Goal: Task Accomplishment & Management: Manage account settings

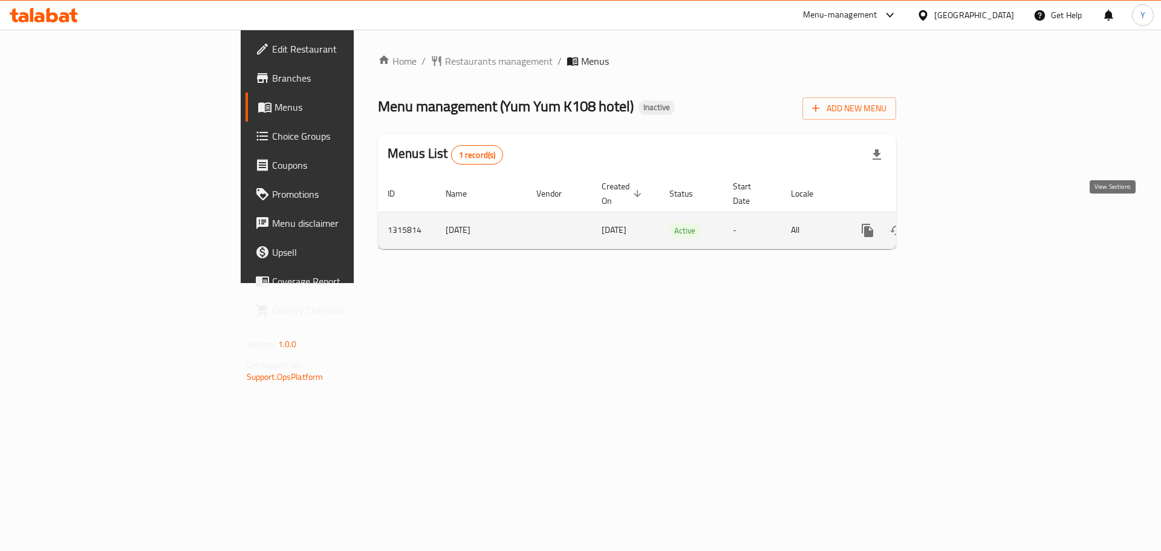
click at [962, 223] on icon "enhanced table" at bounding box center [954, 230] width 15 height 15
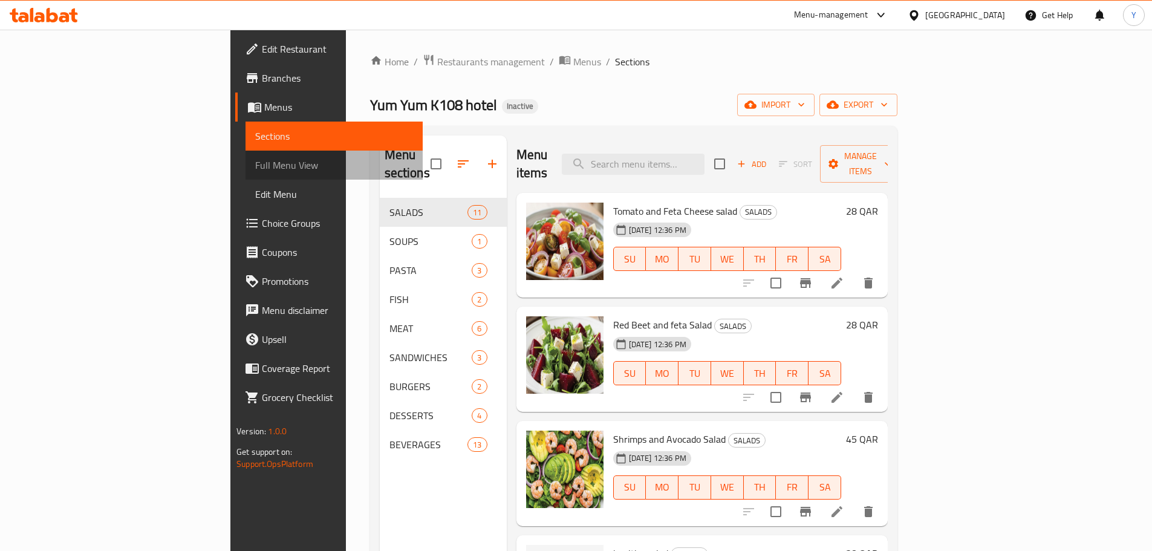
click at [255, 158] on span "Full Menu View" at bounding box center [334, 165] width 158 height 15
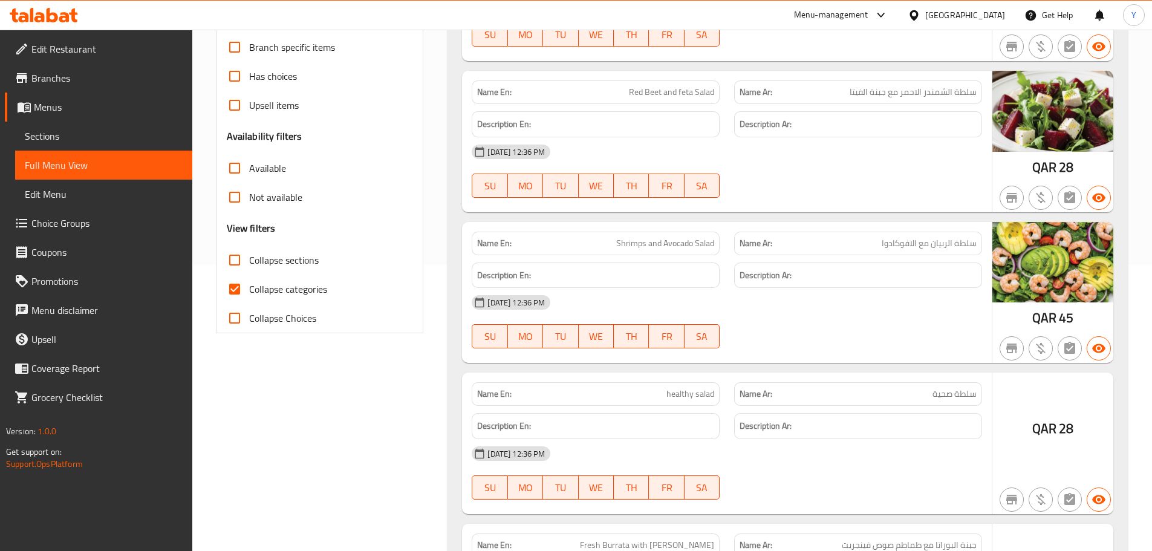
scroll to position [363, 0]
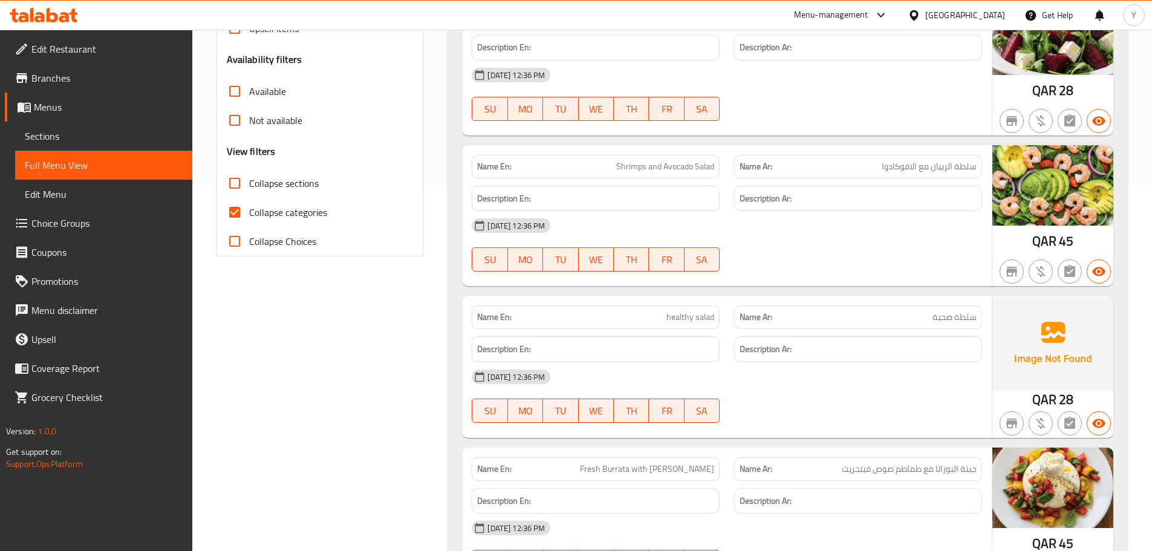
click at [304, 219] on span "Collapse categories" at bounding box center [288, 212] width 78 height 15
click at [249, 219] on input "Collapse categories" at bounding box center [234, 212] width 29 height 29
checkbox input "false"
click at [289, 183] on span "Collapse sections" at bounding box center [284, 183] width 70 height 15
click at [249, 183] on input "Collapse sections" at bounding box center [234, 183] width 29 height 29
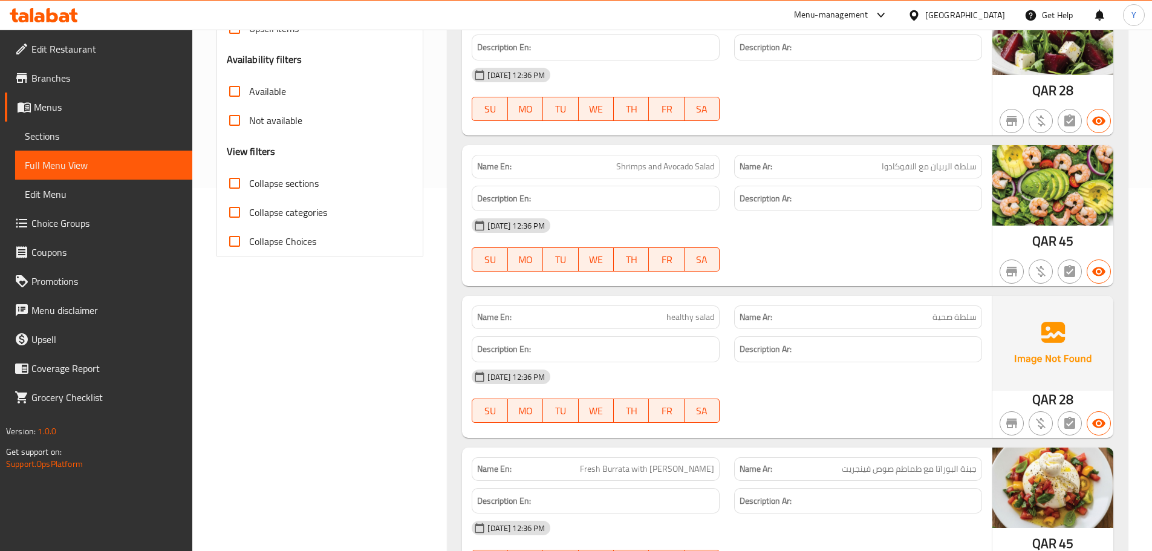
checkbox input "true"
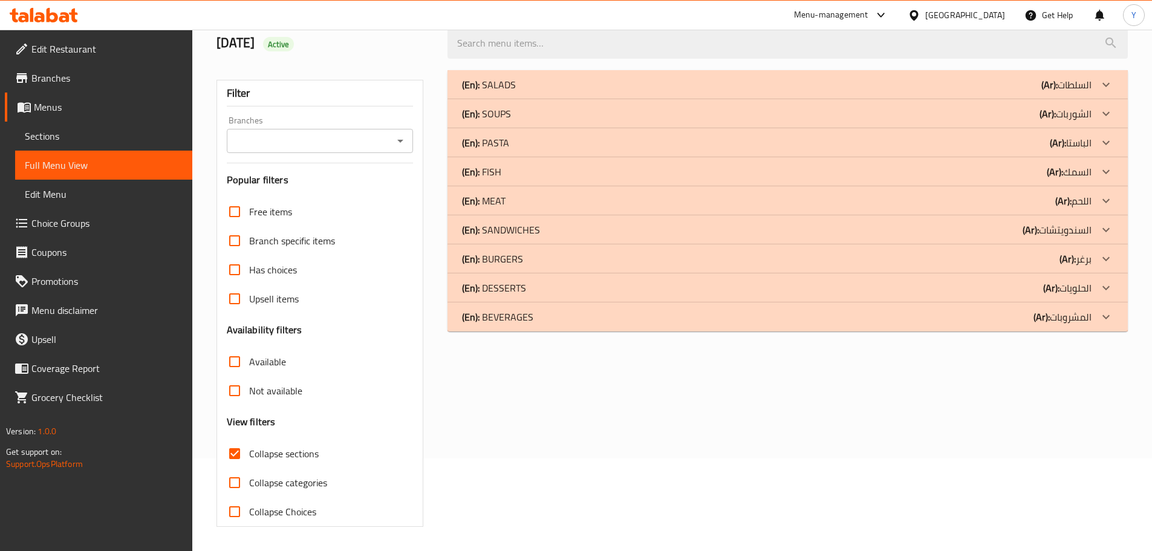
scroll to position [92, 0]
click at [1056, 390] on div "(En): SALADS (Ar): السلطات Name En: Tomato and Feta Cheese salad Name Ar: سلطة …" at bounding box center [787, 298] width 695 height 471
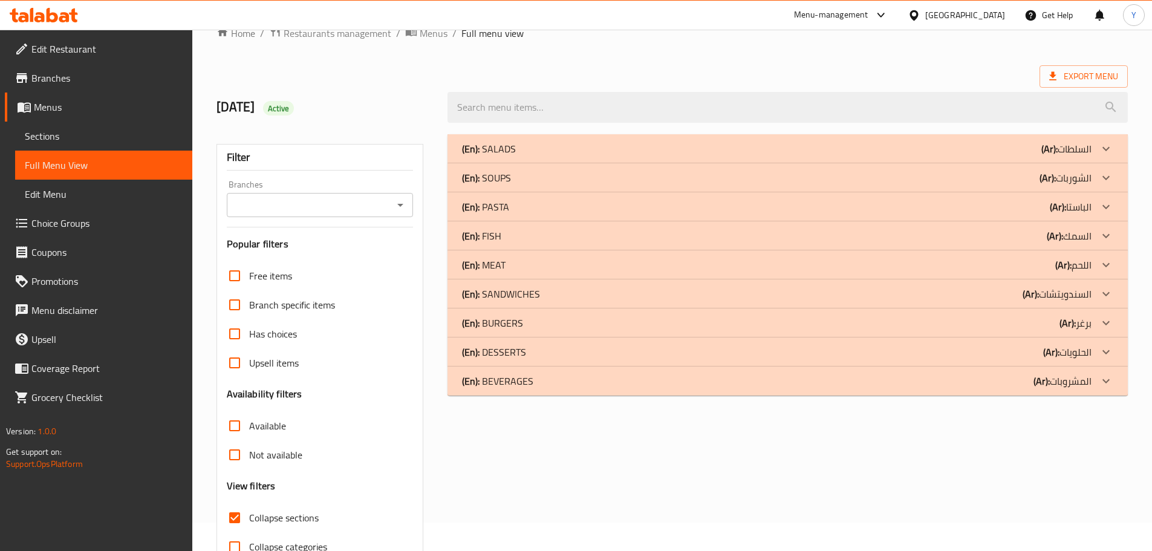
scroll to position [0, 0]
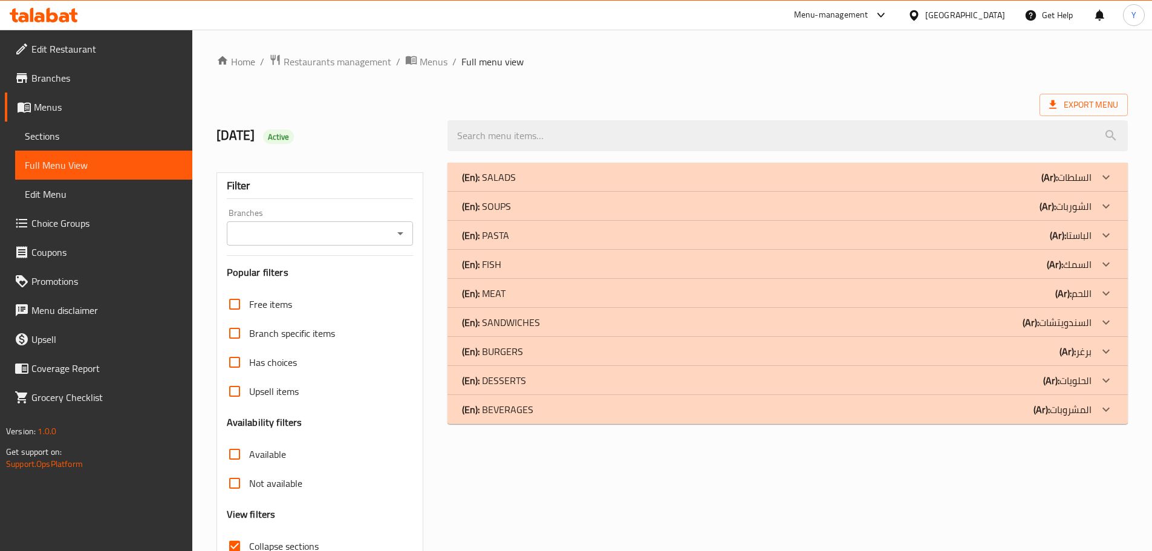
click at [554, 170] on div "(En): SALADS (Ar): السلطات" at bounding box center [776, 177] width 629 height 15
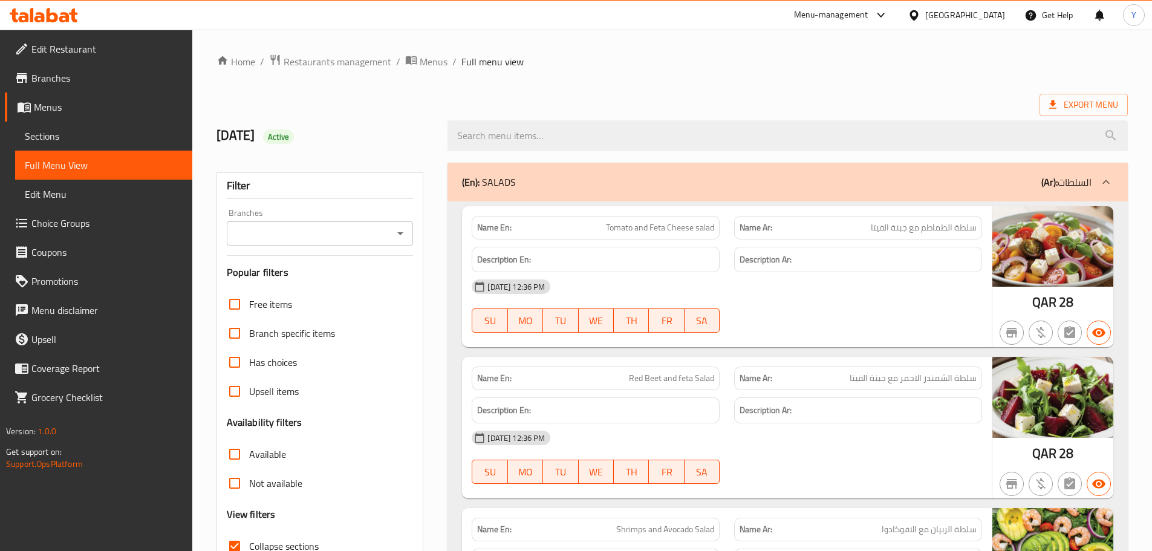
click at [846, 339] on div at bounding box center [858, 332] width 262 height 15
drag, startPoint x: 659, startPoint y: 230, endPoint x: 673, endPoint y: 234, distance: 14.4
click at [673, 234] on span "Tomato and Feta Cheese salad" at bounding box center [660, 227] width 108 height 13
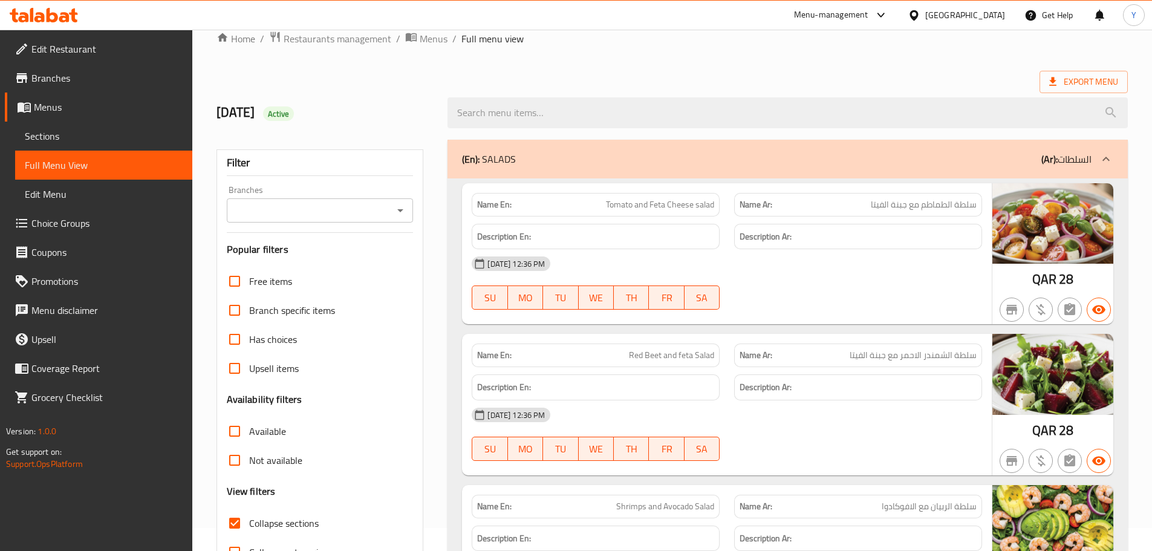
scroll to position [24, 0]
click at [661, 353] on span "Red Beet and feta Salad" at bounding box center [671, 354] width 85 height 13
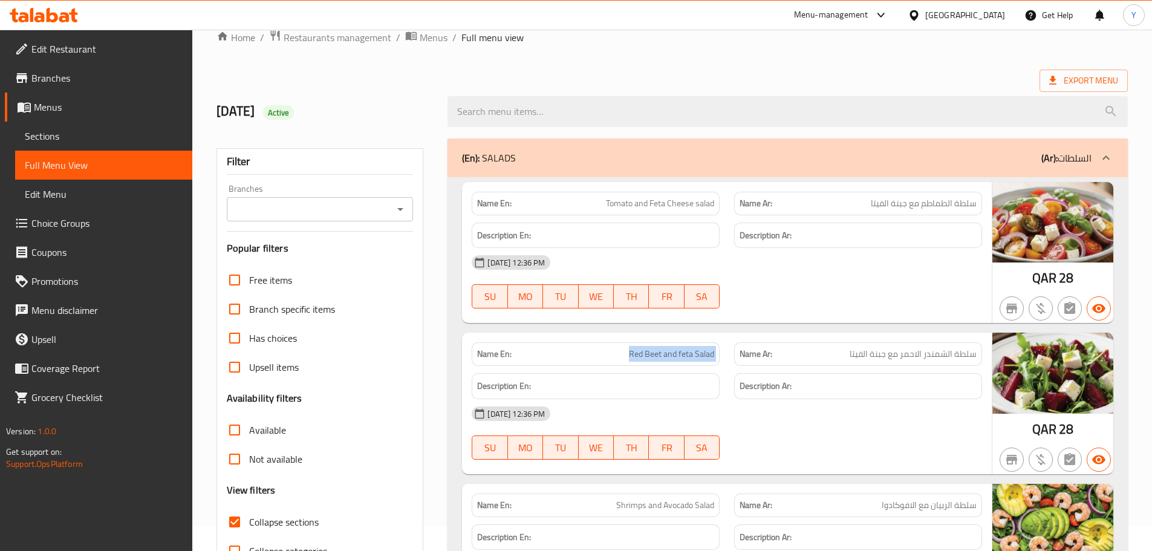
click at [661, 353] on span "Red Beet and feta Salad" at bounding box center [671, 354] width 85 height 13
copy span "Red Beet and feta Salad"
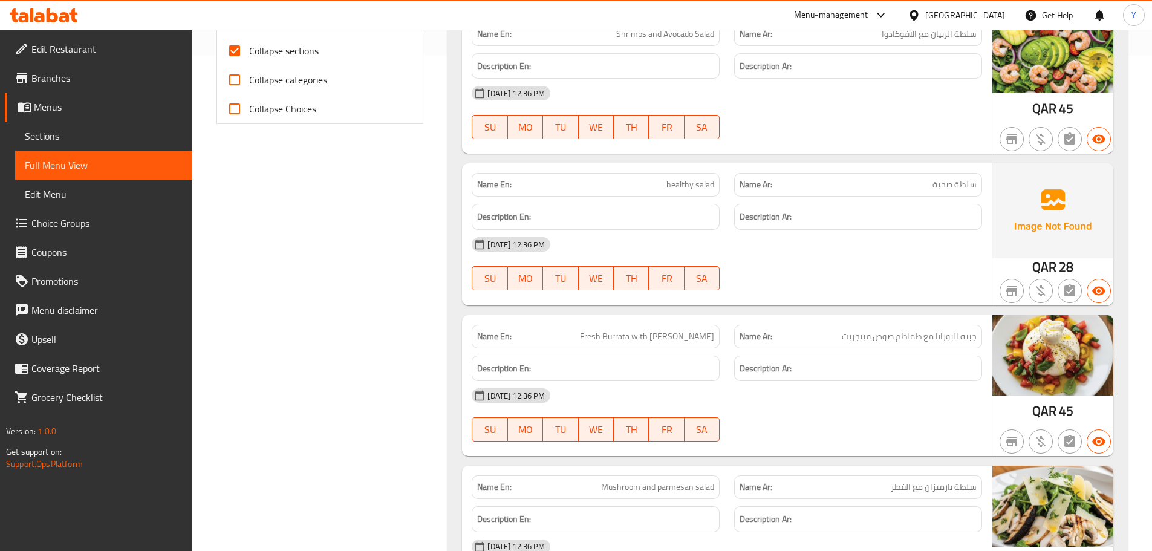
scroll to position [496, 0]
click at [702, 321] on div "Name En: Fresh Burrata with Tomato Vinaigrette" at bounding box center [595, 336] width 262 height 38
copy span "Fresh Burrata with [PERSON_NAME]"
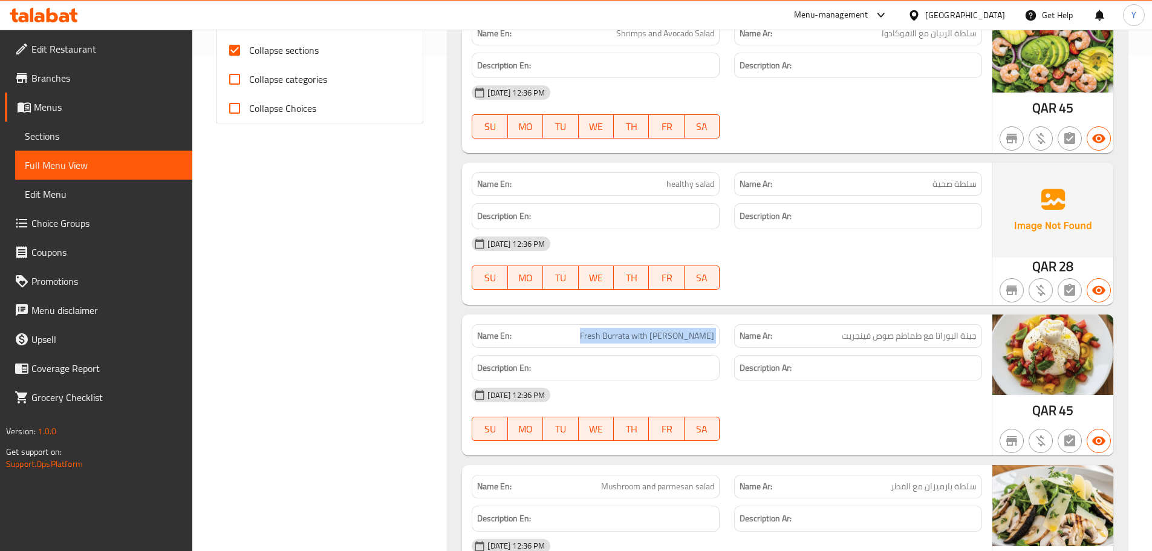
click at [637, 335] on span "Fresh Burrata with [PERSON_NAME]" at bounding box center [647, 335] width 134 height 13
click at [589, 332] on span "Fresh Burrata with [PERSON_NAME]" at bounding box center [647, 335] width 134 height 13
drag, startPoint x: 589, startPoint y: 332, endPoint x: 600, endPoint y: 331, distance: 10.3
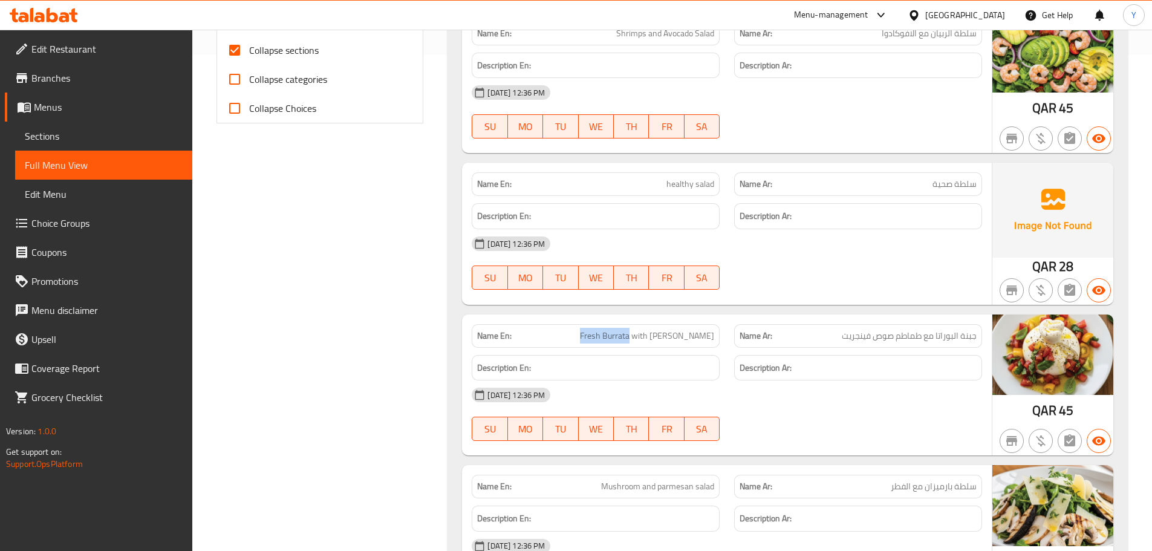
click at [600, 331] on span "Fresh Burrata with [PERSON_NAME]" at bounding box center [647, 335] width 134 height 13
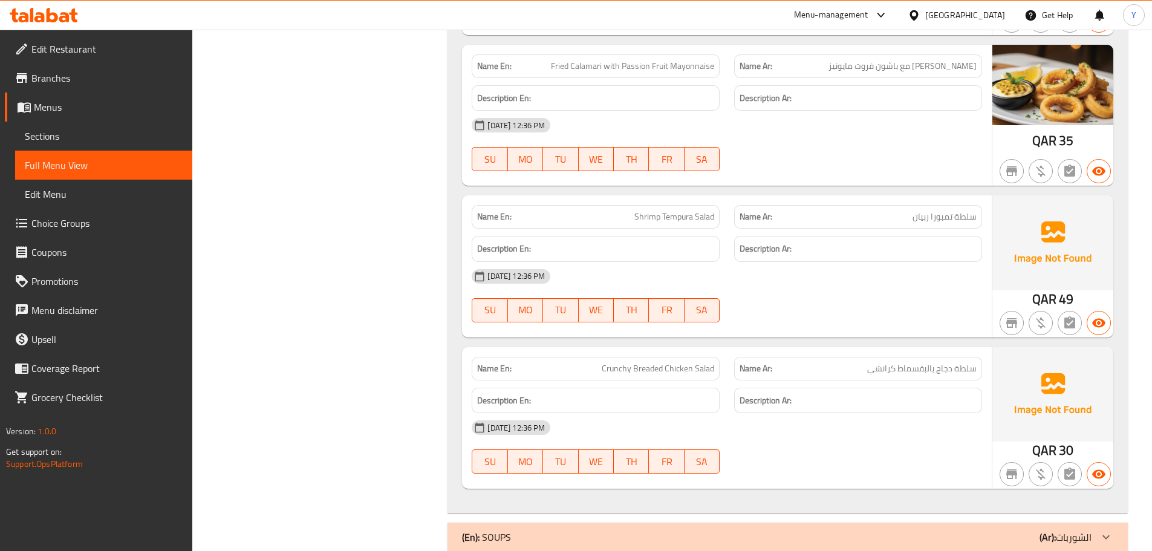
scroll to position [1444, 0]
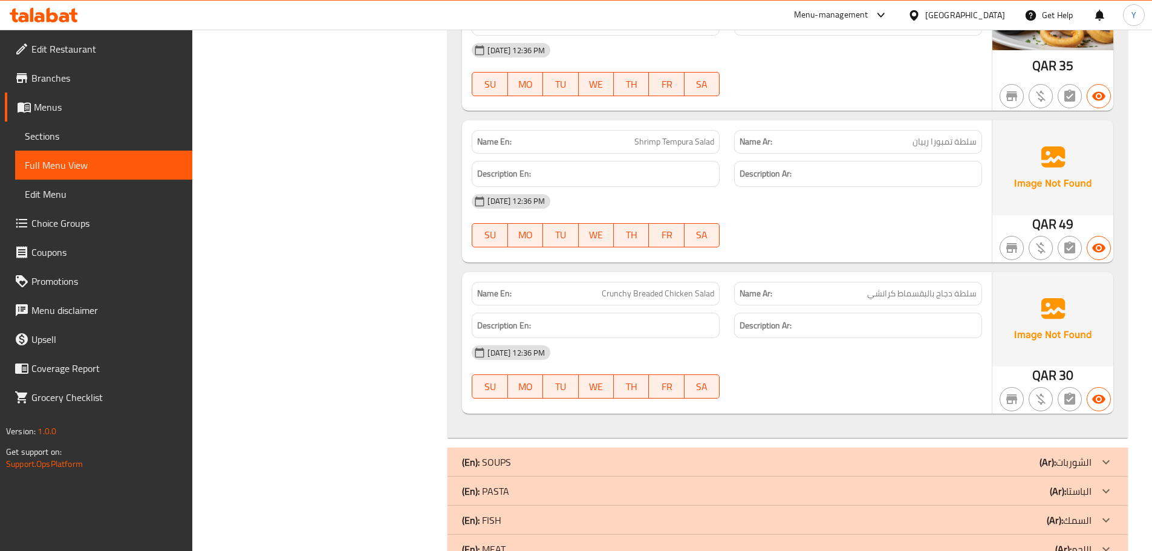
click at [697, 296] on span "Crunchy Breaded Chicken Salad" at bounding box center [658, 293] width 112 height 13
copy span "Crunchy Breaded Chicken Salad"
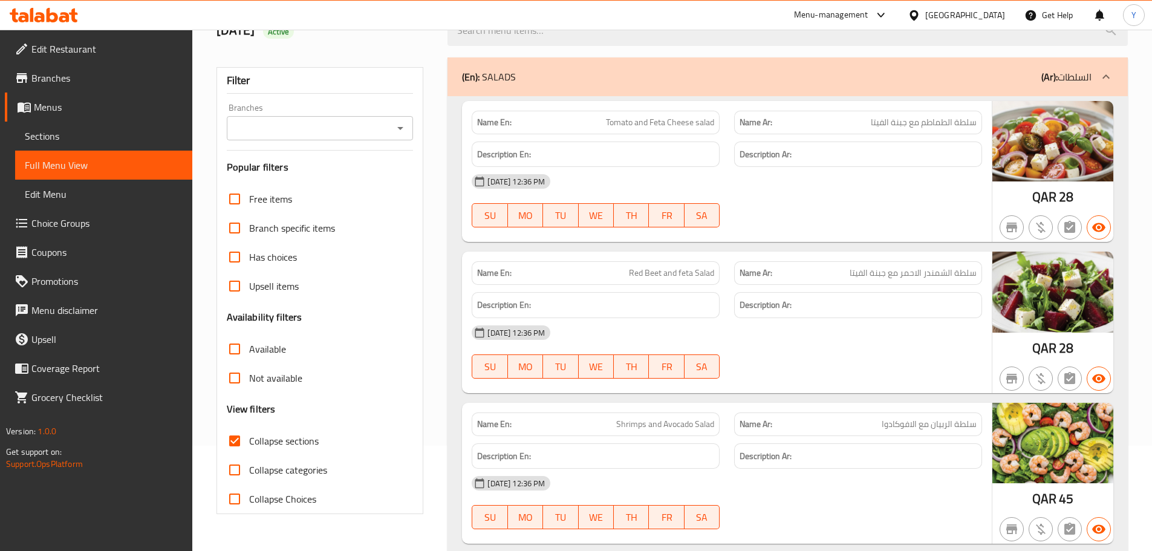
scroll to position [0, 0]
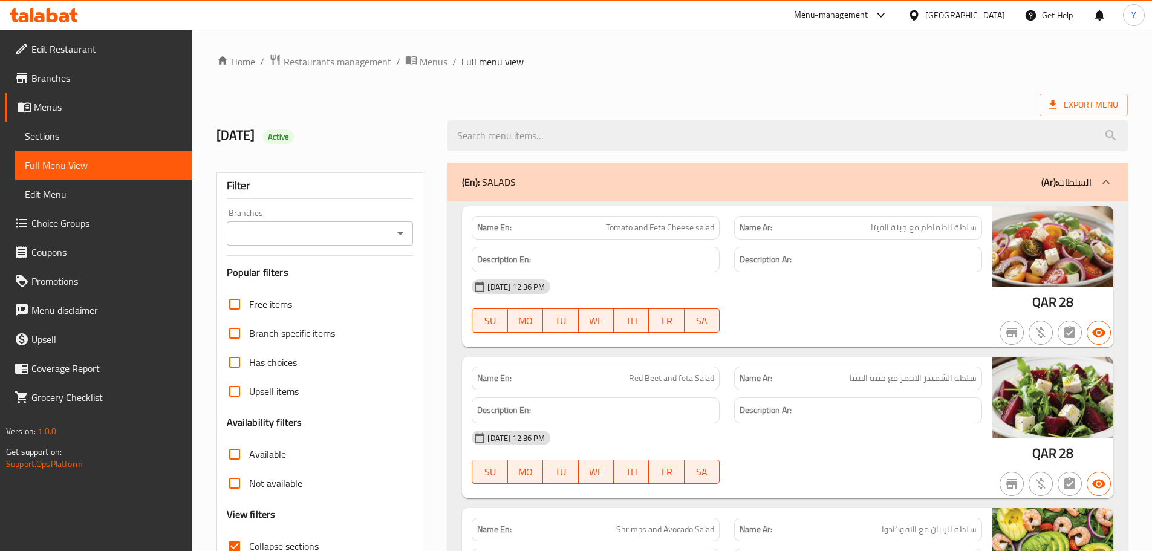
click at [768, 184] on div "(En): SALADS (Ar): السلطات" at bounding box center [776, 182] width 629 height 15
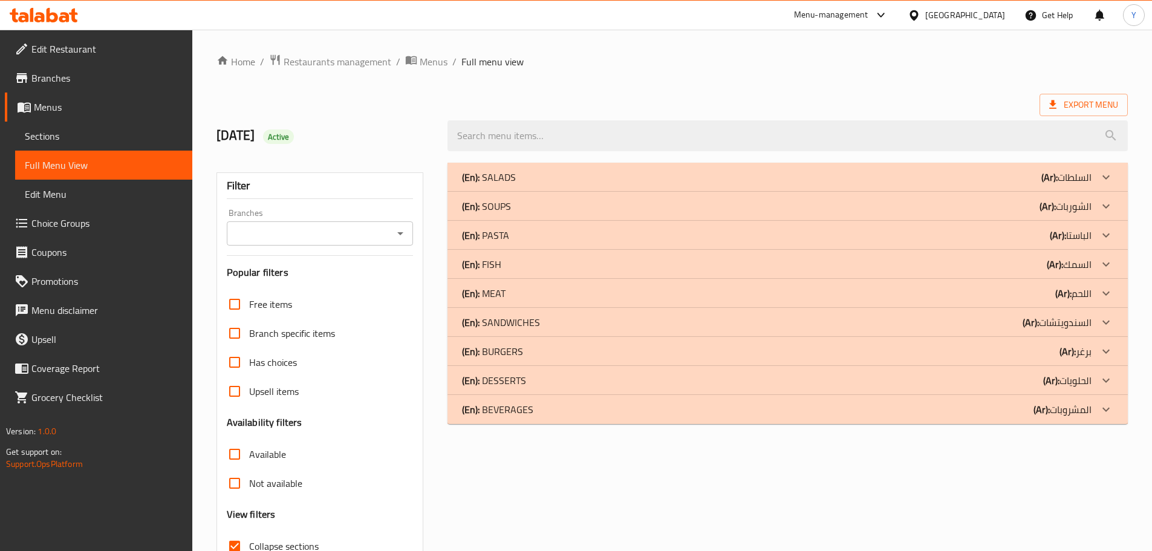
click at [562, 204] on div "(En): SOUPS (Ar): الشوربات" at bounding box center [776, 206] width 629 height 15
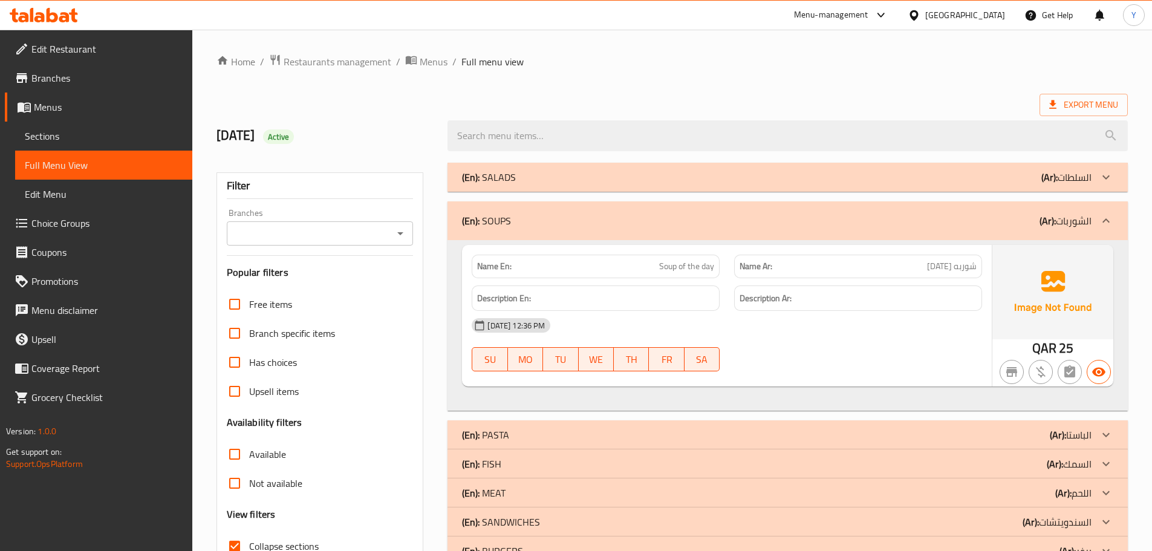
click at [842, 346] on div "05-10-2025 12:36 PM SU MO TU WE TH FR SA" at bounding box center [726, 345] width 525 height 68
click at [748, 242] on div "Name En: Soup of the day Name Ar: شوربه اليوم Description En: Description Ar: 0…" at bounding box center [787, 325] width 680 height 170
click at [1004, 238] on div "(En): SOUPS (Ar): الشوربات" at bounding box center [787, 220] width 680 height 39
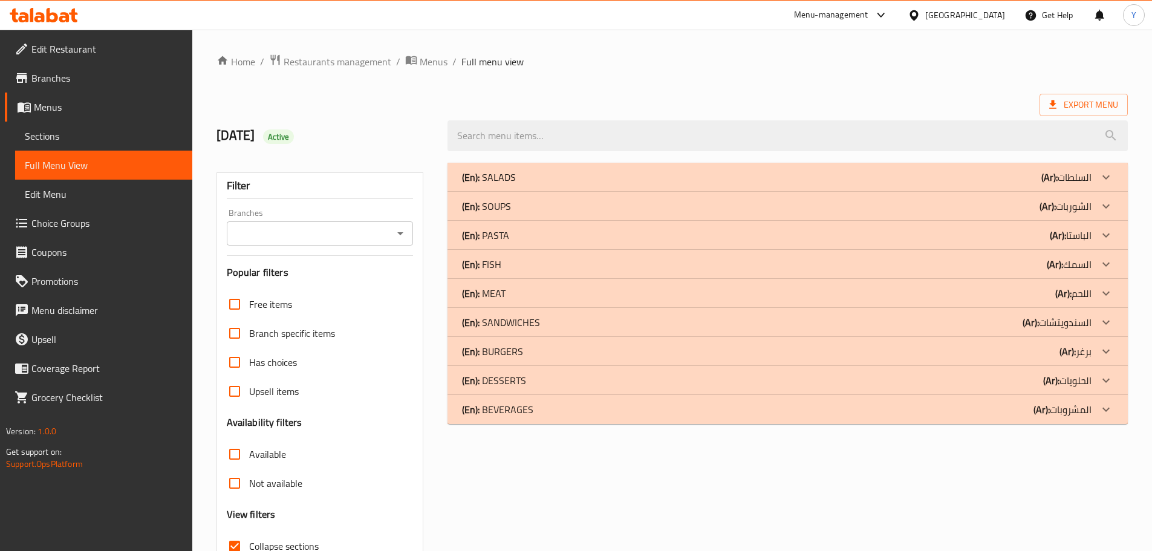
click at [1014, 231] on div "(En): PASTA (Ar): الباستا" at bounding box center [776, 235] width 629 height 15
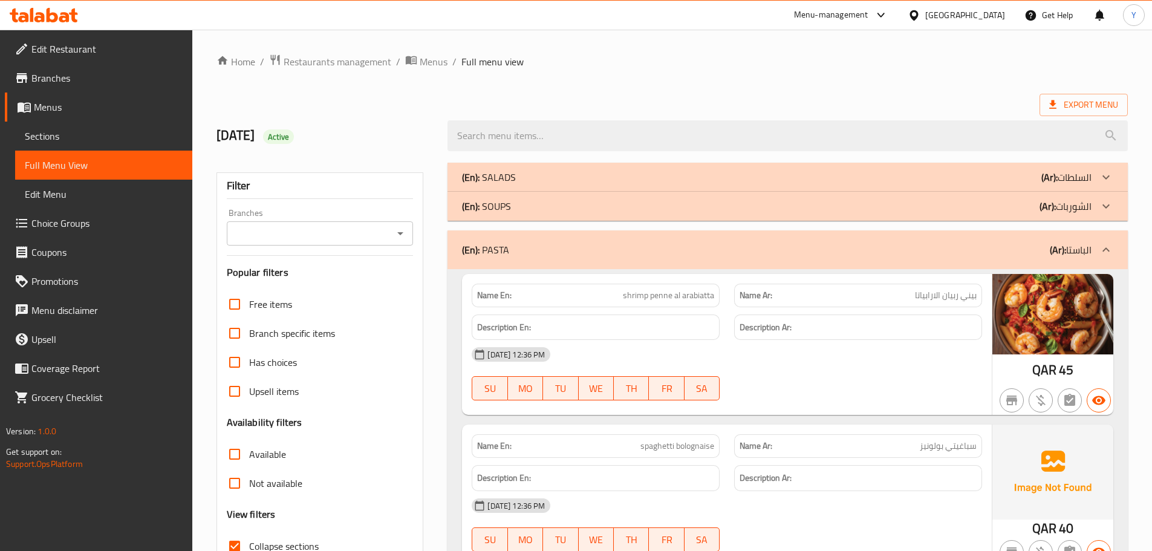
click at [936, 382] on div "05-10-2025 12:36 PM SU MO TU WE TH FR SA" at bounding box center [726, 374] width 525 height 68
click at [838, 391] on div "05-10-2025 12:36 PM SU MO TU WE TH FR SA" at bounding box center [726, 374] width 525 height 68
click at [875, 263] on div "(En): PASTA (Ar): الباستا" at bounding box center [787, 249] width 680 height 39
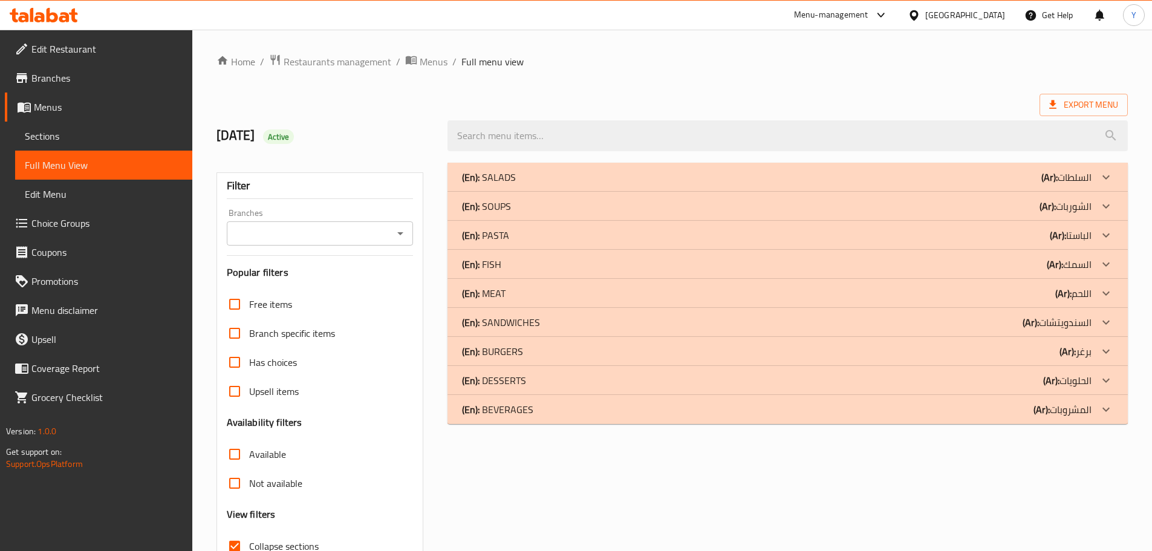
click at [967, 275] on div "(En): FISH (Ar): السمك" at bounding box center [787, 264] width 680 height 29
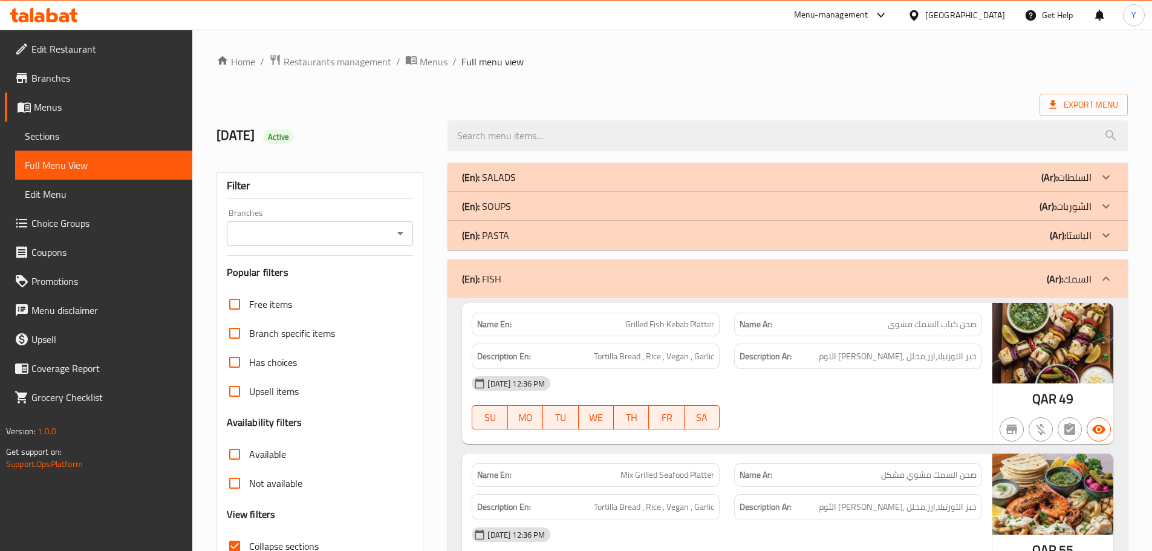
click at [884, 491] on div "Description Ar: خبز التورتيلا,ارز,مخلل ,خضرو صلصة الثوم" at bounding box center [858, 507] width 262 height 41
click at [851, 486] on div "Name Ar: صحن السمك مشوي مشكل" at bounding box center [858, 475] width 248 height 24
click at [771, 498] on div "Description Ar: خبز التورتيلا,ارز,مخلل ,خضرو صلصة الثوم" at bounding box center [858, 507] width 248 height 26
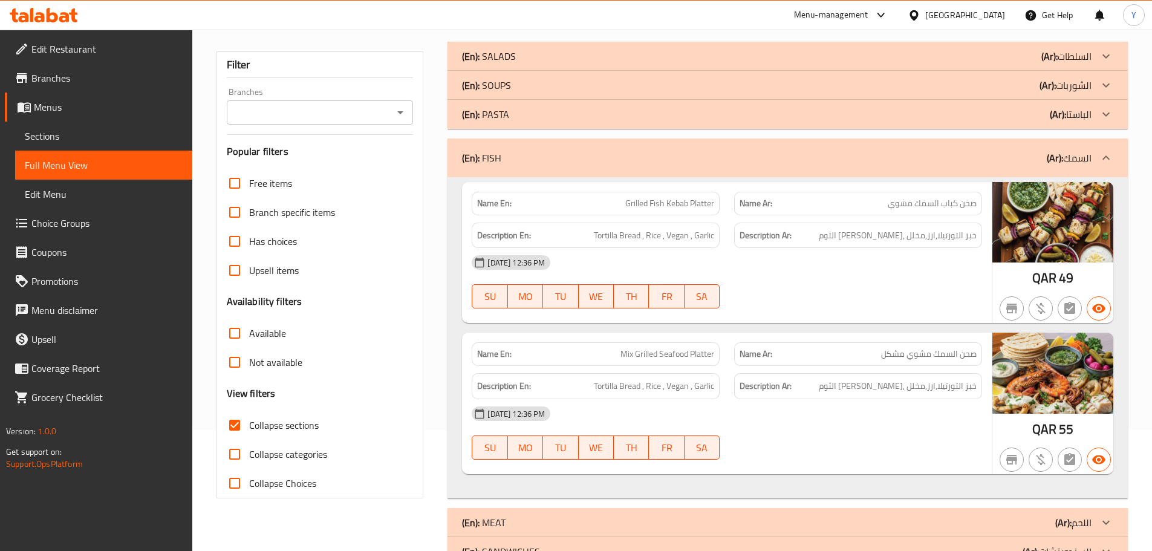
click at [658, 193] on div "Name En: Grilled Fish Kebab Platter" at bounding box center [596, 204] width 248 height 24
copy span "Grilled Fish Kebab Platter"
click at [369, 508] on div "Filter Branches Branches Popular filters Free items Branch specific items Has c…" at bounding box center [325, 347] width 232 height 626
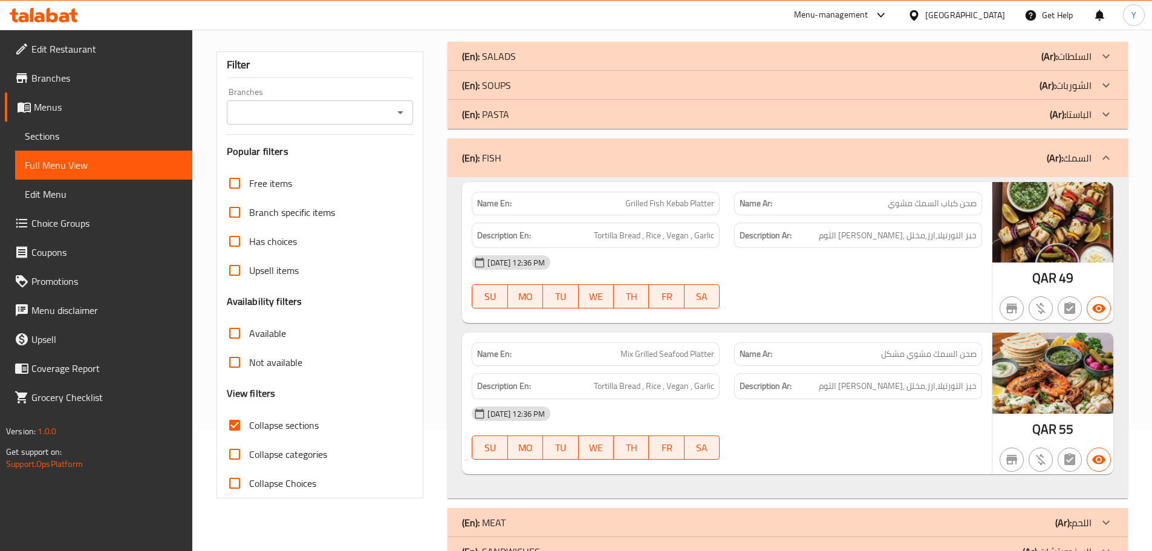
click at [635, 363] on div "Name En: Mix Grilled Seafood Platter" at bounding box center [596, 354] width 248 height 24
copy span "Mix Grilled Seafood Platter"
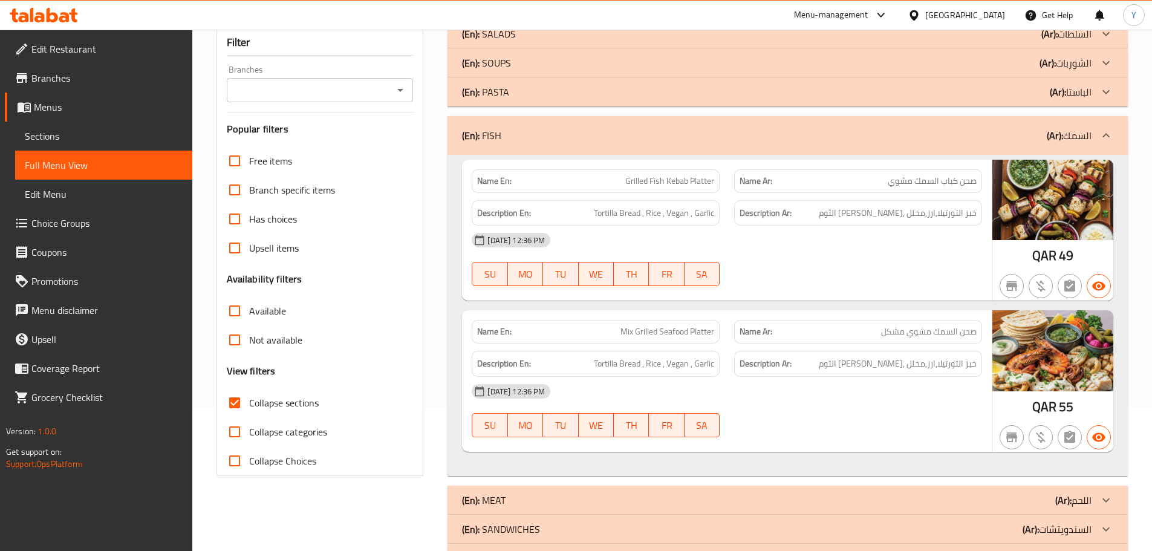
scroll to position [145, 0]
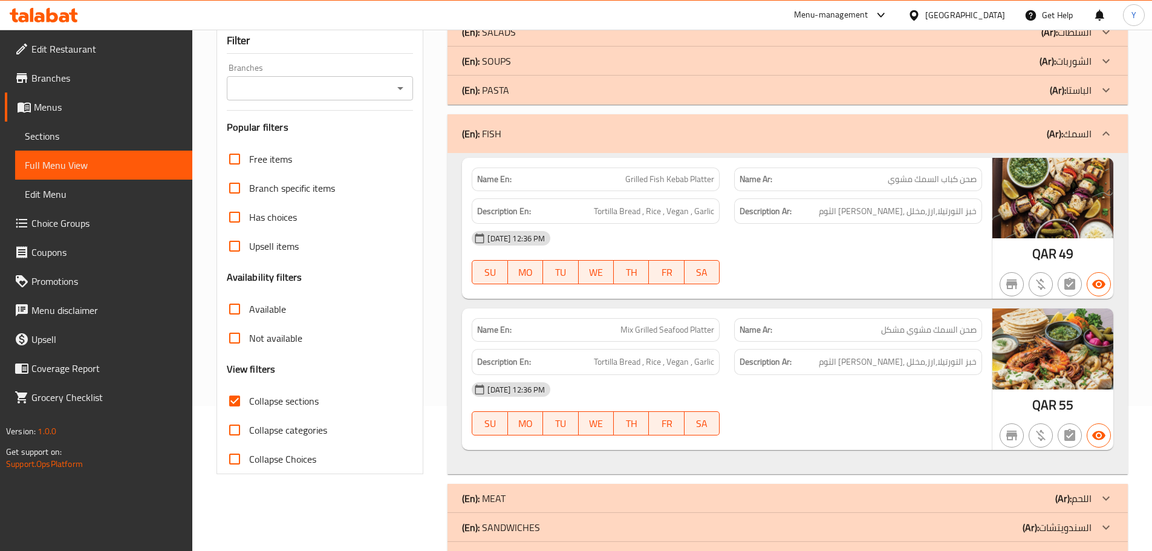
click at [663, 166] on div "Name En: Grilled Fish Kebab Platter" at bounding box center [595, 179] width 262 height 38
copy span "Grilled Fish Kebab Platter"
click at [684, 328] on span "Mix Grilled Seafood Platter" at bounding box center [667, 329] width 94 height 13
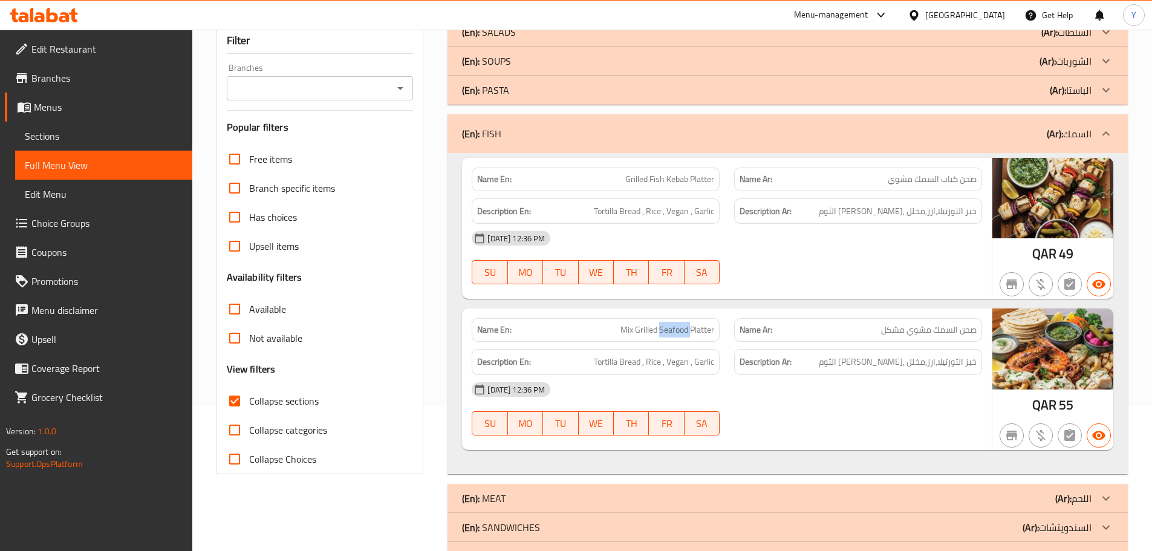
click at [684, 328] on span "Mix Grilled Seafood Platter" at bounding box center [667, 329] width 94 height 13
copy span "Seafood"
click at [684, 328] on span "Mix Grilled Seafood Platter" at bounding box center [667, 329] width 94 height 13
click at [580, 214] on h6 "Description En: Tortilla Bread , Rice , Vegan , Garlic" at bounding box center [595, 211] width 237 height 15
click at [657, 178] on span "Grilled Fish Kebab Platter" at bounding box center [669, 179] width 89 height 13
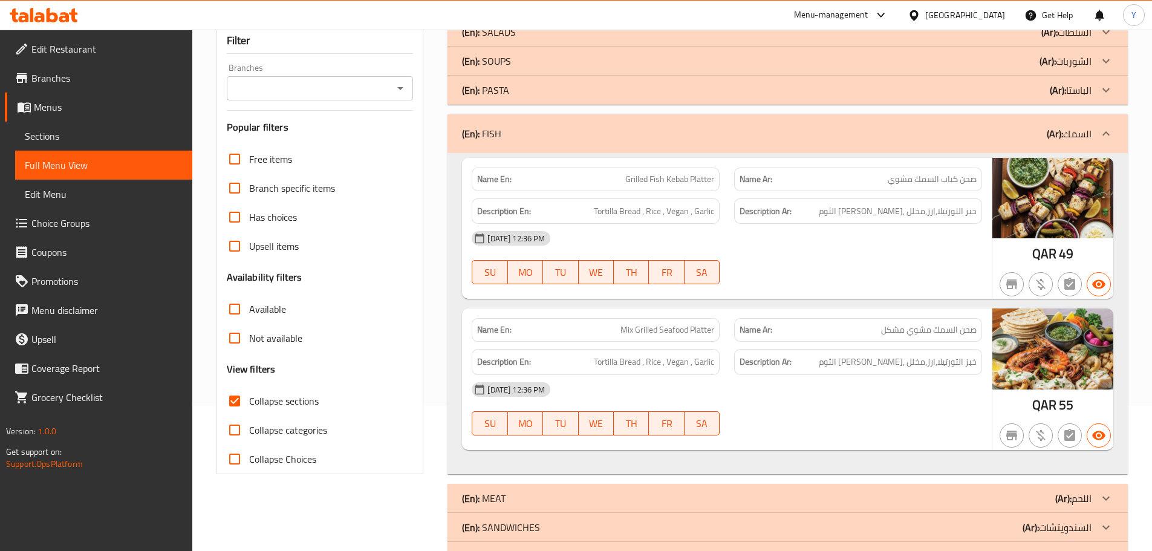
click at [708, 132] on div "(En): FISH (Ar): السمك" at bounding box center [776, 133] width 629 height 15
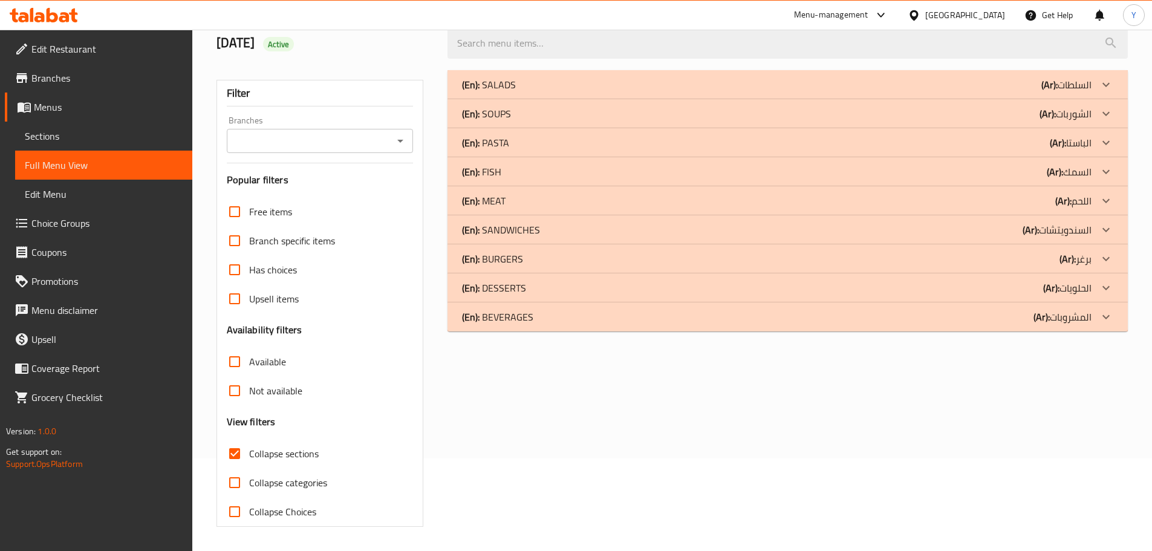
scroll to position [92, 0]
click at [1030, 201] on div "(En): MEAT (Ar): اللحم" at bounding box center [776, 200] width 629 height 15
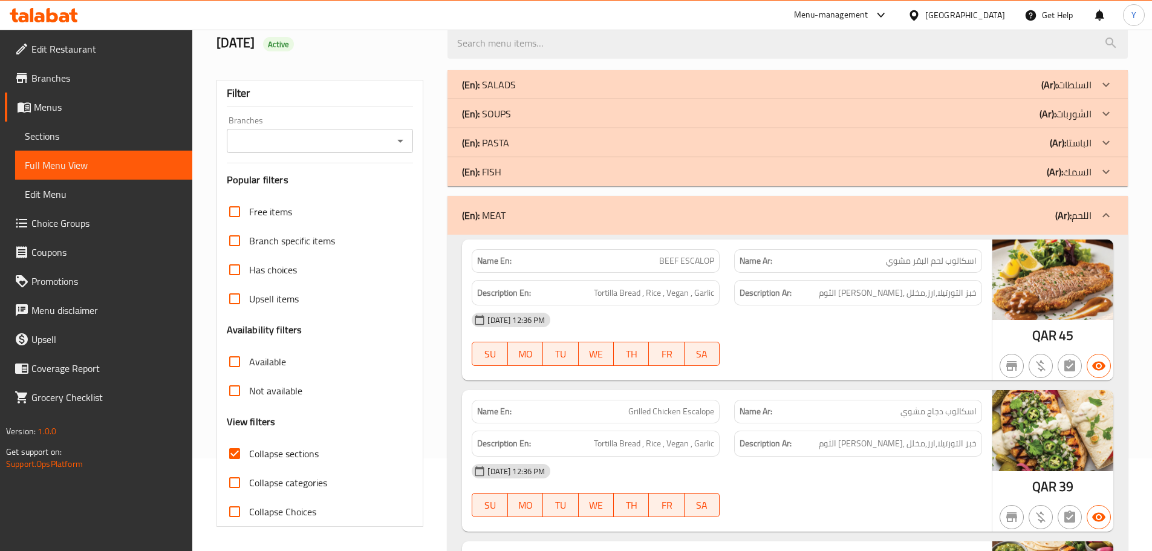
scroll to position [0, 0]
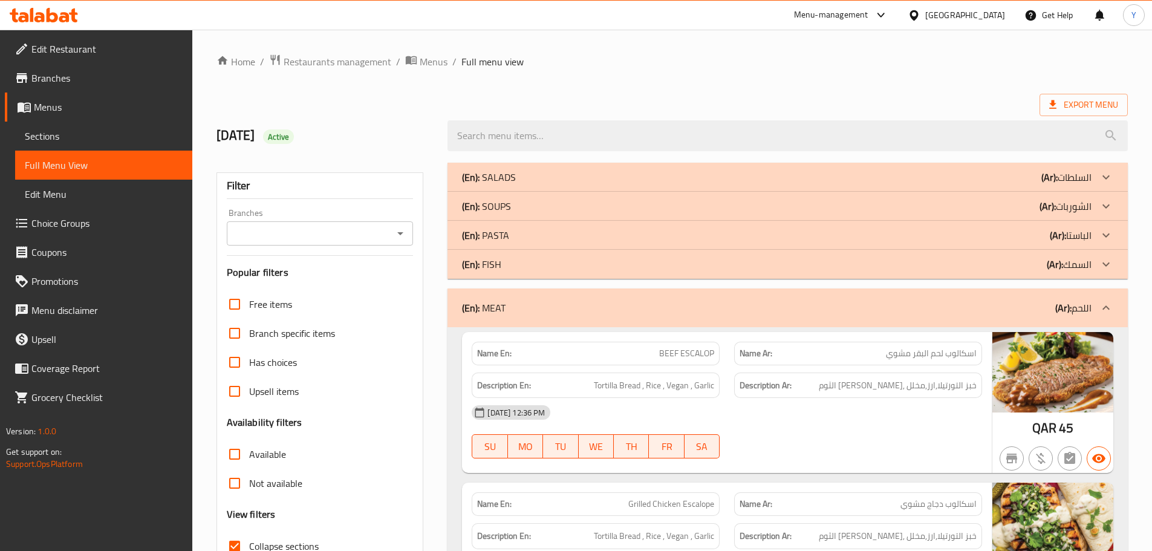
click at [668, 351] on span "BEEF ESCALOP" at bounding box center [686, 353] width 55 height 13
copy span "BEEF ESCALOP"
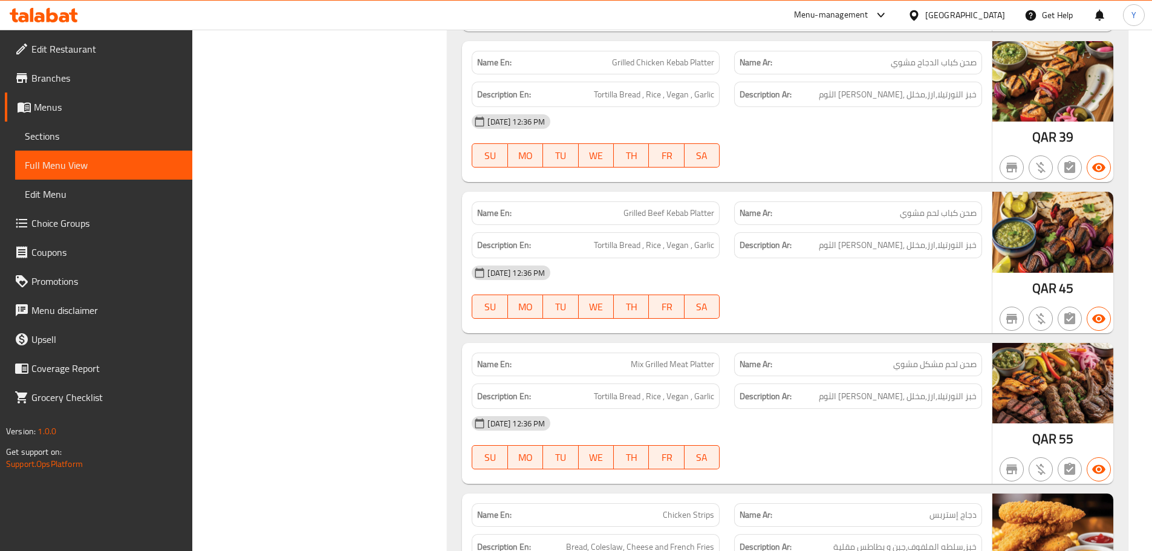
scroll to position [651, 0]
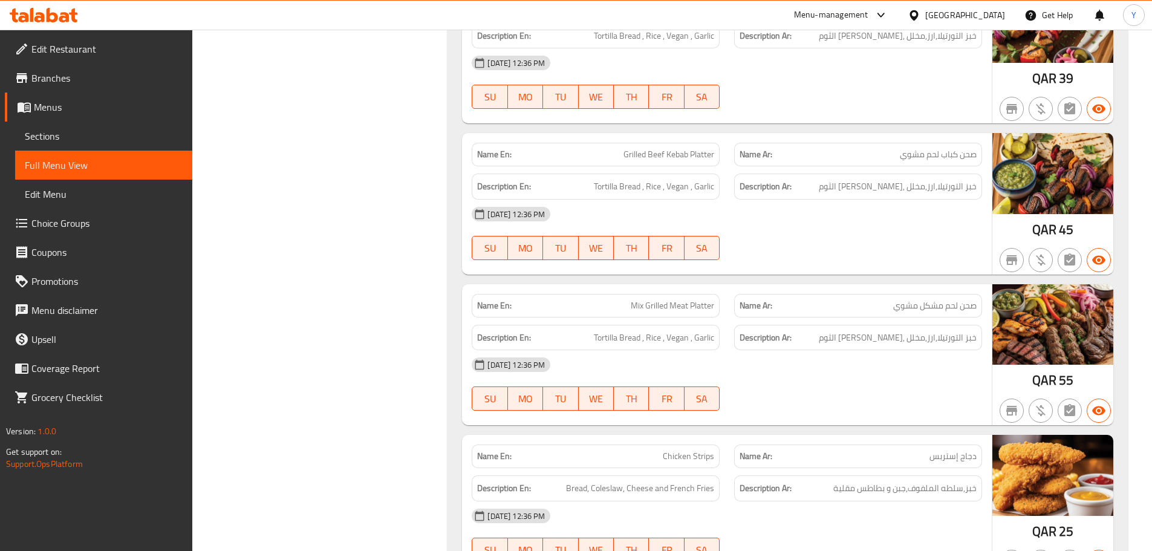
drag, startPoint x: 824, startPoint y: 102, endPoint x: 926, endPoint y: 283, distance: 207.3
click at [926, 283] on div "Name En: BEEF ESCALOP Name Ar: اسكالوب لحم البقر مشوي Description En: Tortilla …" at bounding box center [787, 138] width 680 height 924
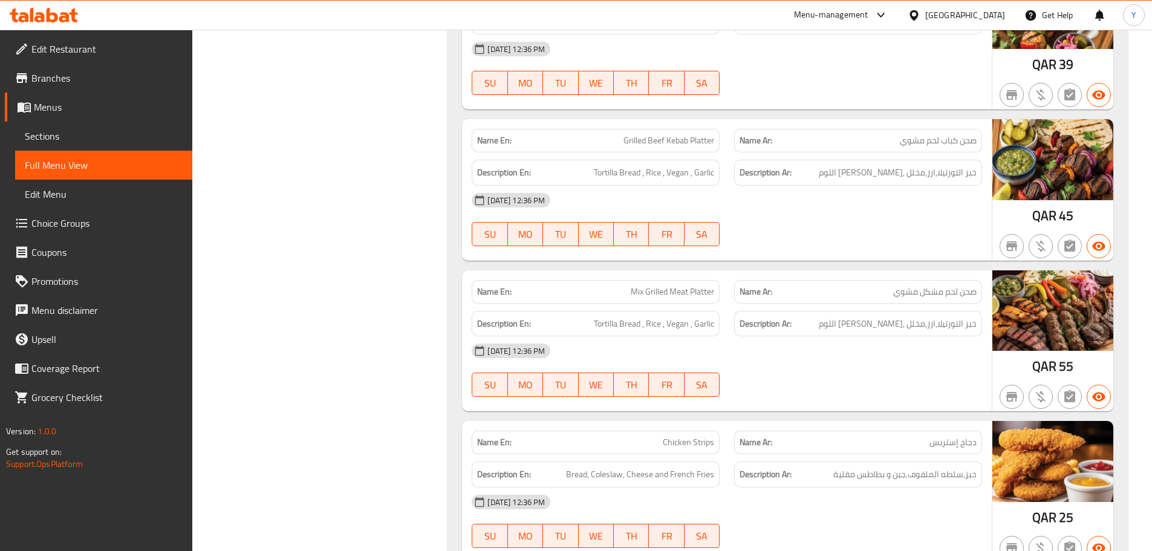
scroll to position [851, 0]
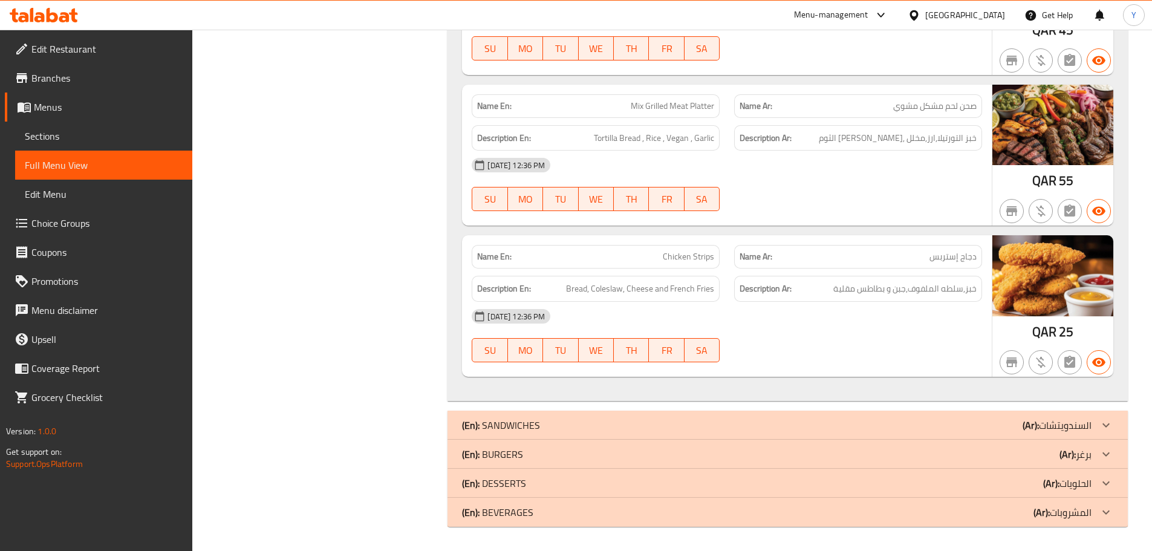
click at [947, 432] on div "(En): SANDWICHES (Ar): السندويتشات" at bounding box center [776, 425] width 629 height 15
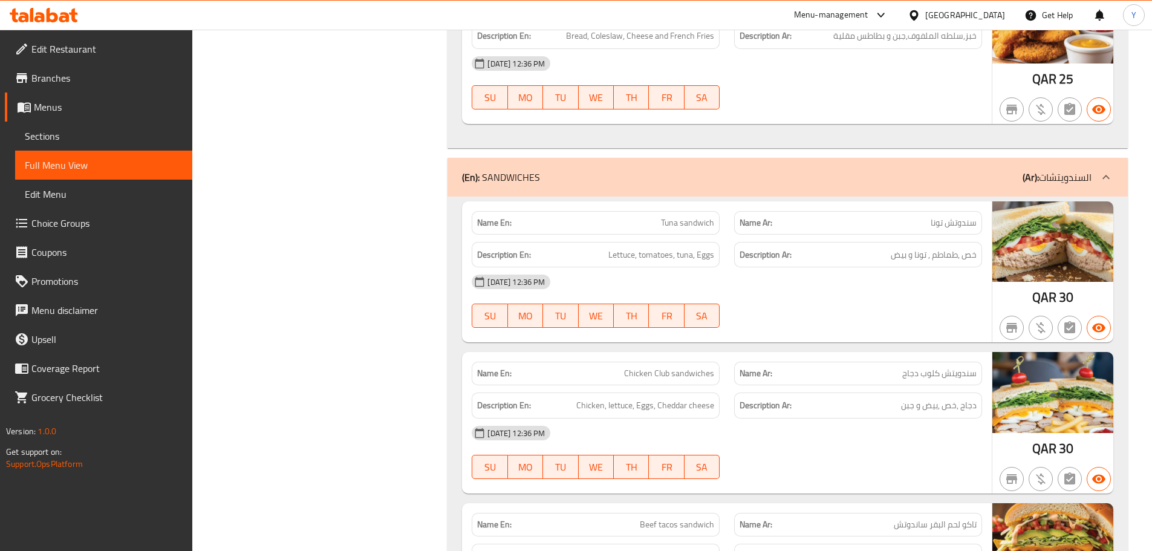
scroll to position [1104, 0]
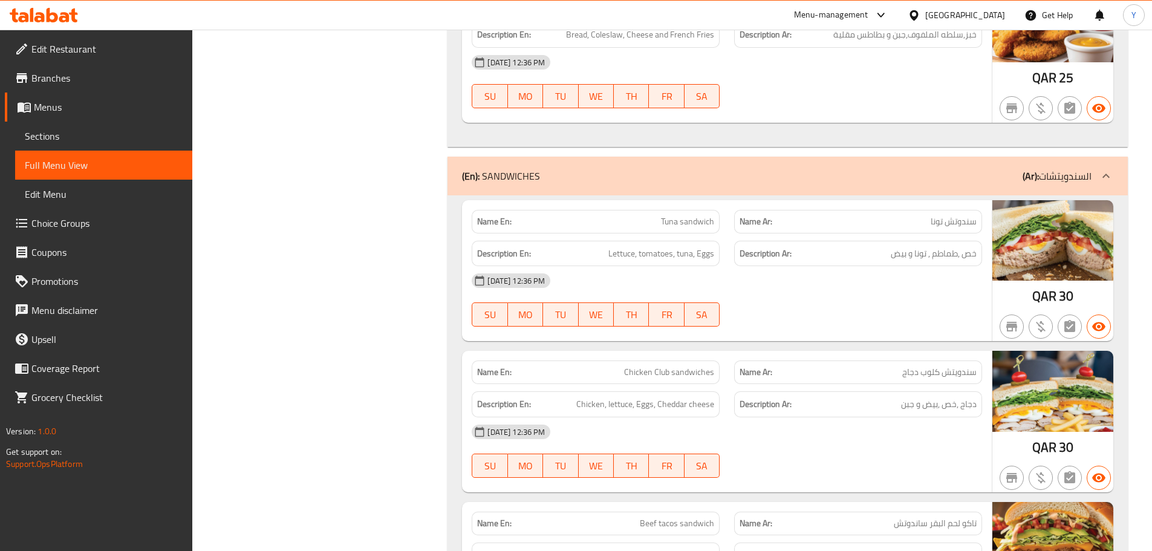
click at [664, 342] on div "Name En: Tuna sandwich Name Ar: سندوتش تونا Description En: Lettuce, tomatoes, …" at bounding box center [787, 431] width 680 height 472
click at [670, 366] on span "Chicken Club sandwiches" at bounding box center [669, 372] width 90 height 13
copy span "Chicken Club sandwiches"
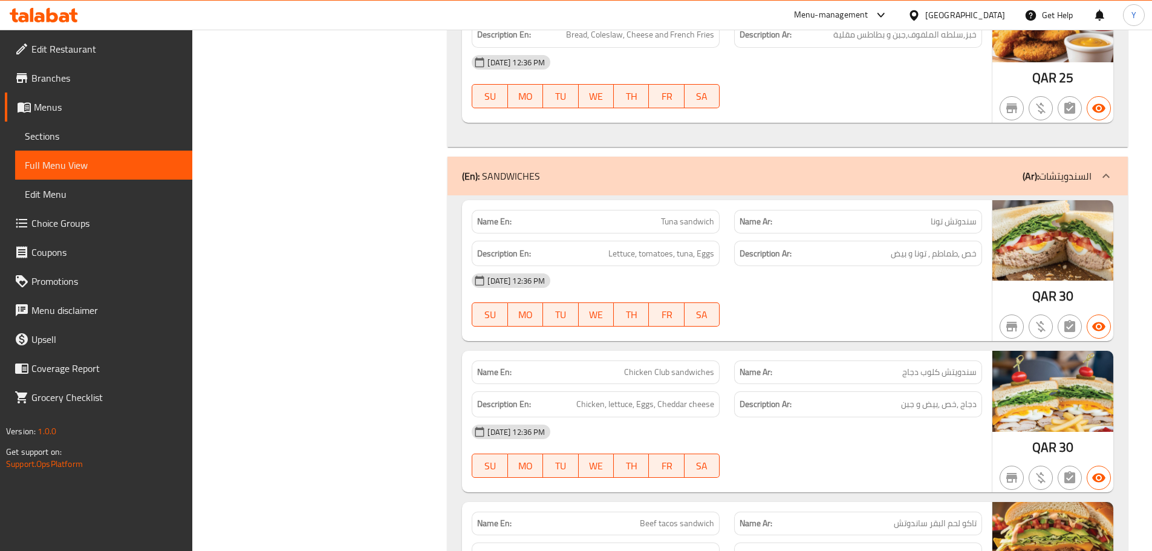
click at [797, 268] on div "05-10-2025 12:36 PM" at bounding box center [726, 280] width 525 height 29
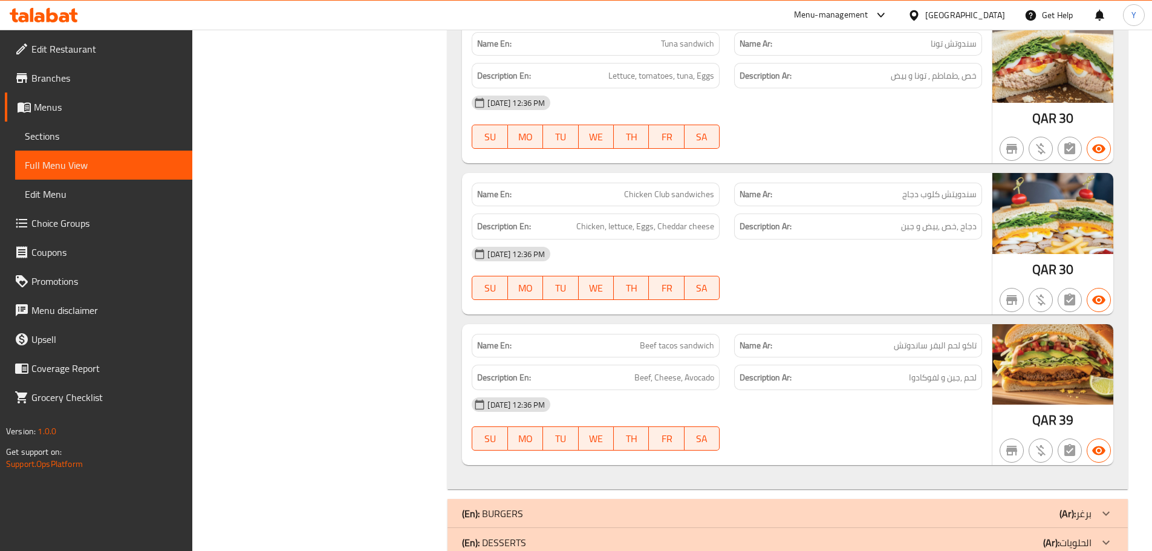
scroll to position [1341, 0]
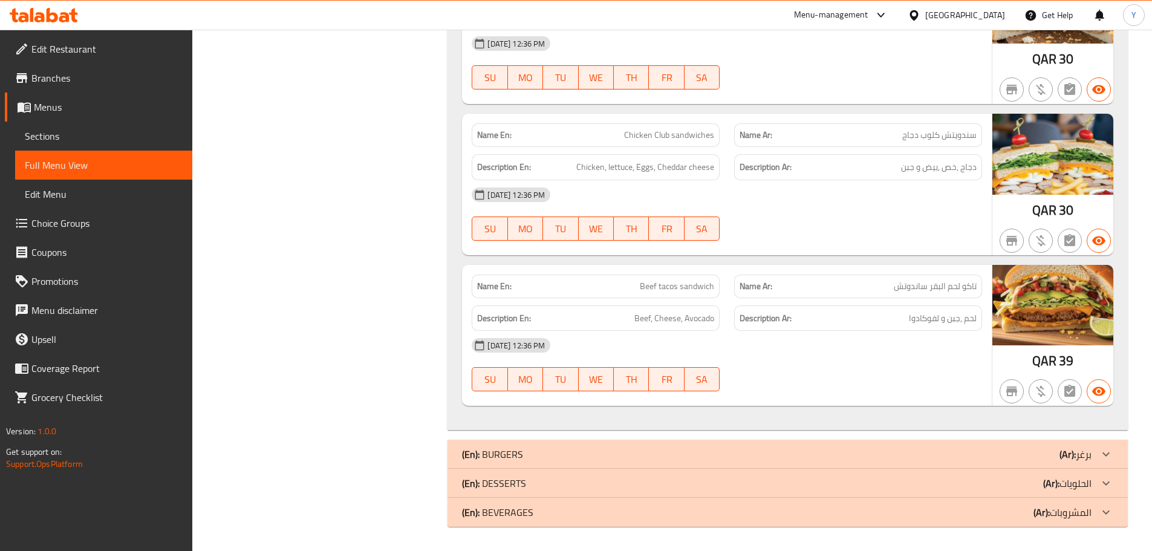
click at [733, 257] on div "Name En: Tuna sandwich Name Ar: سندوتش تونا Description En: Lettuce, tomatoes, …" at bounding box center [787, 194] width 680 height 472
click at [687, 280] on span "Beef tacos sandwich" at bounding box center [677, 286] width 74 height 13
copy span "Beef tacos sandwich"
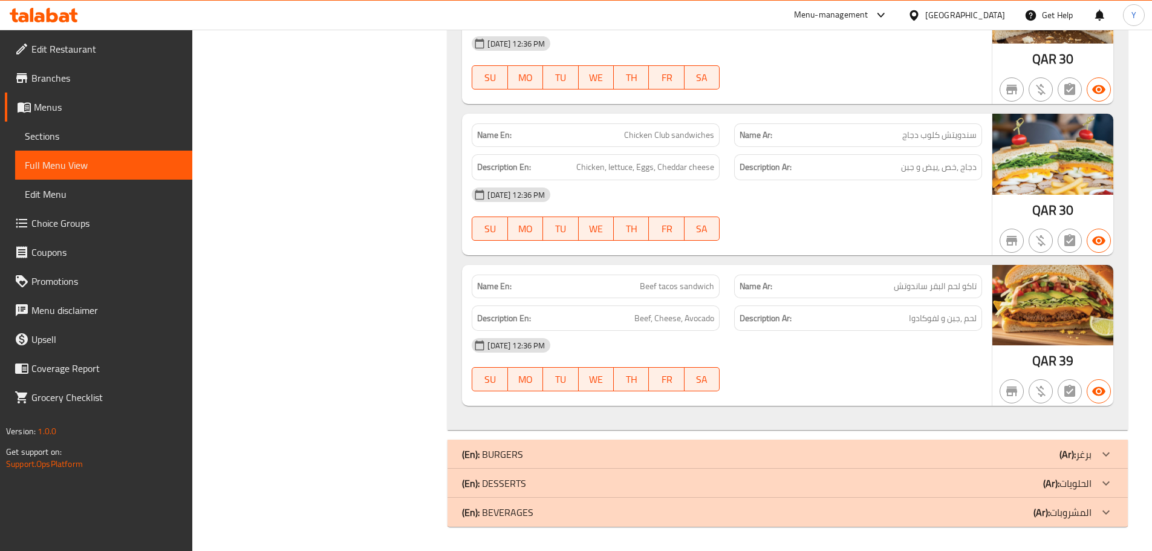
click at [588, 453] on div "(En): BURGERS (Ar): برغر" at bounding box center [776, 454] width 629 height 15
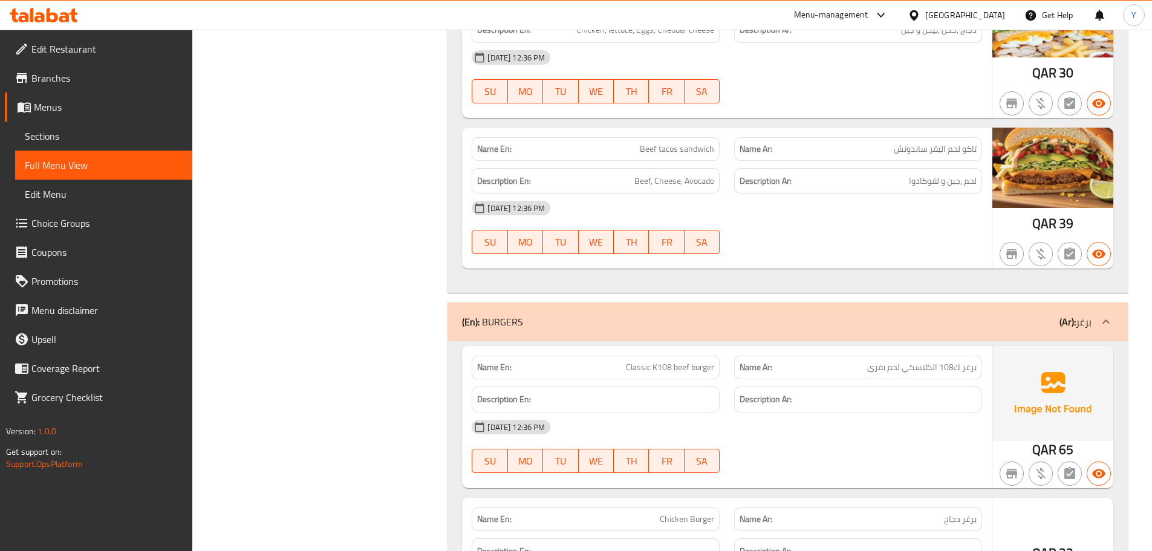
scroll to position [1523, 0]
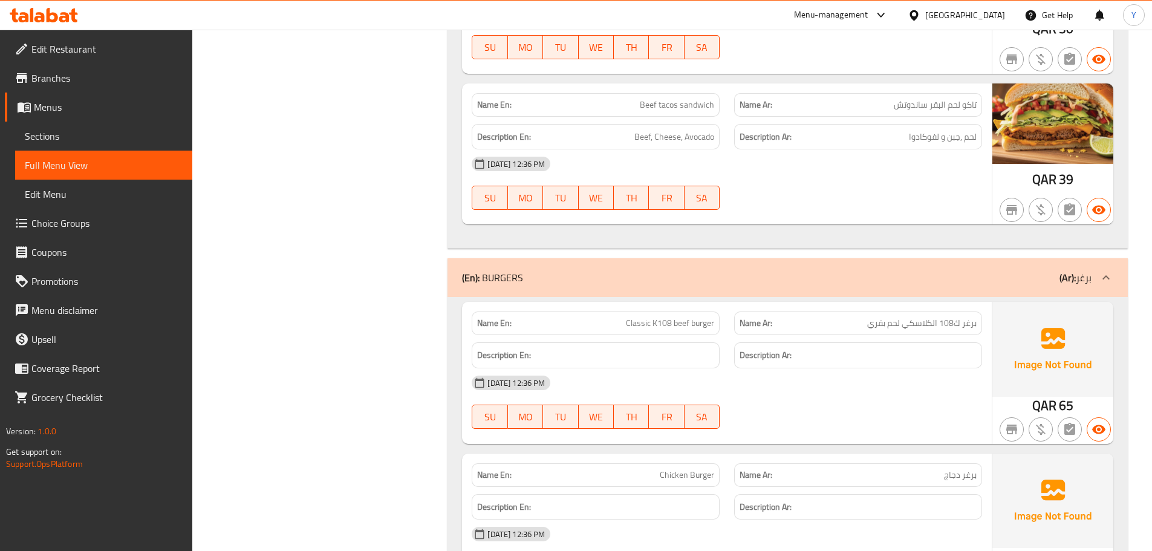
click at [634, 317] on span "Classic K108 beef burger" at bounding box center [670, 323] width 88 height 13
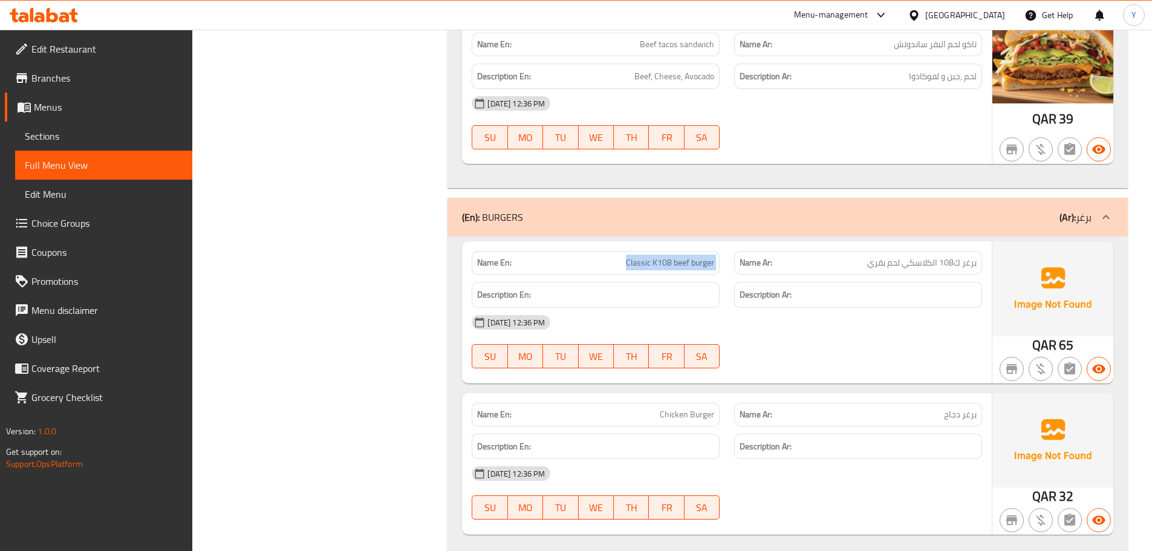
scroll to position [1683, 0]
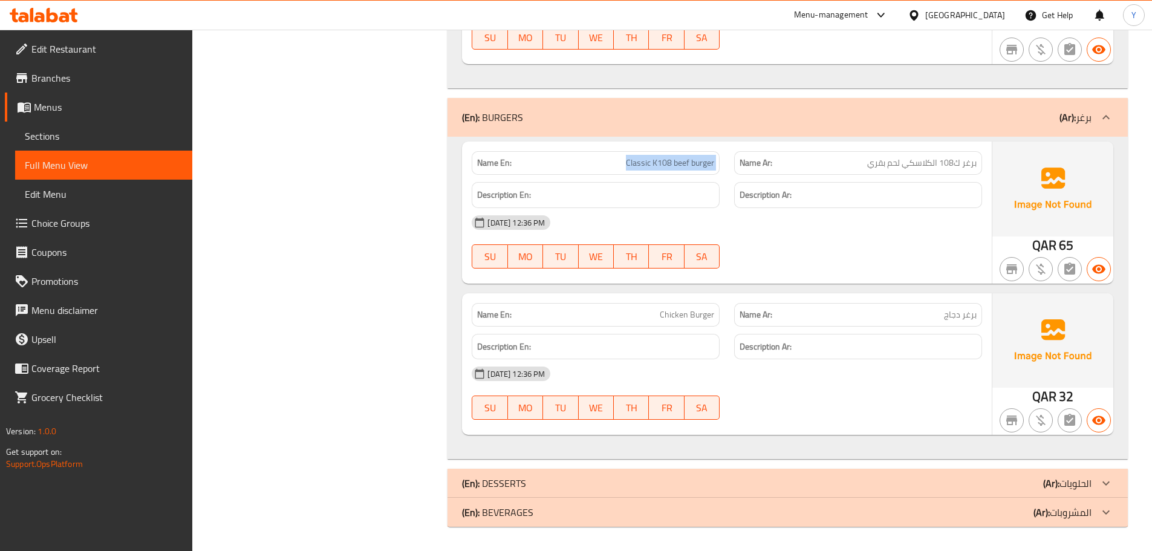
click at [895, 472] on div "(En): DESSERTS (Ar): الحلويات" at bounding box center [787, 483] width 680 height 29
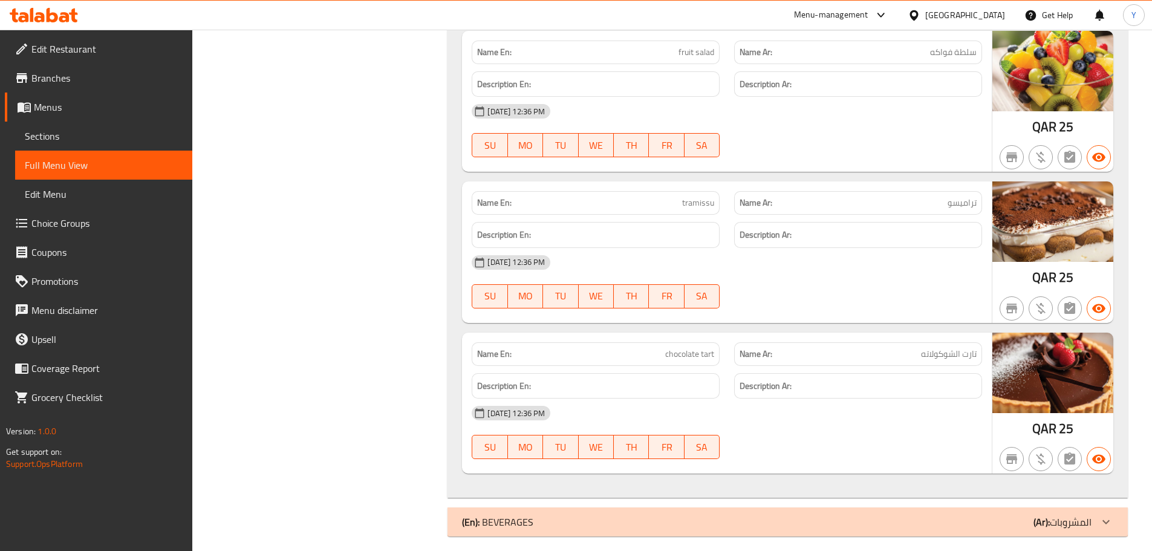
scroll to position [2325, 0]
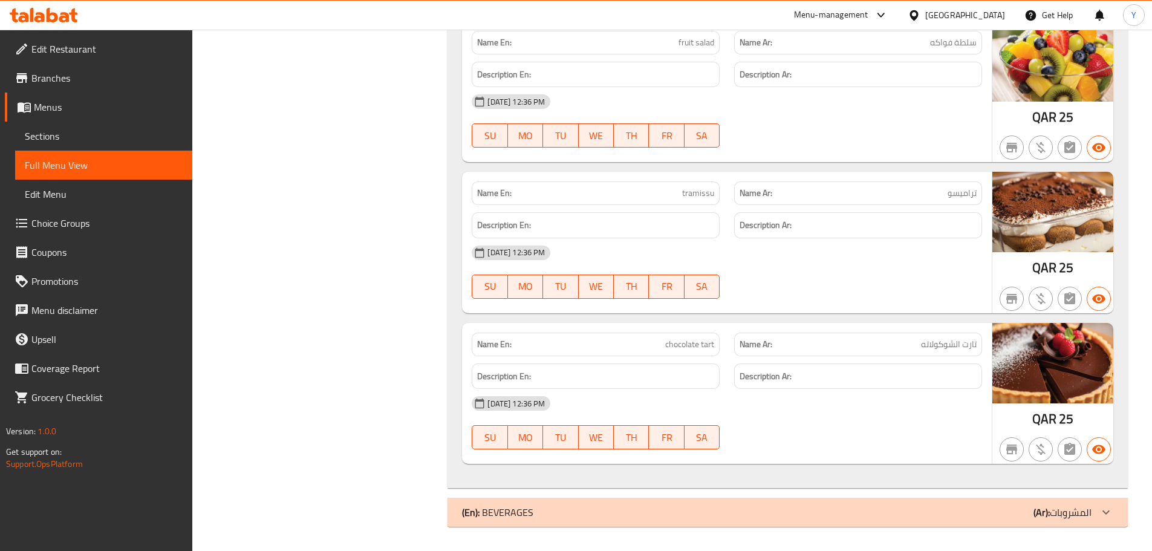
click at [701, 212] on div "Description En:" at bounding box center [595, 225] width 262 height 41
click at [701, 201] on div "Name En: tramissu" at bounding box center [596, 193] width 248 height 24
click at [877, 514] on div "(En): BEVERAGES (Ar): المشروبات" at bounding box center [776, 512] width 629 height 15
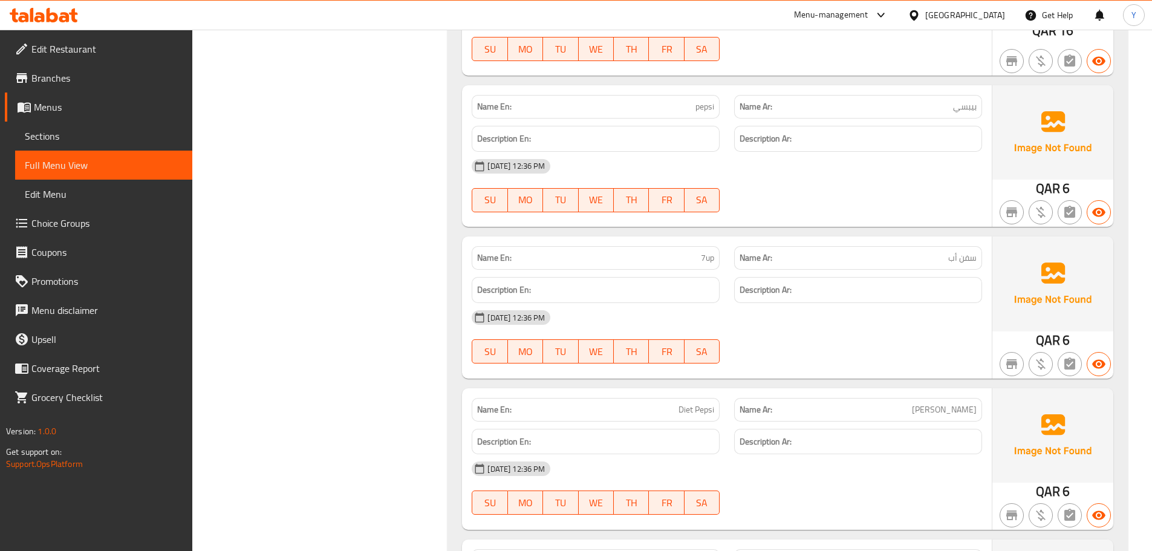
scroll to position [4134, 0]
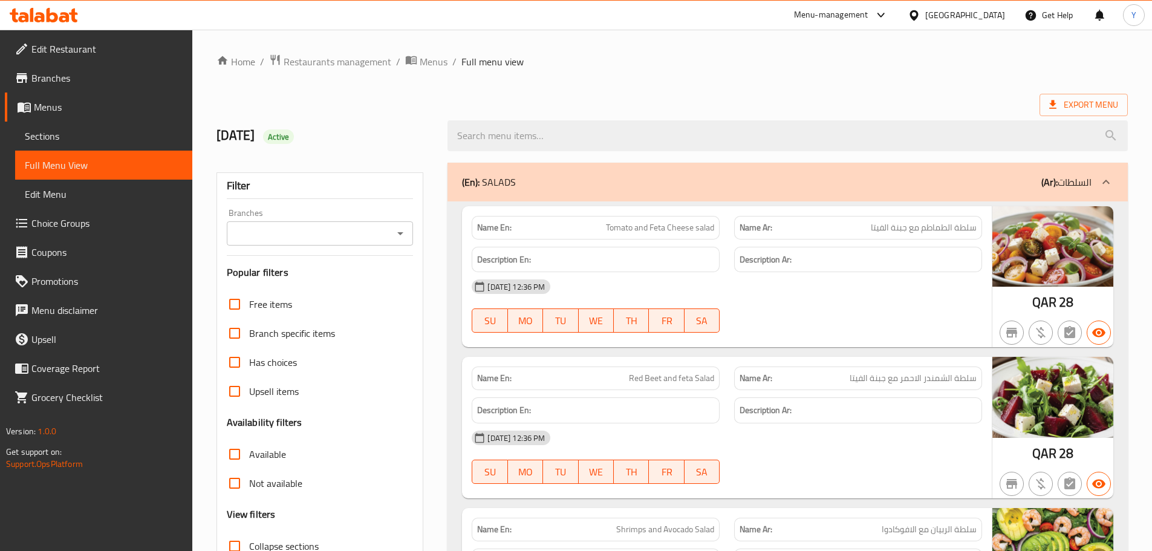
drag, startPoint x: 74, startPoint y: 139, endPoint x: 140, endPoint y: 125, distance: 67.5
click at [74, 139] on span "Sections" at bounding box center [104, 136] width 158 height 15
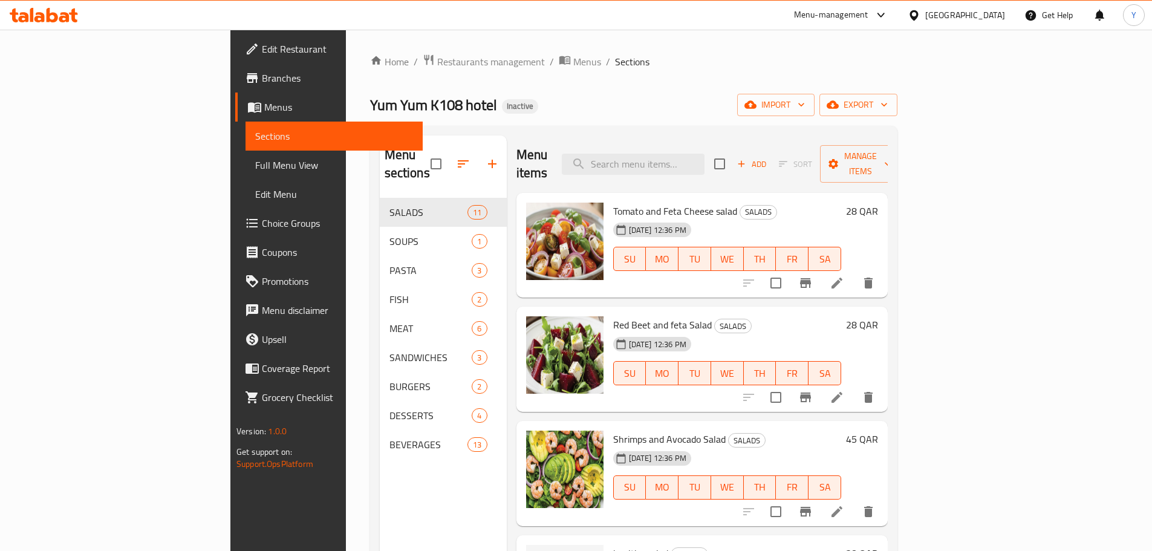
click at [774, 105] on div "Yum Yum K108 hotel Inactive import export" at bounding box center [633, 105] width 527 height 22
click at [844, 390] on icon at bounding box center [836, 397] width 15 height 15
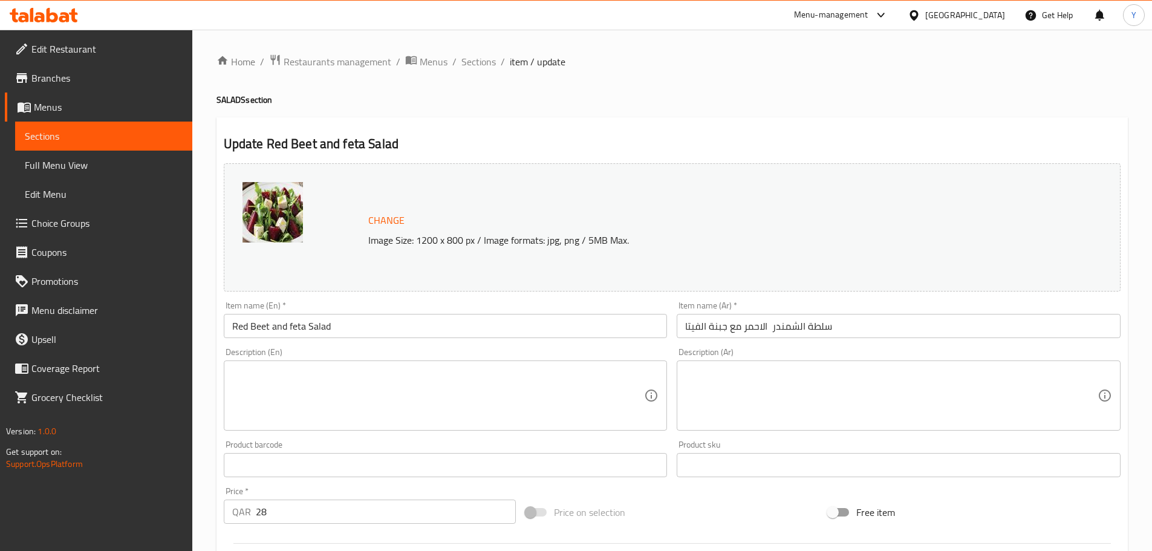
click at [294, 329] on input "Red Beet and feta Salad" at bounding box center [446, 326] width 444 height 24
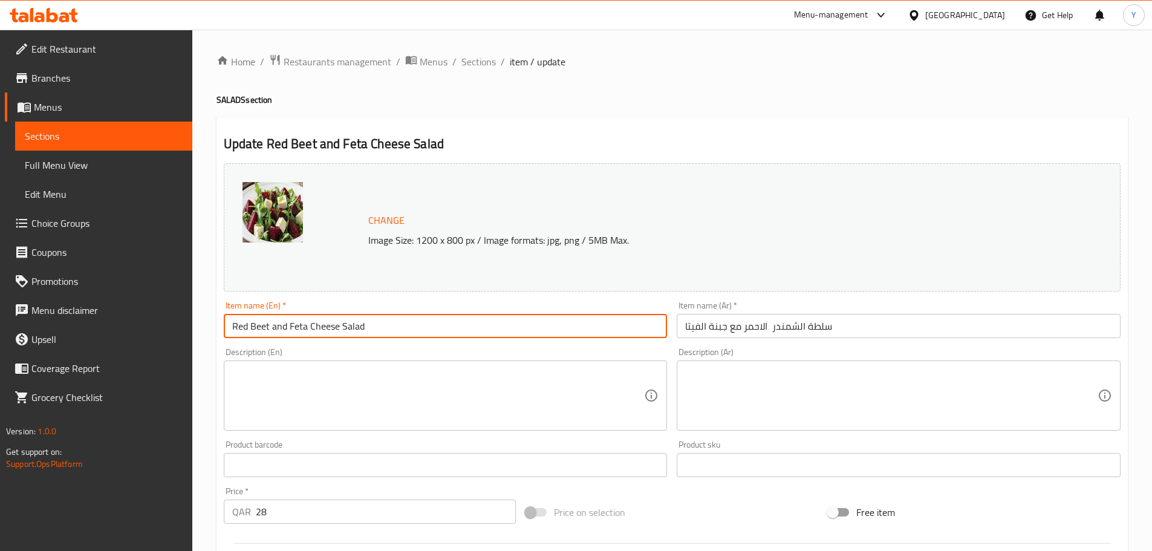
type input "Red Beet and Feta Cheese Salad"
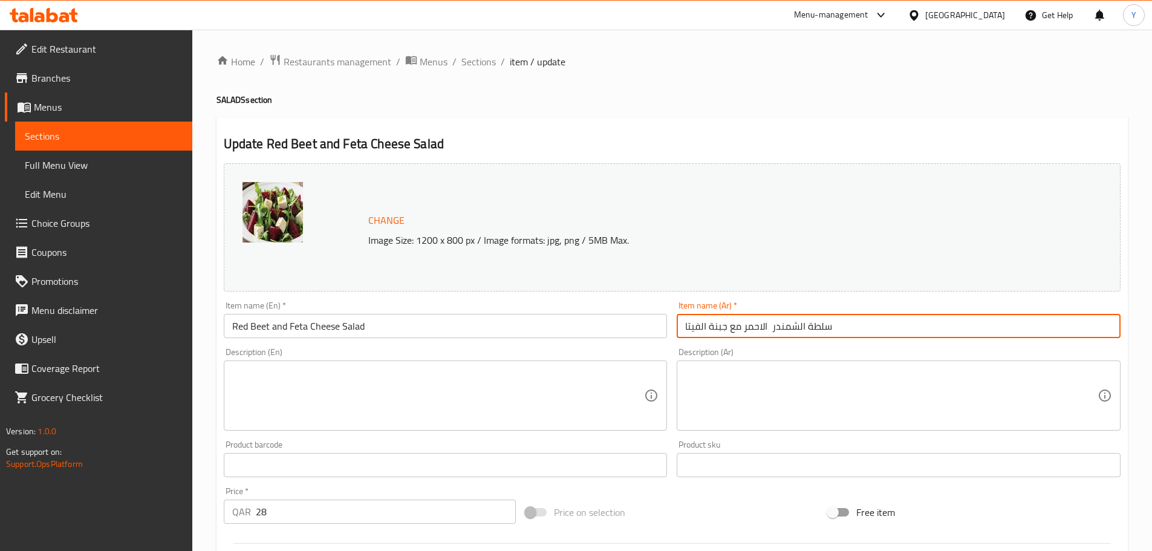
click at [837, 329] on input "سلطة الشمندر الاحمر مع جبنة الفيتا" at bounding box center [898, 326] width 444 height 24
drag, startPoint x: 1049, startPoint y: 327, endPoint x: 1063, endPoint y: 335, distance: 16.5
click at [1049, 327] on input "سلطة الشمندر الاحمر مع جبنة الفيتا" at bounding box center [898, 326] width 444 height 24
type input "سلطة الشمندر الاحمر مع جبنة الفيتا"
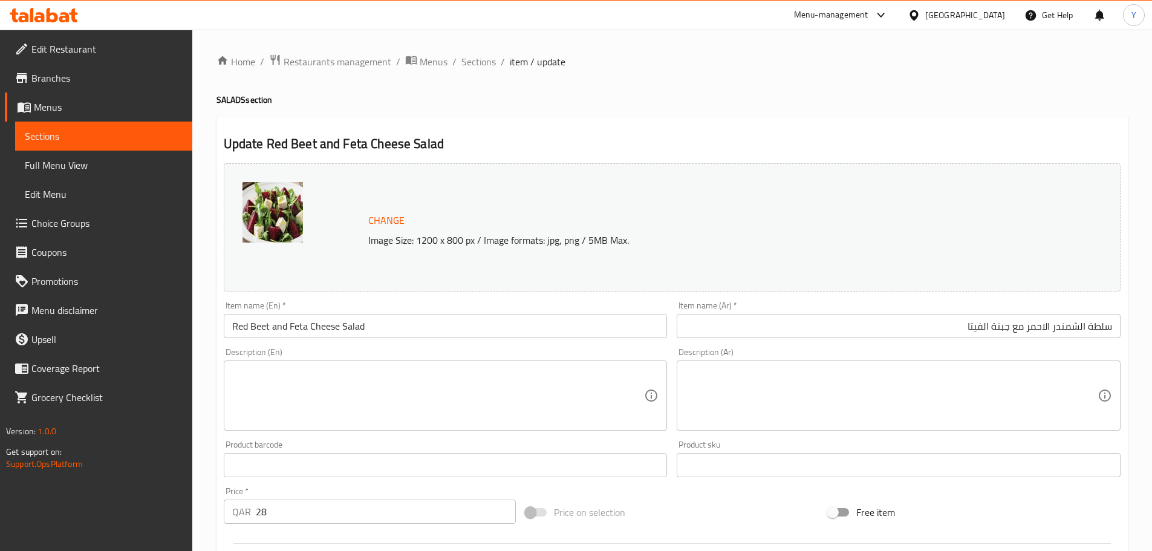
click at [796, 79] on div "Home / Restaurants management / Menus / Sections / item / update SALADS section…" at bounding box center [671, 451] width 911 height 794
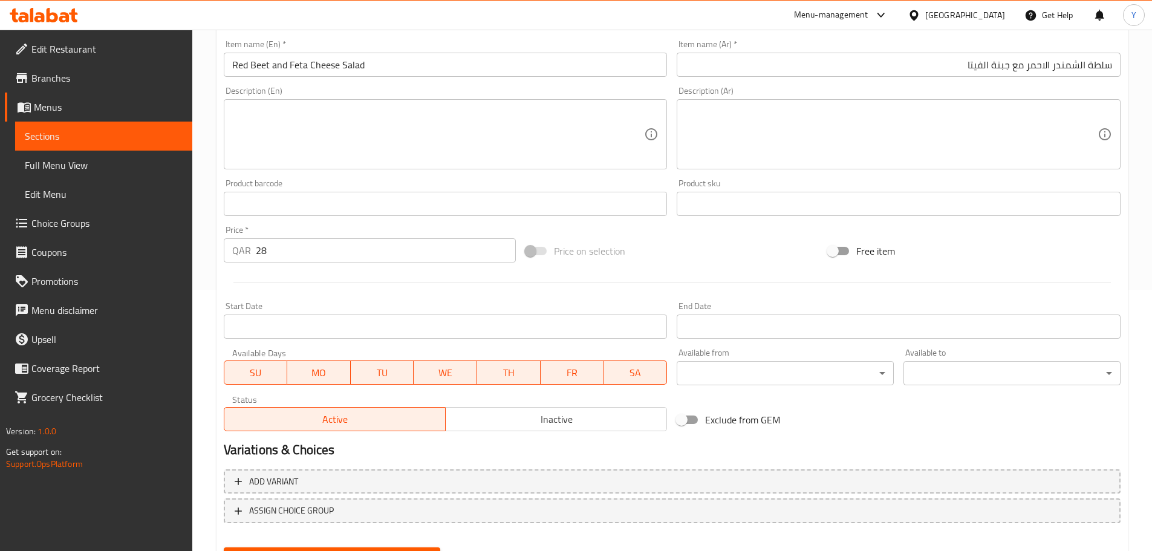
scroll to position [321, 0]
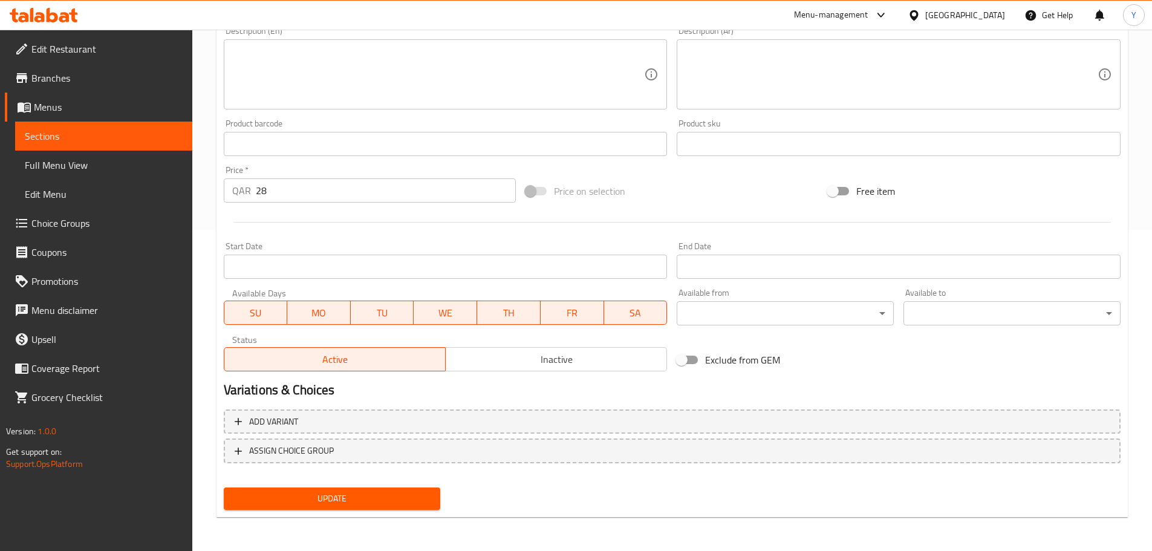
click at [416, 503] on span "Update" at bounding box center [332, 498] width 198 height 15
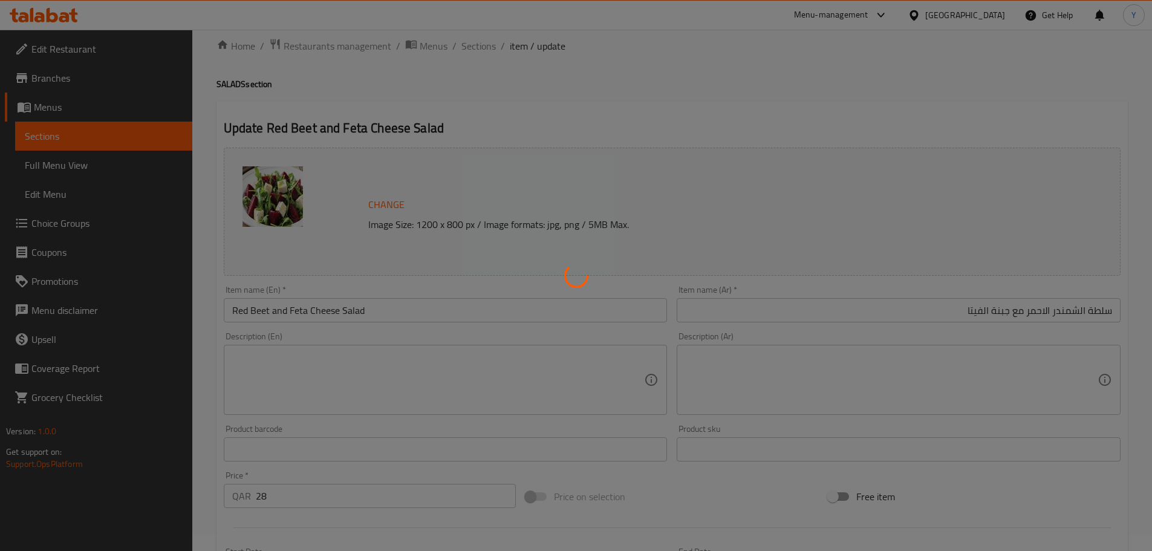
scroll to position [0, 0]
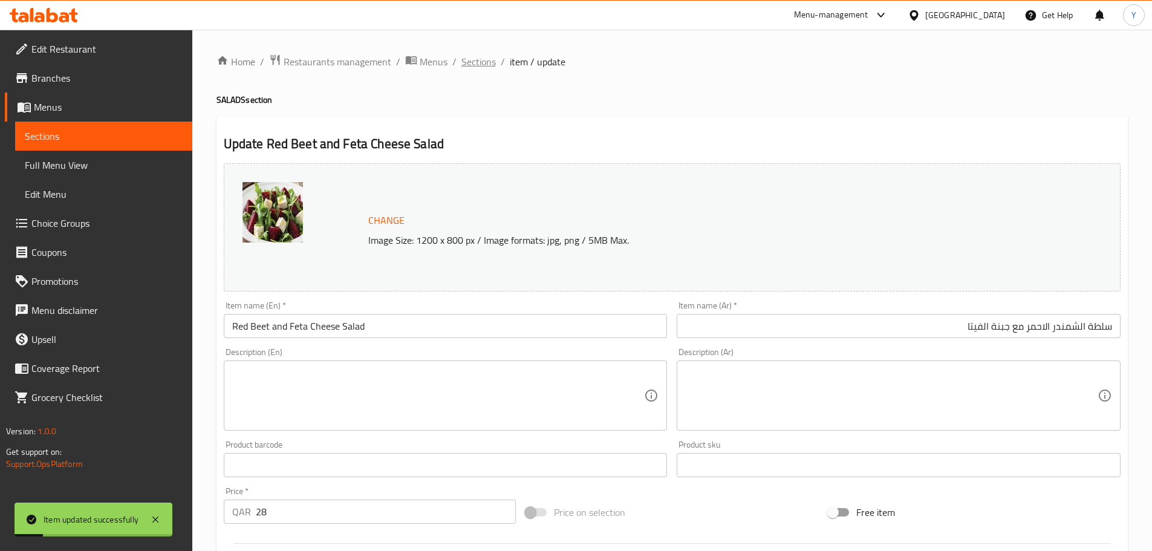
click at [476, 59] on span "Sections" at bounding box center [478, 61] width 34 height 15
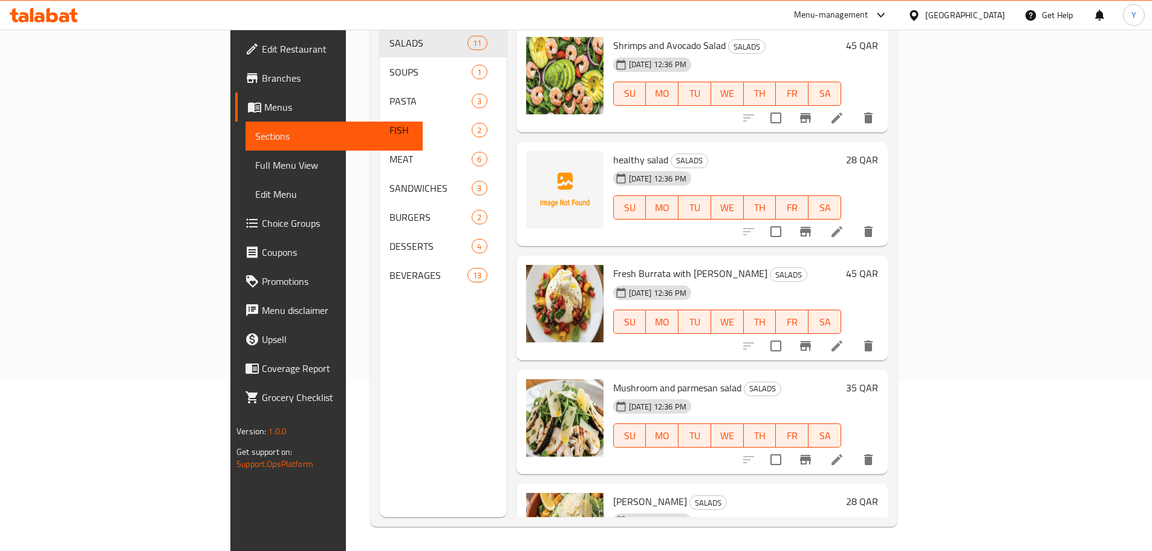
scroll to position [242, 0]
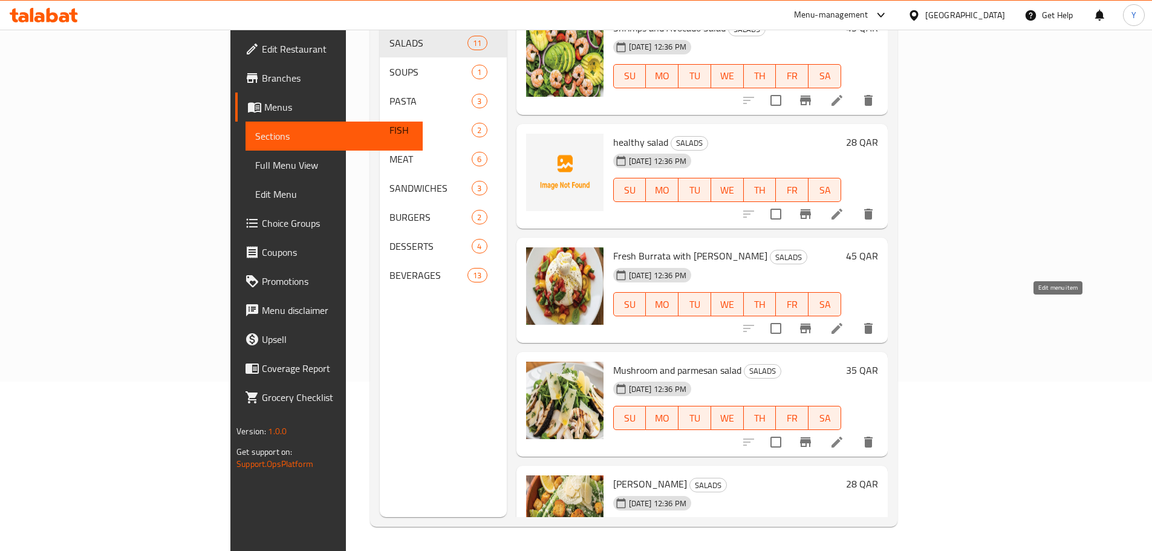
click at [844, 321] on icon at bounding box center [836, 328] width 15 height 15
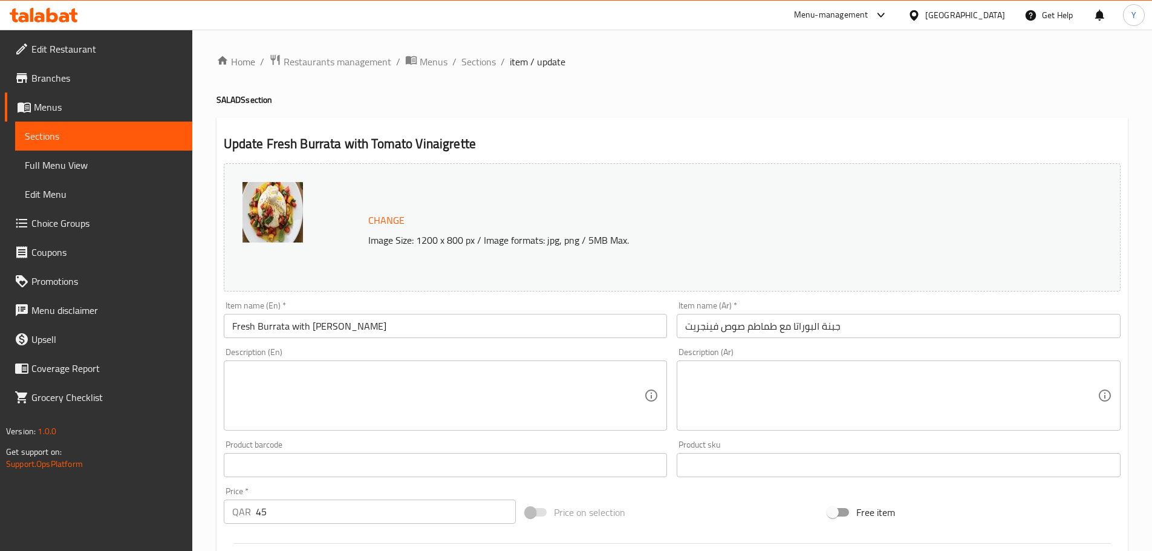
click at [938, 333] on input "جبنة البوراتا مع طماطم صوص فينجريت" at bounding box center [898, 326] width 444 height 24
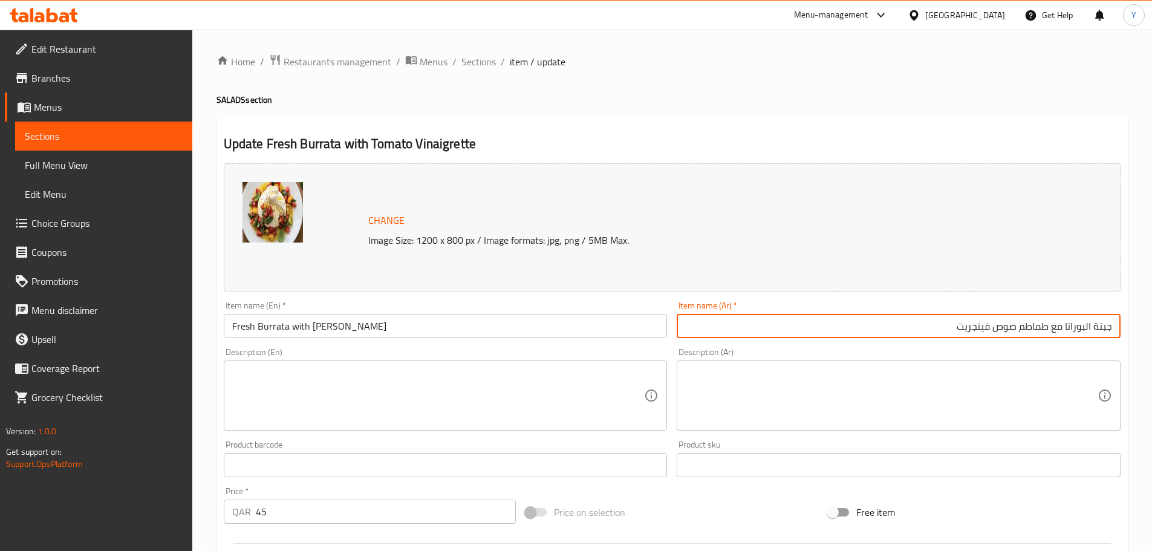
click at [1106, 325] on input "جبنة البوراتا مع طماطم صوص فينجريت" at bounding box center [898, 326] width 444 height 24
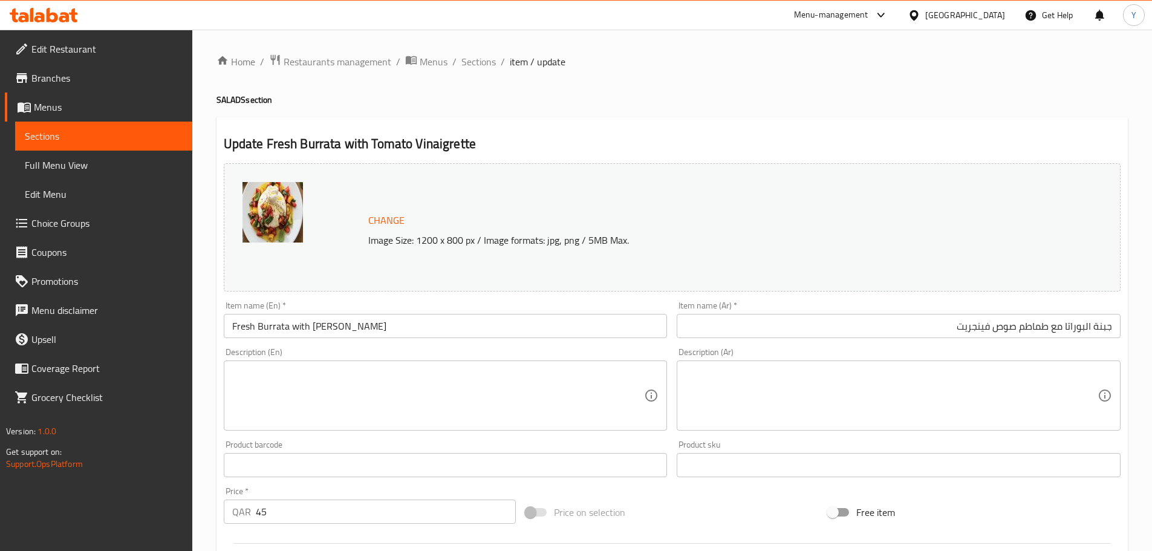
click at [1102, 322] on input "جبنة البوراتا مع طماطم صوص فينجريت" at bounding box center [898, 326] width 444 height 24
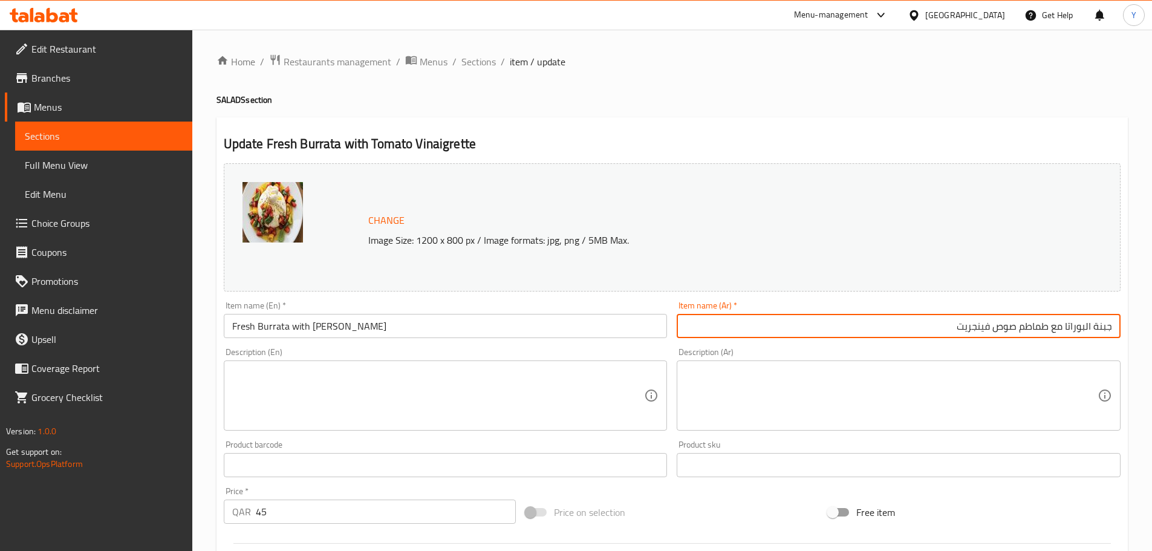
click at [1102, 322] on input "جبنة البوراتا مع طماطم صوص فينجريت" at bounding box center [898, 326] width 444 height 24
paste input "فينجريت"
type input "بوراتا طازج مع فينجريت طماطم"
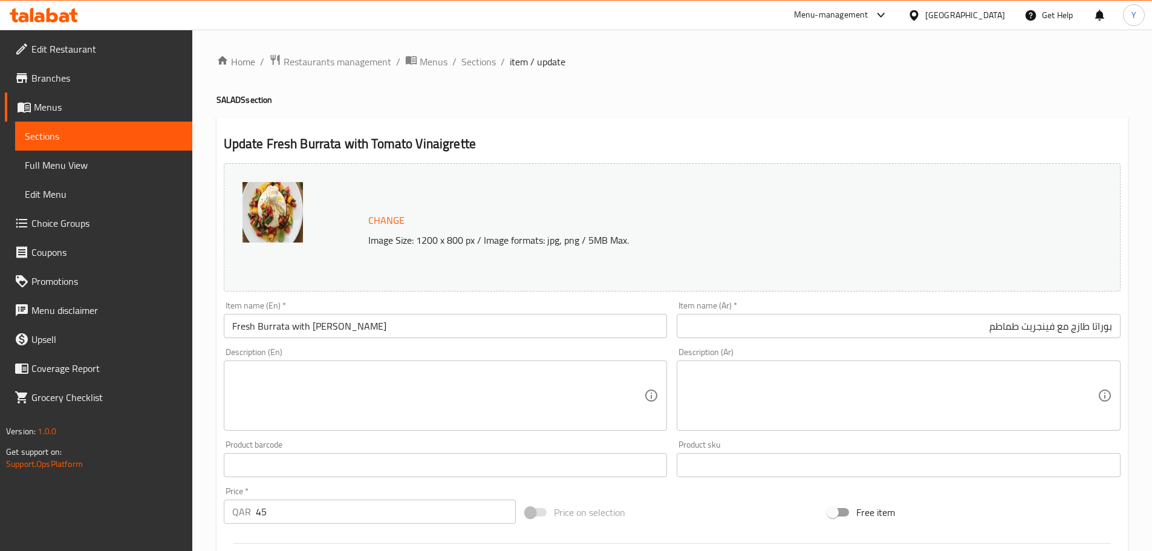
click at [1077, 82] on div "Home / Restaurants management / Menus / Sections / item / update SALADS section…" at bounding box center [671, 451] width 911 height 794
click at [719, 117] on div "Update Fresh Burrata with Tomato Vinaigrette Change Image Size: 1200 x 800 px /…" at bounding box center [671, 477] width 911 height 721
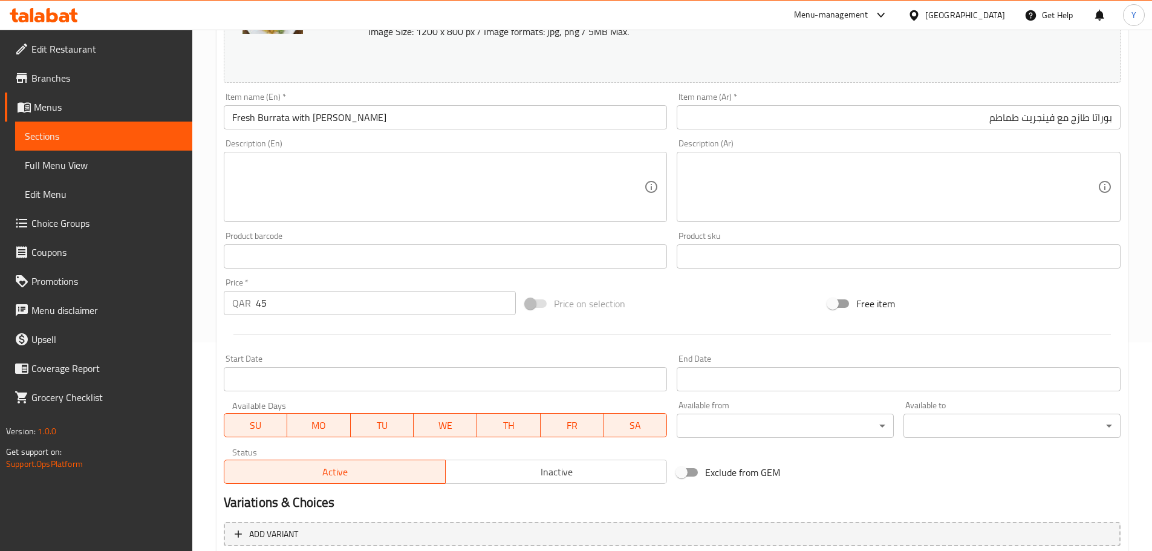
scroll to position [321, 0]
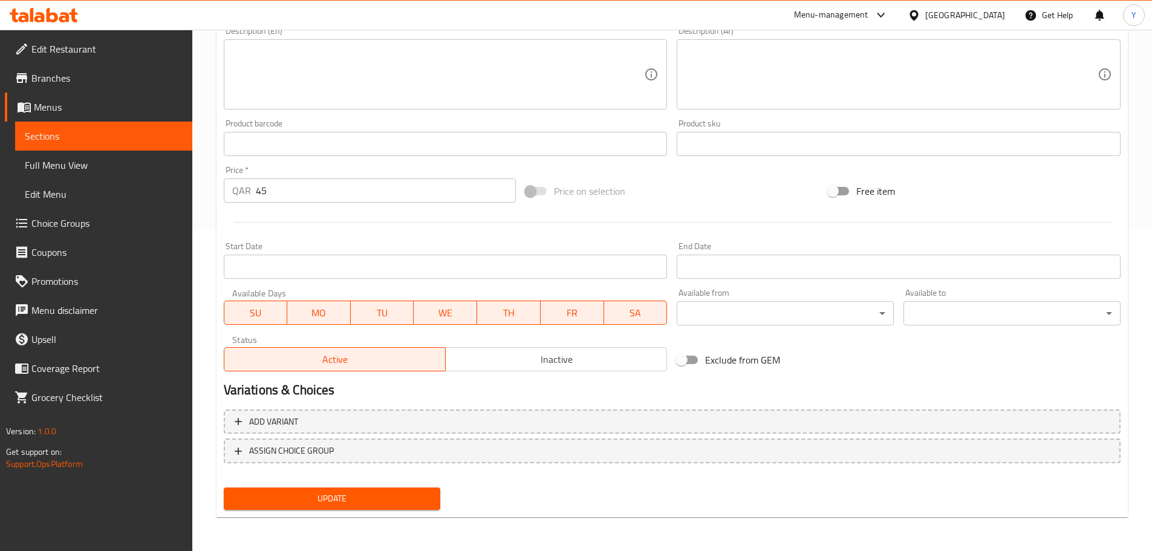
click at [348, 495] on span "Update" at bounding box center [332, 498] width 198 height 15
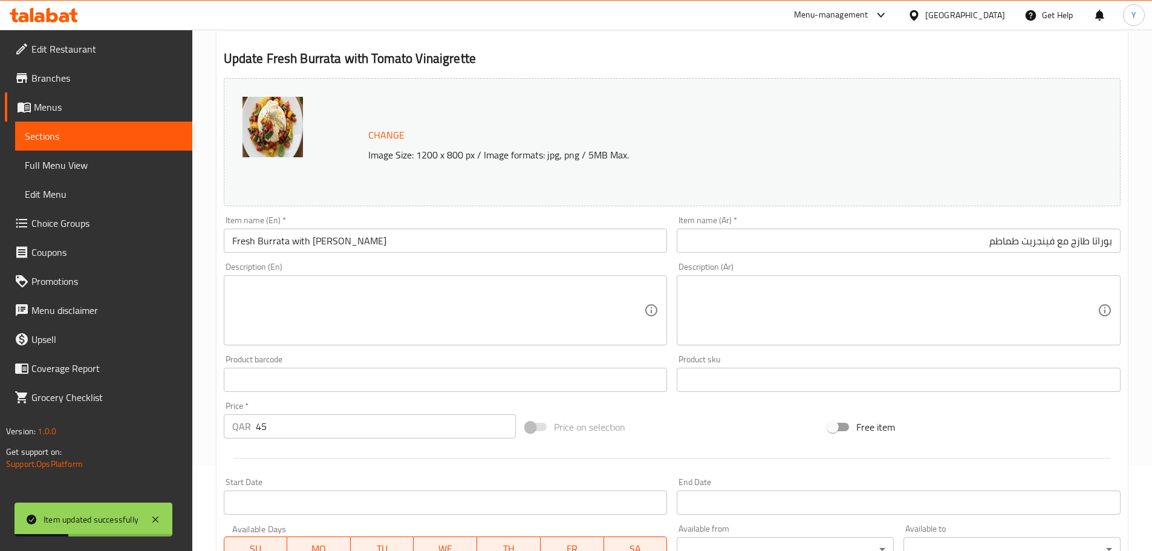
scroll to position [0, 0]
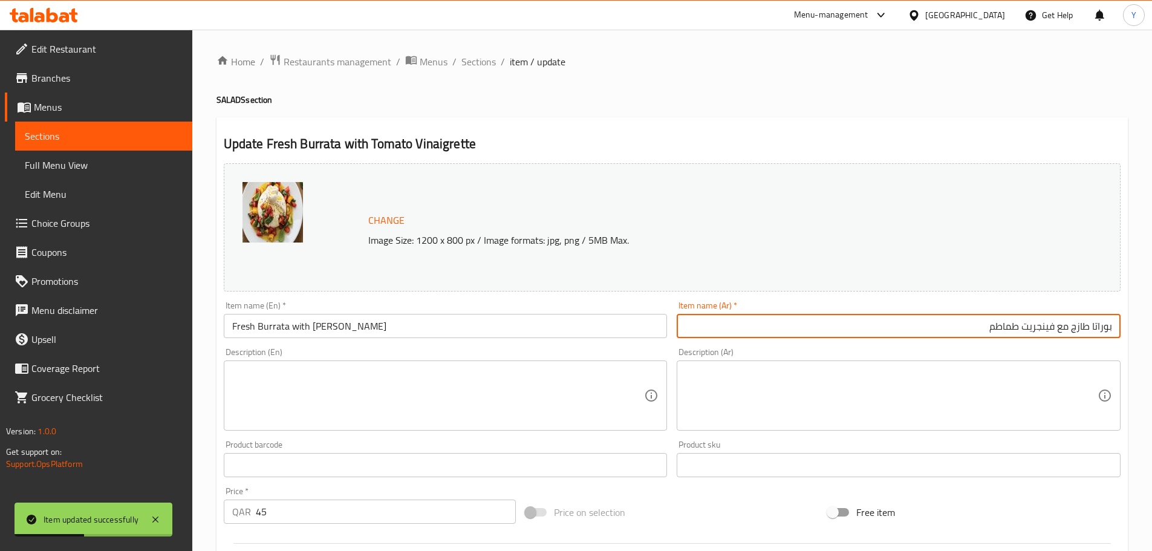
click at [1078, 326] on input "بوراتا طازج مع فينجريت طماطم" at bounding box center [898, 326] width 444 height 24
drag, startPoint x: 1078, startPoint y: 326, endPoint x: 1145, endPoint y: 323, distance: 67.2
click at [1145, 323] on div "Home / Restaurants management / Menus / Sections / item / update SALADS section…" at bounding box center [671, 451] width 959 height 842
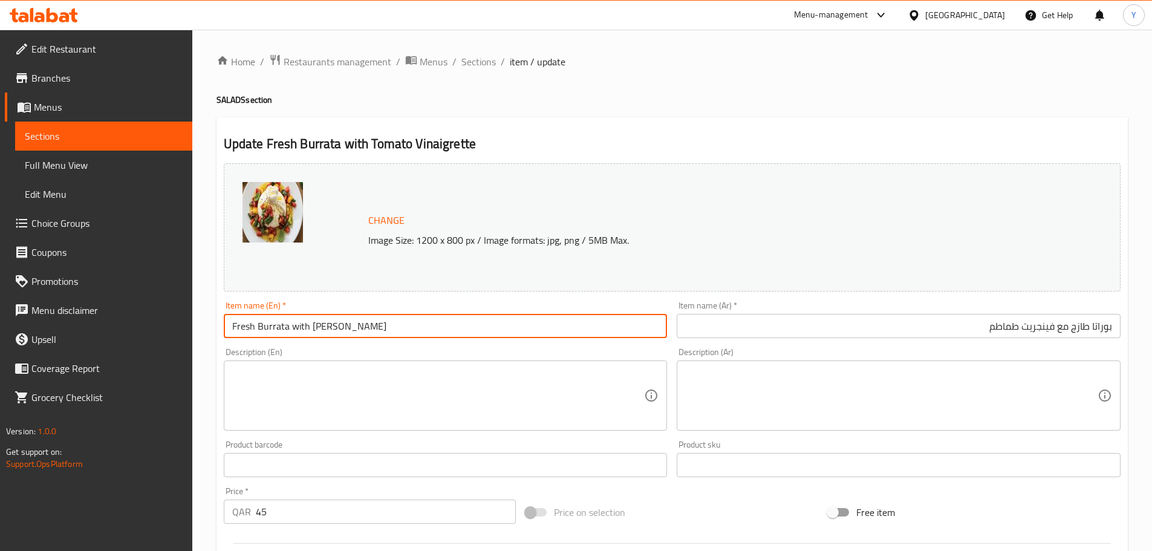
click at [407, 338] on input "Fresh Burrata with [PERSON_NAME]" at bounding box center [446, 326] width 444 height 24
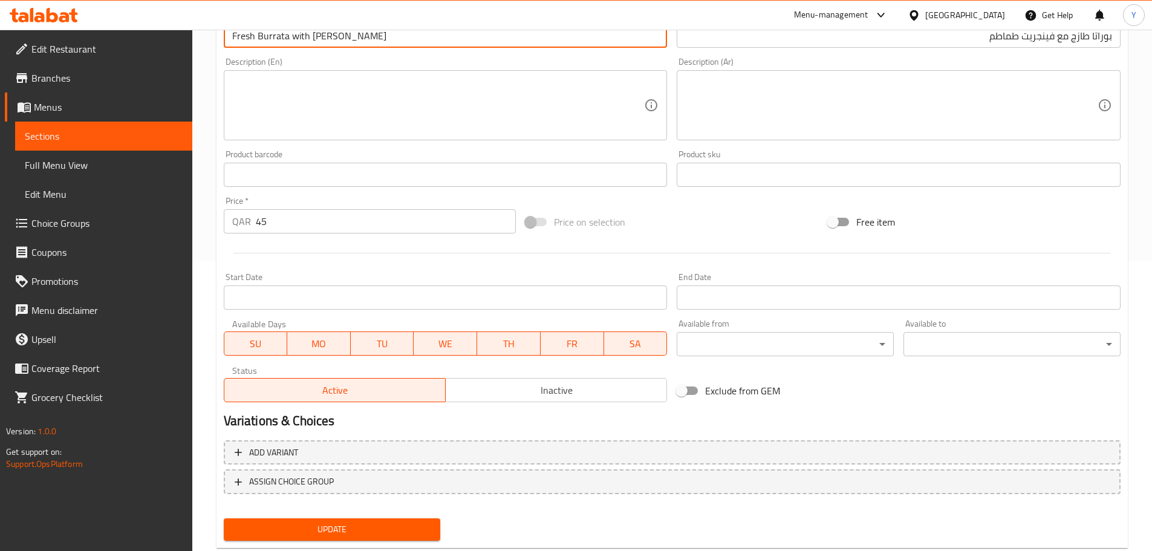
scroll to position [321, 0]
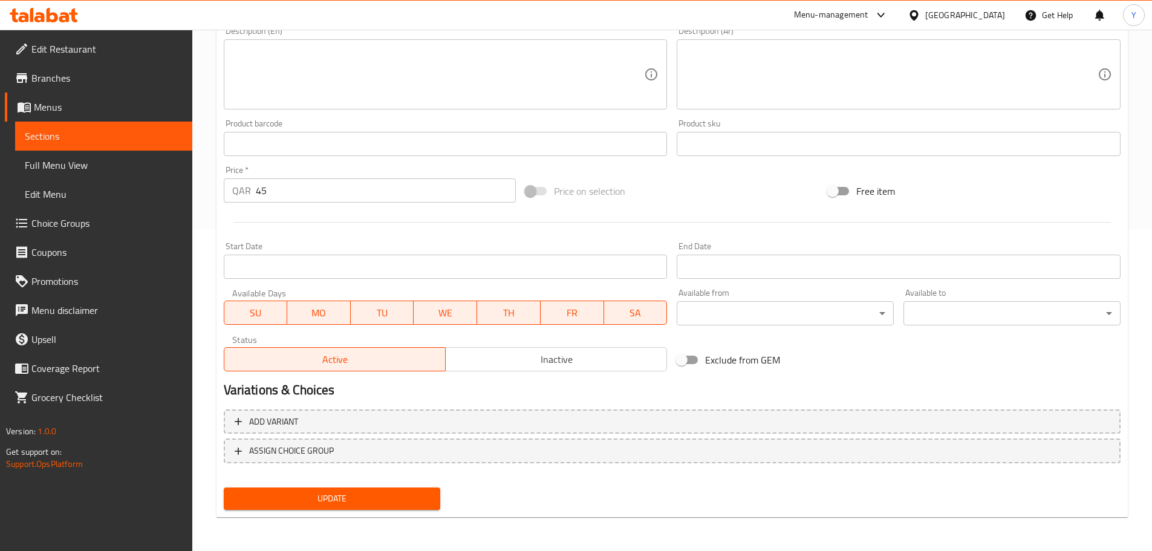
click at [404, 499] on span "Update" at bounding box center [332, 498] width 198 height 15
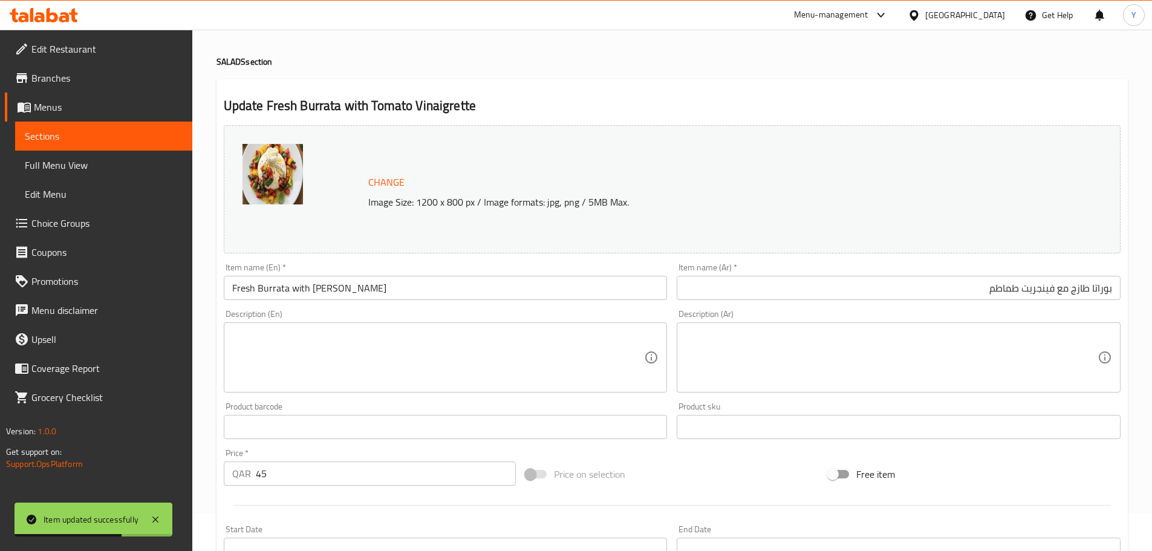
scroll to position [0, 0]
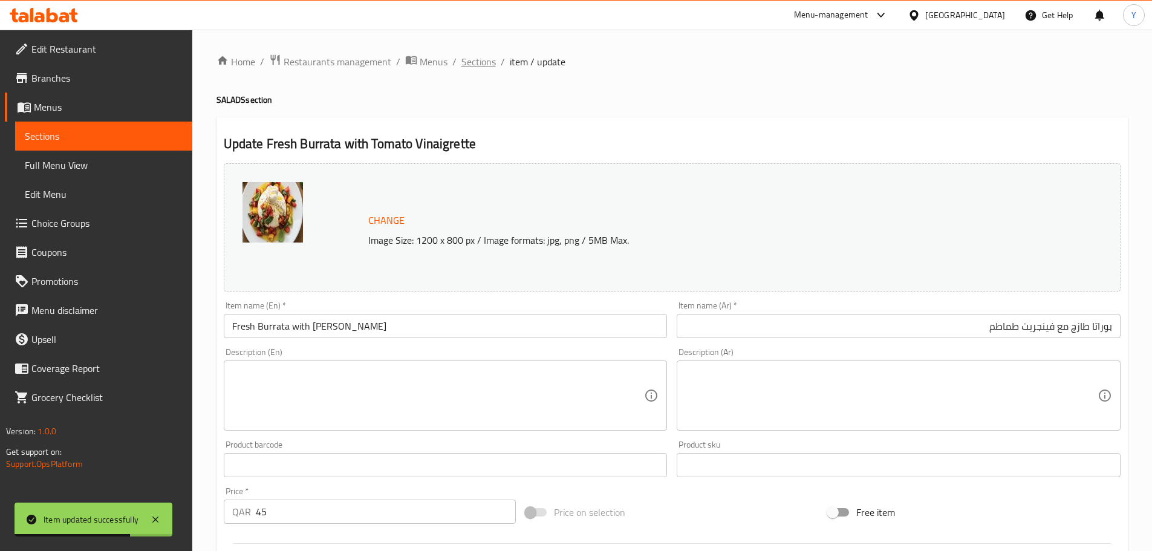
click at [475, 56] on span "Sections" at bounding box center [478, 61] width 34 height 15
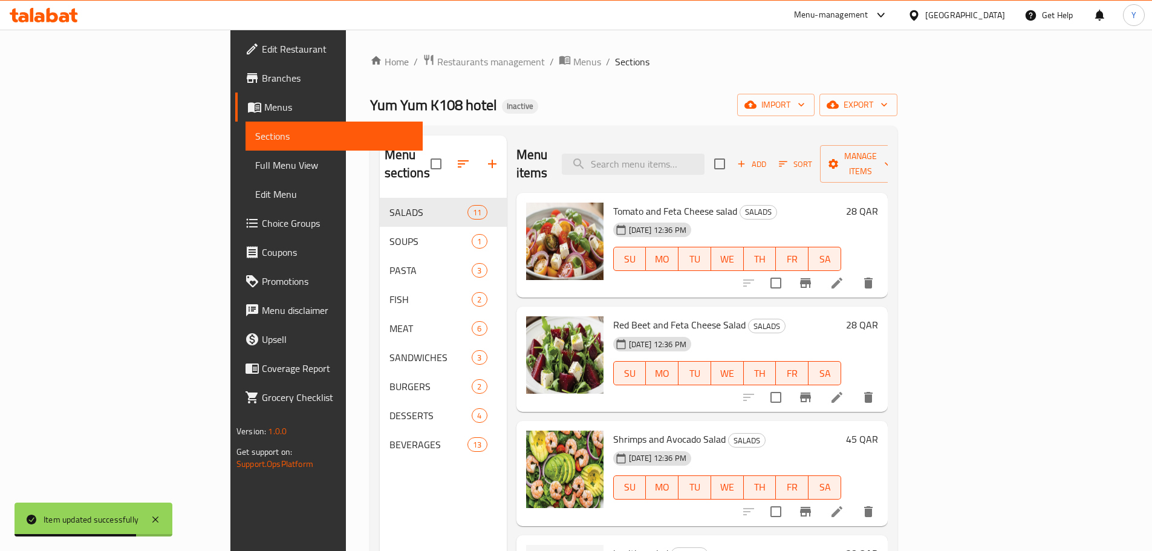
scroll to position [169, 0]
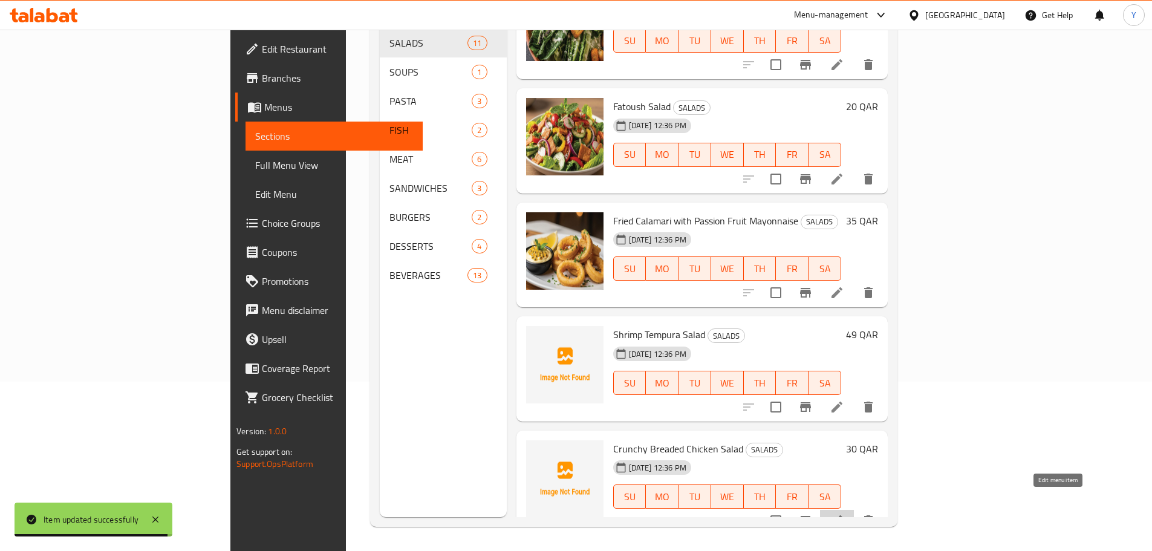
click at [842, 515] on icon at bounding box center [836, 520] width 11 height 11
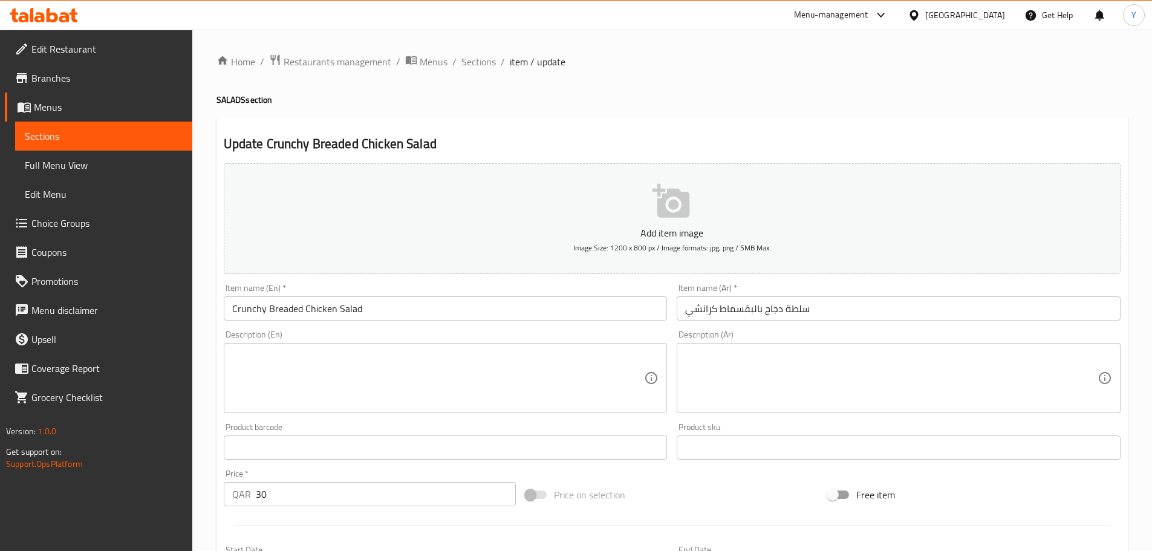
click at [593, 315] on input "Crunchy Breaded Chicken Salad" at bounding box center [446, 308] width 444 height 24
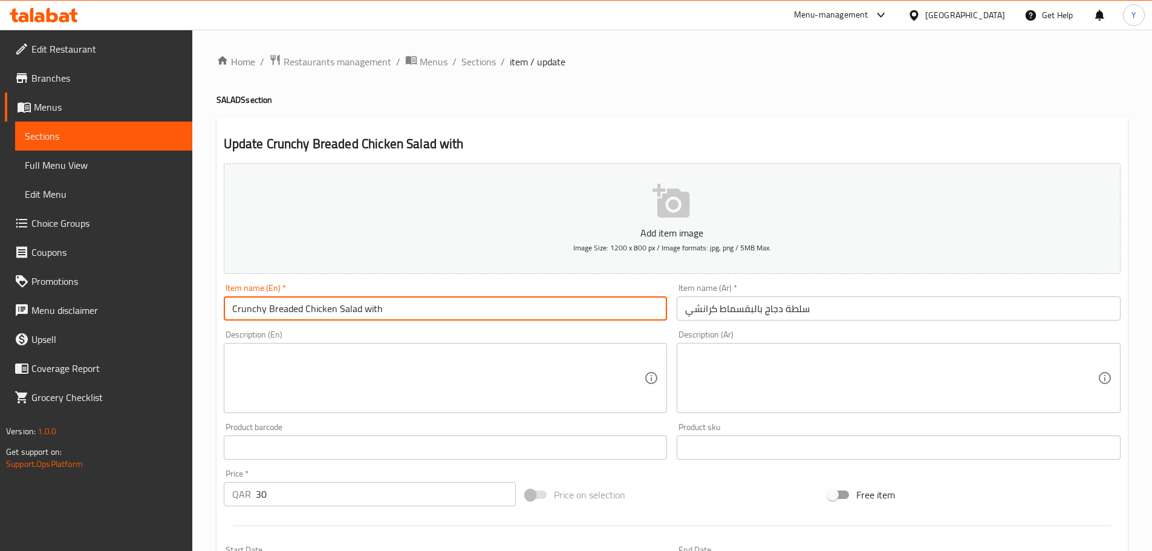
paste input "Creamy sauce"
type input "Crunchy Breaded Chicken Salad with Creamy sauce"
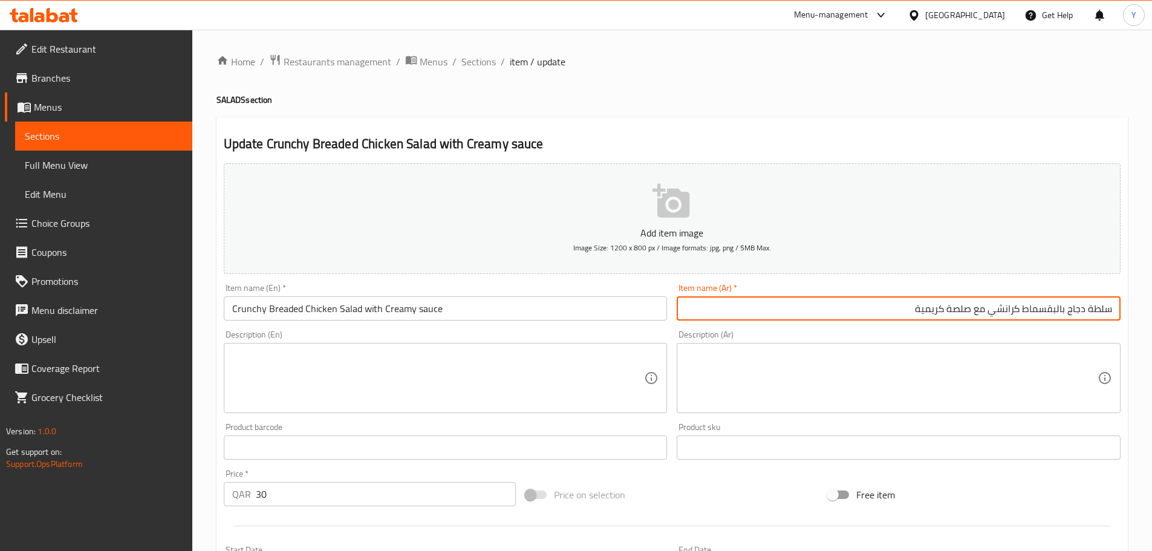
type input "سلطة دجاج بالبقسماط كرانشي مع صلصة كريمية"
click at [747, 105] on h4 "SALADS section" at bounding box center [671, 100] width 911 height 12
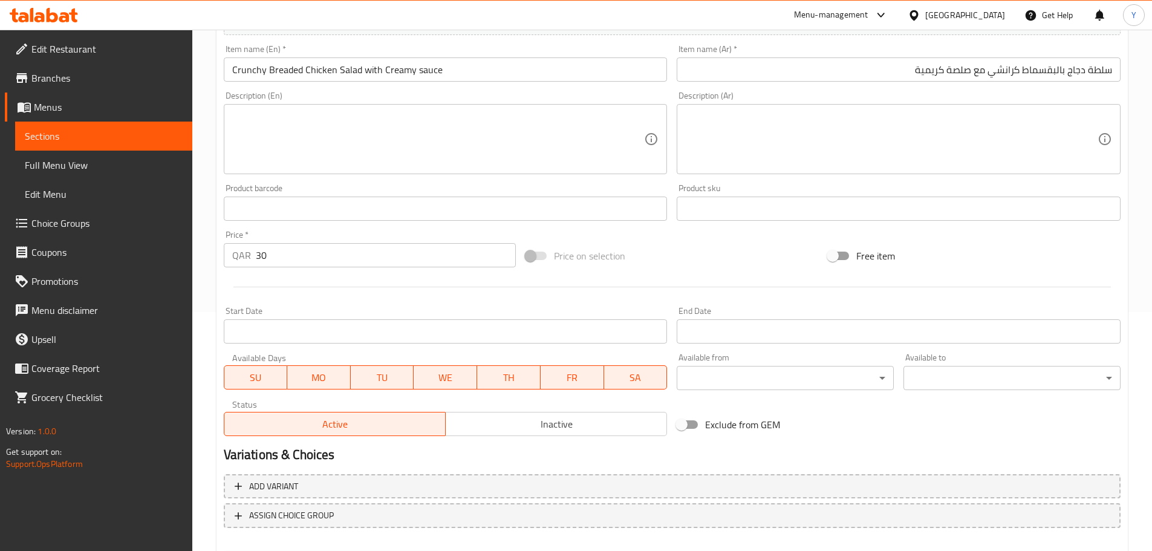
scroll to position [303, 0]
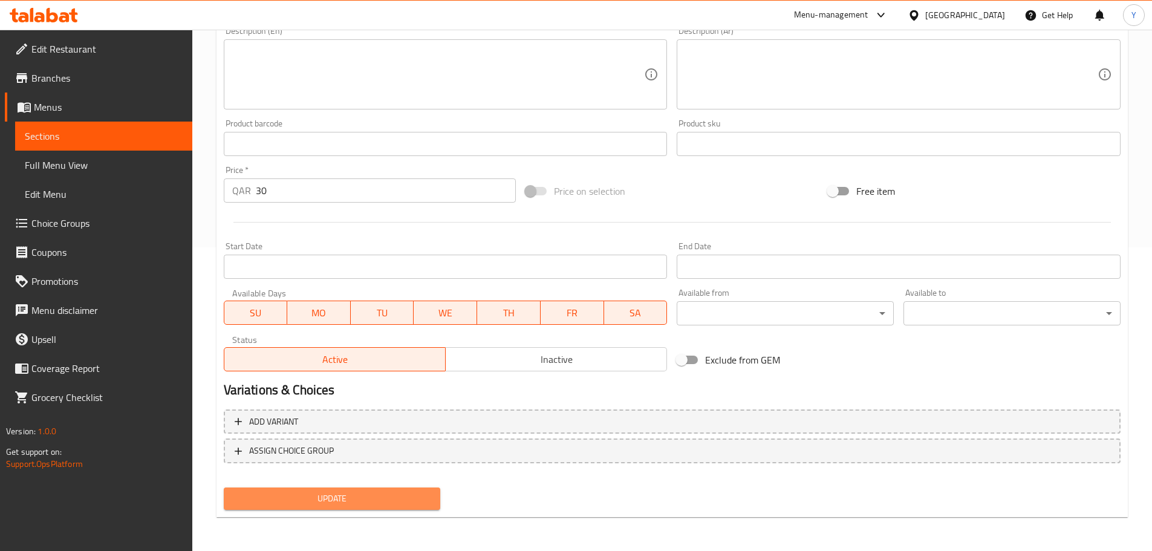
click at [356, 497] on span "Update" at bounding box center [332, 498] width 198 height 15
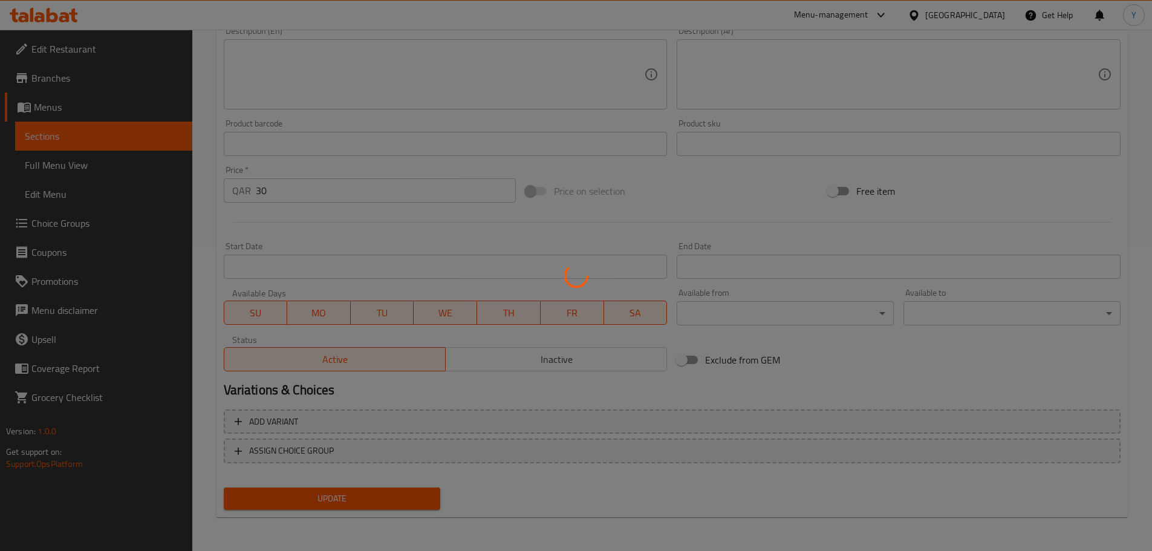
scroll to position [0, 0]
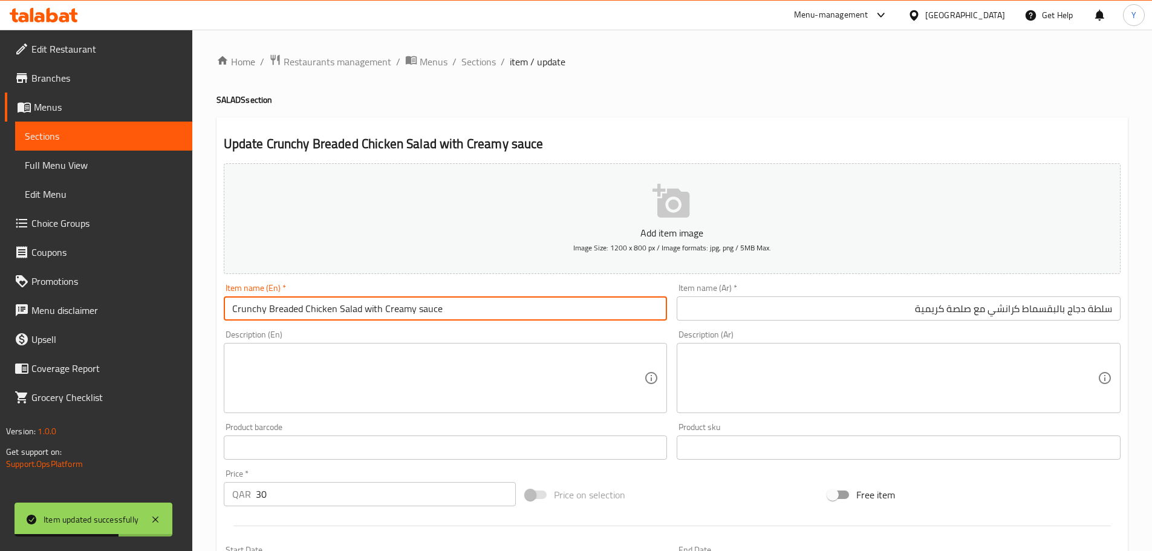
click at [383, 313] on input "Crunchy Breaded Chicken Salad with Creamy sauce" at bounding box center [446, 308] width 444 height 24
drag, startPoint x: 383, startPoint y: 313, endPoint x: 719, endPoint y: 316, distance: 336.1
click at [719, 316] on div "Add item image Image Size: 1200 x 800 px / Image formats: jpg, png / 5MB Max. I…" at bounding box center [672, 418] width 906 height 521
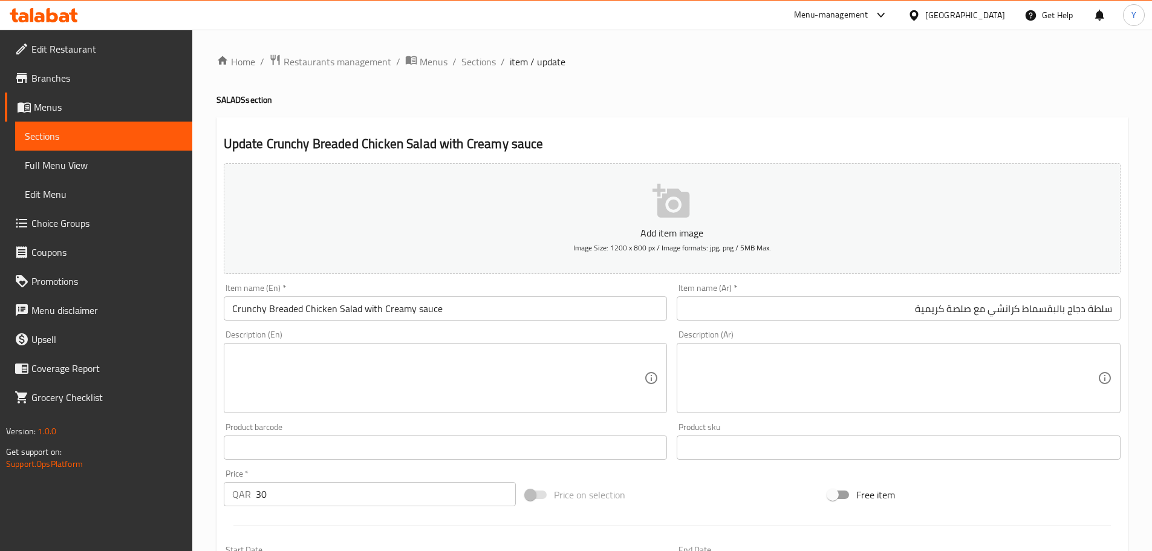
drag, startPoint x: 887, startPoint y: 84, endPoint x: 620, endPoint y: 213, distance: 296.6
click at [887, 84] on div "Home / Restaurants management / Menus / Sections / item / update SALADS section…" at bounding box center [671, 442] width 911 height 776
click at [346, 307] on input "Crunchy Breaded Chicken Salad with Creamy sauce" at bounding box center [446, 308] width 444 height 24
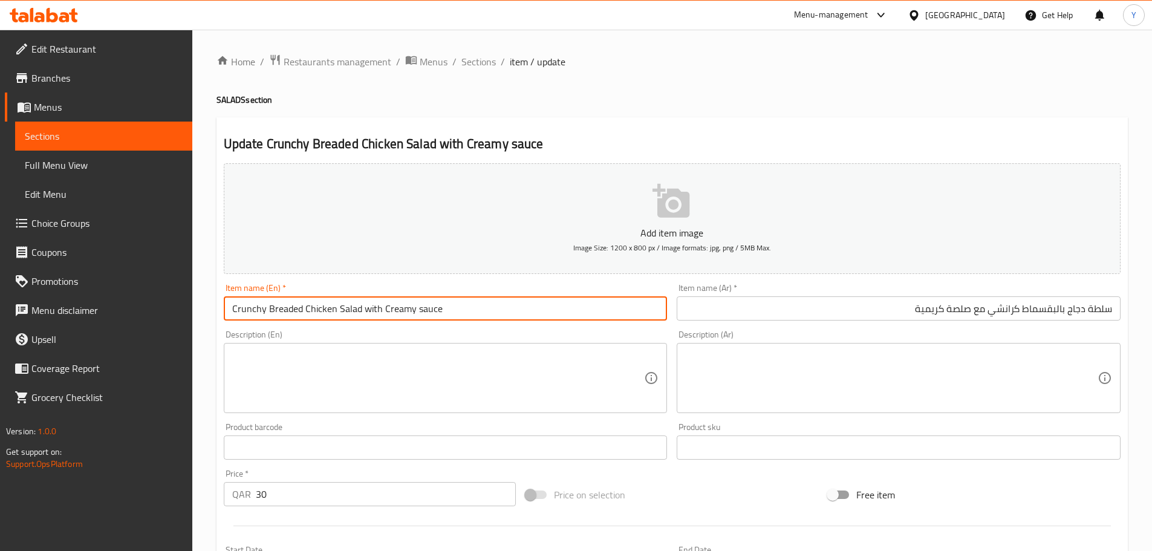
drag, startPoint x: 346, startPoint y: 307, endPoint x: 0, endPoint y: 313, distance: 346.5
click at [0, 313] on div "Edit Restaurant Branches Menus Sections Full Menu View Edit Menu Choice Groups …" at bounding box center [576, 442] width 1152 height 825
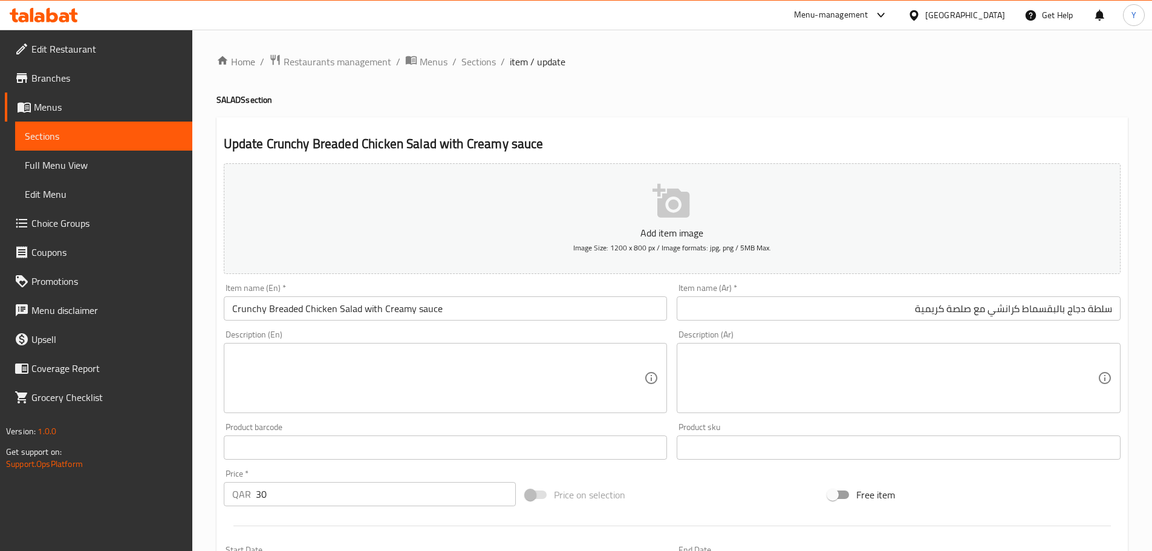
drag, startPoint x: 1103, startPoint y: 60, endPoint x: 1089, endPoint y: 76, distance: 21.8
click at [1103, 60] on ol "Home / Restaurants management / Menus / Sections / item / update" at bounding box center [671, 62] width 911 height 16
click at [487, 60] on span "Sections" at bounding box center [478, 61] width 34 height 15
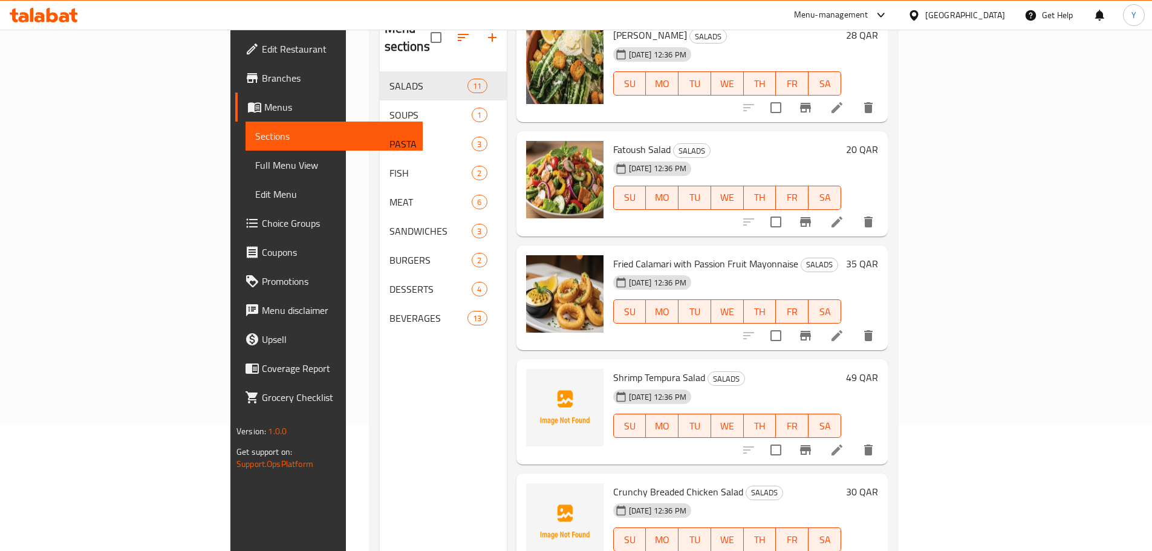
scroll to position [169, 0]
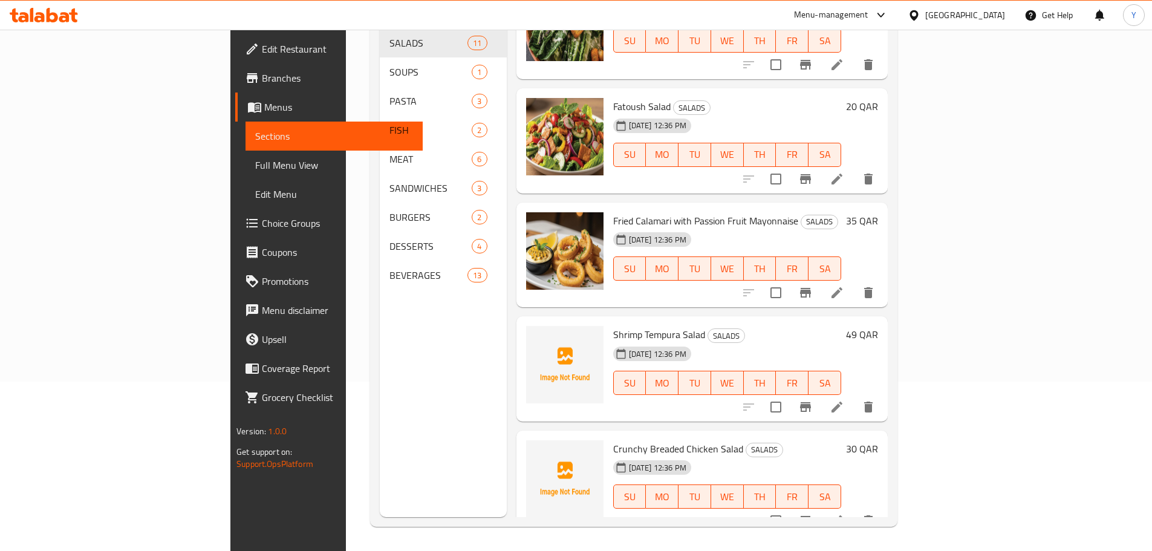
click at [842, 515] on icon at bounding box center [836, 520] width 11 height 11
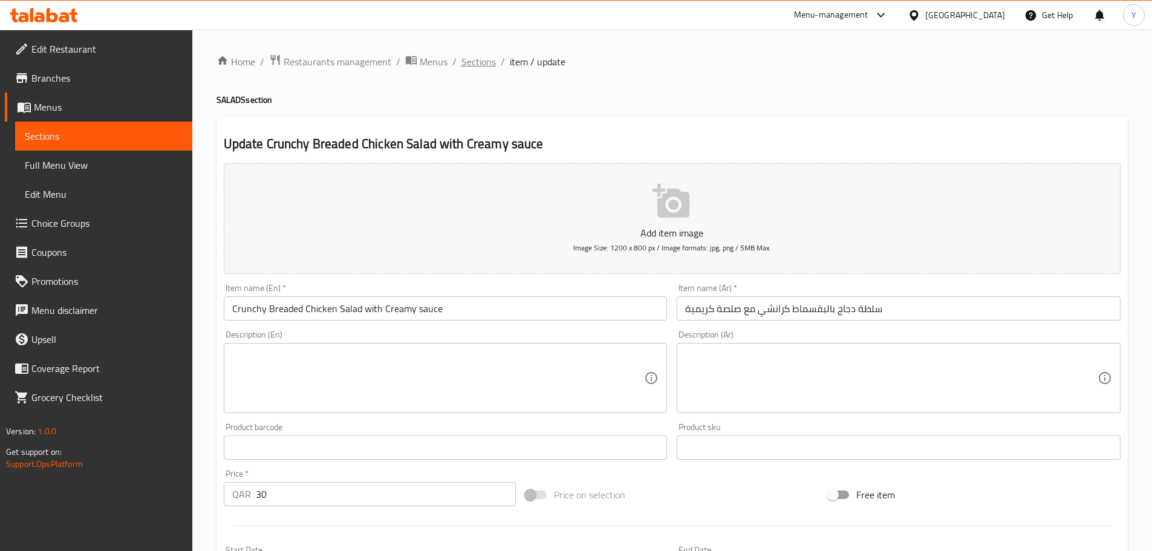
click at [487, 63] on span "Sections" at bounding box center [478, 61] width 34 height 15
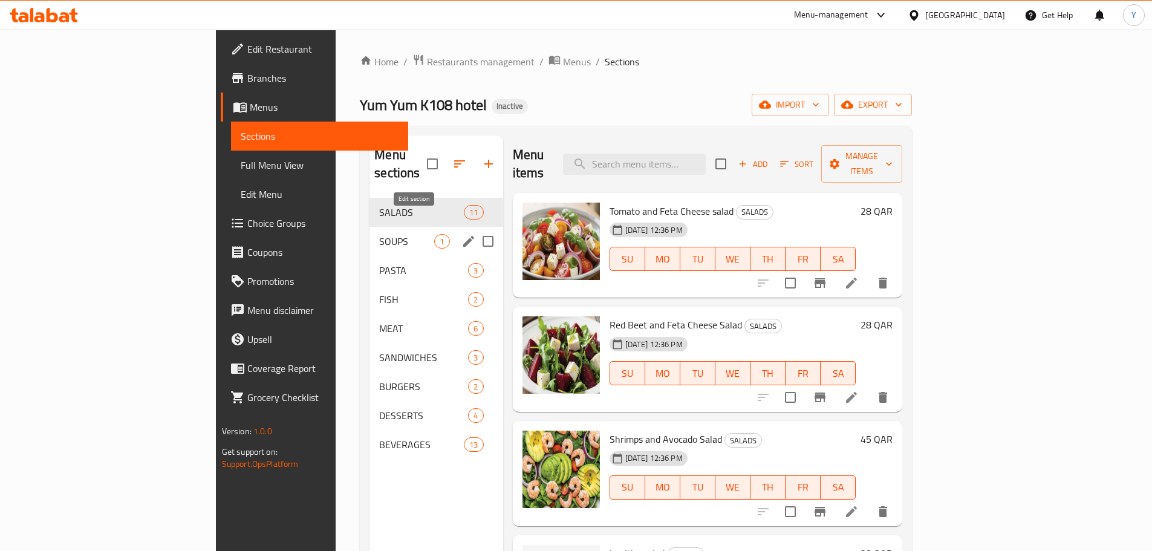
click at [463, 236] on icon "edit" at bounding box center [468, 241] width 11 height 11
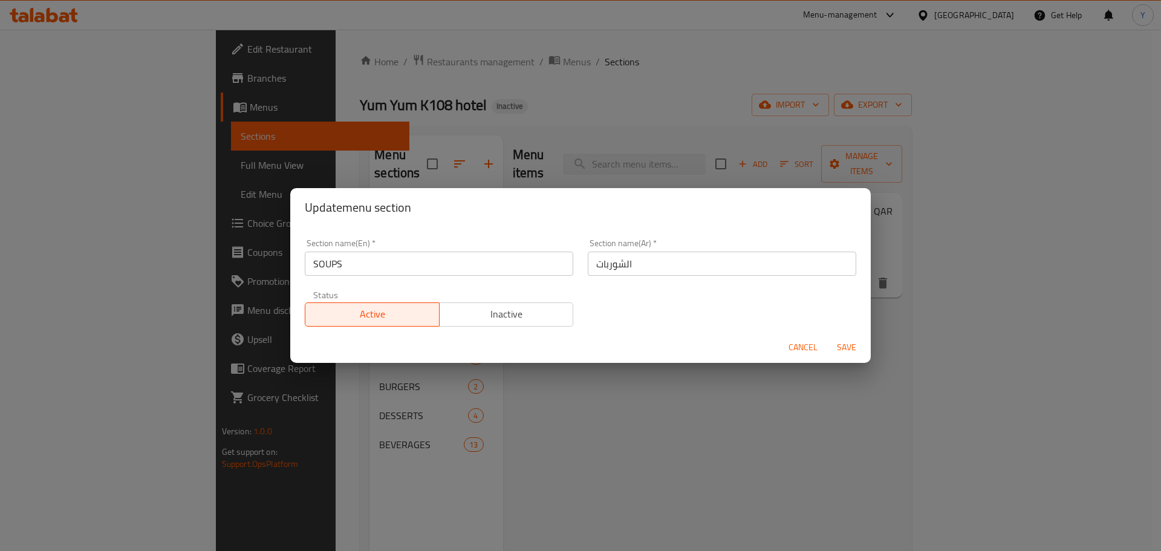
click at [631, 255] on input "الشوربات" at bounding box center [722, 263] width 268 height 24
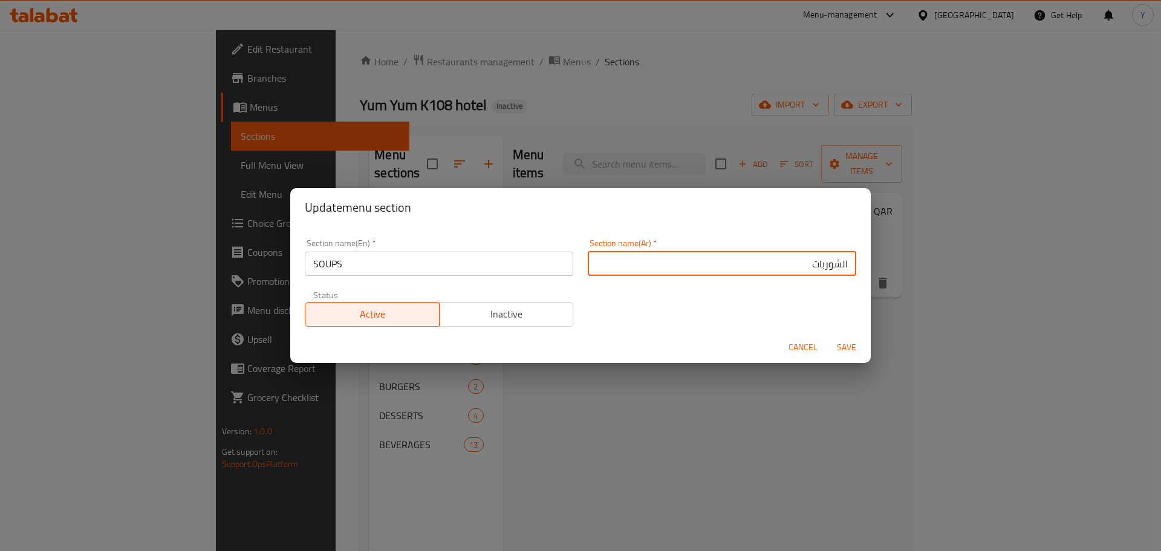
type input "الشوربا"
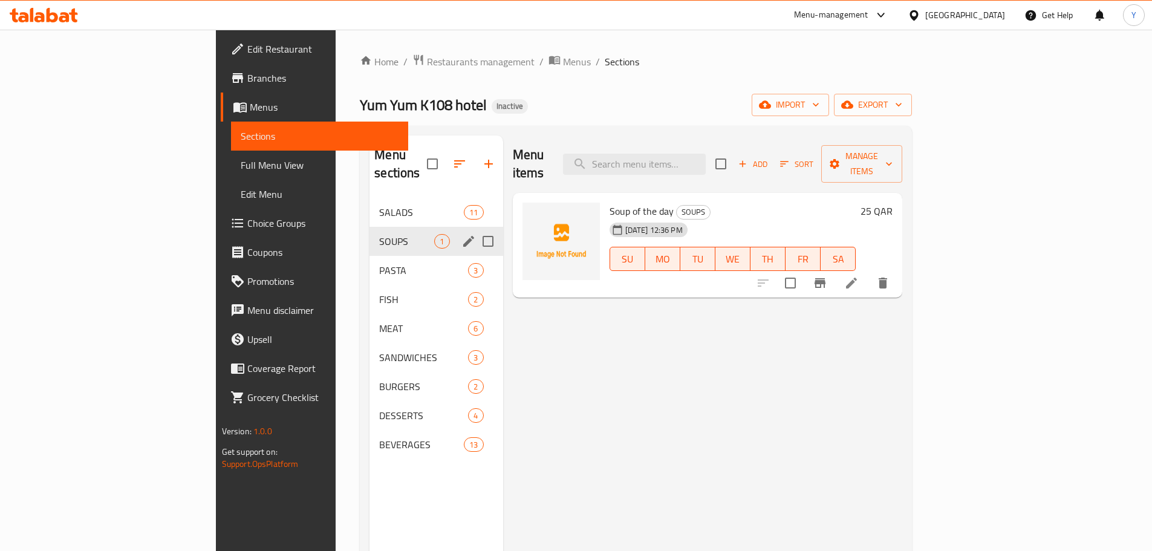
click at [461, 234] on icon "edit" at bounding box center [468, 241] width 15 height 15
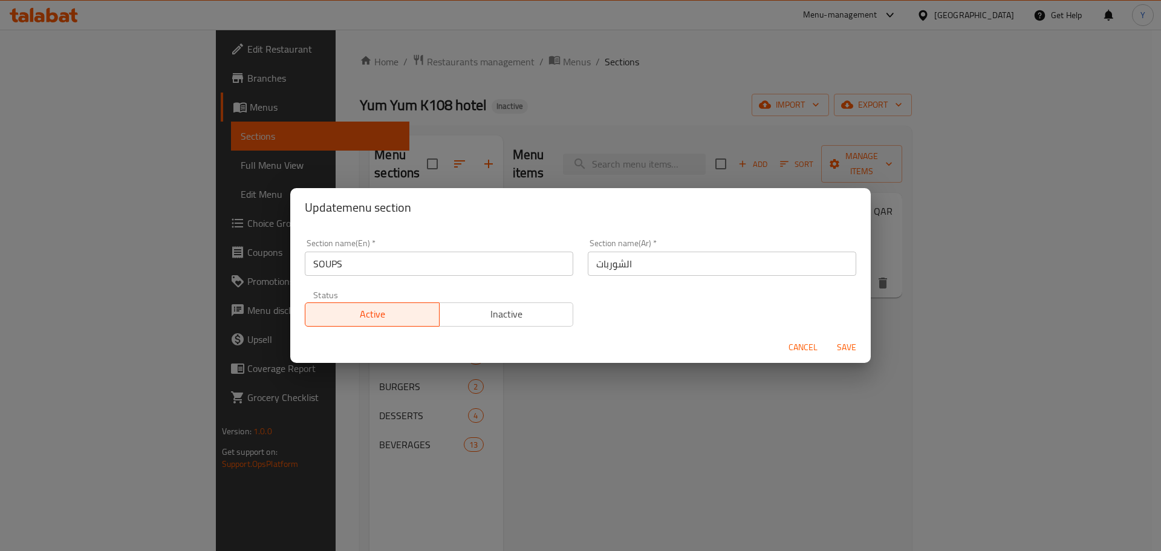
click at [693, 270] on input "الشوربات" at bounding box center [722, 263] width 268 height 24
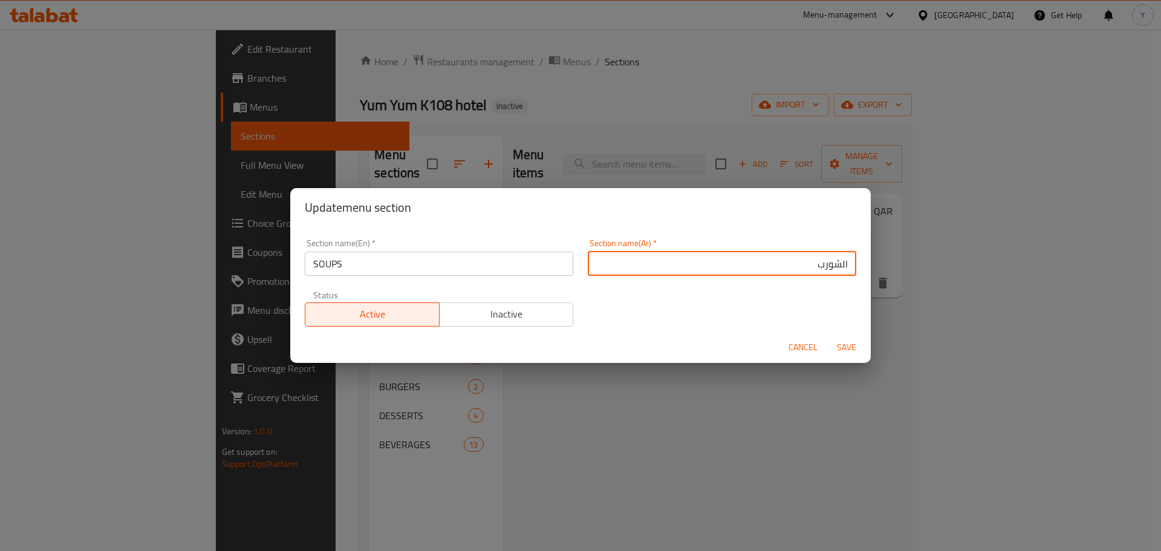
type input "الشوربة"
click at [504, 267] on input "SOUPS" at bounding box center [439, 263] width 268 height 24
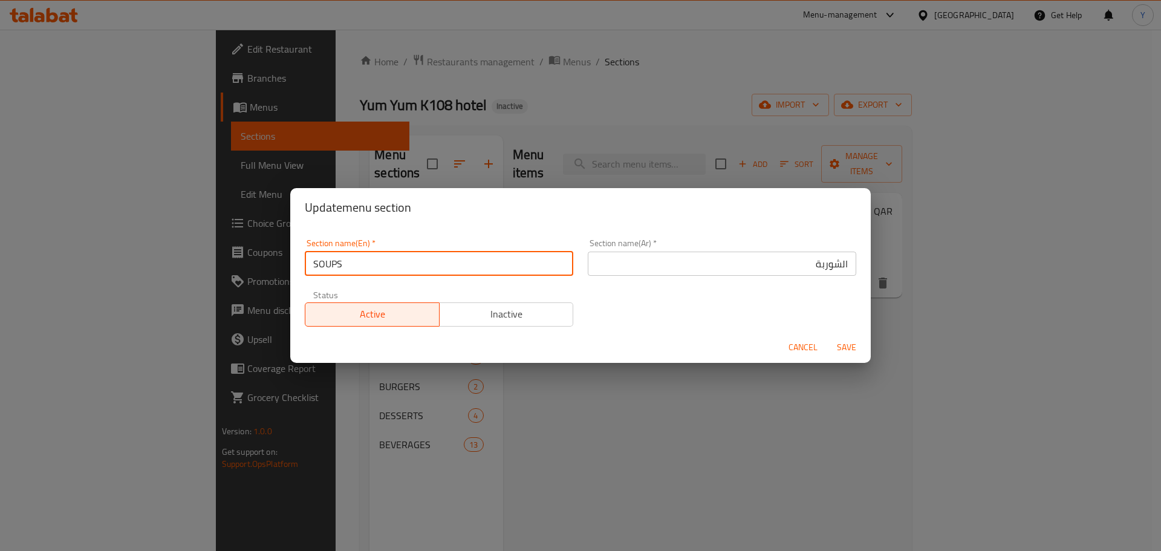
type input "Soups"
click at [827, 336] on button "Save" at bounding box center [846, 347] width 39 height 22
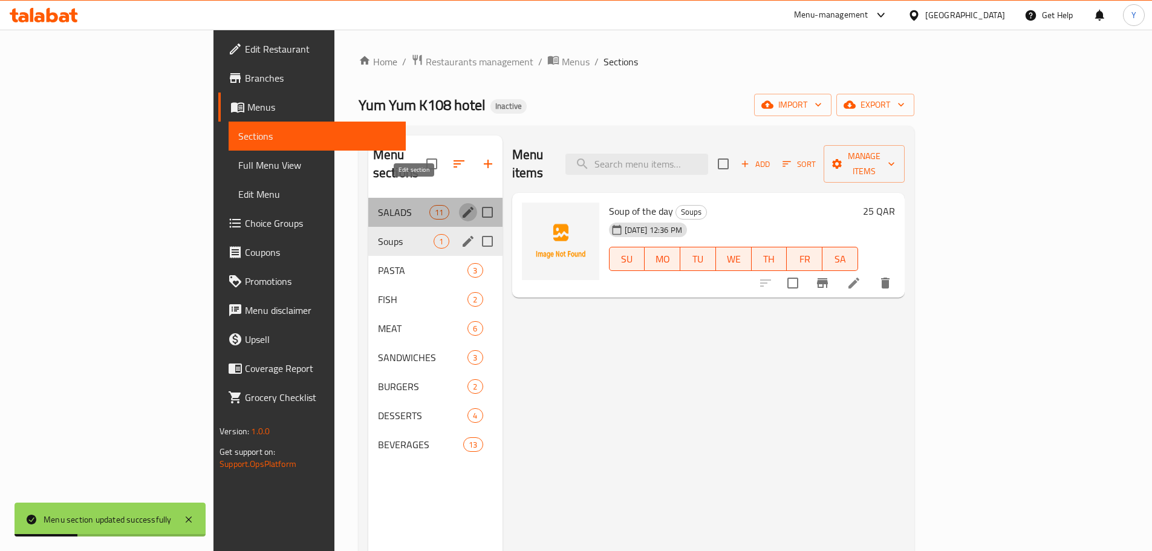
click at [461, 205] on icon "edit" at bounding box center [468, 212] width 15 height 15
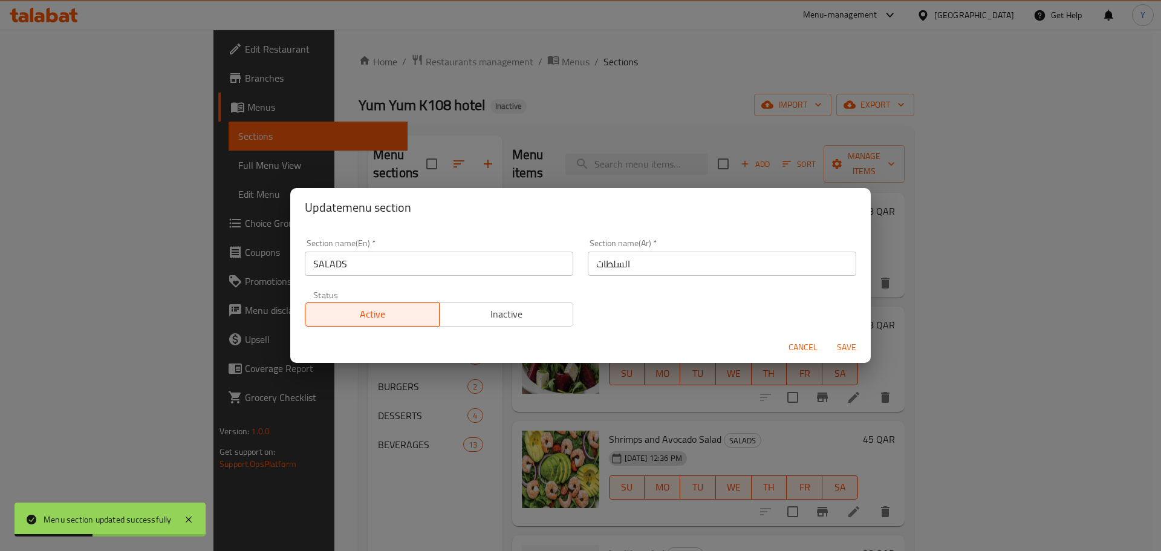
click at [383, 259] on input "SALADS" at bounding box center [439, 263] width 268 height 24
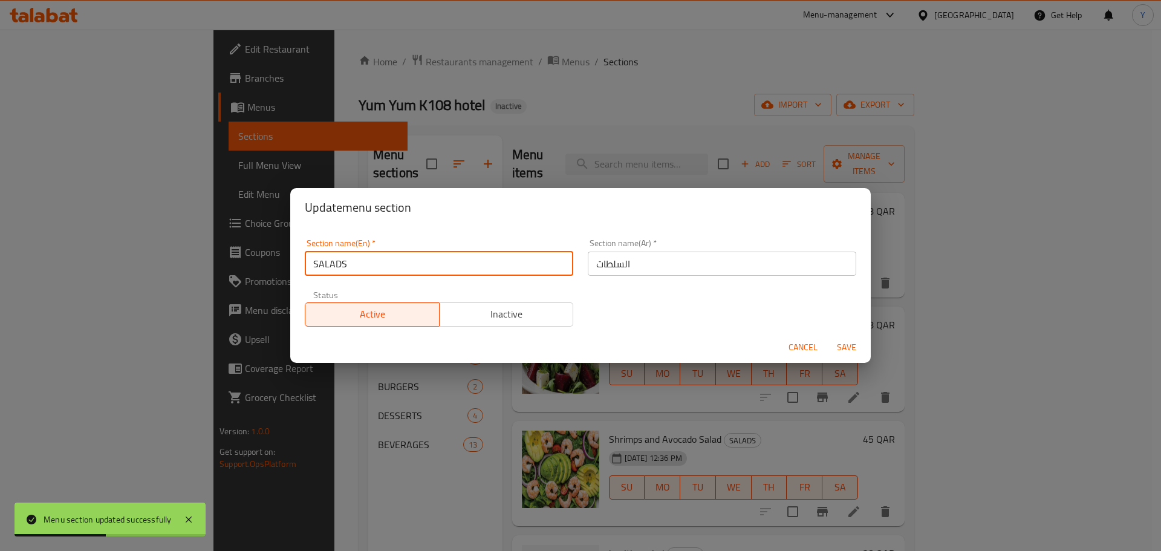
type input "Salads"
click at [827, 336] on button "Save" at bounding box center [846, 347] width 39 height 22
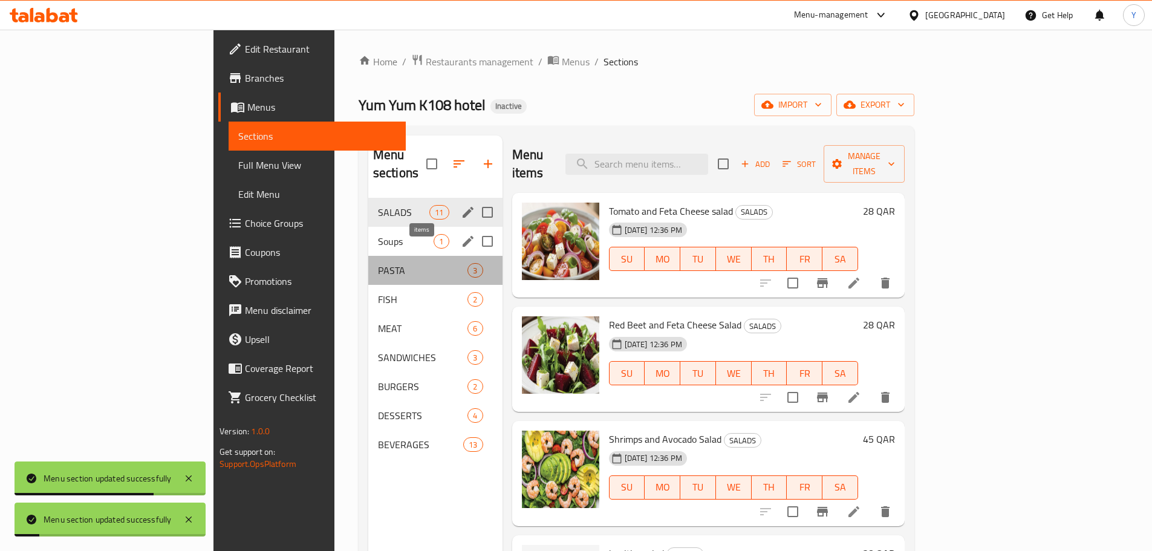
click at [468, 265] on span "3" at bounding box center [475, 270] width 14 height 11
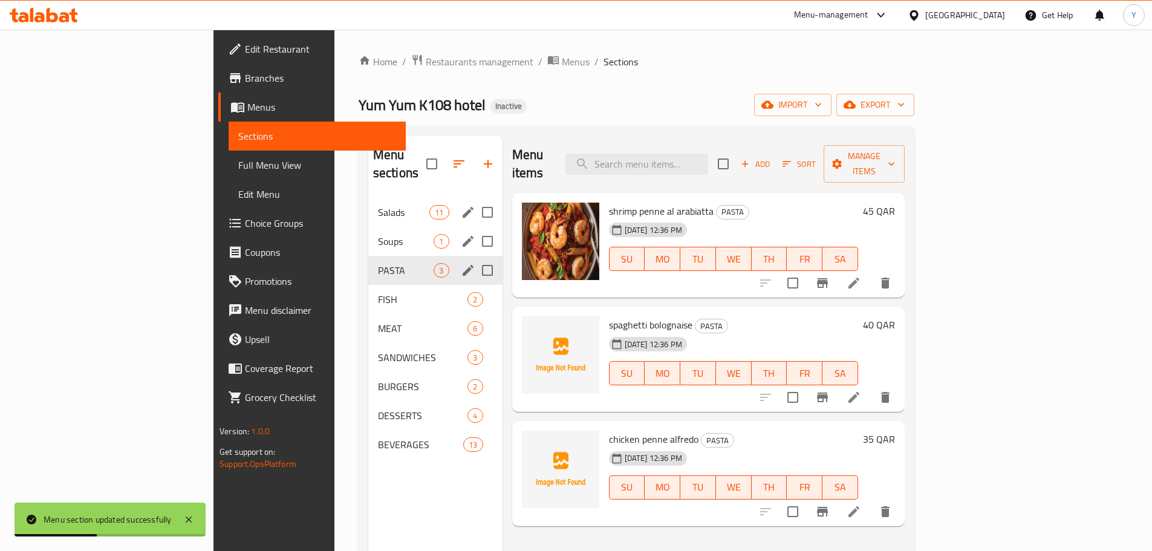
click at [461, 263] on icon "edit" at bounding box center [468, 270] width 15 height 15
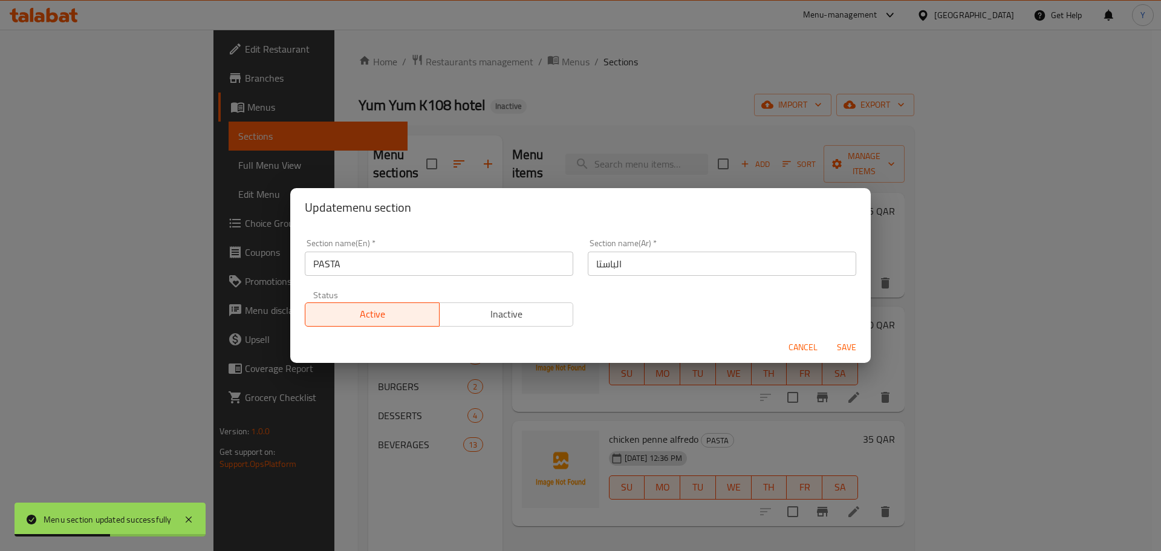
click at [340, 269] on input "PASTA" at bounding box center [439, 263] width 268 height 24
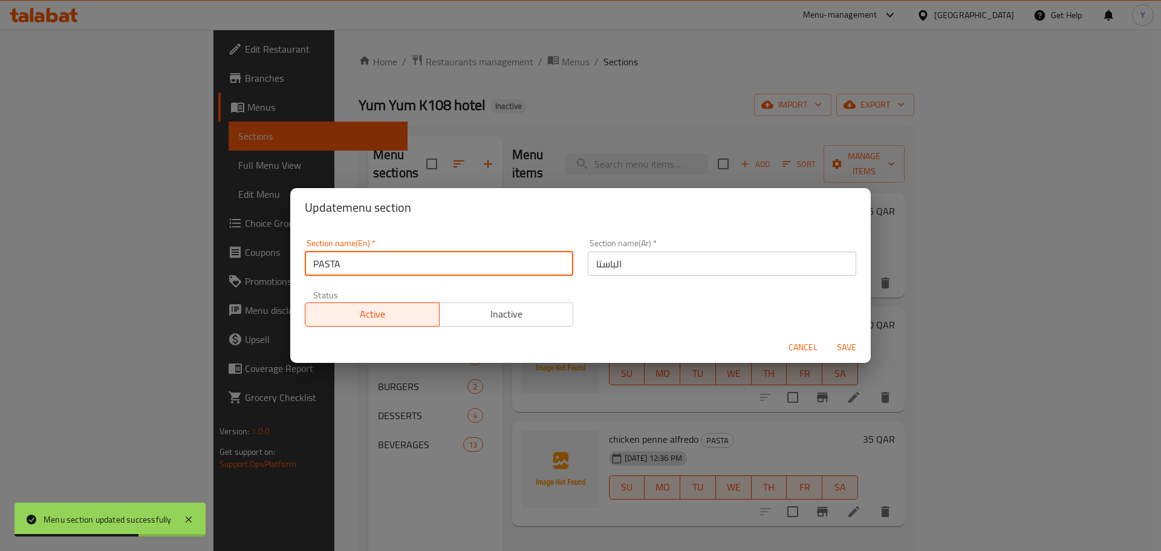
type input "Pasta"
click at [510, 225] on div "Update menu section" at bounding box center [580, 207] width 580 height 39
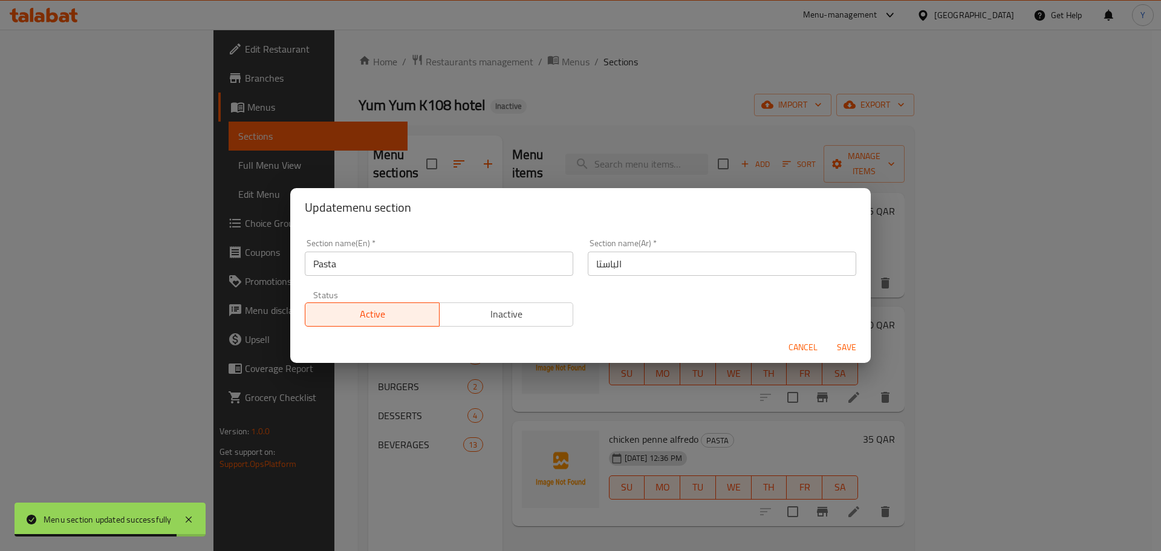
click at [841, 337] on button "Save" at bounding box center [846, 347] width 39 height 22
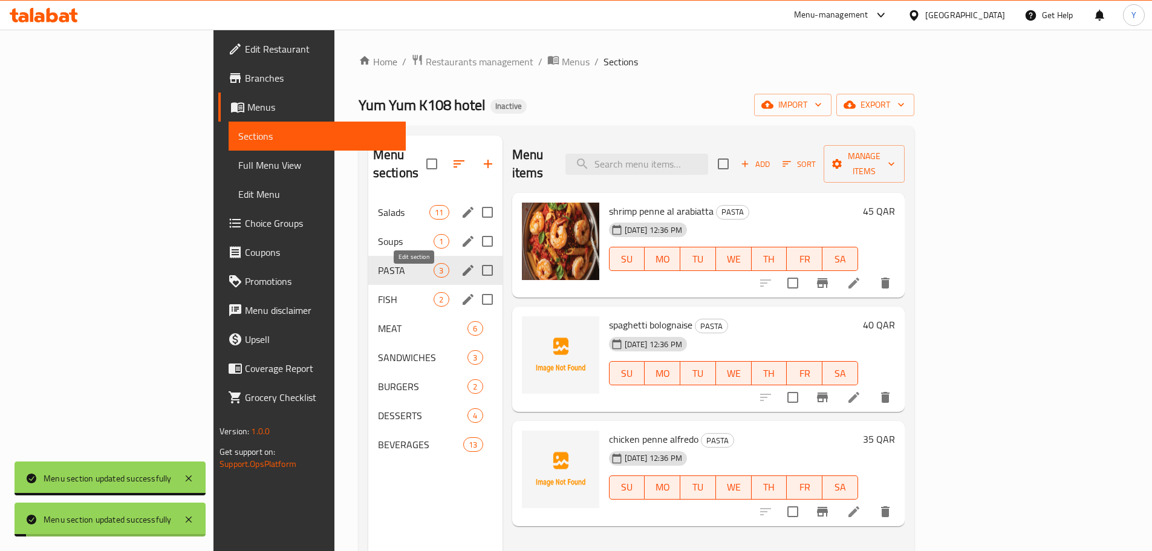
click at [461, 292] on icon "edit" at bounding box center [468, 299] width 15 height 15
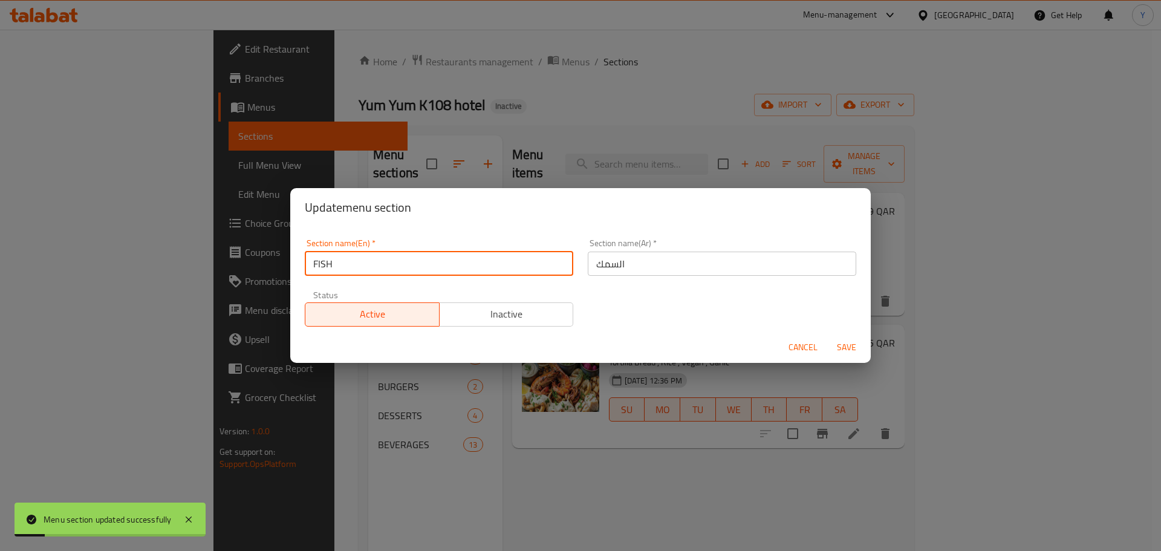
click at [395, 264] on input "FISH" at bounding box center [439, 263] width 268 height 24
type input "Fish"
click at [844, 345] on span "Save" at bounding box center [846, 347] width 29 height 15
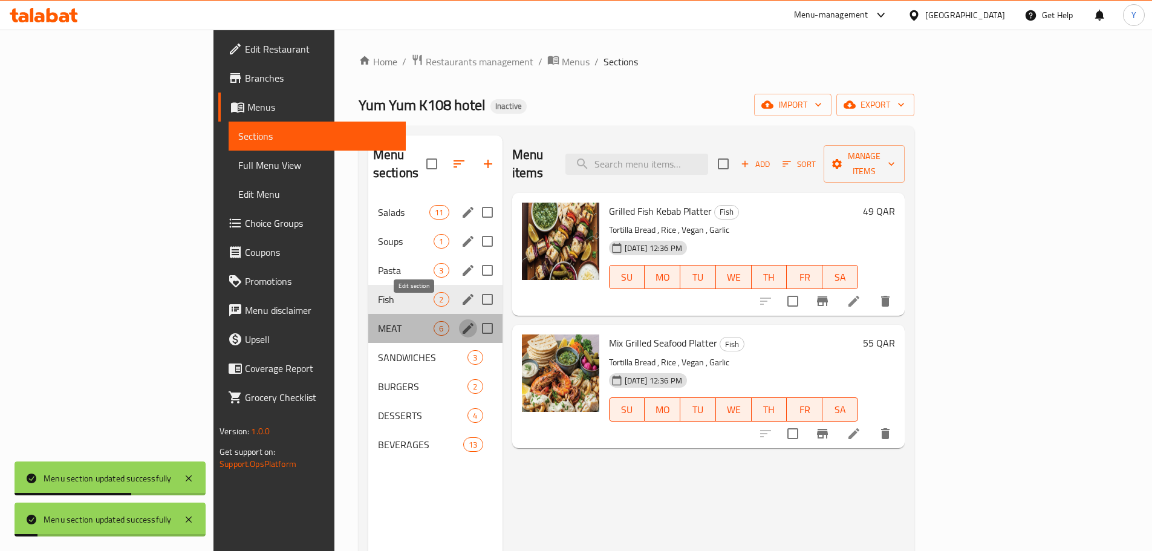
click at [462, 323] on icon "edit" at bounding box center [467, 328] width 11 height 11
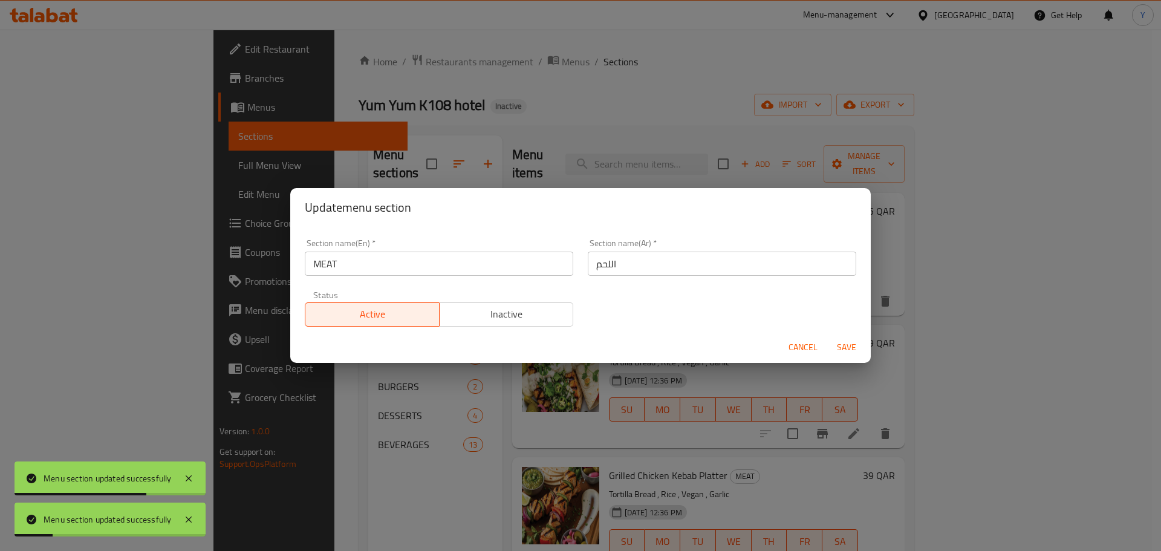
click at [395, 267] on input "MEAT" at bounding box center [439, 263] width 268 height 24
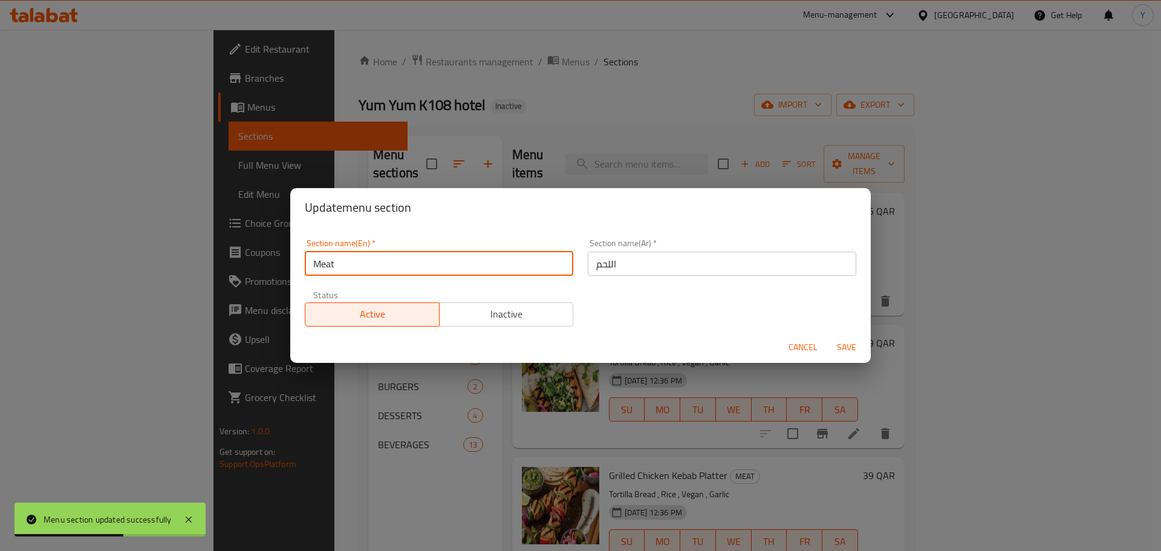
type input "Meat"
click at [827, 336] on button "Save" at bounding box center [846, 347] width 39 height 22
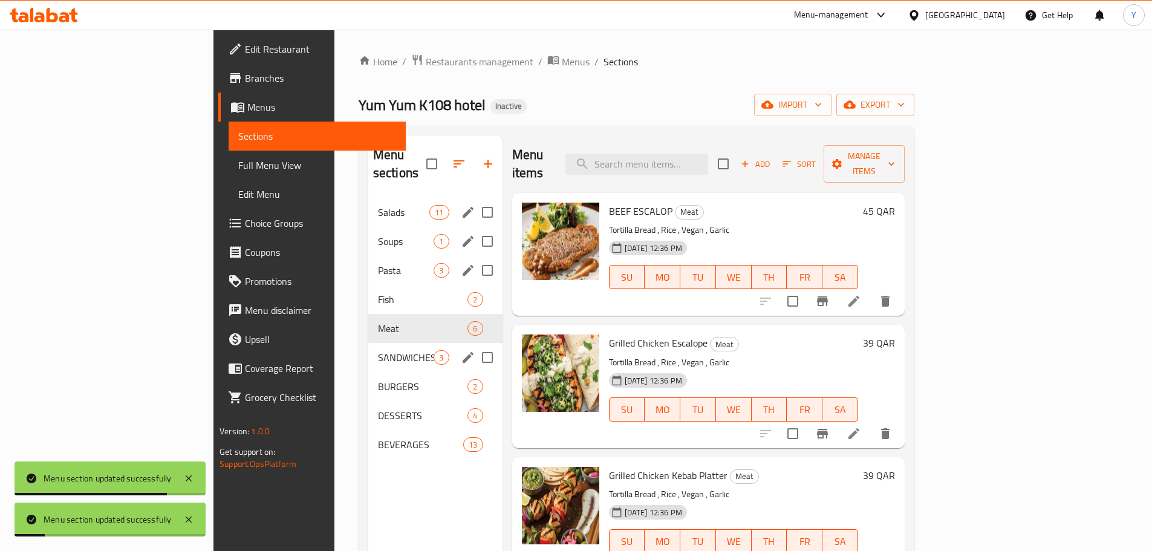
click at [461, 350] on icon "edit" at bounding box center [468, 357] width 15 height 15
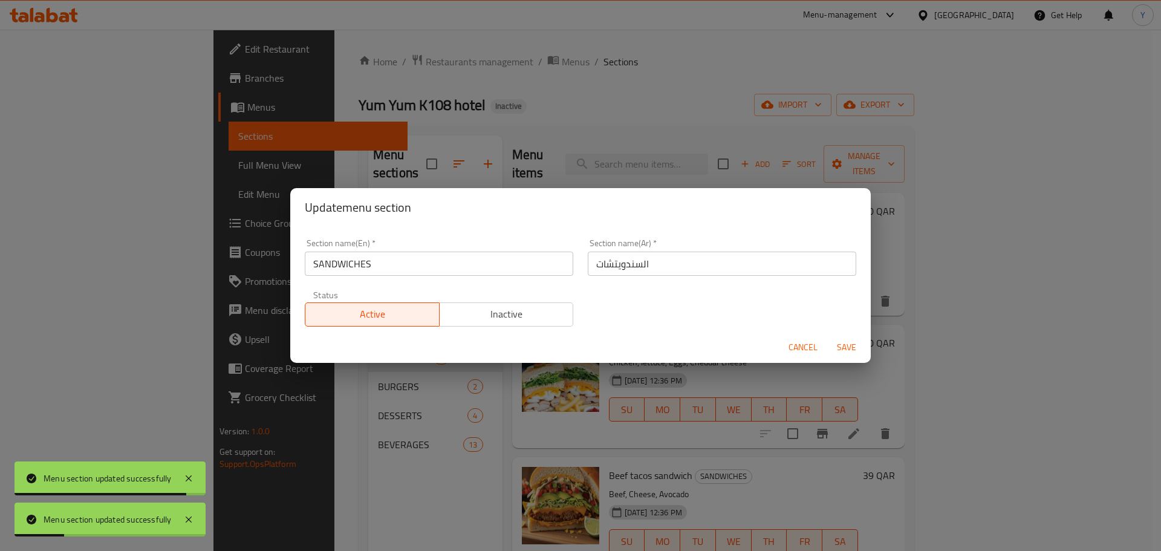
click at [417, 248] on div "Section name(En)   * SANDWICHES Section name(En) *" at bounding box center [439, 257] width 268 height 37
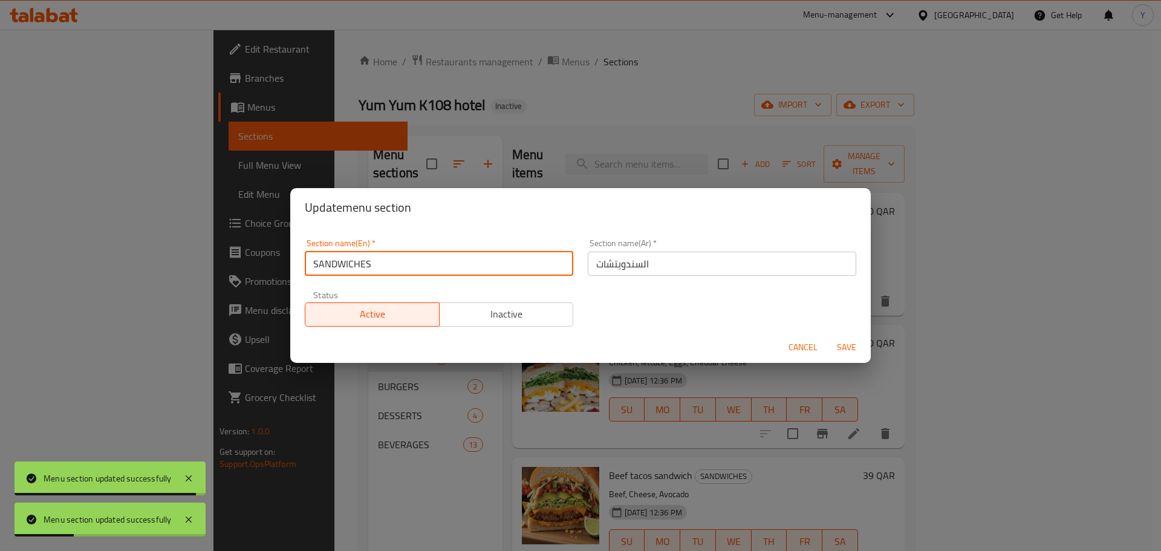
click at [421, 274] on input "SANDWICHES" at bounding box center [439, 263] width 268 height 24
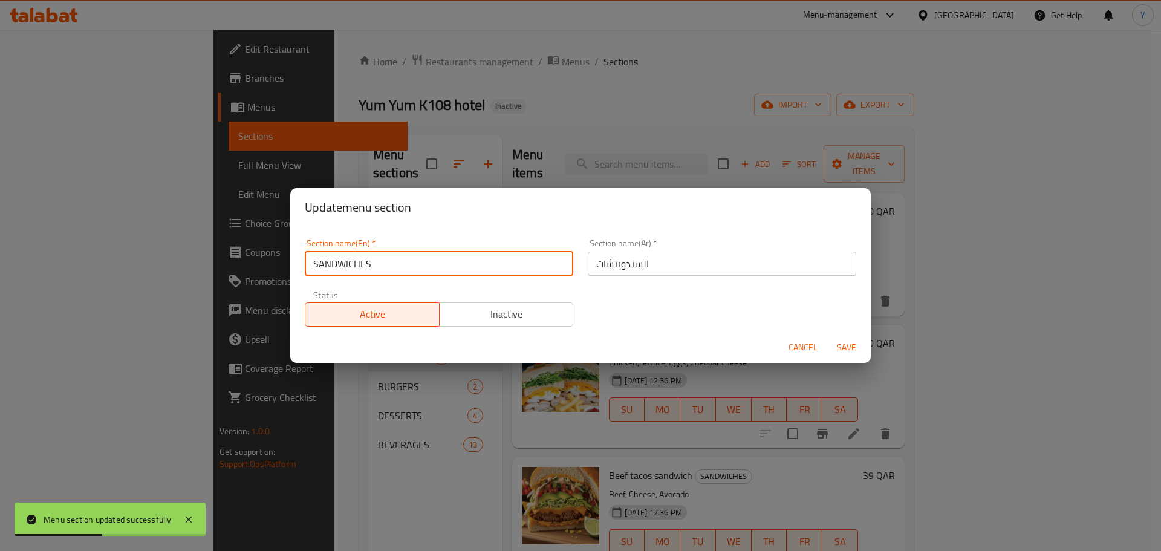
type input "Sandwiches"
click at [827, 336] on button "Save" at bounding box center [846, 347] width 39 height 22
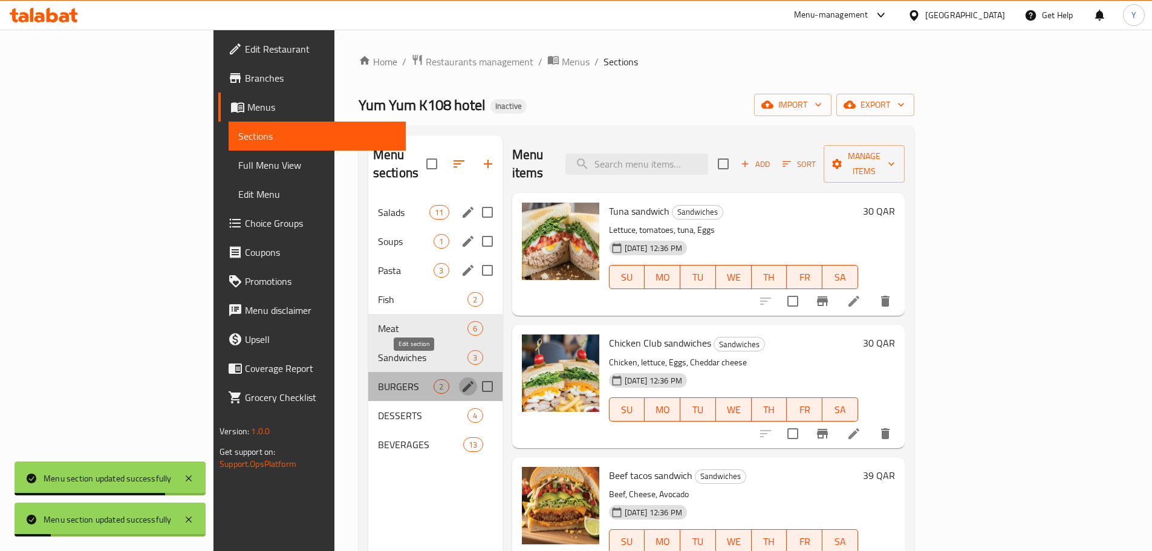
click at [461, 379] on icon "edit" at bounding box center [468, 386] width 15 height 15
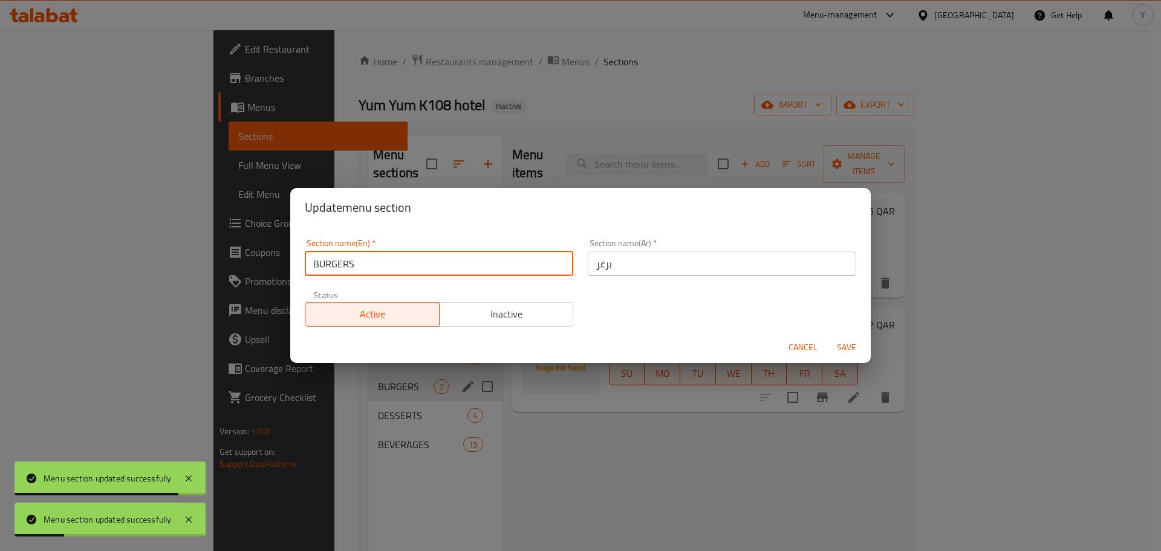
click at [393, 262] on input "BURGERS" at bounding box center [439, 263] width 268 height 24
type input "Burgers"
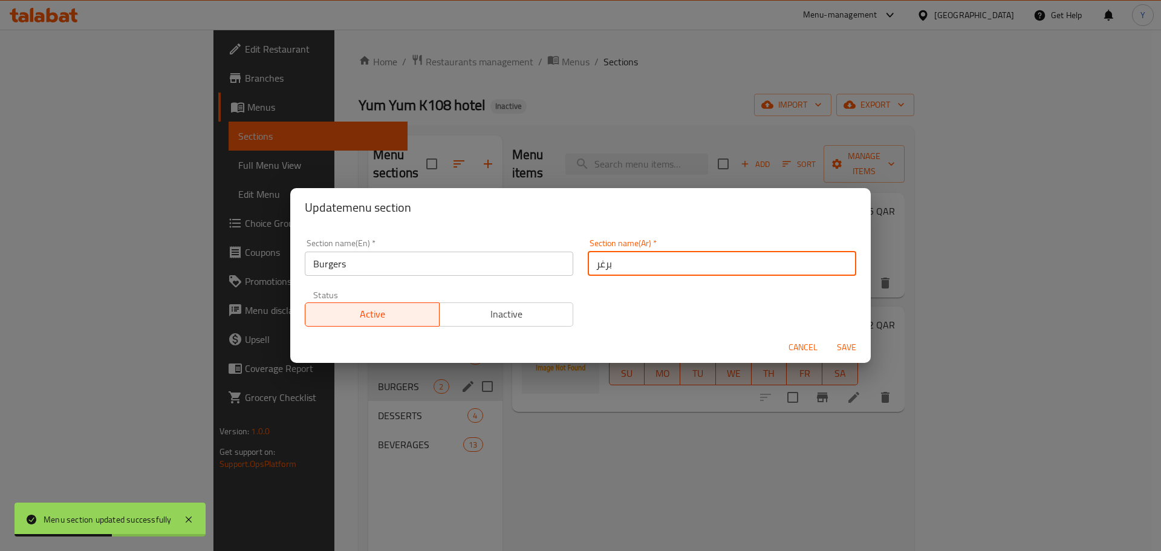
click at [662, 259] on input "برغر" at bounding box center [722, 263] width 268 height 24
type input "البرغر"
click at [827, 336] on button "Save" at bounding box center [846, 347] width 39 height 22
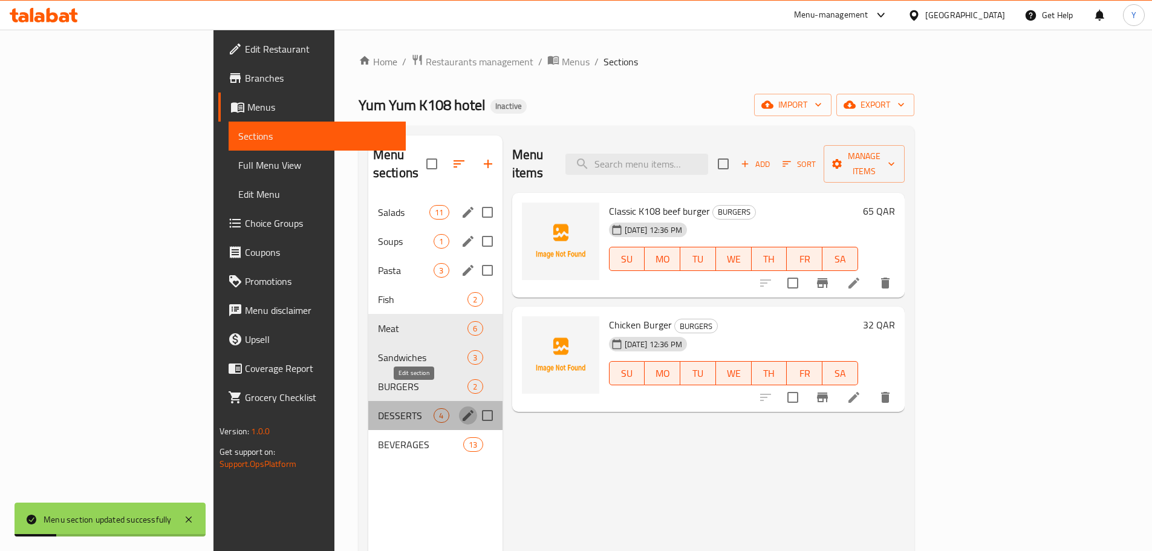
click at [461, 408] on icon "edit" at bounding box center [468, 415] width 15 height 15
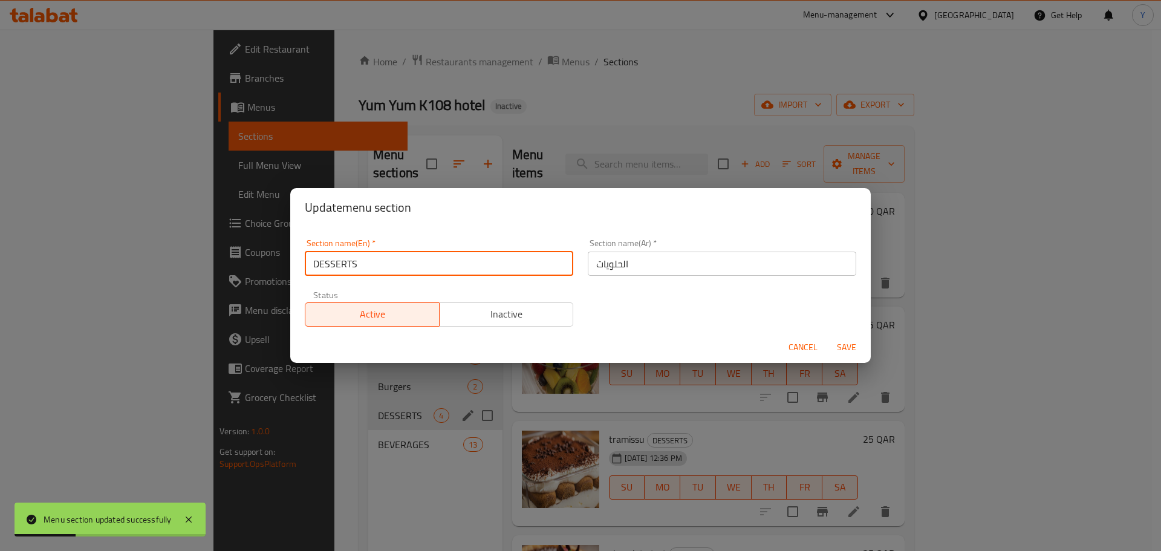
click at [375, 259] on input "DESSERTS" at bounding box center [439, 263] width 268 height 24
type input "Desserts"
click at [827, 336] on button "Save" at bounding box center [846, 347] width 39 height 22
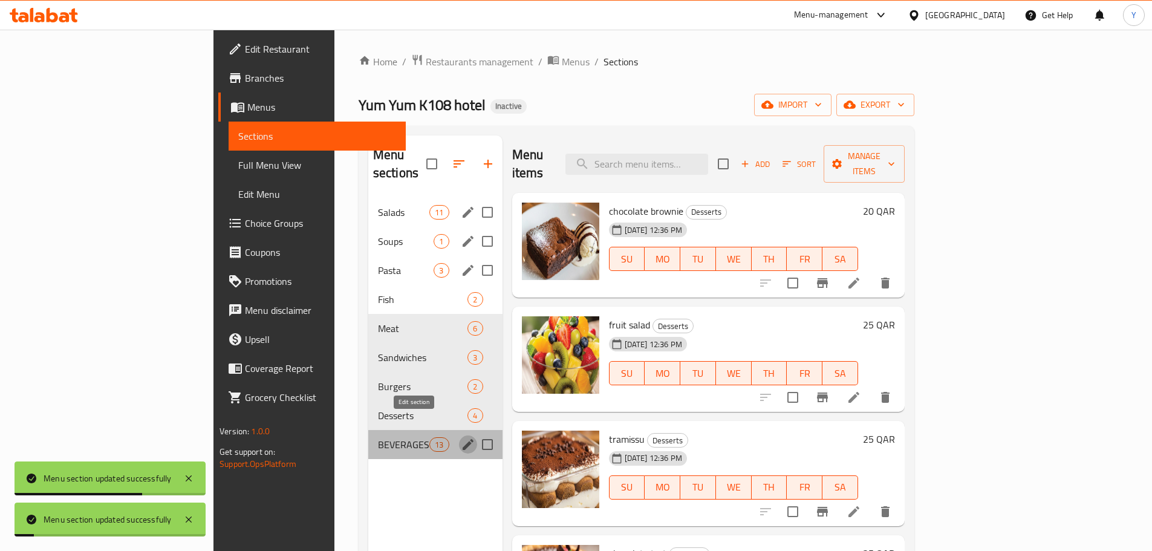
click at [461, 437] on icon "edit" at bounding box center [468, 444] width 15 height 15
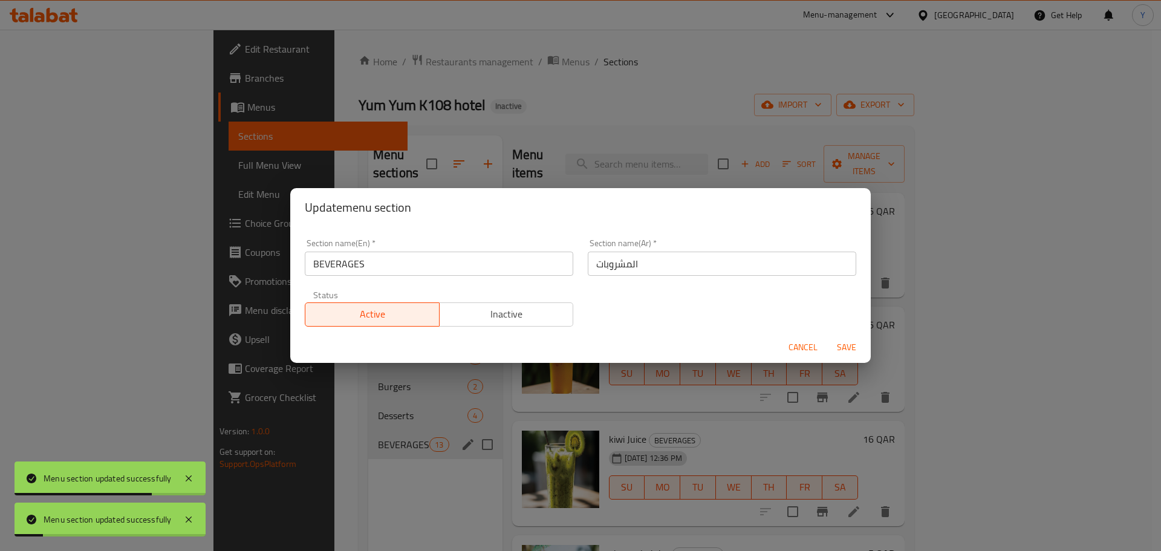
click at [407, 257] on input "BEVERAGES" at bounding box center [439, 263] width 268 height 24
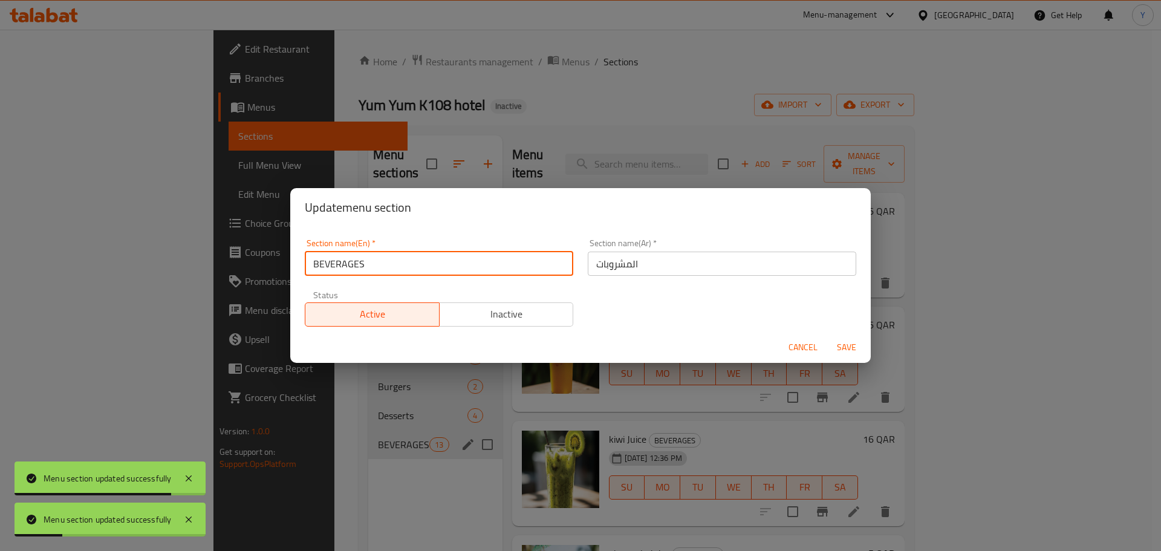
type input "Beverages"
click at [827, 336] on button "Save" at bounding box center [846, 347] width 39 height 22
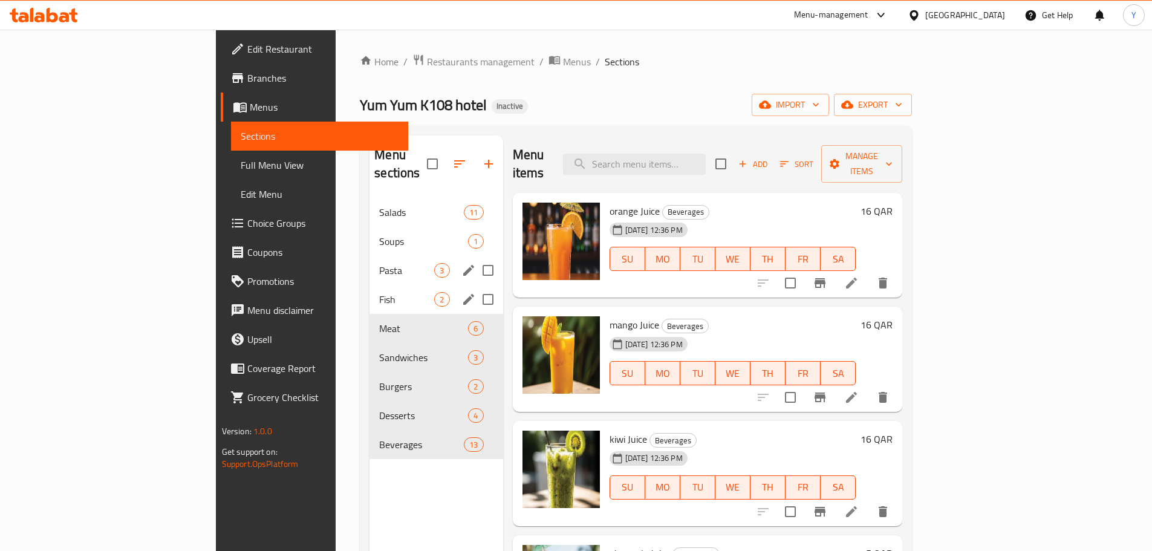
click at [475, 287] on input "Menu sections" at bounding box center [487, 299] width 25 height 25
checkbox input "true"
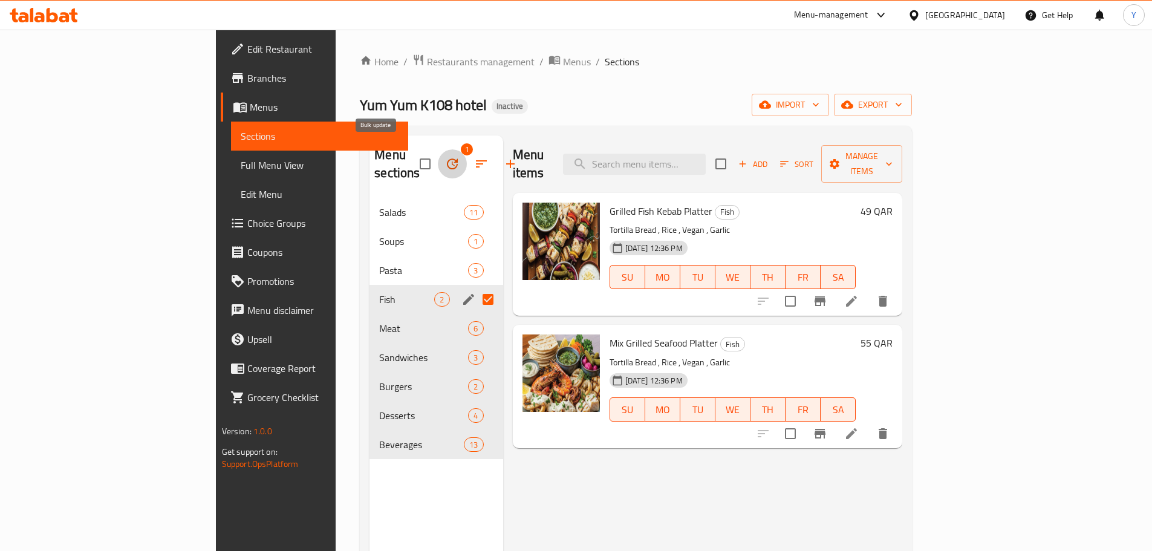
click at [445, 157] on icon "button" at bounding box center [452, 164] width 15 height 15
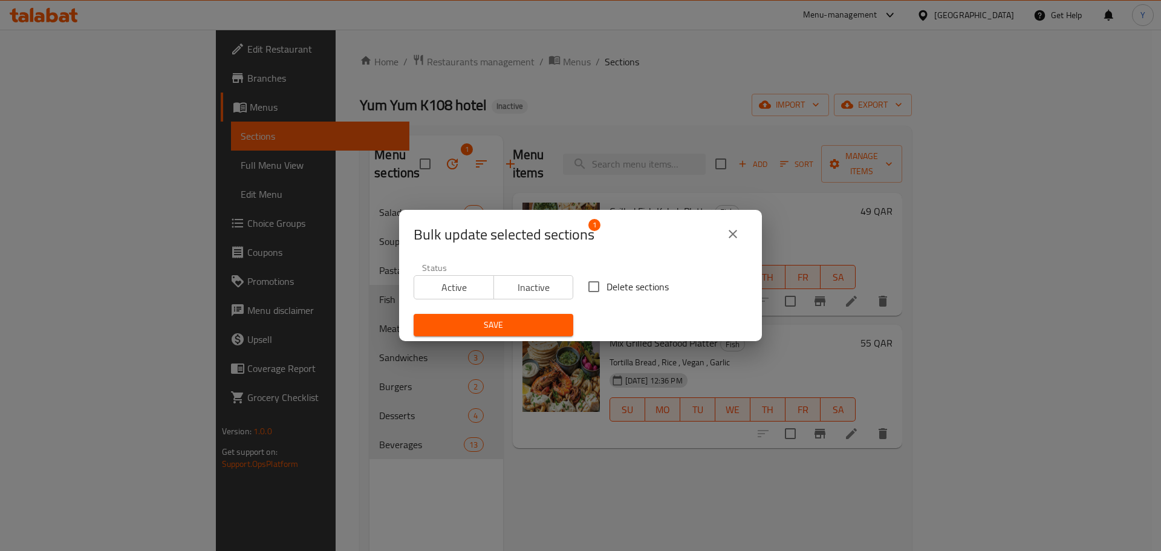
click at [641, 297] on label "Delete sections" at bounding box center [625, 286] width 88 height 25
click at [606, 297] on input "Delete sections" at bounding box center [593, 286] width 25 height 25
checkbox input "true"
click at [523, 330] on span "Save" at bounding box center [493, 324] width 140 height 15
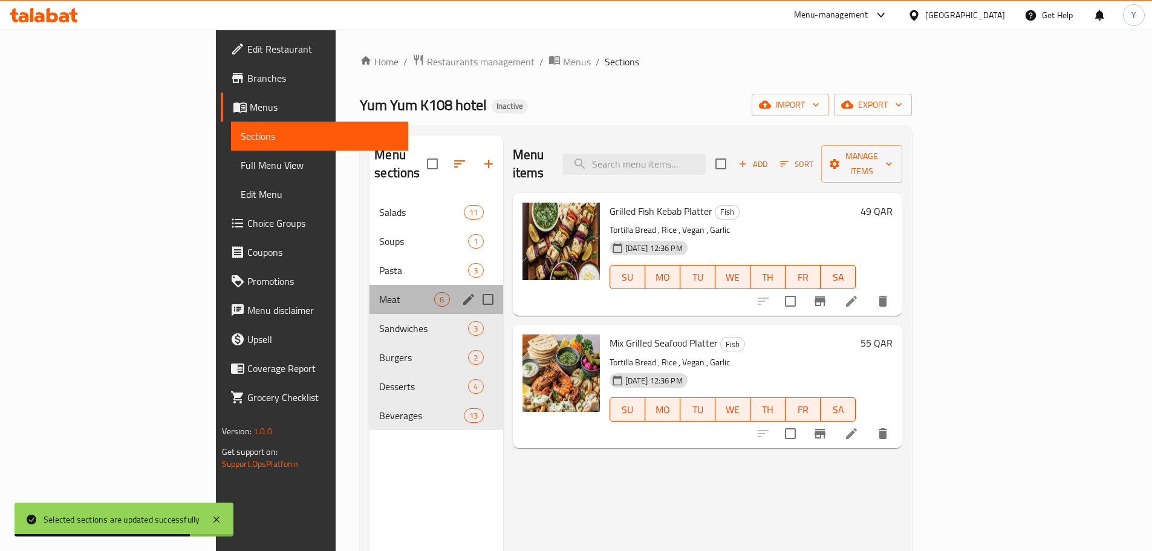
click at [369, 290] on div "Meat 6" at bounding box center [435, 299] width 133 height 29
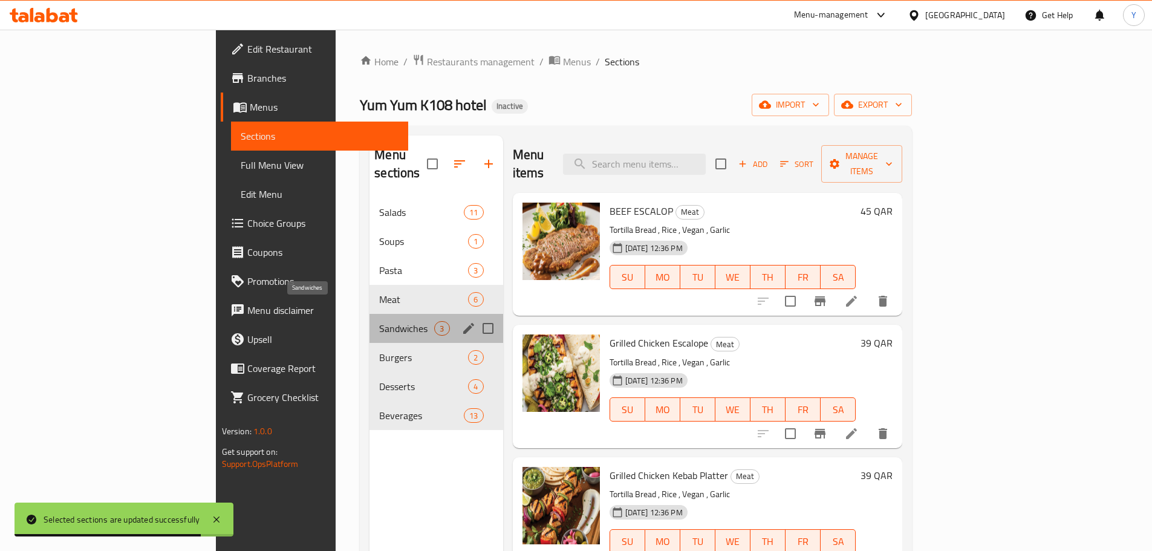
click at [379, 321] on span "Sandwiches" at bounding box center [406, 328] width 55 height 15
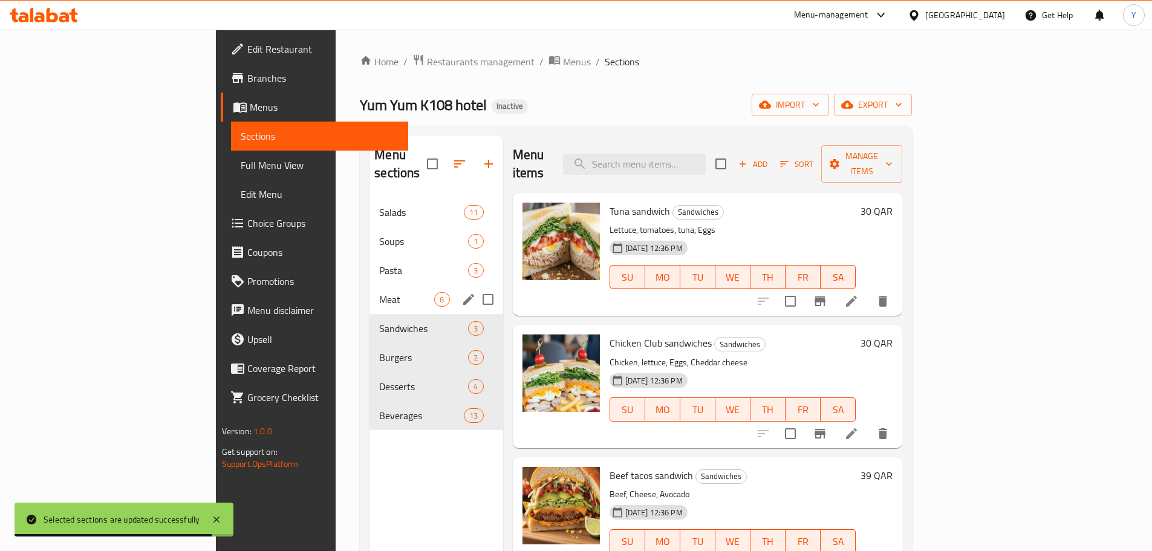
click at [369, 294] on div "Meat 6" at bounding box center [435, 299] width 133 height 29
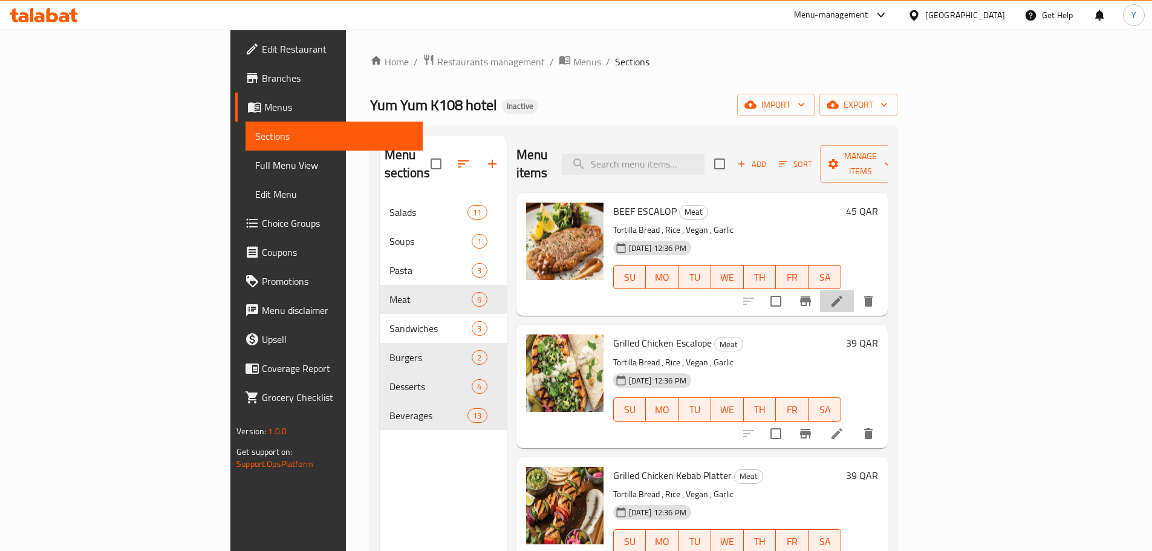
click at [854, 290] on li at bounding box center [837, 301] width 34 height 22
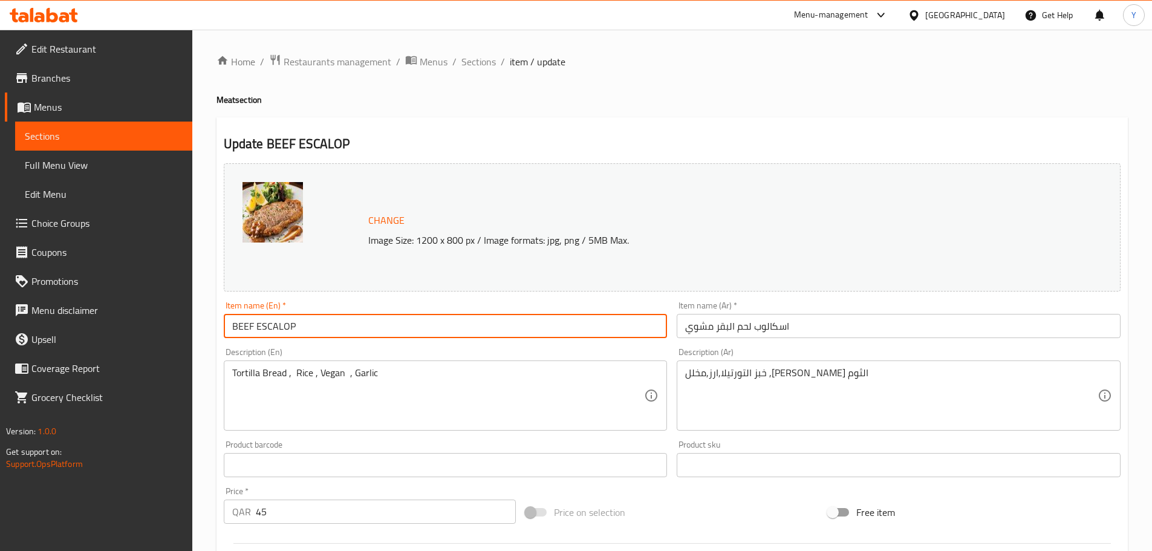
click at [337, 331] on input "BEEF ESCALOP" at bounding box center [446, 326] width 444 height 24
drag, startPoint x: 238, startPoint y: 326, endPoint x: 258, endPoint y: 327, distance: 20.0
click at [258, 327] on input "BEEF ESCALOP" at bounding box center [446, 326] width 444 height 24
type input "Beef Escalop"
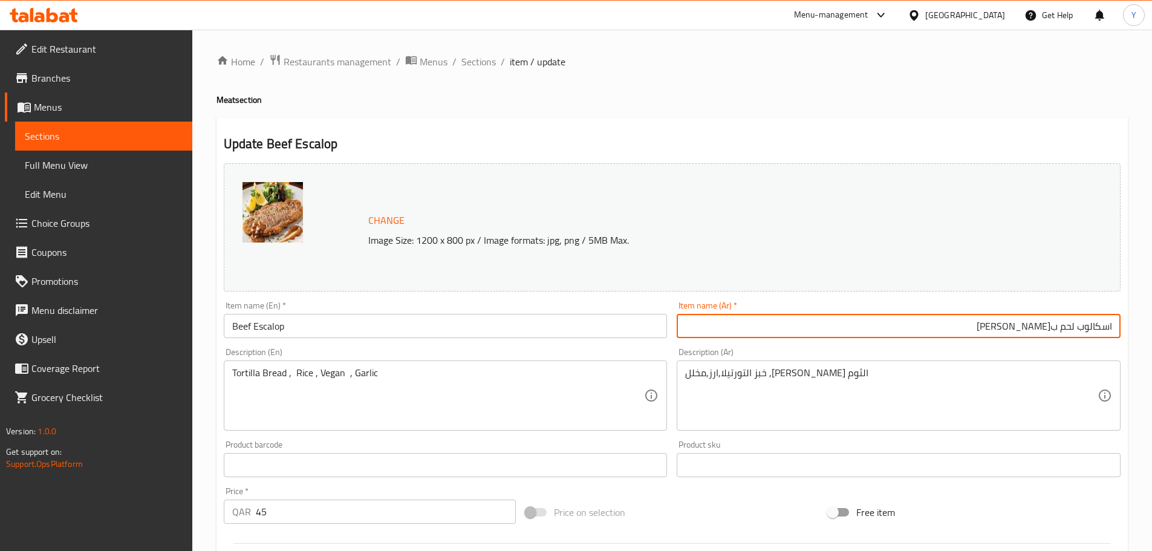
type input "اسكالوب لحم بقري مشوي"
click at [478, 65] on span "Sections" at bounding box center [478, 61] width 34 height 15
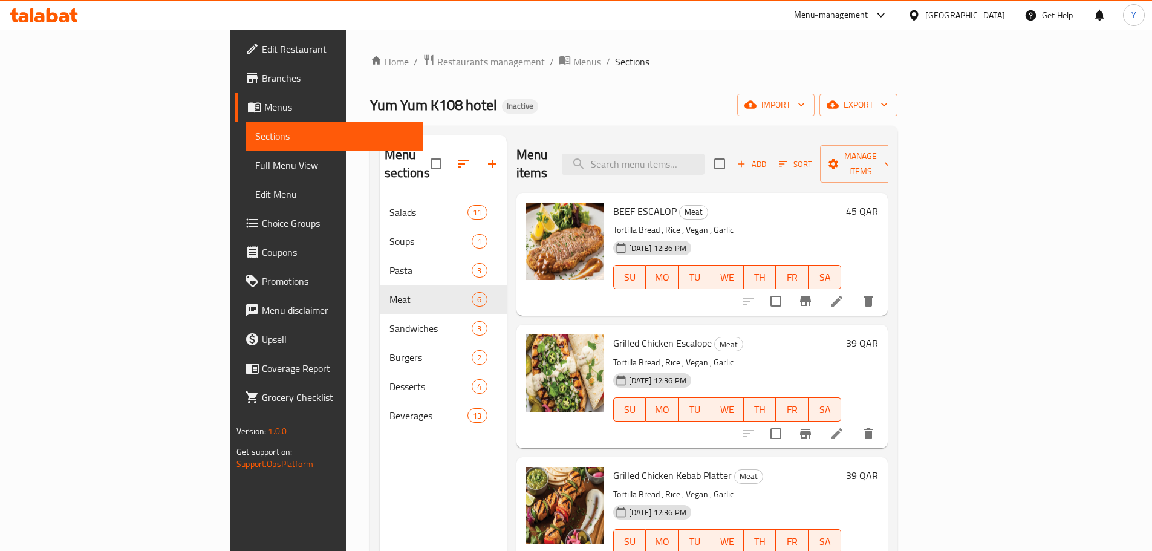
click at [613, 202] on span "BEEF ESCALOP" at bounding box center [644, 211] width 63 height 18
copy h6 "BEEF ESCALOP"
click at [613, 202] on span "BEEF ESCALOP" at bounding box center [644, 211] width 63 height 18
click at [613, 334] on span "Grilled Chicken Escalope" at bounding box center [662, 343] width 99 height 18
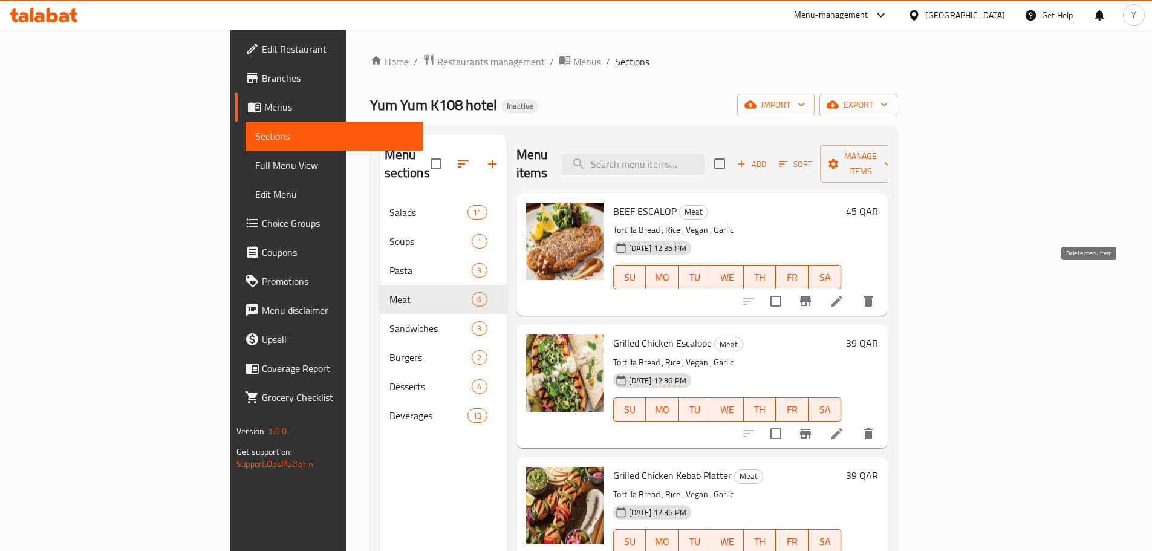
click at [883, 287] on button "delete" at bounding box center [868, 301] width 29 height 29
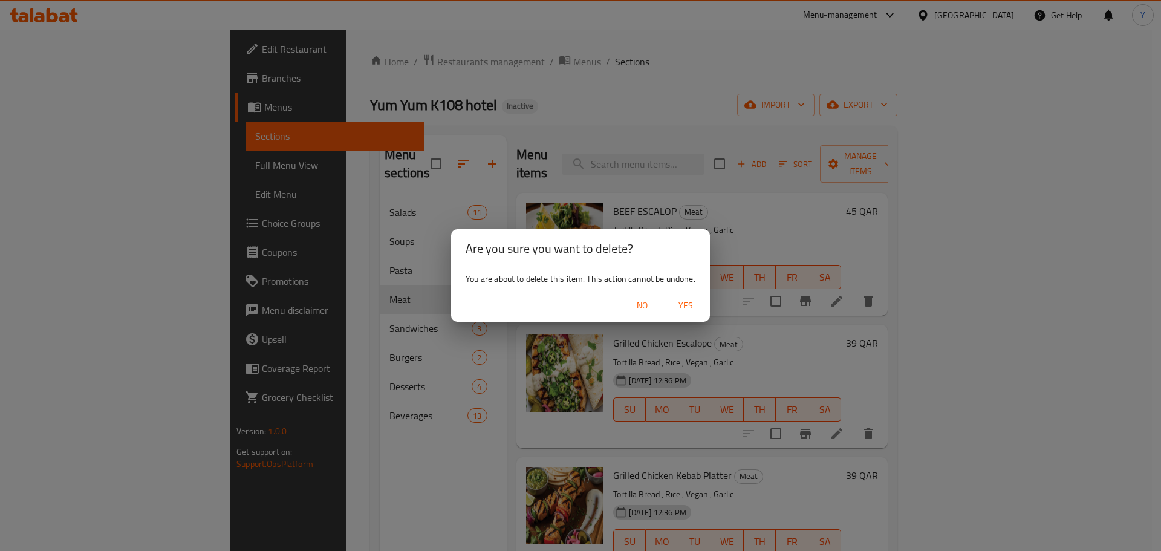
click at [700, 305] on span "Yes" at bounding box center [685, 305] width 29 height 15
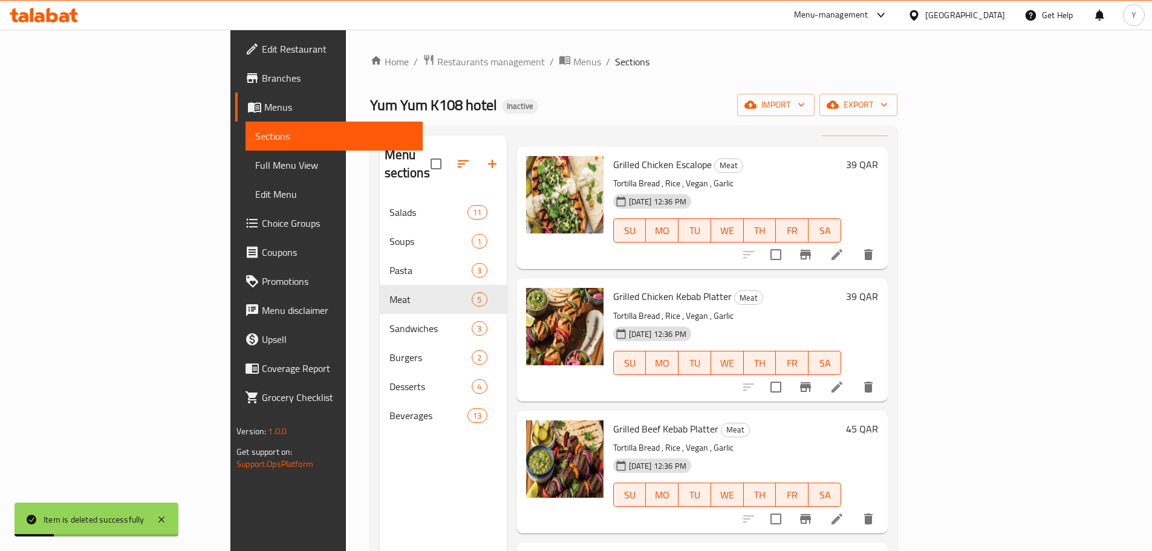
scroll to position [60, 0]
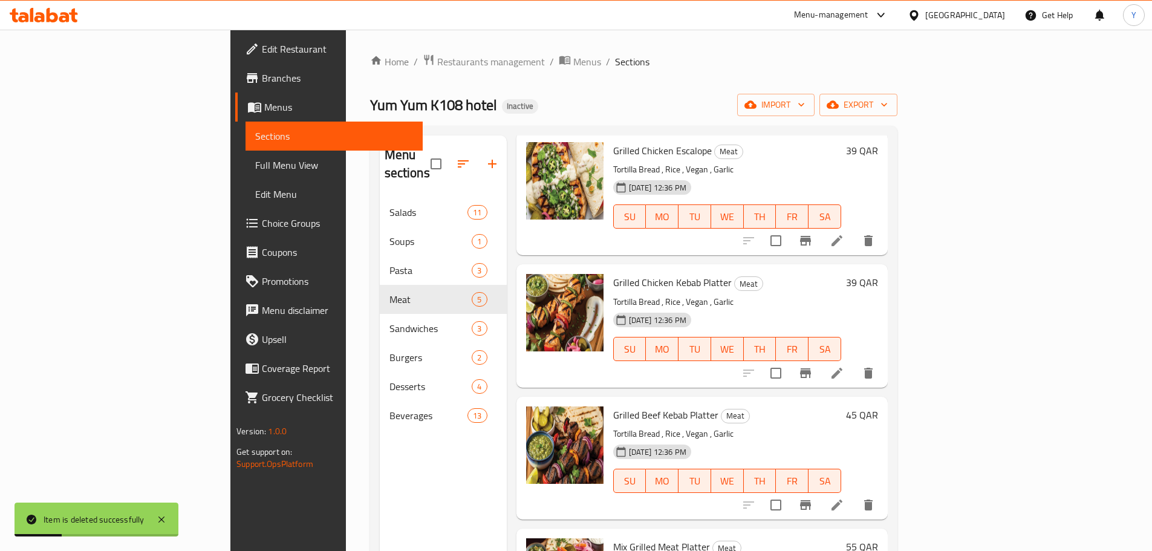
click at [613, 406] on span "Grilled Beef Kebab Platter" at bounding box center [665, 415] width 105 height 18
copy h6 "Grilled Beef Kebab Platter"
click at [539, 317] on img at bounding box center [564, 312] width 77 height 77
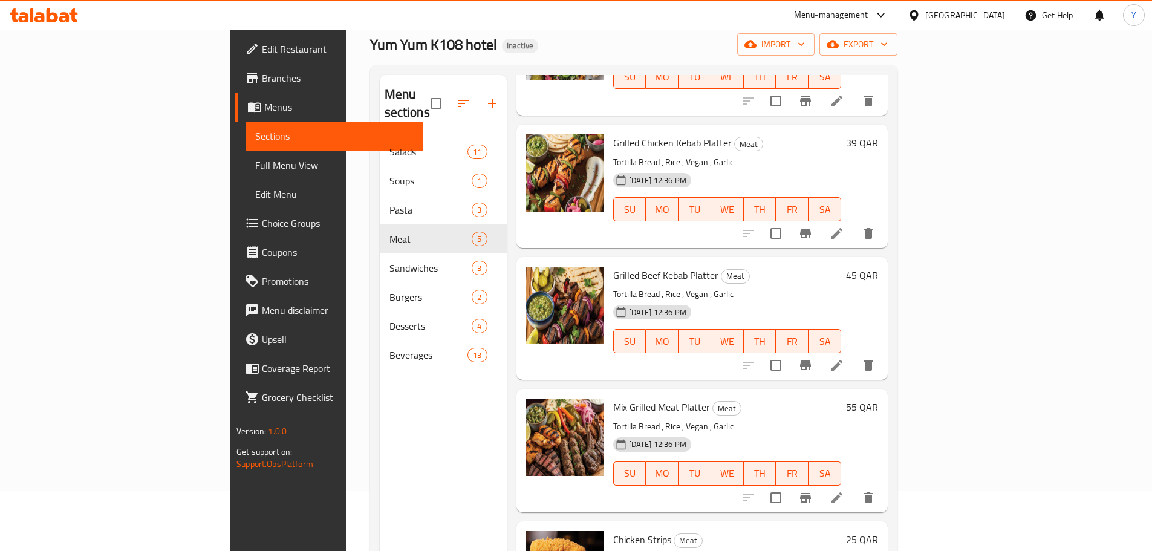
click at [620, 394] on div "Mix Grilled Meat Platter Meat Tortilla Bread , Rice , Vegan , Garlic 05-10-2025…" at bounding box center [727, 450] width 238 height 113
copy h6 "Mix Grilled Meat Platter"
click at [613, 398] on span "Mix Grilled Meat Platter" at bounding box center [661, 407] width 97 height 18
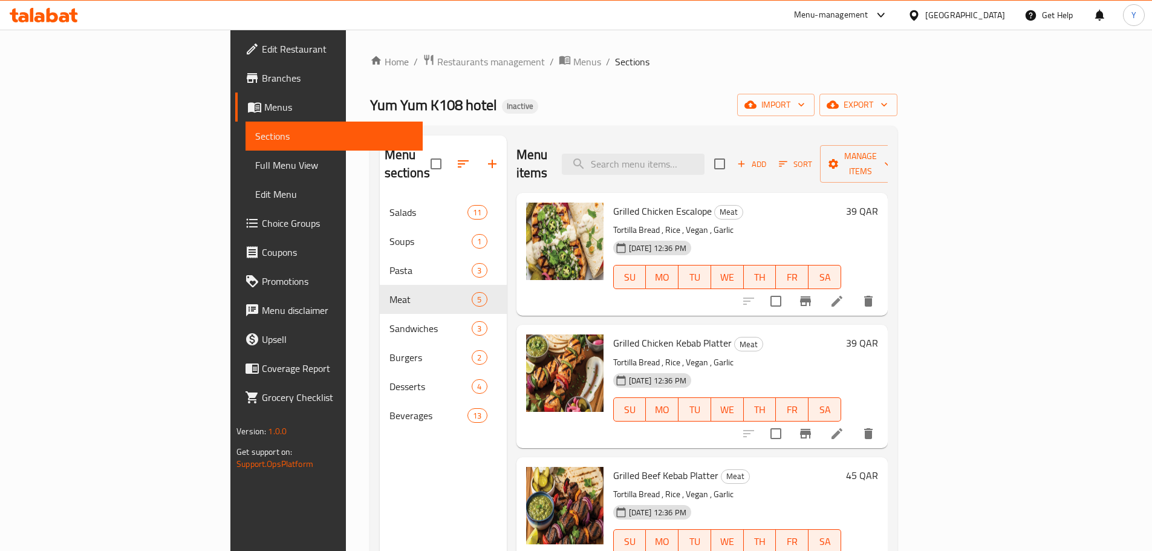
scroll to position [140, 0]
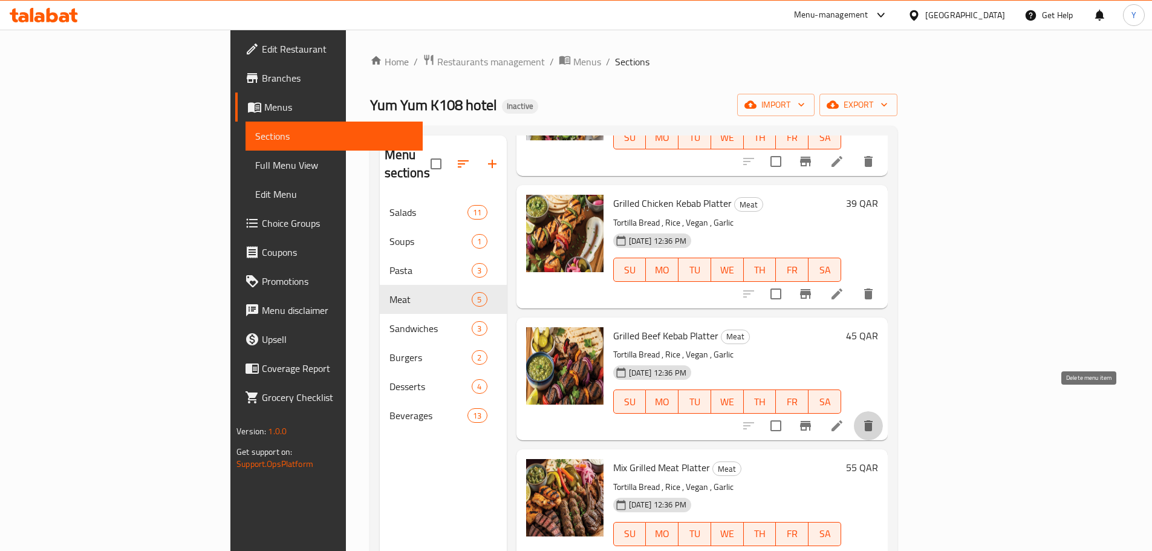
click at [883, 411] on button "delete" at bounding box center [868, 425] width 29 height 29
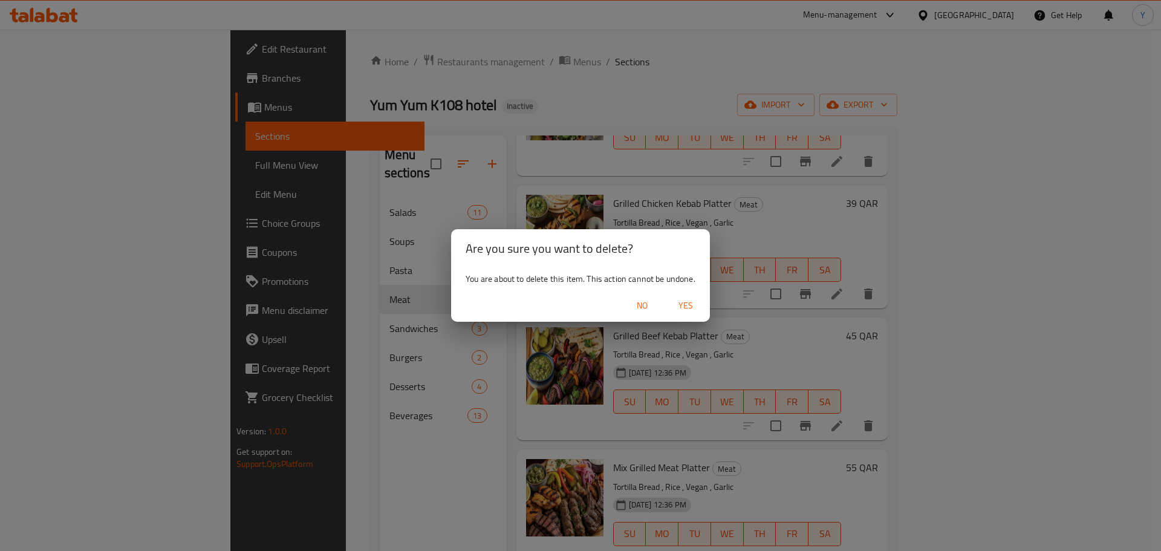
click at [644, 308] on span "No" at bounding box center [642, 305] width 29 height 15
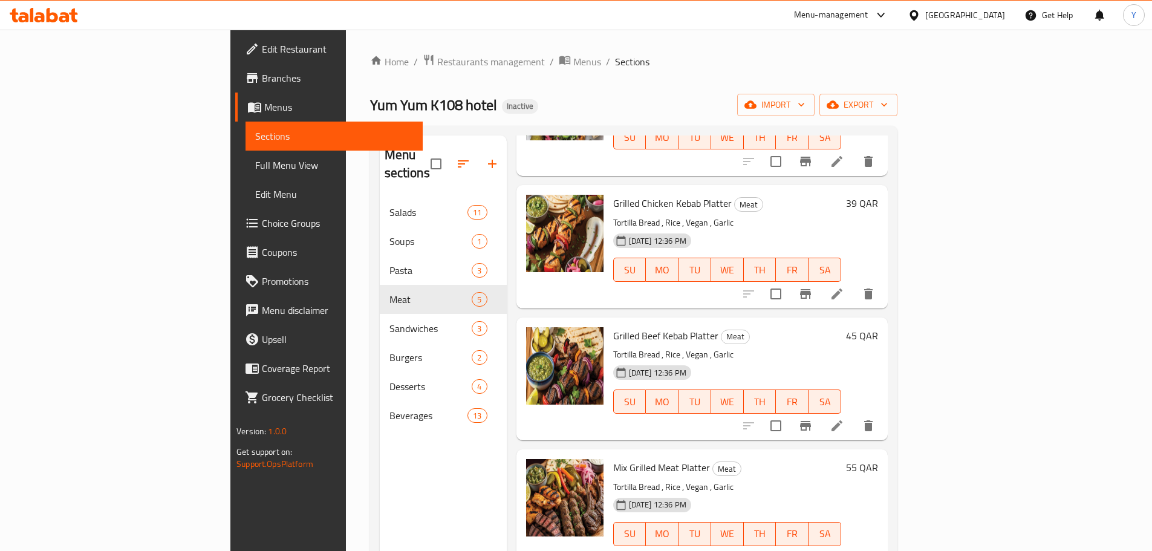
click at [782, 80] on div "Home / Restaurants management / Menus / Sections Yum Yum K108 hotel Inactive im…" at bounding box center [633, 375] width 527 height 642
click at [697, 91] on div "Home / Restaurants management / Menus / Sections Yum Yum K108 hotel Inactive im…" at bounding box center [633, 375] width 527 height 642
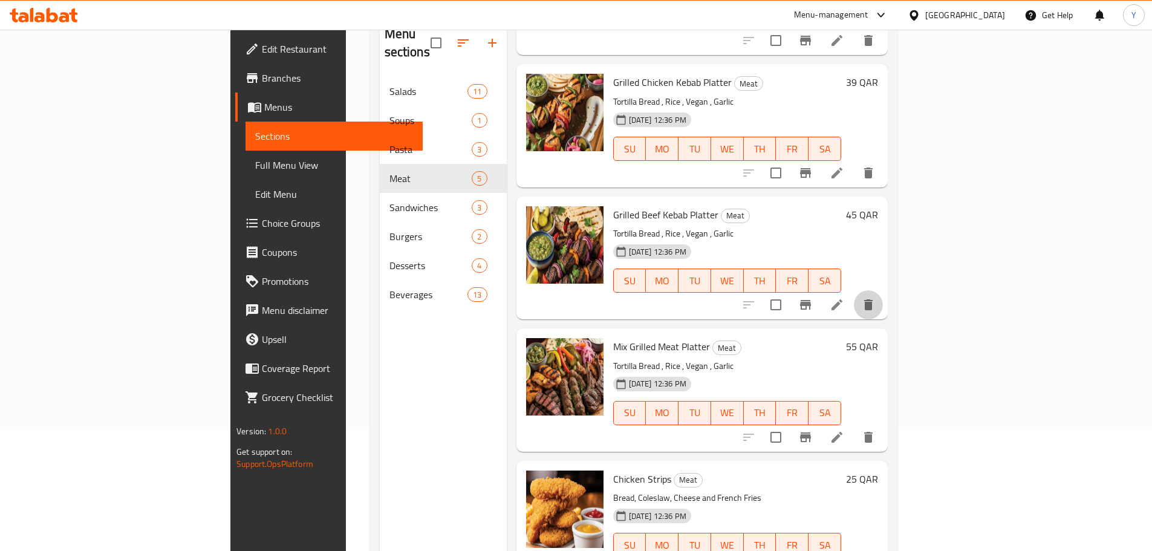
click at [875, 297] on icon "delete" at bounding box center [868, 304] width 15 height 15
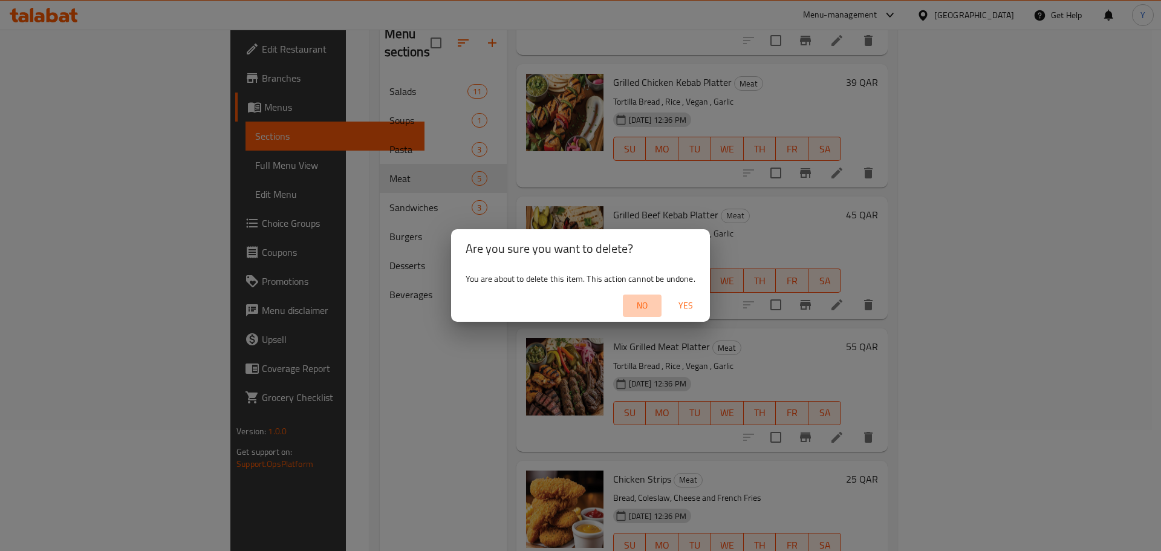
click at [641, 298] on span "No" at bounding box center [642, 305] width 29 height 15
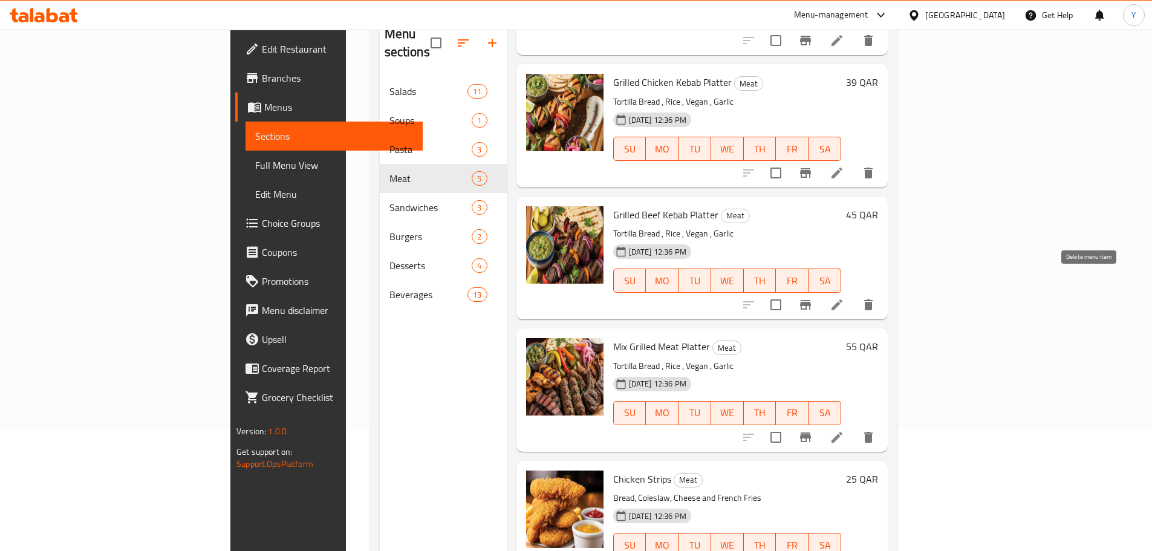
click at [872, 299] on icon "delete" at bounding box center [868, 304] width 8 height 11
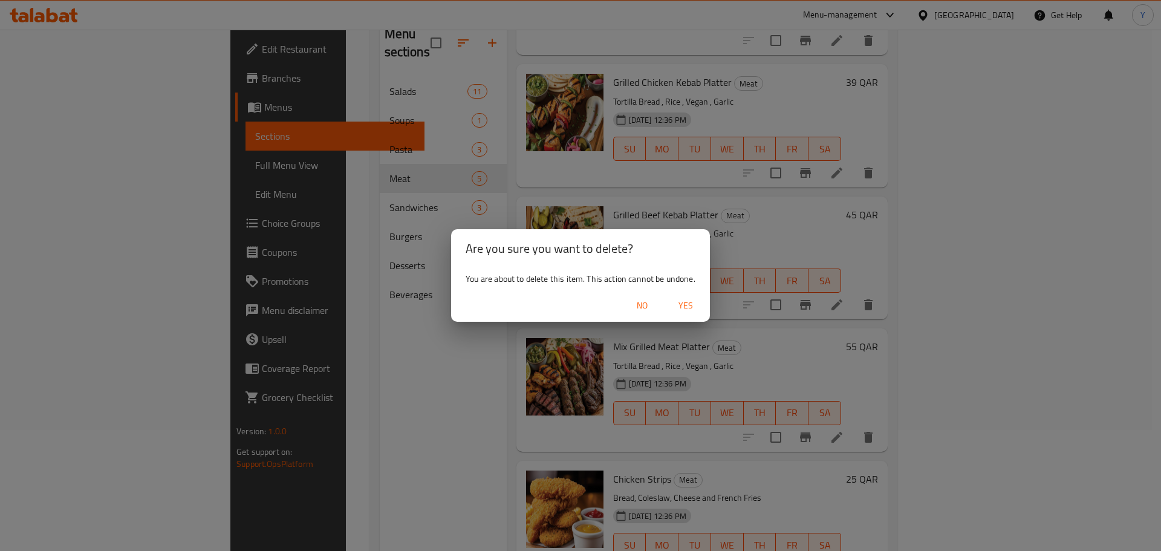
click at [702, 300] on button "Yes" at bounding box center [685, 305] width 39 height 22
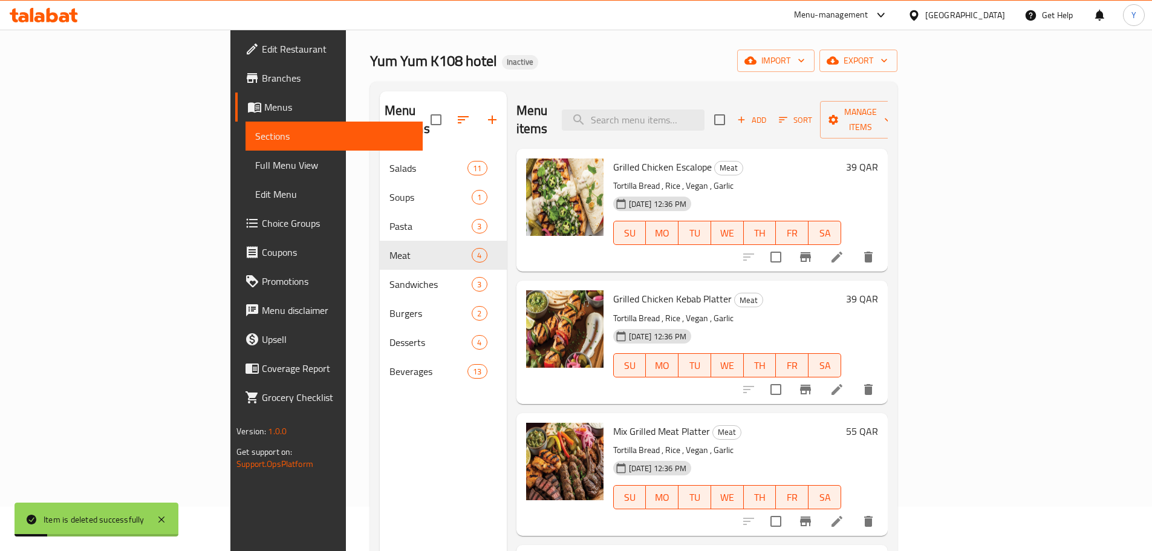
scroll to position [0, 0]
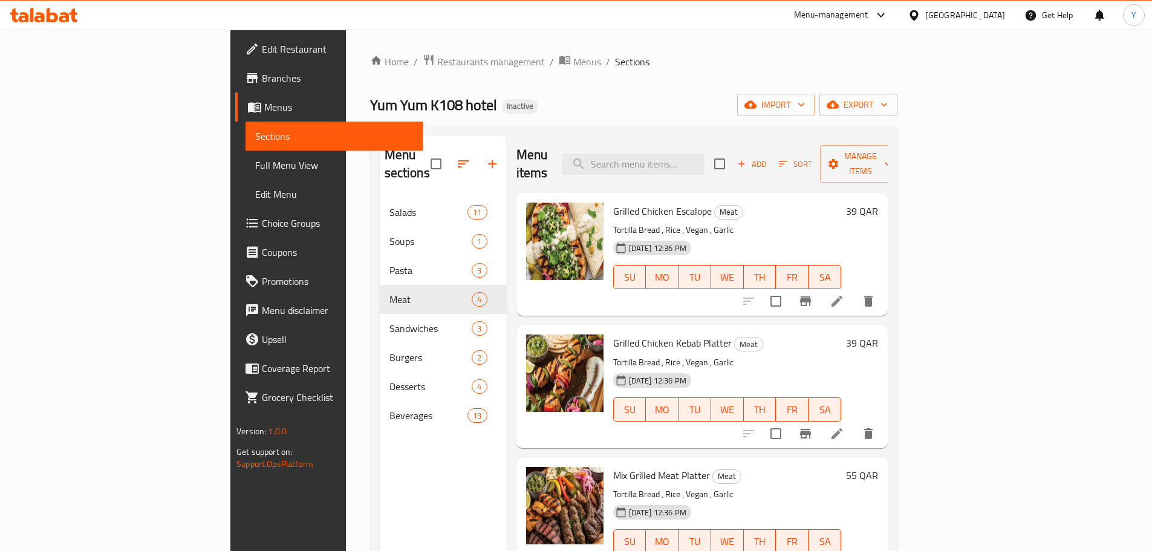
click at [854, 294] on li at bounding box center [837, 301] width 34 height 22
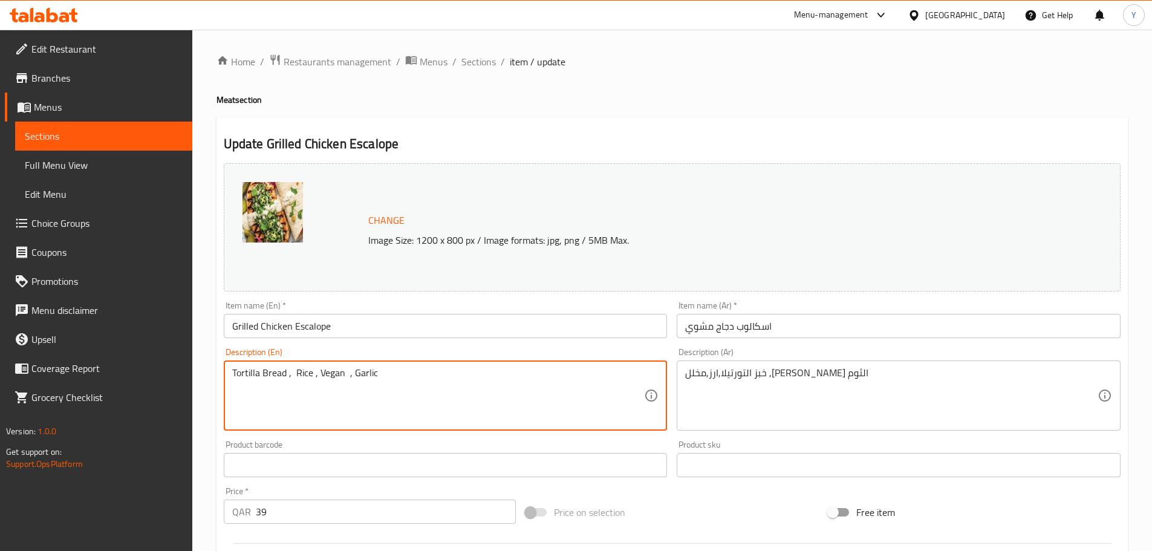
paste textarea "tortilla bread, Chicken Breast, Salsa Verde, Pickles, Garlic Sauce"
type textarea "tortilla bread, Chicken Breast, Salsa Verde, Pickles, Garlic Sauce"
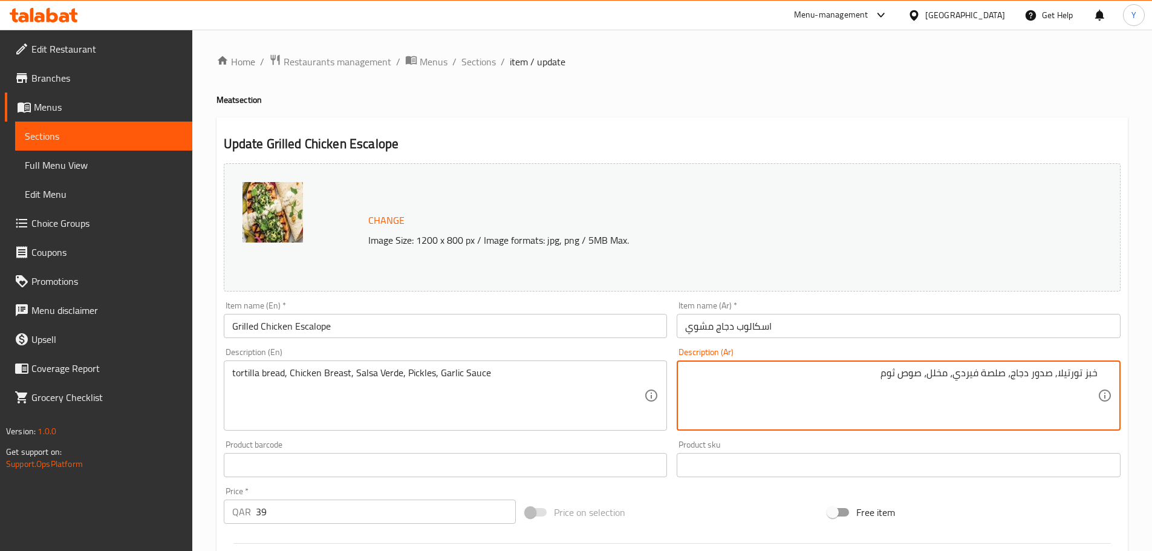
type textarea "خبز تورتيلا, صدور دجاج، صلصة فيردي، مخلل، صوص ثوم"
drag, startPoint x: 694, startPoint y: 98, endPoint x: 695, endPoint y: 127, distance: 29.0
click at [695, 98] on h4 "Meat section" at bounding box center [671, 100] width 911 height 12
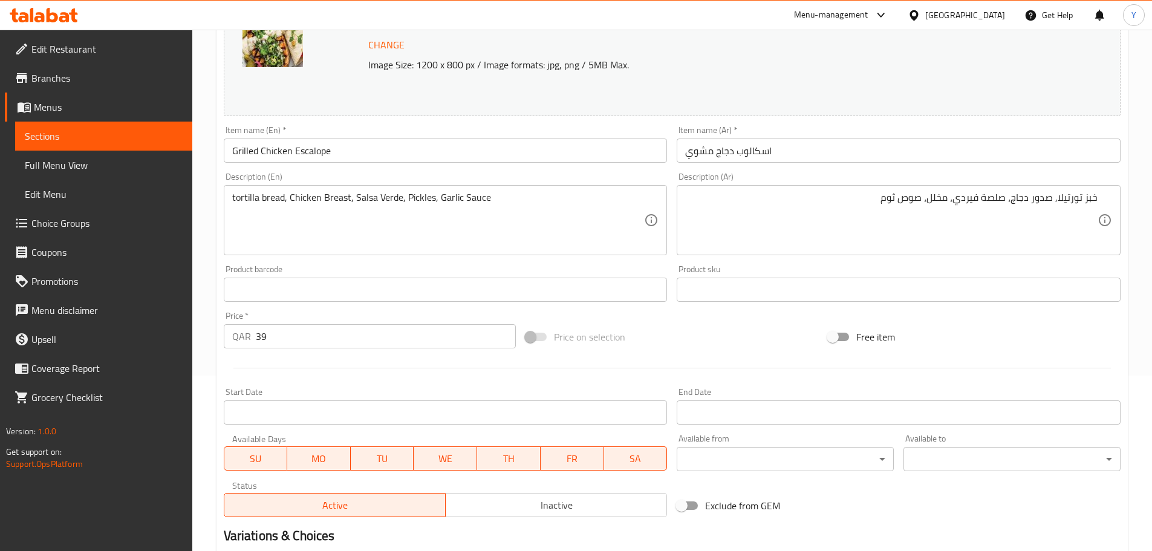
scroll to position [321, 0]
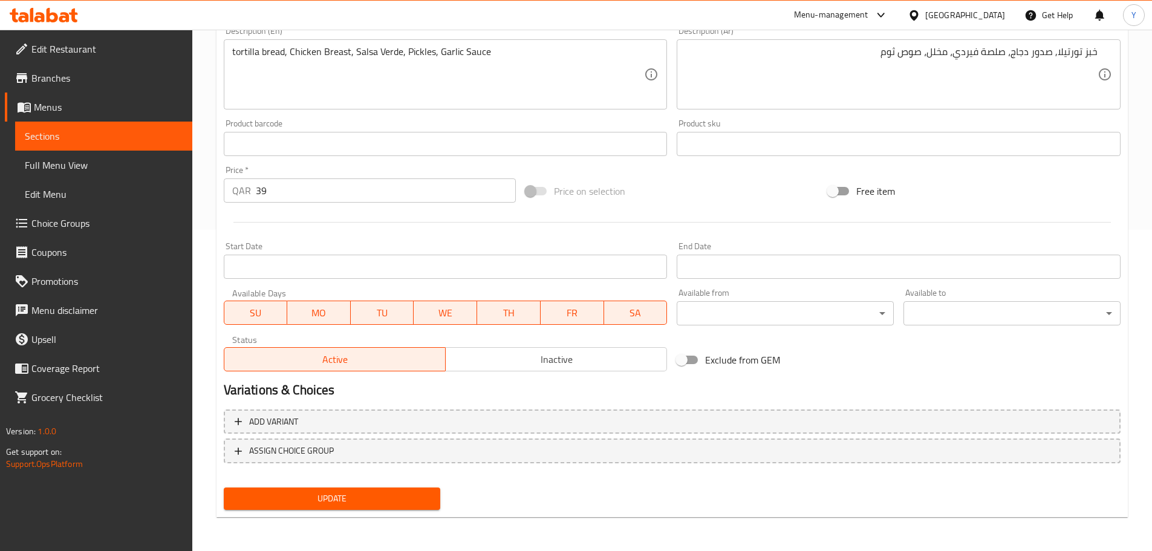
click at [331, 497] on span "Update" at bounding box center [332, 498] width 198 height 15
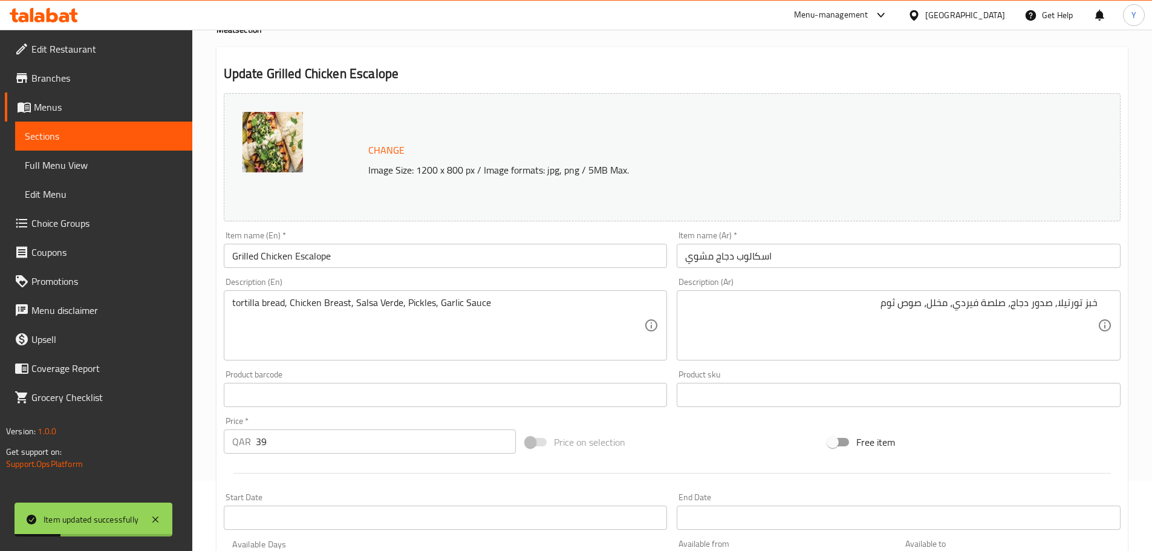
scroll to position [0, 0]
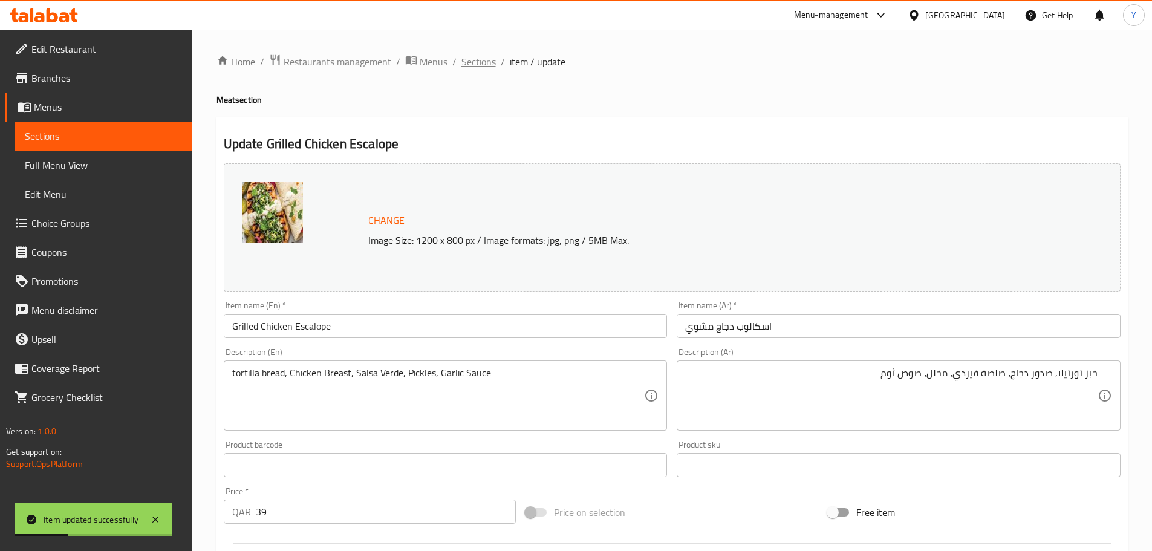
click at [481, 57] on span "Sections" at bounding box center [478, 61] width 34 height 15
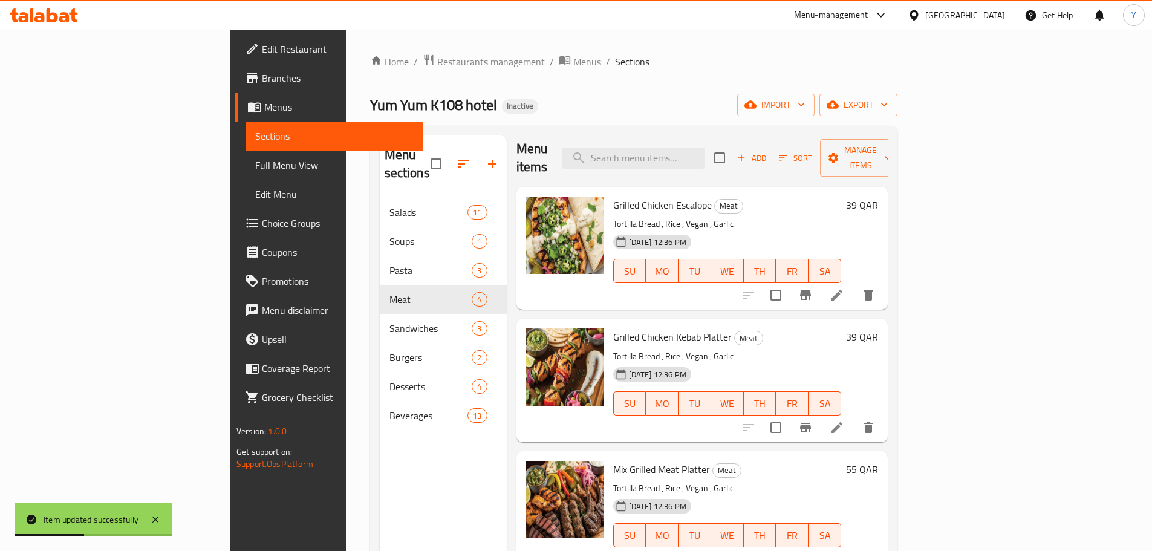
scroll to position [8, 0]
click at [854, 415] on li at bounding box center [837, 426] width 34 height 22
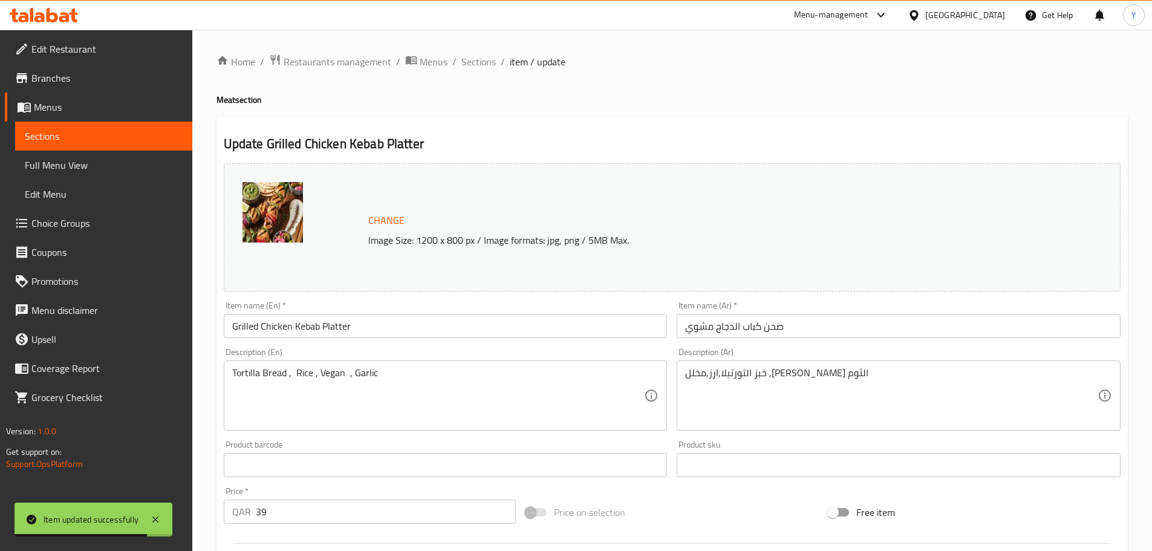
click at [861, 332] on input "صحن كباب الدجاج مشوي" at bounding box center [898, 326] width 444 height 24
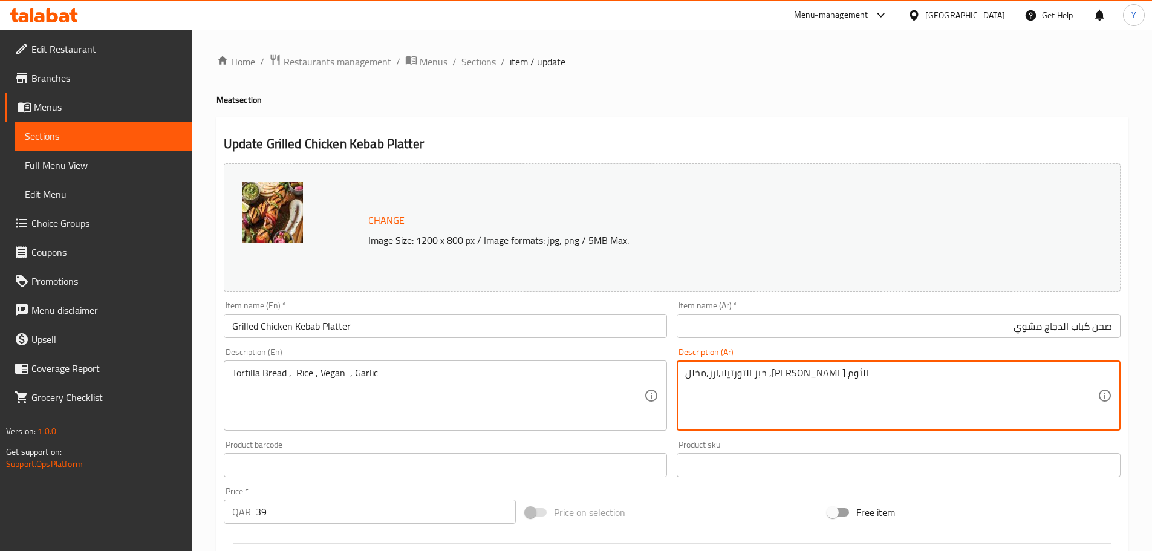
click at [1033, 391] on textarea "خبز التورتيلا,ارز,مخلل ,خضرو صلصة الثوم" at bounding box center [891, 395] width 412 height 57
click at [1068, 323] on input "صحن كباب الدجاج مشوي" at bounding box center [898, 326] width 444 height 24
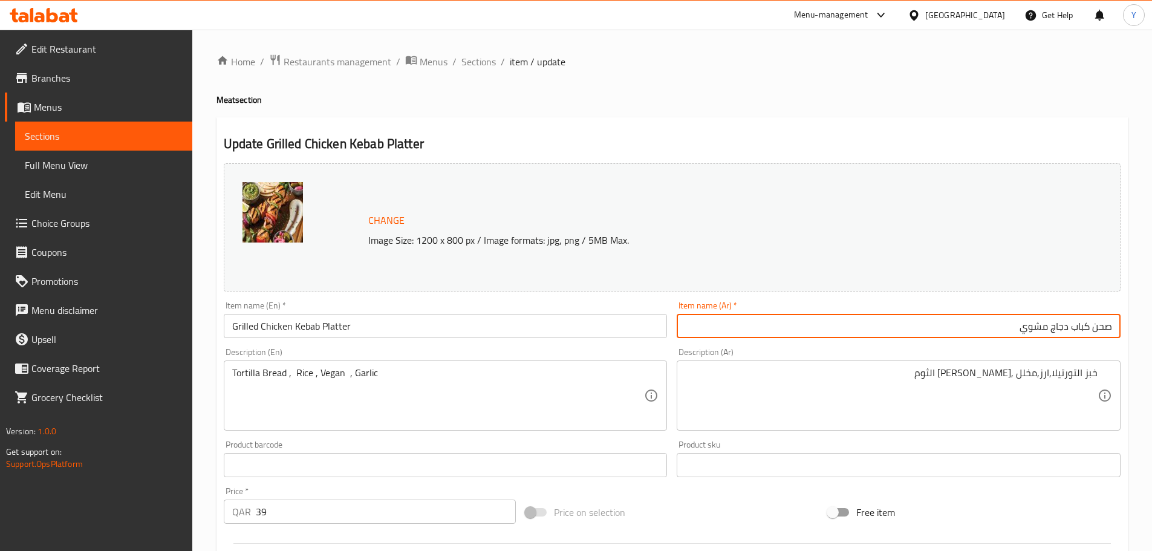
click at [1051, 329] on input "صحن كباب دجاج مشوي" at bounding box center [898, 326] width 444 height 24
type input "صحن كباب دجاج مشوي"
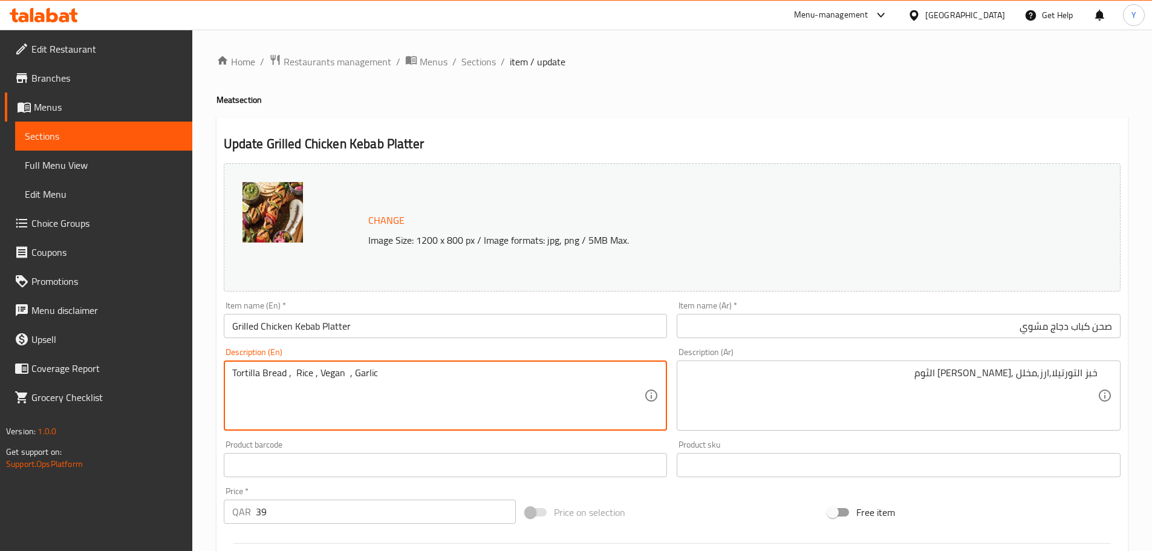
paste textarea "tortilla bread, Chicken Breast, Salsa Verde, Pickles, Garlic Sauce"
type textarea "tortilla bread, Chicken Breast, Salsa Verde, Pickles, Garlic Sauce"
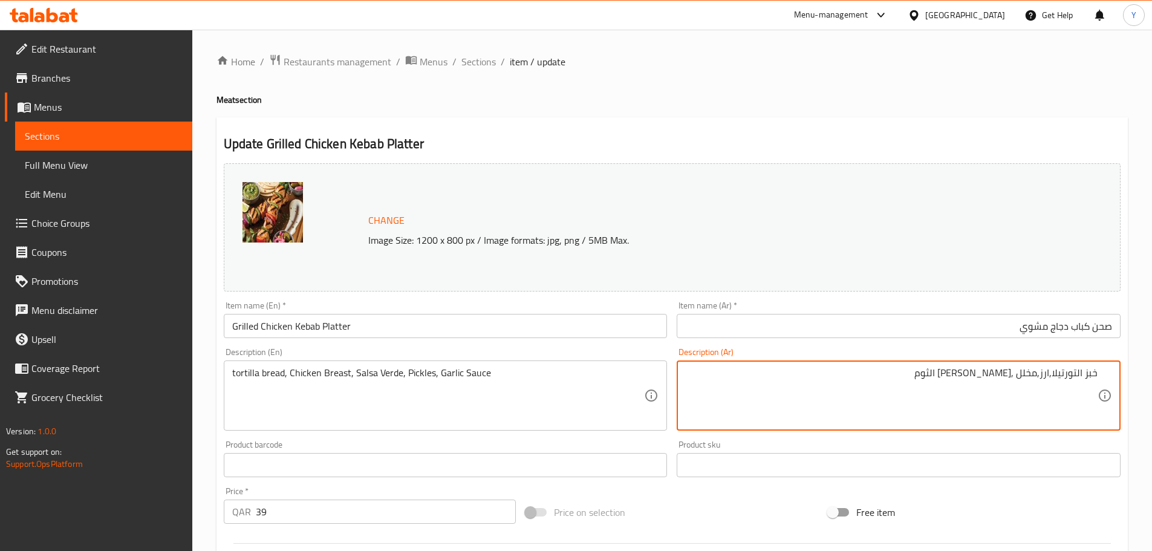
click at [1080, 371] on textarea "خبز التورتيلا,ارز,مخلل ,خضرو صلصة الثوم" at bounding box center [891, 395] width 412 height 57
type textarea "خبز تورتيلا, صدور دجاج، صلصة فيردي، مخلل وصوص ثوم"
click at [860, 73] on div "Home / Restaurants management / Menus / Sections / item / update Meat section U…" at bounding box center [671, 451] width 911 height 794
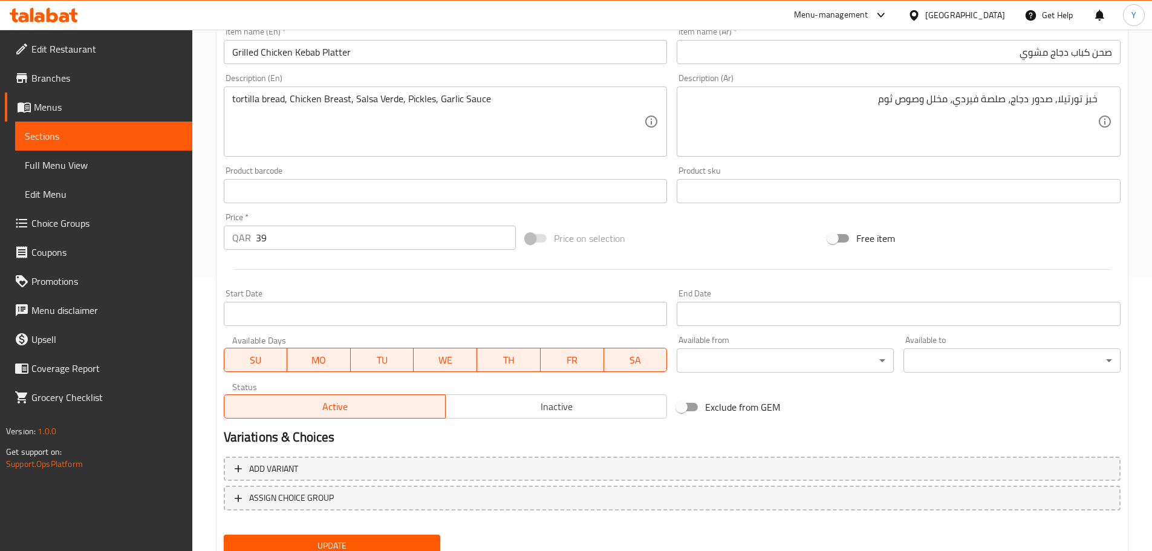
scroll to position [321, 0]
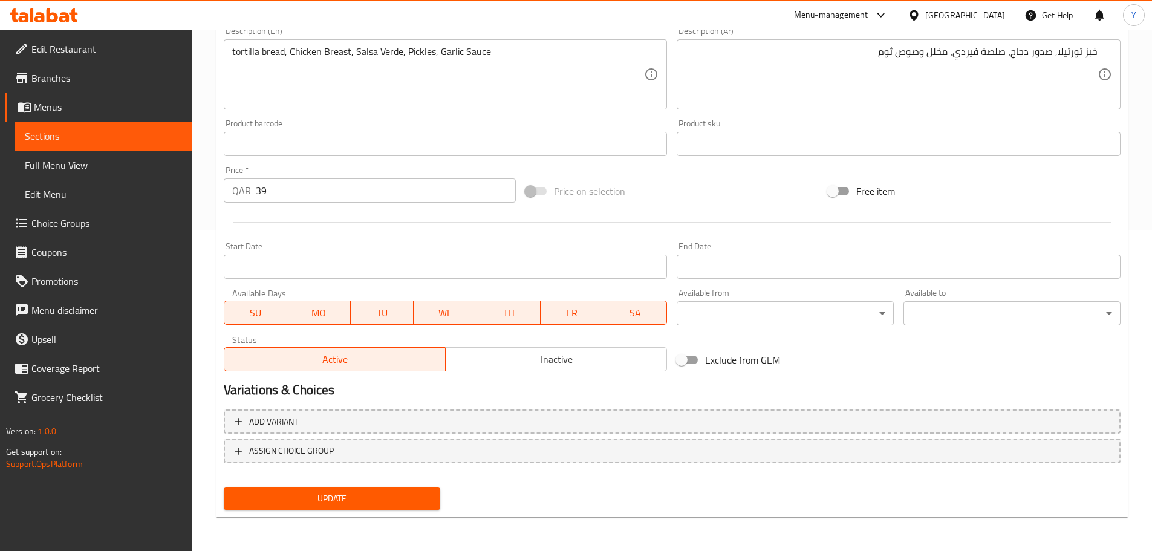
click at [331, 520] on div "Home / Restaurants management / Menus / Sections / item / update Meat section U…" at bounding box center [671, 130] width 911 height 794
click at [332, 501] on span "Update" at bounding box center [332, 498] width 198 height 15
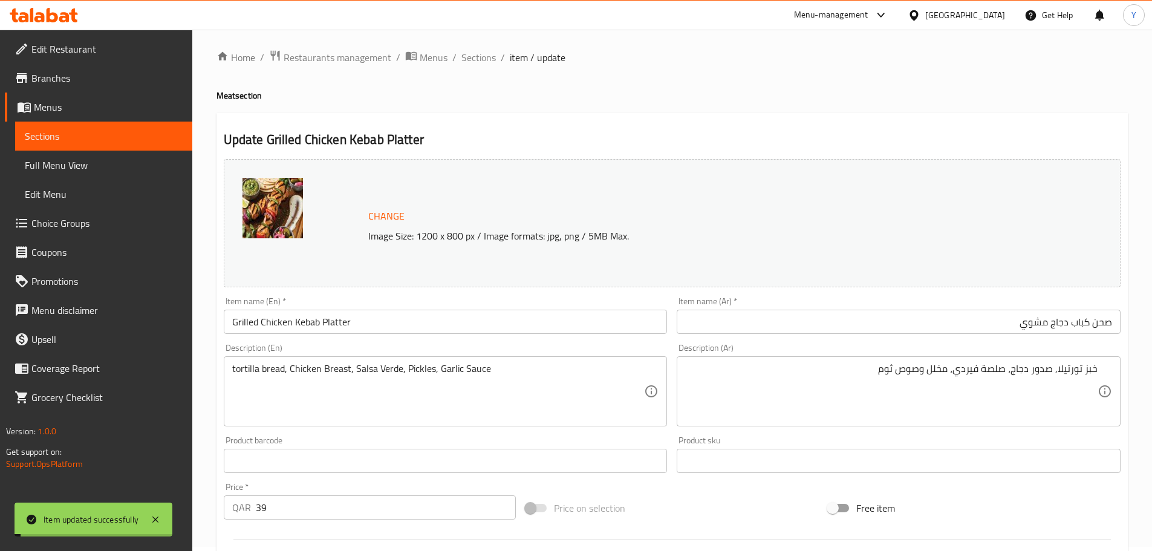
scroll to position [0, 0]
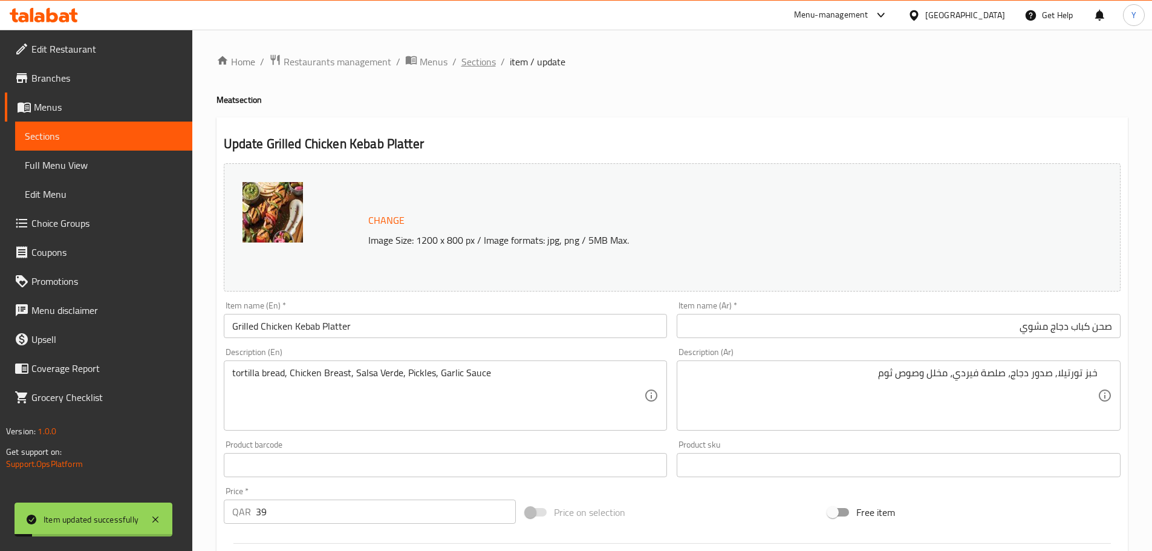
click at [486, 57] on span "Sections" at bounding box center [478, 61] width 34 height 15
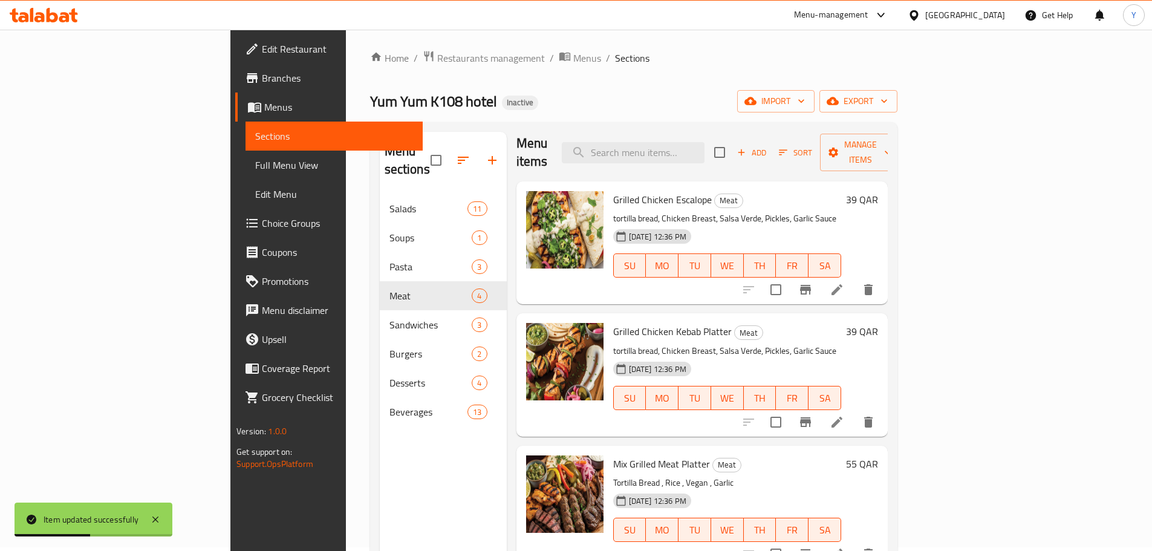
scroll to position [121, 0]
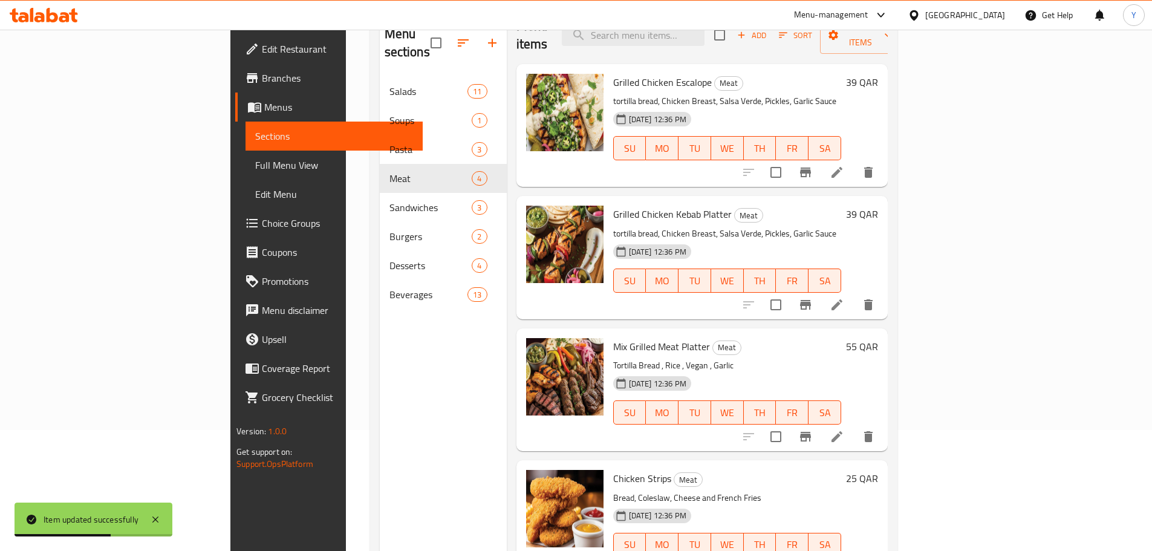
click at [854, 426] on li at bounding box center [837, 437] width 34 height 22
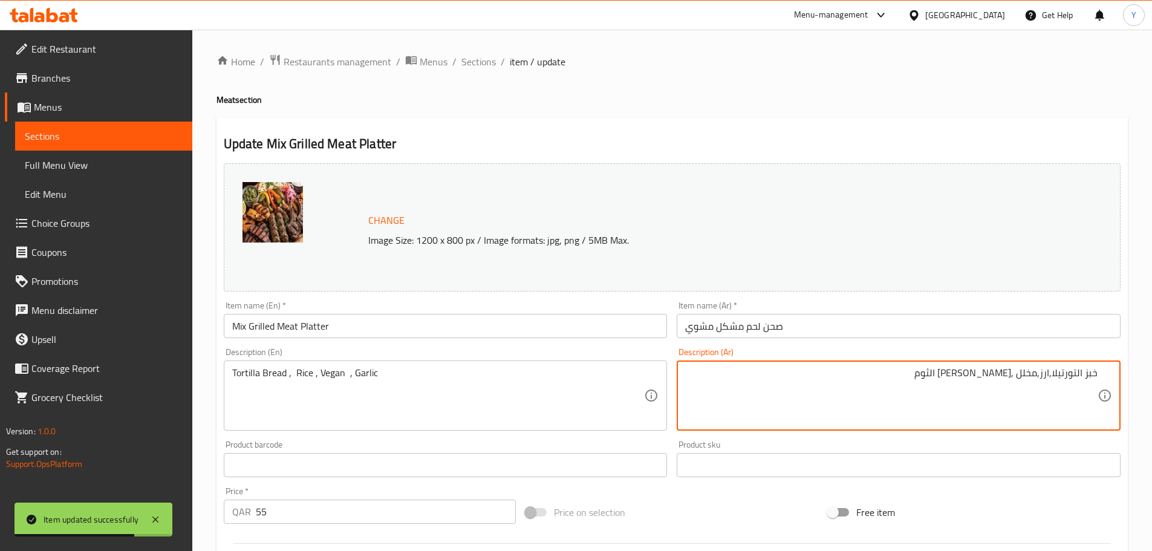
click at [840, 346] on div "Description (Ar) خبز التورتيلا,ارز,مخلل ,خضرو صلصة الثوم Description (Ar)" at bounding box center [898, 389] width 453 height 92
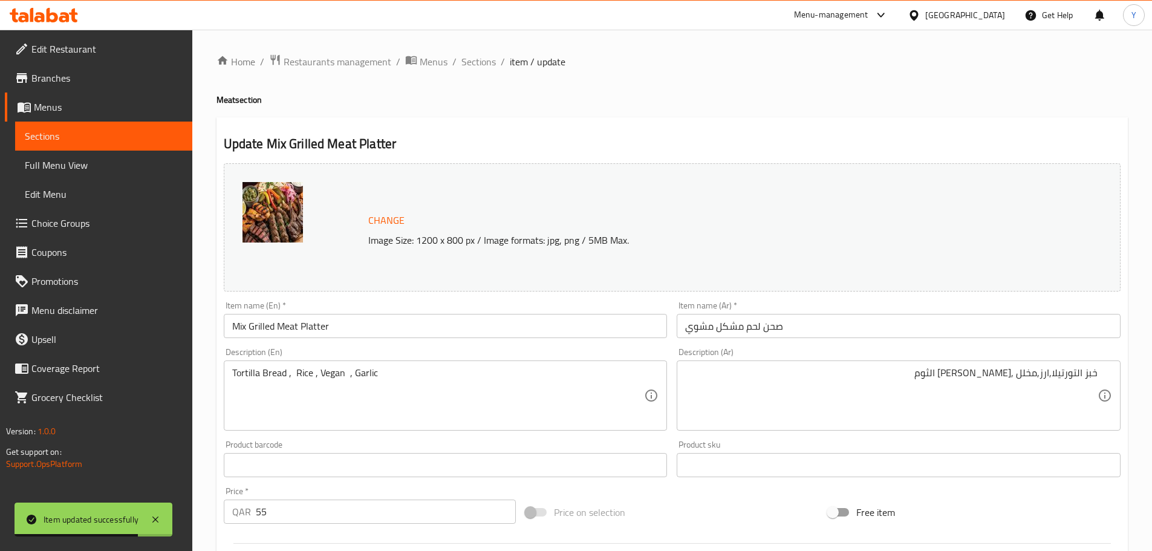
click at [843, 337] on input "صحن لحم مشكل مشوي" at bounding box center [898, 326] width 444 height 24
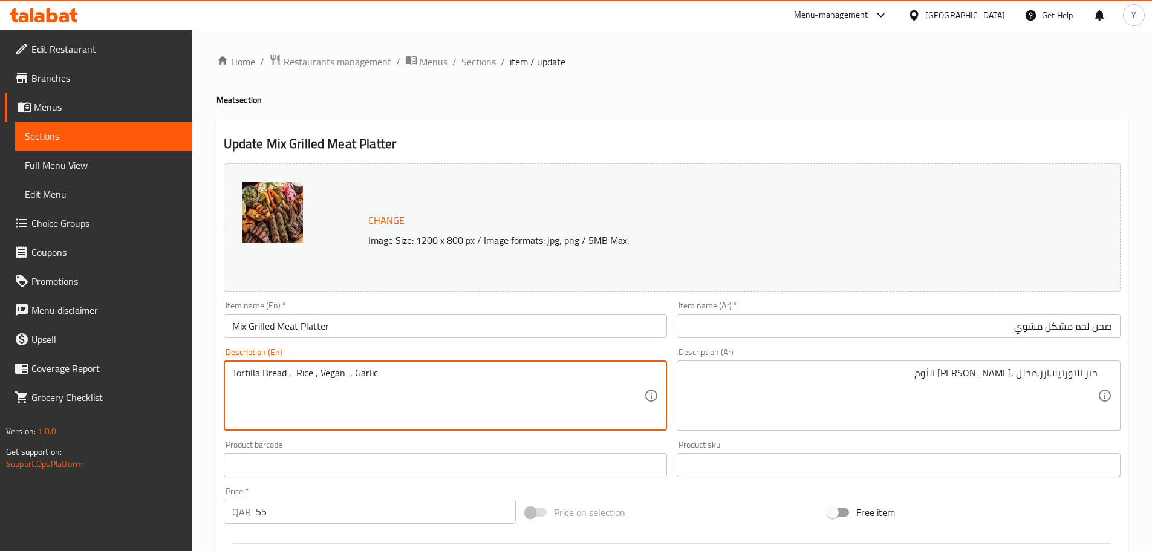
paste textarea "tortilla bread, Chicken Breast, Salsa Verde, Pickles, Garlic Sauce"
type textarea "tortilla bread, Chicken Breast, Salsa Verde, Pickles, Garlic Sauce"
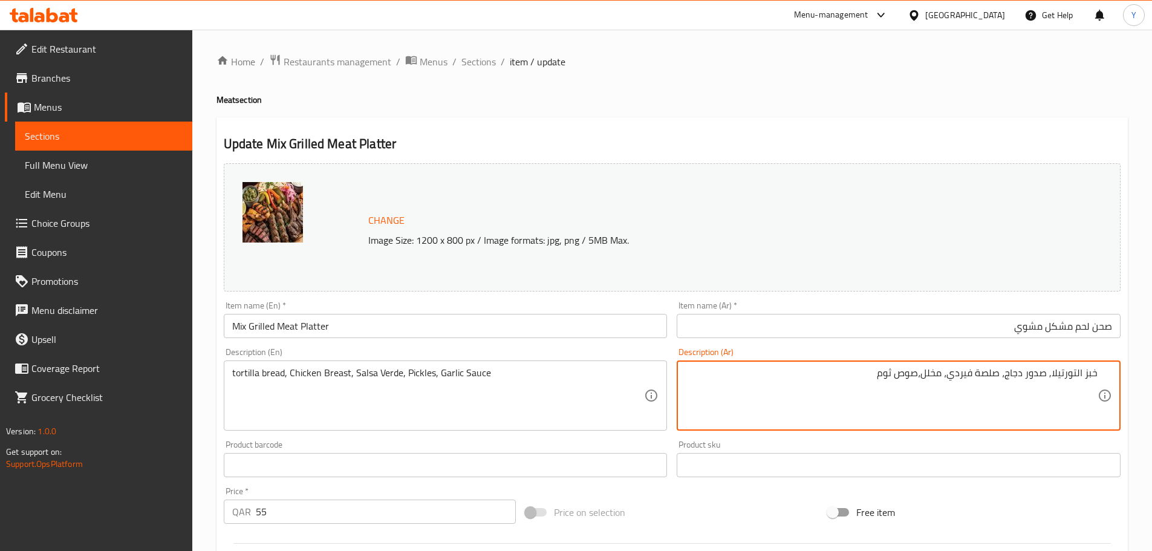
click at [920, 378] on textarea "خبز التورتيلا, صدور دجاج، صلصة فيردي، مخلل،صوص ثوم" at bounding box center [891, 395] width 412 height 57
type textarea "خبز التورتيلا, صدور دجاج، صلصة فيردي، مخلل، صوص ثوم"
click at [962, 123] on div "Update Mix Grilled Meat Platter Change Image Size: 1200 x 800 px / Image format…" at bounding box center [671, 477] width 911 height 721
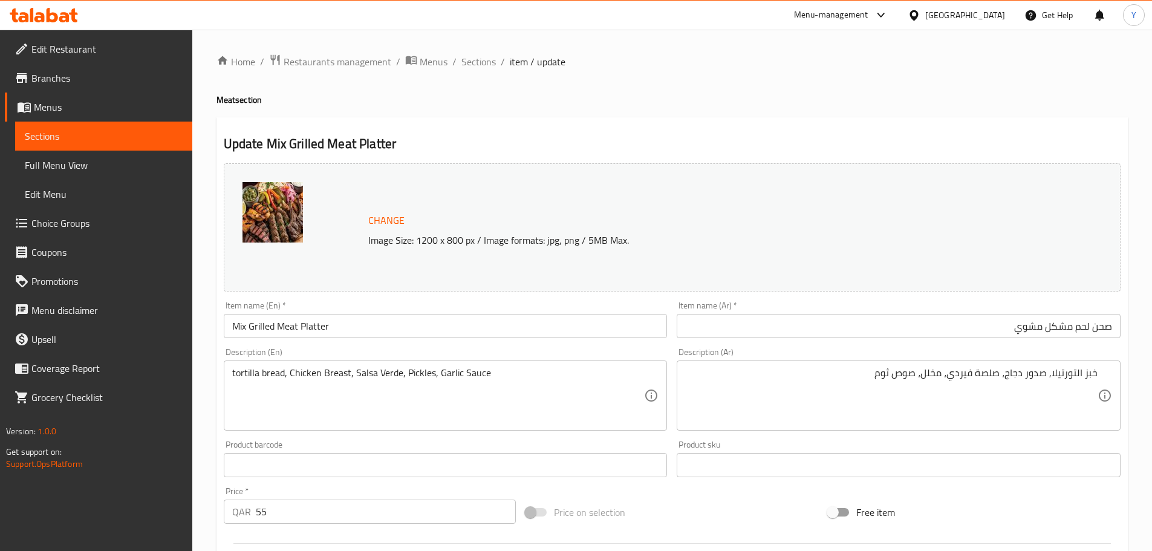
click at [918, 91] on div "Home / Restaurants management / Menus / Sections / item / update Meat section U…" at bounding box center [671, 451] width 911 height 794
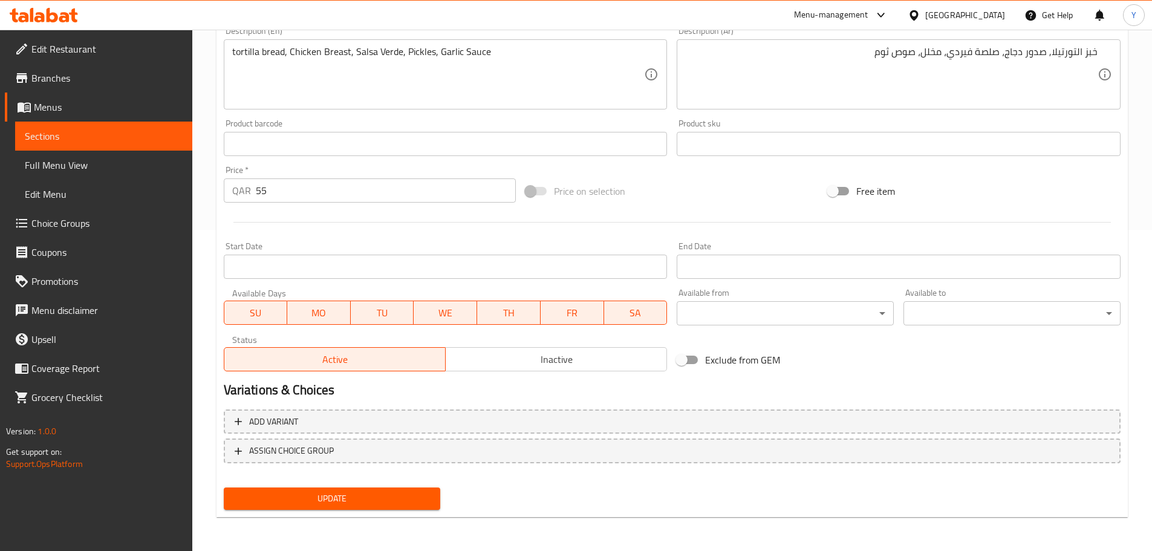
click at [386, 493] on span "Update" at bounding box center [332, 498] width 198 height 15
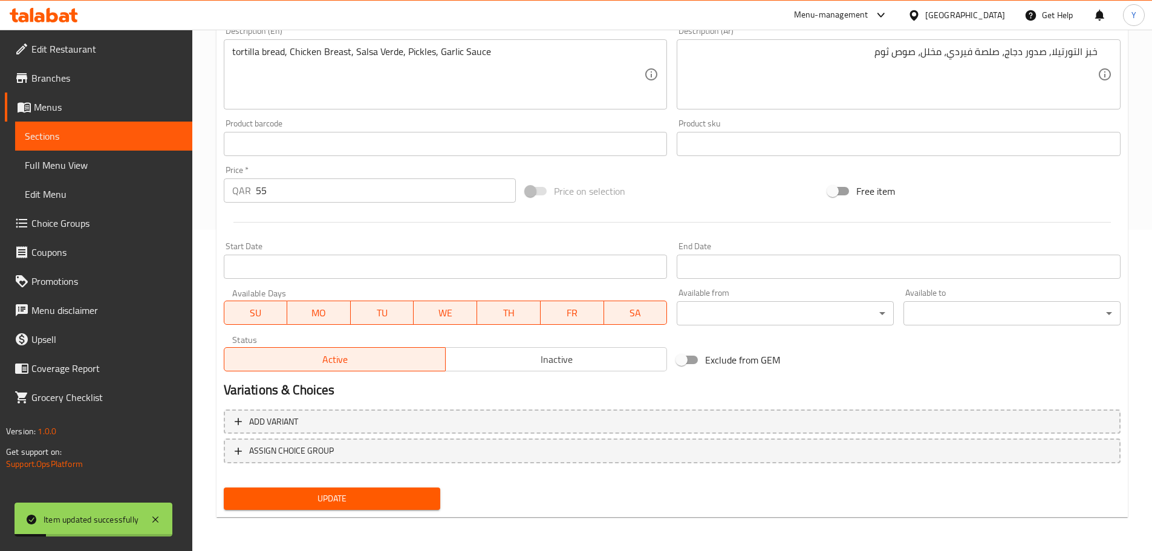
scroll to position [0, 0]
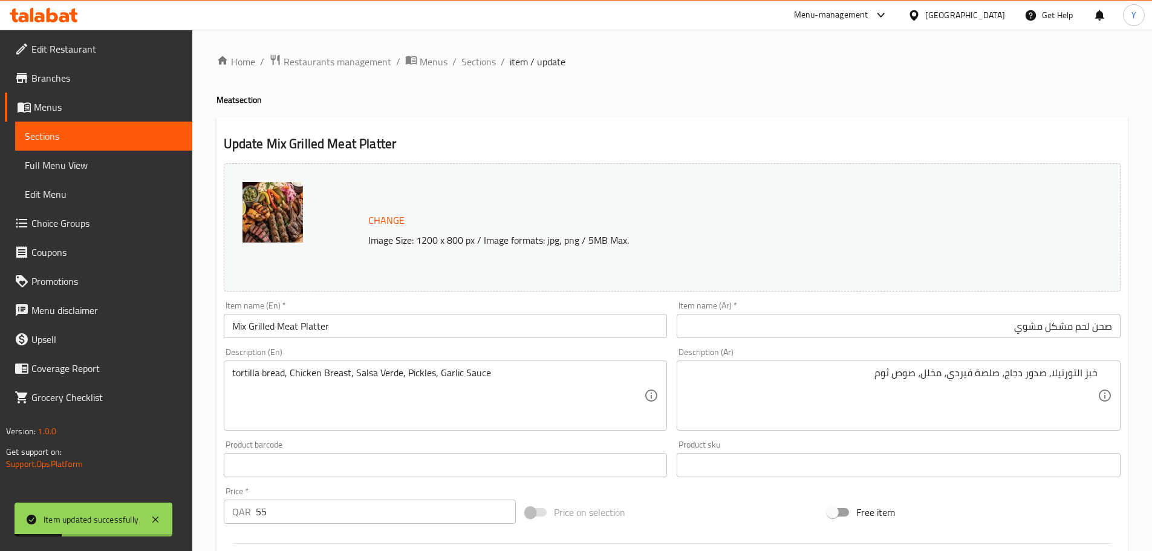
click at [476, 73] on div "Home / Restaurants management / Menus / Sections / item / update Meat section U…" at bounding box center [671, 451] width 911 height 794
click at [484, 64] on span "Sections" at bounding box center [478, 61] width 34 height 15
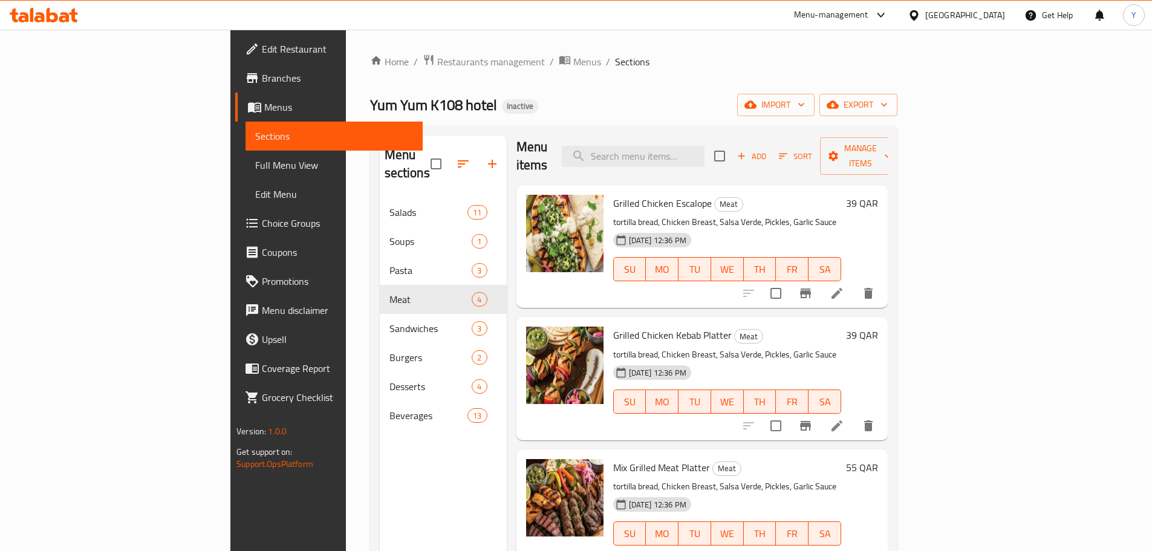
scroll to position [169, 0]
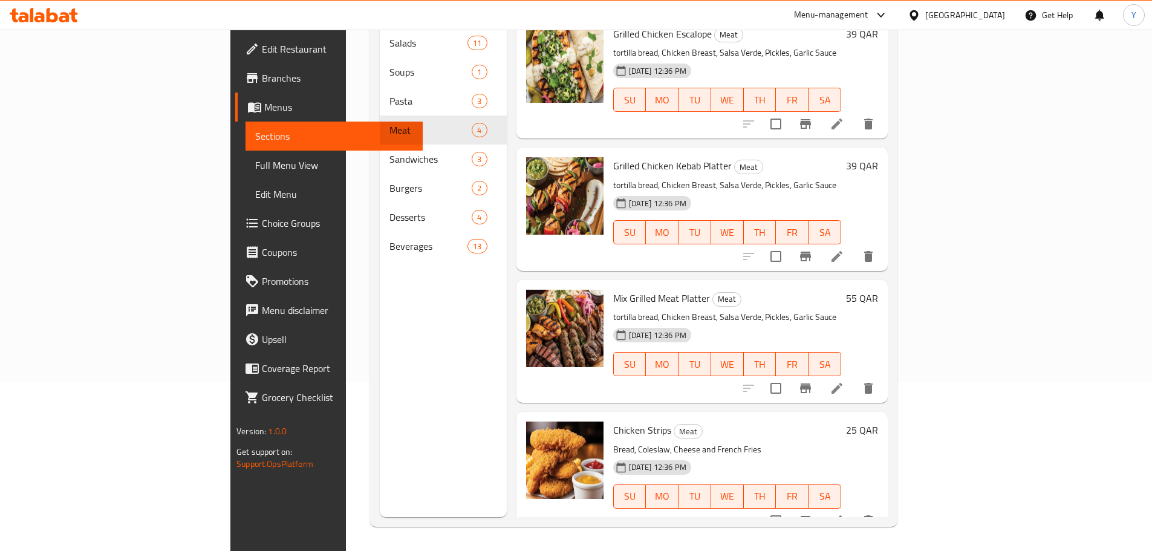
click at [844, 513] on icon at bounding box center [836, 520] width 15 height 15
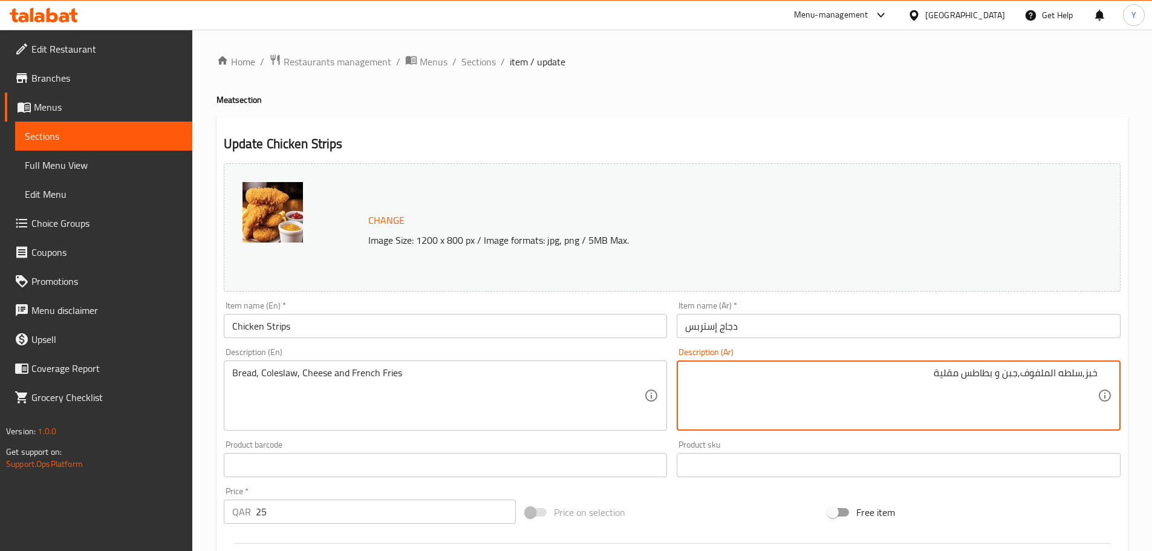
click at [1083, 371] on textarea "خبز,سلطه الملفوف,جبن و بطاطس مقلية" at bounding box center [891, 395] width 412 height 57
type textarea "خبز, سلطه الملفوف, جبن و بطاطس مقلية"
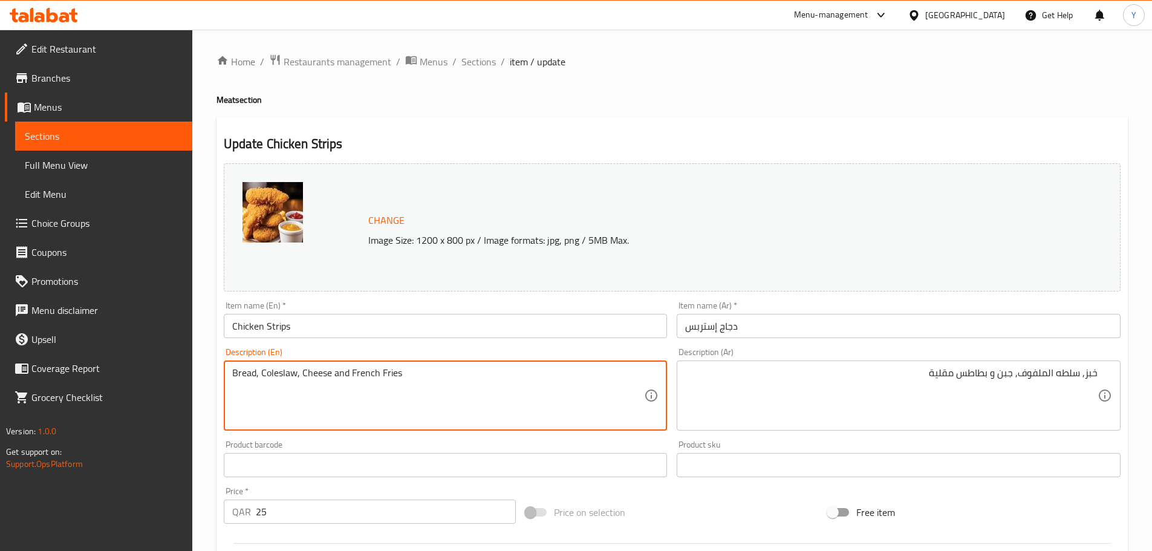
click at [281, 371] on textarea "Bread, Coleslaw, Cheese and French Fries" at bounding box center [438, 395] width 412 height 57
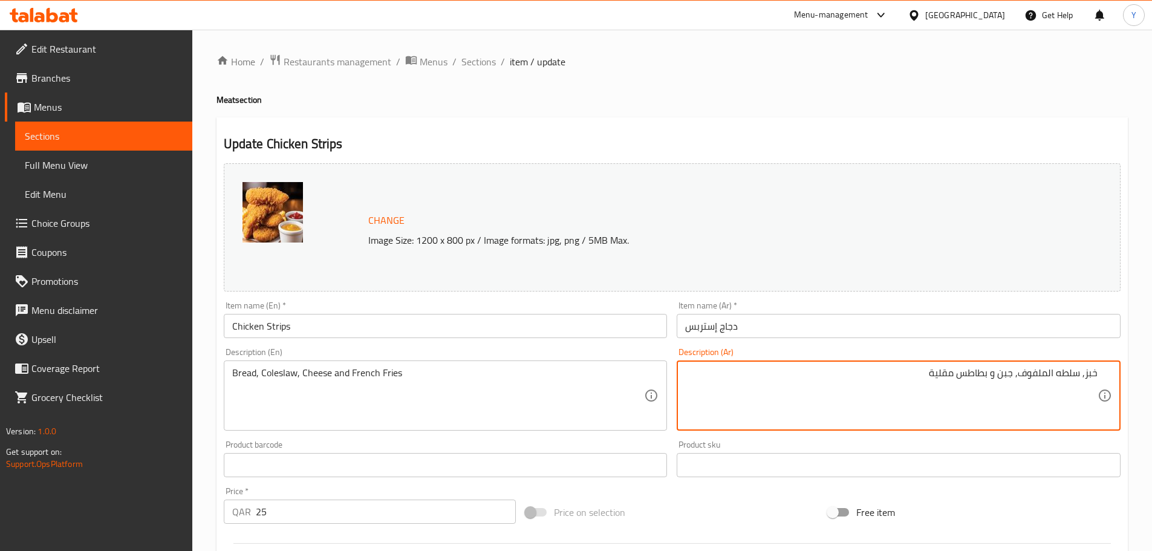
drag, startPoint x: 1063, startPoint y: 373, endPoint x: 1038, endPoint y: 372, distance: 25.4
click at [1038, 372] on textarea "خبز, سلطه الملفوف, جبن و بطاطس مقلية" at bounding box center [891, 395] width 412 height 57
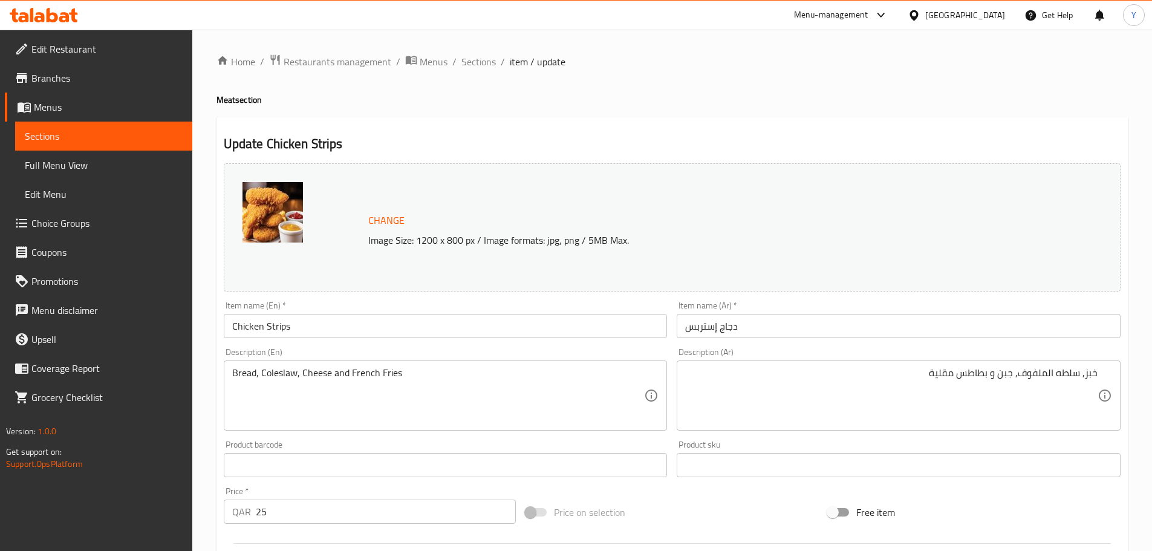
click at [815, 99] on h4 "Meat section" at bounding box center [671, 100] width 911 height 12
click at [282, 364] on div "Bread, Coleslaw, Cheese and French Fries Description (En)" at bounding box center [446, 395] width 444 height 70
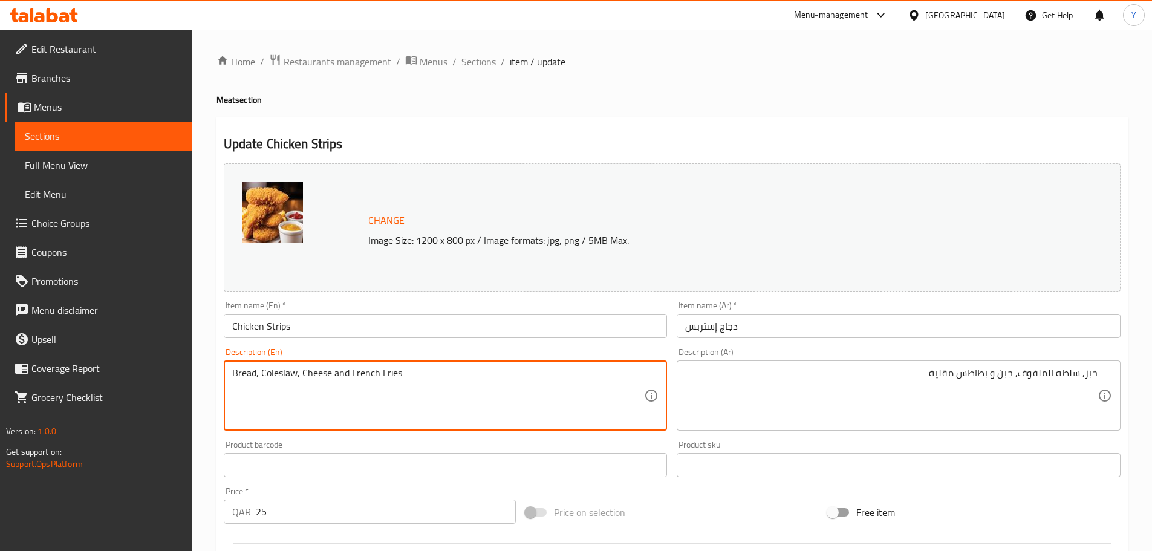
paste textarea "cabbage salad"
type textarea "Bread, Cabbage Salad, Cheese and French Fries"
click at [727, 92] on div "Home / Restaurants management / Menus / Sections / item / update Meat section U…" at bounding box center [671, 451] width 911 height 794
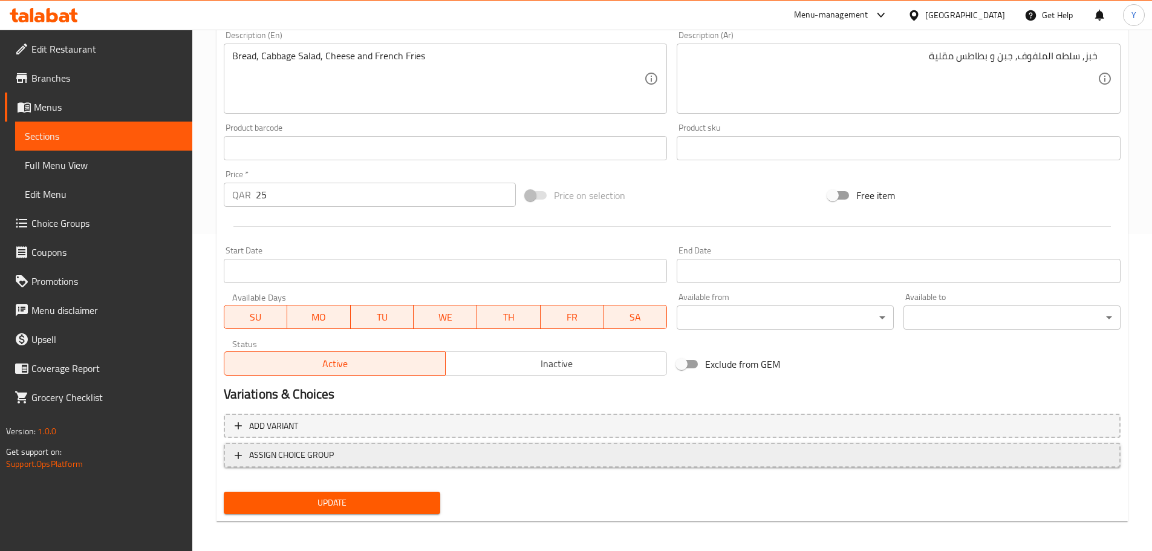
scroll to position [321, 0]
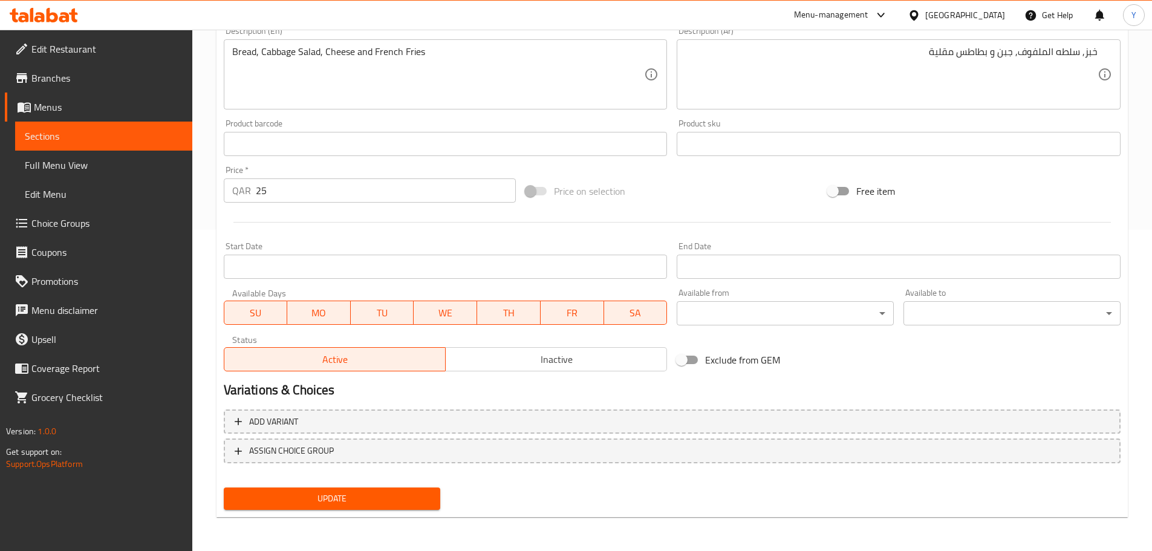
click at [354, 498] on span "Update" at bounding box center [332, 498] width 198 height 15
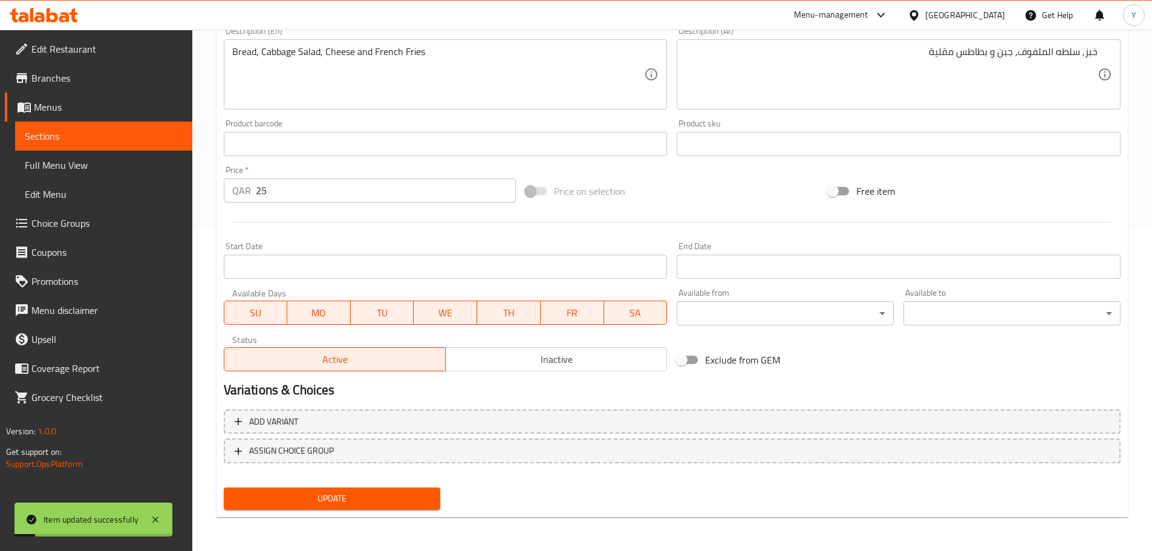
scroll to position [0, 0]
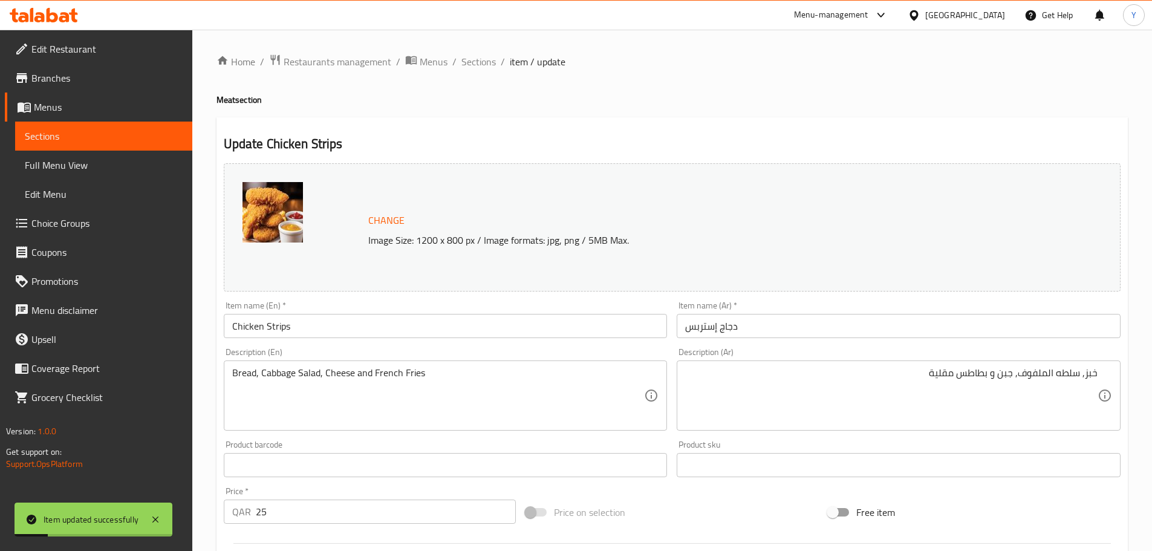
drag, startPoint x: 480, startPoint y: 59, endPoint x: 576, endPoint y: 12, distance: 106.3
click at [480, 59] on span "Sections" at bounding box center [478, 61] width 34 height 15
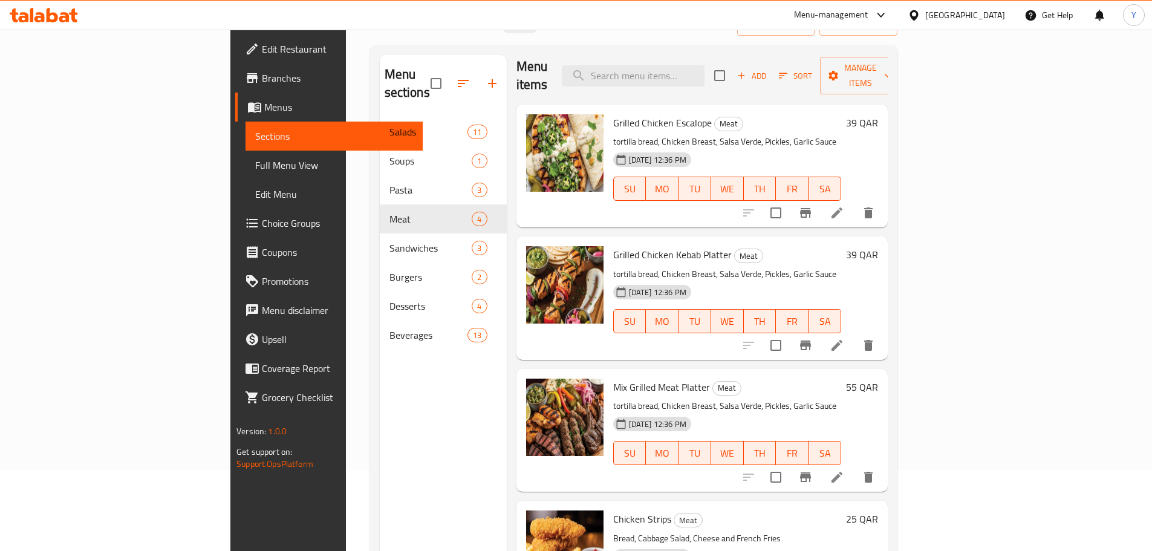
scroll to position [169, 0]
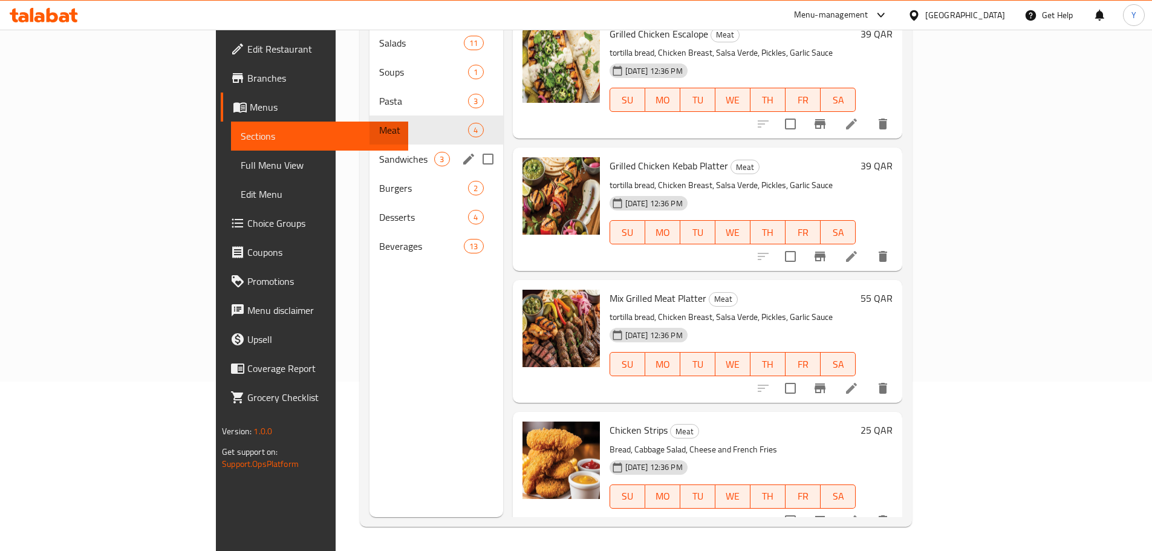
click at [379, 181] on span "Burgers" at bounding box center [423, 188] width 89 height 15
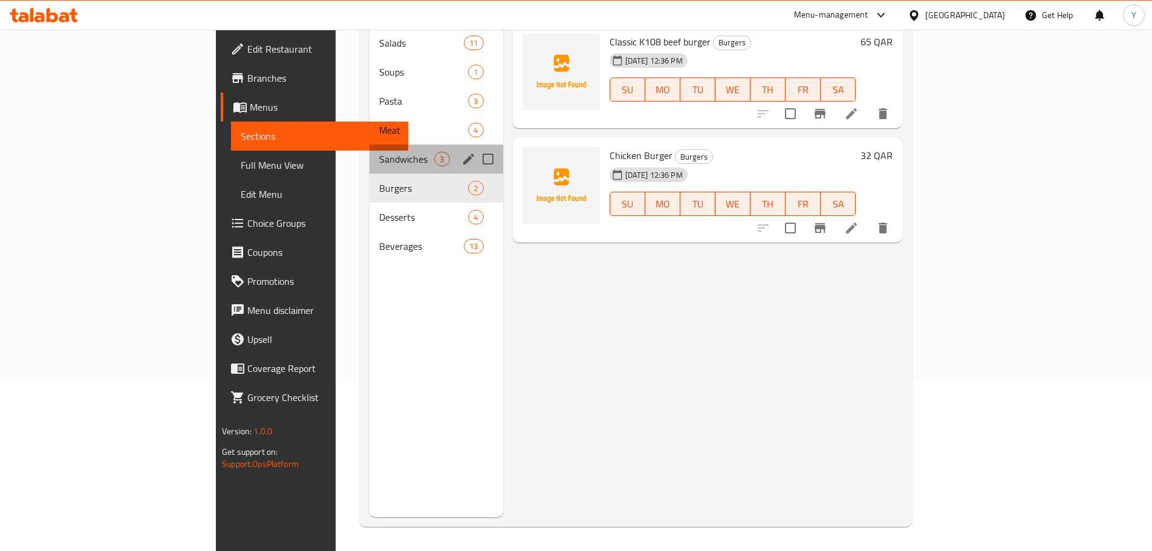
click at [369, 154] on div "Sandwiches 3" at bounding box center [435, 158] width 133 height 29
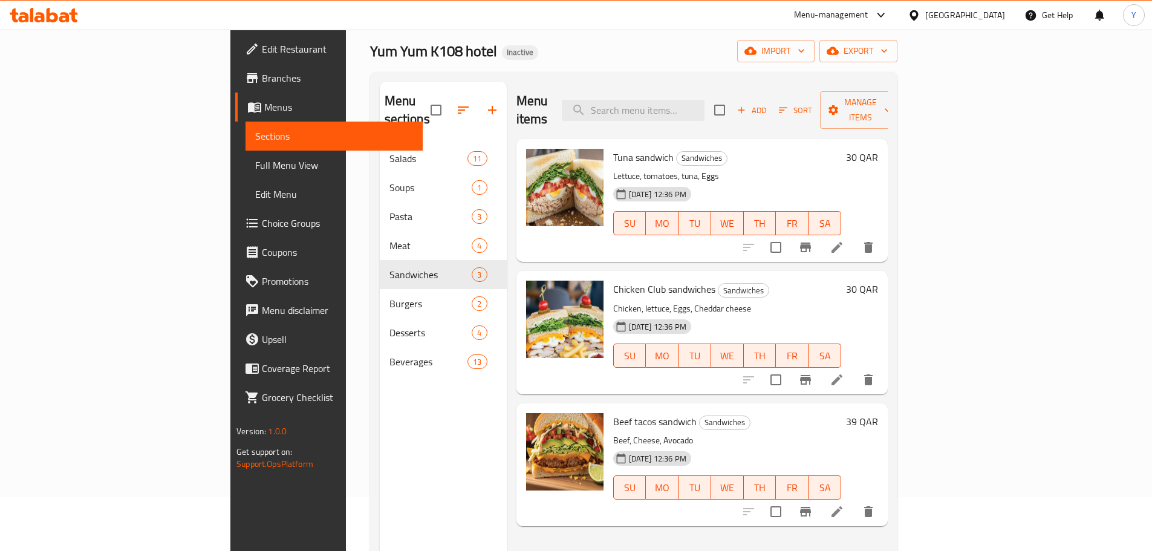
scroll to position [48, 0]
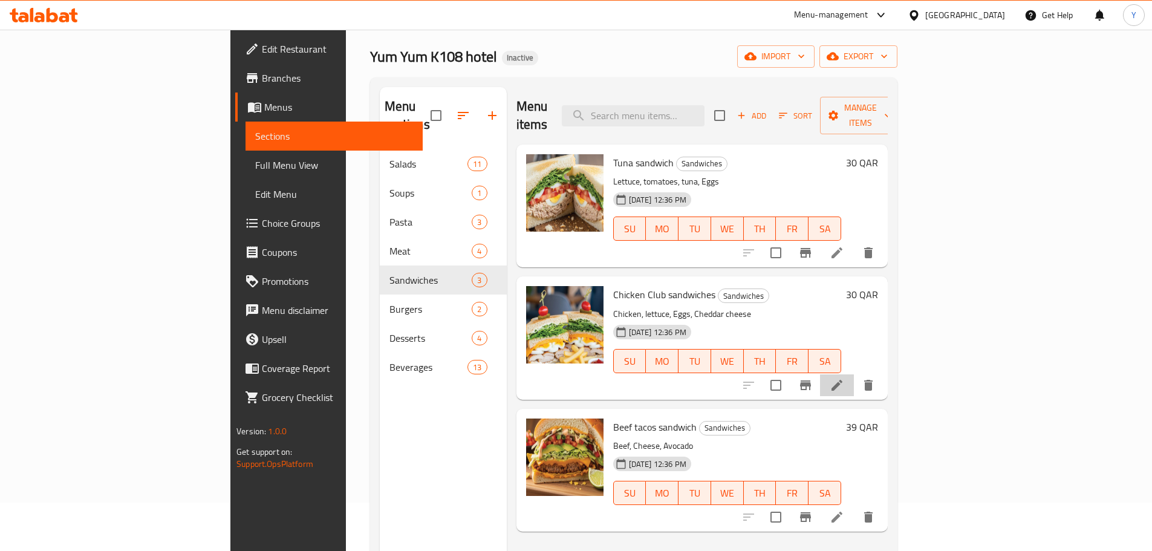
click at [854, 374] on li at bounding box center [837, 385] width 34 height 22
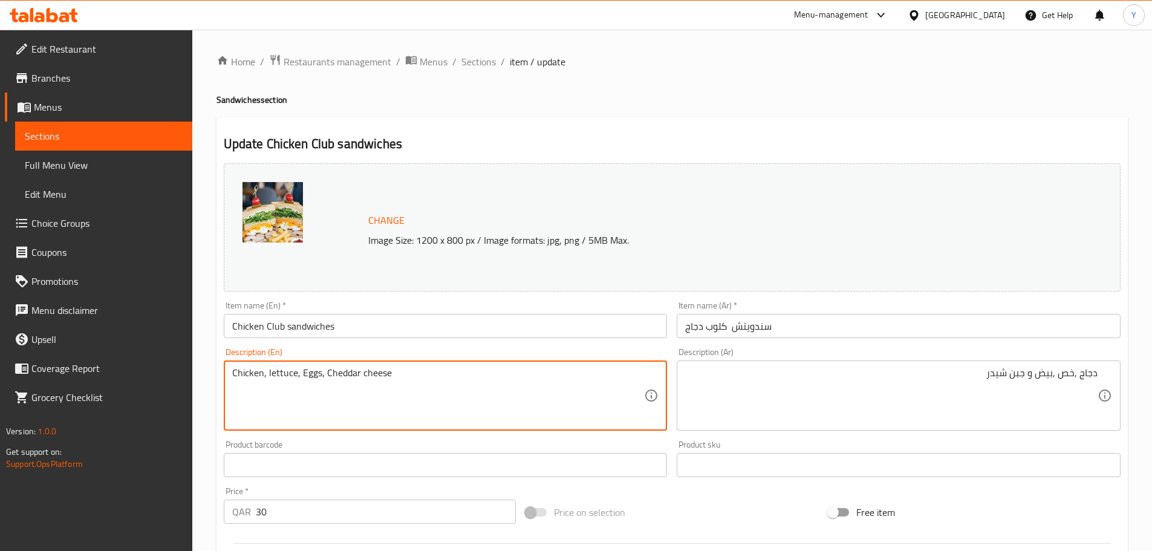
drag, startPoint x: 349, startPoint y: 369, endPoint x: 455, endPoint y: 379, distance: 106.3
click at [453, 379] on textarea "Chicken, lettuce, Eggs, Cheddar cheese" at bounding box center [438, 395] width 412 height 57
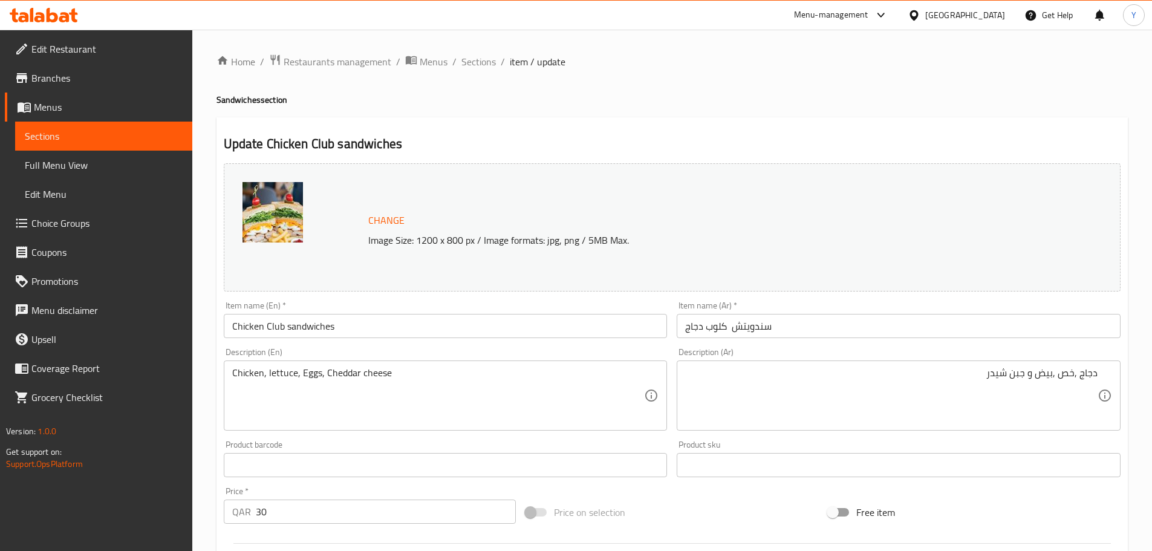
click at [718, 58] on ol "Home / Restaurants management / Menus / Sections / item / update" at bounding box center [671, 62] width 911 height 16
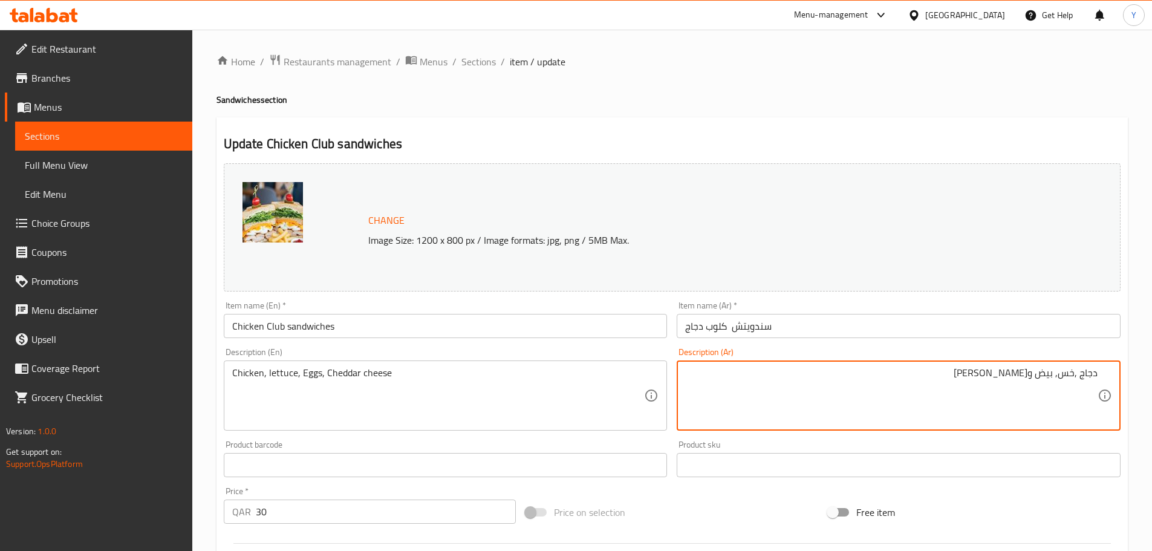
type textarea "دجاج ,خس, بيض وجبن شيدر"
click at [1078, 144] on h2 "Update Chicken Club sandwiches" at bounding box center [672, 144] width 897 height 18
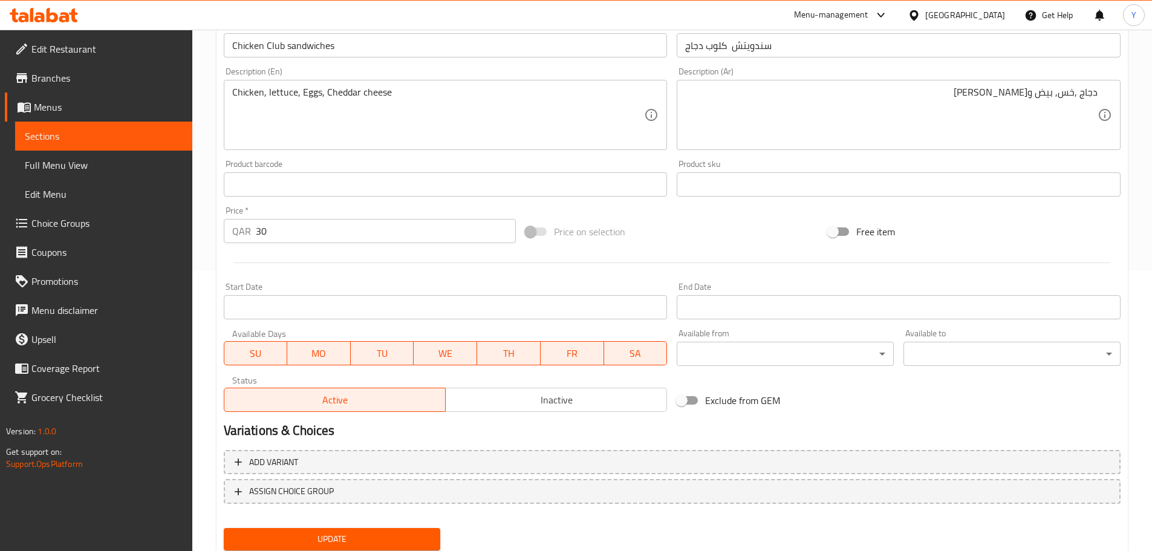
scroll to position [321, 0]
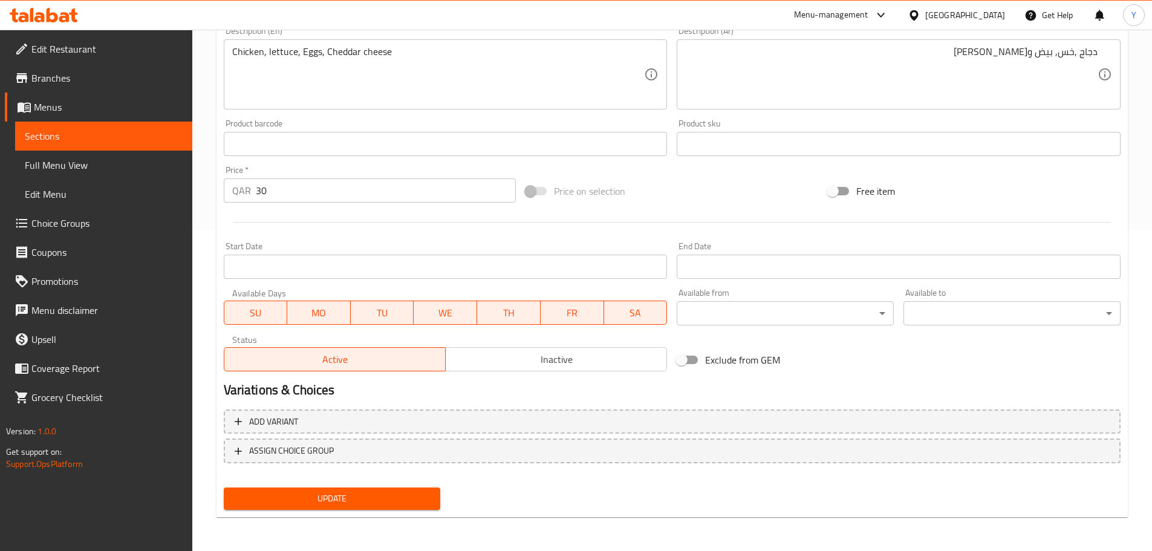
drag, startPoint x: 389, startPoint y: 487, endPoint x: 386, endPoint y: 499, distance: 12.5
click at [388, 492] on div "Update" at bounding box center [332, 498] width 227 height 32
click at [386, 499] on span "Update" at bounding box center [332, 498] width 198 height 15
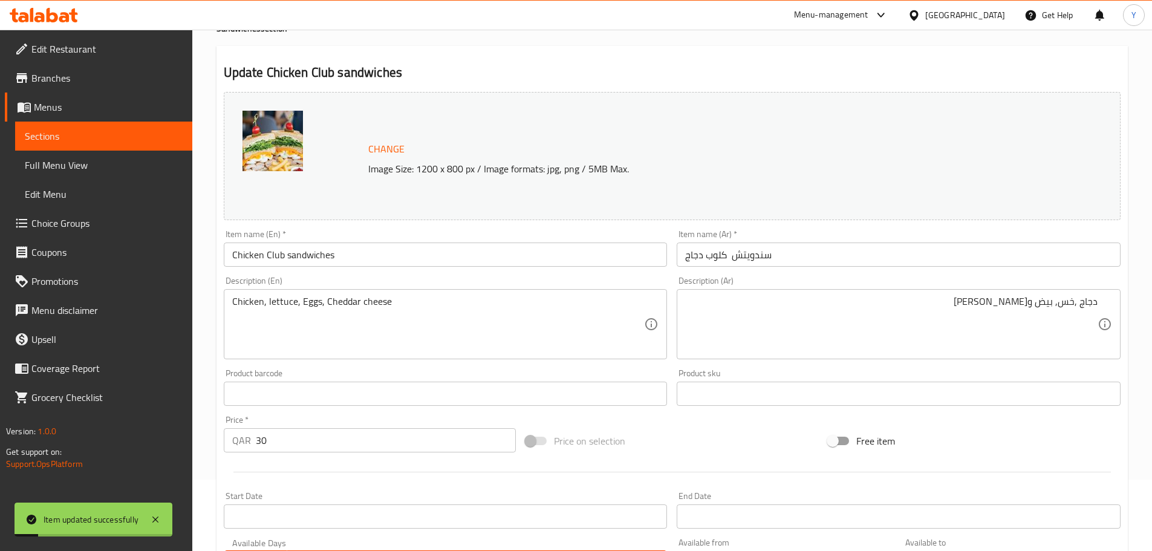
scroll to position [0, 0]
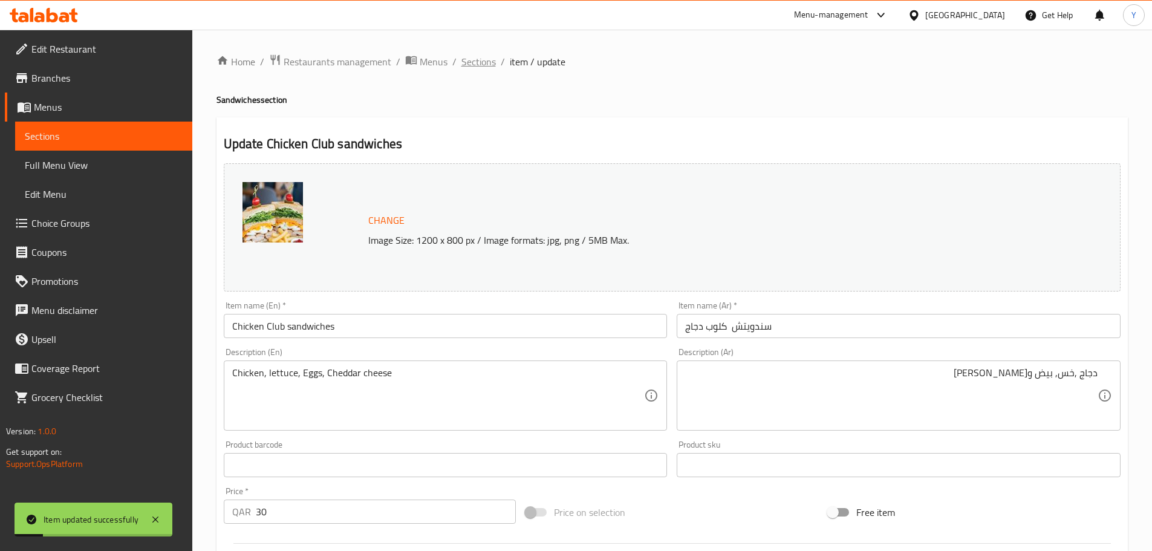
click at [463, 57] on span "Sections" at bounding box center [478, 61] width 34 height 15
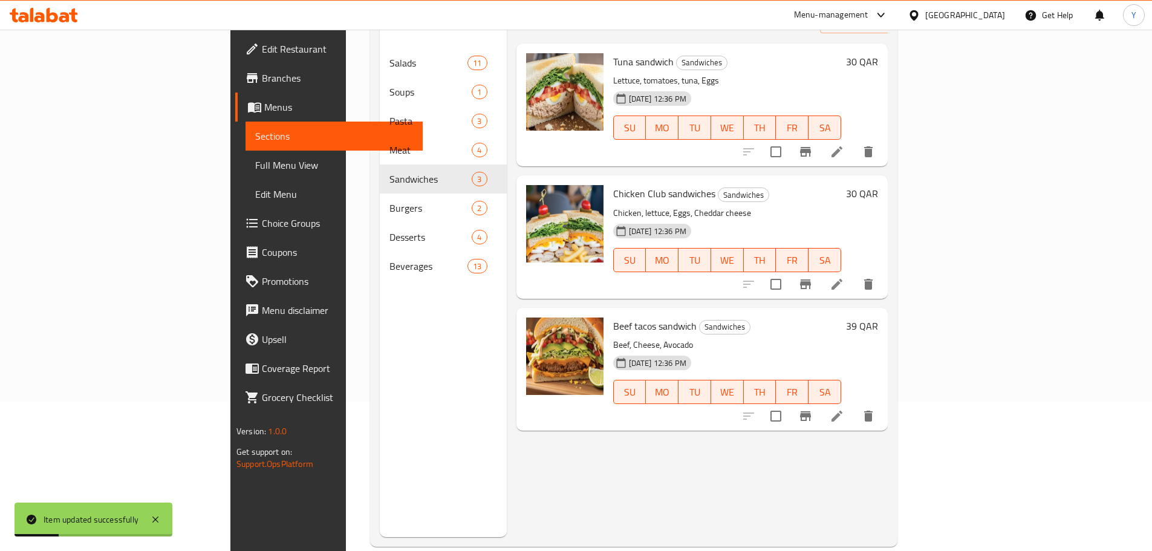
scroll to position [169, 0]
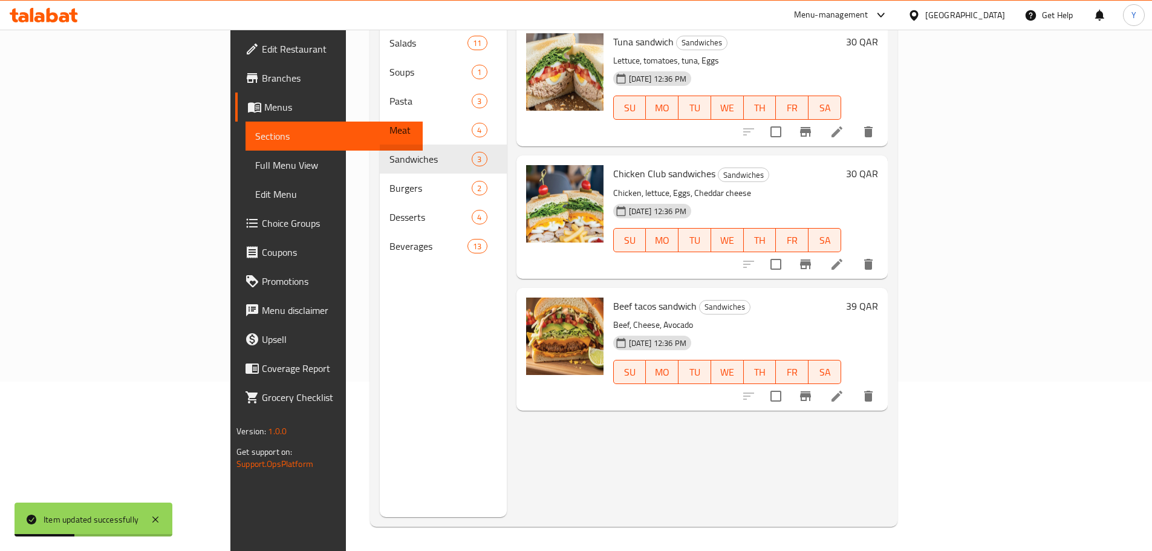
click at [854, 385] on li at bounding box center [837, 396] width 34 height 22
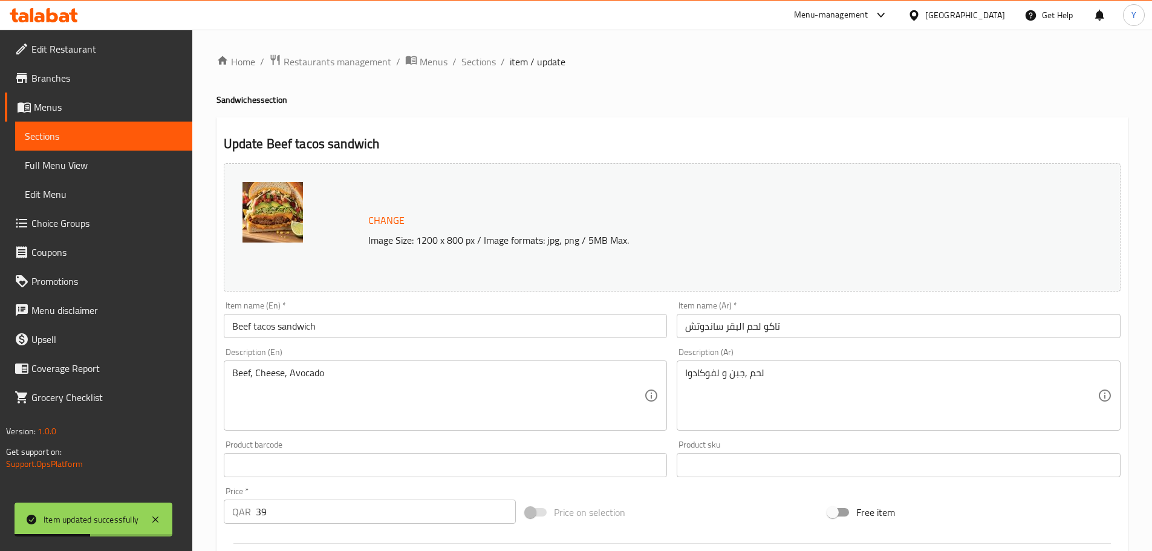
click at [805, 325] on input "تاكو لحم البقر ساندوتش" at bounding box center [898, 326] width 444 height 24
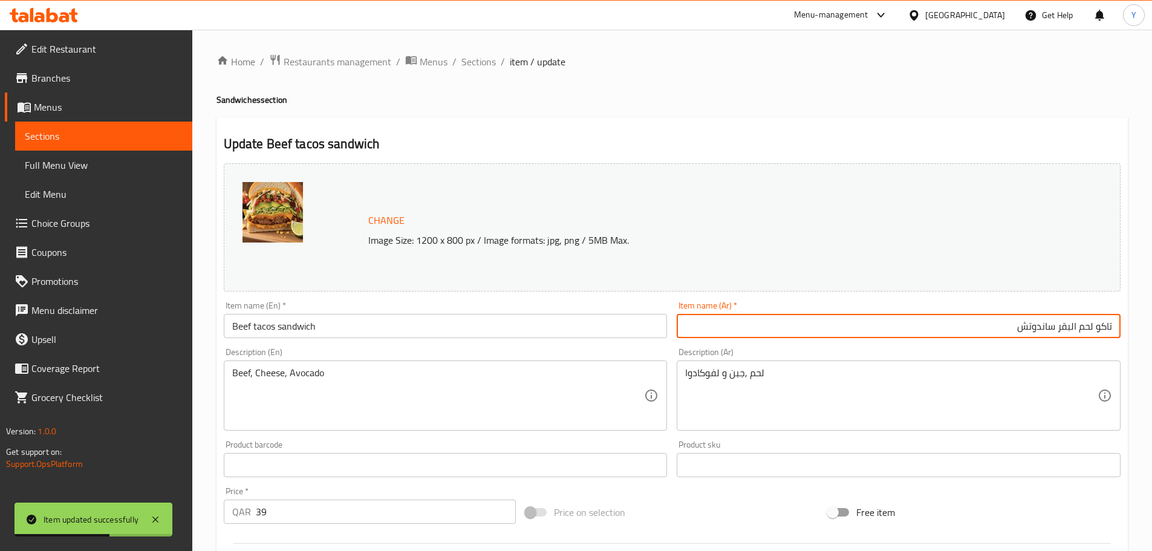
click at [1046, 328] on input "تاكو لحم البقر ساندوتش" at bounding box center [898, 326] width 444 height 24
paste input "ساندوتش"
type input "ساندوتش تاكو لحم بقري"
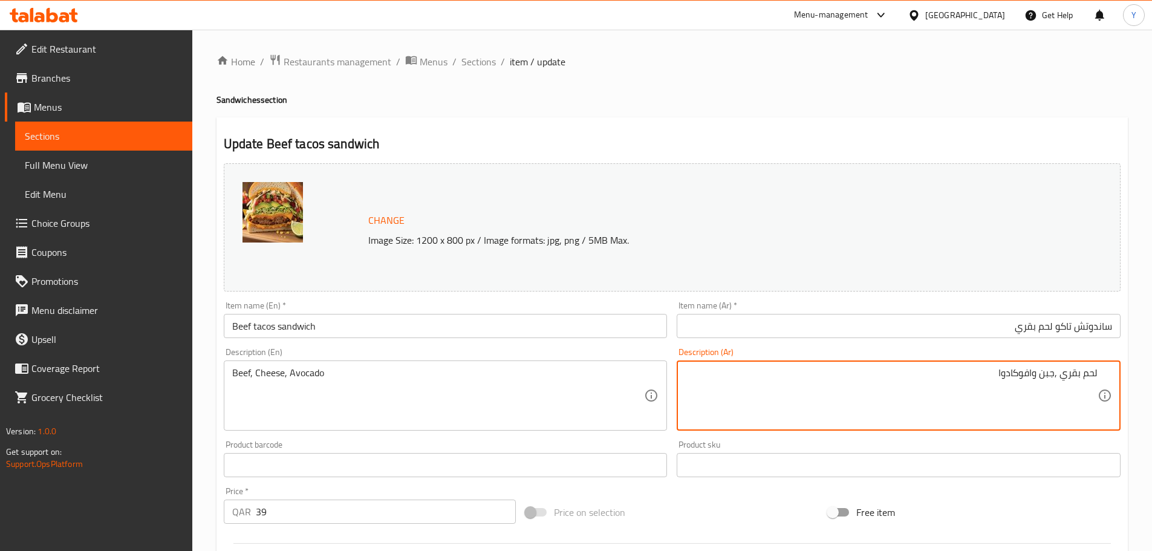
type textarea "لحم بقري ,جبن وافوكادوا"
click at [976, 128] on div "Update Beef tacos sandwich Change Image Size: 1200 x 800 px / Image formats: jp…" at bounding box center [671, 477] width 911 height 721
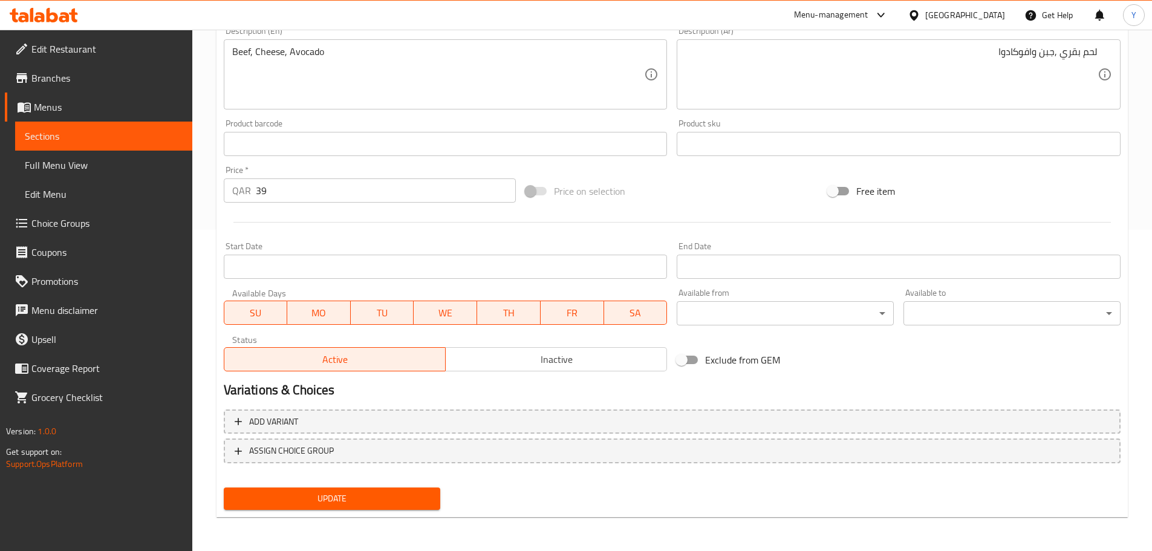
click at [363, 499] on span "Update" at bounding box center [332, 498] width 198 height 15
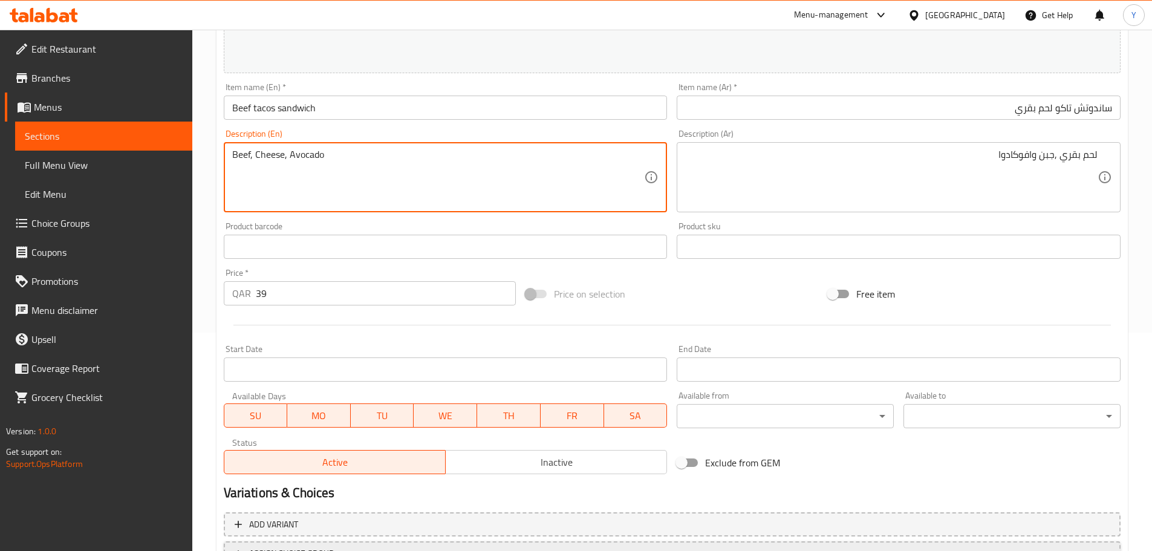
scroll to position [321, 0]
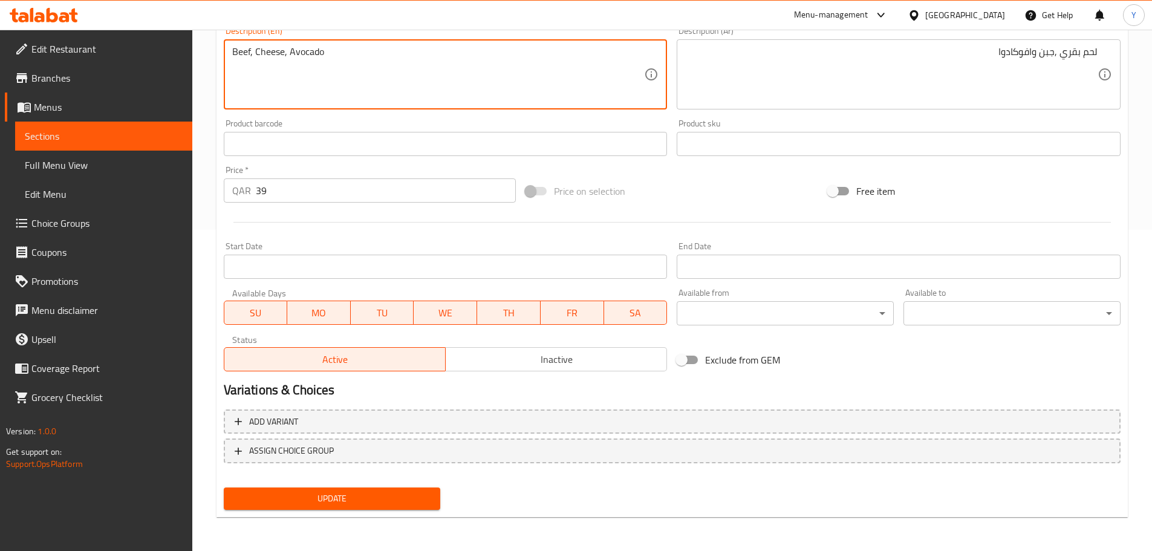
click at [384, 486] on div "Update" at bounding box center [332, 498] width 227 height 32
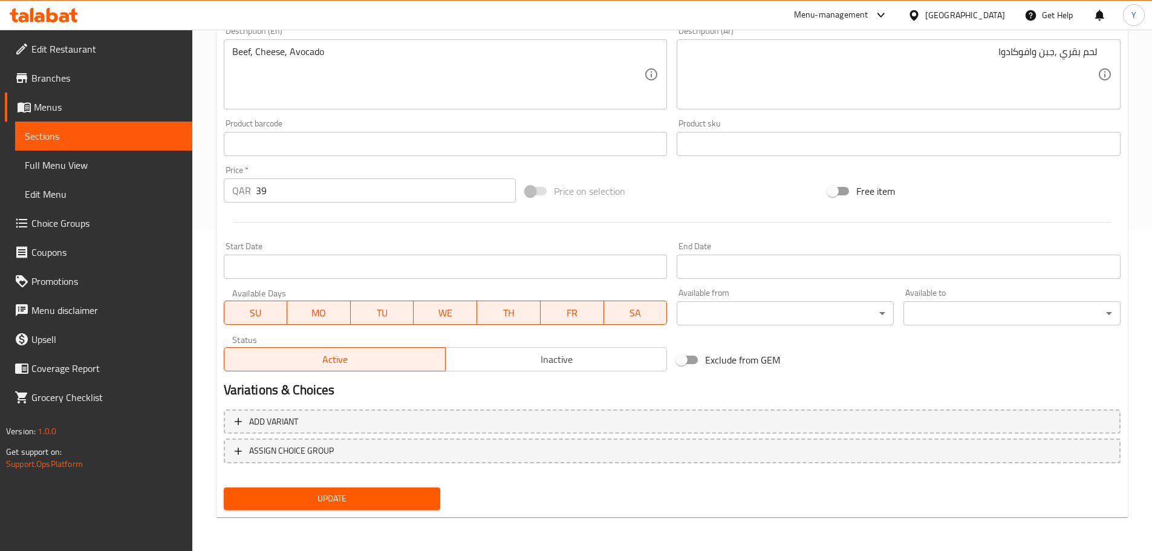
click at [384, 488] on div "Update" at bounding box center [332, 498] width 227 height 32
click at [336, 499] on span "Update" at bounding box center [332, 498] width 198 height 15
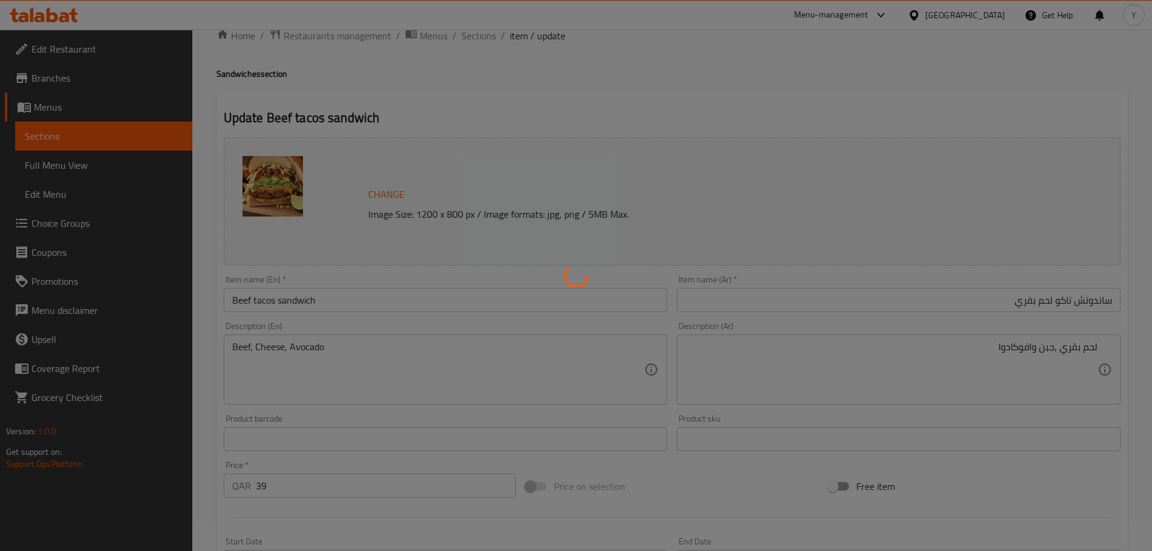
scroll to position [0, 0]
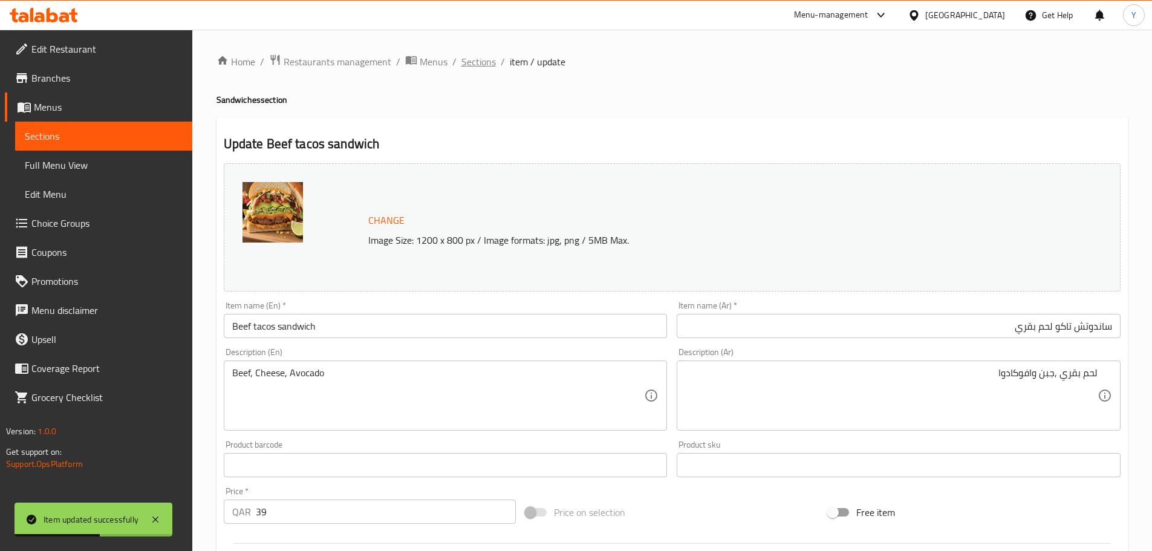
click at [475, 54] on span "Sections" at bounding box center [478, 61] width 34 height 15
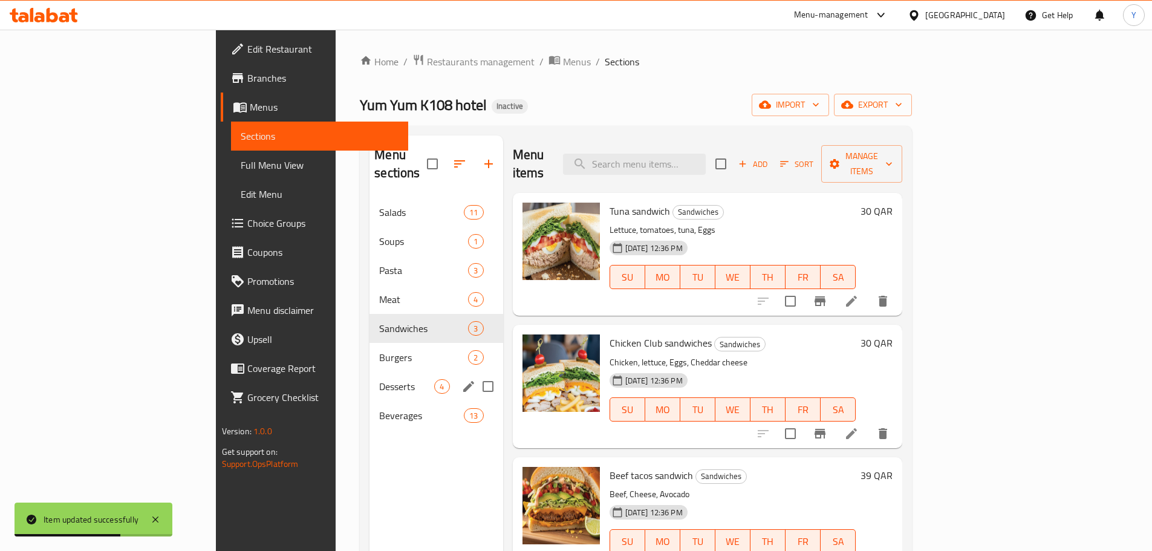
click at [369, 372] on div "Desserts 4" at bounding box center [435, 386] width 133 height 29
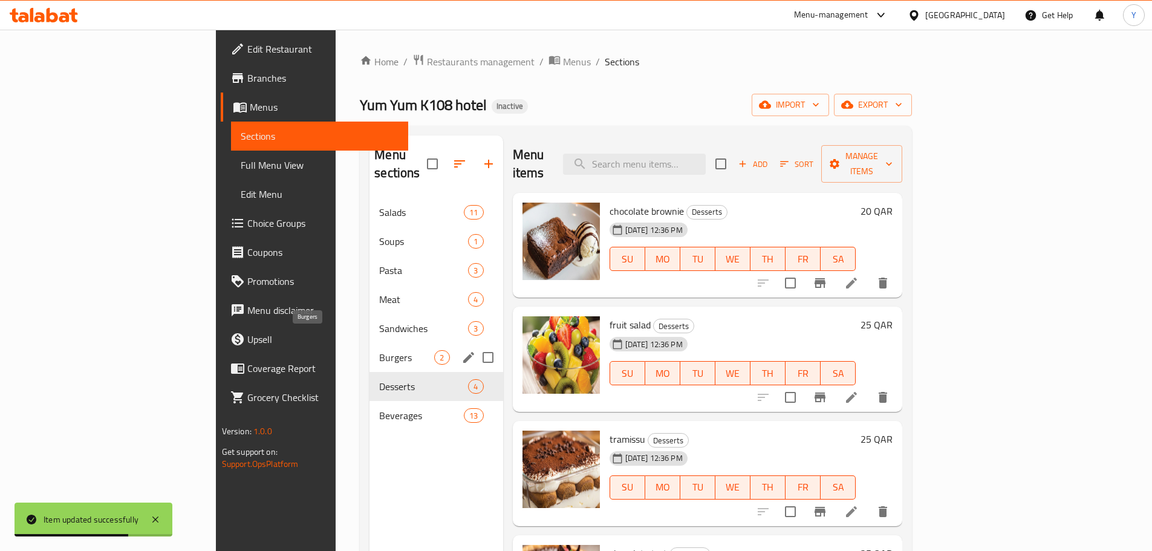
click at [379, 350] on span "Burgers" at bounding box center [406, 357] width 55 height 15
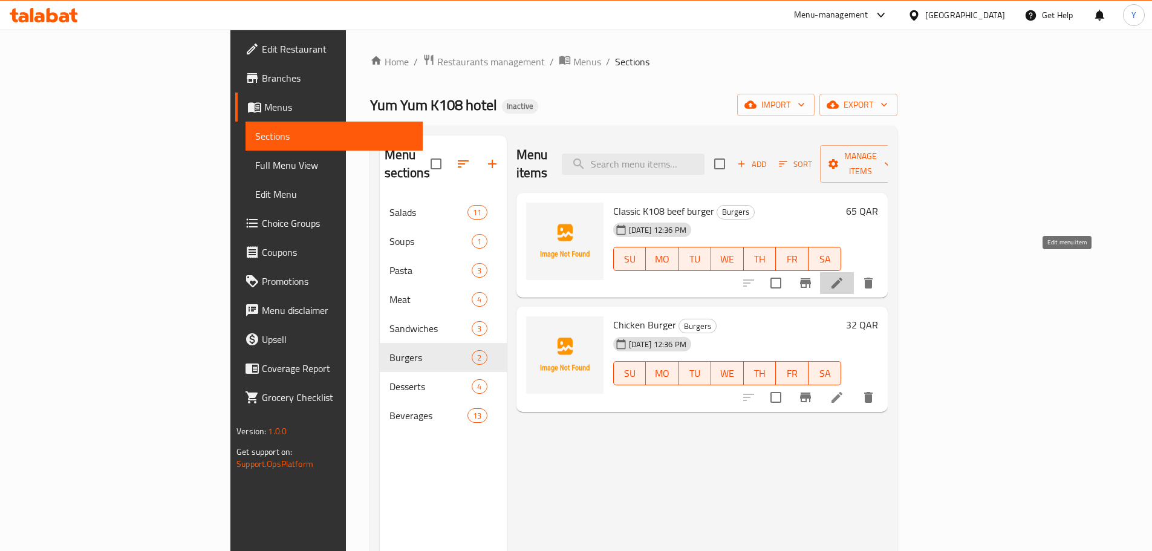
click at [844, 276] on icon at bounding box center [836, 283] width 15 height 15
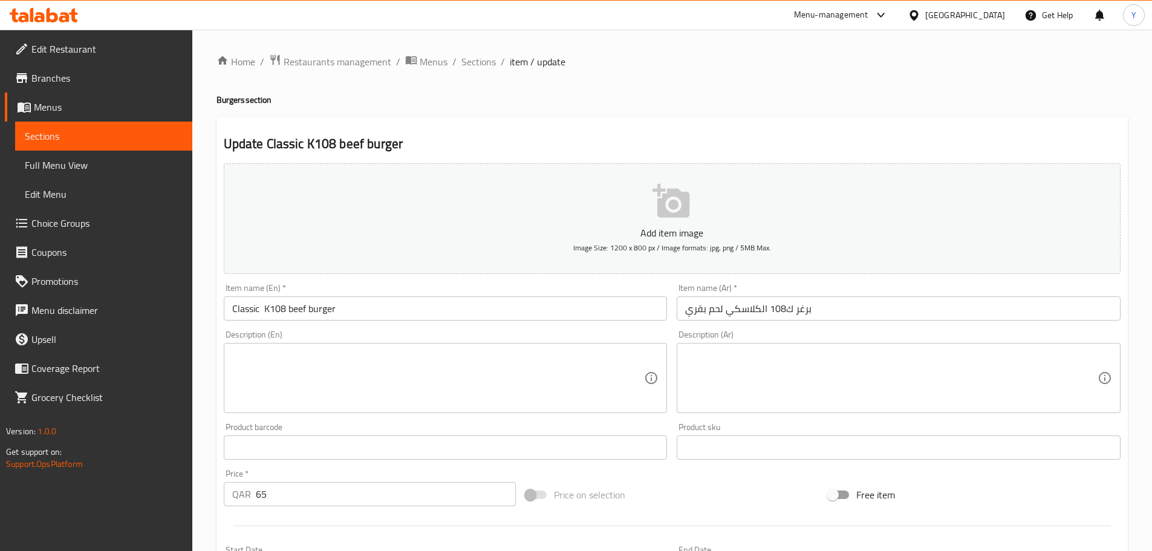
click at [851, 308] on input "برغر ك108 الكلاسكي لحم بقري" at bounding box center [898, 308] width 444 height 24
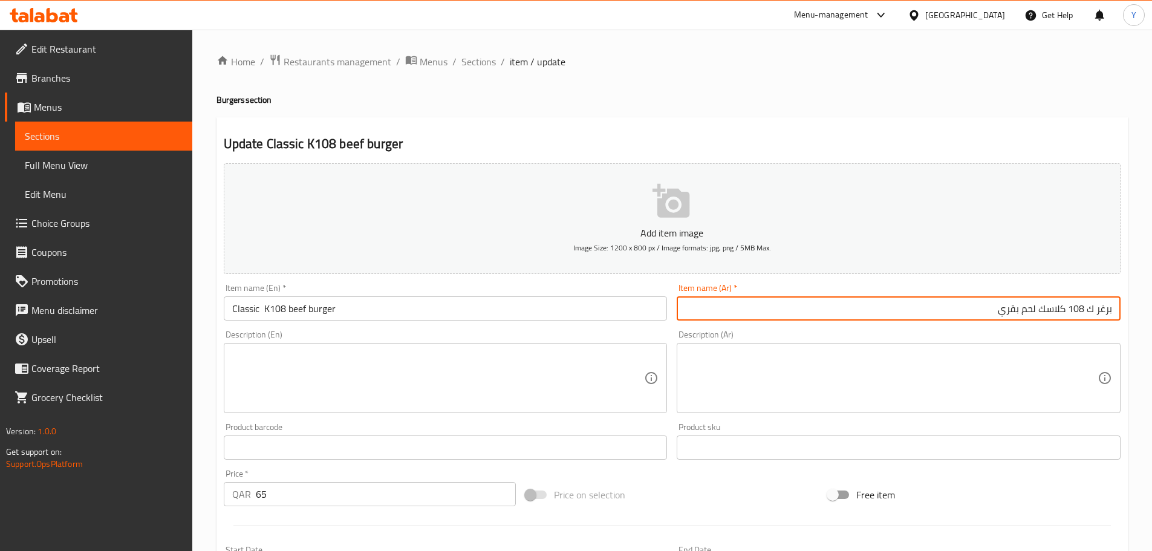
paste input "text"
type input "برغر ك 108 كلاسيك لحم بقري"
click at [262, 305] on input "Classic K108 beef burger" at bounding box center [446, 308] width 444 height 24
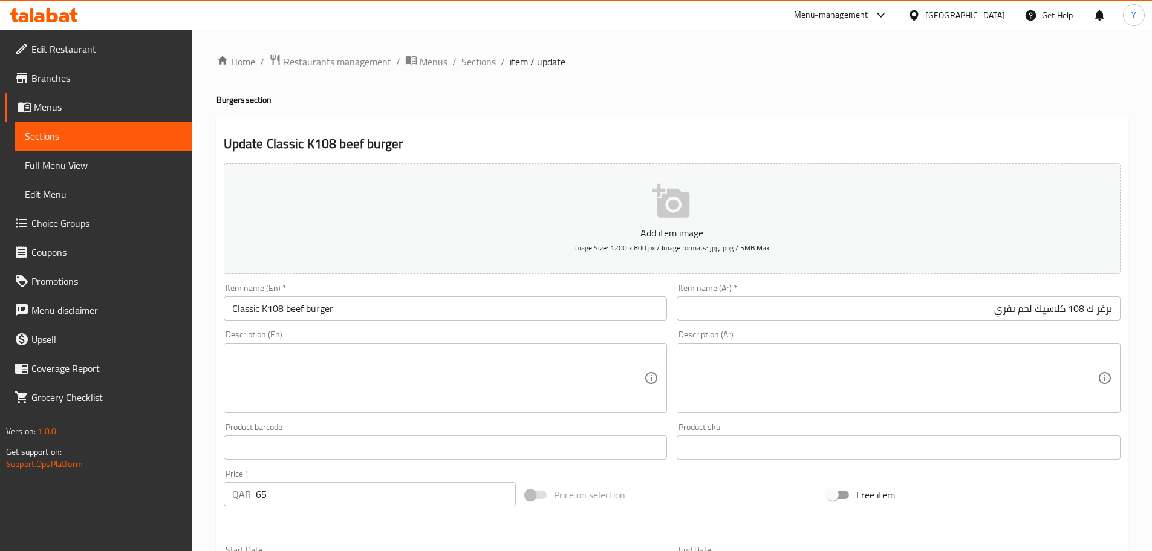
click at [945, 126] on div "Update Classic K108 beef burger Add item image Image Size: 1200 x 800 px / Imag…" at bounding box center [671, 469] width 911 height 704
click at [291, 311] on input "Classic K108 beef burger" at bounding box center [446, 308] width 444 height 24
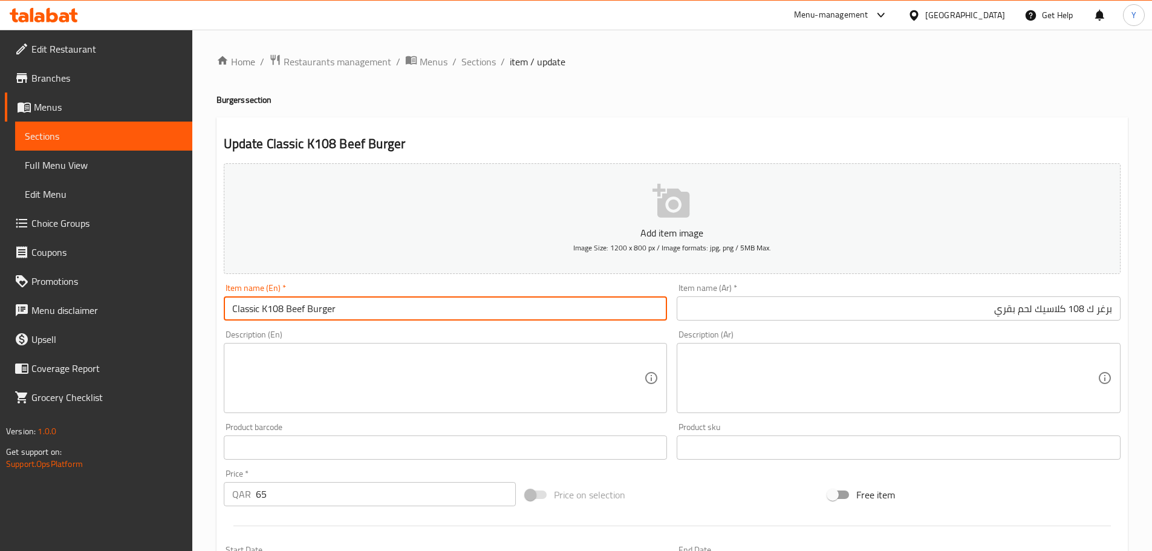
type input "Classic K108 Beef Burger"
click at [733, 109] on div "Home / Restaurants management / Menus / Sections / item / update Burgers sectio…" at bounding box center [671, 442] width 911 height 776
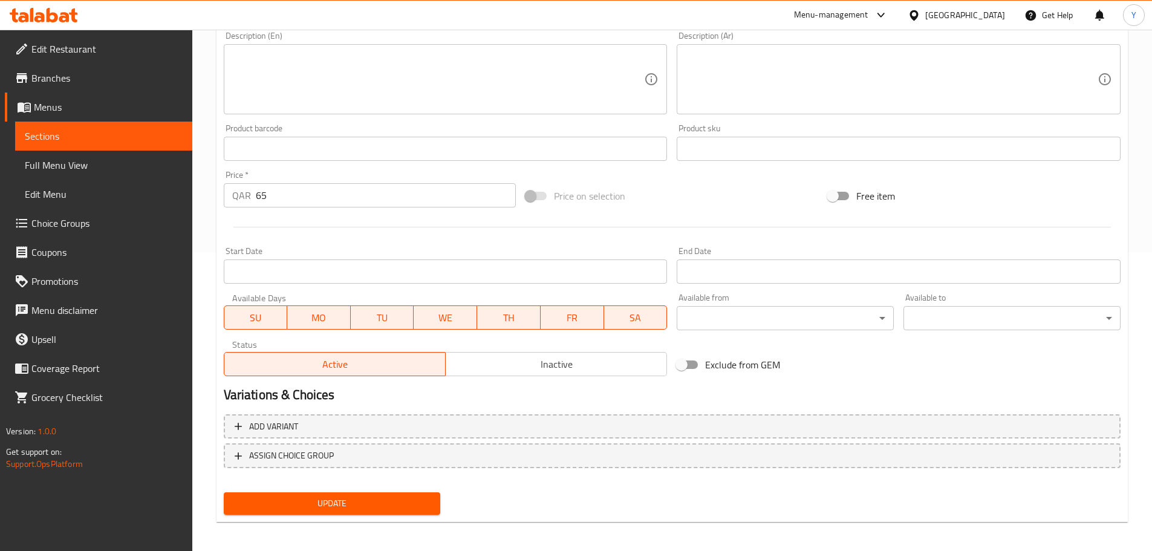
scroll to position [303, 0]
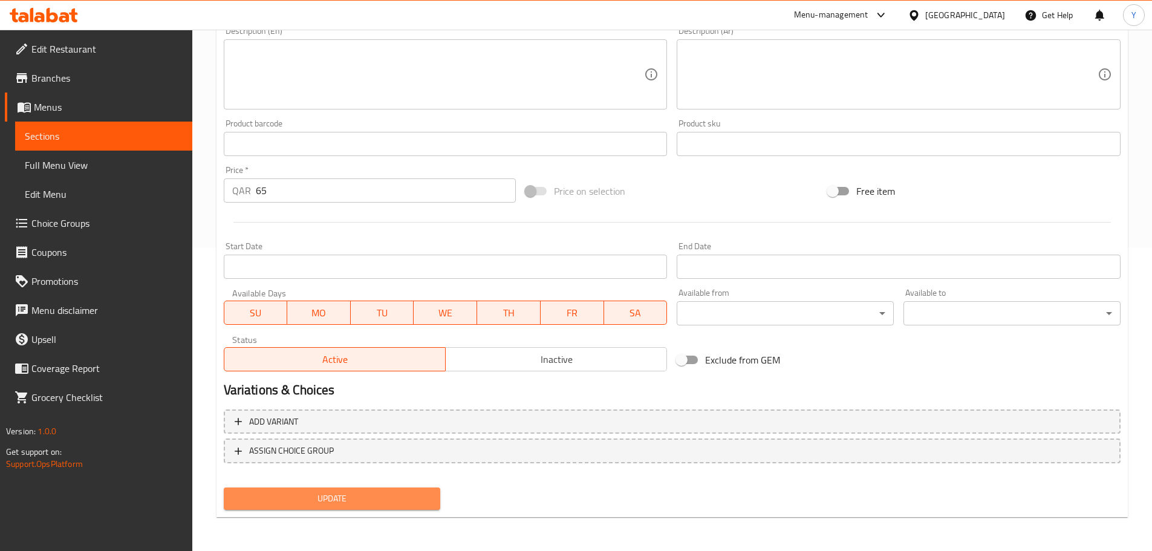
click at [388, 507] on button "Update" at bounding box center [332, 498] width 217 height 22
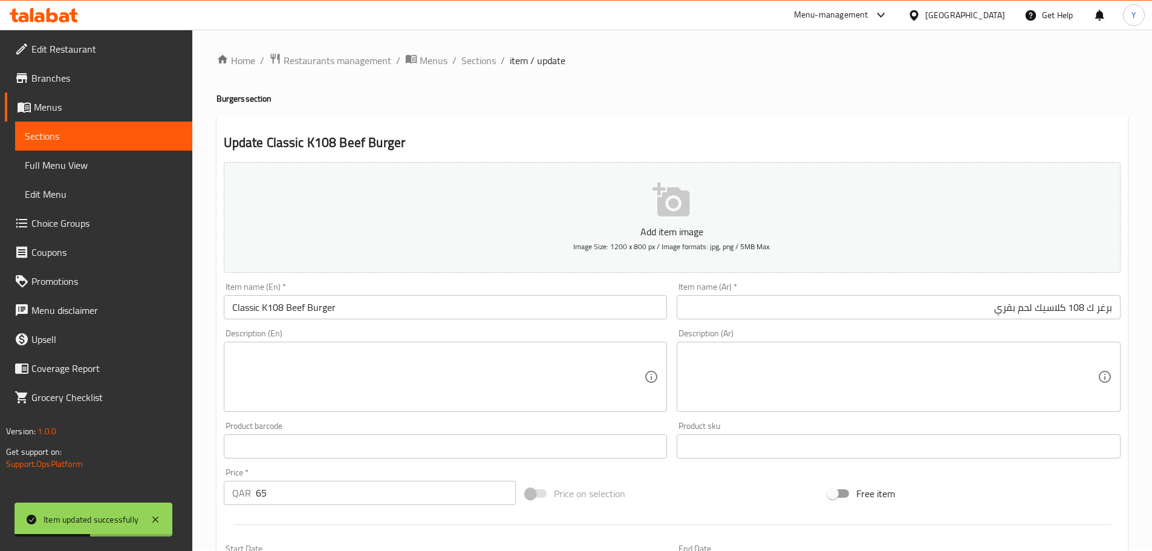
scroll to position [0, 0]
click at [484, 62] on span "Sections" at bounding box center [478, 61] width 34 height 15
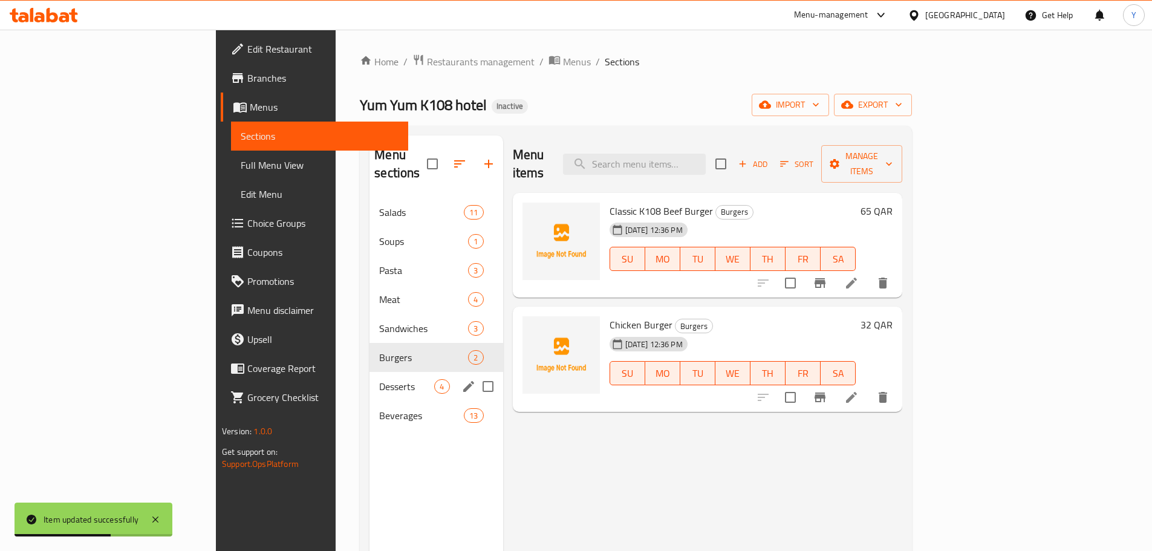
click at [379, 379] on span "Desserts" at bounding box center [406, 386] width 55 height 15
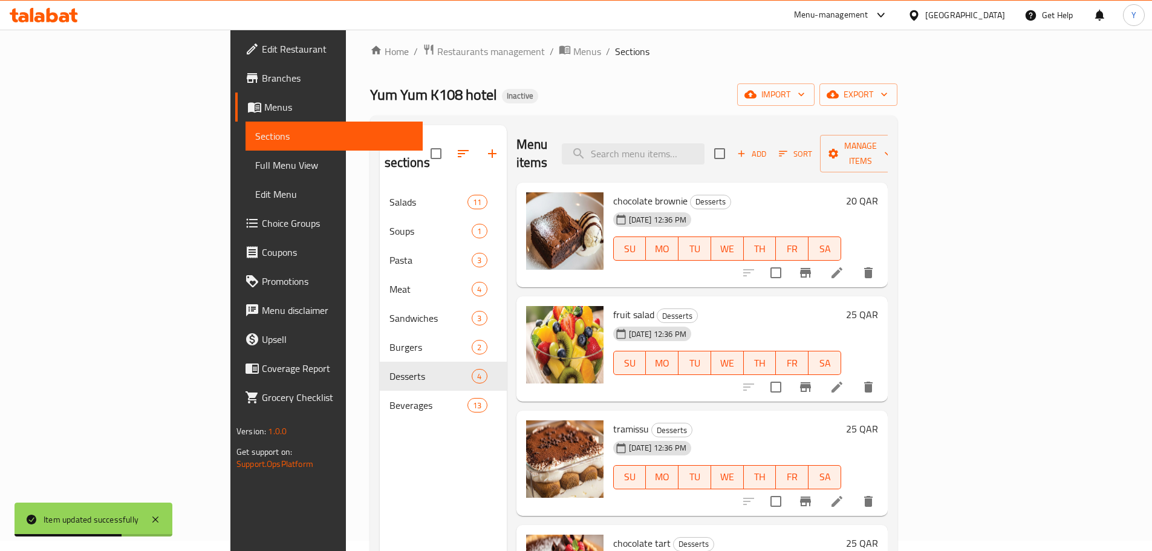
scroll to position [169, 0]
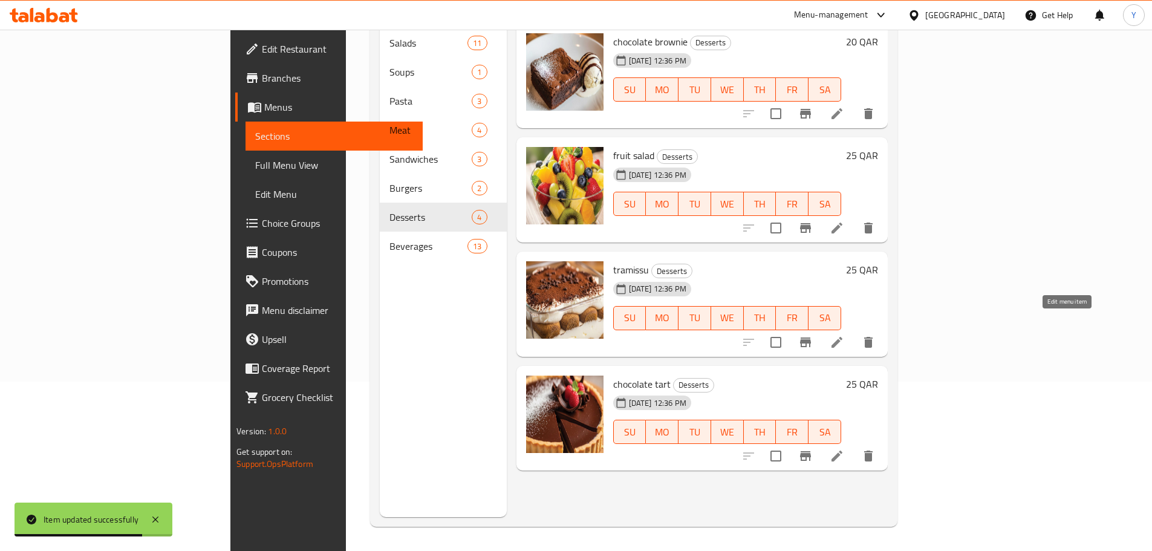
click at [842, 337] on icon at bounding box center [836, 342] width 11 height 11
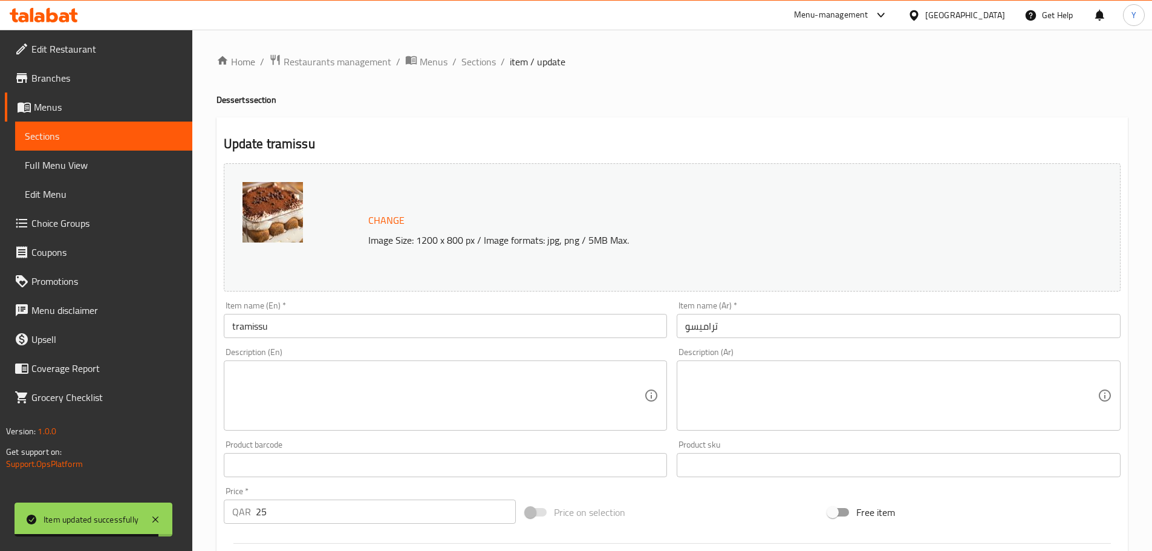
drag, startPoint x: 313, startPoint y: 314, endPoint x: 0, endPoint y: 314, distance: 313.2
click at [0, 314] on div "Edit Restaurant Branches Menus Sections Full Menu View Edit Menu Choice Groups …" at bounding box center [576, 451] width 1152 height 842
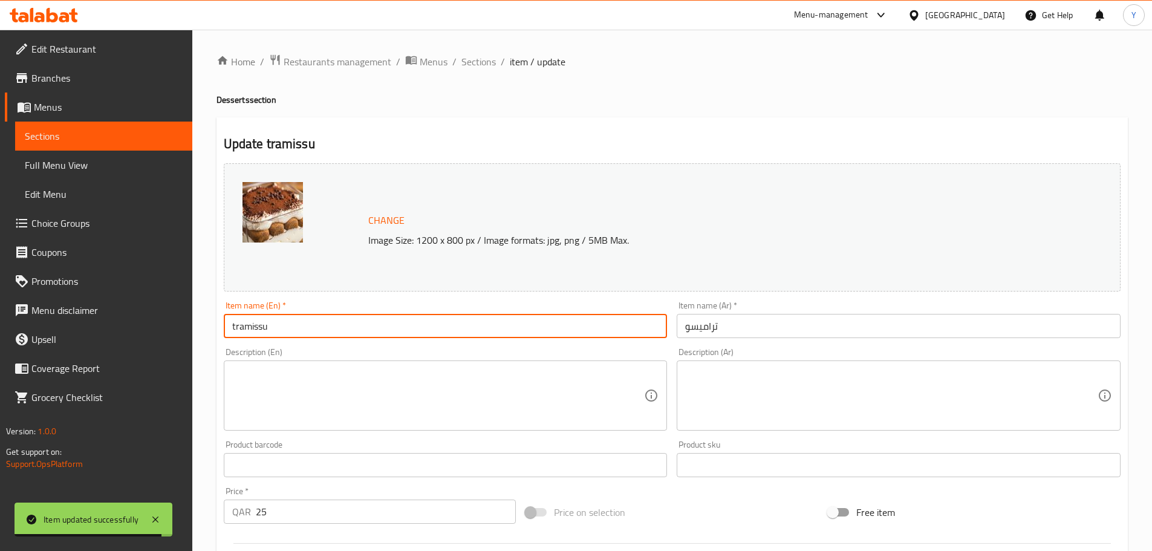
paste input "Tirami"
type input "Tiramisu"
drag, startPoint x: 638, startPoint y: 159, endPoint x: 641, endPoint y: 166, distance: 7.6
click at [639, 159] on div "Change Image Size: 1200 x 800 px / Image formats: jpg, png / 5MB Max." at bounding box center [672, 227] width 906 height 138
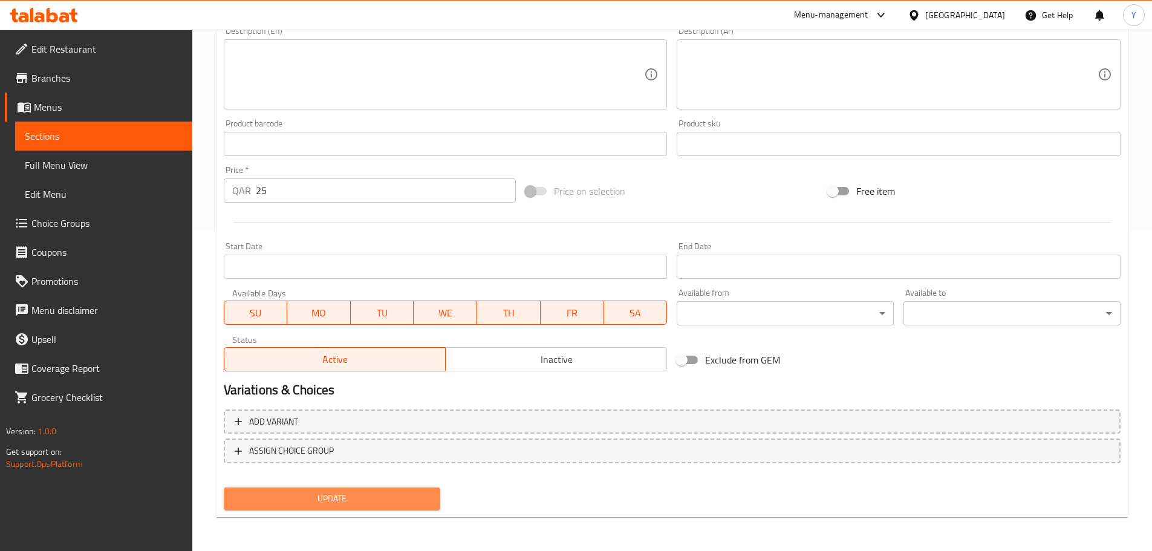
click at [317, 487] on button "Update" at bounding box center [332, 498] width 217 height 22
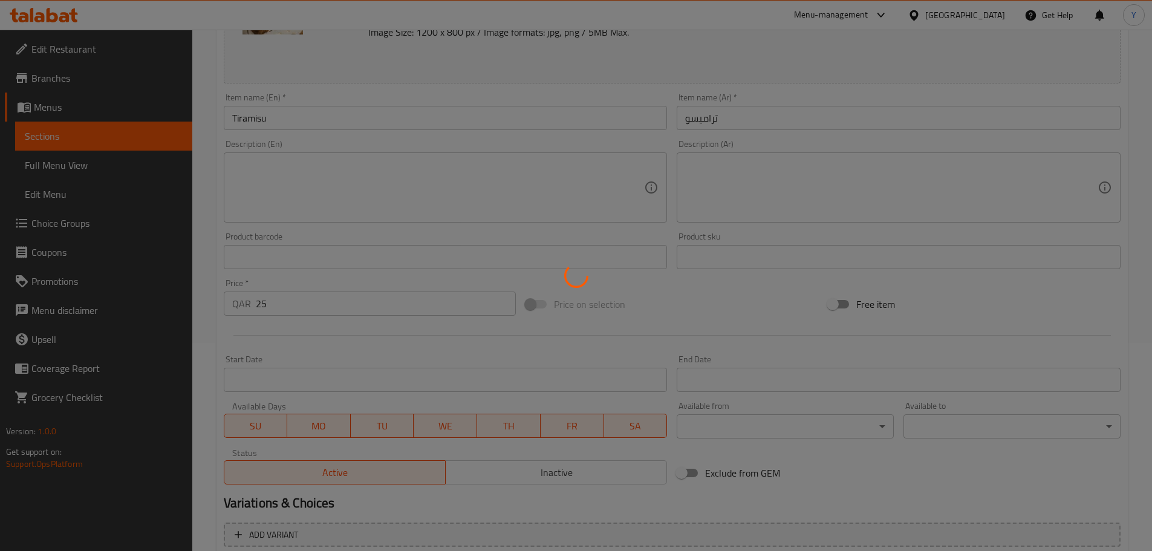
scroll to position [19, 0]
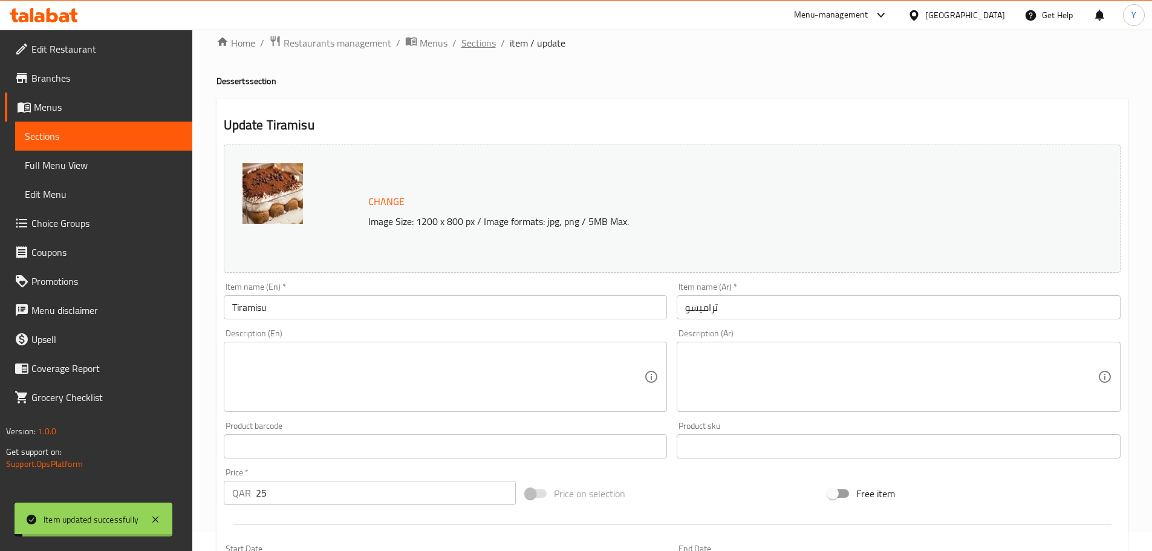
click at [480, 36] on span "Sections" at bounding box center [478, 43] width 34 height 15
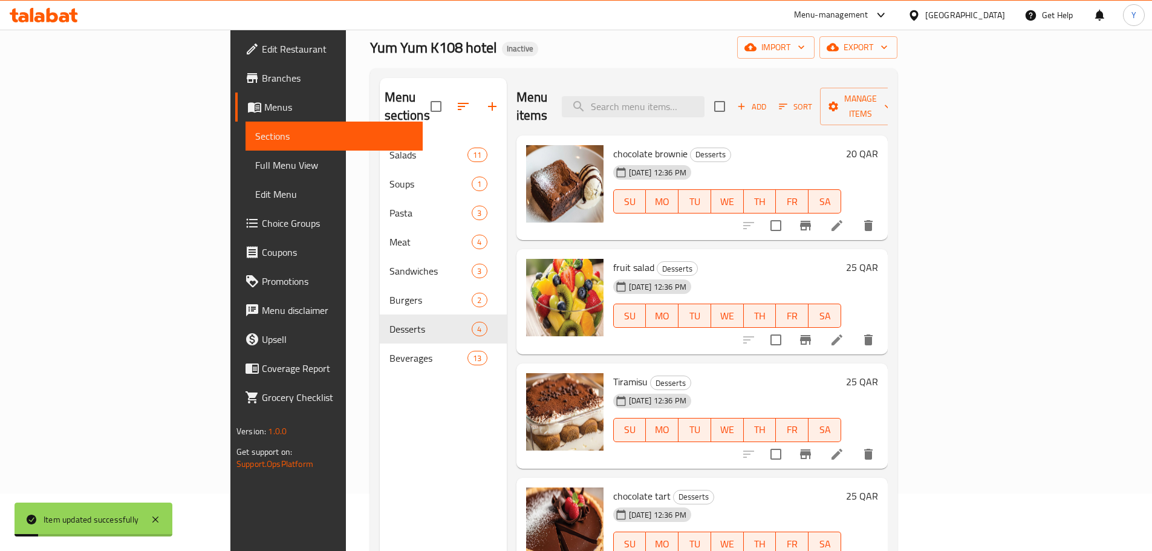
scroll to position [79, 0]
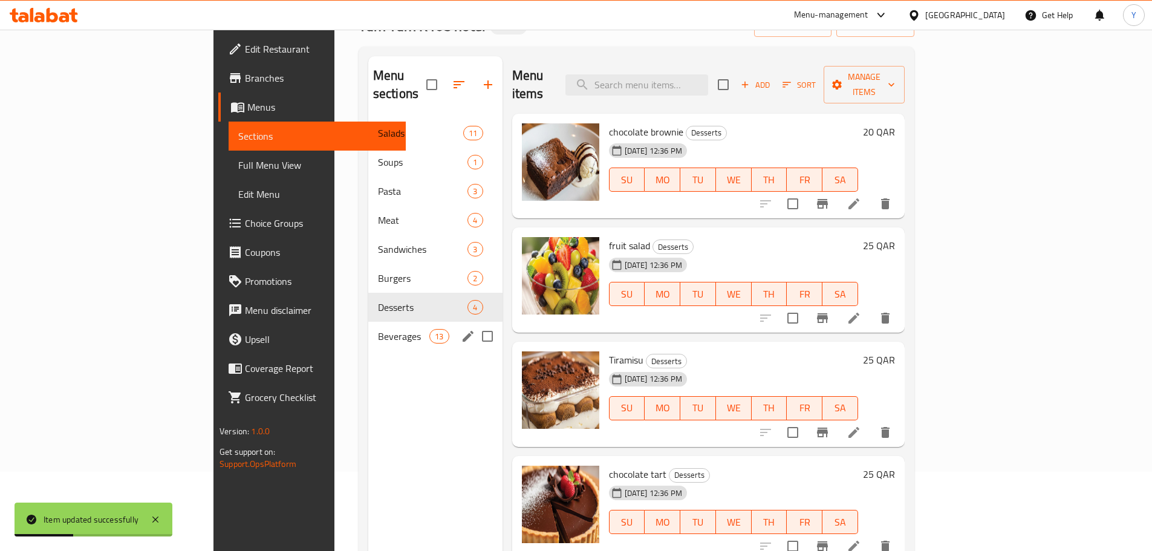
click at [378, 329] on span "Beverages" at bounding box center [403, 336] width 51 height 15
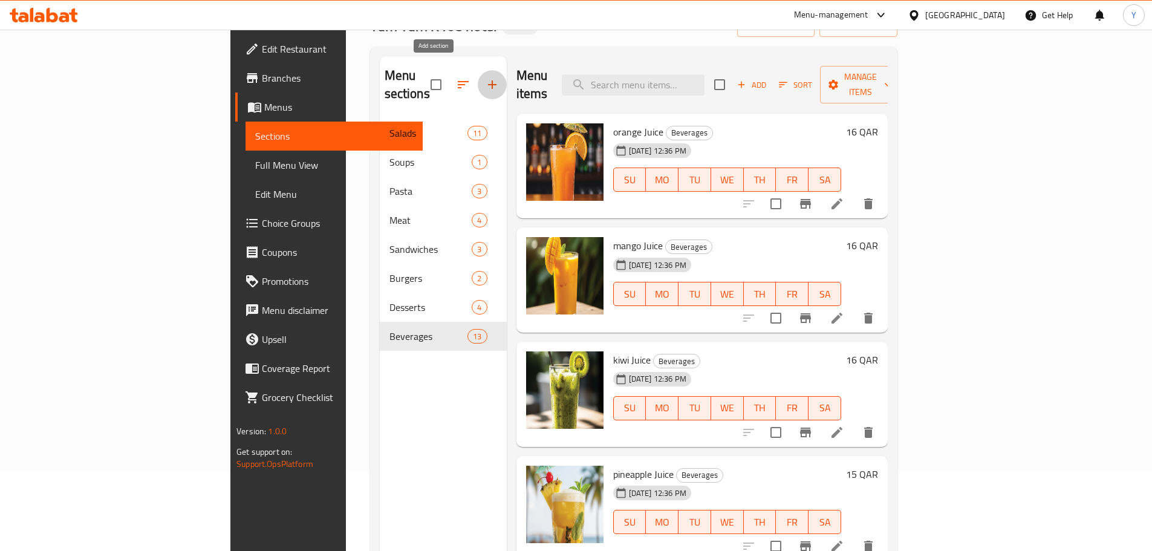
click at [478, 80] on button "button" at bounding box center [492, 84] width 29 height 29
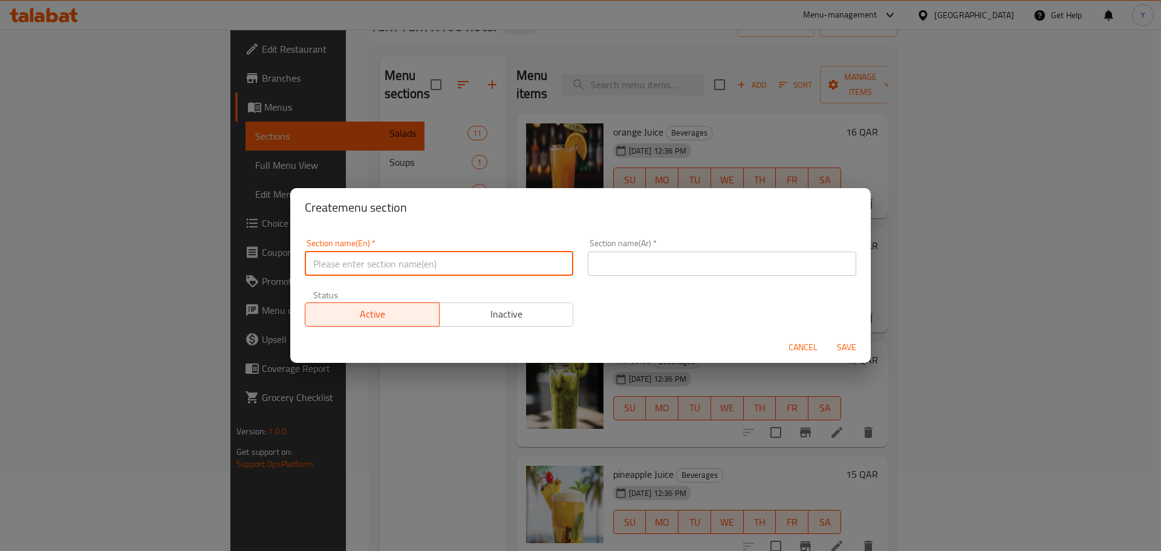
click at [410, 266] on input "text" at bounding box center [439, 263] width 268 height 24
type input "s"
type input "Soft Drinks"
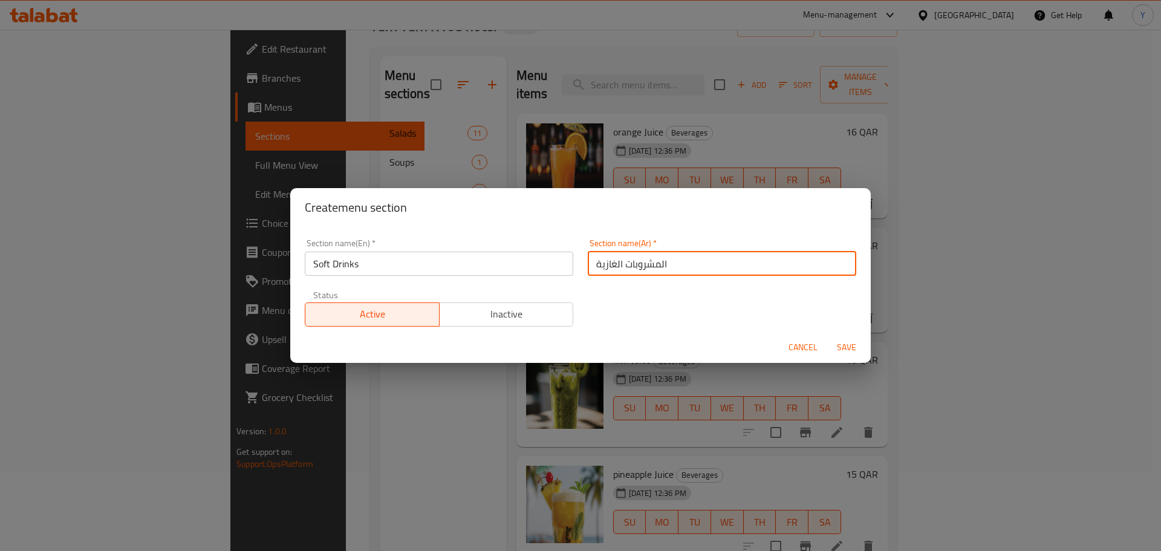
type input "المشروبات الغازية"
click at [827, 336] on button "Save" at bounding box center [846, 347] width 39 height 22
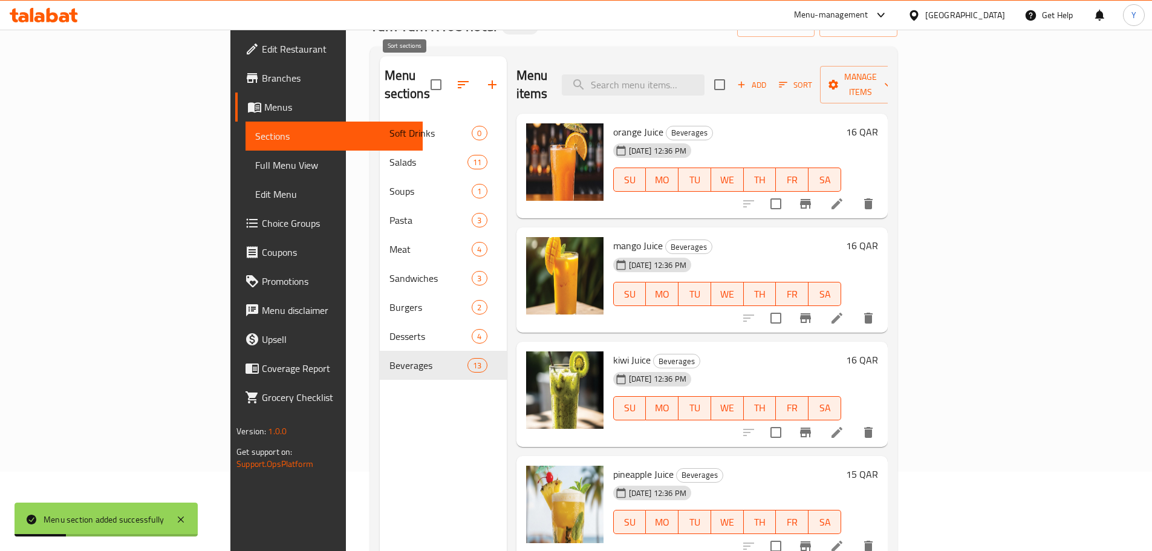
click at [449, 70] on button "button" at bounding box center [463, 84] width 29 height 29
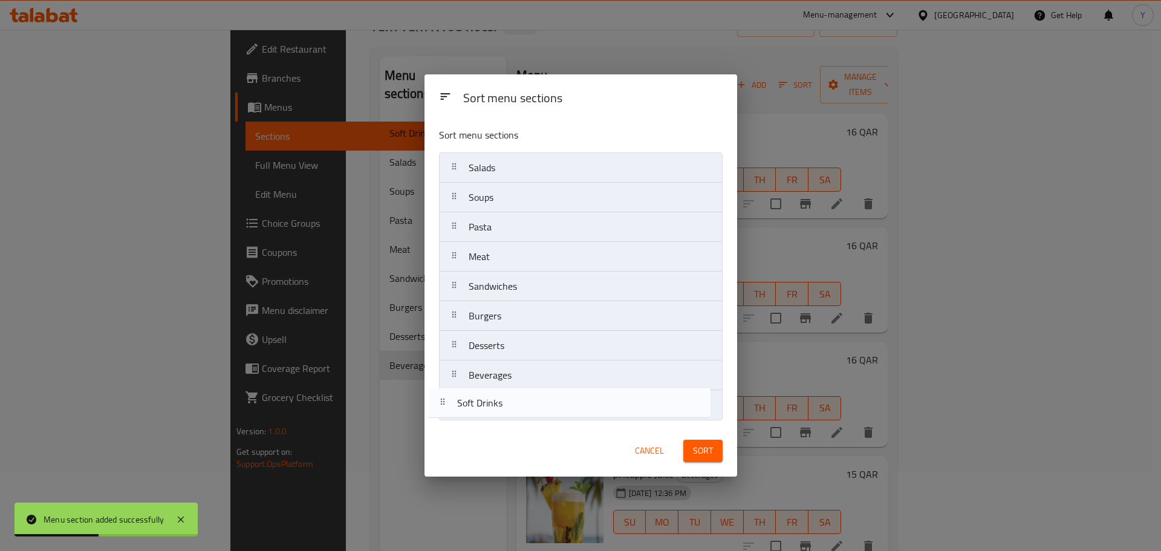
drag, startPoint x: 557, startPoint y: 230, endPoint x: 545, endPoint y: 400, distance: 170.3
click at [545, 400] on nav "Soft Drinks Salads Soups Pasta Meat Sandwiches Burgers Desserts Beverages" at bounding box center [581, 286] width 284 height 268
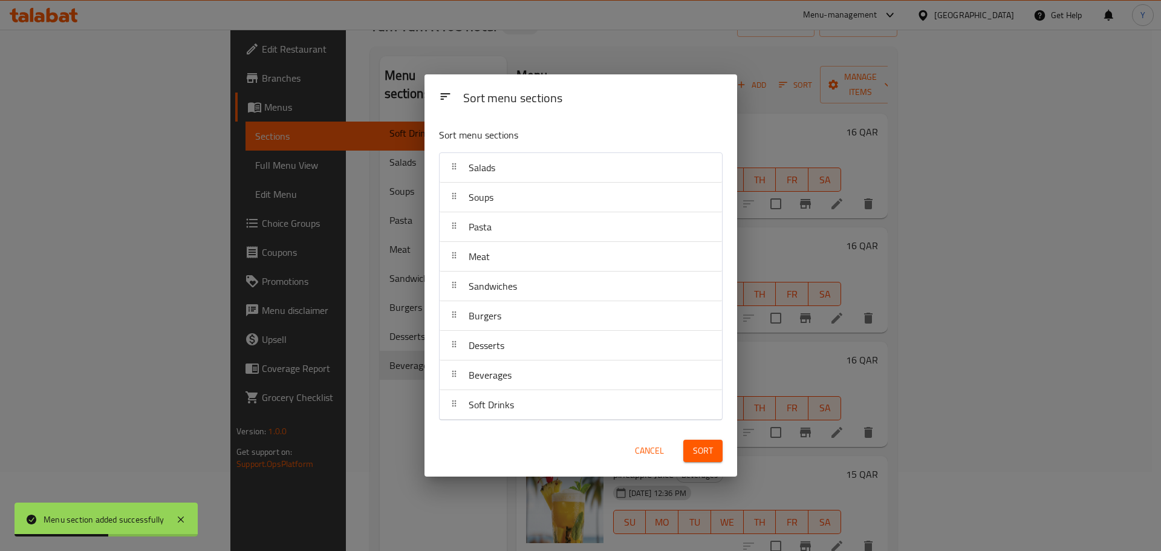
click at [696, 456] on span "Sort" at bounding box center [703, 450] width 20 height 15
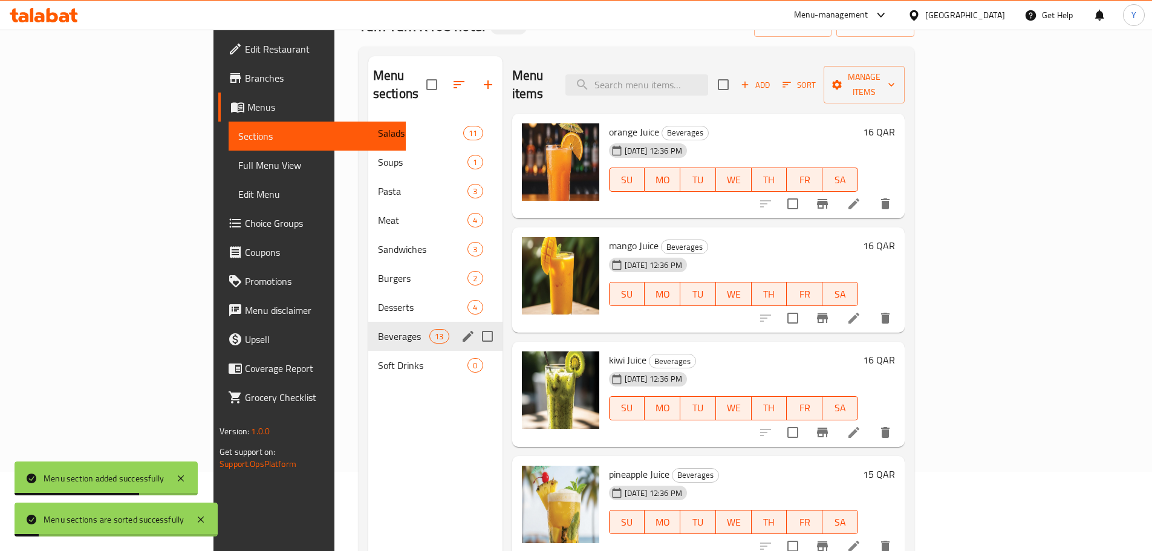
click at [368, 329] on div "Beverages 13" at bounding box center [435, 336] width 134 height 29
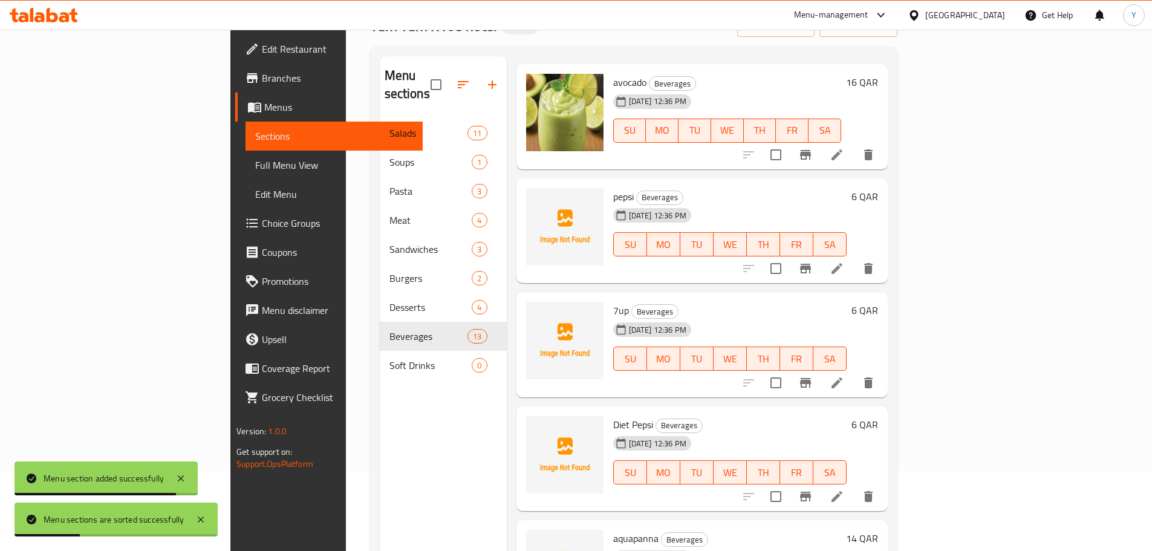
scroll to position [780, 0]
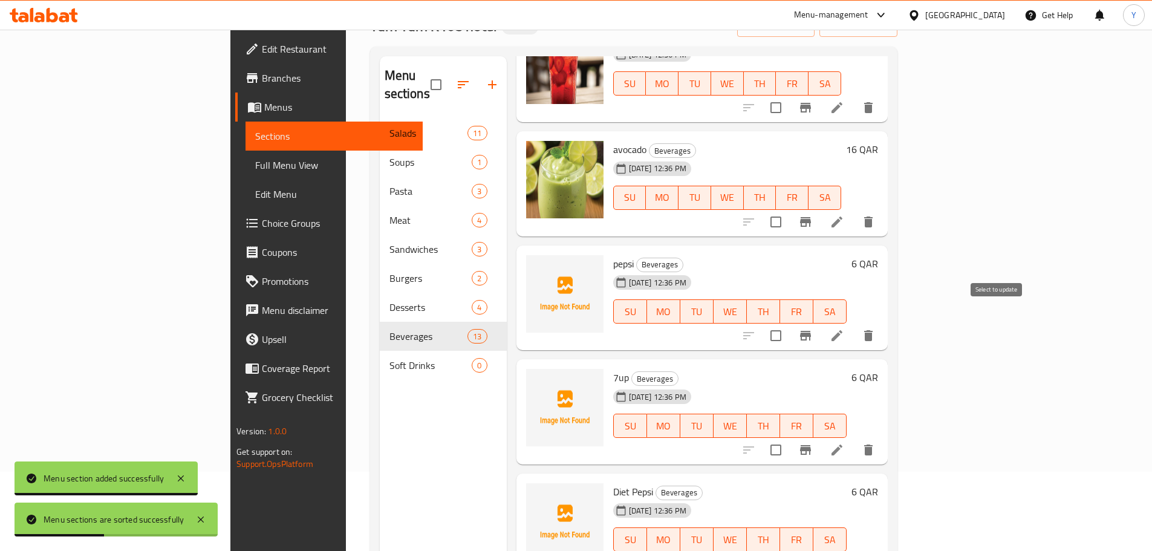
click at [788, 323] on input "checkbox" at bounding box center [775, 335] width 25 height 25
checkbox input "true"
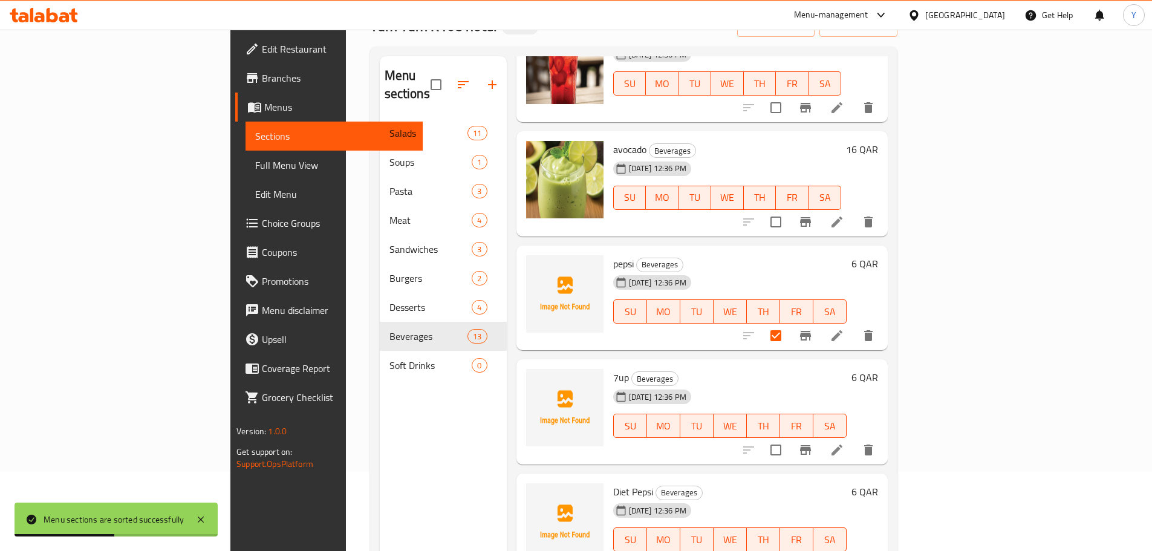
scroll to position [841, 0]
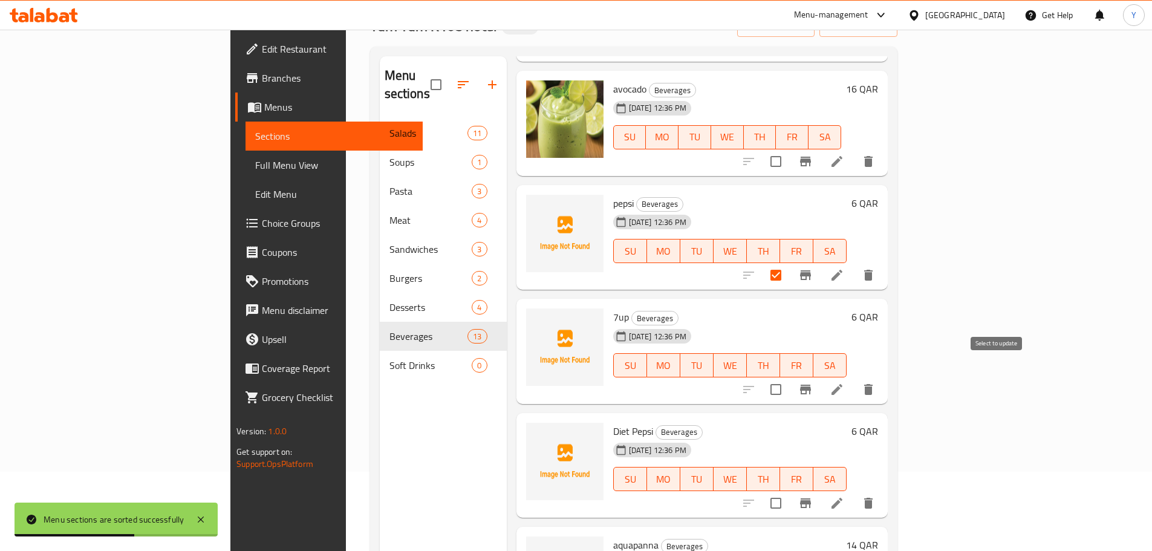
click at [788, 377] on input "checkbox" at bounding box center [775, 389] width 25 height 25
checkbox input "true"
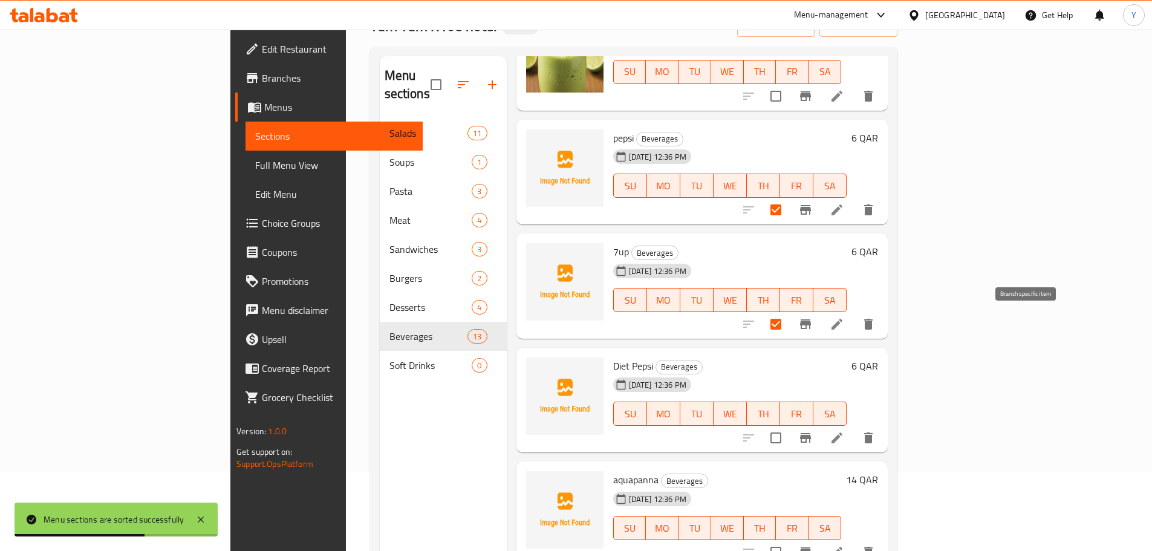
scroll to position [962, 0]
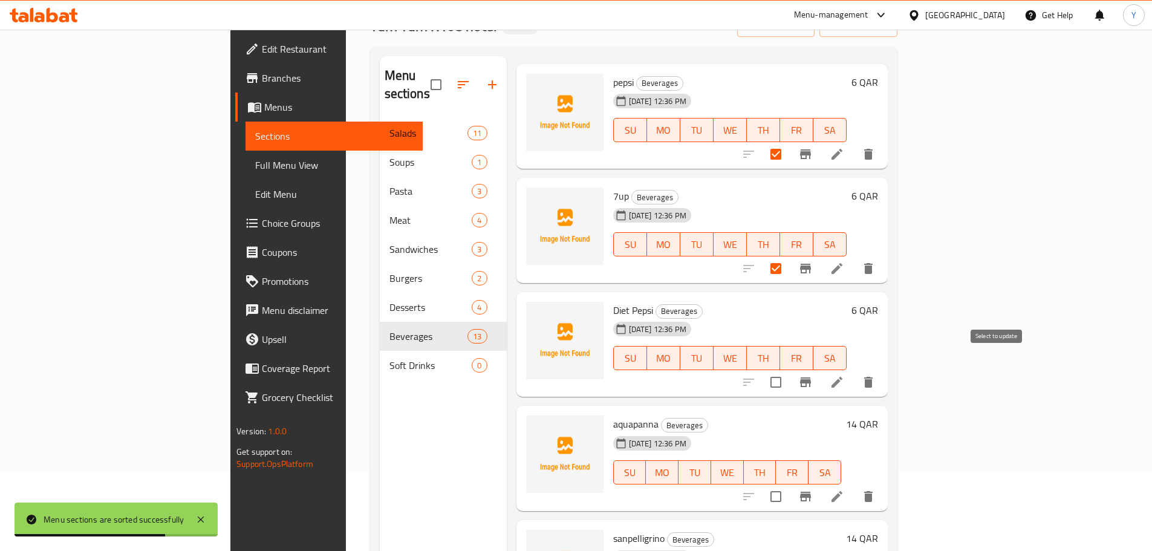
click at [788, 369] on input "checkbox" at bounding box center [775, 381] width 25 height 25
checkbox input "true"
click at [788, 484] on input "checkbox" at bounding box center [775, 496] width 25 height 25
checkbox input "true"
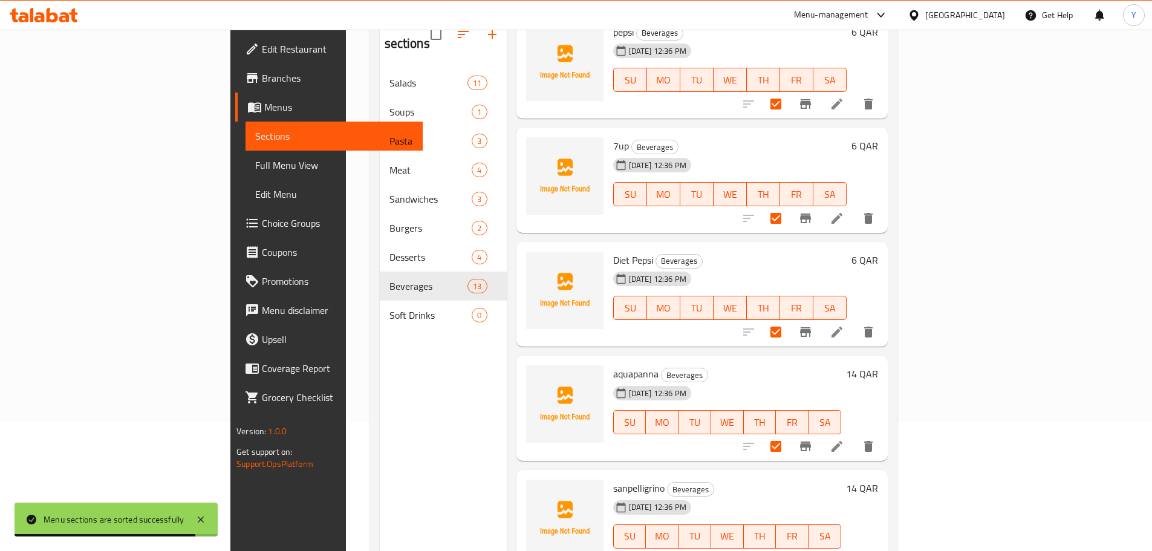
scroll to position [169, 0]
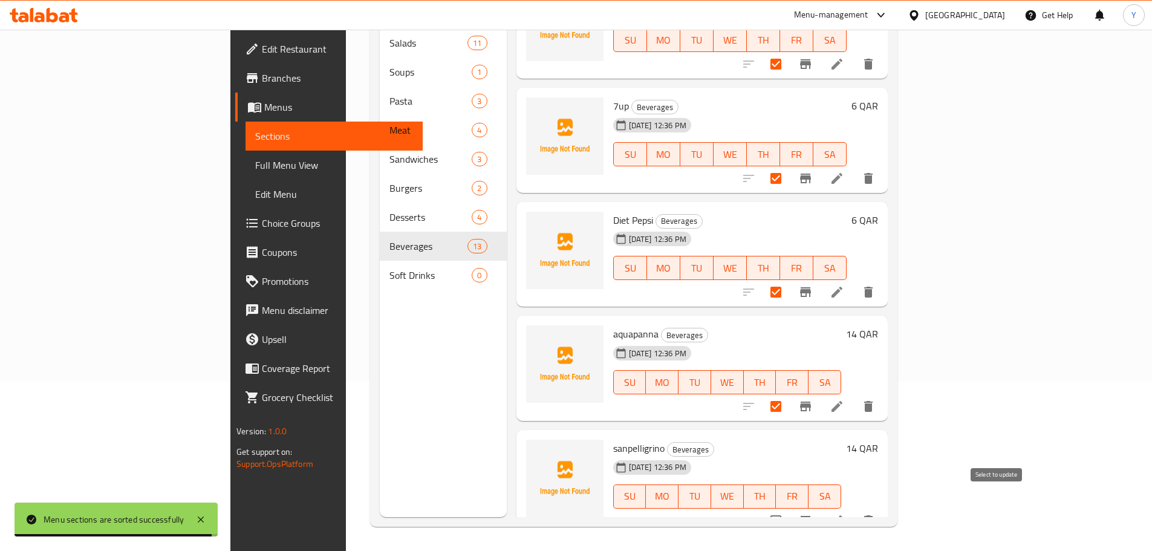
click at [788, 509] on input "checkbox" at bounding box center [775, 520] width 25 height 25
checkbox input "true"
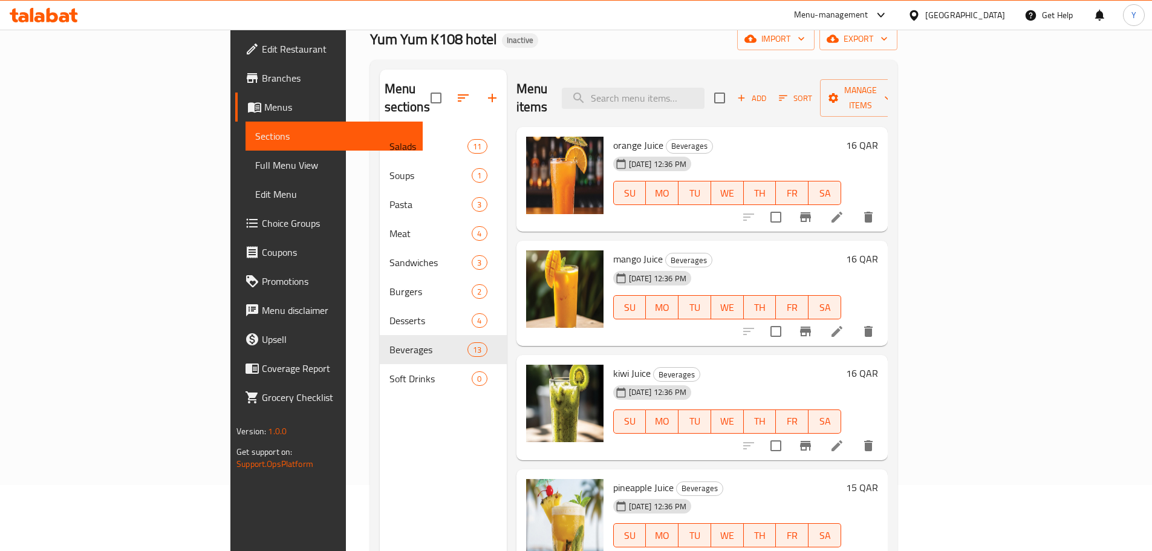
scroll to position [0, 0]
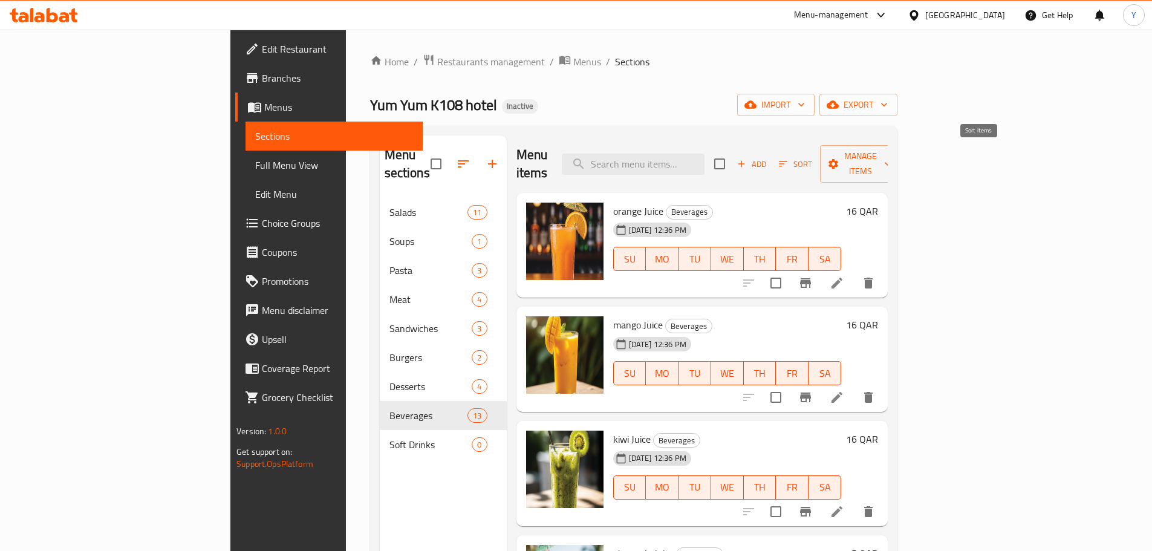
click at [812, 158] on span "Sort" at bounding box center [795, 164] width 33 height 14
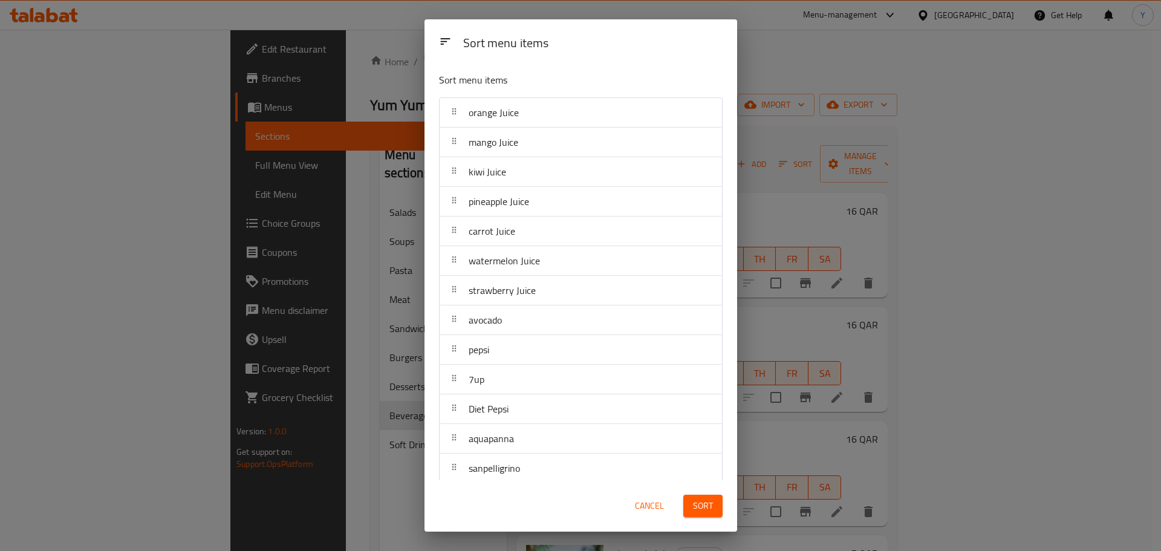
click at [656, 511] on span "Cancel" at bounding box center [649, 505] width 29 height 15
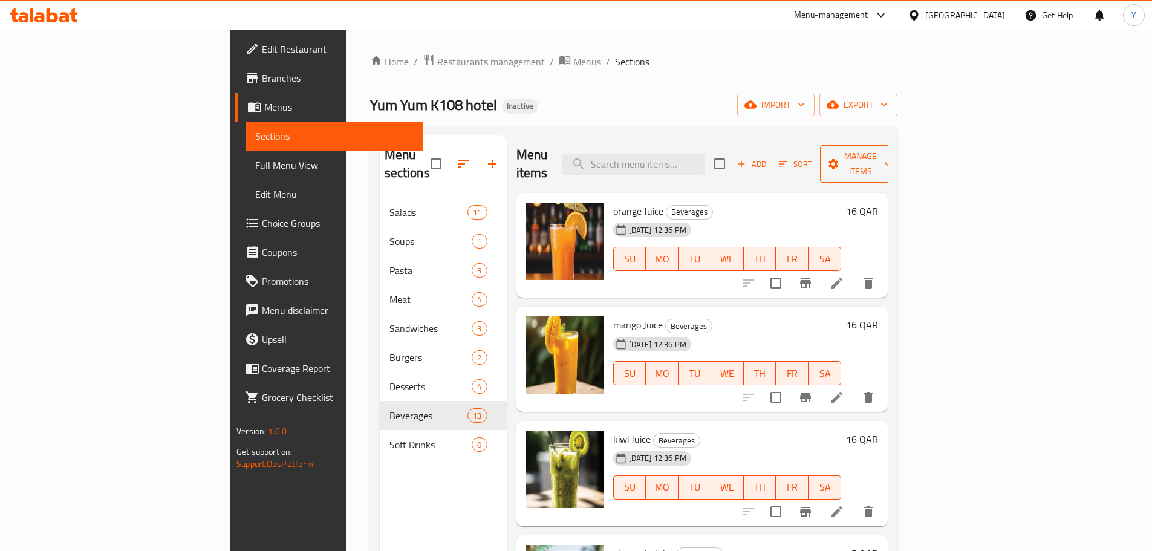
click at [901, 146] on button "Manage items" at bounding box center [860, 163] width 81 height 37
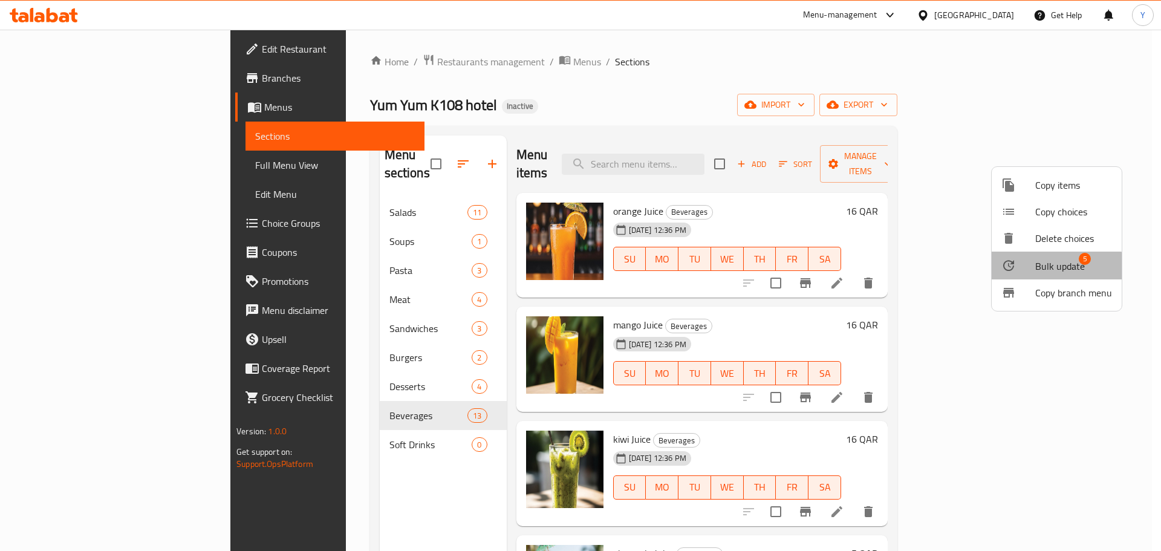
click at [1053, 268] on span "Bulk update" at bounding box center [1060, 266] width 50 height 15
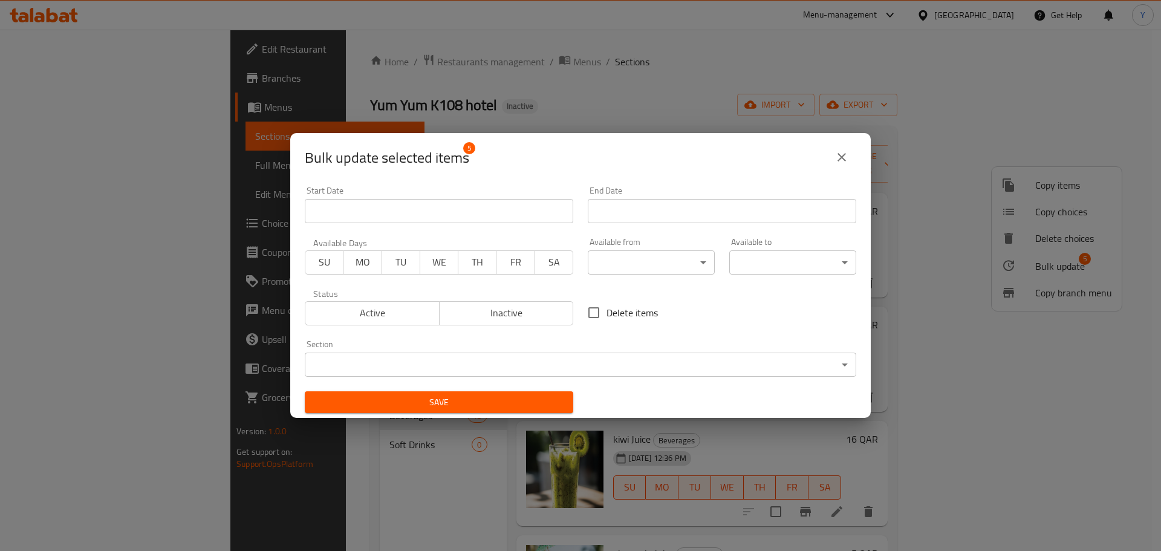
click at [587, 345] on div "Section ​ ​" at bounding box center [580, 358] width 551 height 37
click at [554, 369] on body "​ Menu-management Qatar Get Help Y Edit Restaurant Branches Menus Sections Full…" at bounding box center [580, 290] width 1161 height 521
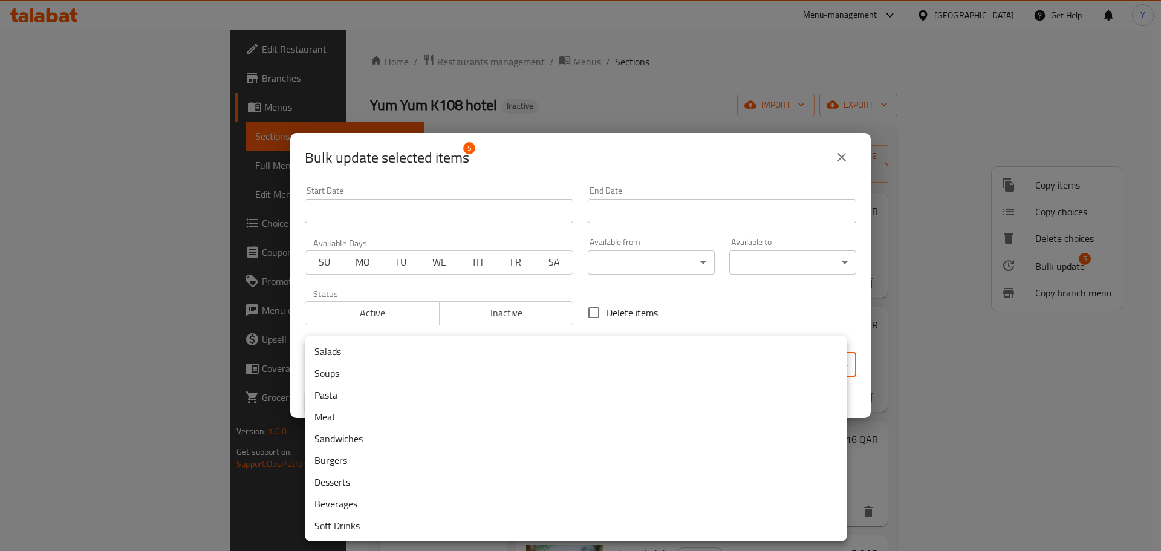
click at [400, 525] on li "Soft Drinks" at bounding box center [576, 525] width 542 height 22
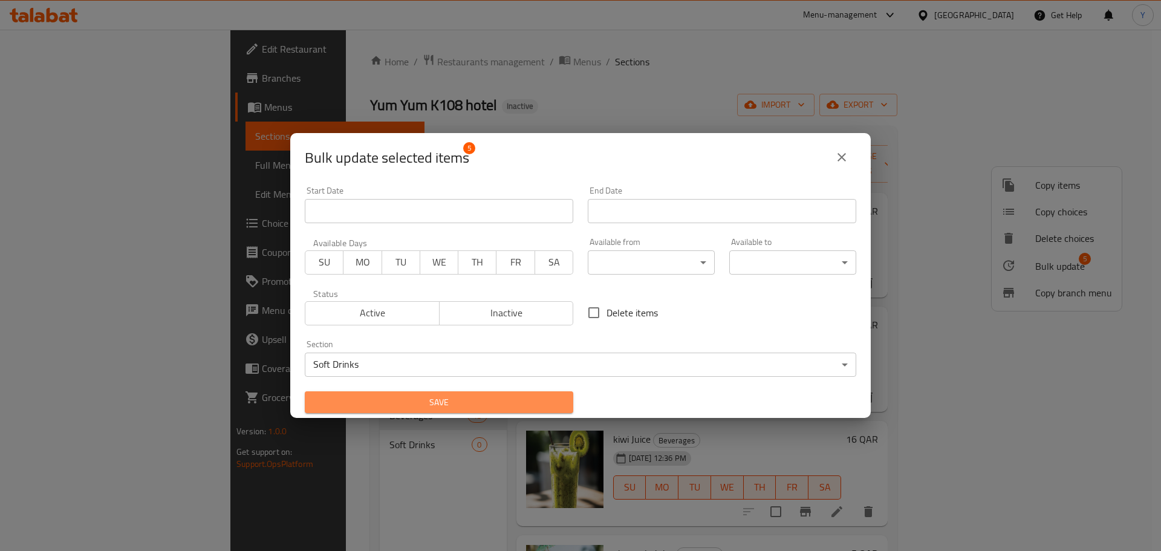
click at [511, 394] on button "Save" at bounding box center [439, 402] width 268 height 22
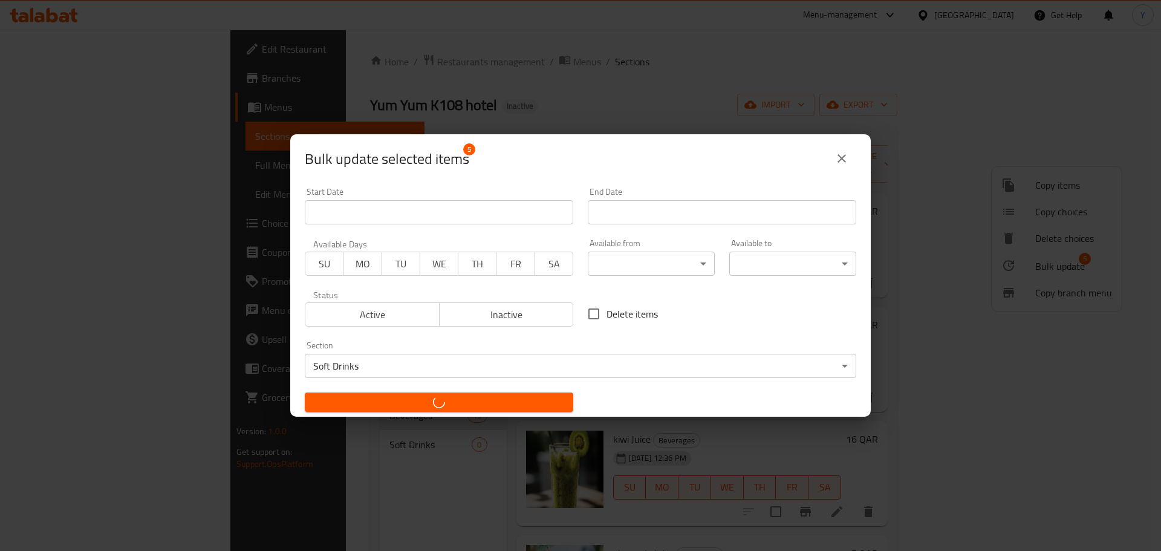
checkbox input "false"
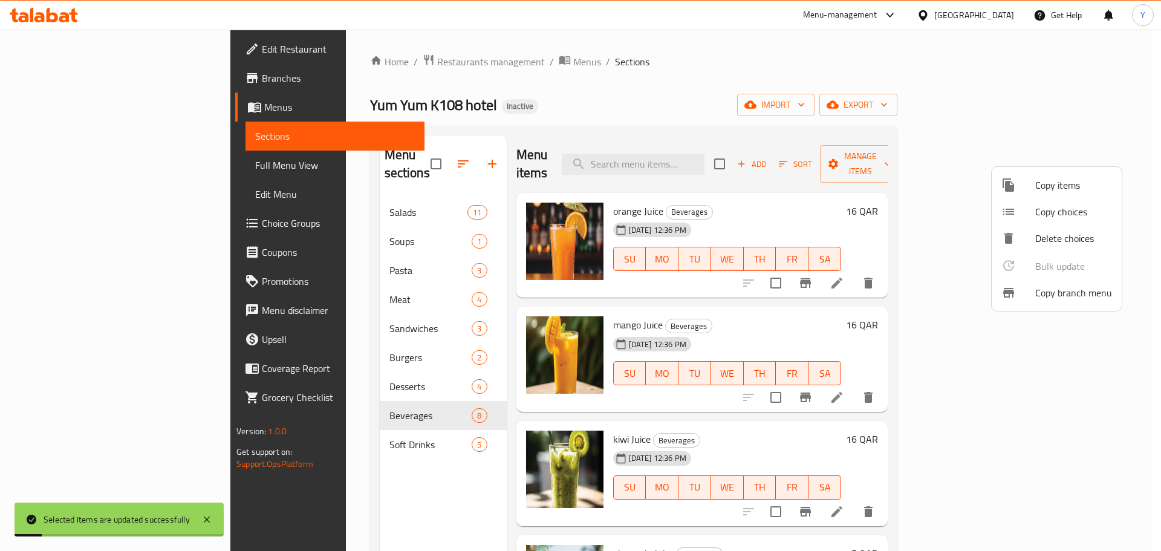
click at [328, 429] on div at bounding box center [580, 275] width 1161 height 551
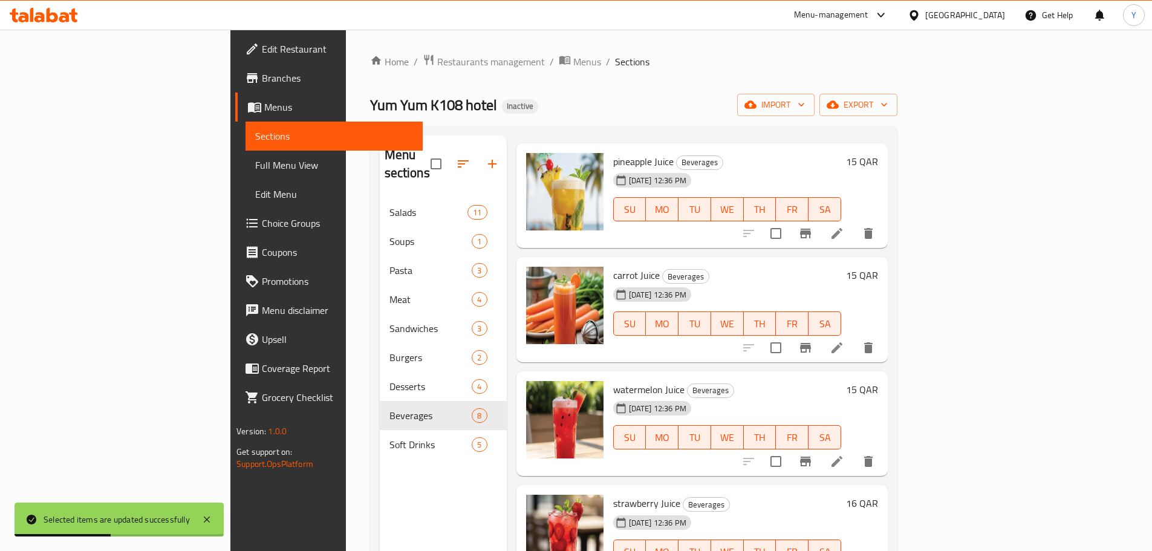
scroll to position [169, 0]
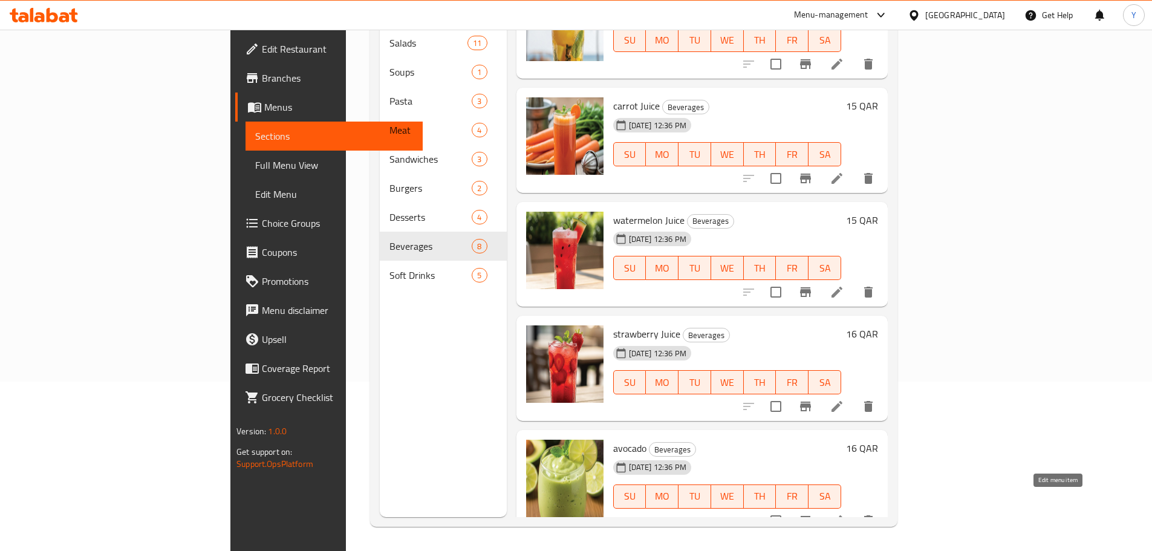
click at [844, 513] on icon at bounding box center [836, 520] width 15 height 15
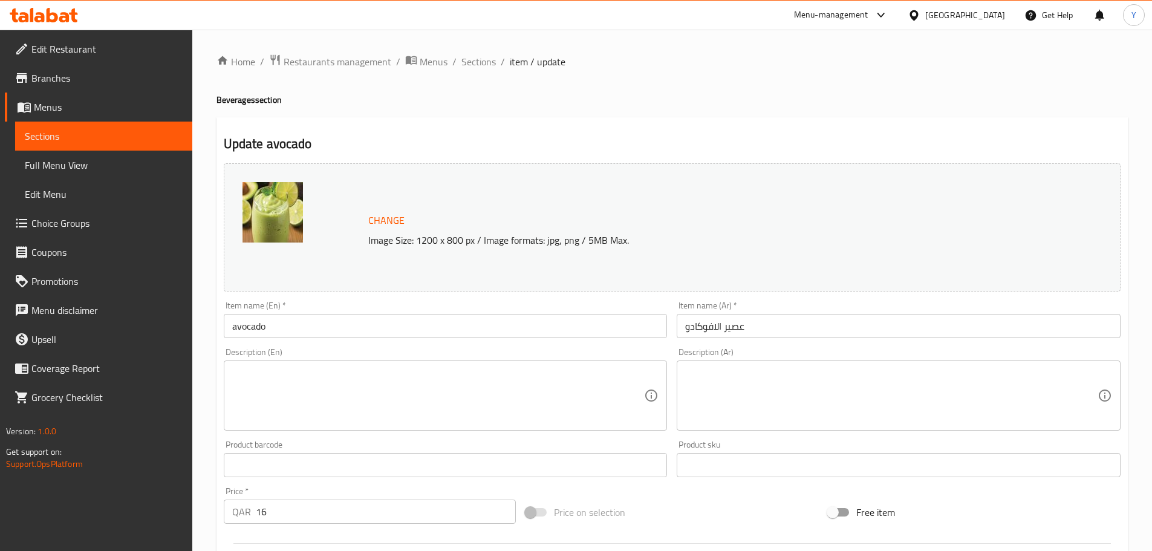
click at [460, 323] on input "avocado" at bounding box center [446, 326] width 444 height 24
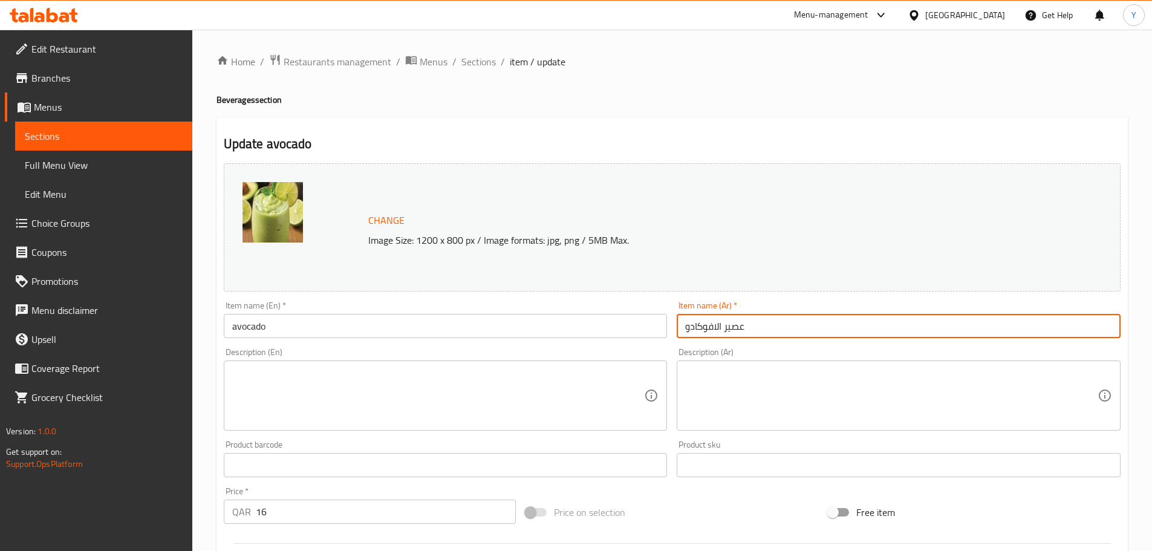
drag, startPoint x: 837, startPoint y: 319, endPoint x: 177, endPoint y: 276, distance: 660.9
click at [186, 279] on div "Edit Restaurant Branches Menus Sections Full Menu View Edit Menu Choice Groups …" at bounding box center [576, 451] width 1152 height 842
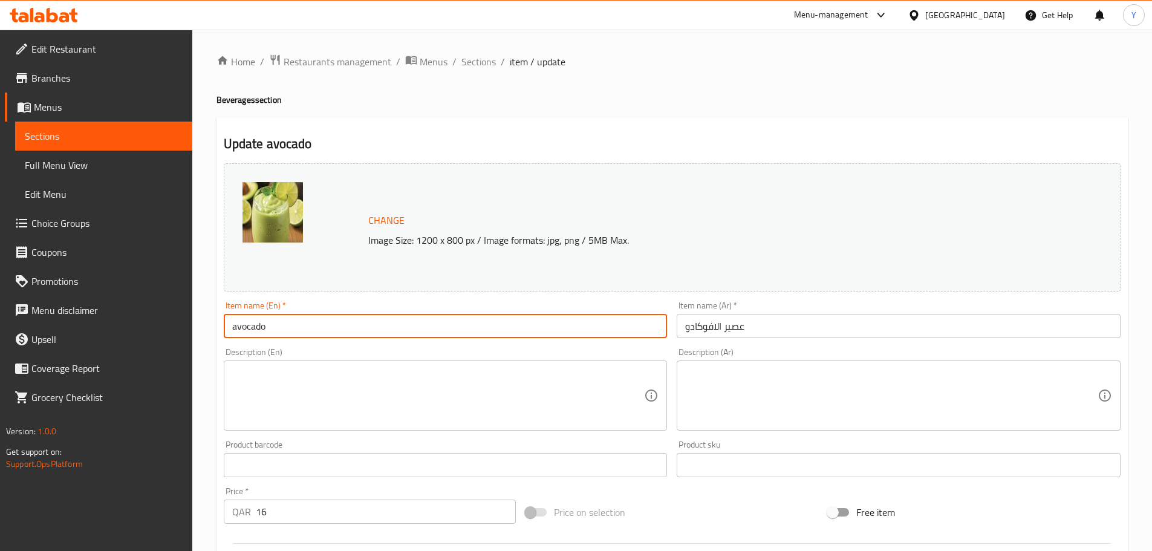
click at [317, 336] on input "avocado" at bounding box center [446, 326] width 444 height 24
type input "Avocado Juice"
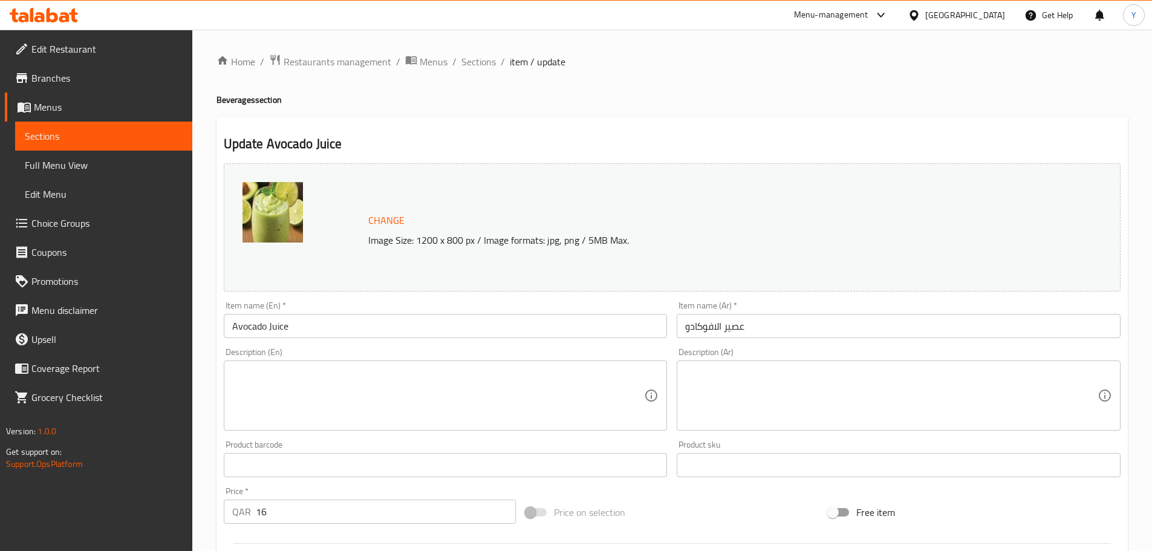
click at [800, 65] on ol "Home / Restaurants management / Menus / Sections / item / update" at bounding box center [671, 62] width 911 height 16
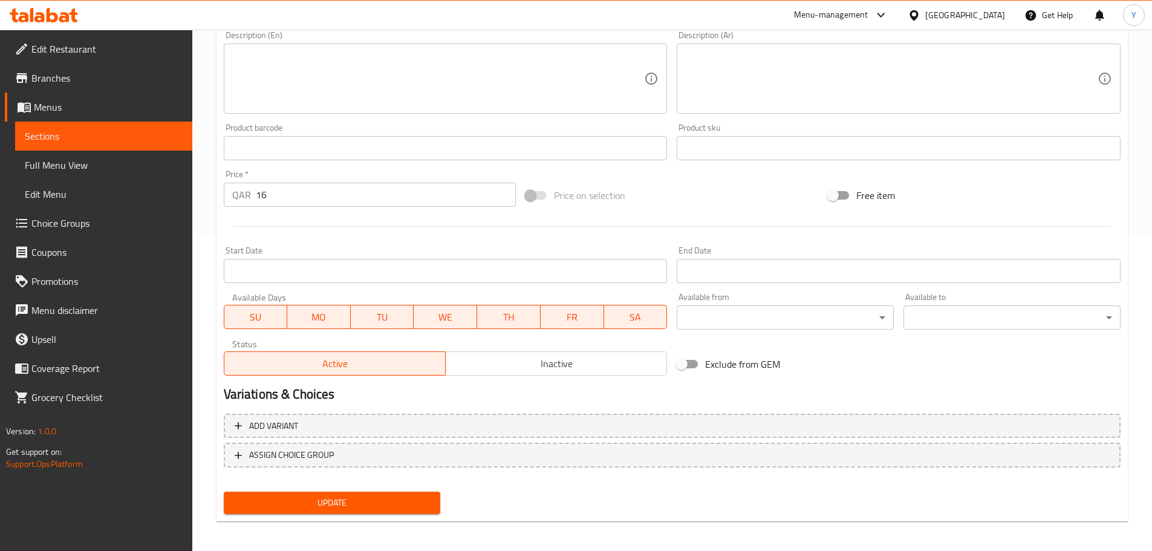
scroll to position [321, 0]
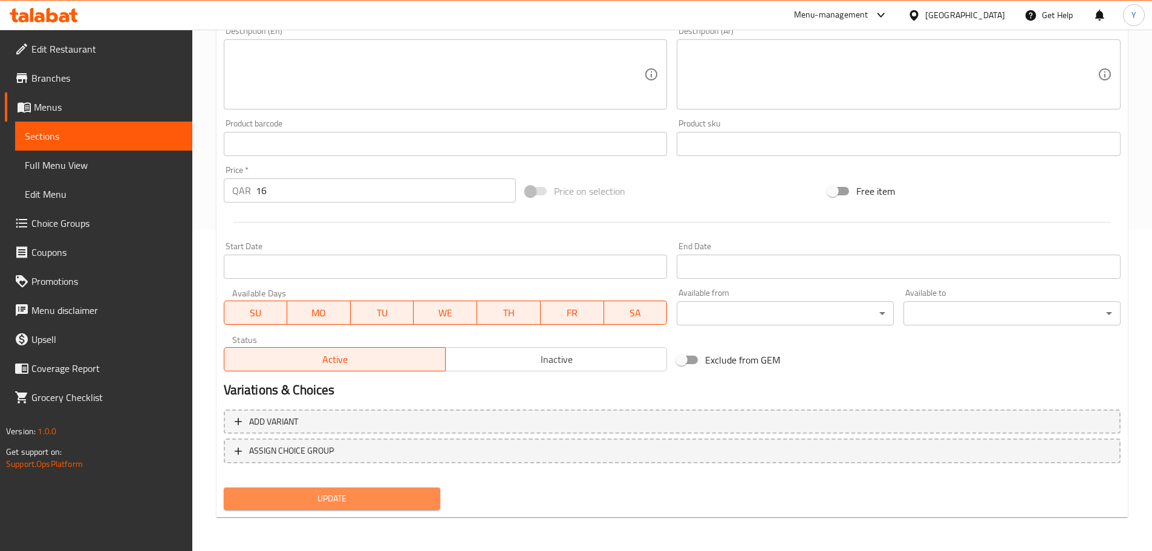
click at [402, 488] on button "Update" at bounding box center [332, 498] width 217 height 22
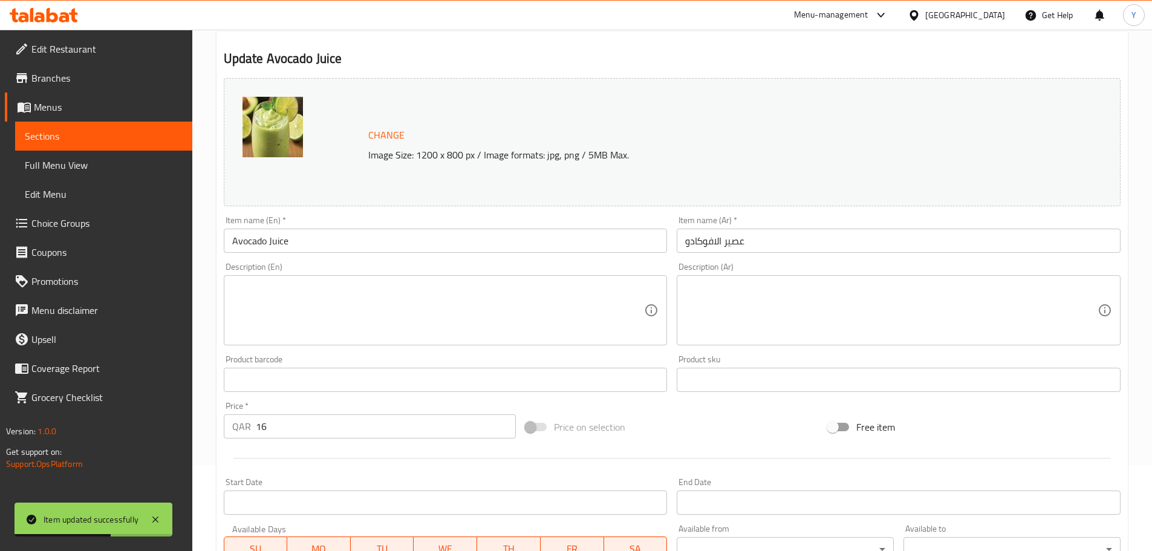
scroll to position [0, 0]
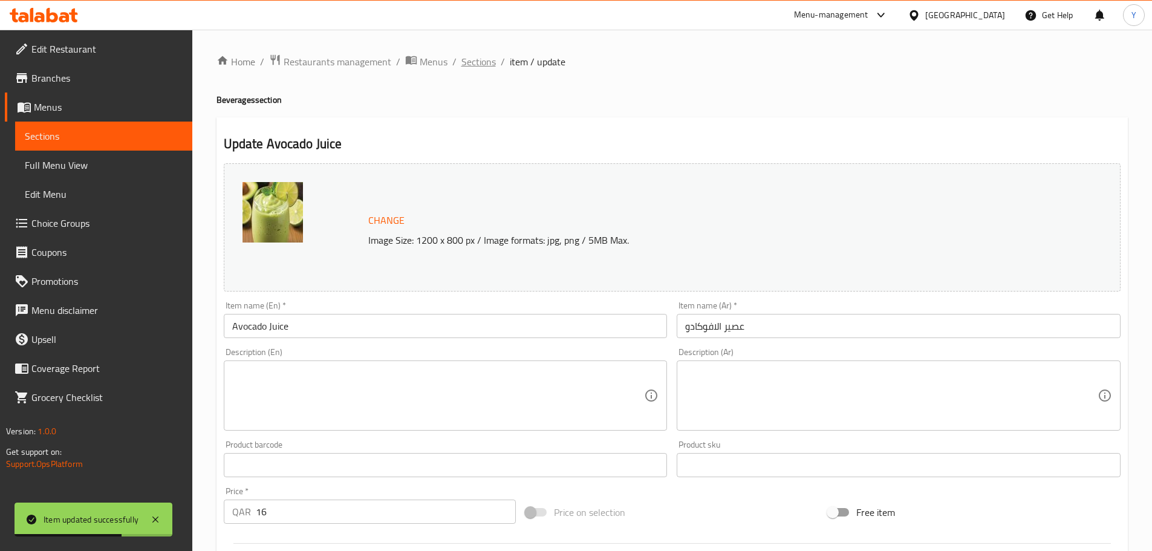
click at [487, 63] on span "Sections" at bounding box center [478, 61] width 34 height 15
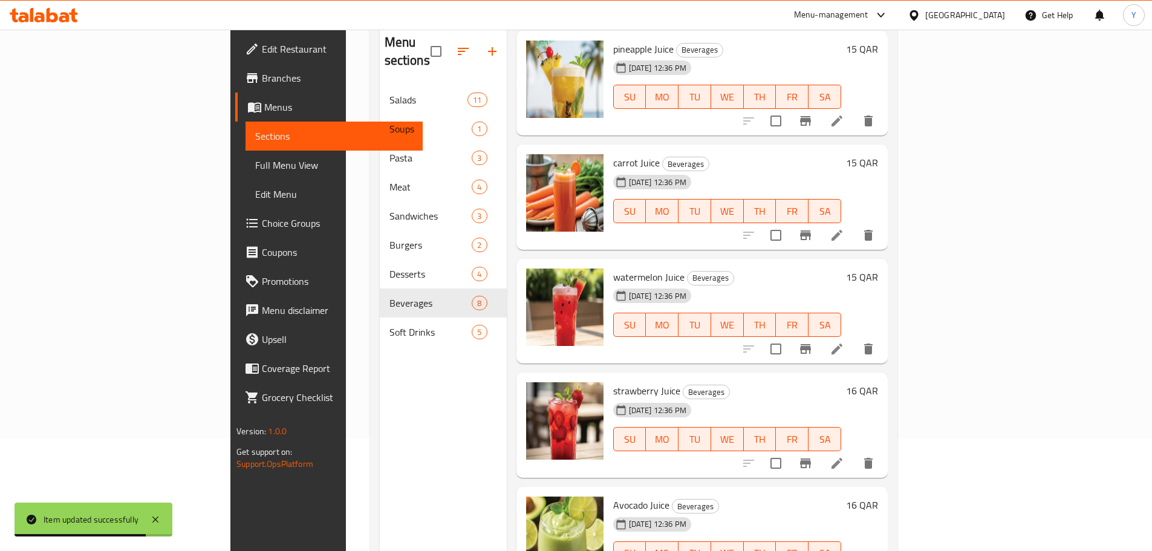
scroll to position [169, 0]
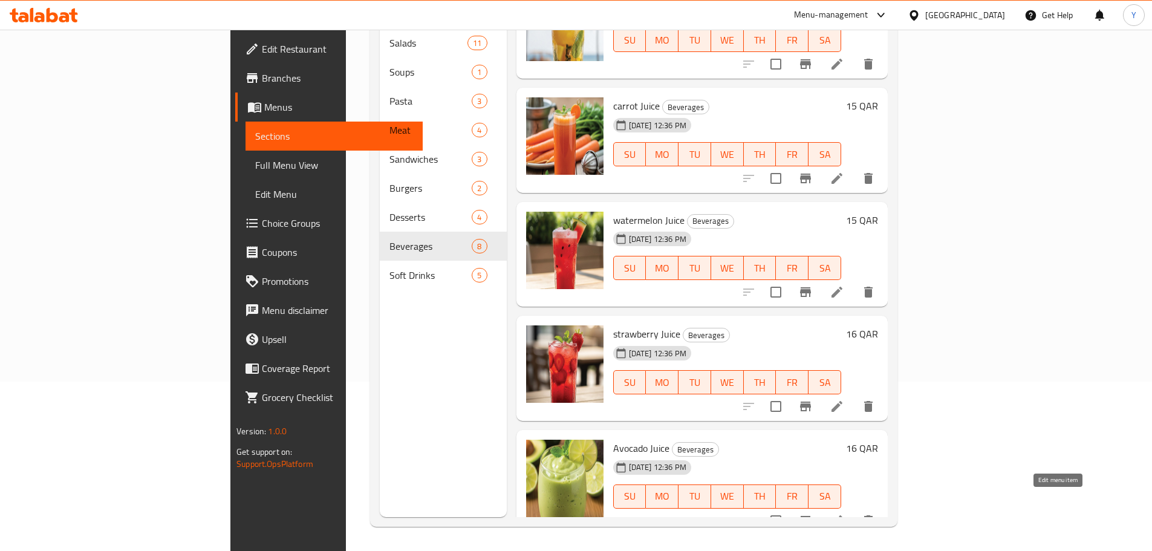
click at [842, 515] on icon at bounding box center [836, 520] width 11 height 11
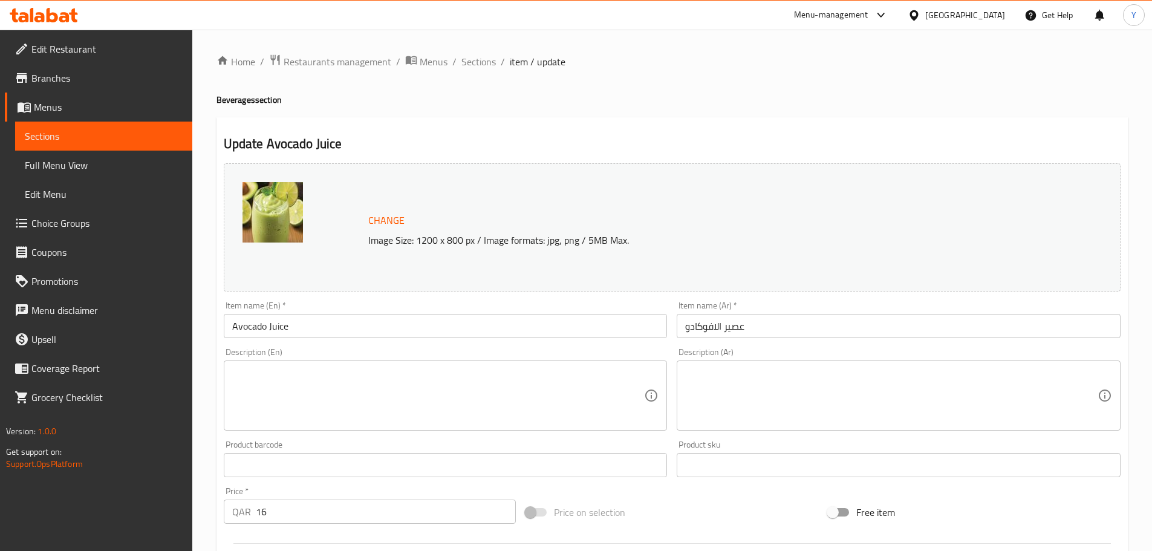
click at [436, 397] on textarea at bounding box center [438, 395] width 412 height 57
click at [611, 374] on textarea at bounding box center [438, 395] width 412 height 57
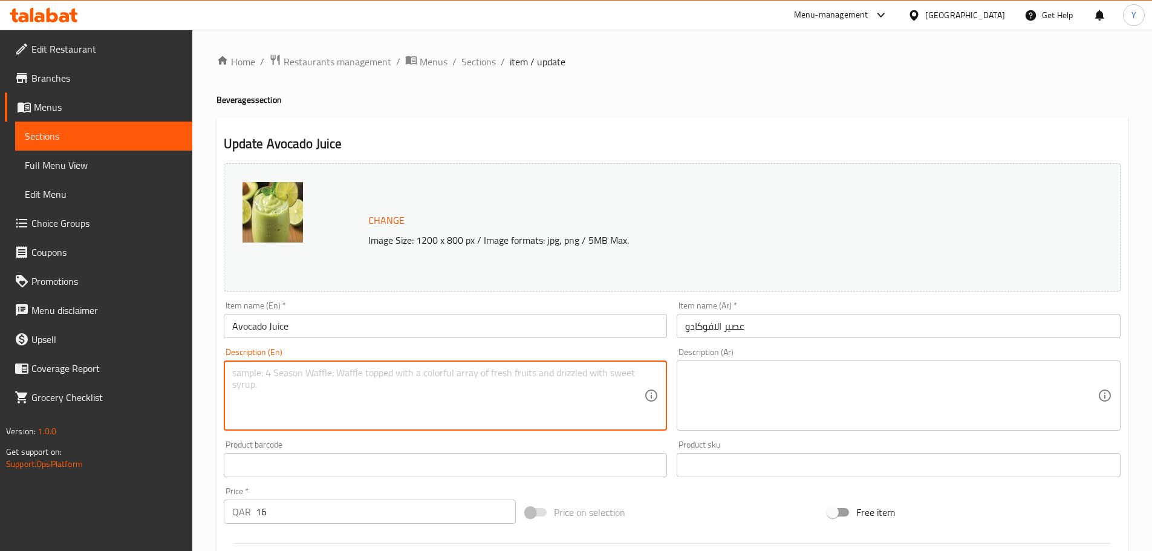
paste textarea "large"
type textarea "large"
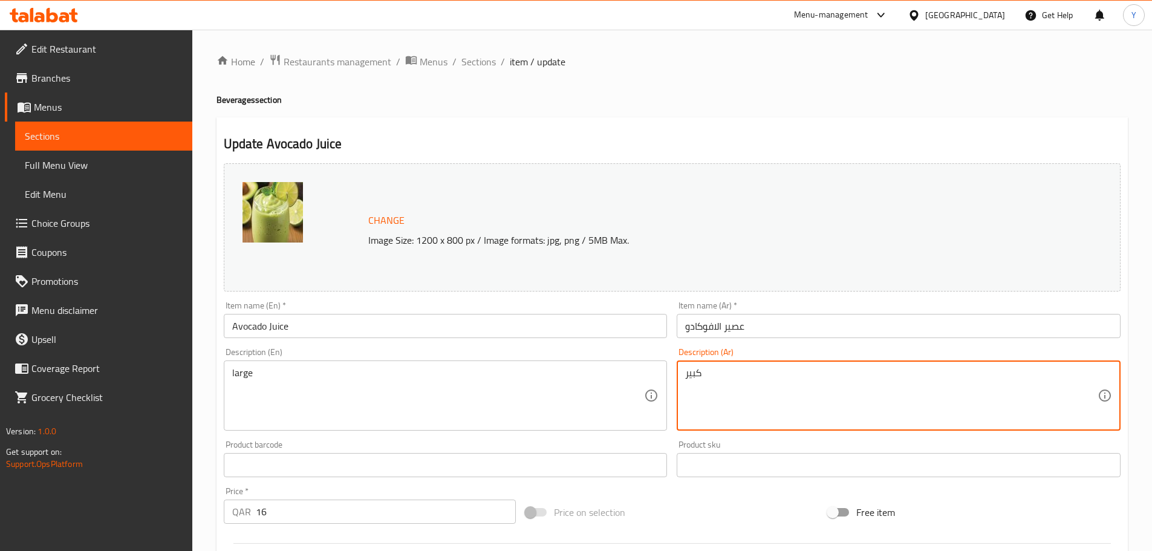
type textarea "كبير"
click at [834, 93] on div "Home / Restaurants management / Menus / Sections / item / update Beverages sect…" at bounding box center [671, 451] width 911 height 794
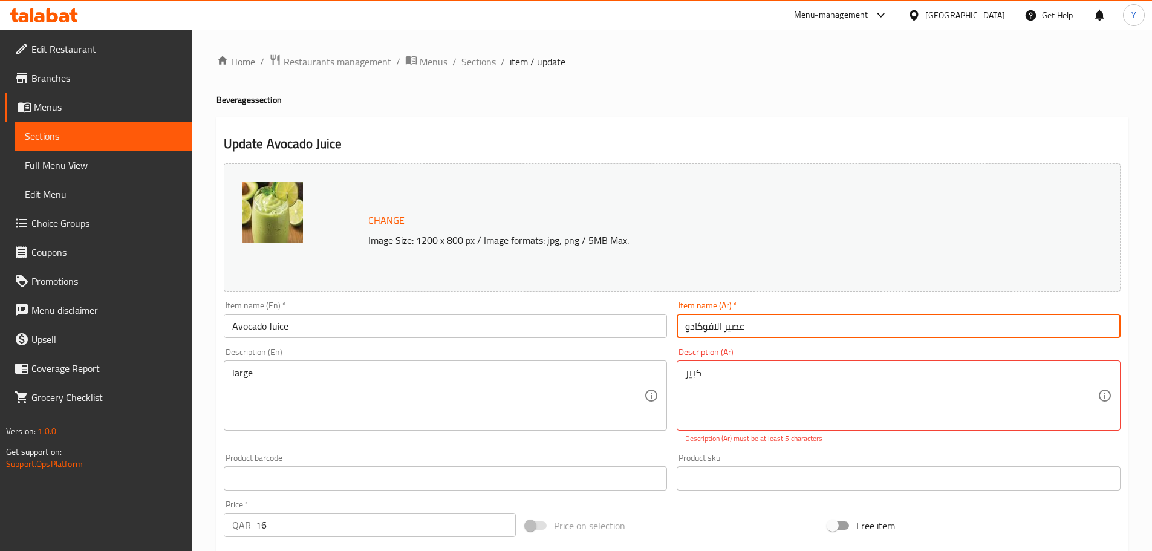
click at [771, 330] on input "عصير الافوكادو" at bounding box center [898, 326] width 444 height 24
type input "عصير افوكادو"
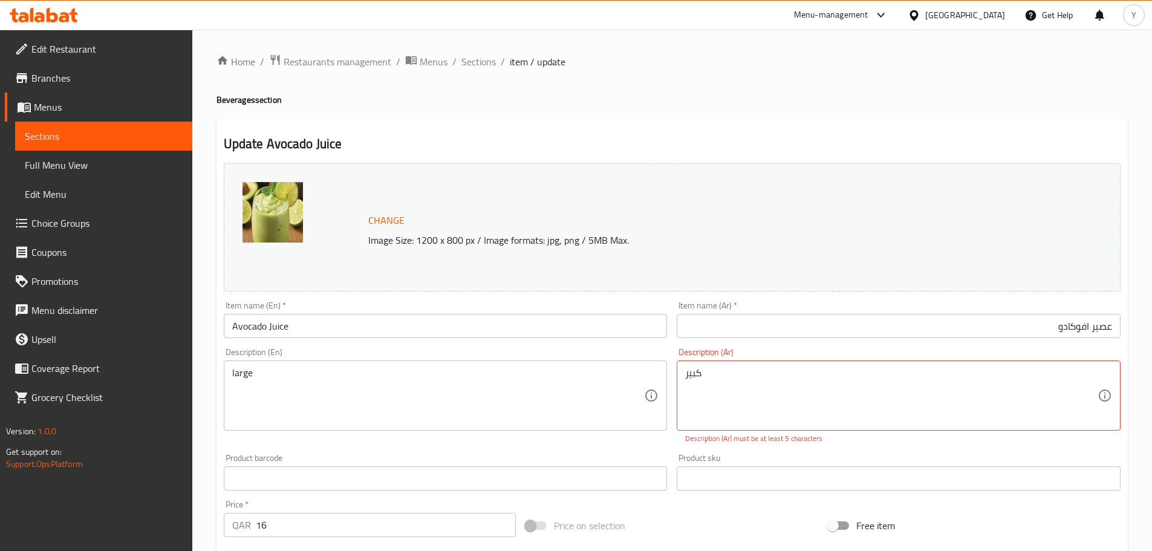
click at [805, 101] on h4 "Beverages section" at bounding box center [671, 100] width 911 height 12
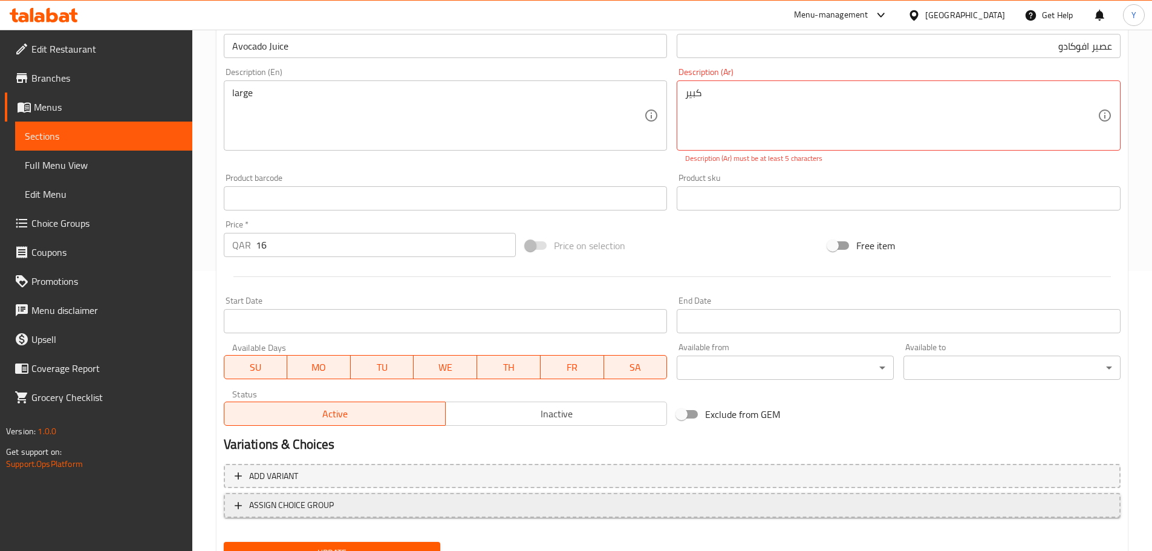
scroll to position [334, 0]
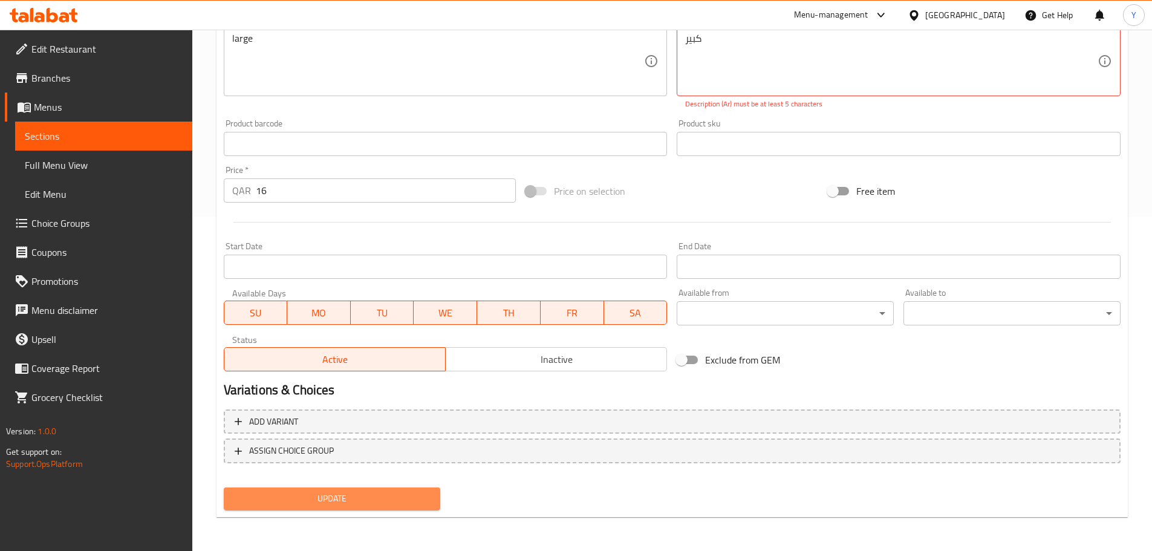
click at [362, 505] on span "Update" at bounding box center [332, 498] width 198 height 15
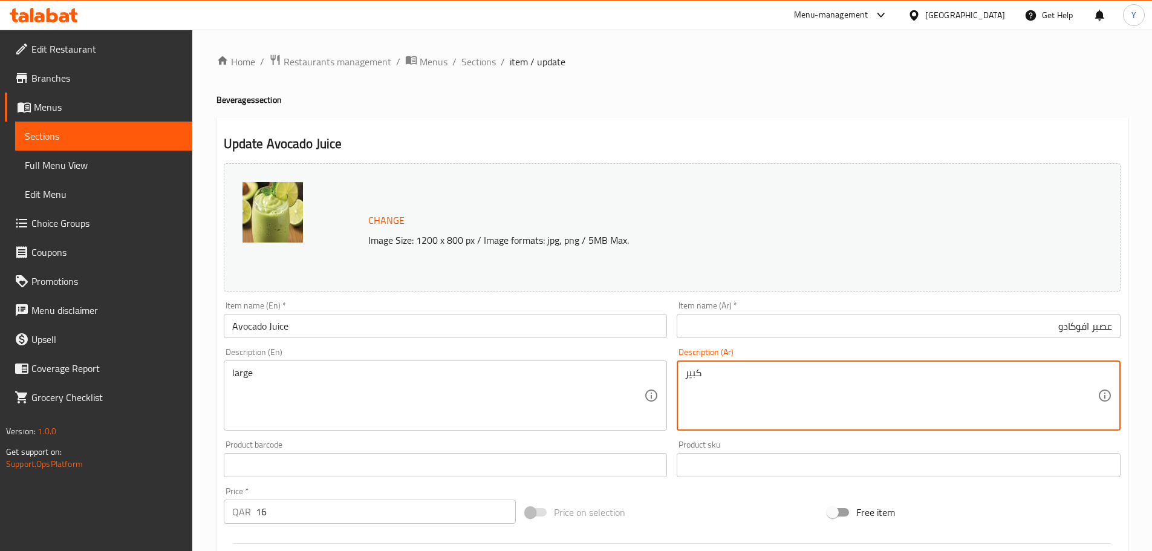
type textarea "كبير"
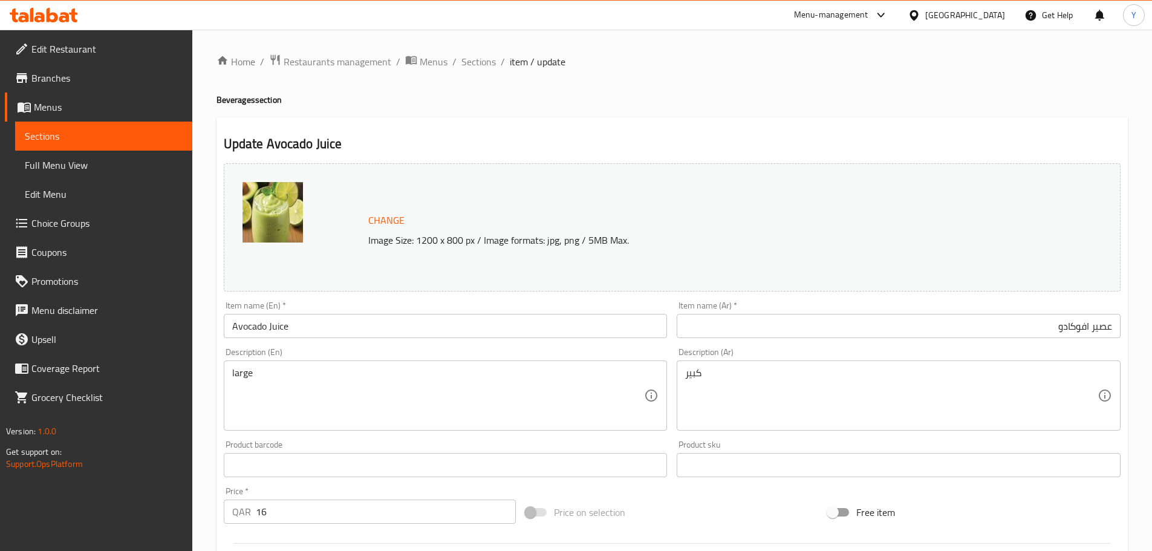
click at [866, 88] on div "Home / Restaurants management / Menus / Sections / item / update Beverages sect…" at bounding box center [671, 451] width 911 height 794
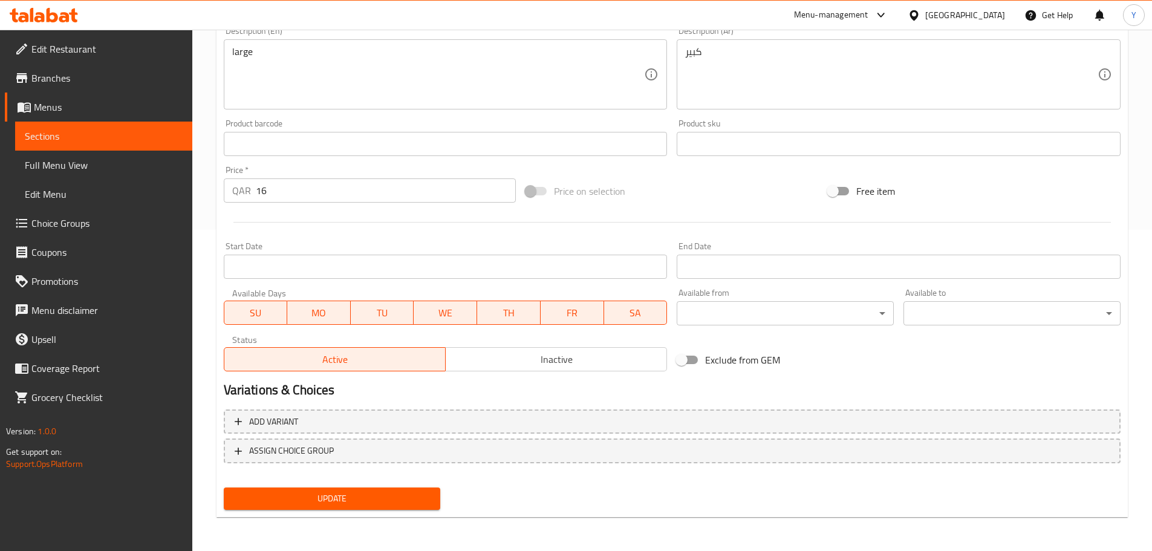
drag, startPoint x: 406, startPoint y: 507, endPoint x: 414, endPoint y: 500, distance: 10.3
click at [407, 507] on button "Update" at bounding box center [332, 498] width 217 height 22
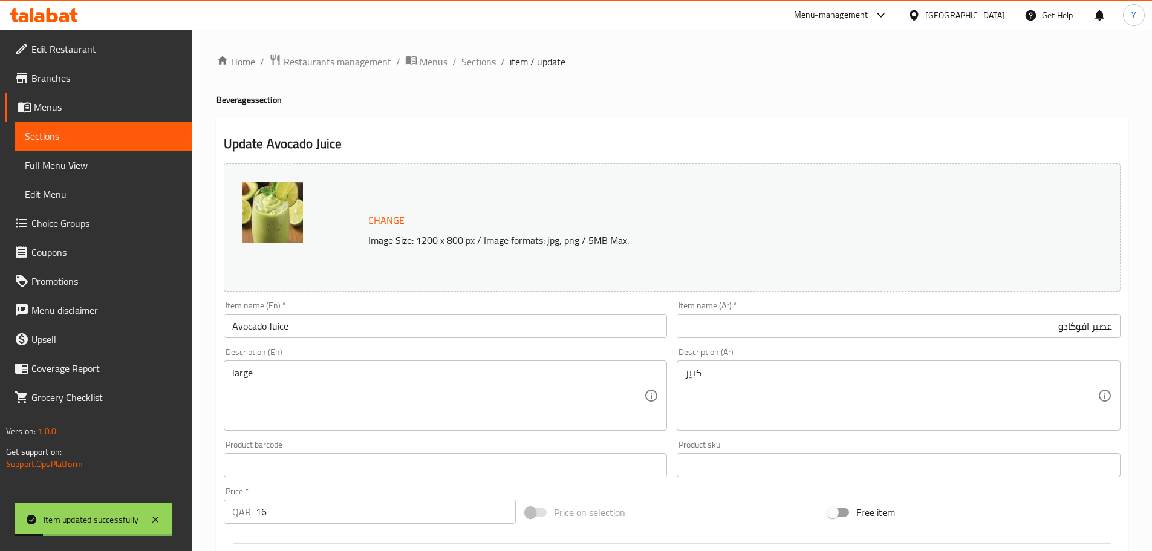
drag, startPoint x: 574, startPoint y: 403, endPoint x: 311, endPoint y: 422, distance: 264.2
click at [472, 69] on span "Sections" at bounding box center [478, 61] width 34 height 15
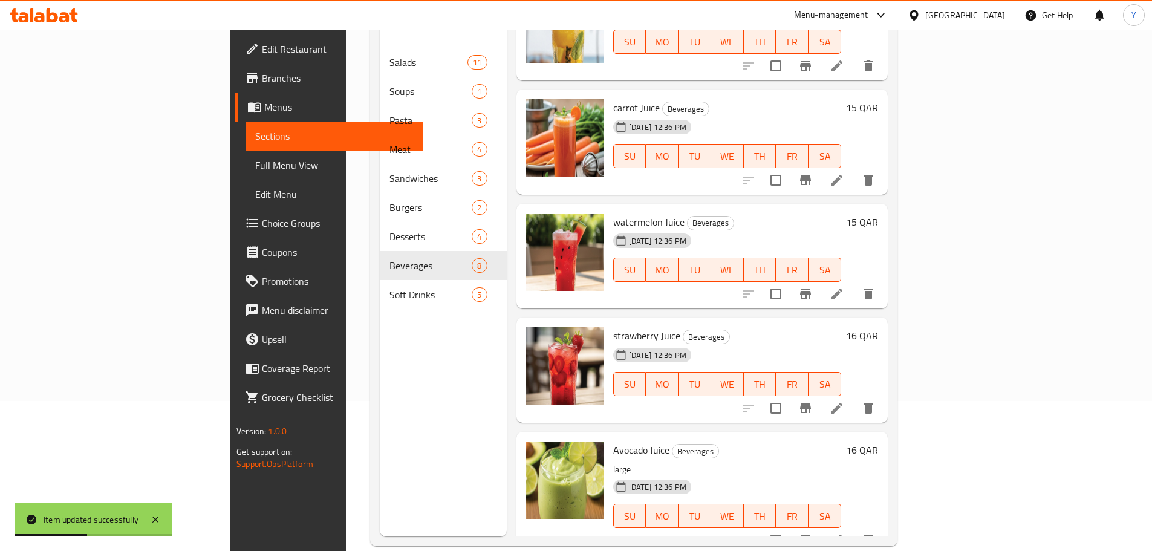
scroll to position [169, 0]
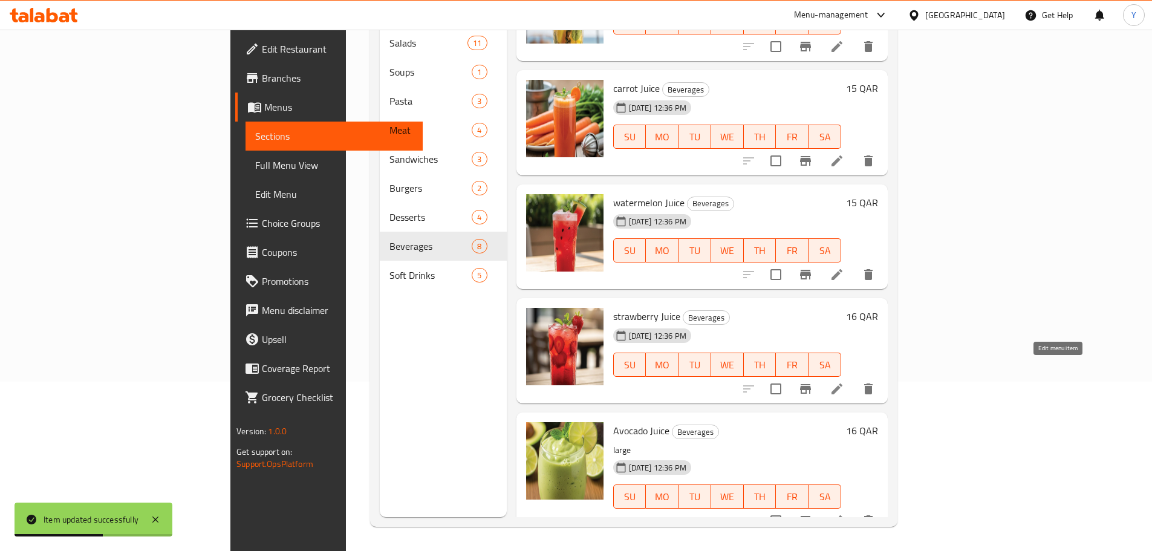
click at [844, 381] on icon at bounding box center [836, 388] width 15 height 15
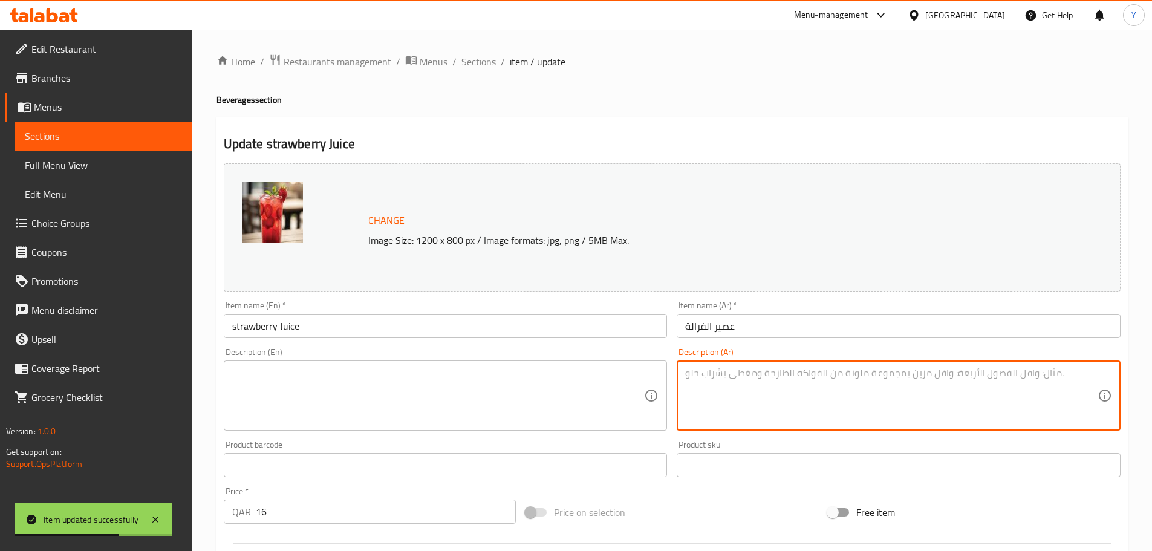
click at [819, 406] on textarea at bounding box center [891, 395] width 412 height 57
paste textarea "كبير"
type textarea "كبير"
click at [470, 392] on textarea at bounding box center [438, 395] width 412 height 57
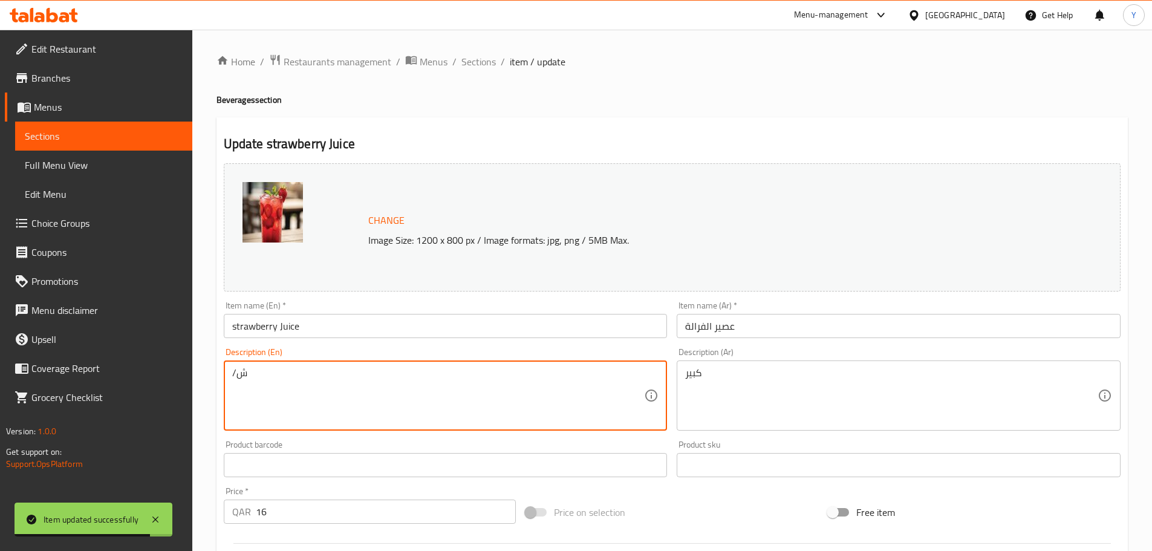
type textarea "/"
type textarea "Large"
click at [239, 322] on input "strawberry Juice" at bounding box center [446, 326] width 444 height 24
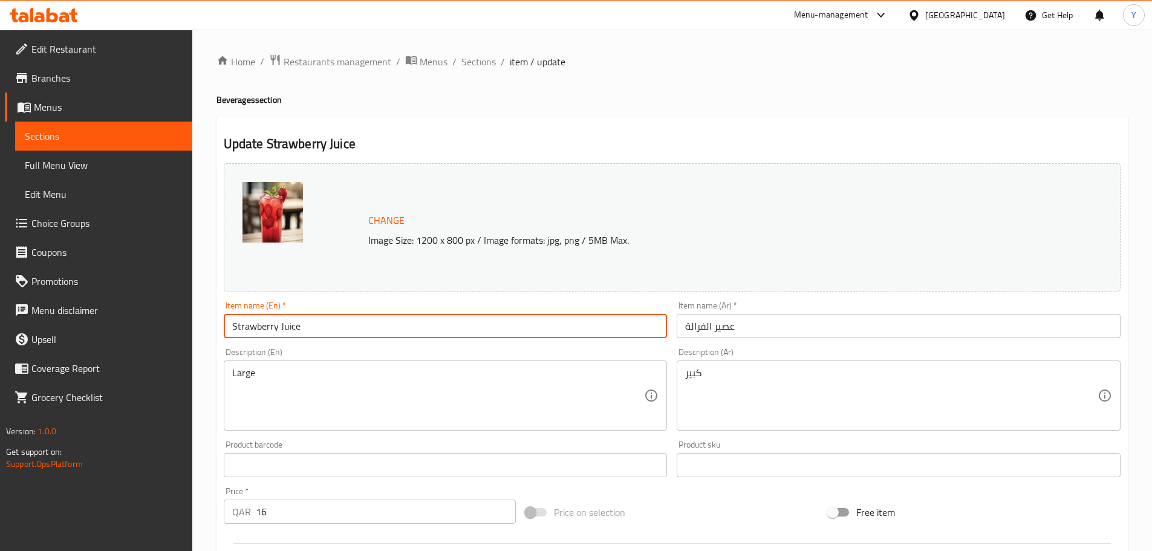
type input "Strawberry Juice"
click at [706, 322] on input "عصير الفرالة" at bounding box center [898, 326] width 444 height 24
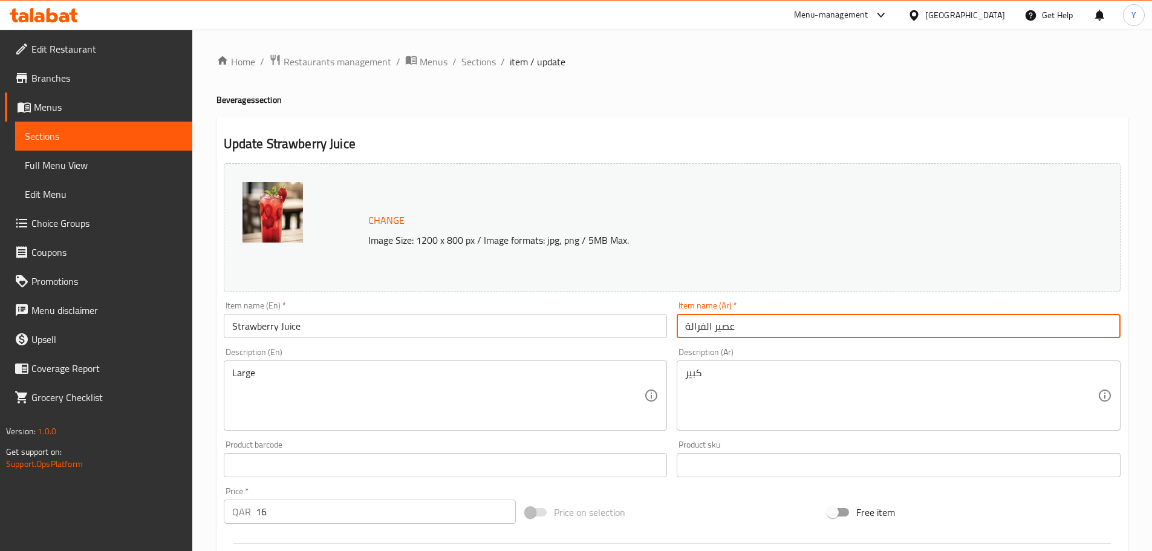
click at [706, 322] on input "عصير الفرالة" at bounding box center [898, 326] width 444 height 24
type input "عصير فراولة"
click at [877, 98] on h4 "Beverages section" at bounding box center [671, 100] width 911 height 12
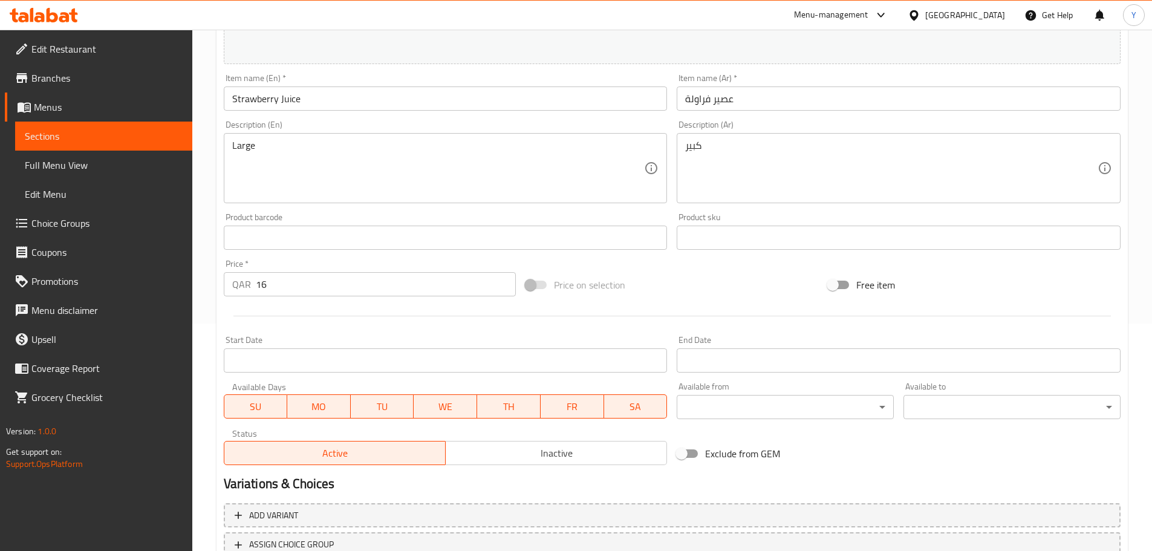
scroll to position [321, 0]
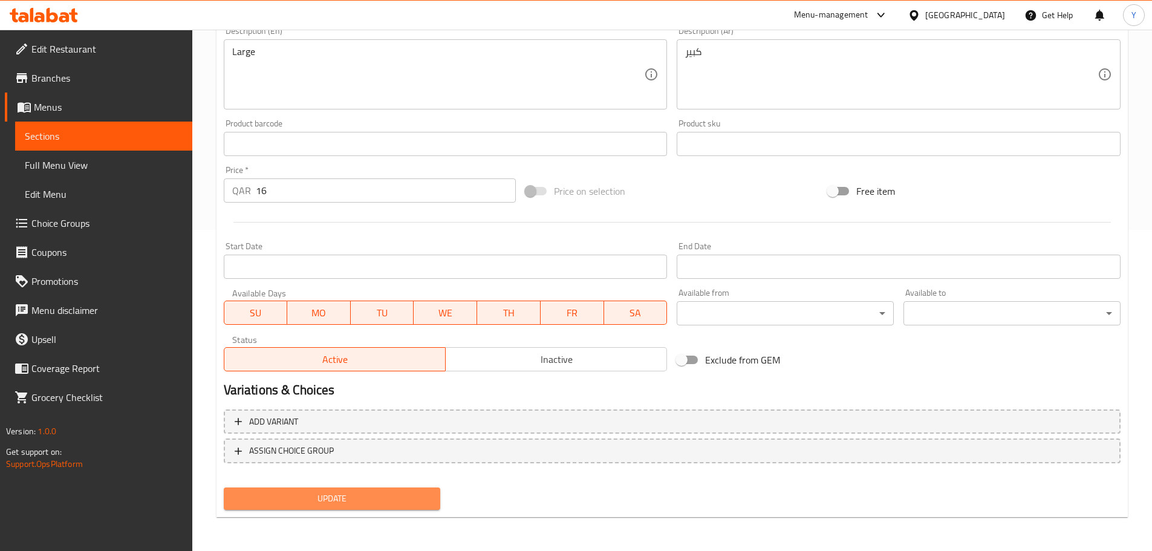
click at [389, 495] on span "Update" at bounding box center [332, 498] width 198 height 15
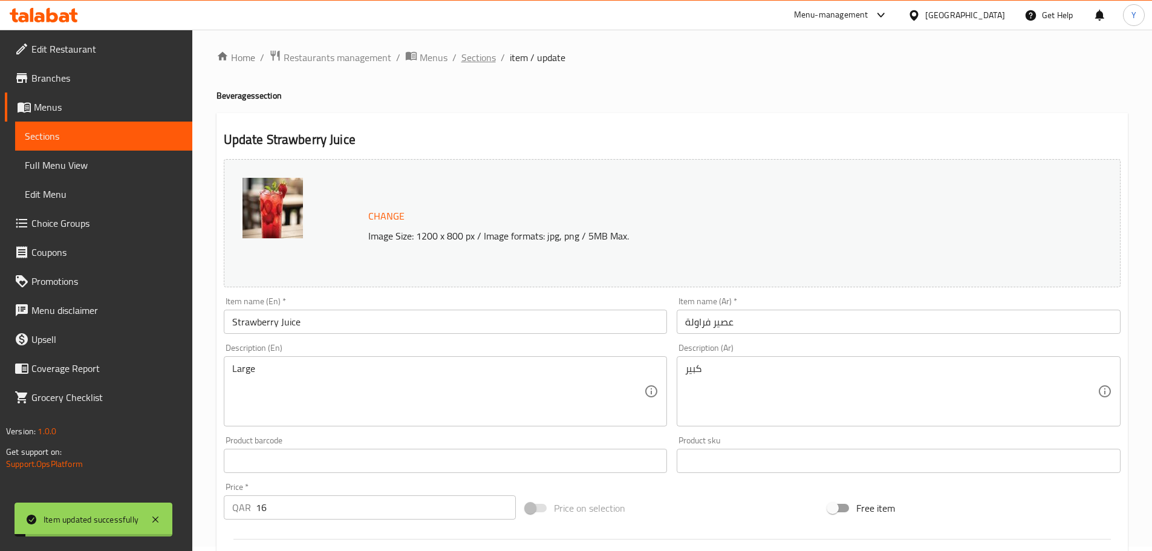
scroll to position [0, 0]
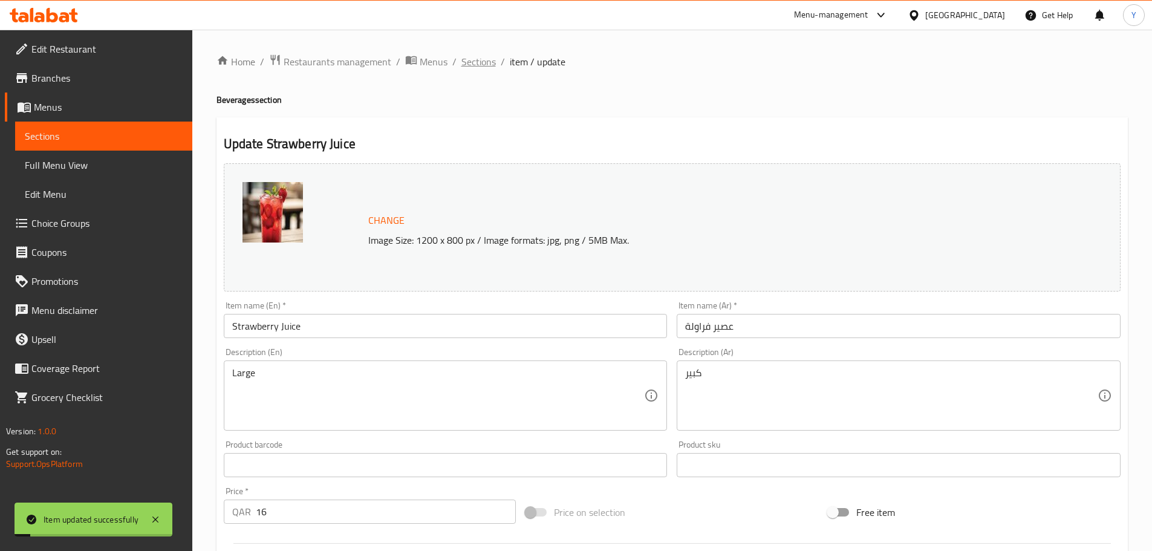
click at [468, 59] on span "Sections" at bounding box center [478, 61] width 34 height 15
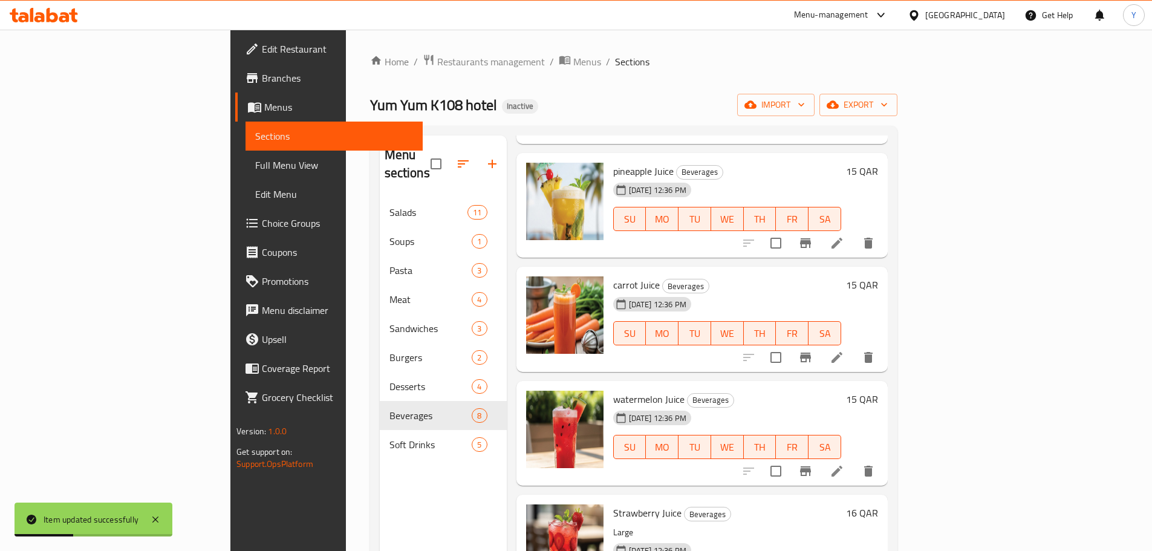
scroll to position [427, 0]
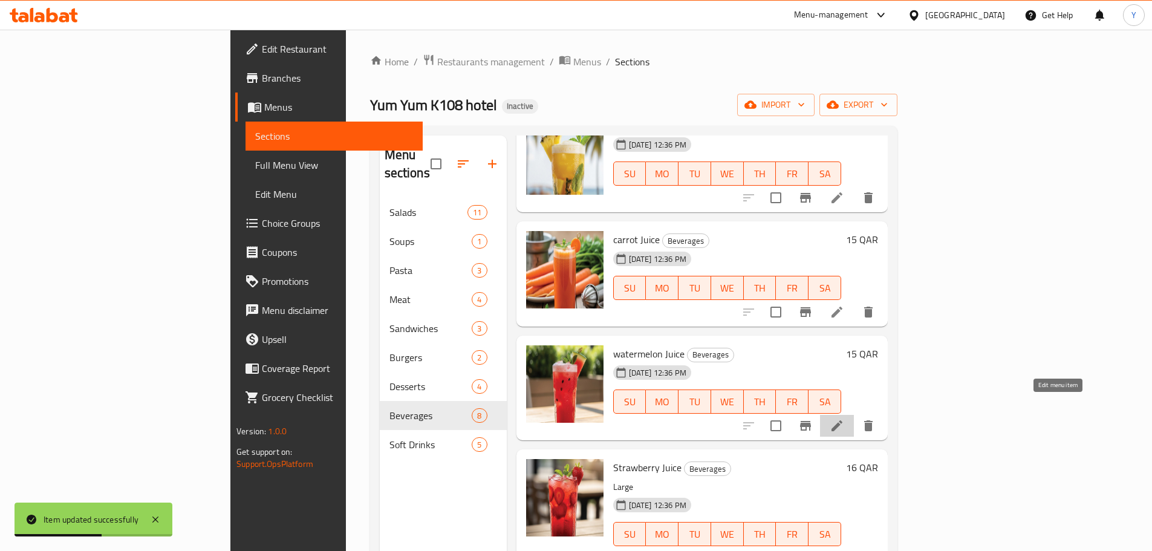
click at [842, 420] on icon at bounding box center [836, 425] width 11 height 11
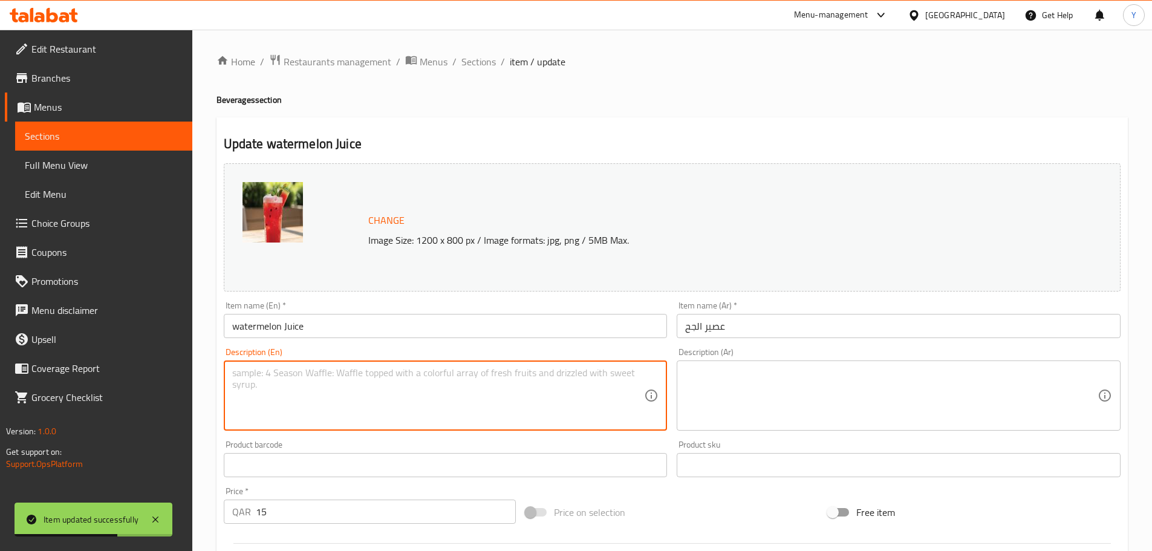
click at [348, 384] on textarea at bounding box center [438, 395] width 412 height 57
click at [269, 325] on input "watermelon Juice" at bounding box center [446, 326] width 444 height 24
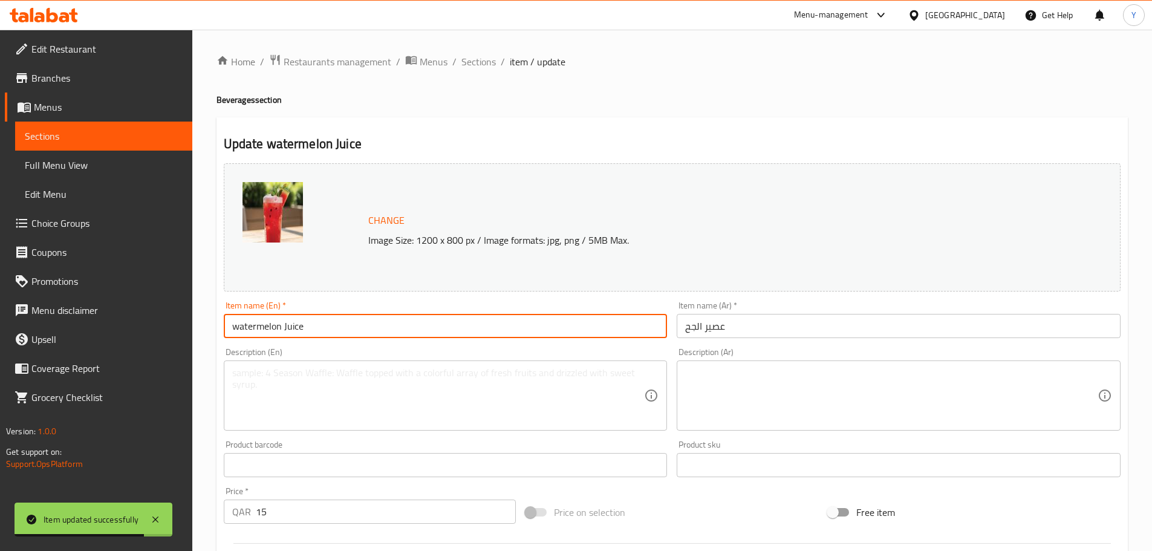
type input "Watermelon Juice"
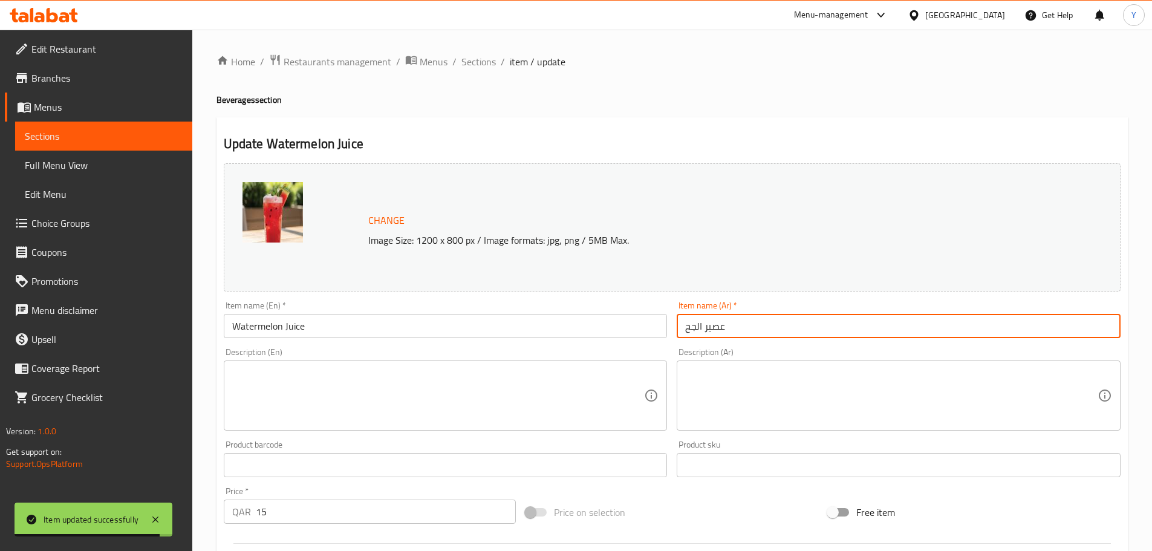
click at [769, 326] on input "عصير الجح" at bounding box center [898, 326] width 444 height 24
click at [1080, 326] on input "عصير الجح" at bounding box center [898, 326] width 444 height 24
type input "عصير بطيخ"
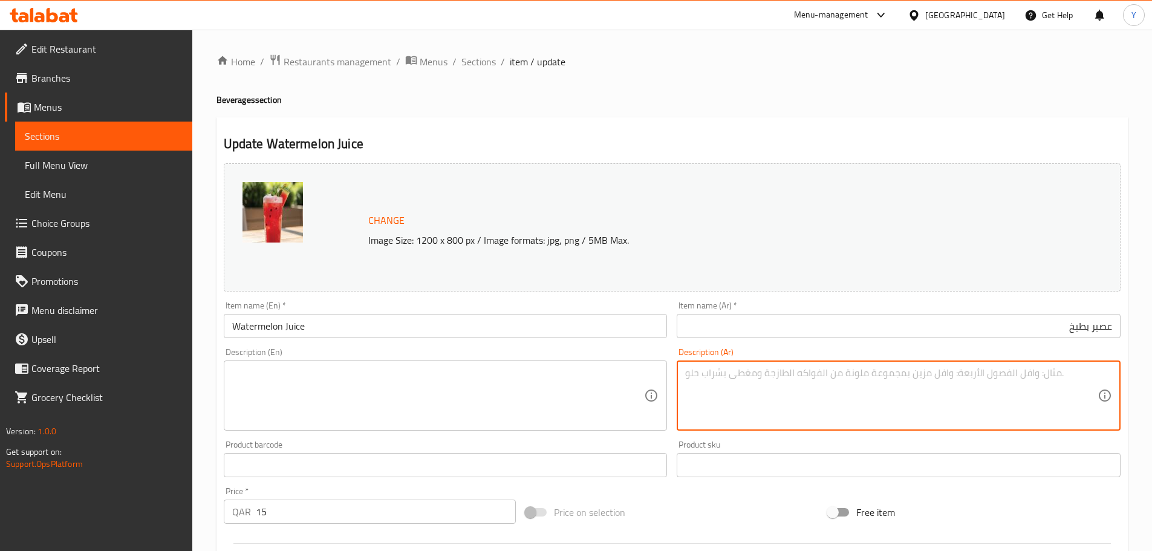
click at [984, 417] on textarea at bounding box center [891, 395] width 412 height 57
click at [574, 386] on textarea at bounding box center [438, 395] width 412 height 57
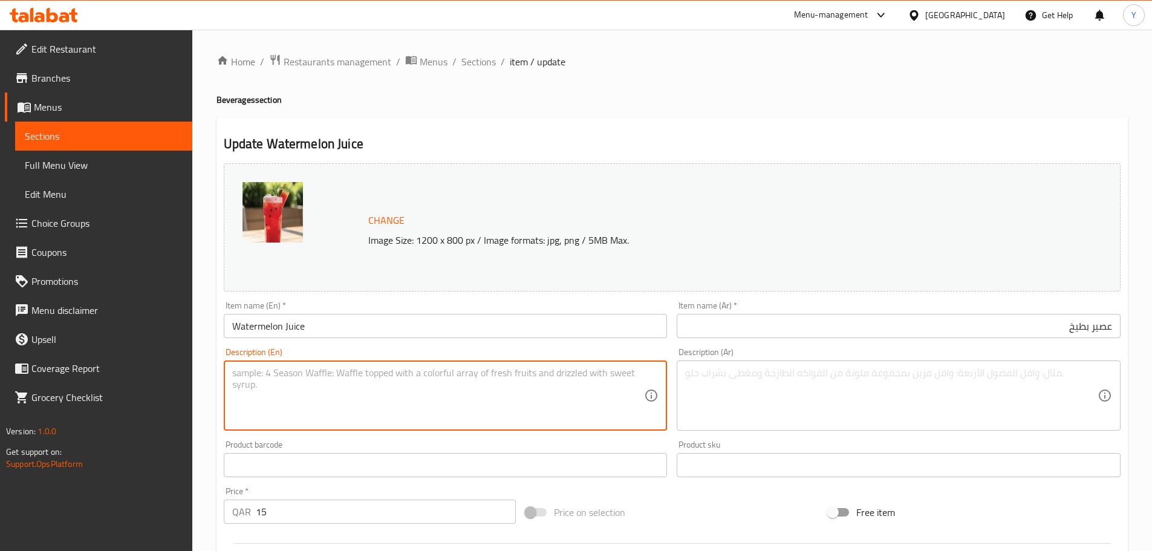
paste textarea "Large"
type textarea "Large"
click at [831, 409] on textarea at bounding box center [891, 395] width 412 height 57
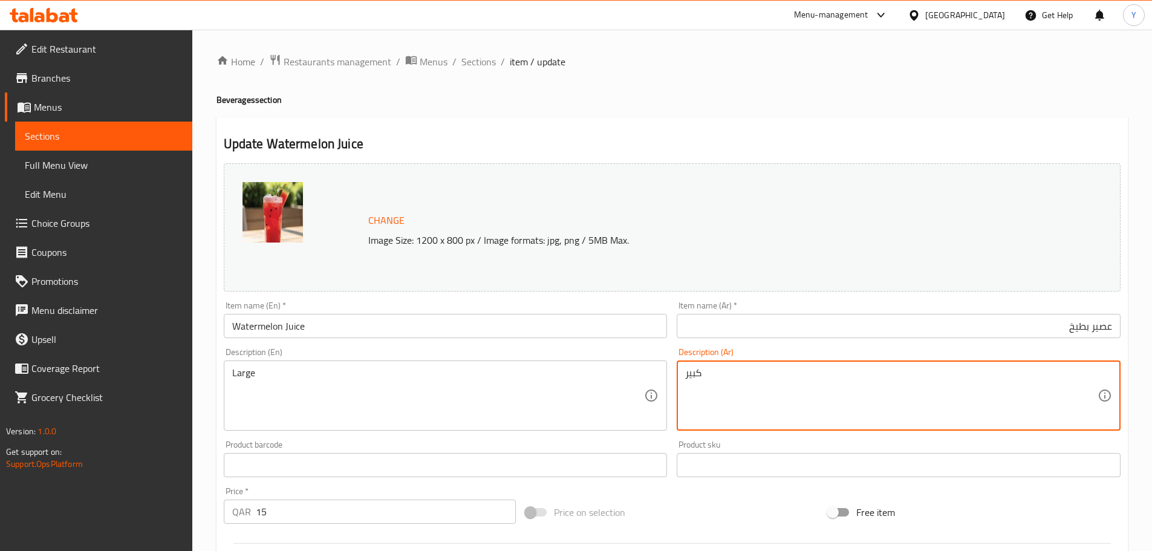
type textarea "كبير"
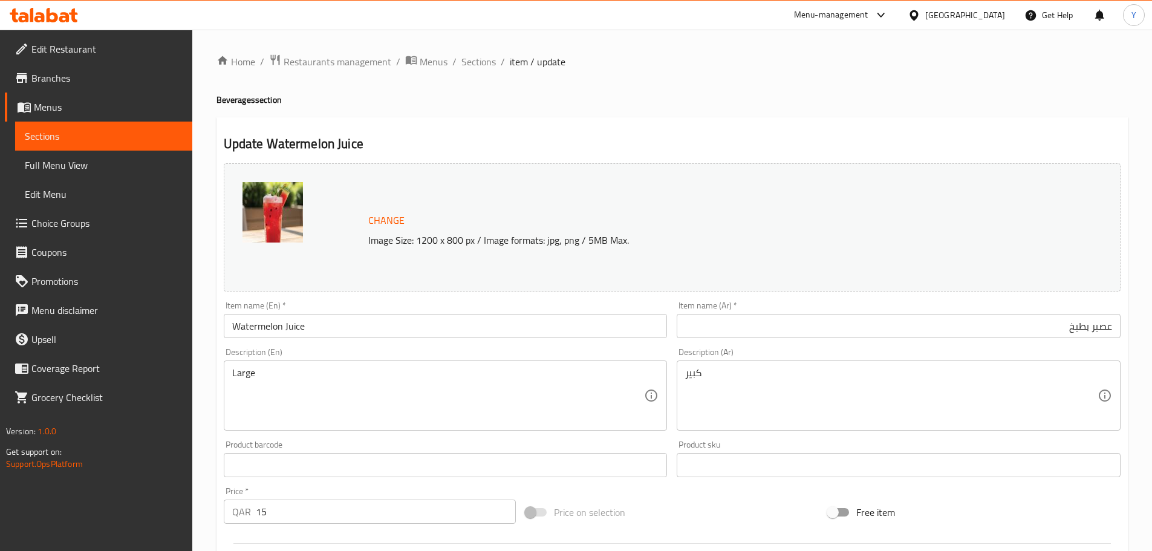
drag, startPoint x: 864, startPoint y: 79, endPoint x: 1064, endPoint y: 162, distance: 216.2
click at [865, 79] on div "Home / Restaurants management / Menus / Sections / item / update Beverages sect…" at bounding box center [671, 451] width 911 height 794
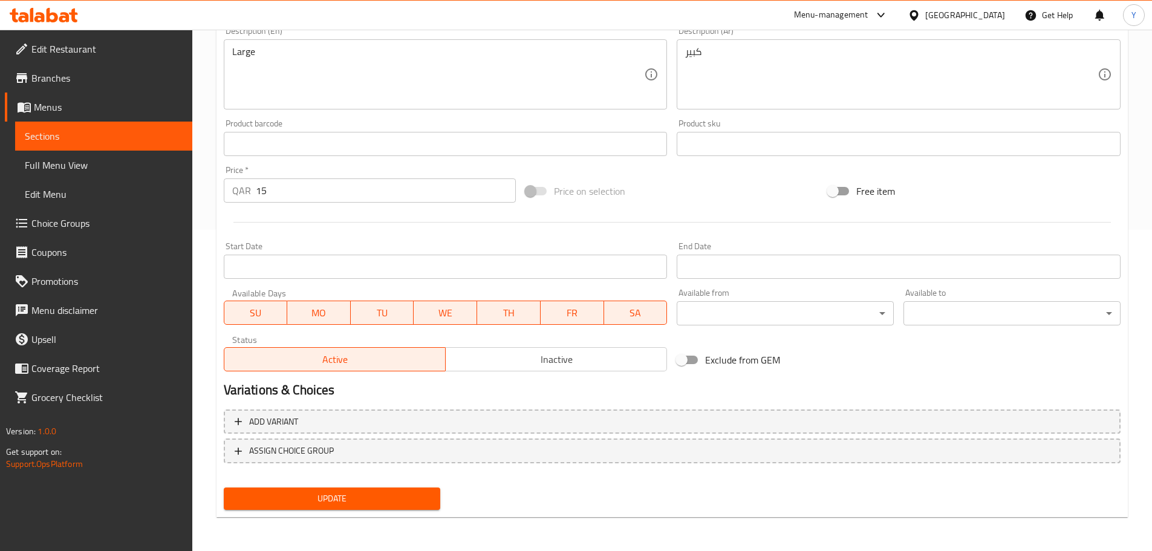
click at [354, 505] on span "Update" at bounding box center [332, 498] width 198 height 15
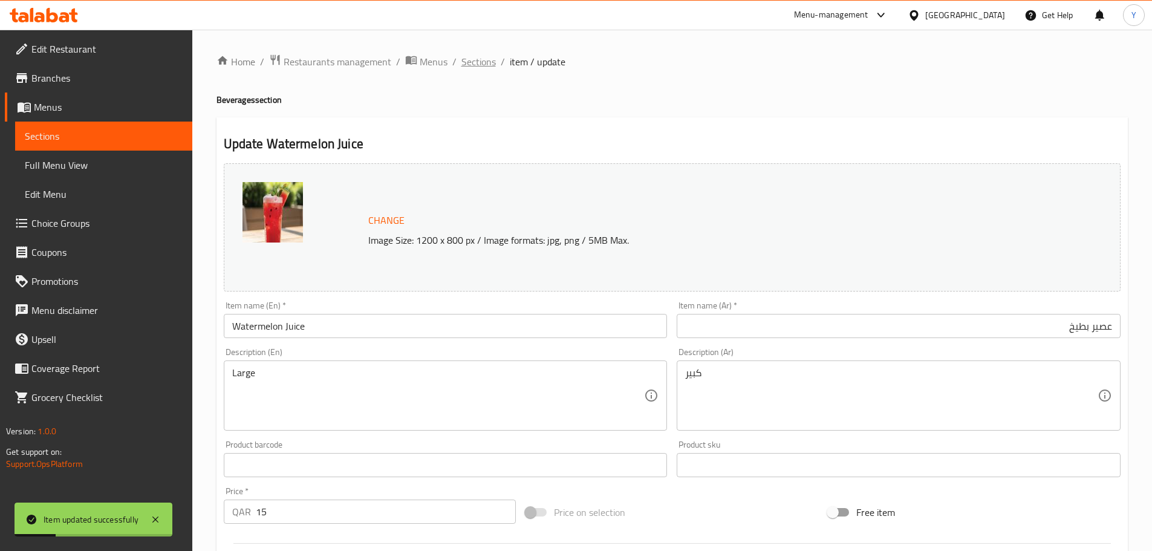
click at [487, 58] on span "Sections" at bounding box center [478, 61] width 34 height 15
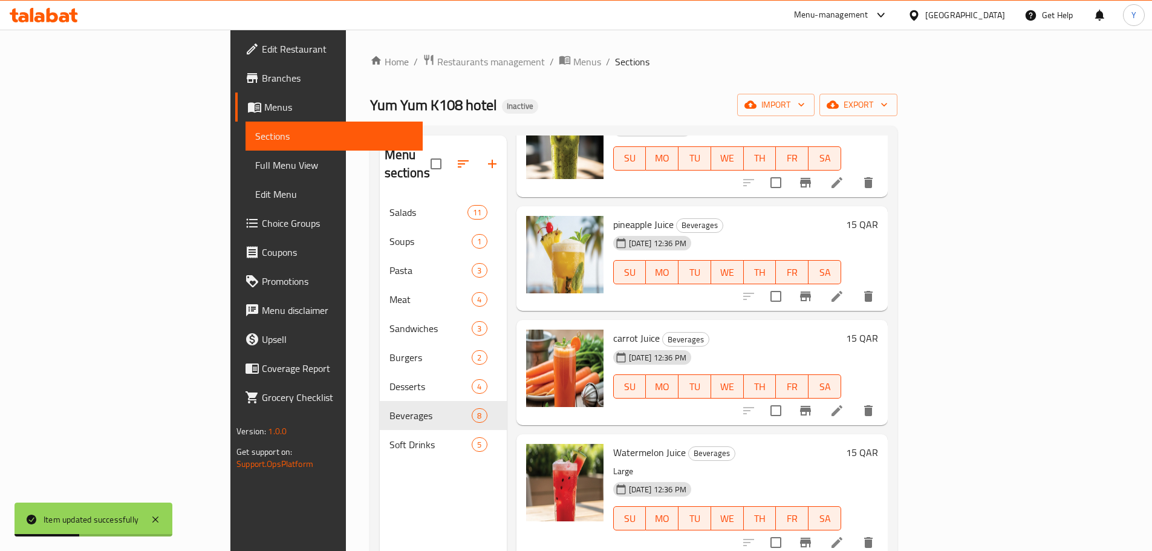
scroll to position [423, 0]
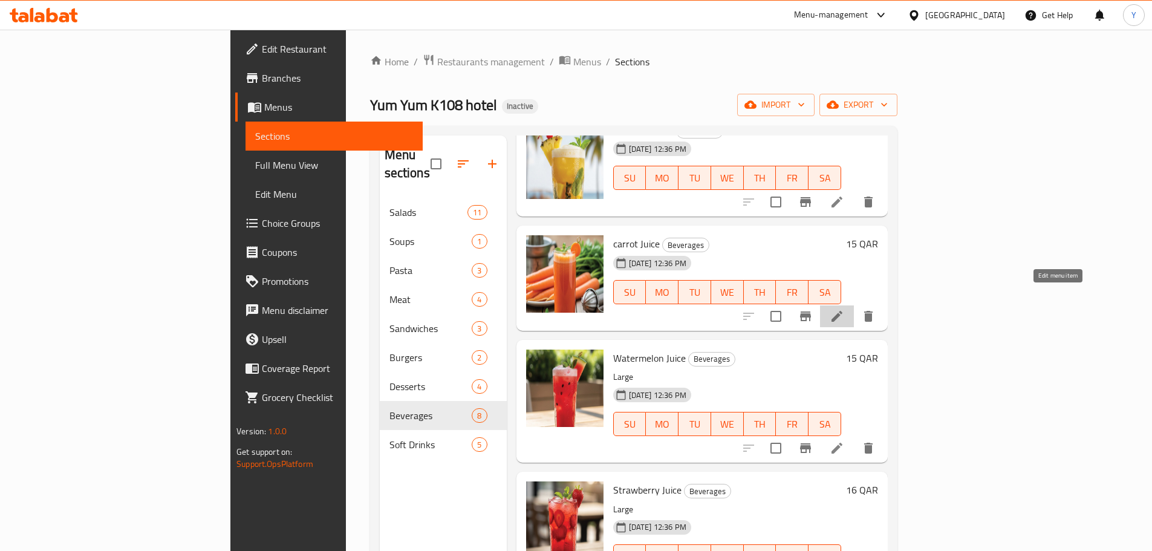
click at [844, 309] on icon at bounding box center [836, 316] width 15 height 15
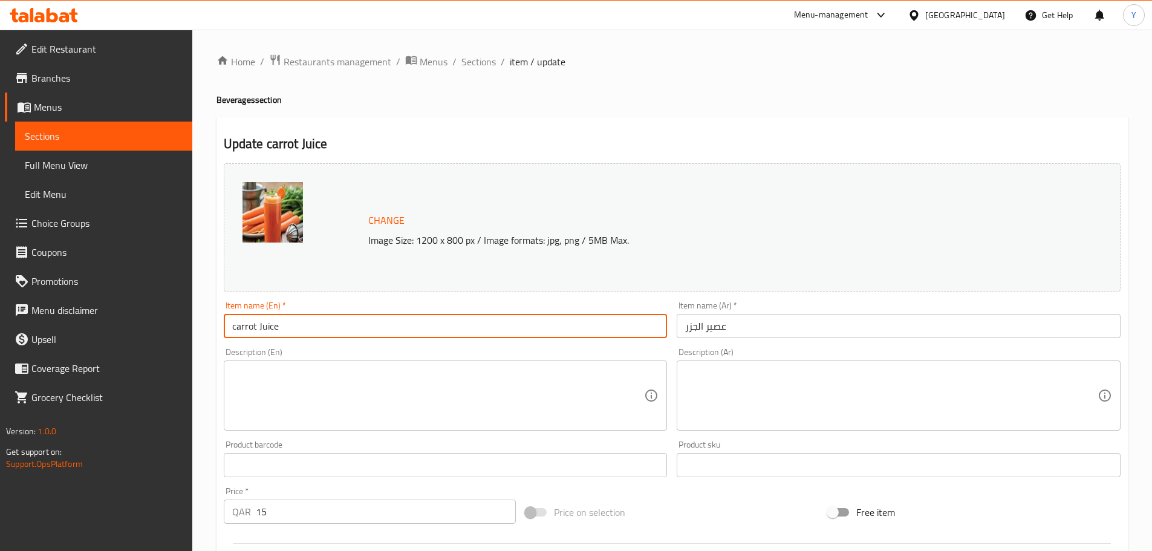
click at [297, 316] on input "carrot Juice" at bounding box center [446, 326] width 444 height 24
type input "Carrot Juice"
click at [386, 420] on textarea at bounding box center [438, 395] width 412 height 57
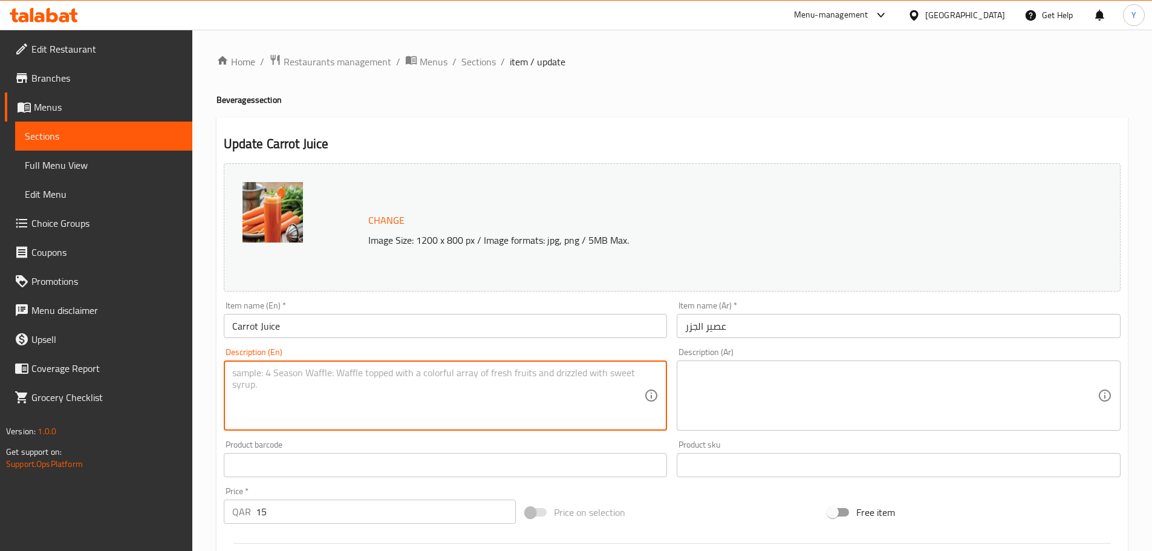
paste textarea "Large"
type textarea "Large"
click at [722, 380] on textarea at bounding box center [891, 395] width 412 height 57
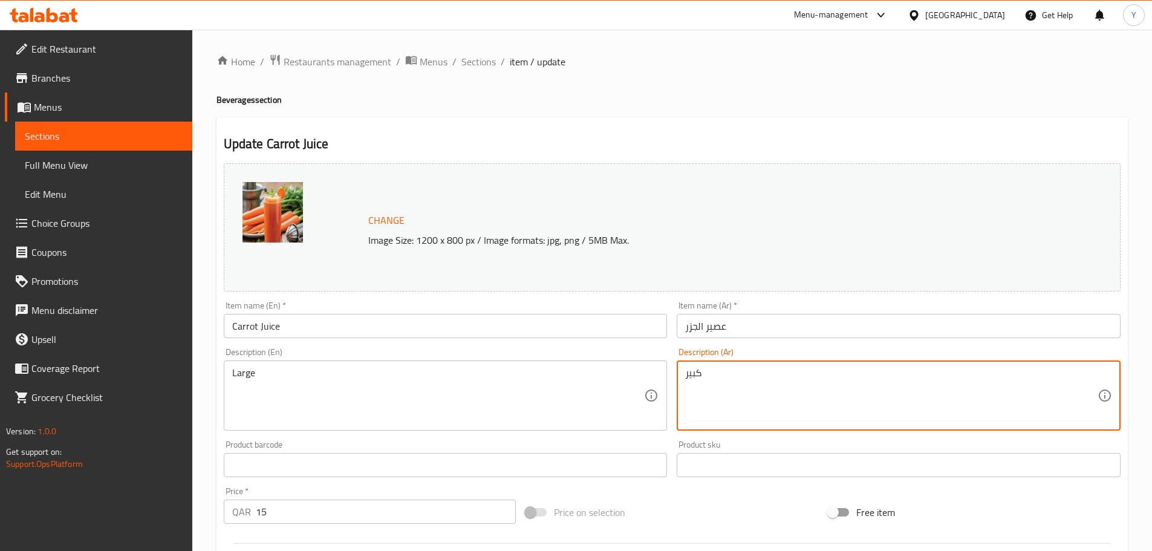
click at [834, 106] on h4 "Beverages section" at bounding box center [671, 100] width 911 height 12
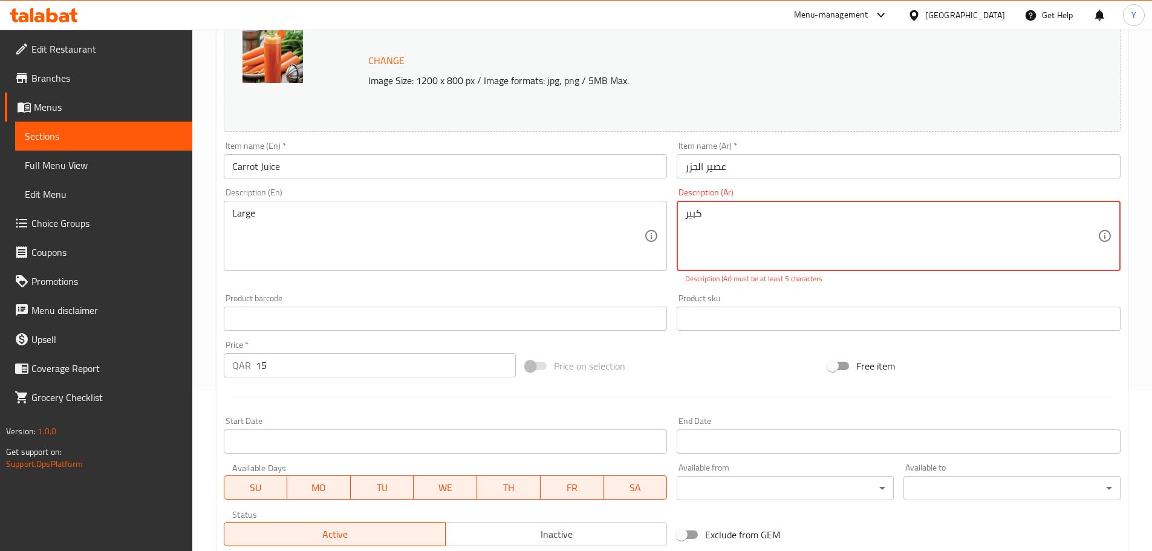
scroll to position [32, 0]
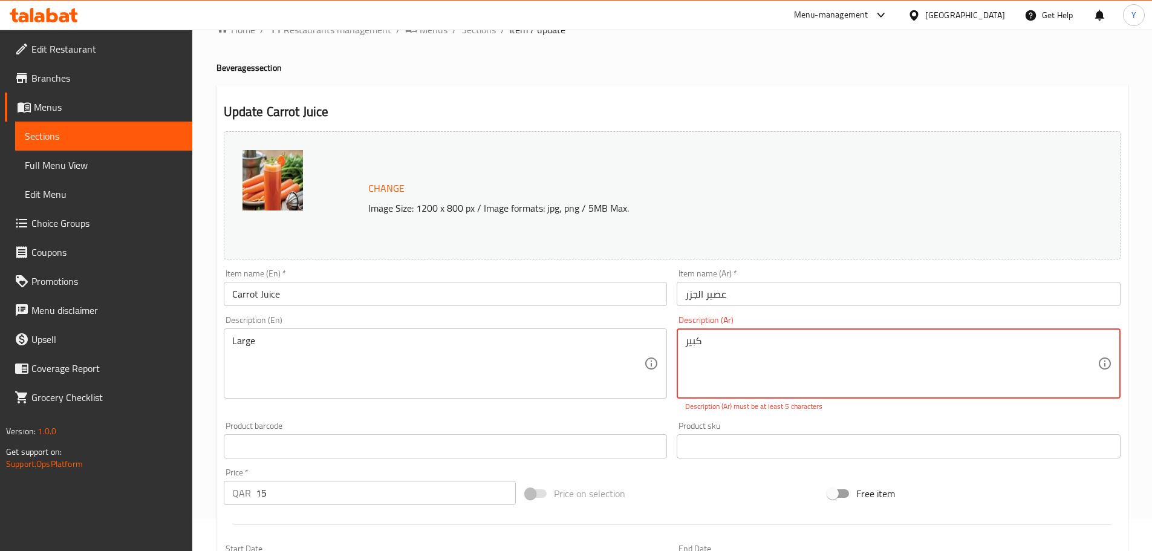
type textarea "كبير"
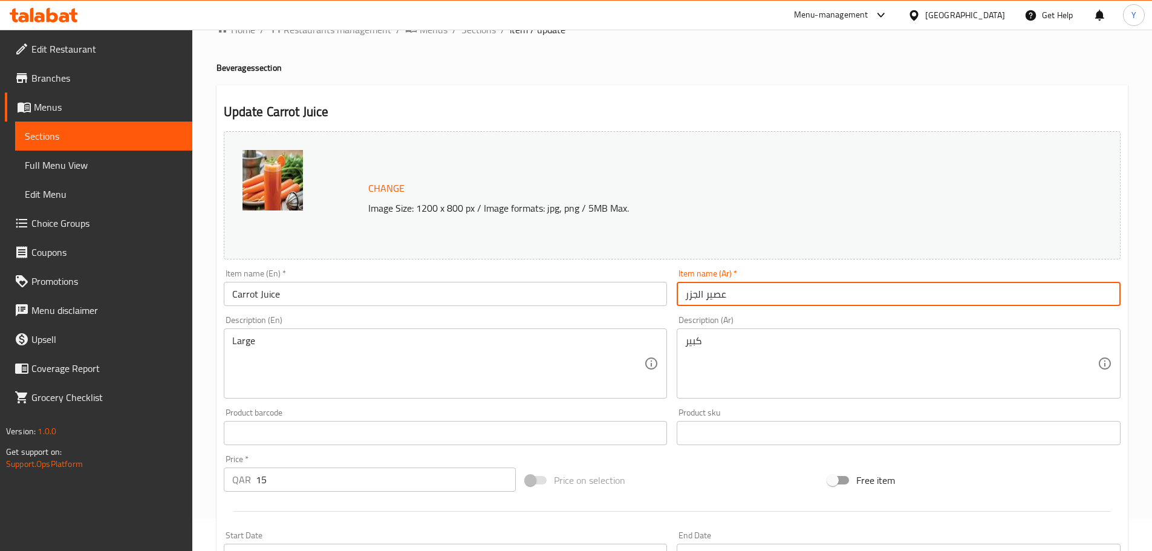
click at [699, 294] on input "عصير الجزر" at bounding box center [898, 294] width 444 height 24
type input "عصير جزر"
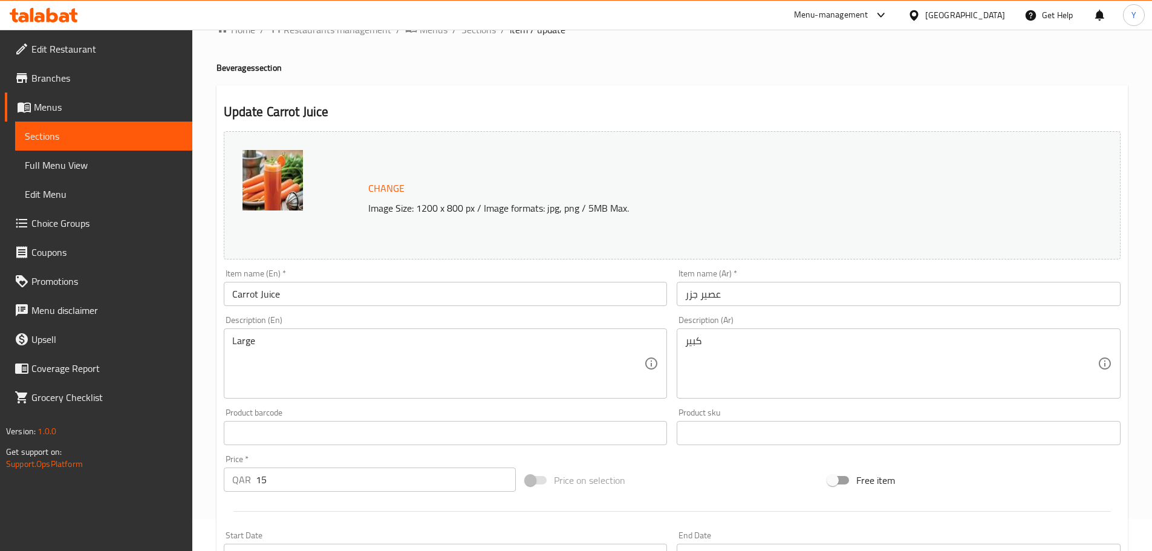
click at [848, 37] on div "Home / Restaurants management / Menus / Sections / item / update Beverages sect…" at bounding box center [671, 419] width 911 height 794
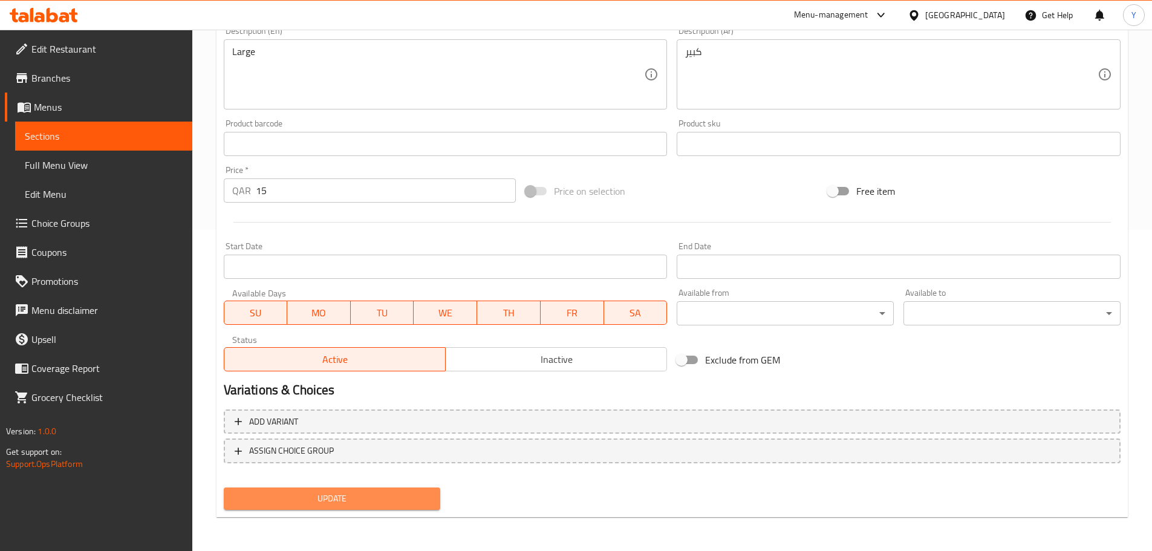
click at [365, 504] on span "Update" at bounding box center [332, 498] width 198 height 15
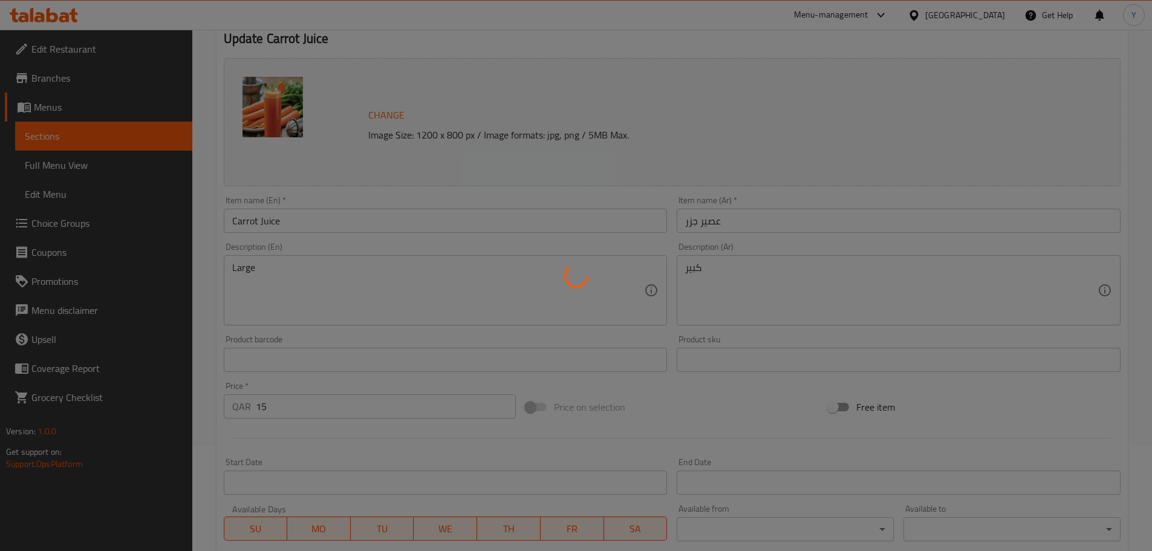
scroll to position [0, 0]
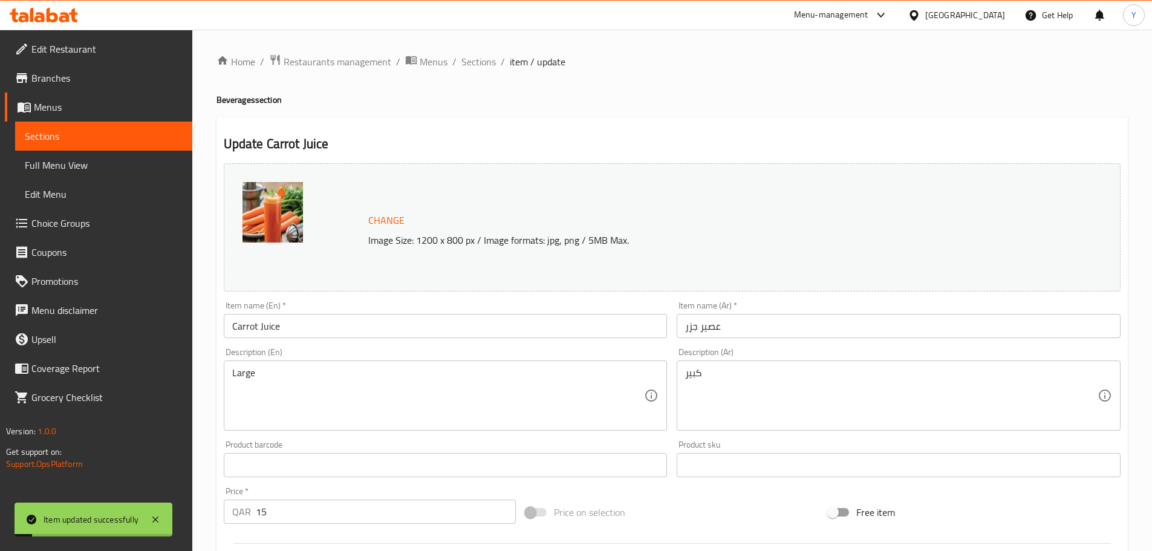
click at [479, 73] on div "Home / Restaurants management / Menus / Sections / item / update Beverages sect…" at bounding box center [671, 451] width 911 height 794
click at [476, 69] on span "Sections" at bounding box center [478, 61] width 34 height 15
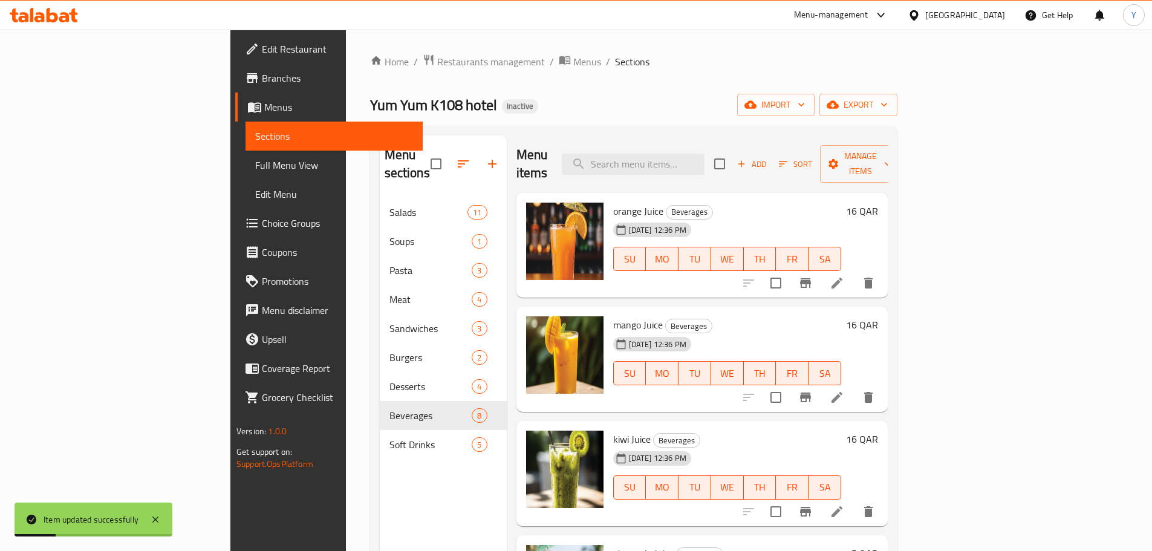
scroll to position [242, 0]
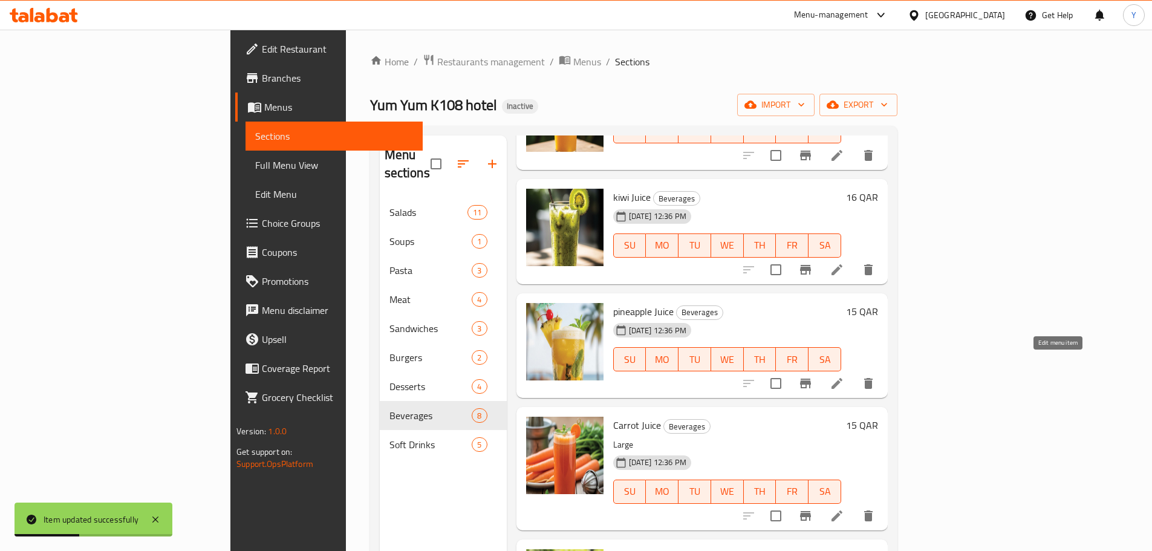
click at [842, 378] on icon at bounding box center [836, 383] width 11 height 11
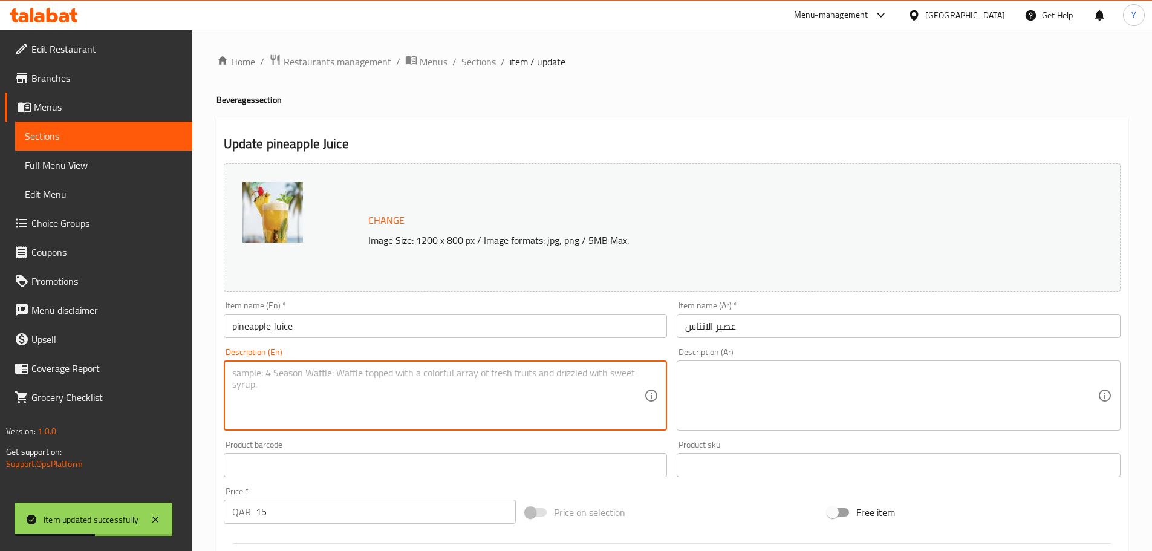
click at [290, 398] on textarea at bounding box center [438, 395] width 412 height 57
paste textarea "Large"
paste textarea
type textarea "Large"
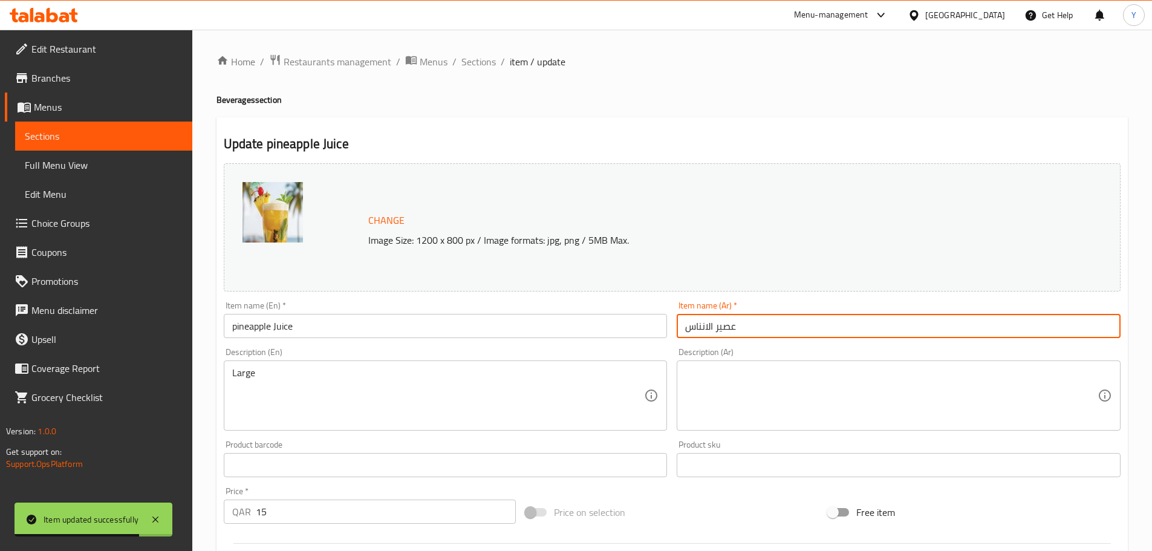
click at [770, 316] on input "عصير الانناس" at bounding box center [898, 326] width 444 height 24
click at [1092, 326] on input "عصير الانناس" at bounding box center [898, 326] width 444 height 24
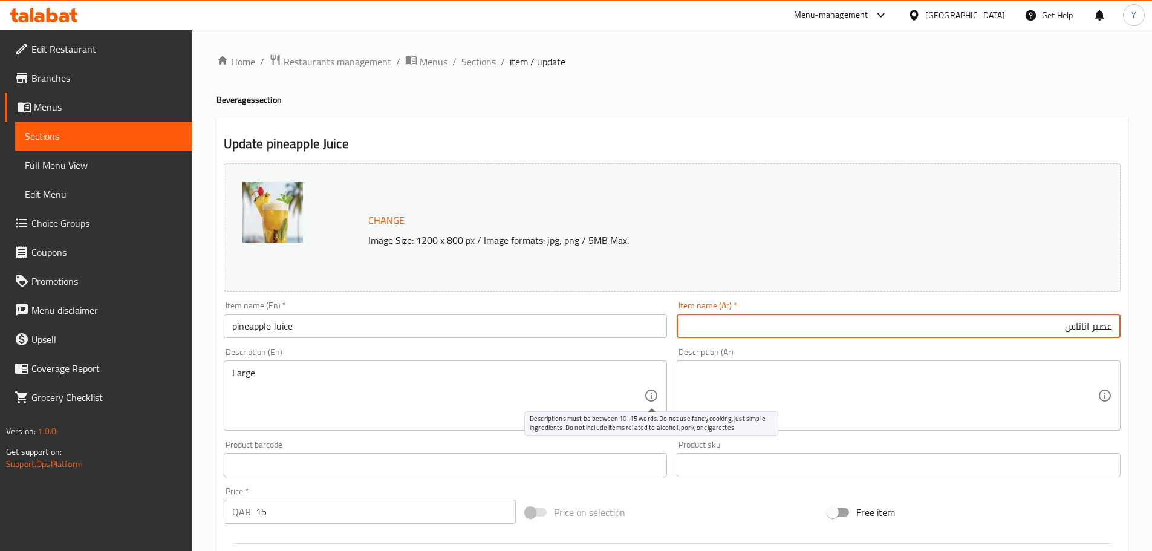
type input "عصير اناناس"
click at [701, 397] on textarea at bounding box center [891, 395] width 412 height 57
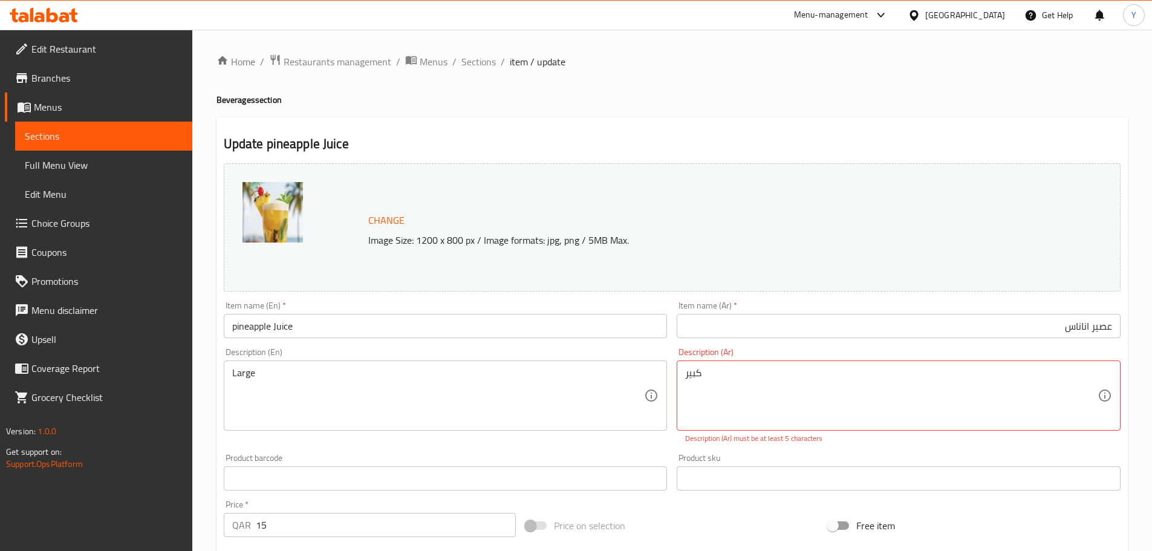
click at [736, 80] on div "Home / Restaurants management / Menus / Sections / item / update Beverages sect…" at bounding box center [671, 457] width 911 height 807
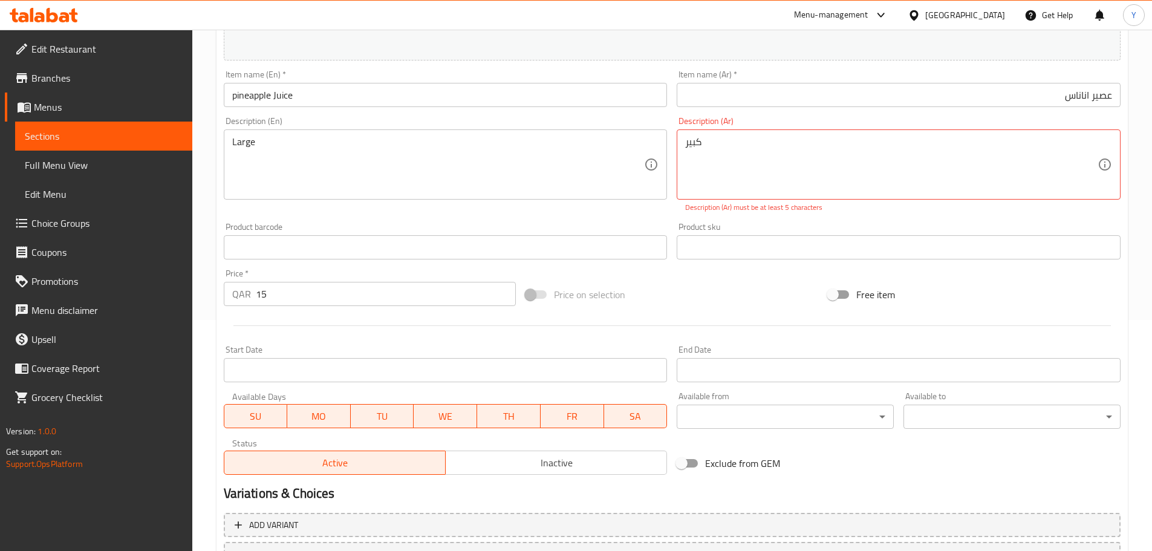
scroll to position [153, 0]
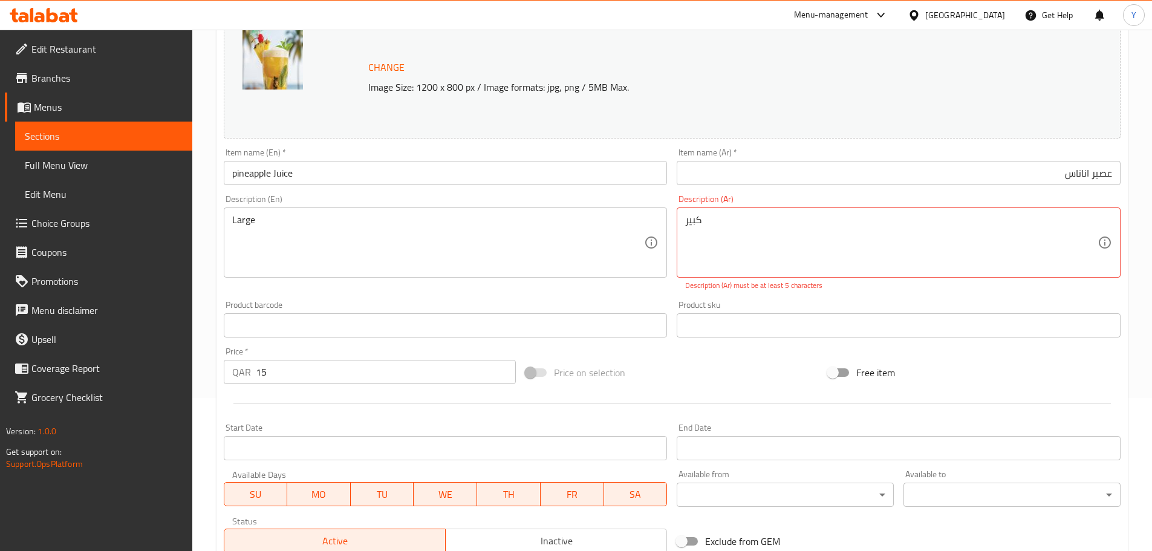
click at [809, 213] on div "كبير Description (Ar)" at bounding box center [898, 242] width 444 height 70
type textarea "كبير"
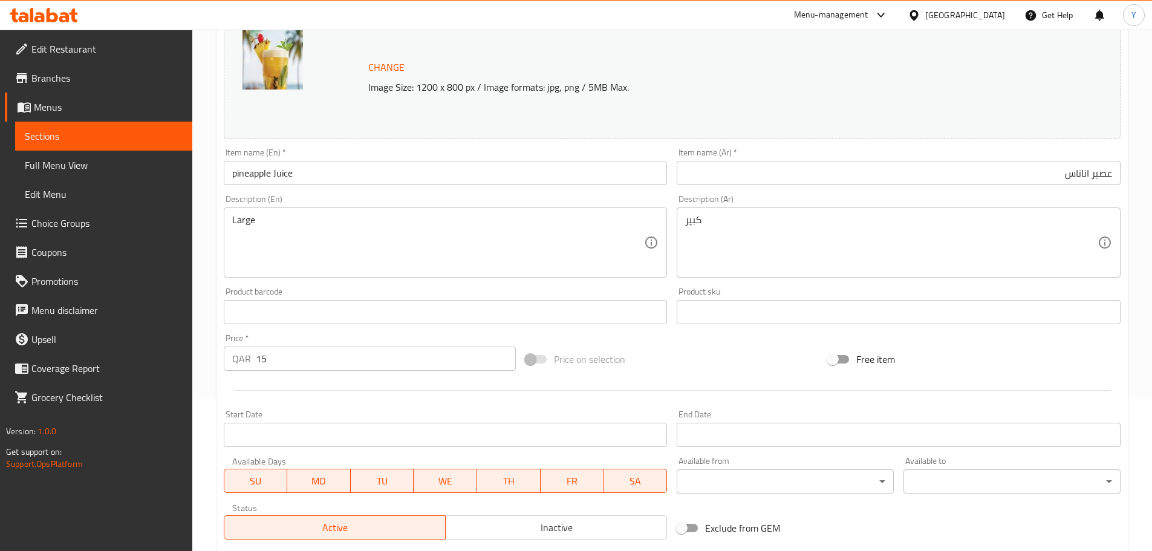
click at [741, 23] on div "Menu-management Qatar Get Help Y" at bounding box center [576, 15] width 1152 height 29
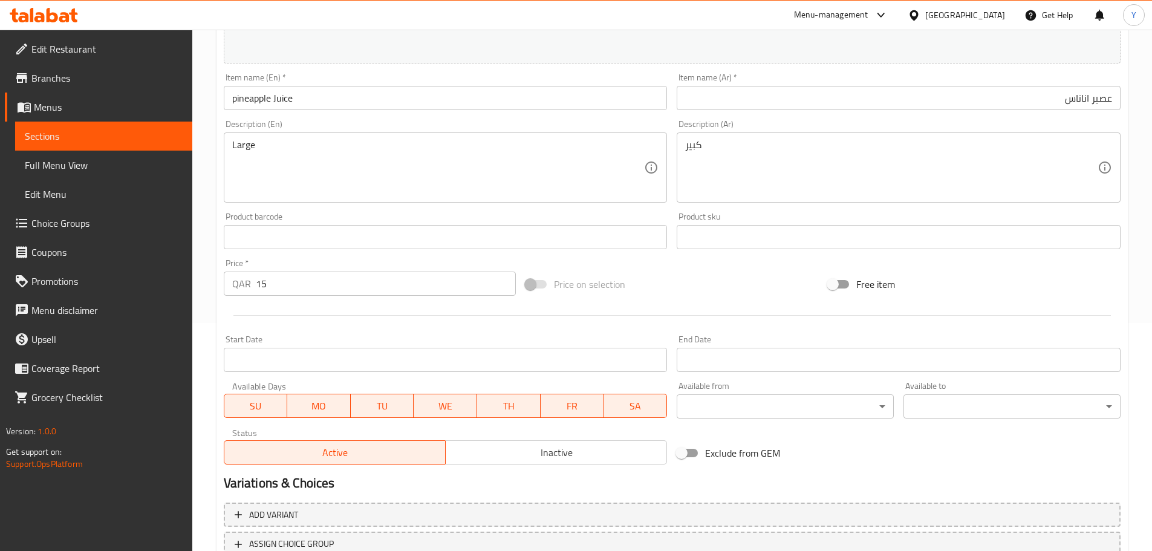
scroll to position [321, 0]
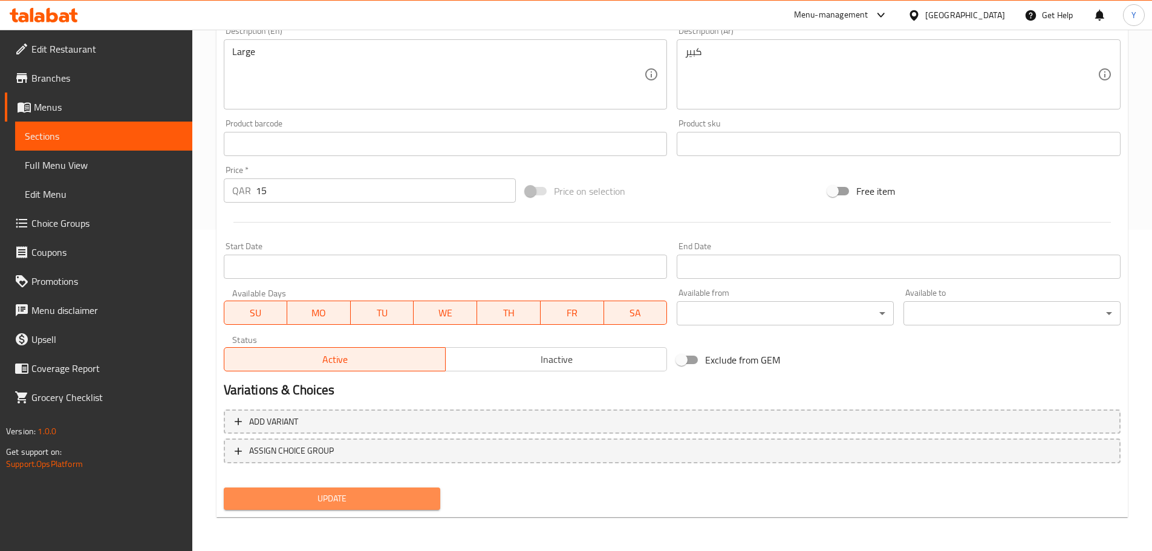
click at [323, 498] on span "Update" at bounding box center [332, 498] width 198 height 15
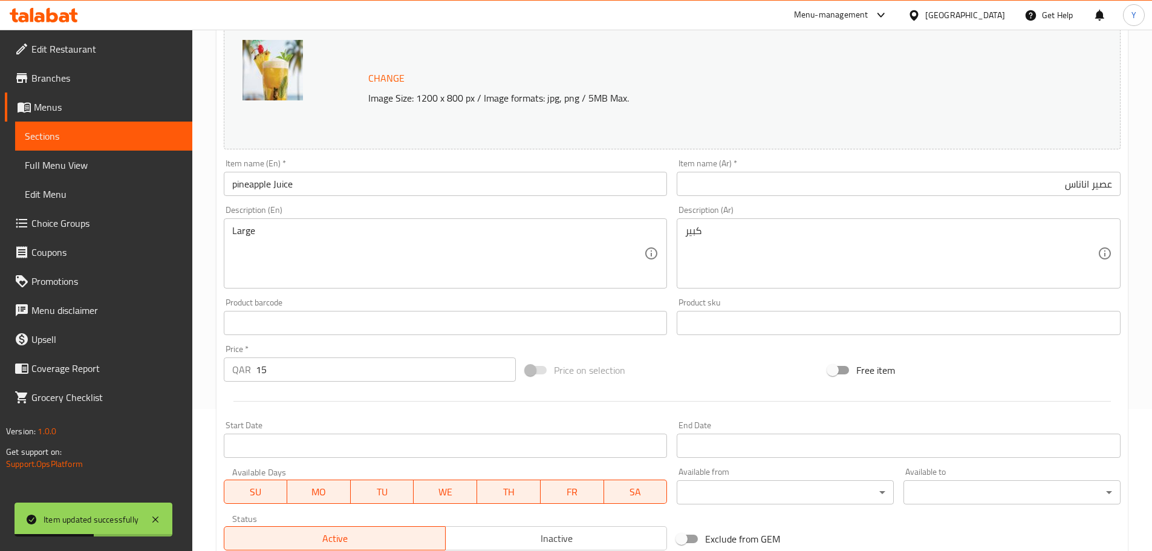
scroll to position [0, 0]
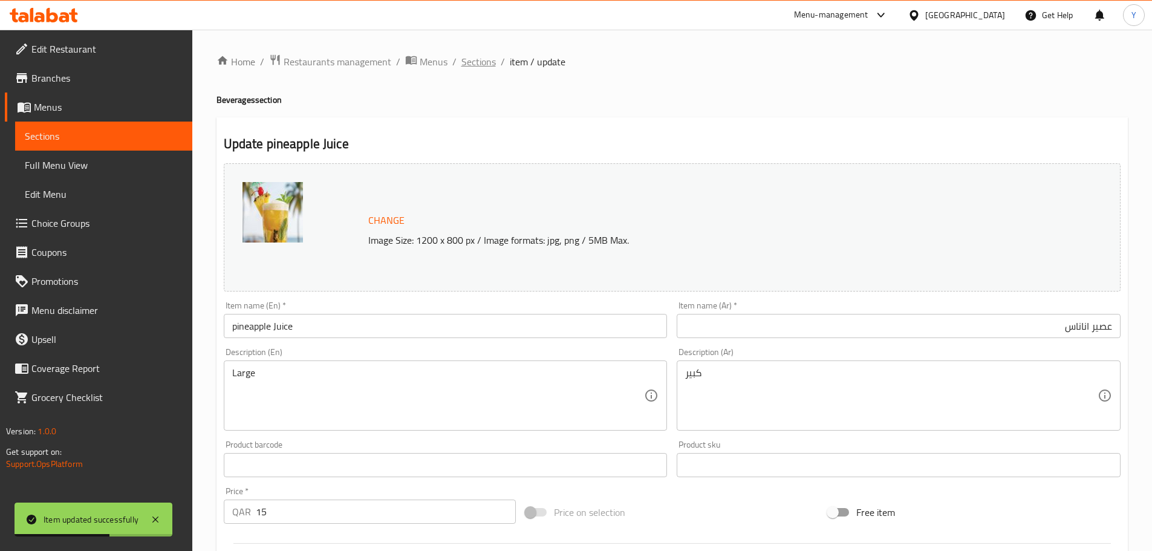
click at [476, 61] on span "Sections" at bounding box center [478, 61] width 34 height 15
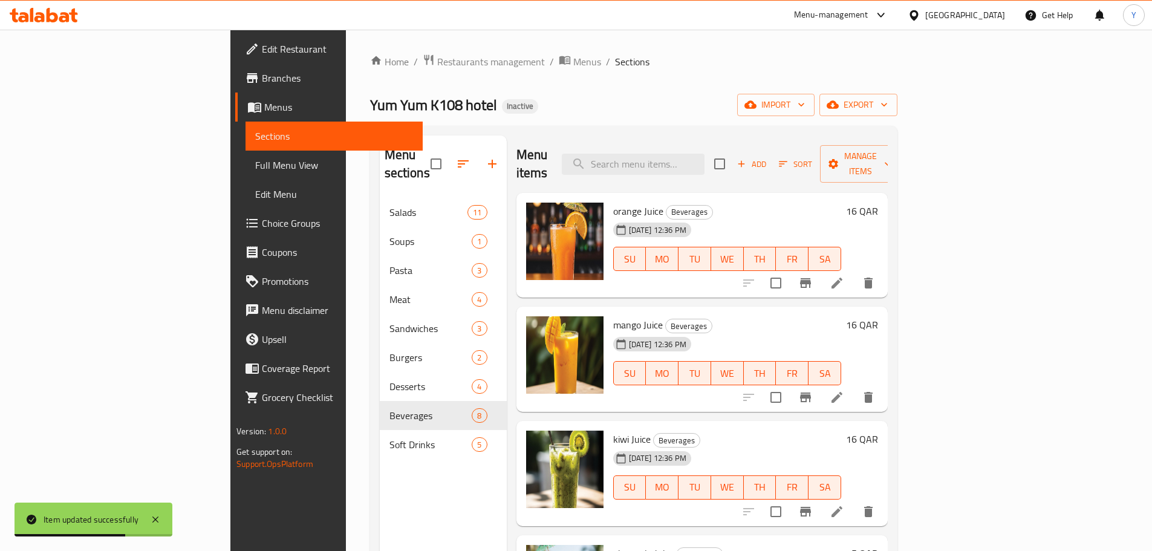
scroll to position [181, 0]
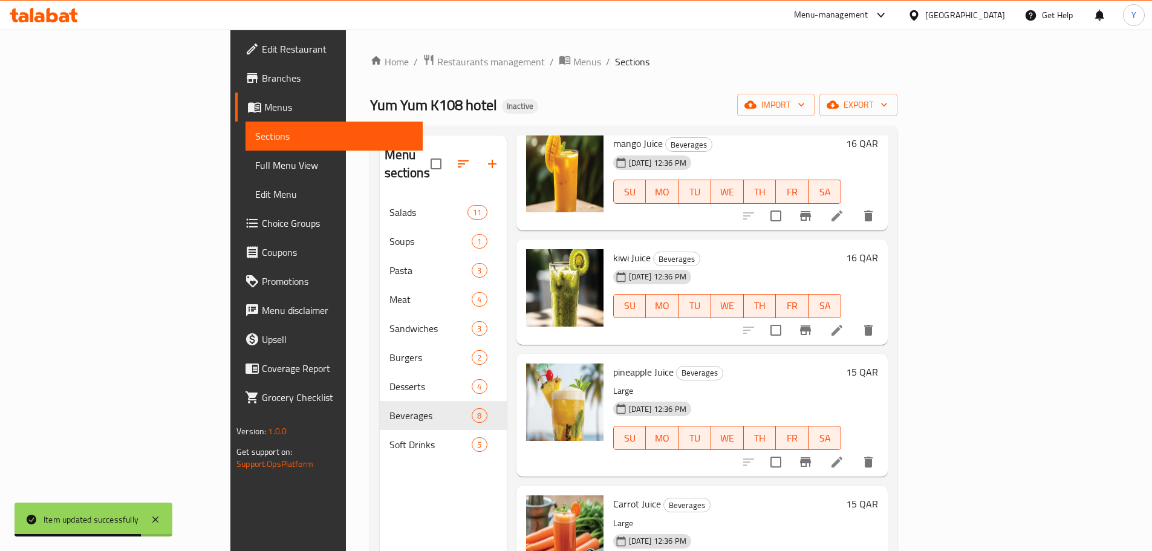
click at [842, 325] on icon at bounding box center [836, 330] width 11 height 11
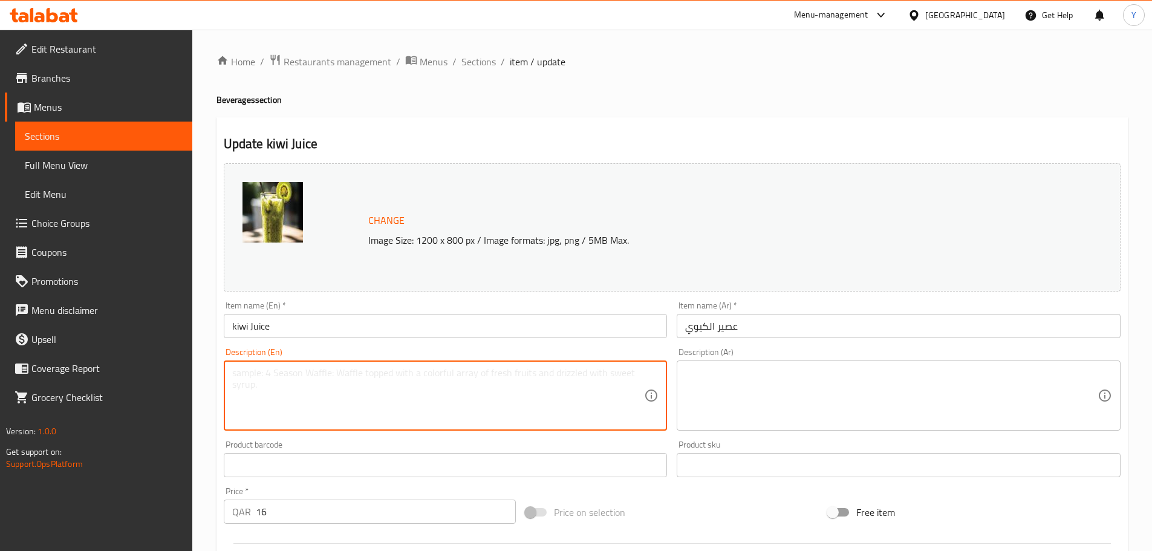
click at [470, 399] on textarea at bounding box center [438, 395] width 412 height 57
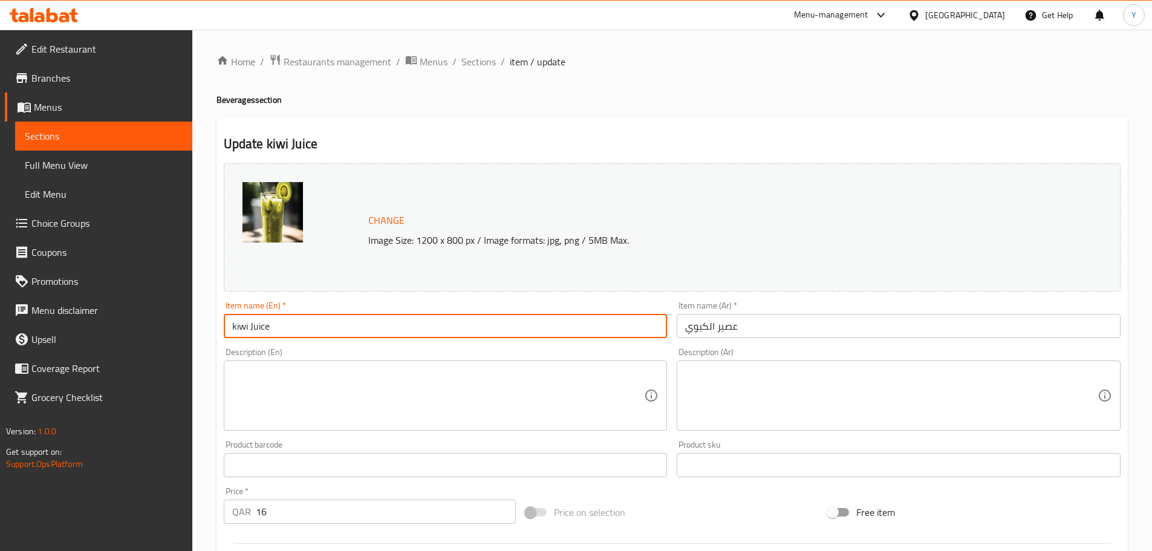
click at [372, 326] on input "kiwi Juice" at bounding box center [446, 326] width 444 height 24
type input "Kiwi juice"
click at [559, 374] on textarea at bounding box center [438, 395] width 412 height 57
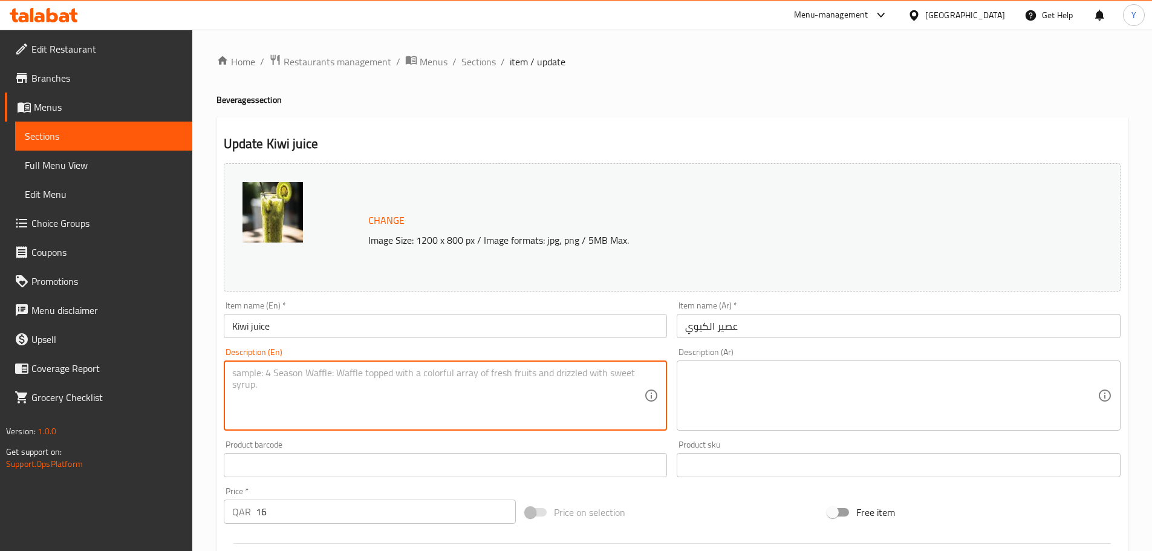
paste textarea "Large"
type textarea "Large"
click at [759, 382] on textarea at bounding box center [891, 395] width 412 height 57
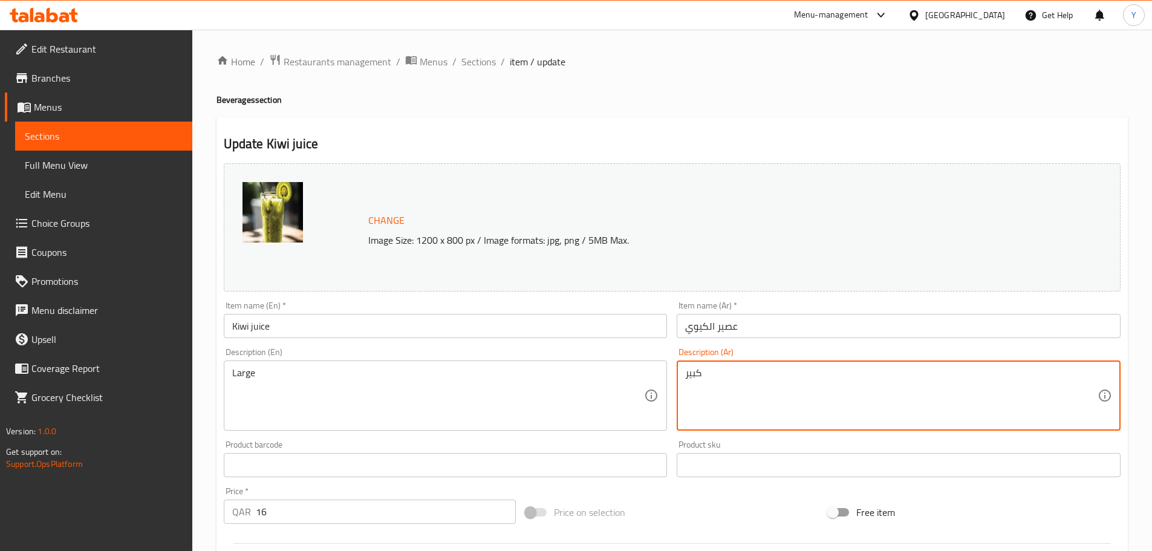
type textarea "كبير"
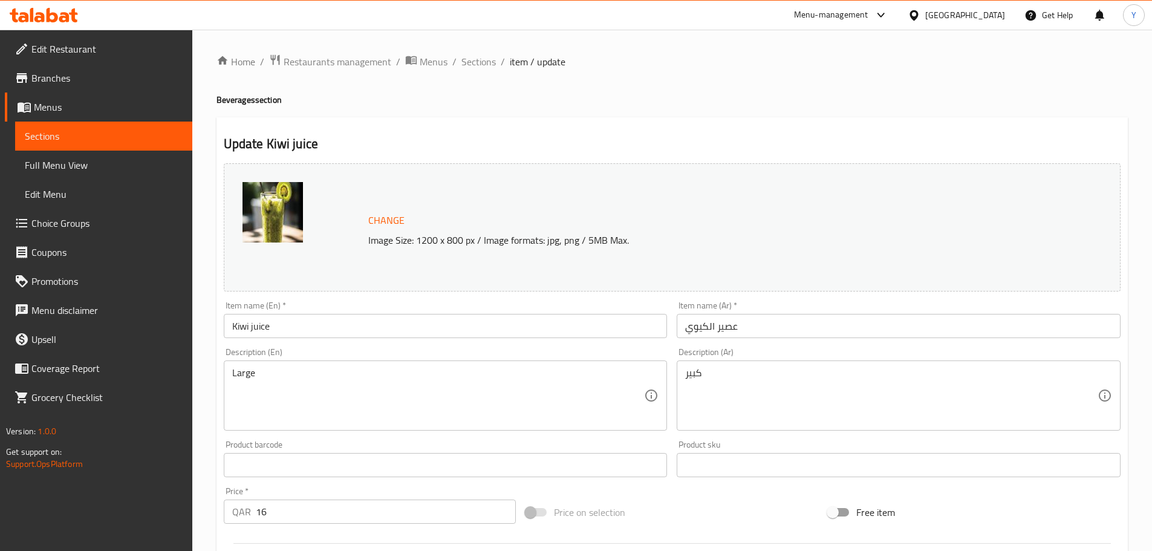
click at [839, 137] on h2 "Update Kiwi juice" at bounding box center [672, 144] width 897 height 18
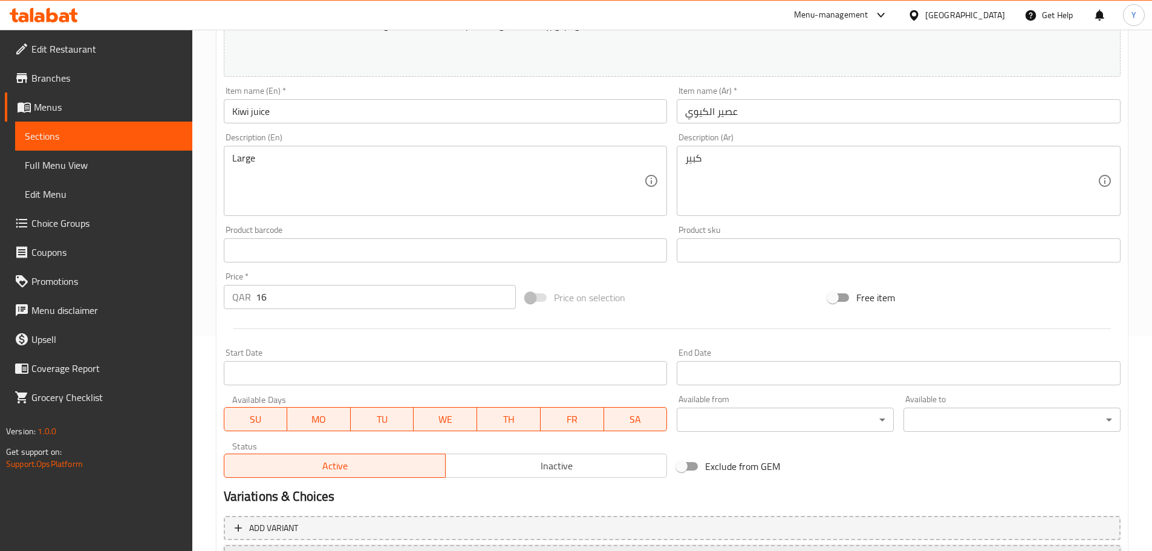
scroll to position [321, 0]
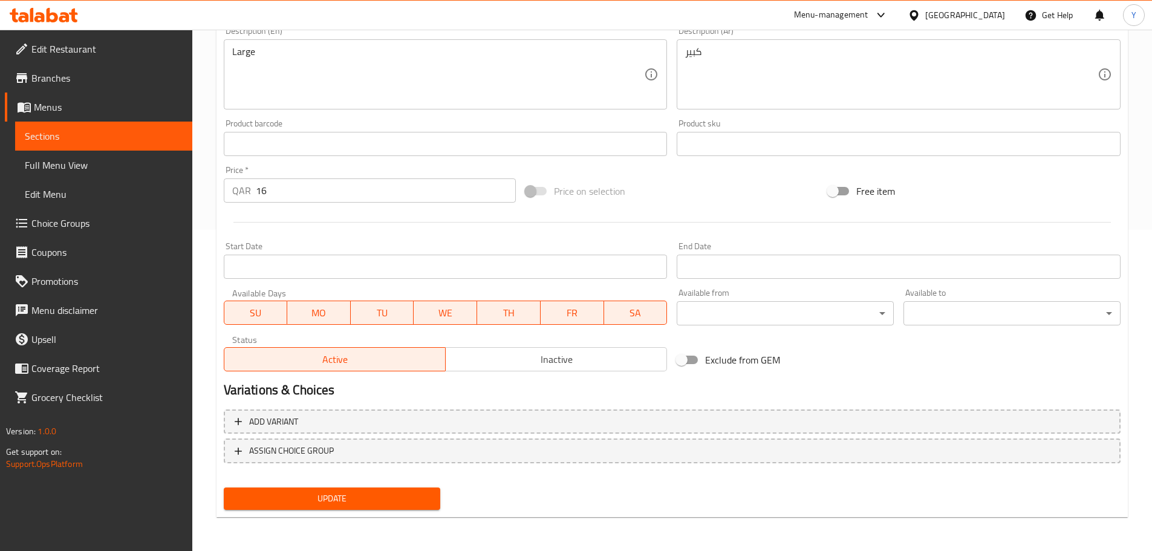
click at [334, 514] on div "Update" at bounding box center [332, 498] width 227 height 32
click at [353, 508] on button "Update" at bounding box center [332, 498] width 217 height 22
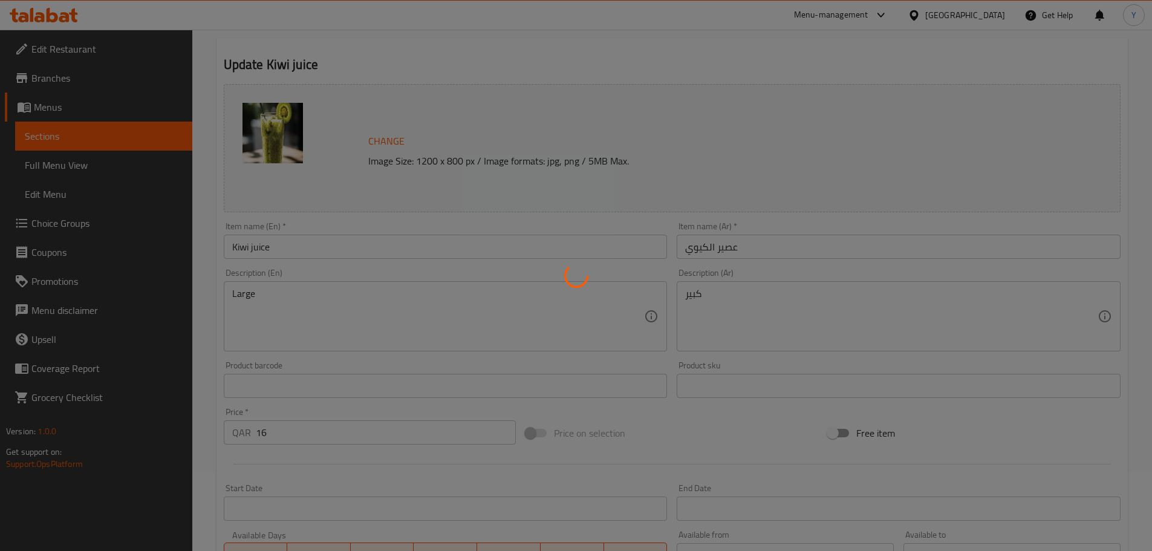
scroll to position [19, 0]
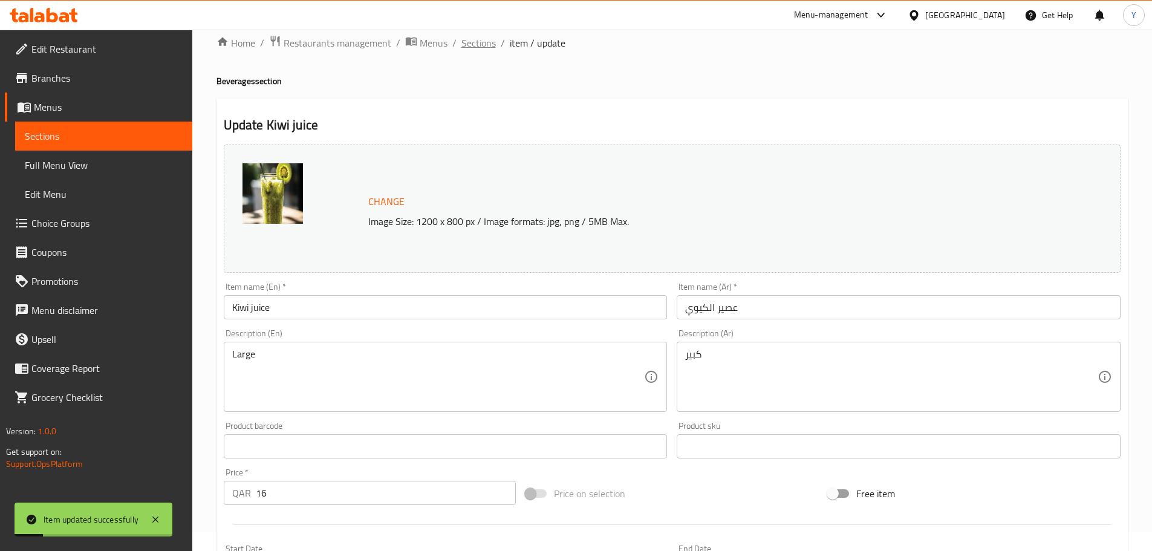
click at [474, 45] on span "Sections" at bounding box center [478, 43] width 34 height 15
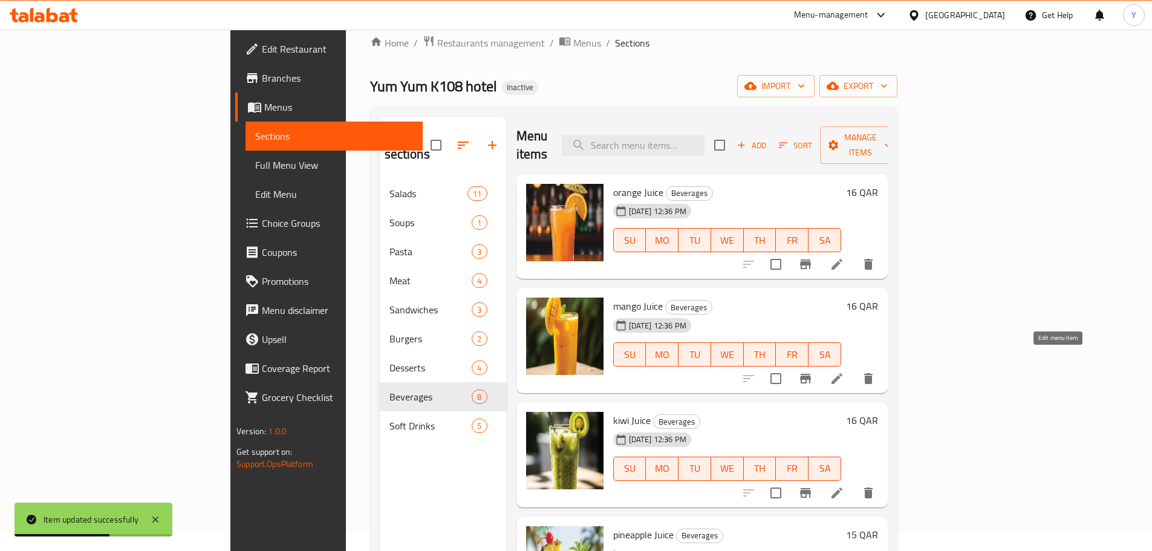
click at [842, 373] on icon at bounding box center [836, 378] width 11 height 11
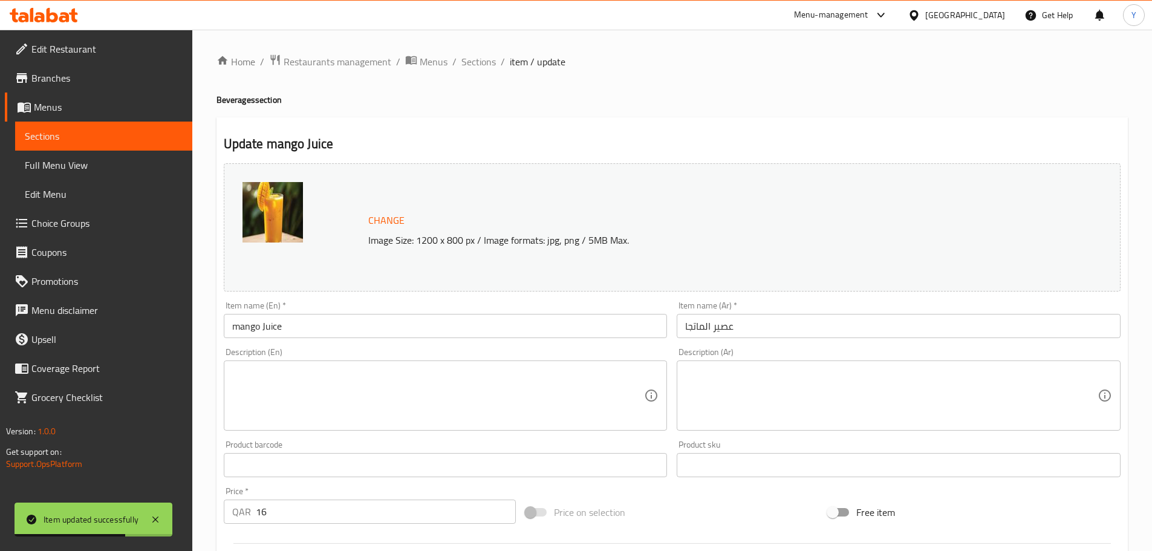
click at [282, 394] on textarea at bounding box center [438, 395] width 412 height 57
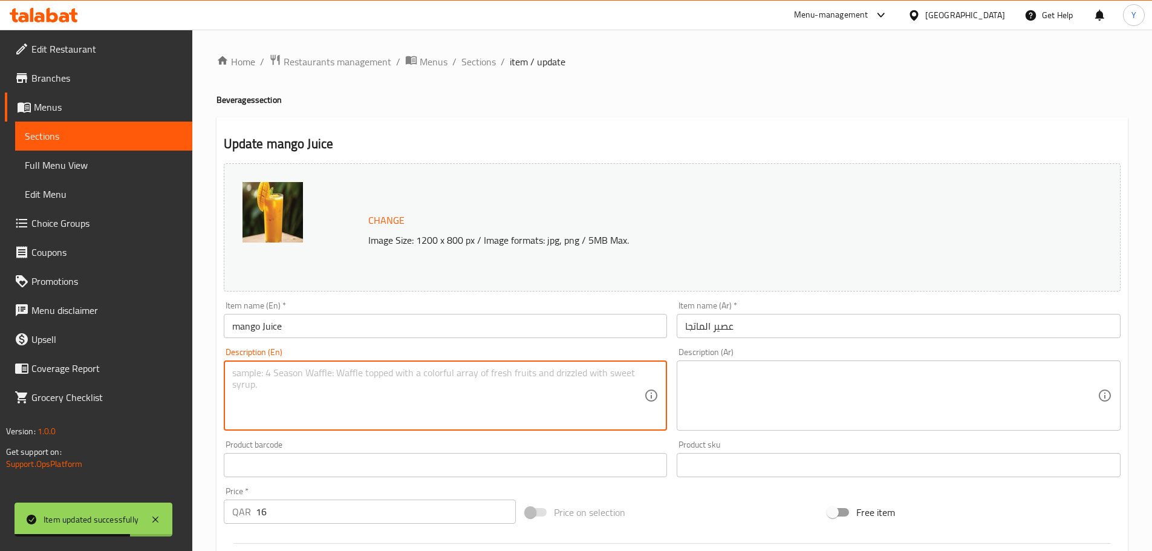
paste textarea "Large"
type textarea "Large"
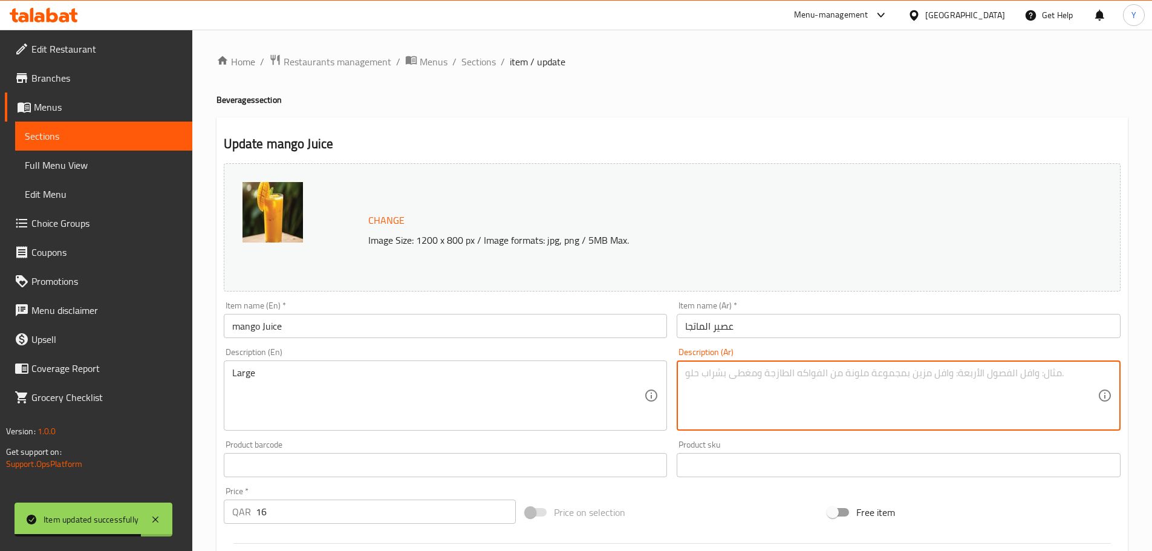
click at [845, 406] on textarea at bounding box center [891, 395] width 412 height 57
type textarea "كبير"
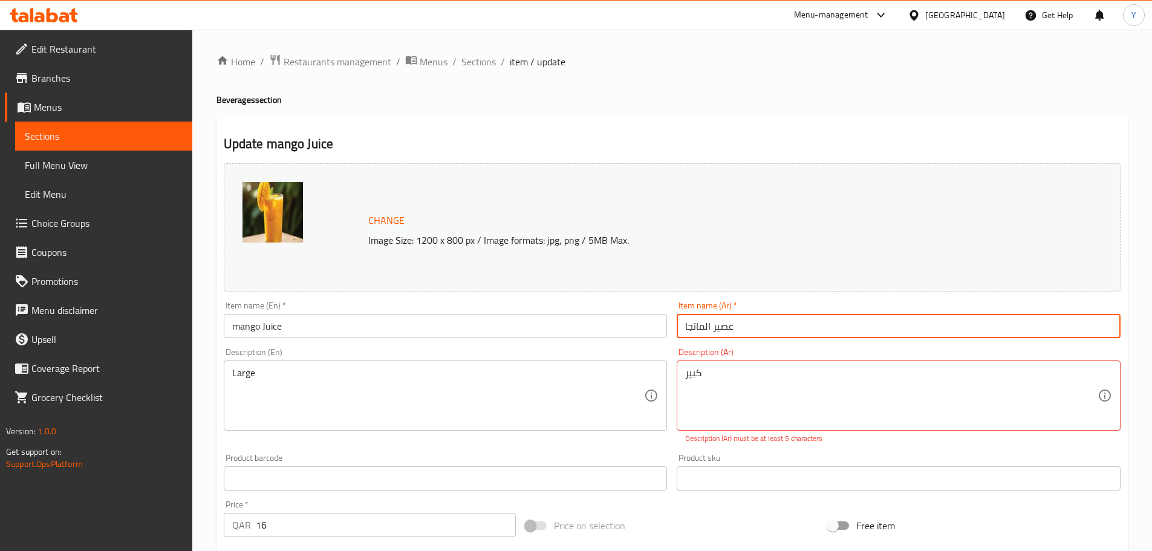
click at [704, 328] on input "عصير الماتجا" at bounding box center [898, 326] width 444 height 24
type input "عصير اماتجا"
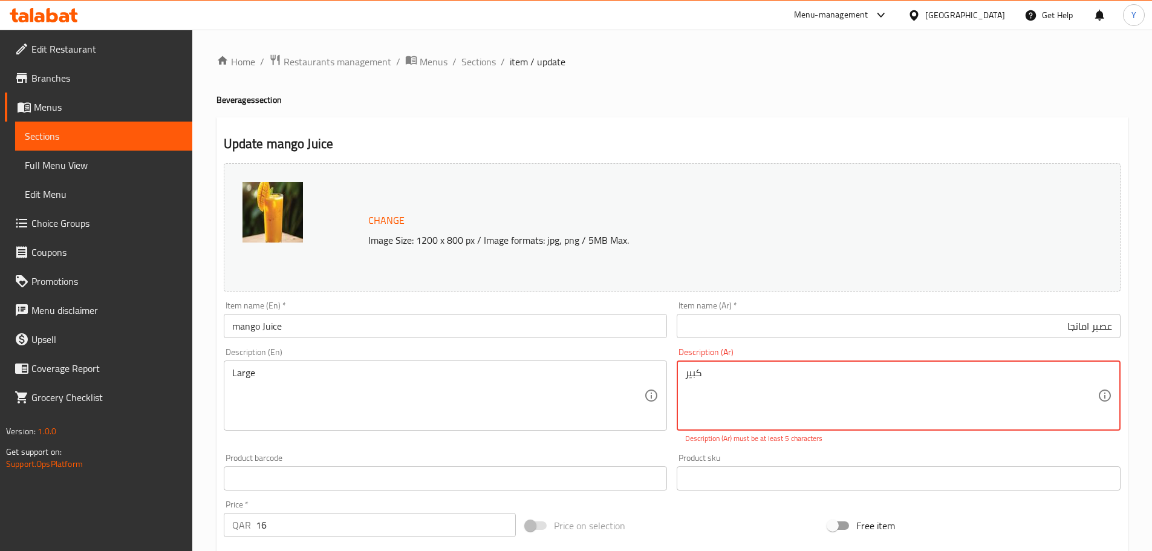
type textarea "كبير"
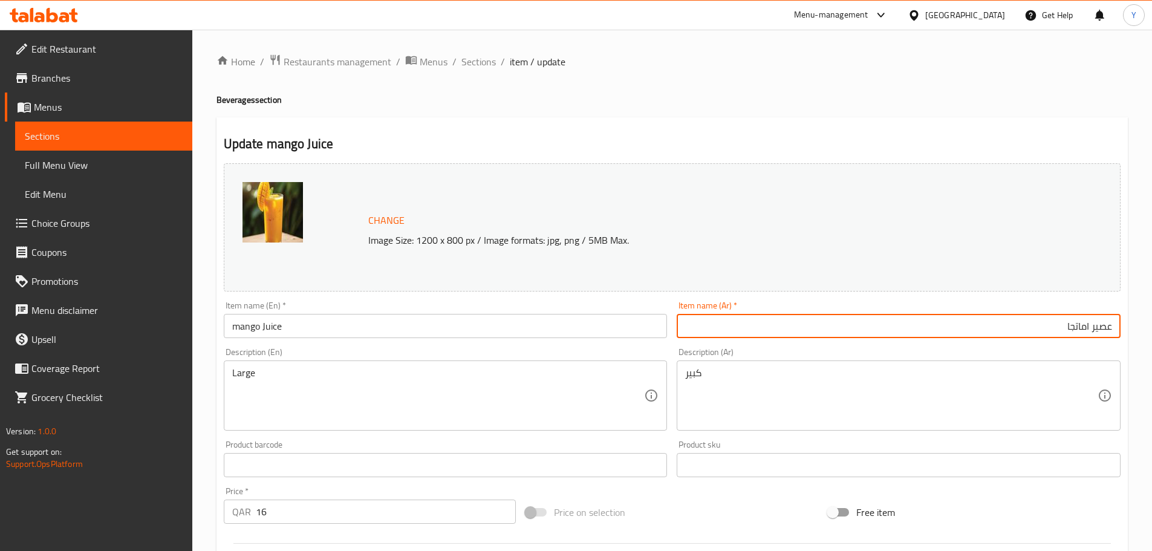
click at [1083, 325] on input "عصير اماتجا" at bounding box center [898, 326] width 444 height 24
click at [1072, 329] on input "عصير ماتجا" at bounding box center [898, 326] width 444 height 24
type input "عصير مانجا"
click at [323, 314] on input "mango Juice" at bounding box center [446, 326] width 444 height 24
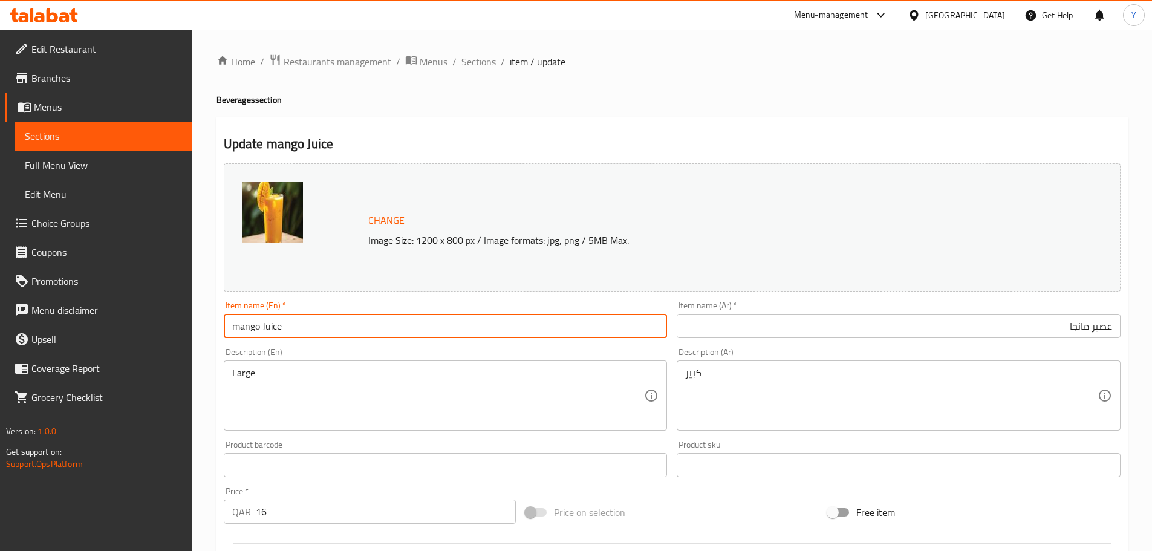
type input "Mango Juice"
click at [903, 94] on h4 "Beverages section" at bounding box center [671, 100] width 911 height 12
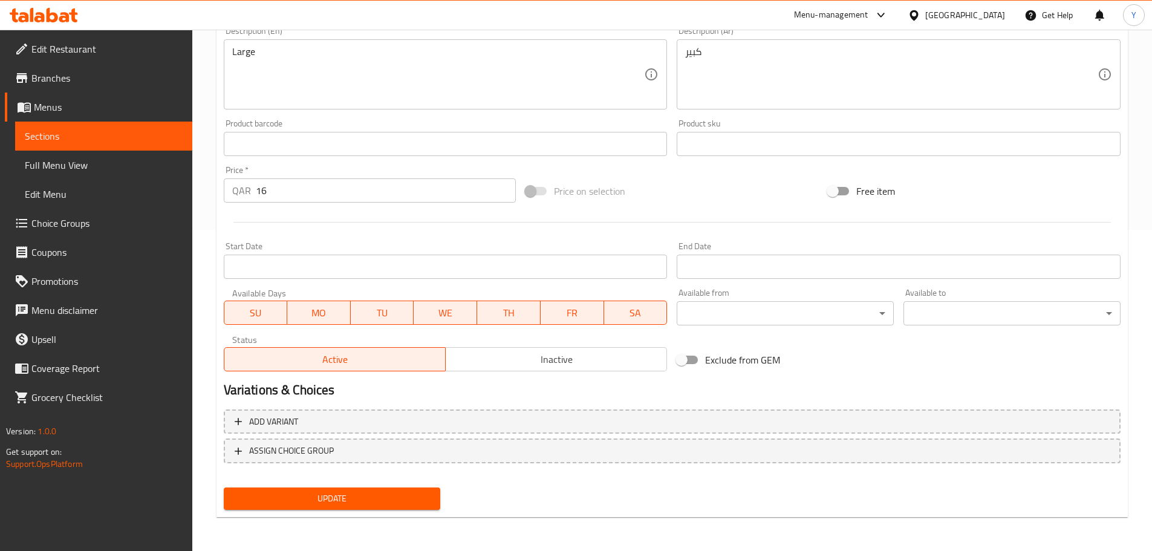
click at [417, 498] on span "Update" at bounding box center [332, 498] width 198 height 15
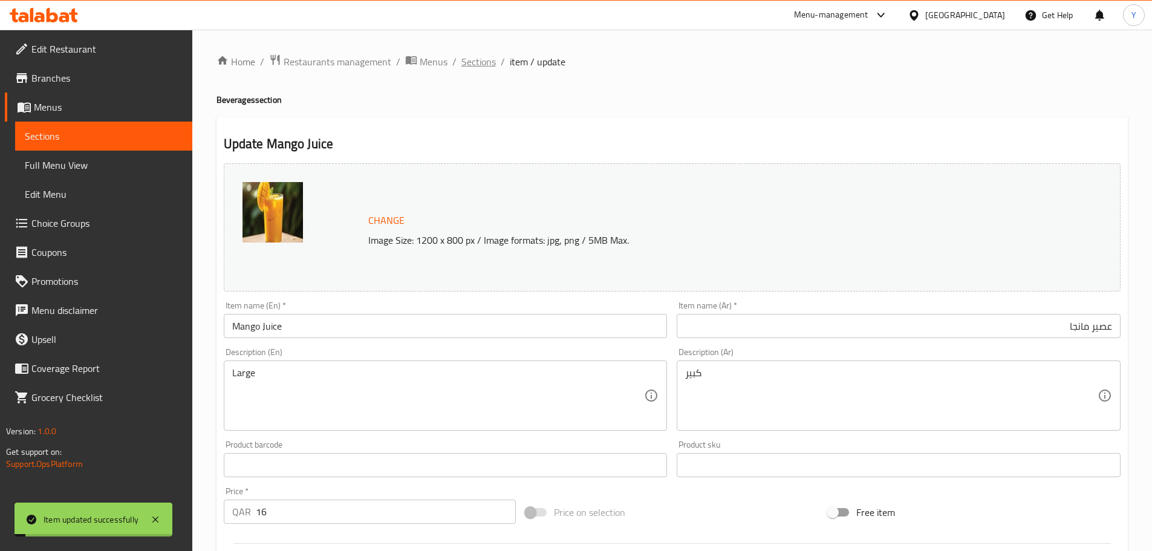
click at [475, 65] on span "Sections" at bounding box center [478, 61] width 34 height 15
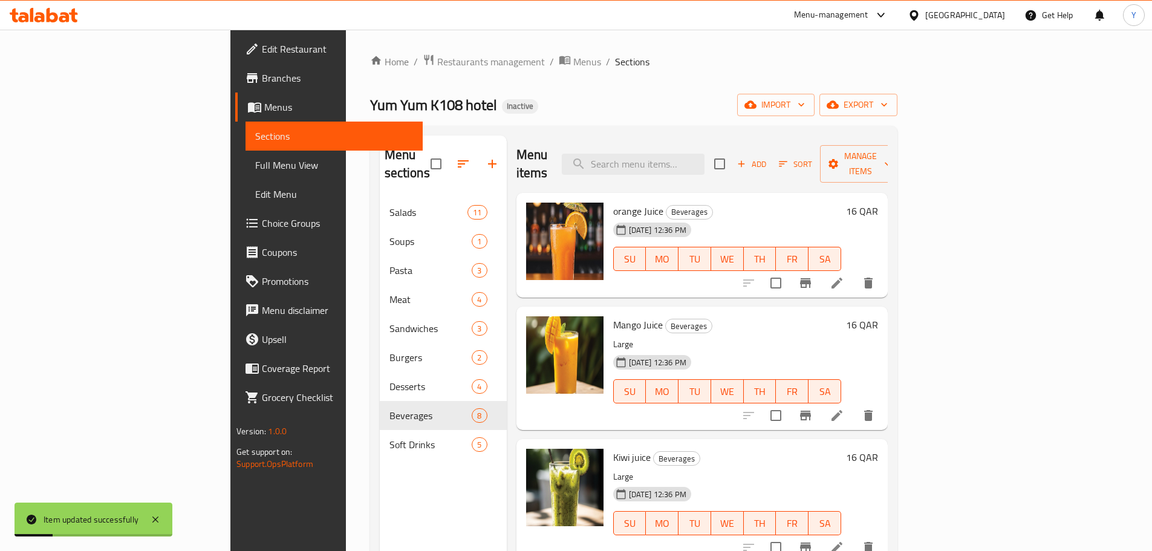
click at [844, 276] on icon at bounding box center [836, 283] width 15 height 15
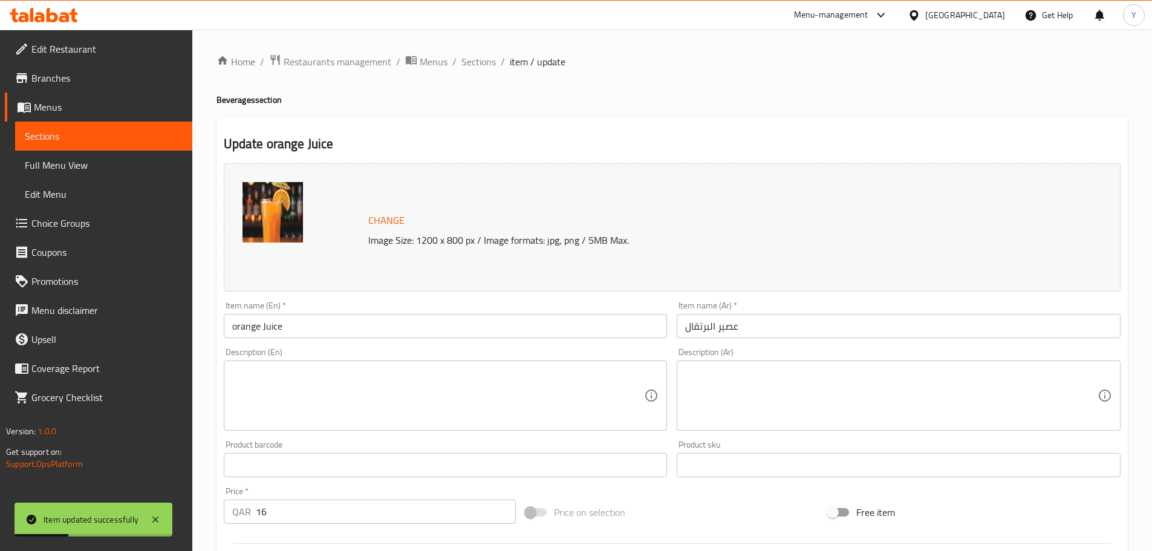
click at [318, 334] on input "orange Juice" at bounding box center [446, 326] width 444 height 24
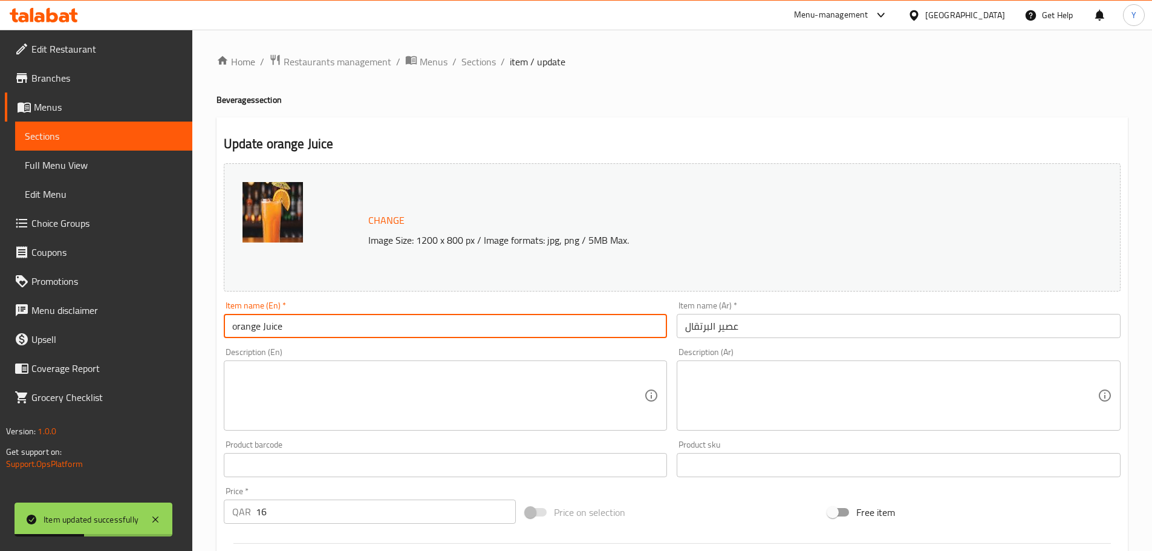
type input "Orange Juice"
click at [814, 337] on input "عصير البرتقال" at bounding box center [898, 326] width 444 height 24
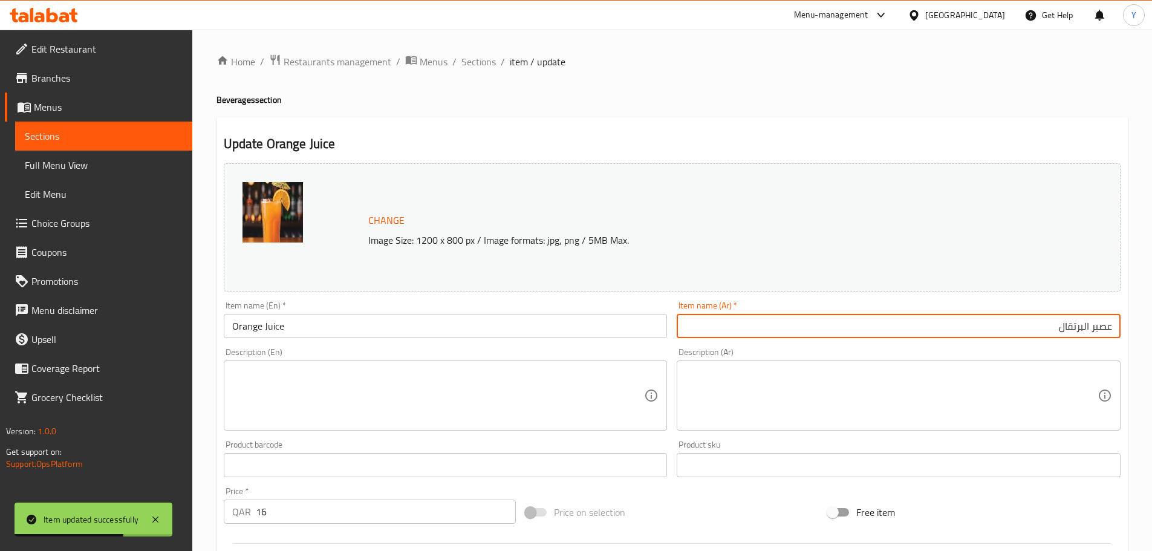
click at [1083, 326] on input "عصير البرتقال" at bounding box center [898, 326] width 444 height 24
type input "عصير برتقال"
click at [923, 99] on h4 "Beverages section" at bounding box center [671, 100] width 911 height 12
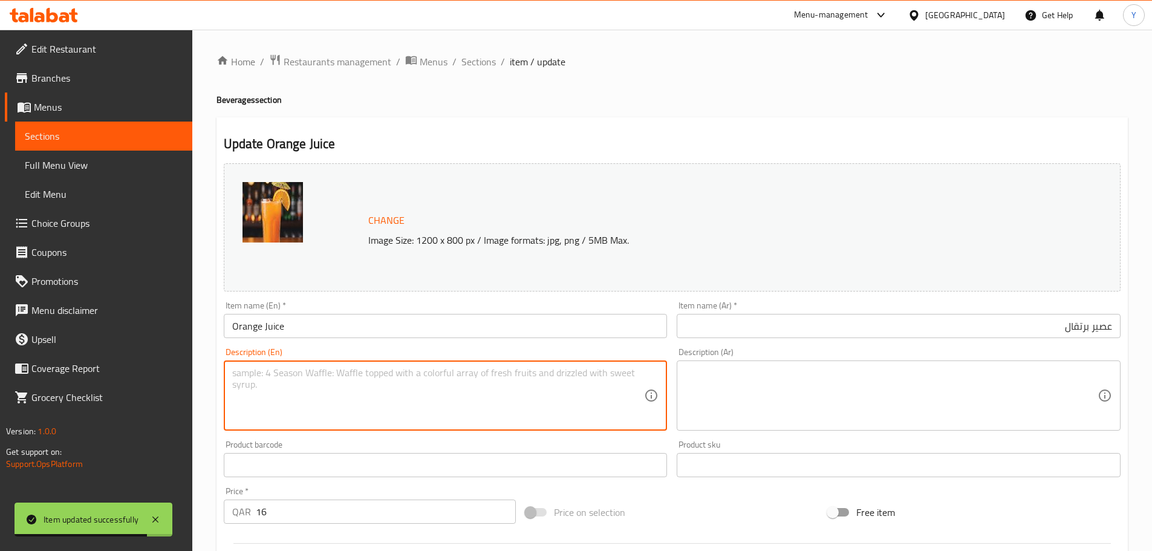
drag, startPoint x: 465, startPoint y: 386, endPoint x: 794, endPoint y: 408, distance: 329.0
click at [479, 385] on textarea at bounding box center [438, 395] width 412 height 57
paste textarea "Large"
type textarea "Large"
click at [794, 409] on textarea at bounding box center [891, 395] width 412 height 57
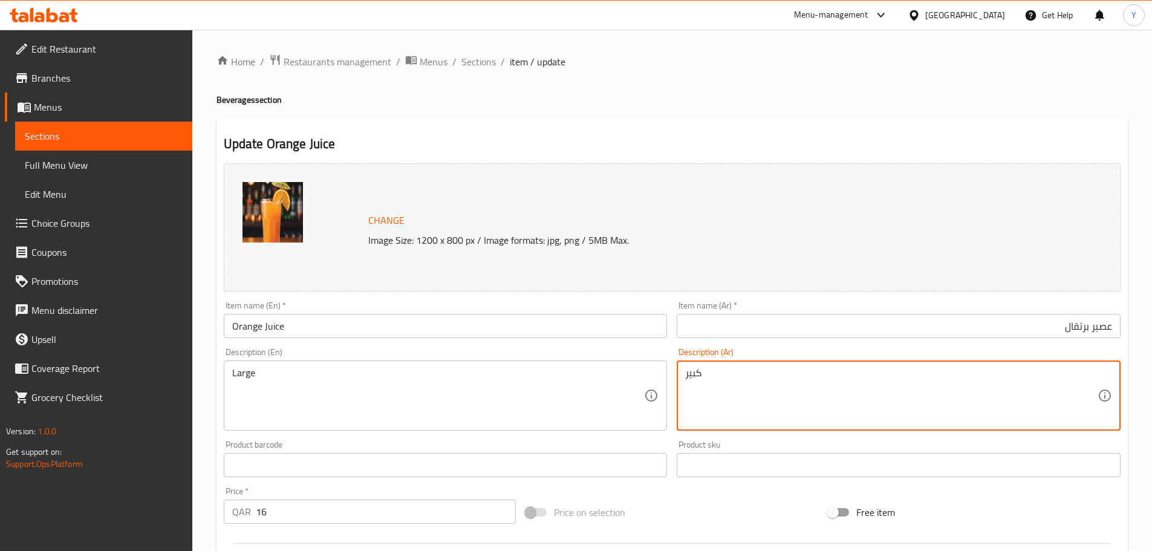
type textarea "كبير"
click at [764, 118] on div "Update Orange Juice Change Image Size: 1200 x 800 px / Image formats: jpg, png …" at bounding box center [671, 477] width 911 height 721
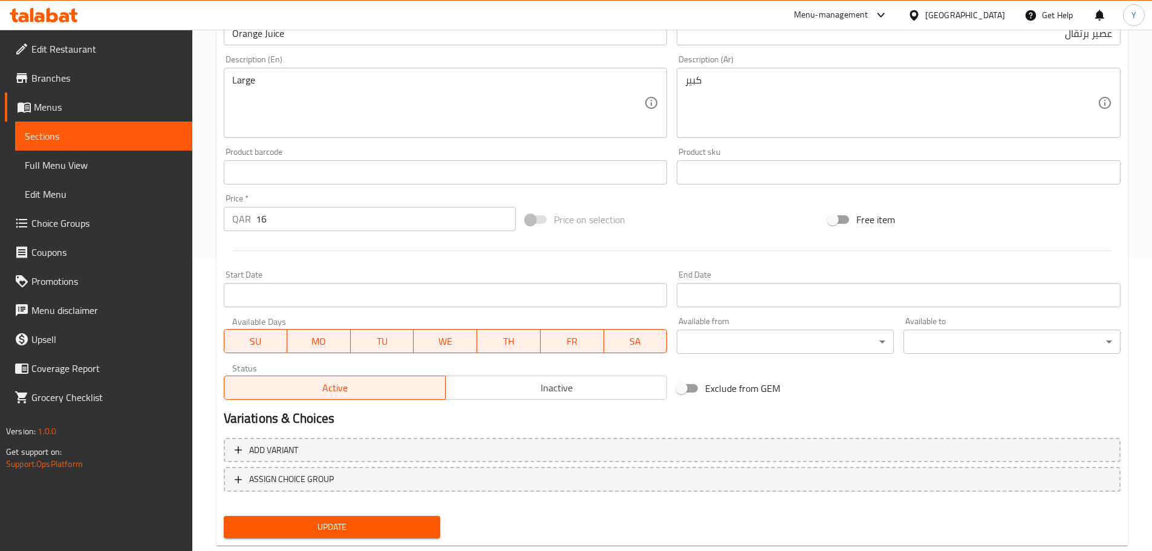
scroll to position [321, 0]
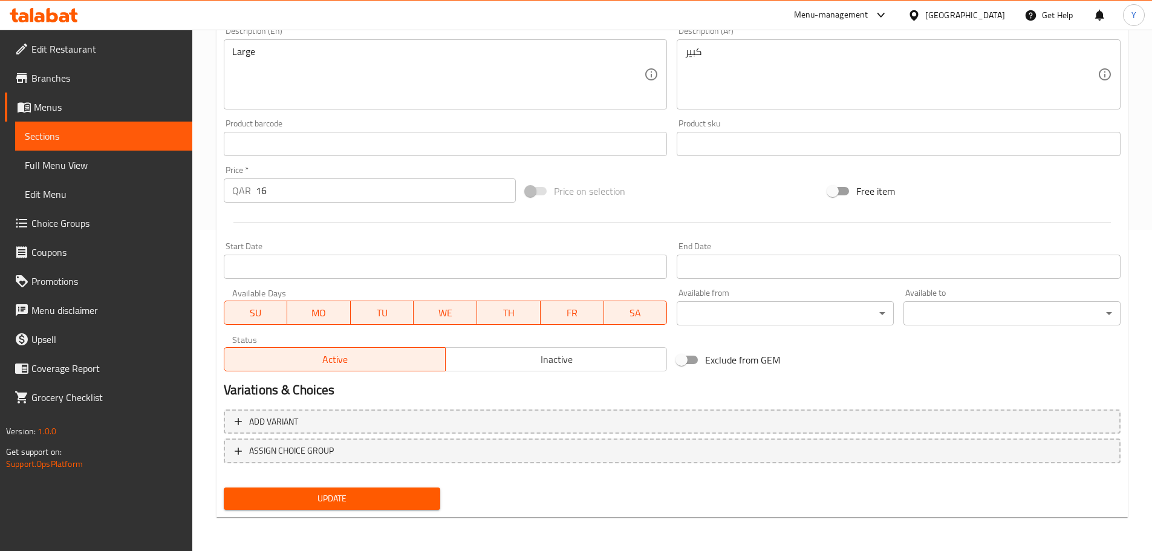
click at [400, 509] on button "Update" at bounding box center [332, 498] width 217 height 22
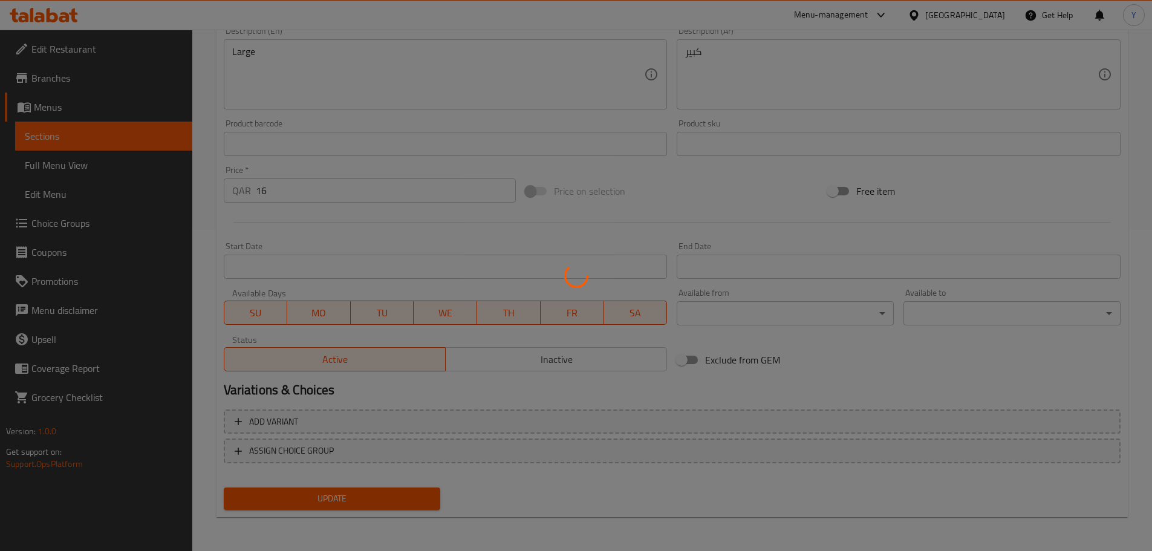
scroll to position [0, 0]
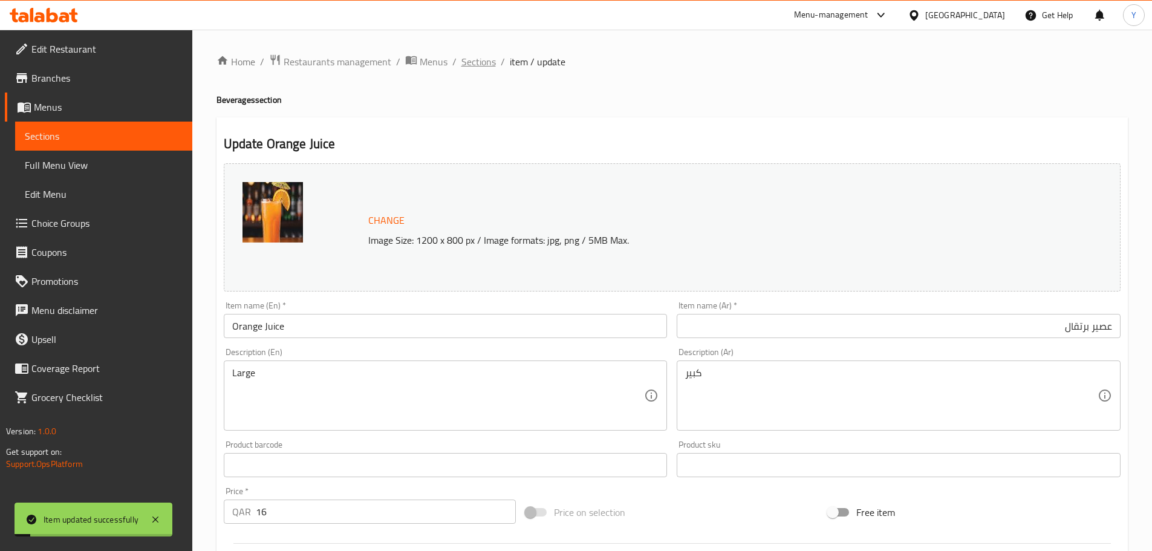
click at [479, 64] on span "Sections" at bounding box center [478, 61] width 34 height 15
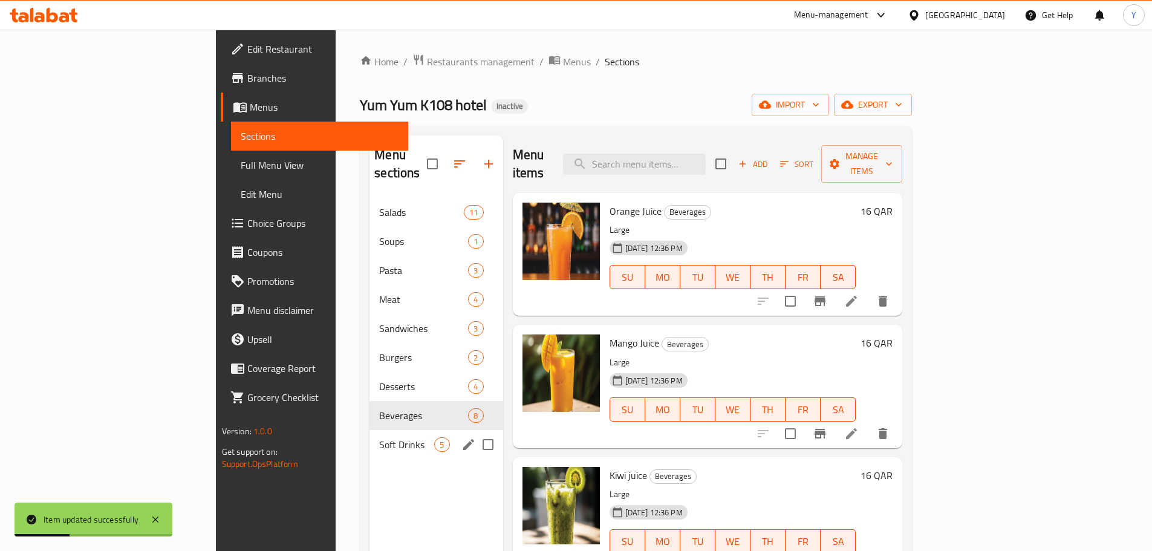
click at [369, 435] on div "Soft Drinks 5" at bounding box center [435, 444] width 133 height 29
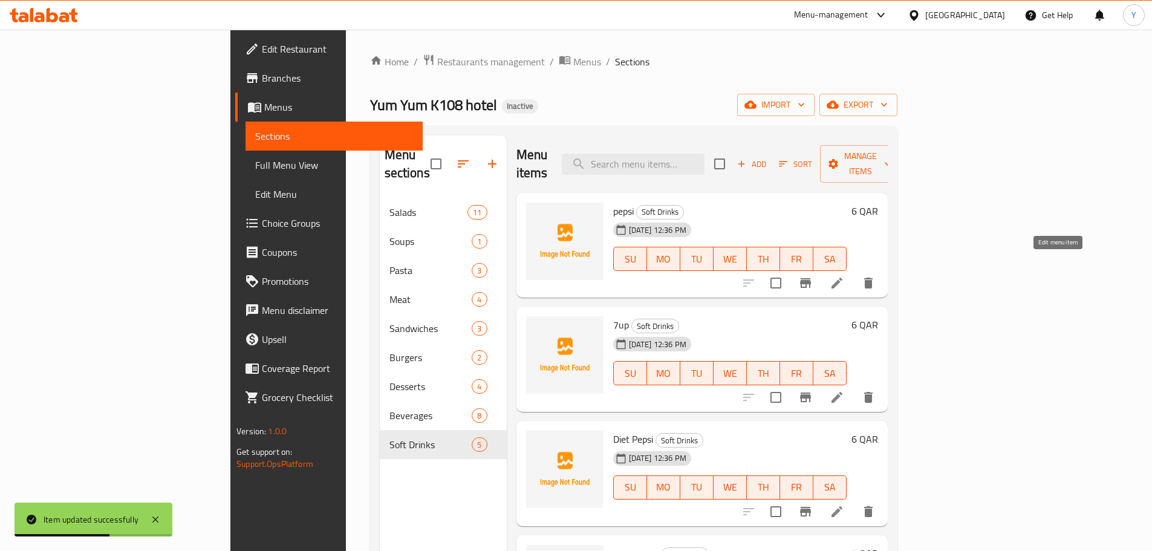
click at [844, 276] on icon at bounding box center [836, 283] width 15 height 15
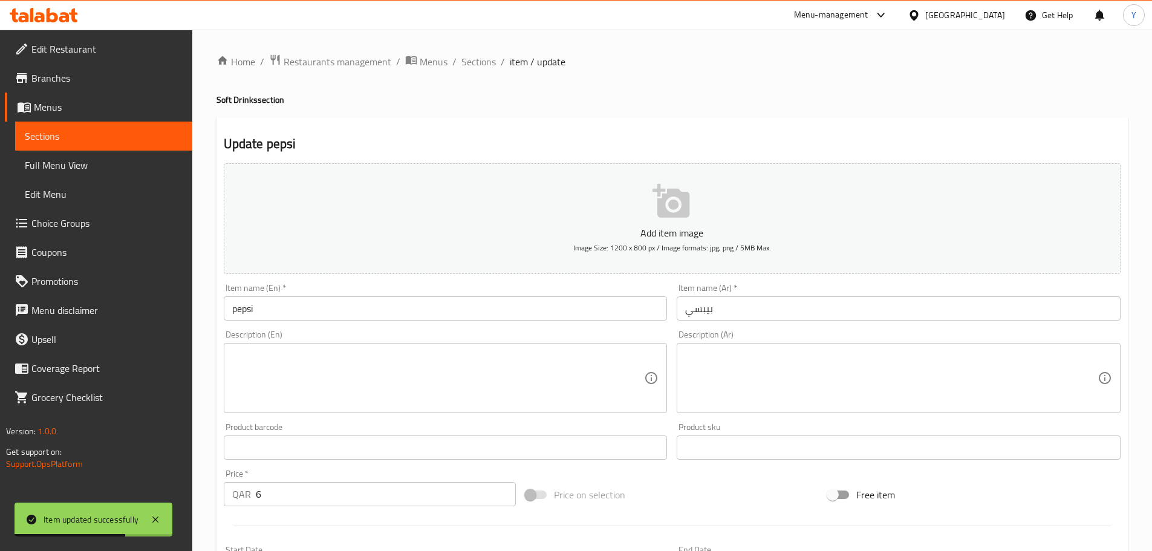
click at [262, 302] on input "pepsi" at bounding box center [446, 308] width 444 height 24
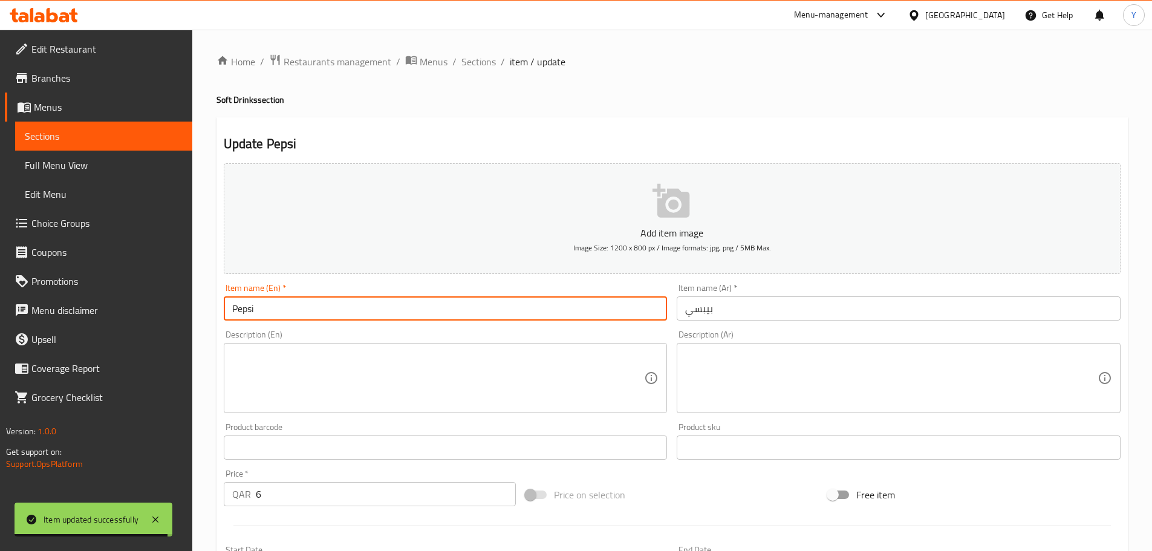
type input "Pepsi"
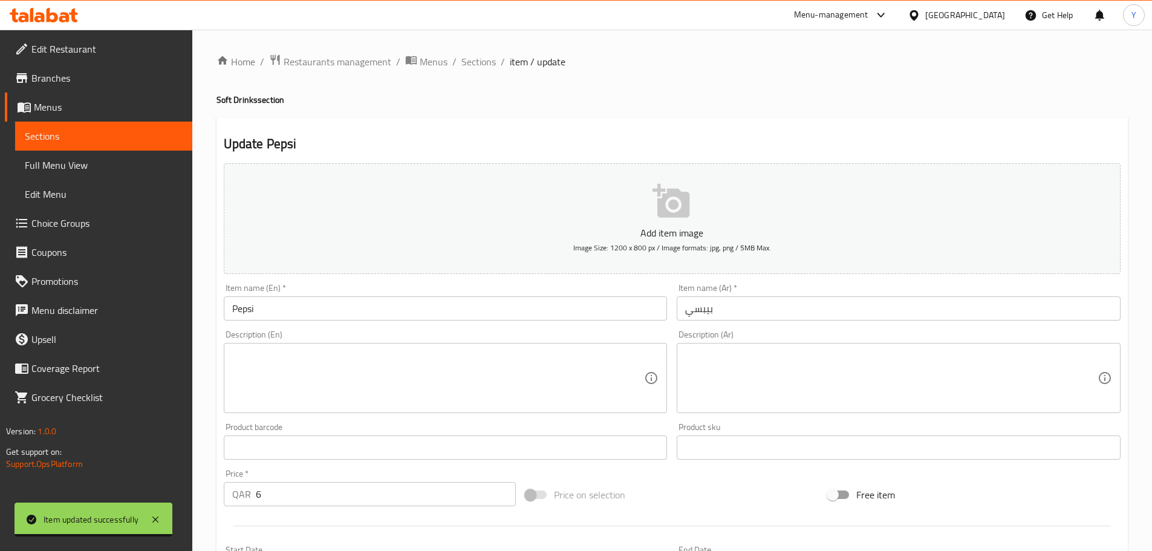
click at [835, 280] on div "Item name (Ar)   * بيبسي Item name (Ar) *" at bounding box center [898, 302] width 453 height 47
click at [486, 353] on textarea at bounding box center [438, 377] width 412 height 57
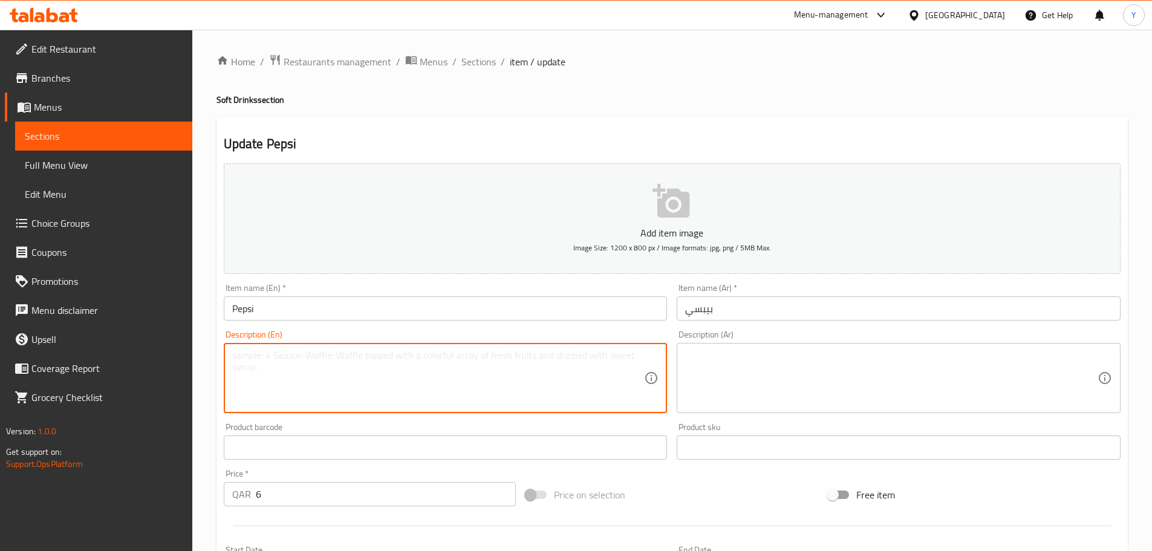
paste textarea "330 ml"
type textarea "330 ml"
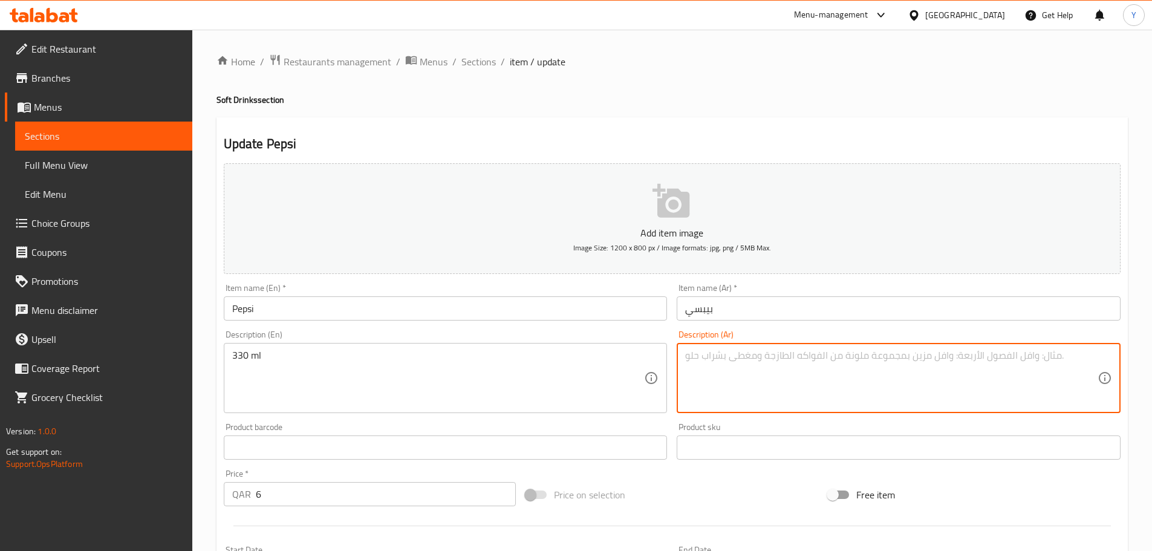
click at [784, 363] on textarea at bounding box center [891, 377] width 412 height 57
type textarea "330 مل"
click at [1006, 89] on div "Home / Restaurants management / Menus / Sections / item / update Soft Drinks se…" at bounding box center [671, 442] width 911 height 776
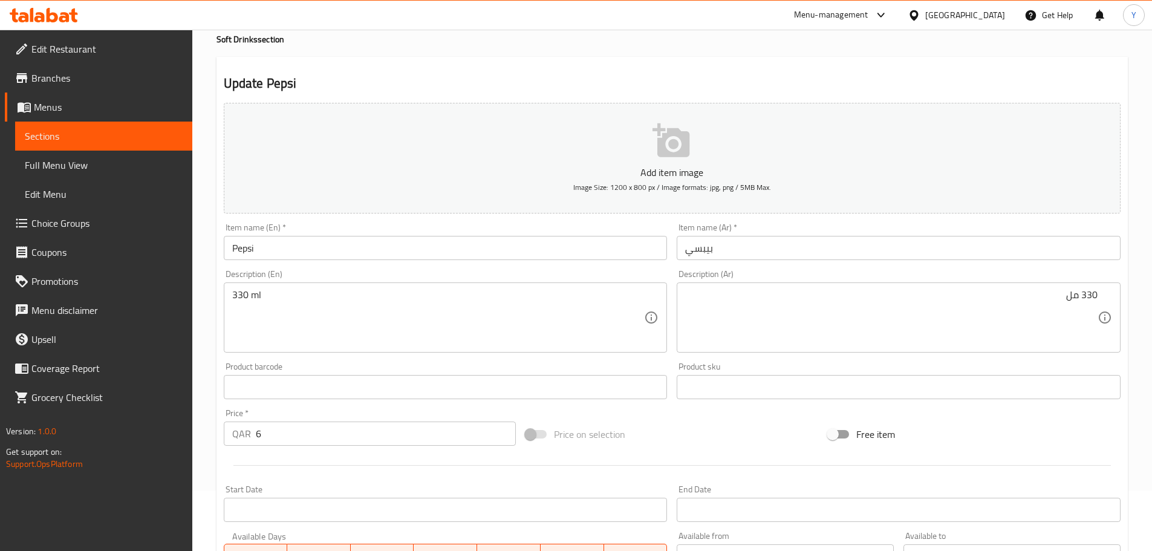
scroll to position [303, 0]
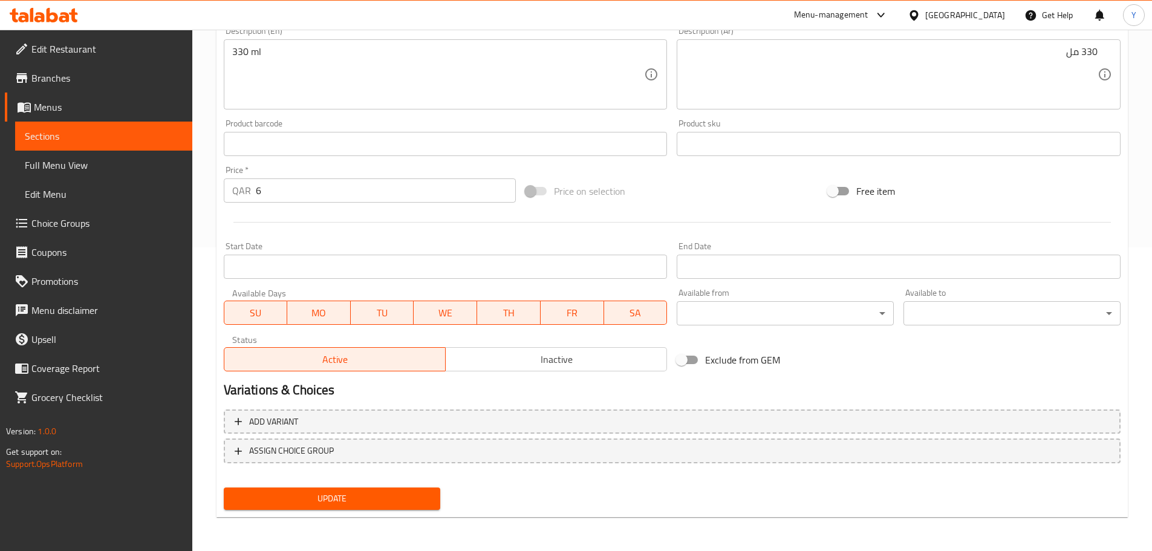
click at [387, 499] on span "Update" at bounding box center [332, 498] width 198 height 15
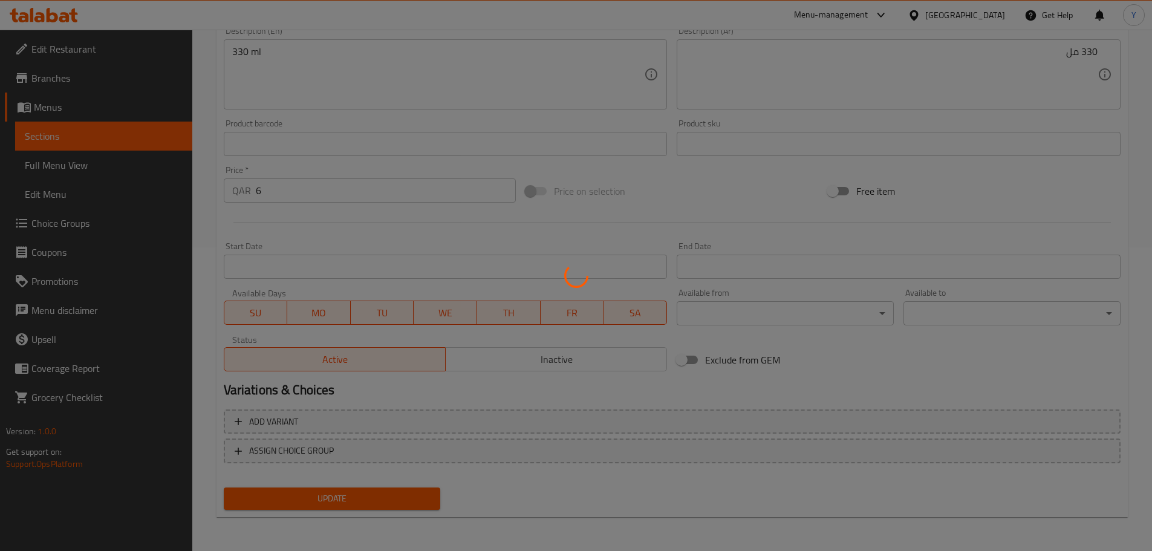
scroll to position [0, 0]
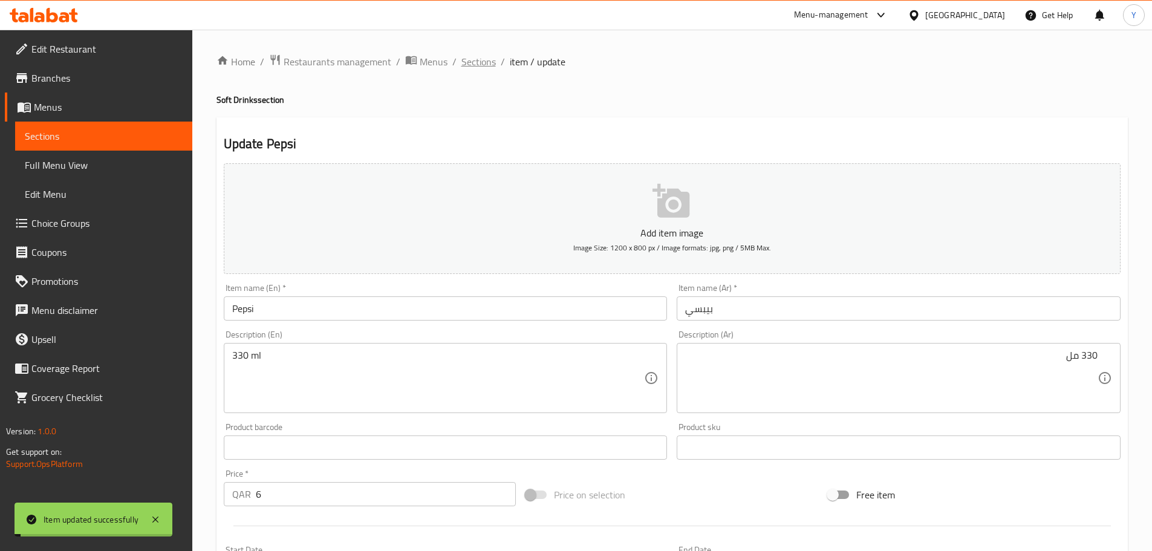
click at [482, 54] on span "Sections" at bounding box center [478, 61] width 34 height 15
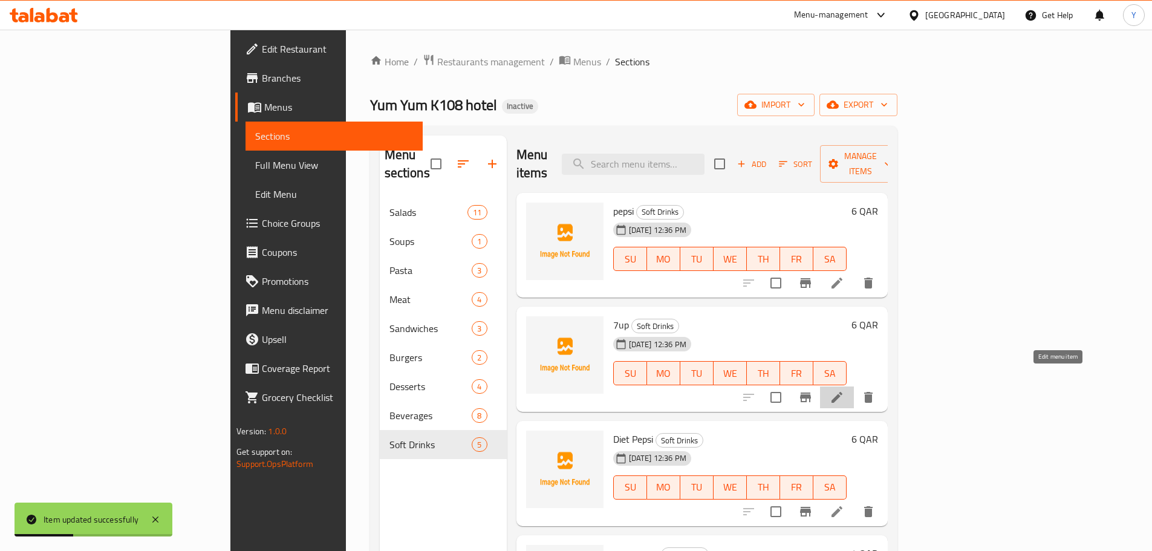
click at [844, 390] on icon at bounding box center [836, 397] width 15 height 15
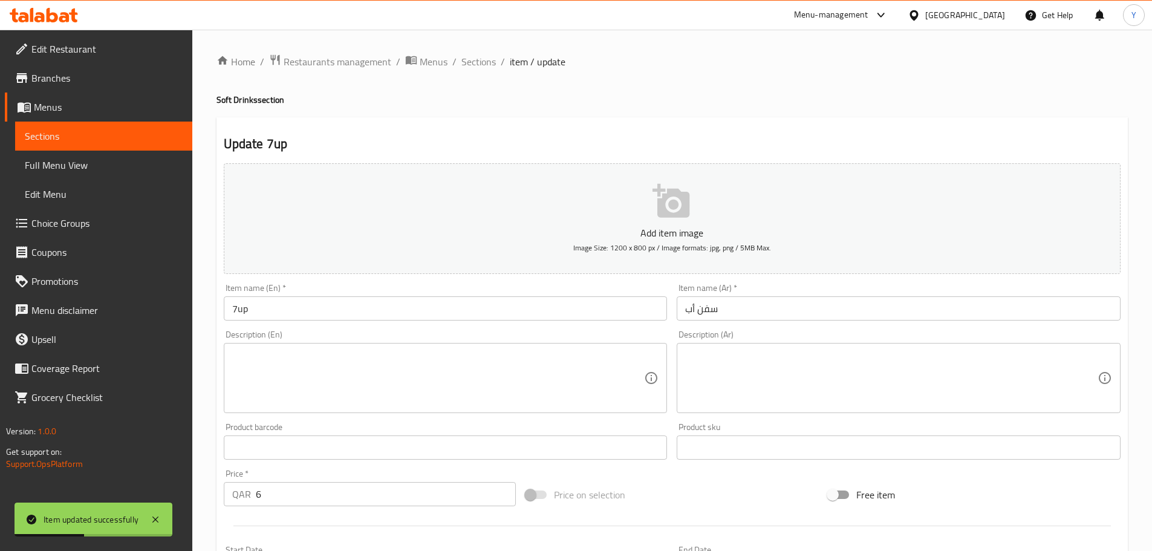
click at [384, 391] on textarea at bounding box center [438, 377] width 412 height 57
paste textarea "330 ml"
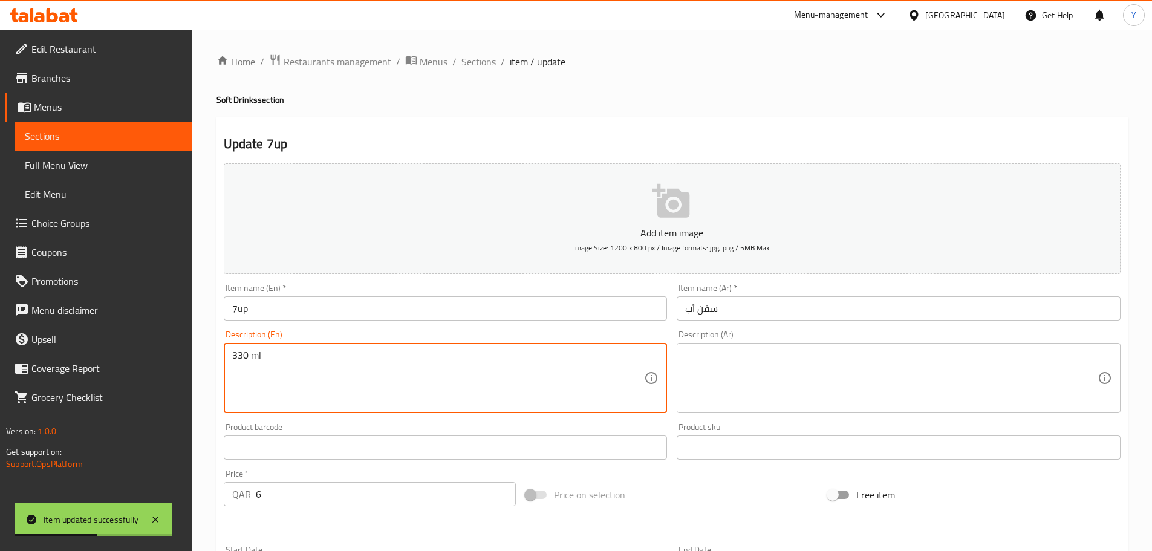
type textarea "330 ml"
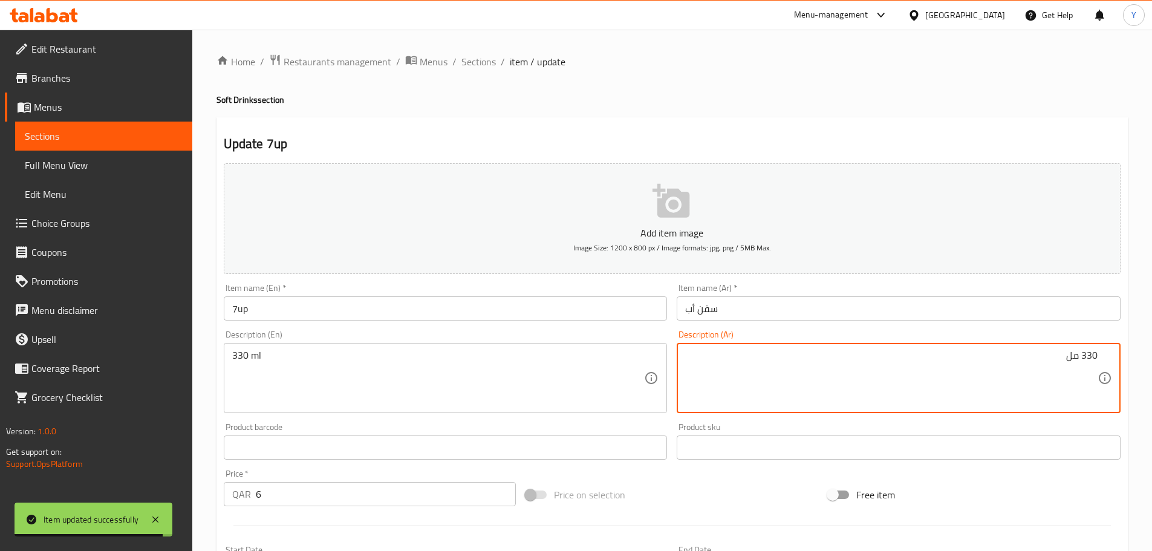
type textarea "330 مل"
click at [871, 70] on div "Home / Restaurants management / Menus / Sections / item / update Soft Drinks se…" at bounding box center [671, 442] width 911 height 776
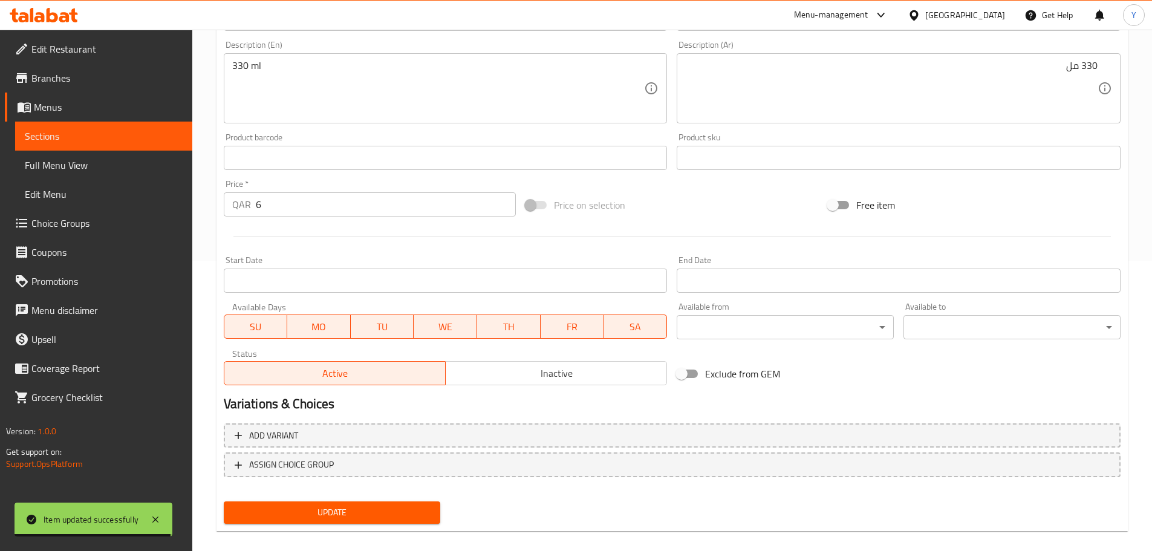
scroll to position [303, 0]
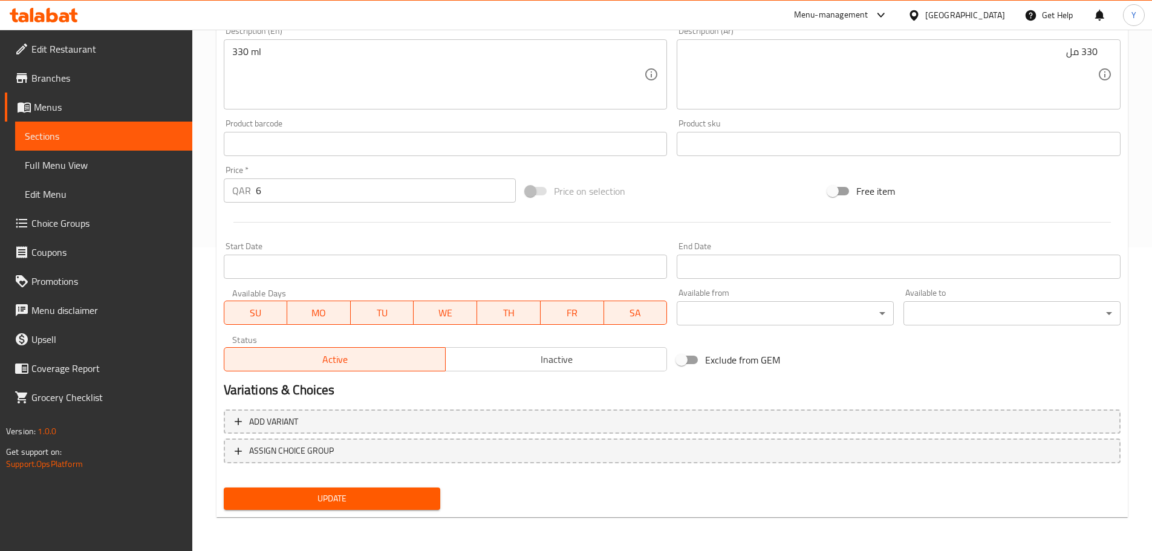
click at [343, 499] on span "Update" at bounding box center [332, 498] width 198 height 15
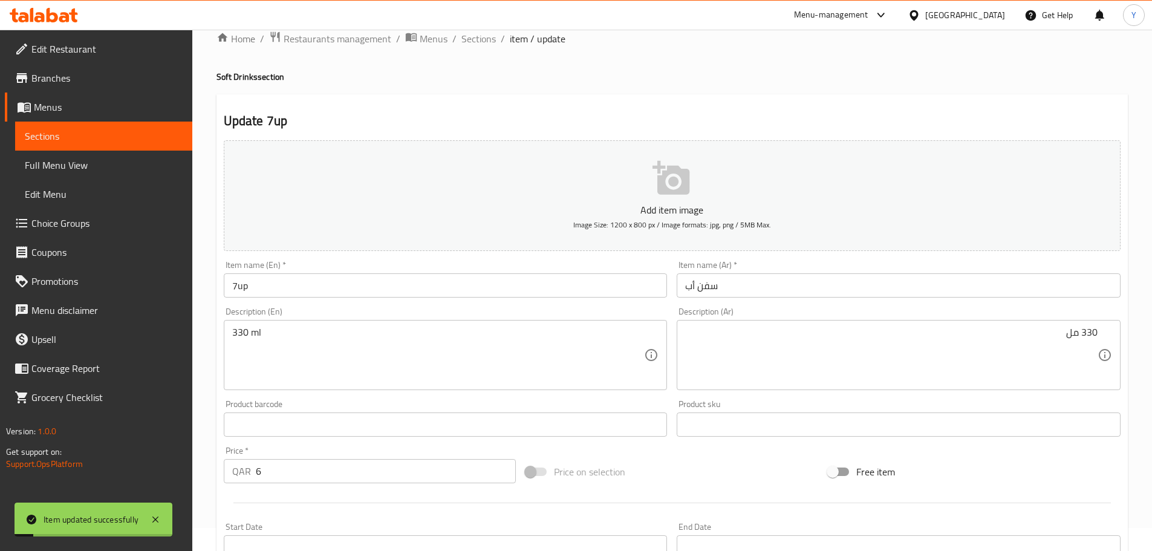
scroll to position [0, 0]
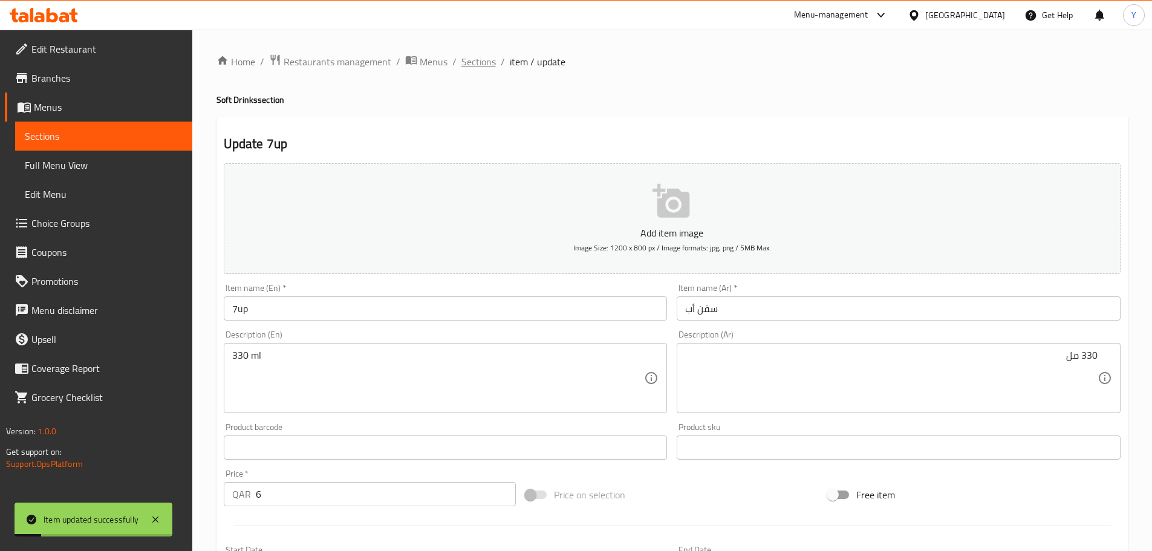
click at [461, 65] on span "Sections" at bounding box center [478, 61] width 34 height 15
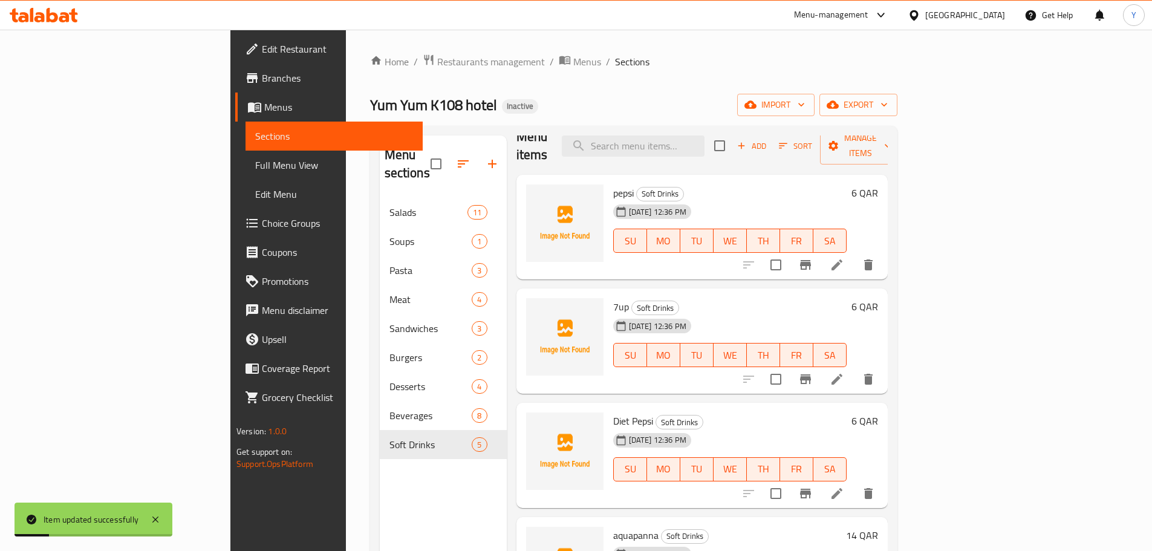
scroll to position [50, 0]
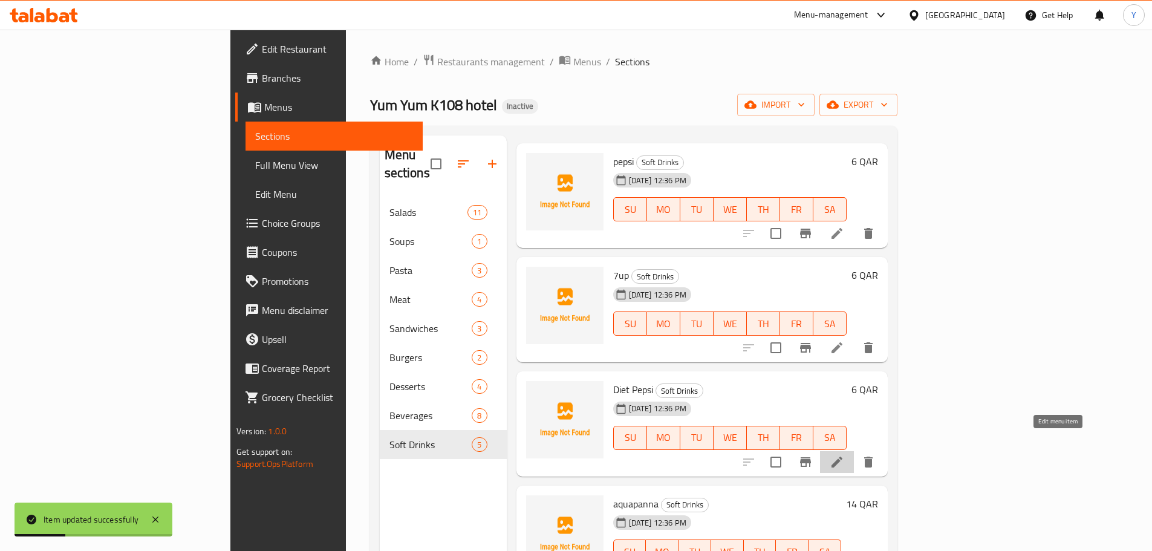
click at [844, 455] on icon at bounding box center [836, 462] width 15 height 15
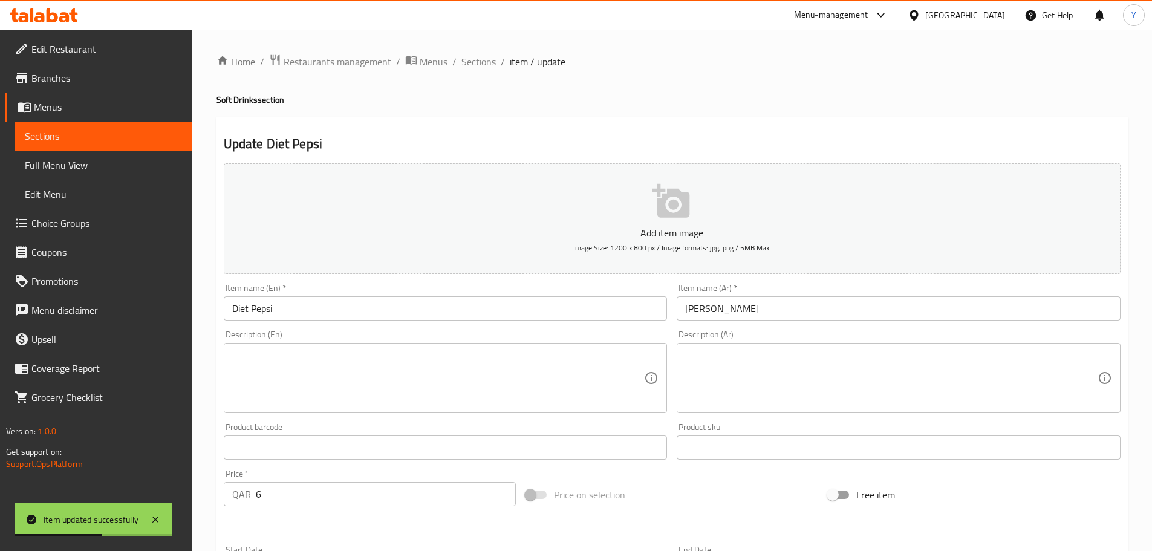
click at [285, 303] on input "Diet Pepsi" at bounding box center [446, 308] width 444 height 24
click at [626, 348] on div "Description (En)" at bounding box center [446, 378] width 444 height 70
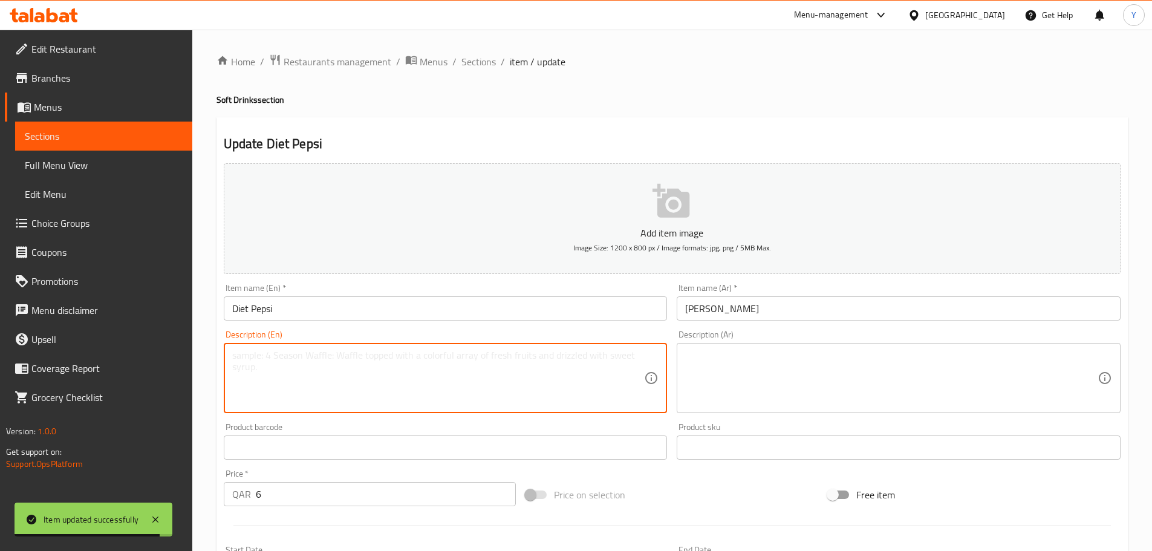
paste textarea "330 ml"
type textarea "330 ml"
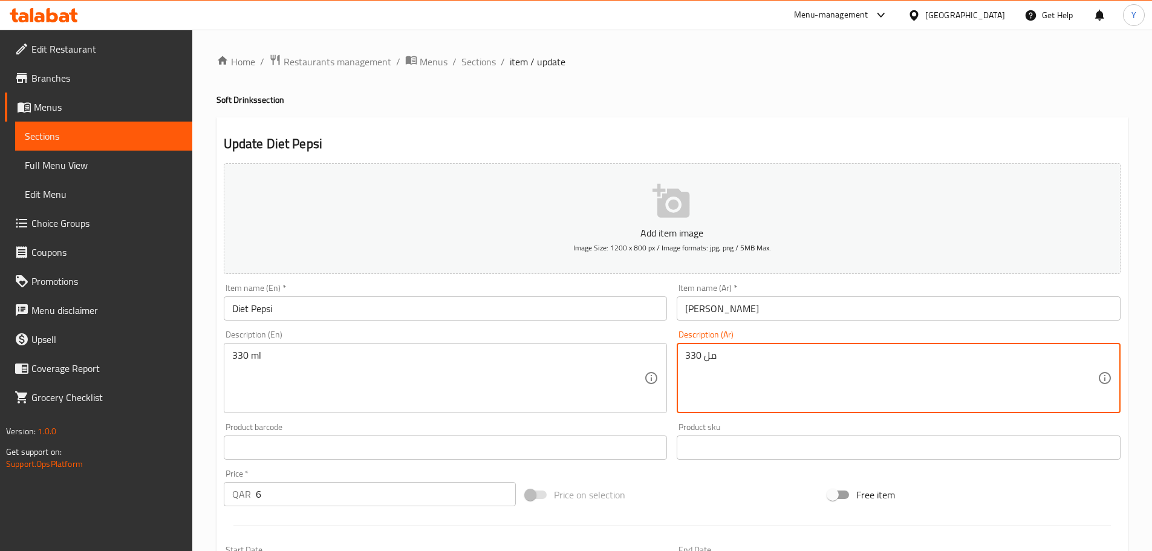
type textarea "330 مل"
click at [844, 73] on div "Home / Restaurants management / Menus / Sections / item / update Soft Drinks se…" at bounding box center [671, 442] width 911 height 776
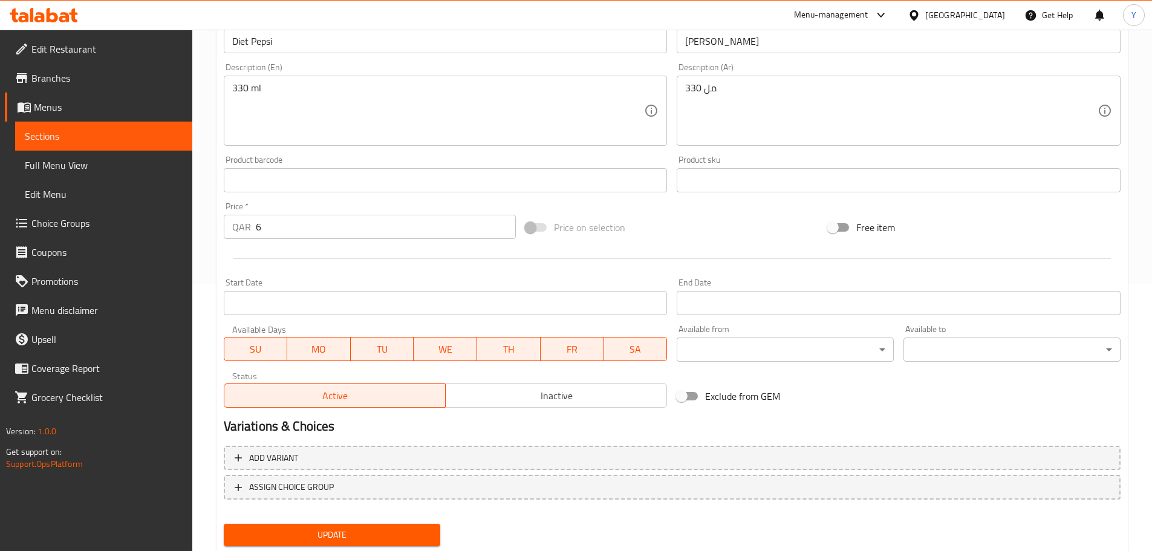
scroll to position [303, 0]
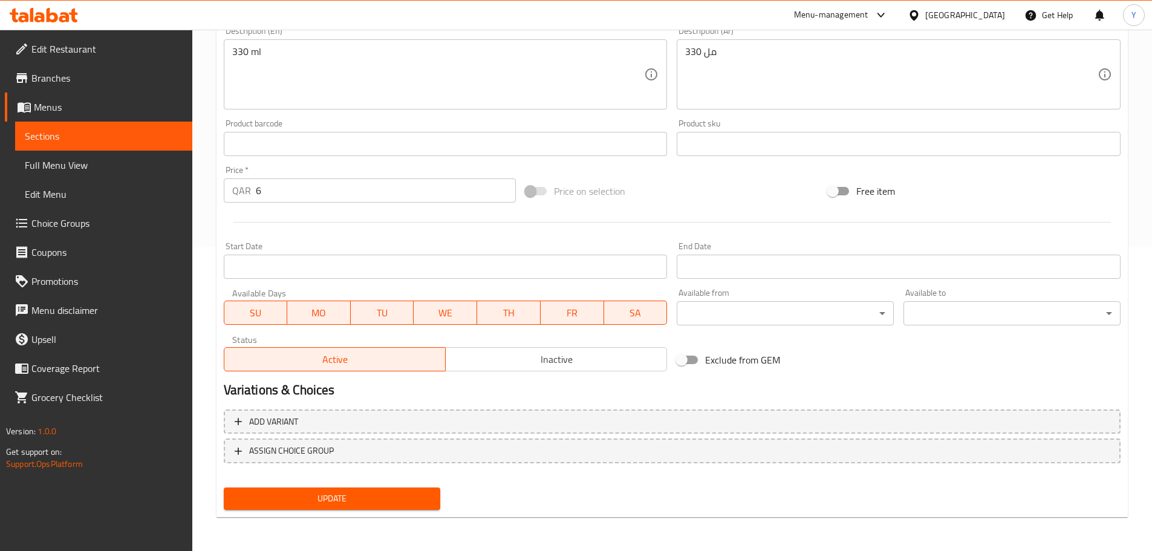
click at [325, 501] on span "Update" at bounding box center [332, 498] width 198 height 15
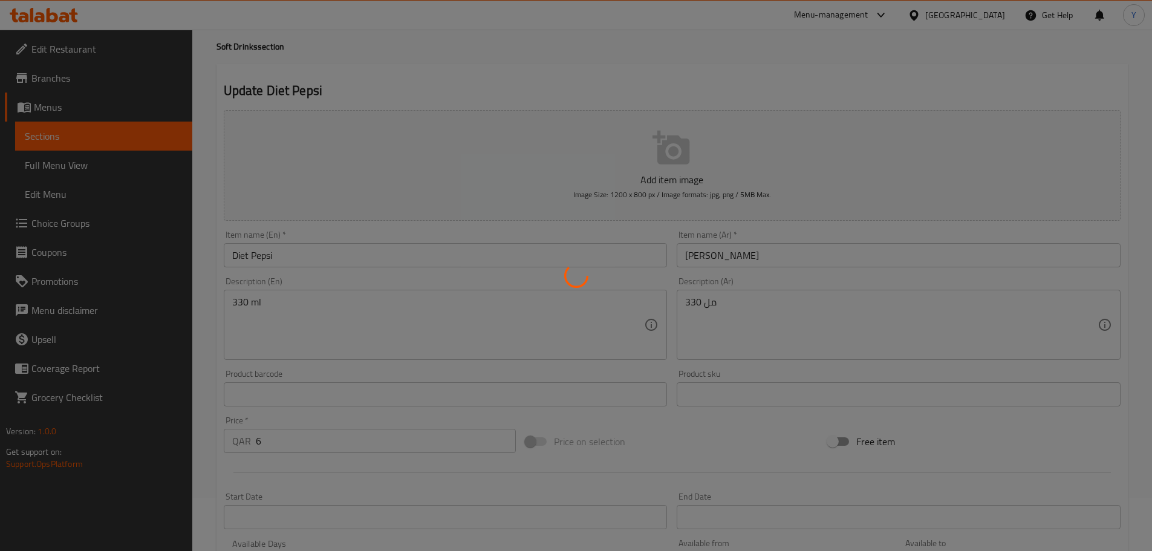
scroll to position [0, 0]
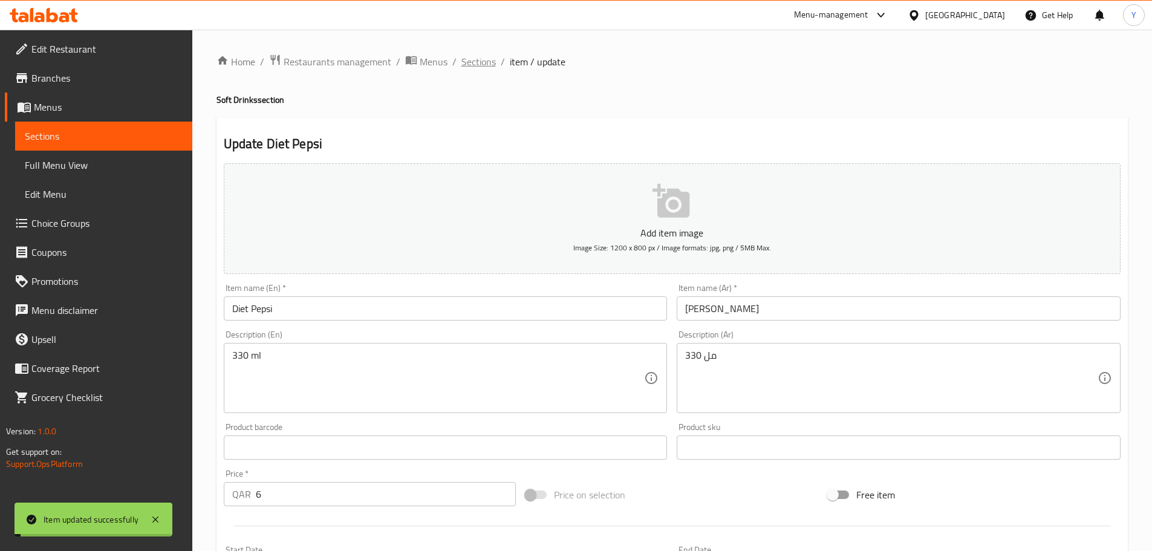
click at [470, 56] on span "Sections" at bounding box center [478, 61] width 34 height 15
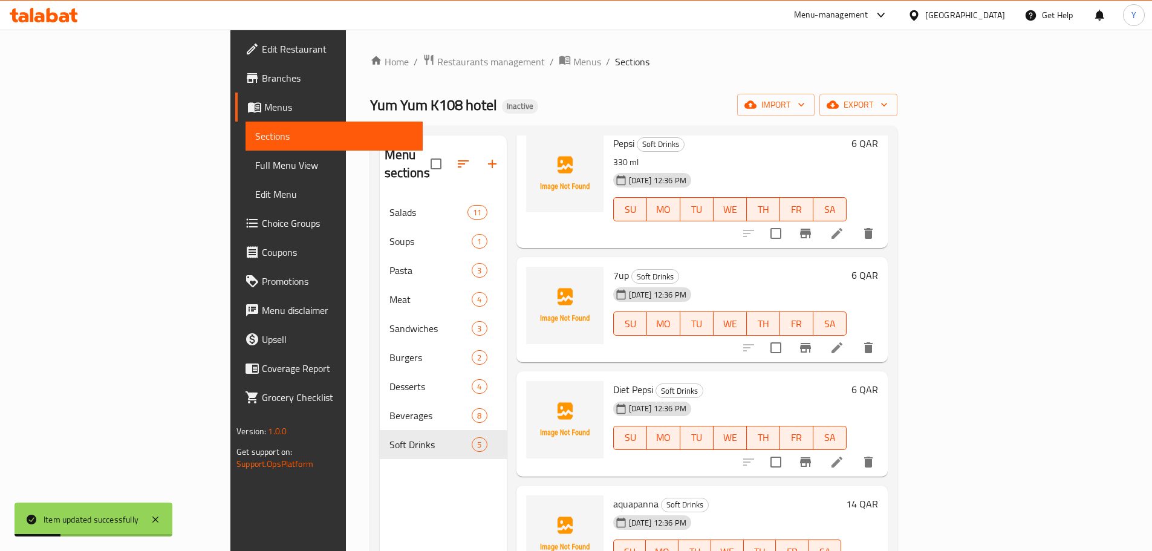
scroll to position [169, 0]
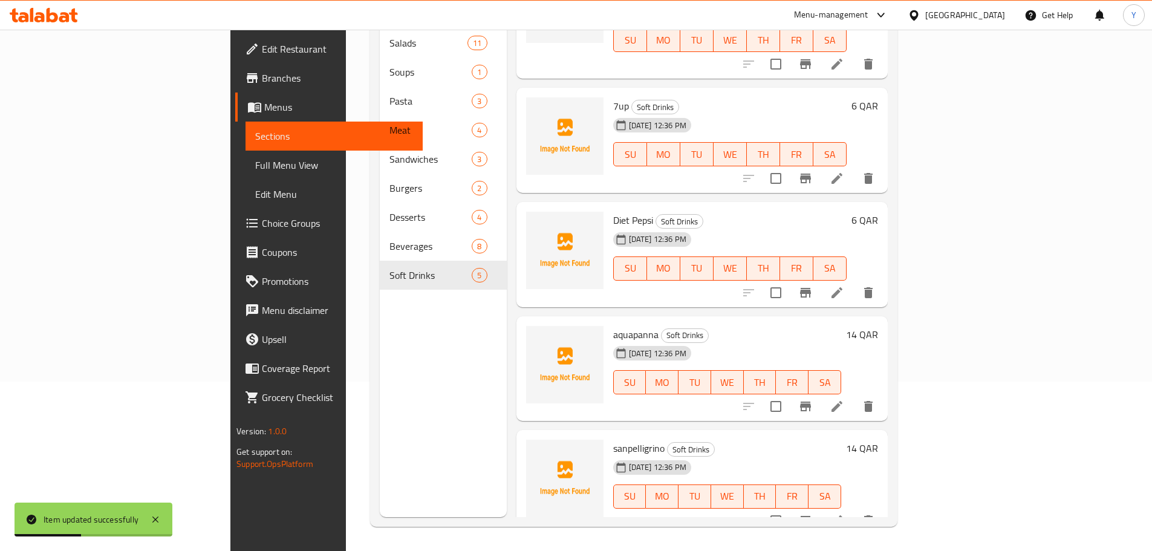
click at [883, 400] on div at bounding box center [808, 406] width 149 height 29
click at [844, 399] on icon at bounding box center [836, 406] width 15 height 15
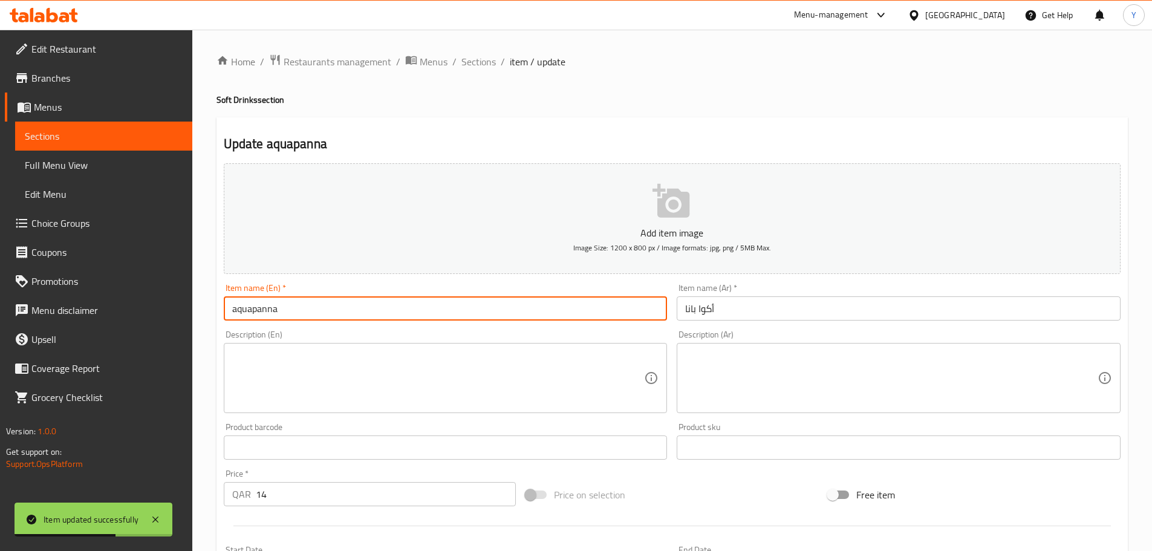
click at [231, 303] on input "aquapanna" at bounding box center [446, 308] width 444 height 24
type input "Aquapanna"
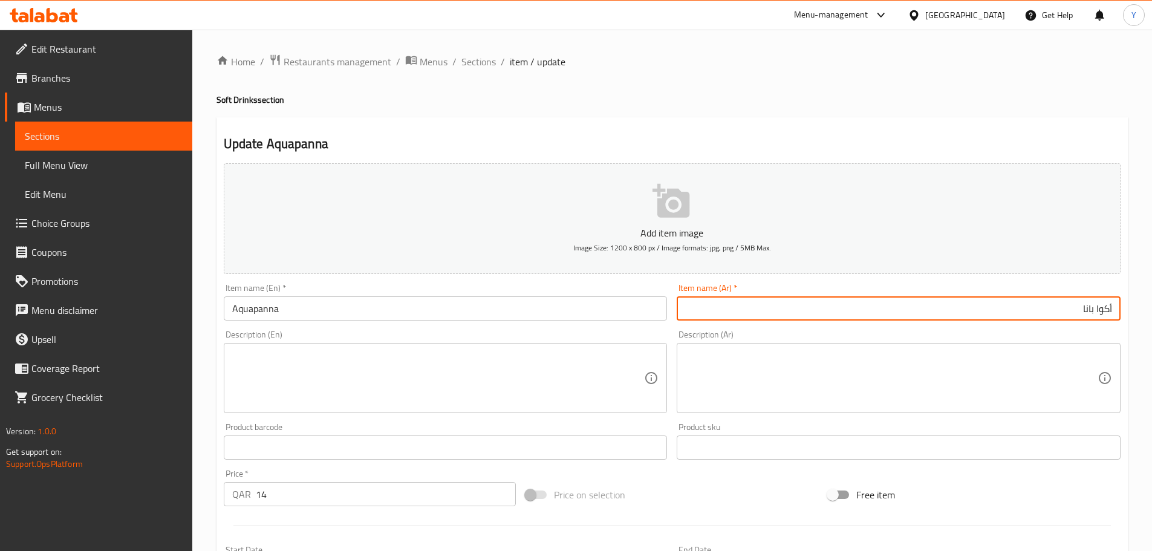
click at [591, 384] on textarea at bounding box center [438, 377] width 412 height 57
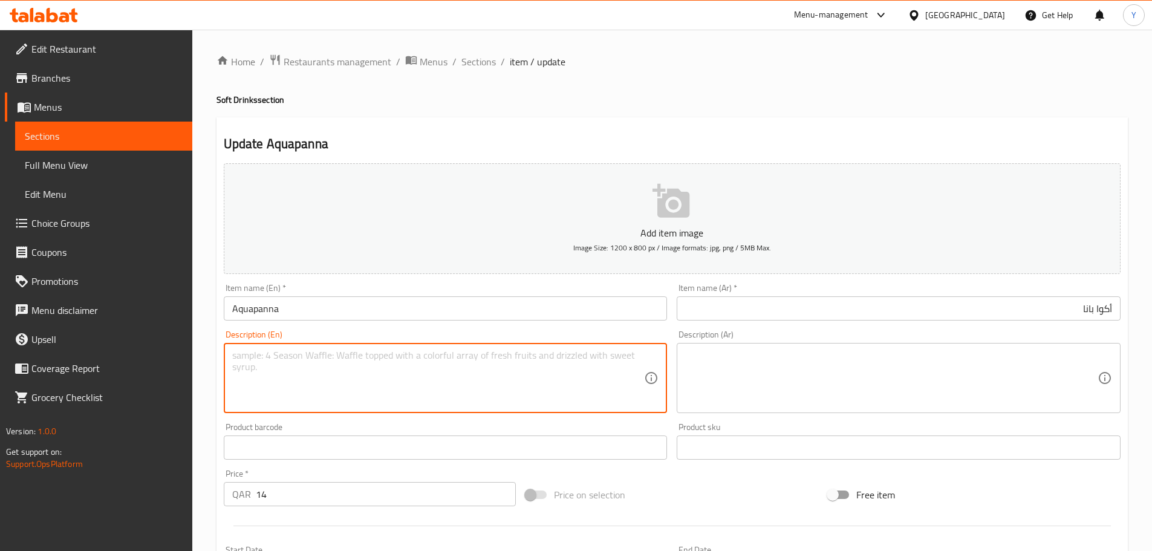
paste textarea "1/2 litre"
type textarea "1/2 litre"
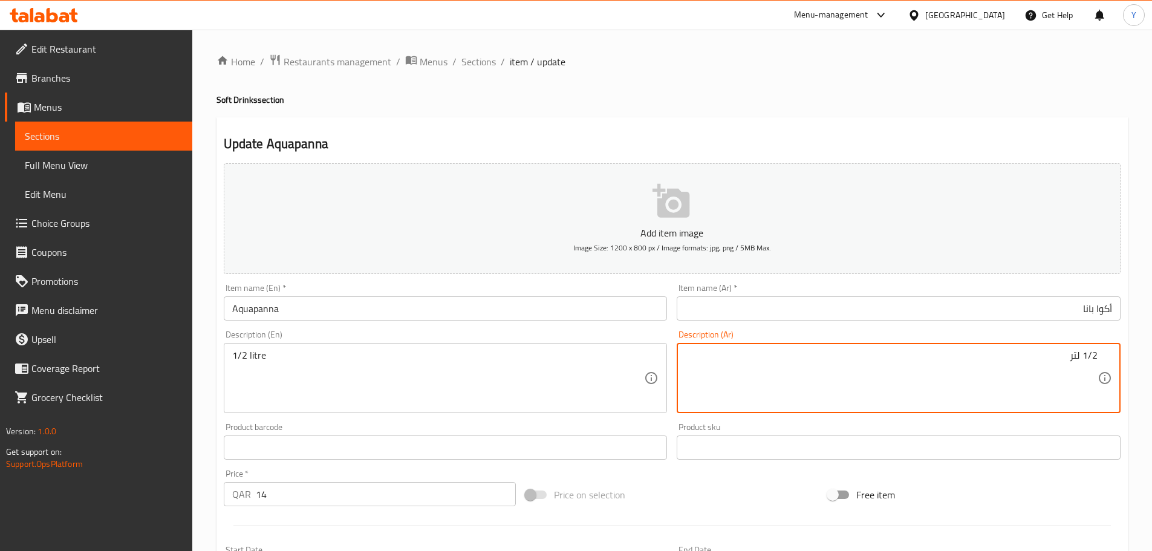
type textarea "1/2 لتر"
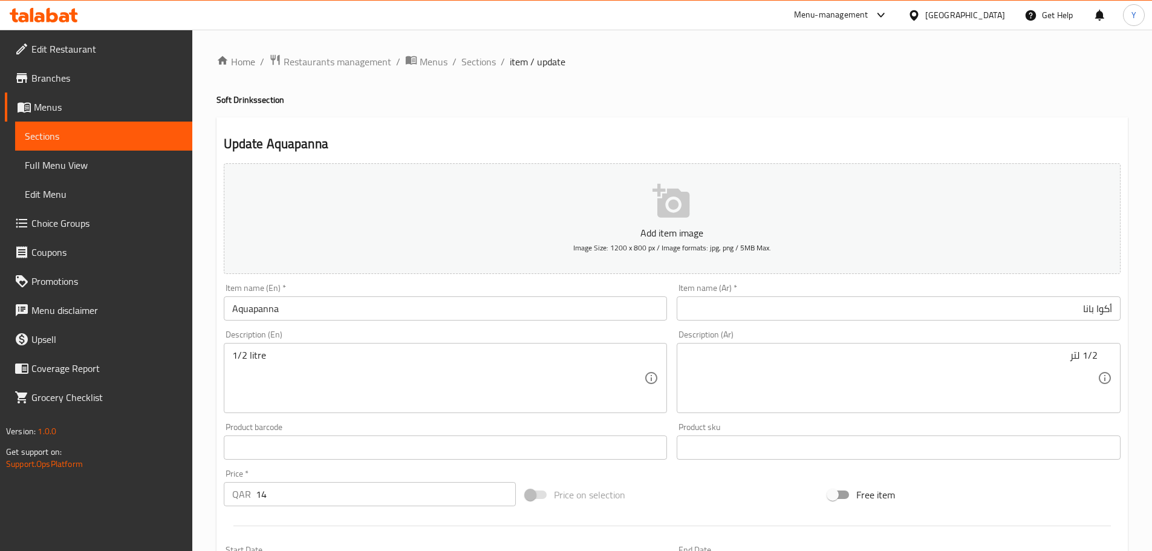
click at [825, 137] on h2 "Update Aquapanna" at bounding box center [672, 144] width 897 height 18
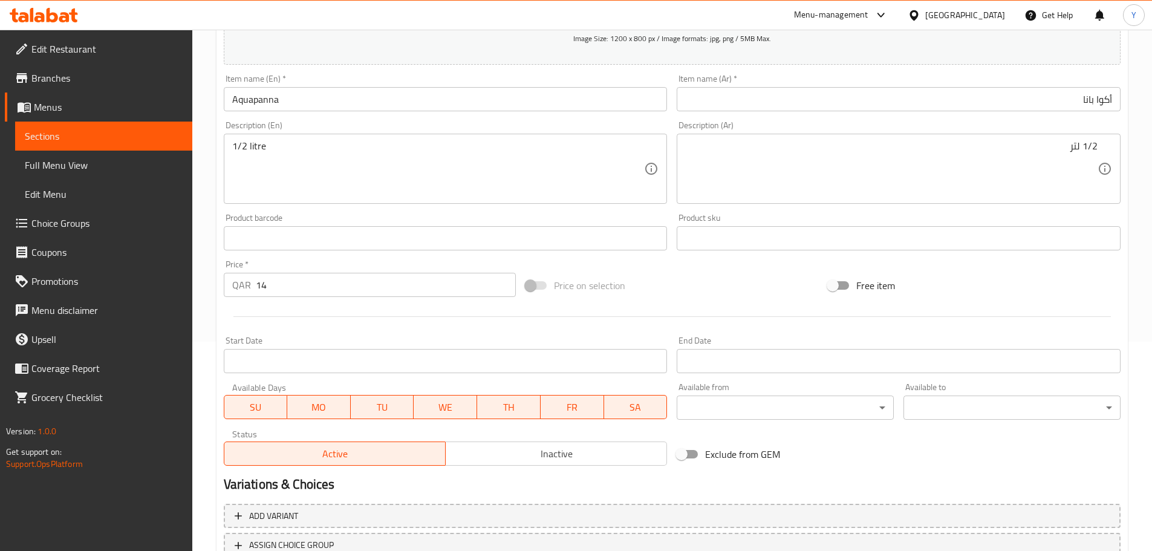
scroll to position [303, 0]
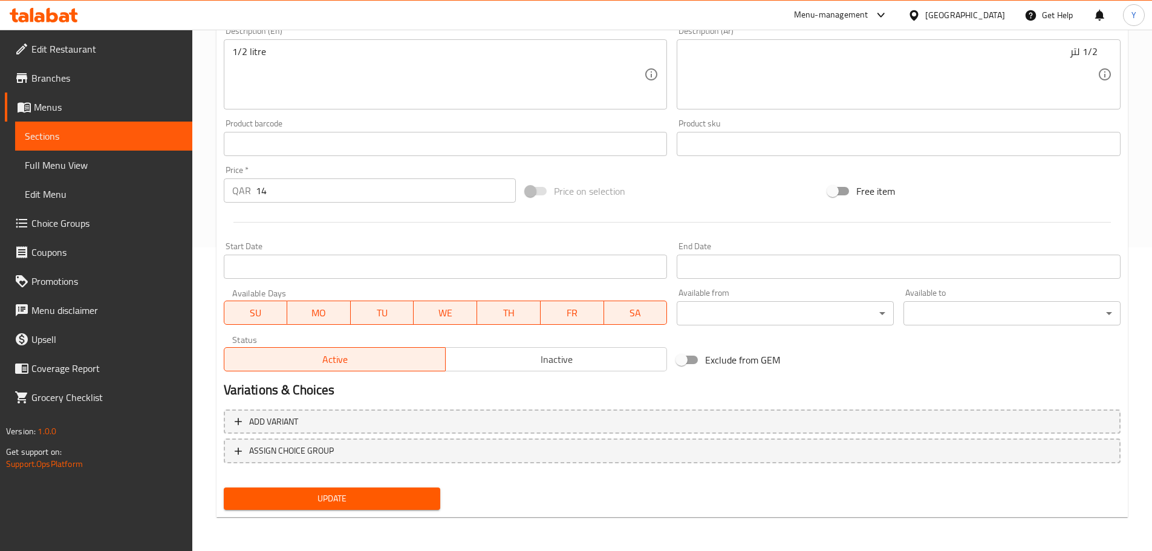
click at [392, 491] on span "Update" at bounding box center [332, 498] width 198 height 15
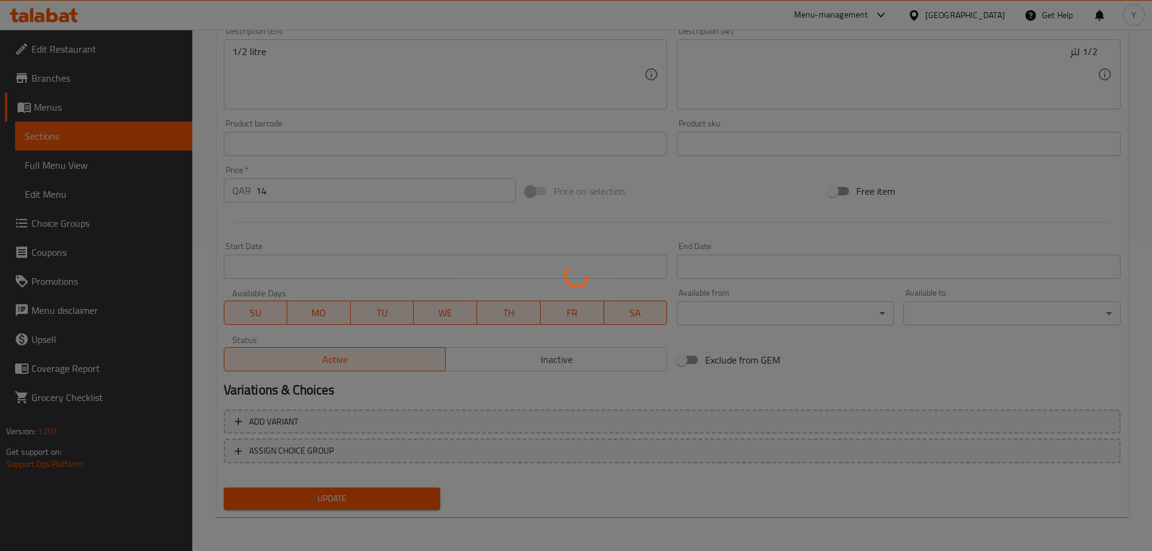
scroll to position [0, 0]
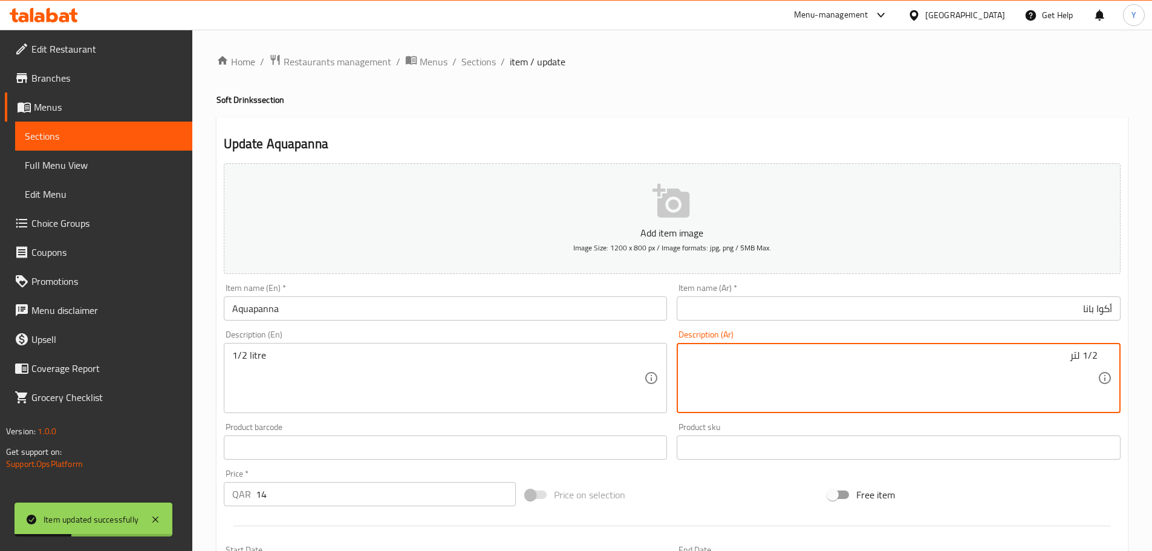
drag, startPoint x: 321, startPoint y: 377, endPoint x: 30, endPoint y: 362, distance: 291.7
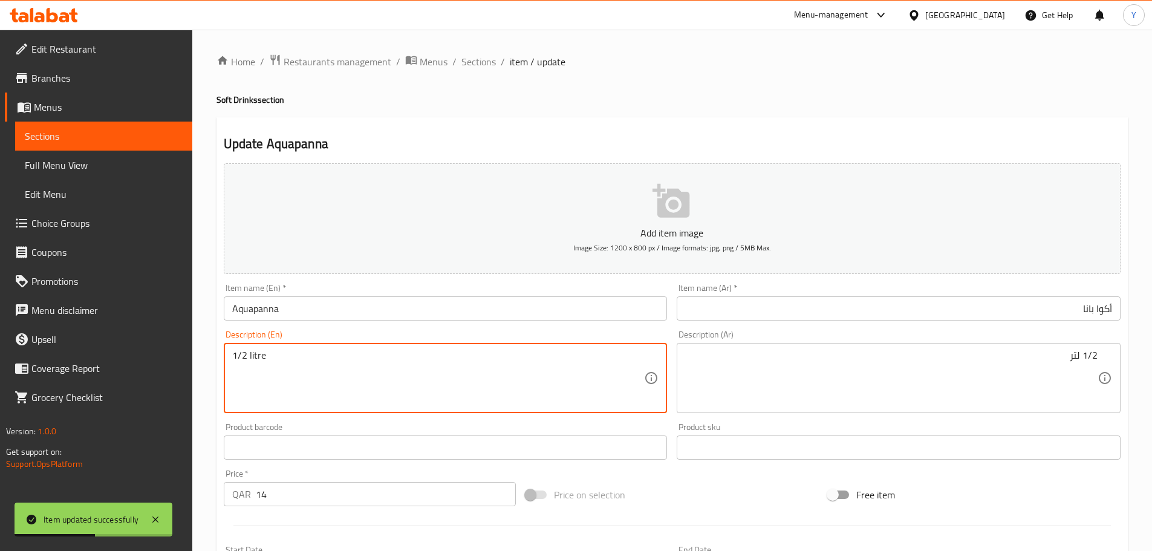
drag, startPoint x: 1003, startPoint y: 398, endPoint x: 1160, endPoint y: 397, distance: 157.2
click at [1151, 398] on html "Item updated successfully ​ Menu-management Qatar Get Help Y Edit Restaurant Br…" at bounding box center [576, 275] width 1152 height 551
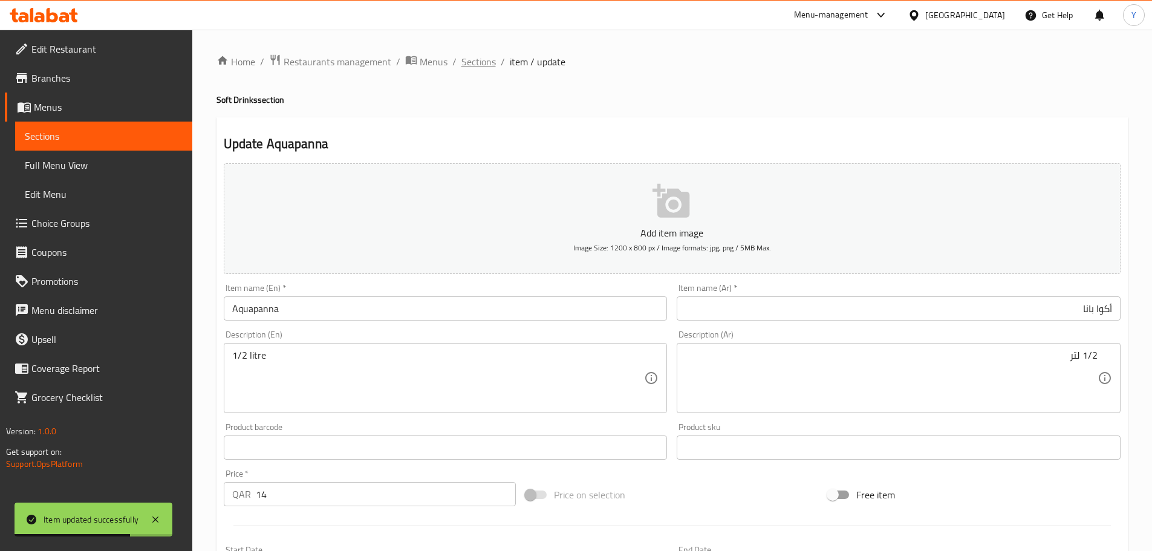
click at [488, 61] on span "Sections" at bounding box center [478, 61] width 34 height 15
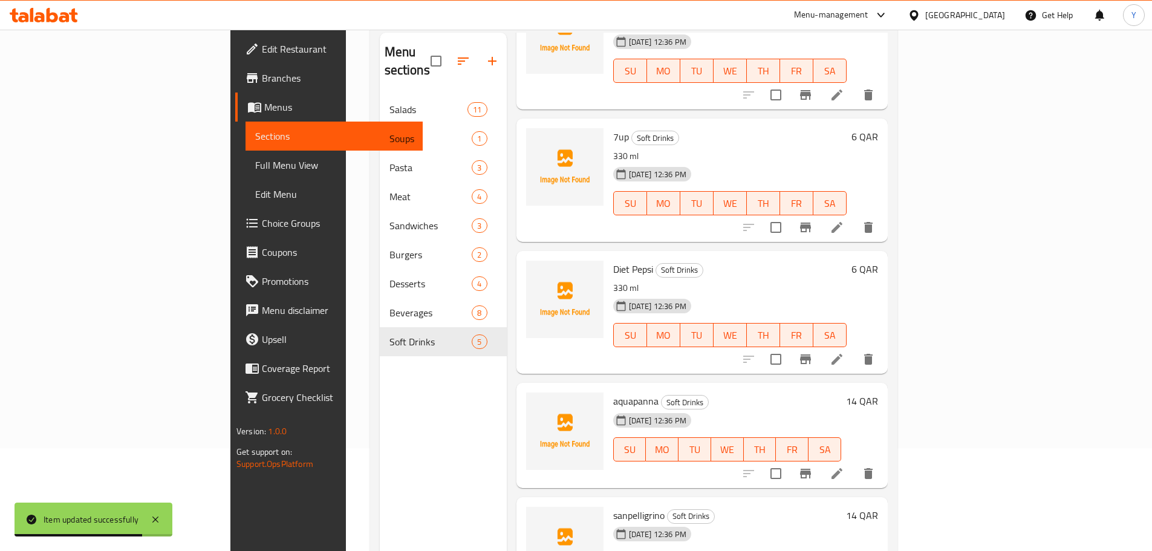
scroll to position [169, 0]
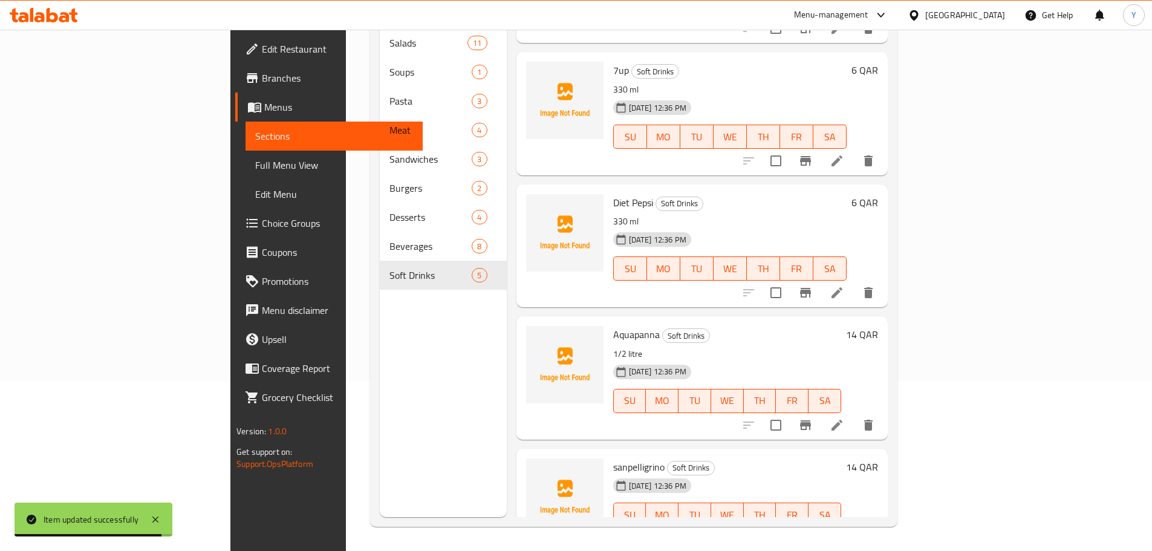
click at [883, 524] on div at bounding box center [808, 538] width 149 height 29
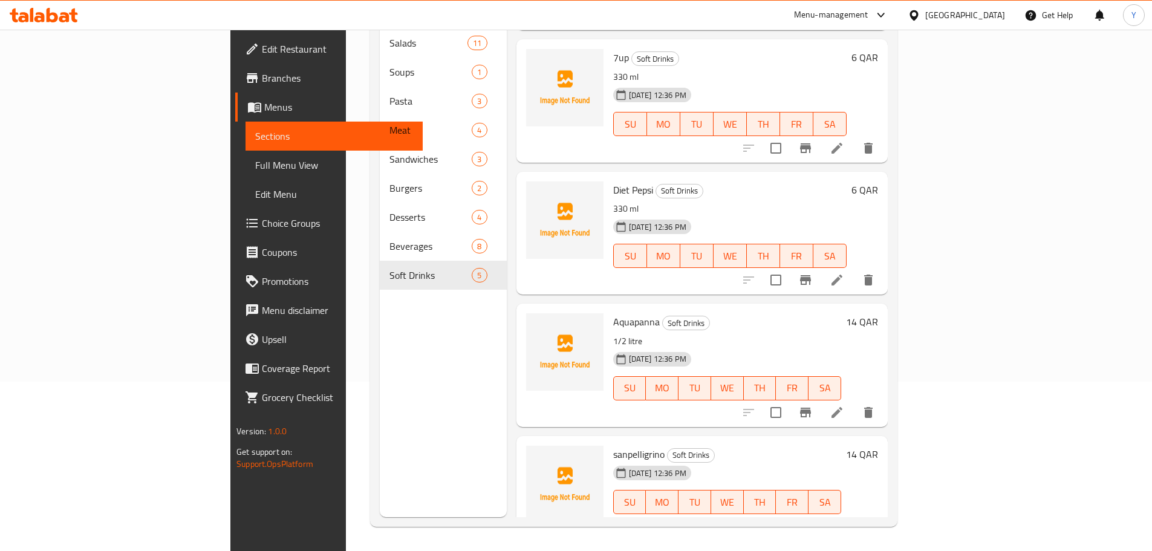
scroll to position [122, 0]
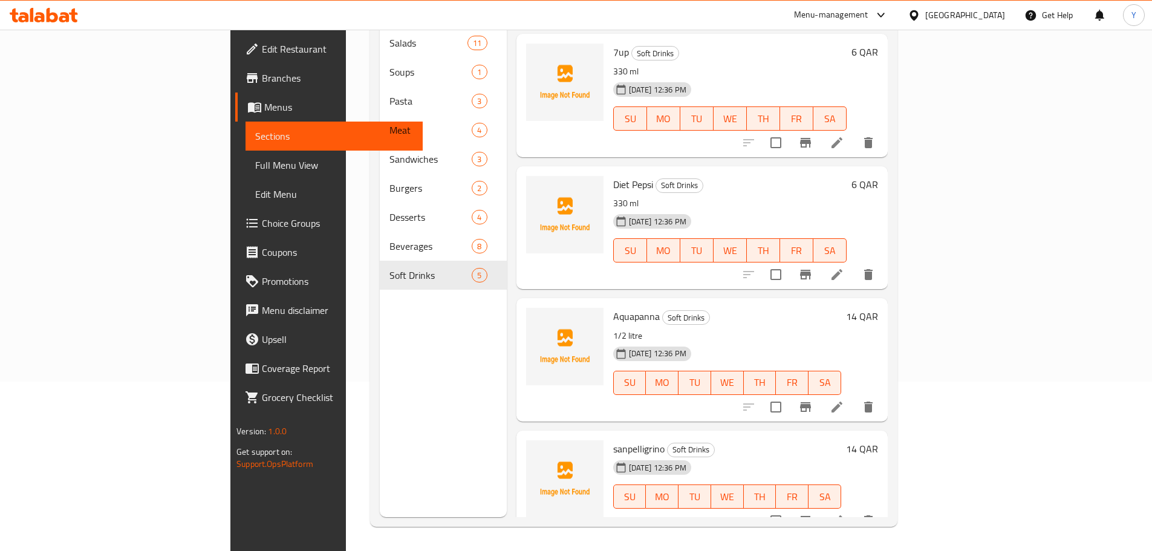
click at [854, 510] on li at bounding box center [837, 521] width 34 height 22
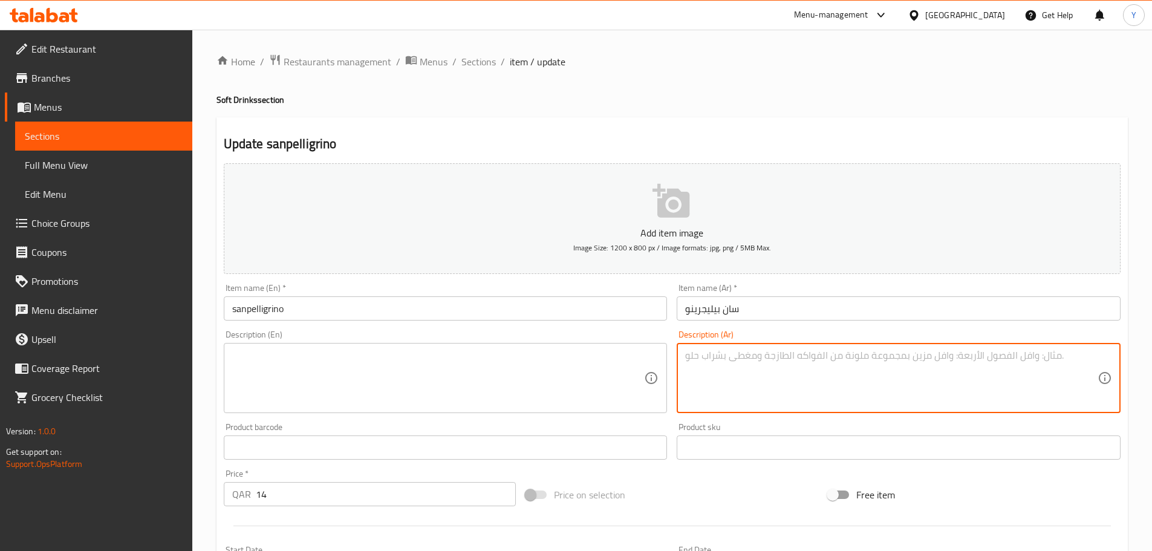
click at [1004, 398] on textarea at bounding box center [891, 377] width 412 height 57
paste textarea "1/2 لتر"
type textarea "1/2 لتر"
click at [330, 360] on textarea at bounding box center [438, 377] width 412 height 57
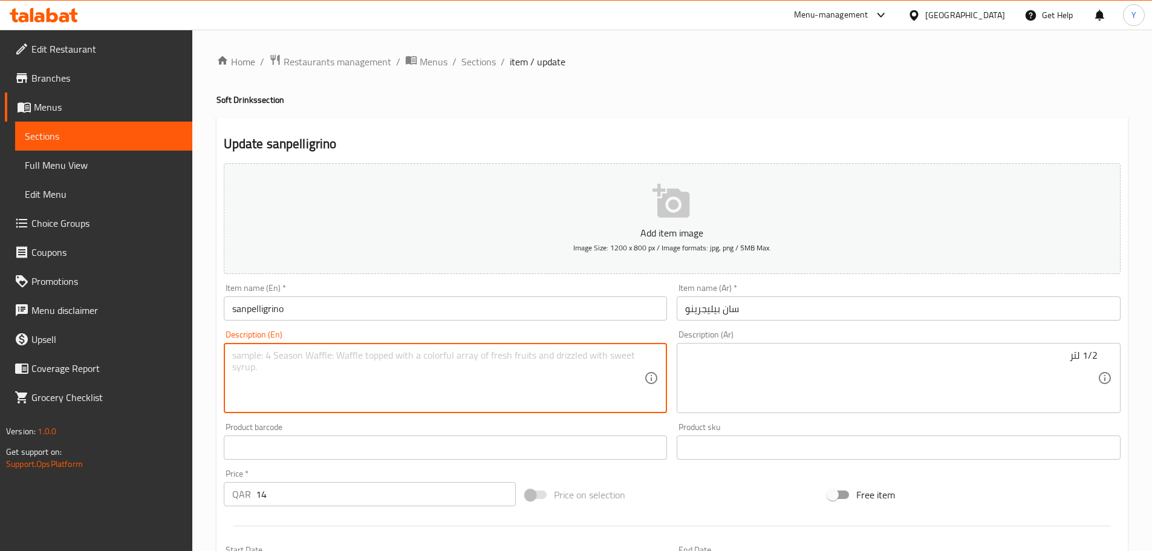
click at [500, 368] on textarea at bounding box center [438, 377] width 412 height 57
paste textarea "1/2 litre"
type textarea "1/2 litre"
click at [866, 97] on h4 "Soft Drinks section" at bounding box center [671, 100] width 911 height 12
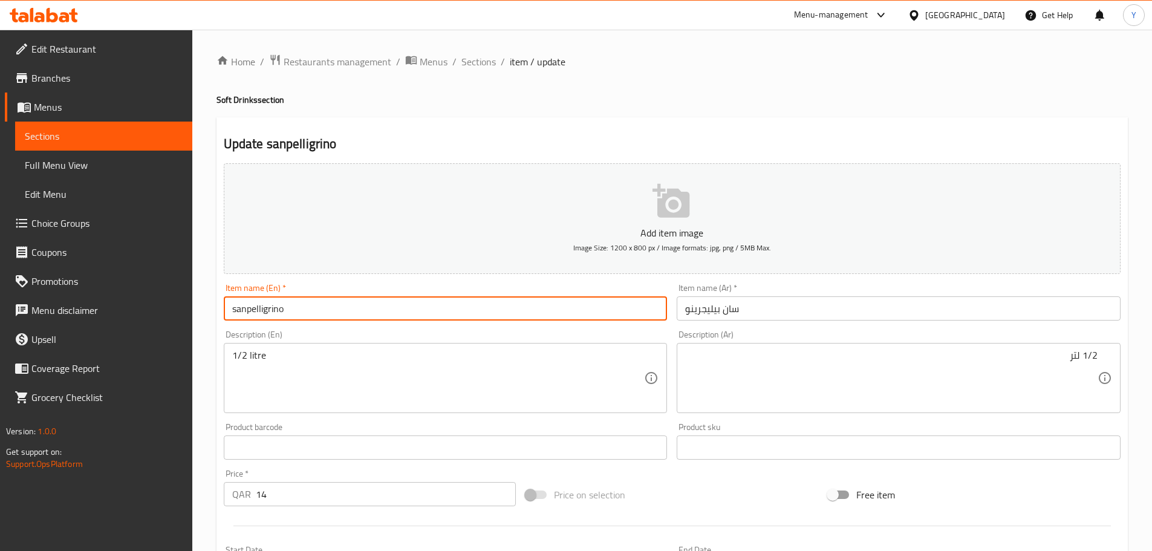
click at [241, 316] on input "sanpelligrino" at bounding box center [446, 308] width 444 height 24
paste input "San Pelle"
type input "San Pellegrino"
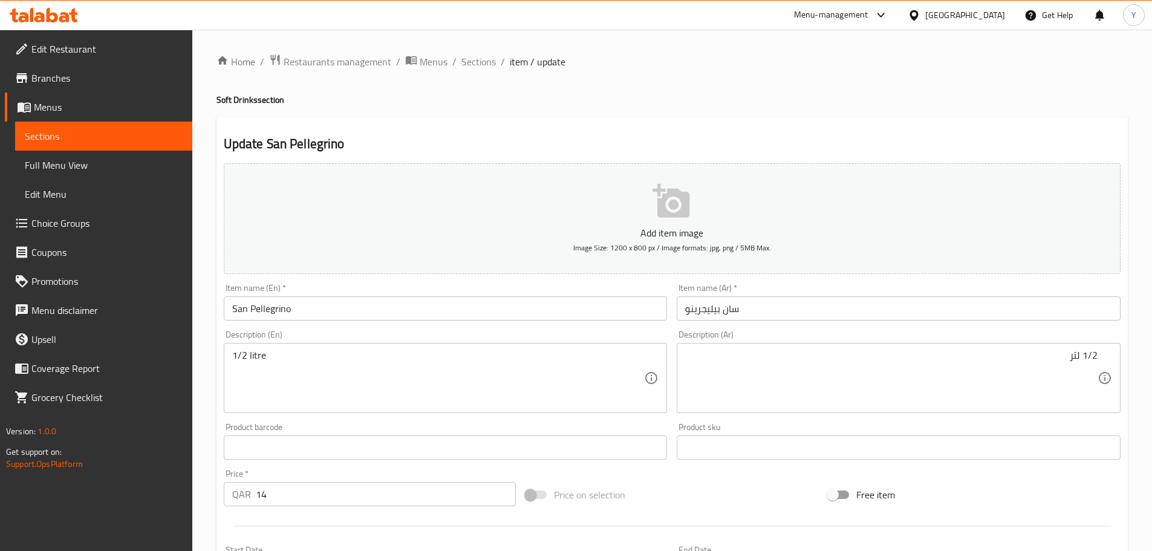
click at [720, 117] on div "Update San Pellegrino Add item image Image Size: 1200 x 800 px / Image formats:…" at bounding box center [671, 469] width 911 height 704
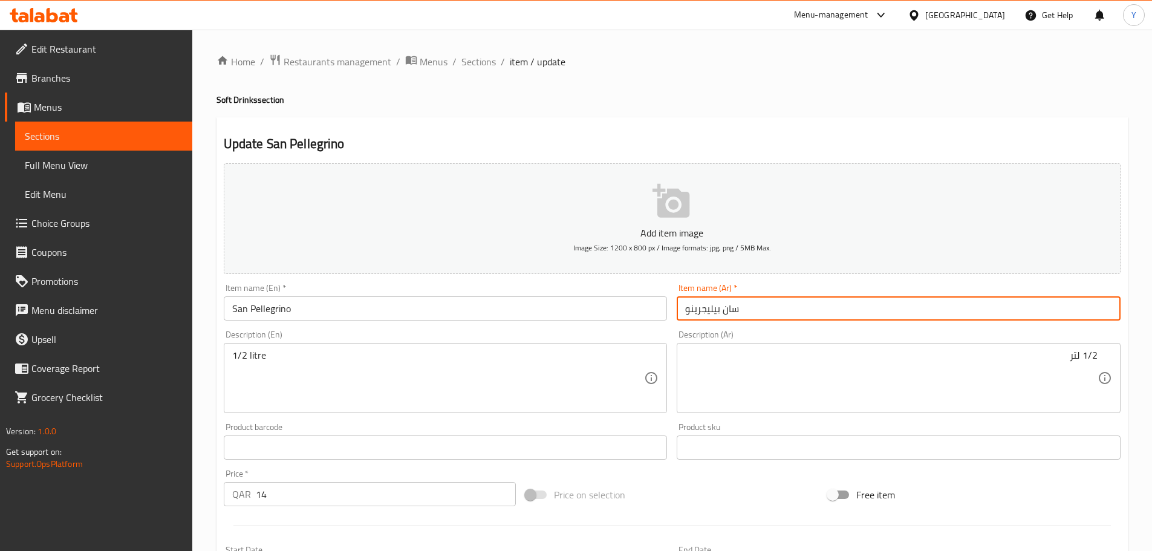
click at [750, 308] on input "سان بيليجرينو" at bounding box center [898, 308] width 444 height 24
click at [808, 110] on div "Home / Restaurants management / Menus / Sections / item / update Soft Drinks se…" at bounding box center [671, 442] width 911 height 776
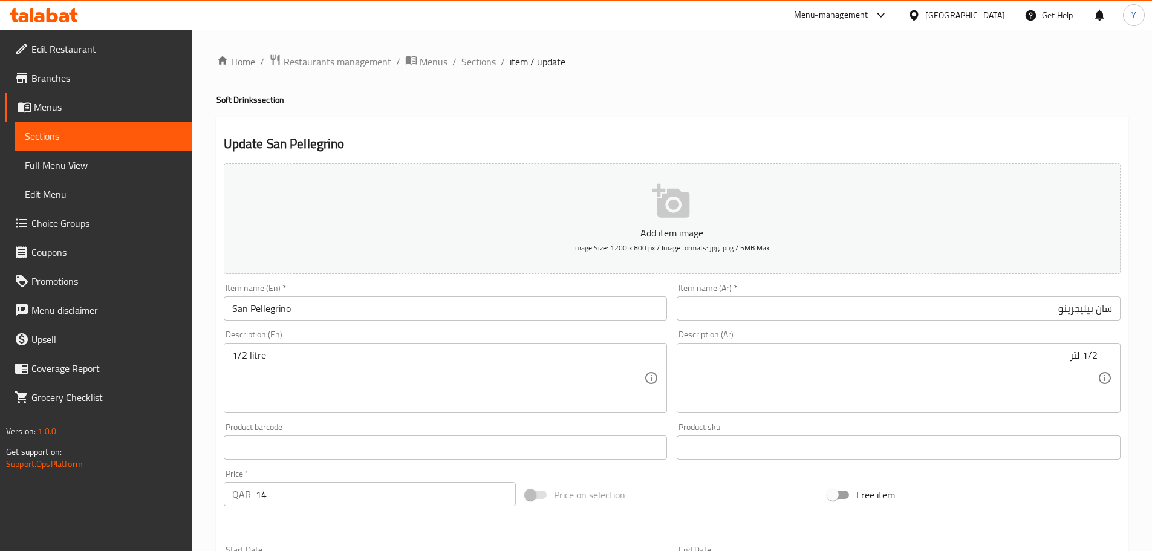
scroll to position [303, 0]
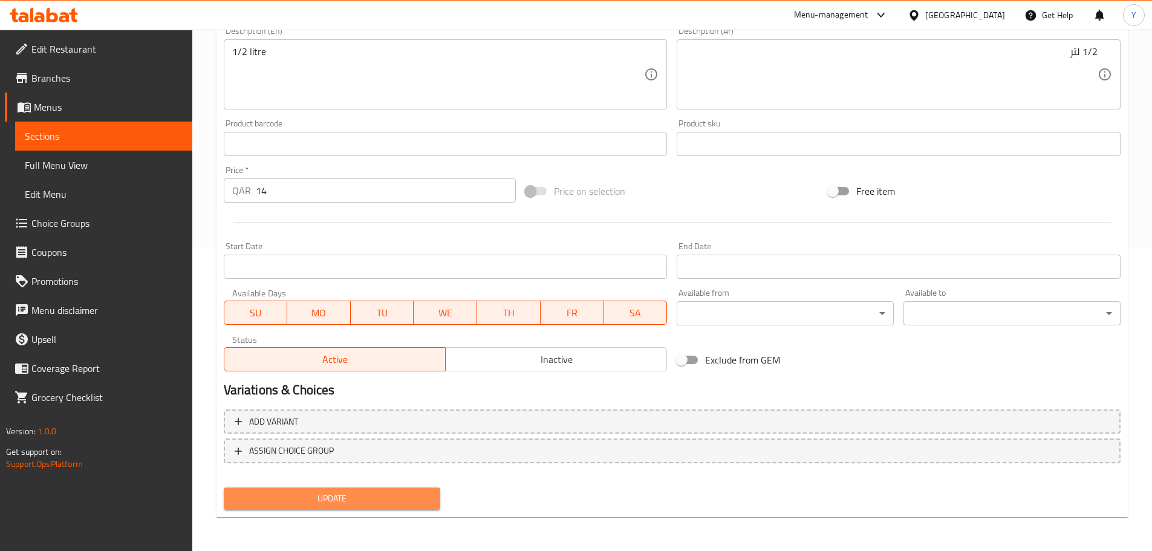
click at [320, 491] on span "Update" at bounding box center [332, 498] width 198 height 15
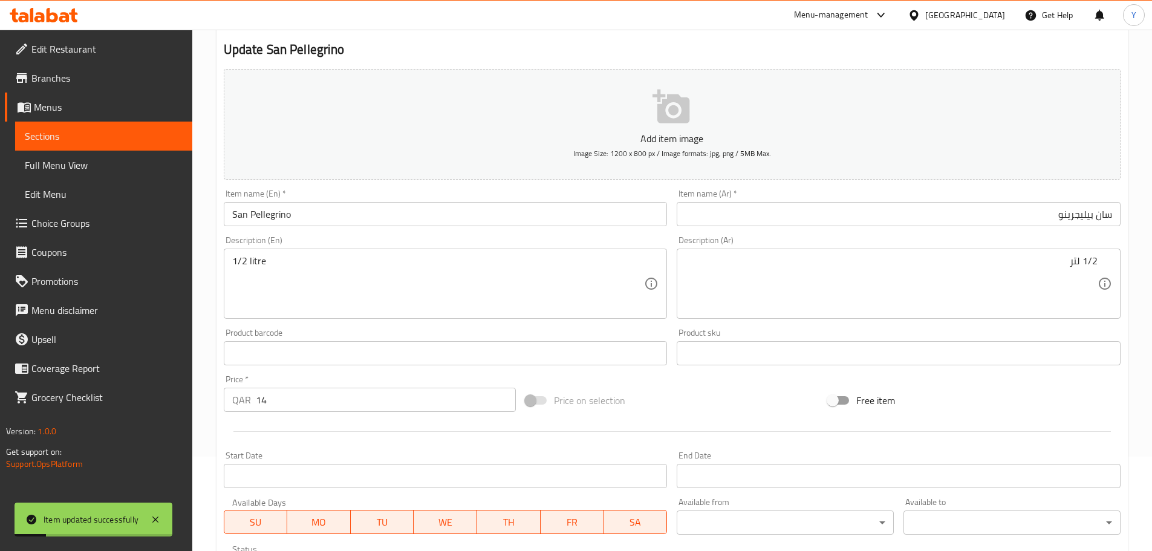
scroll to position [0, 0]
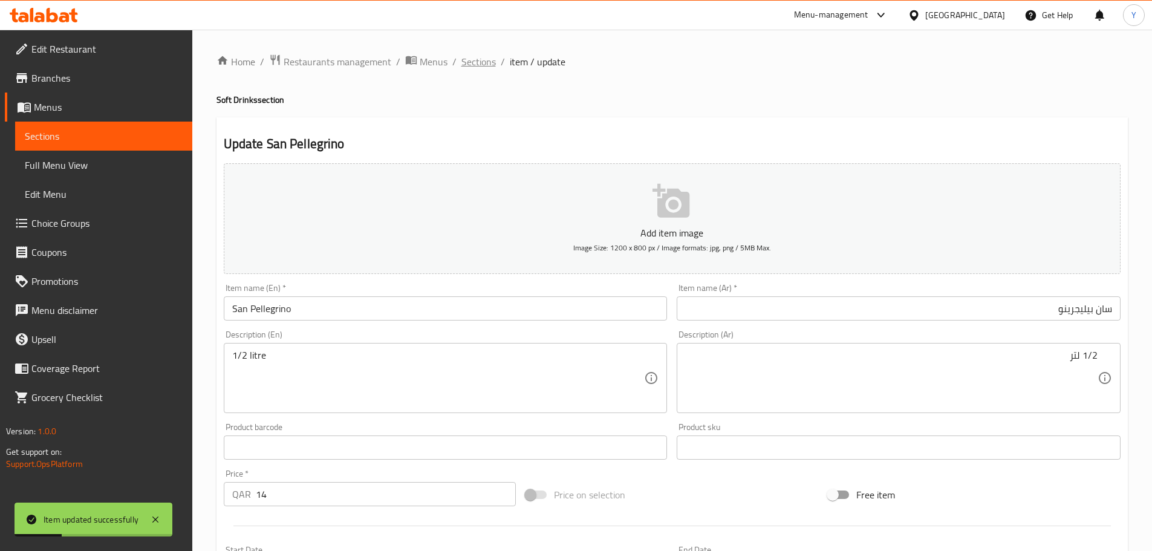
click at [467, 62] on span "Sections" at bounding box center [478, 61] width 34 height 15
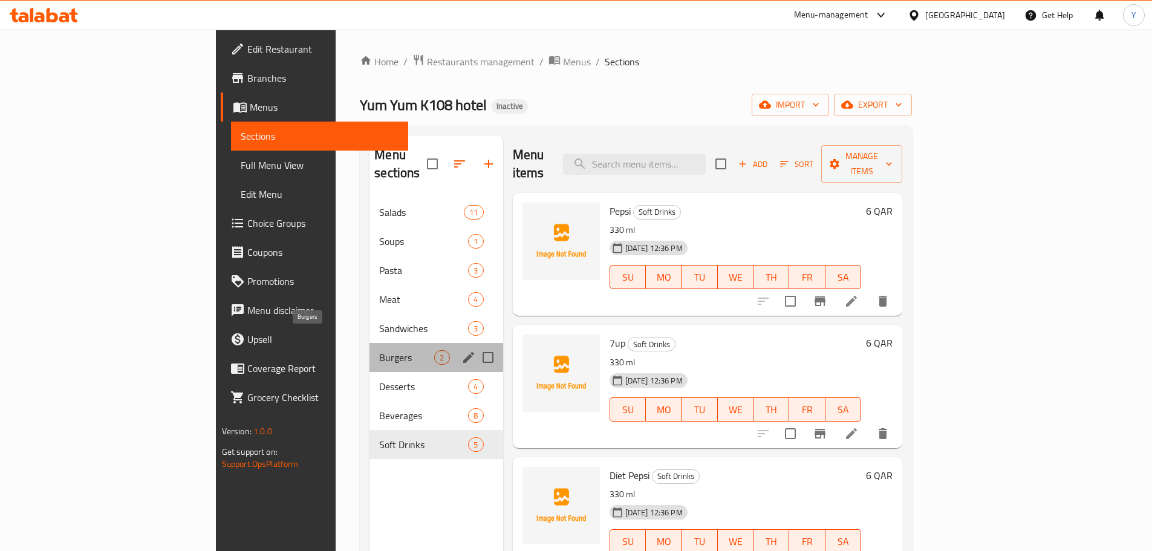
click at [379, 350] on span "Burgers" at bounding box center [406, 357] width 55 height 15
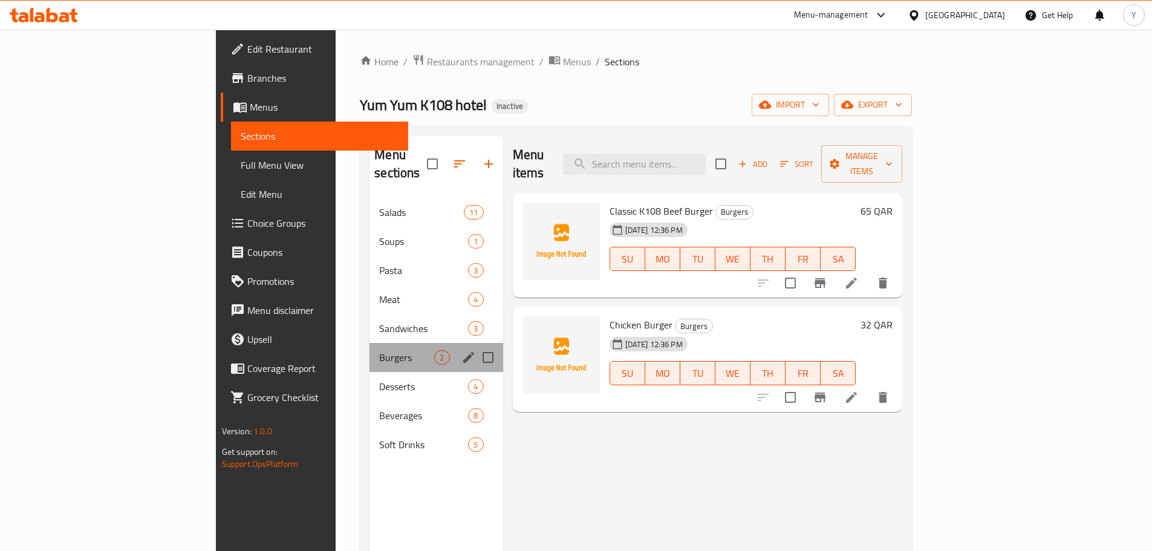
click at [369, 347] on div "Burgers 2" at bounding box center [435, 357] width 133 height 29
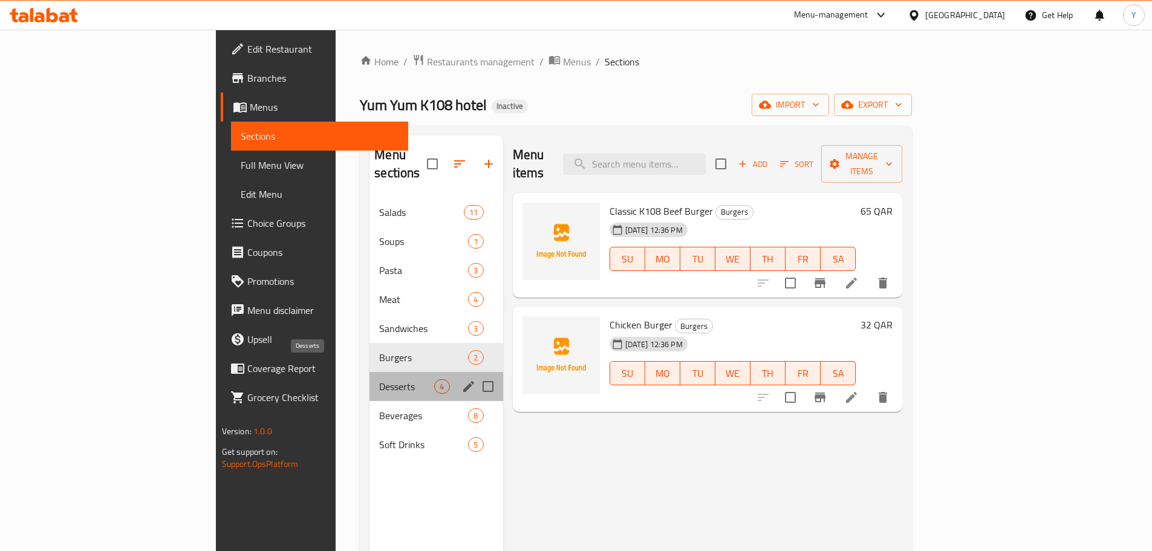
click at [379, 379] on span "Desserts" at bounding box center [406, 386] width 55 height 15
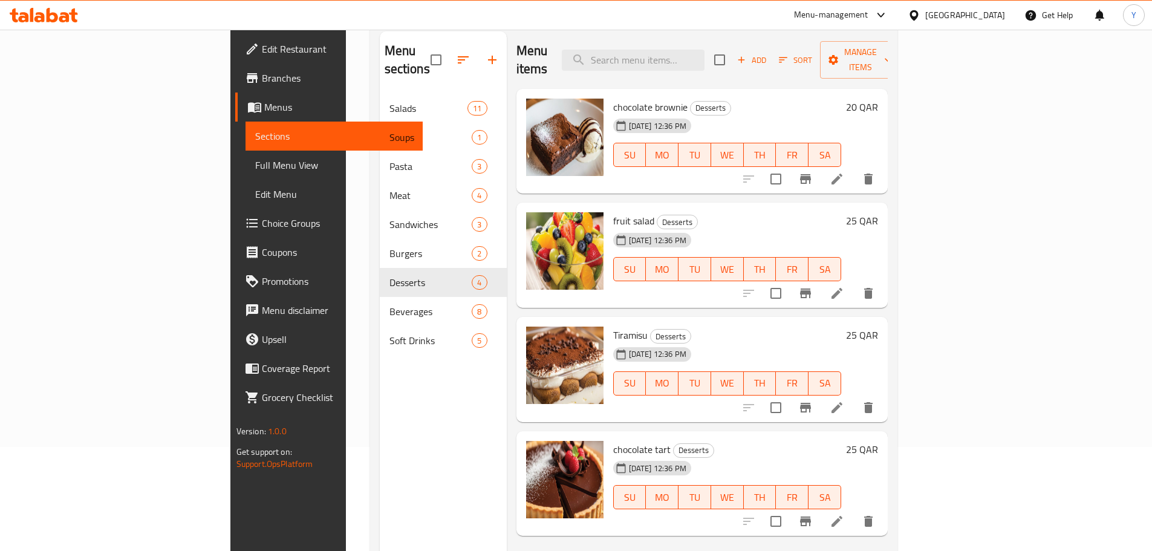
scroll to position [169, 0]
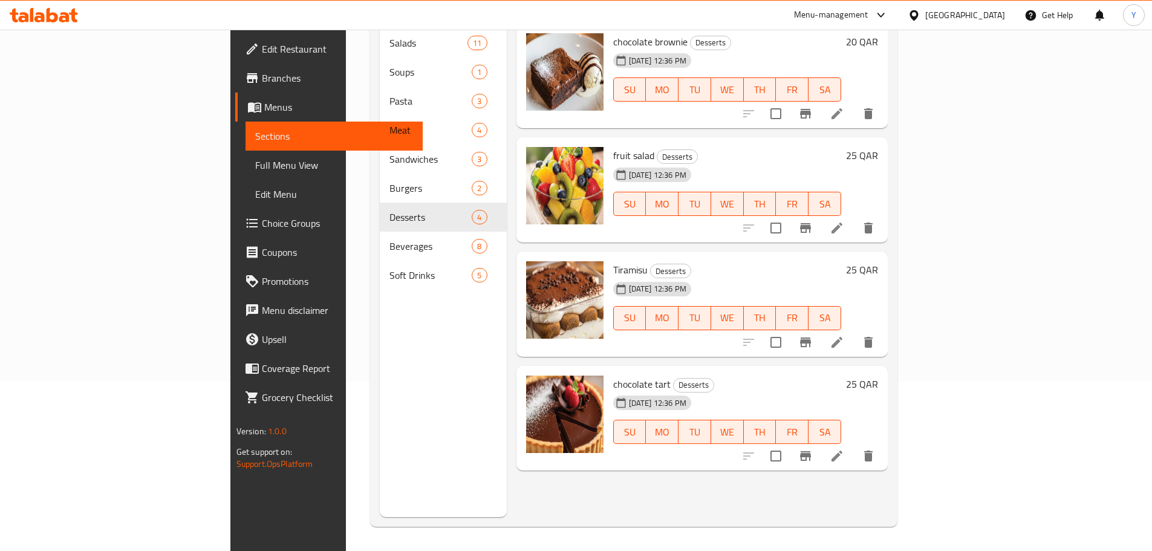
click at [585, 251] on div "Tiramisu Desserts 05-10-2025 12:36 PM SU MO TU WE TH FR SA 25 QAR" at bounding box center [701, 303] width 371 height 105
copy h6 "Tiramisu"
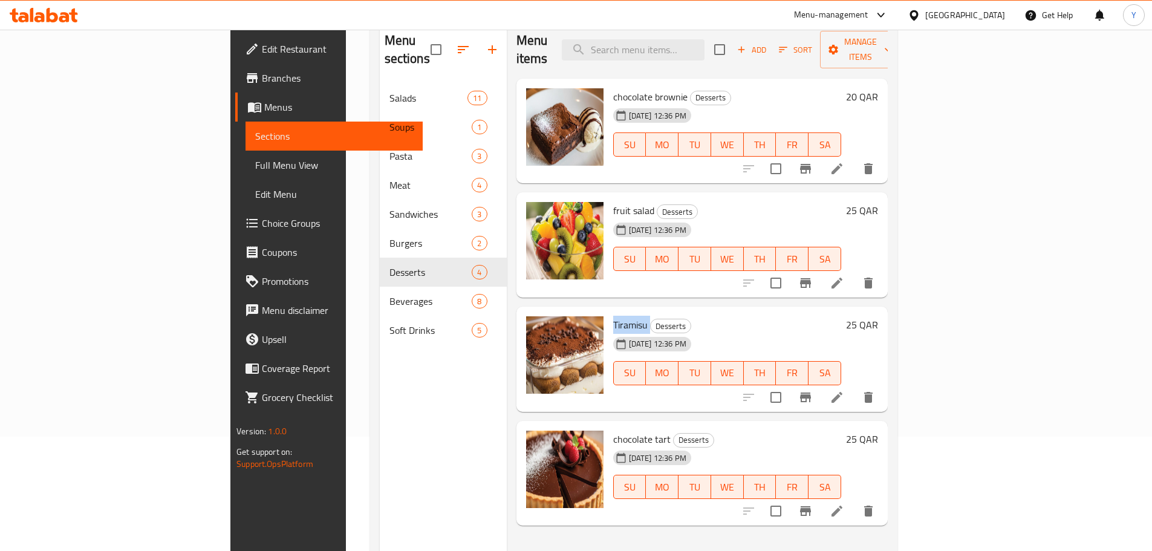
scroll to position [0, 0]
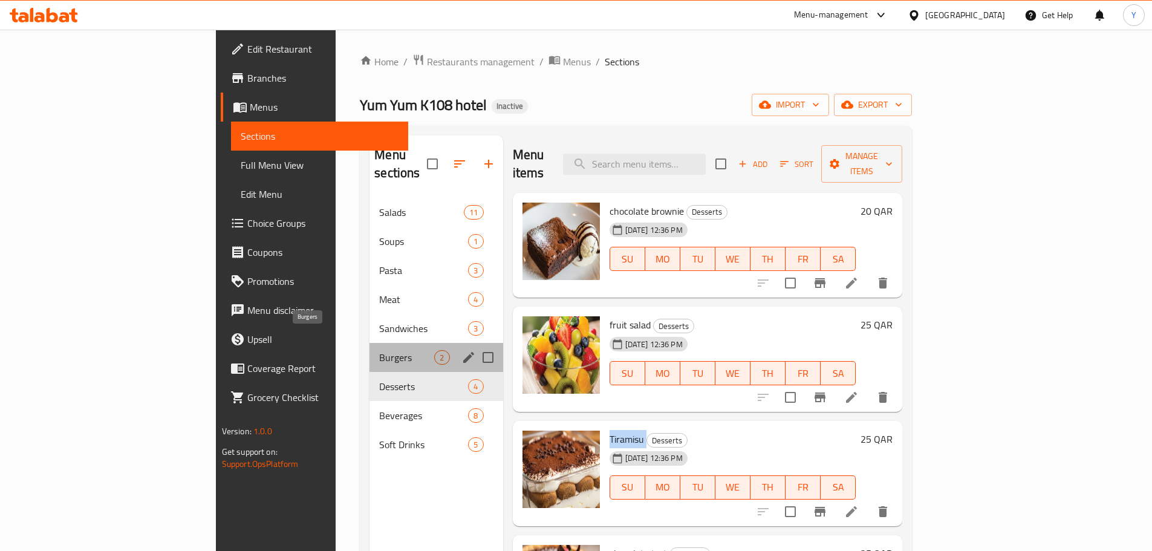
click at [379, 350] on span "Burgers" at bounding box center [406, 357] width 55 height 15
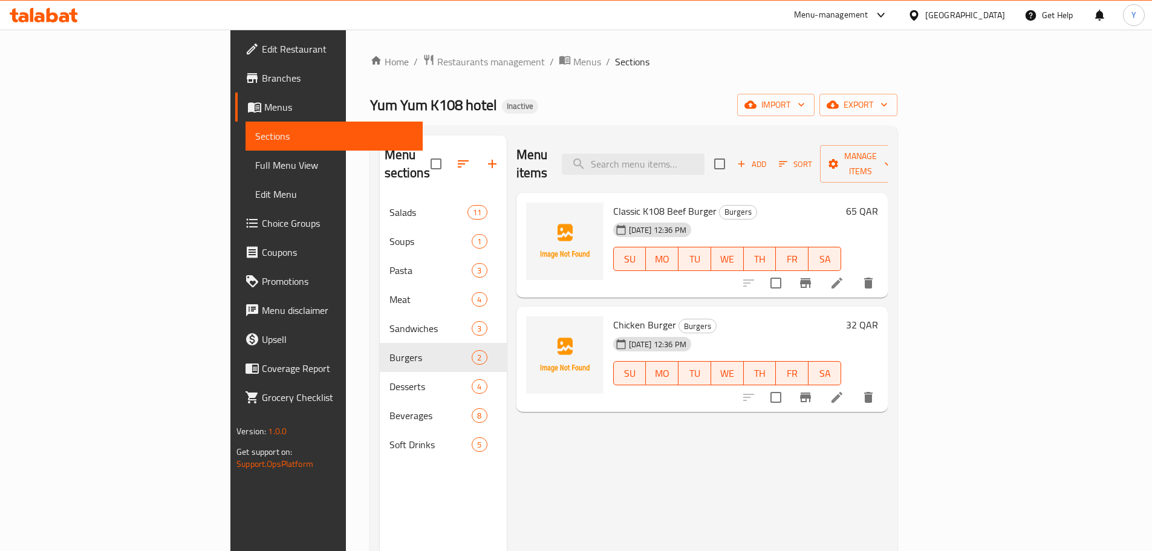
click at [613, 316] on span "Chicken Burger" at bounding box center [644, 325] width 63 height 18
copy h6 "Chicken Burger"
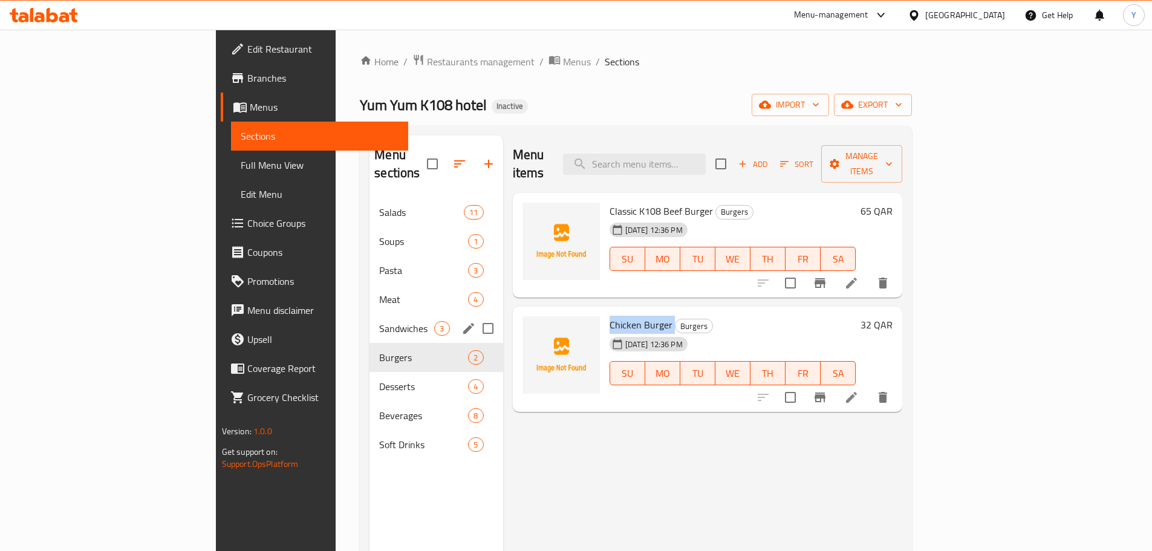
click at [369, 323] on div "Sandwiches 3" at bounding box center [435, 328] width 133 height 29
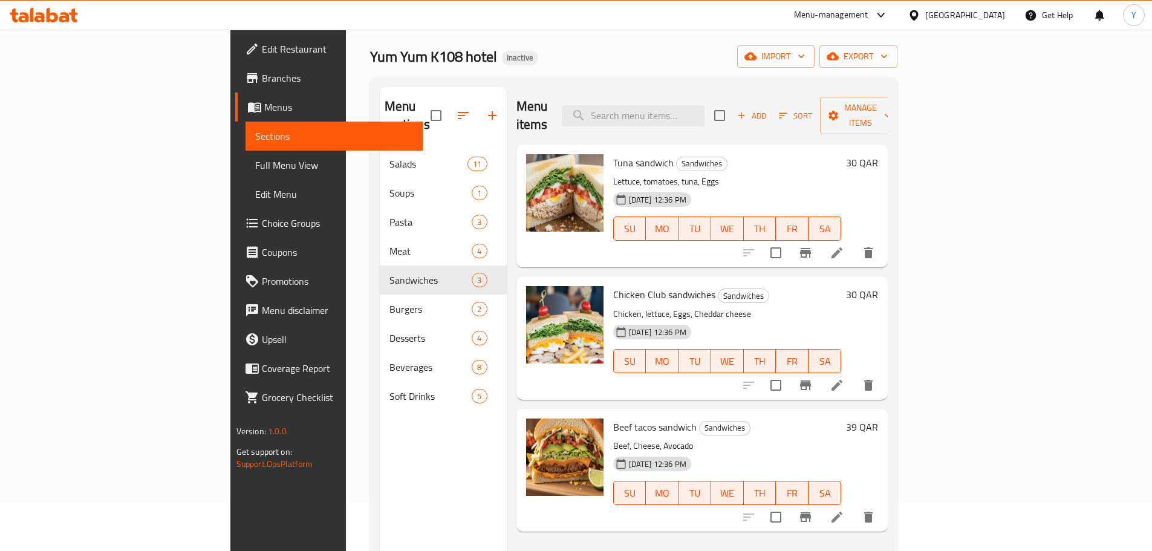
scroll to position [169, 0]
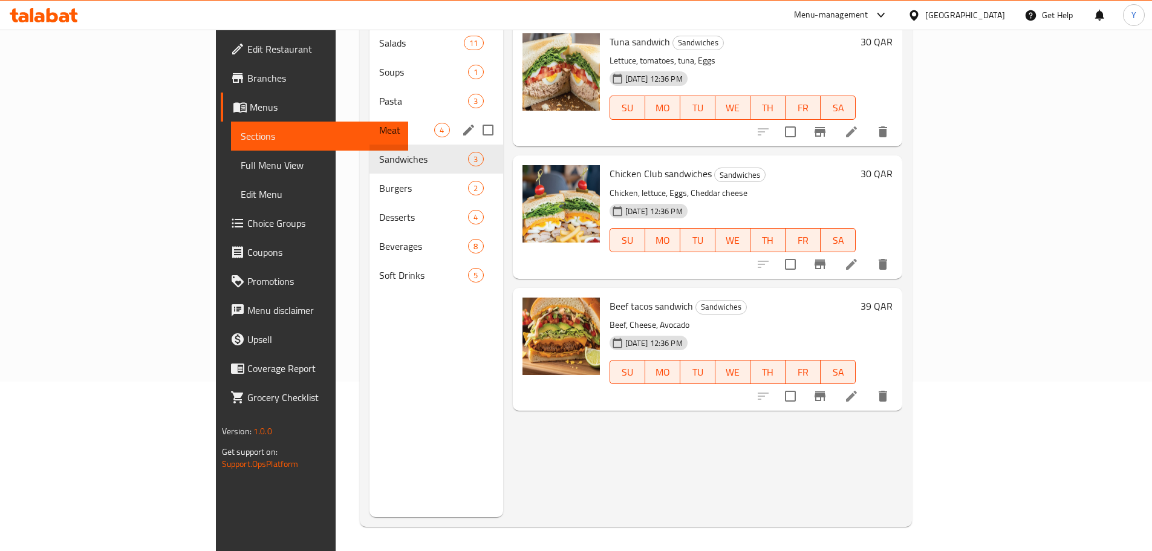
click at [369, 119] on div "Meat 4" at bounding box center [435, 129] width 133 height 29
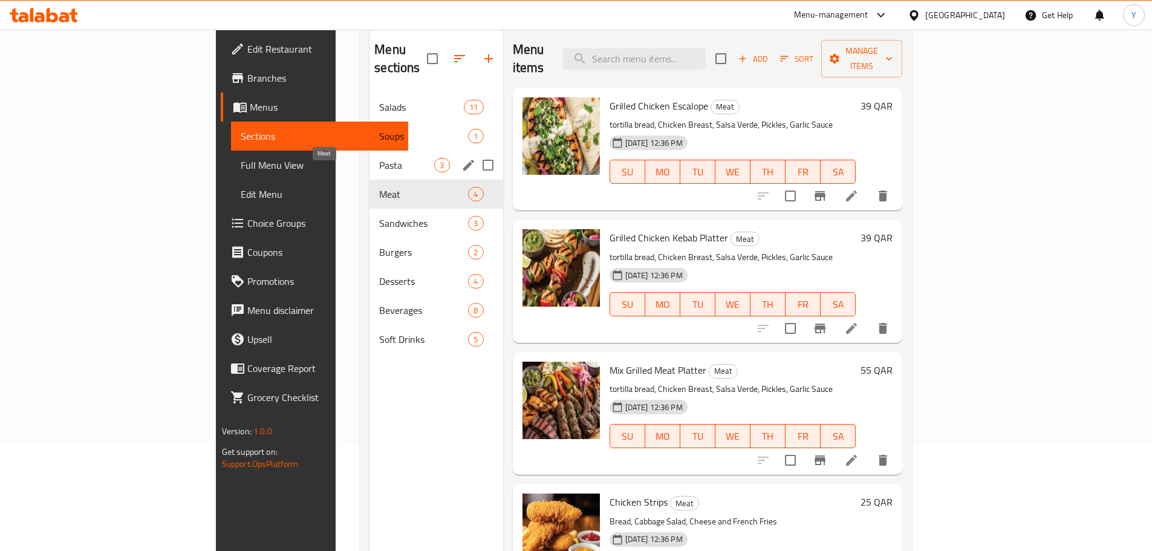
scroll to position [48, 0]
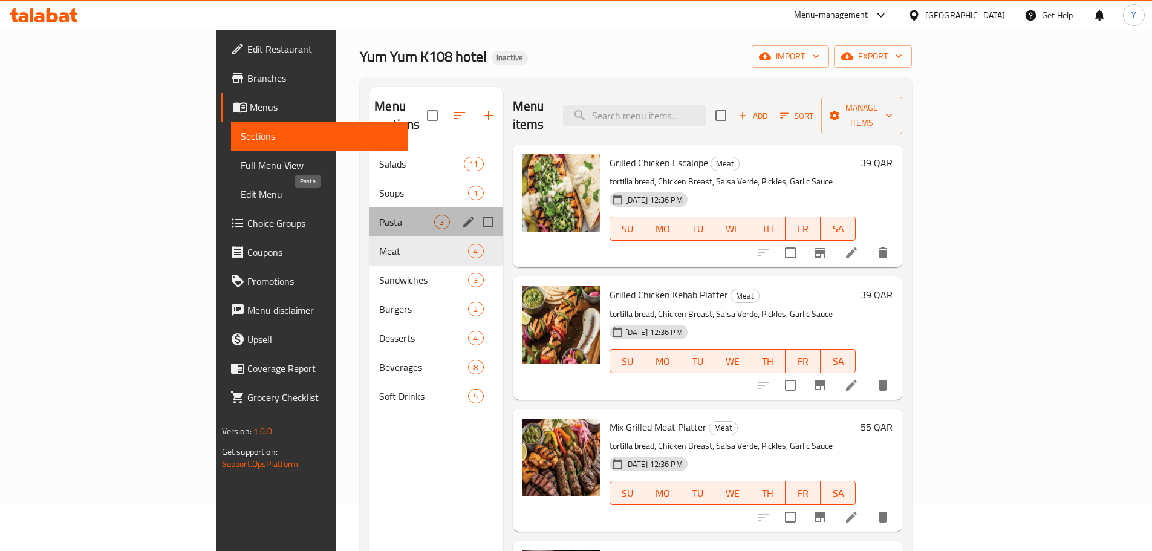
click at [379, 215] on span "Pasta" at bounding box center [406, 222] width 55 height 15
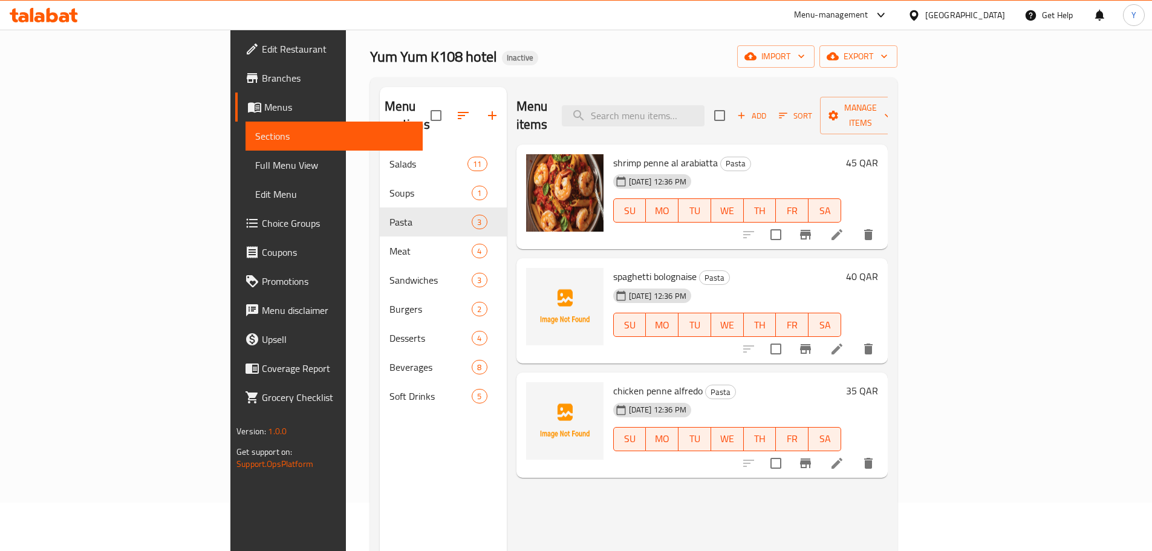
click at [613, 267] on span "spaghetti bolognaise" at bounding box center [654, 276] width 83 height 18
drag, startPoint x: 571, startPoint y: 257, endPoint x: 1061, endPoint y: 336, distance: 496.5
click at [844, 342] on icon at bounding box center [836, 349] width 15 height 15
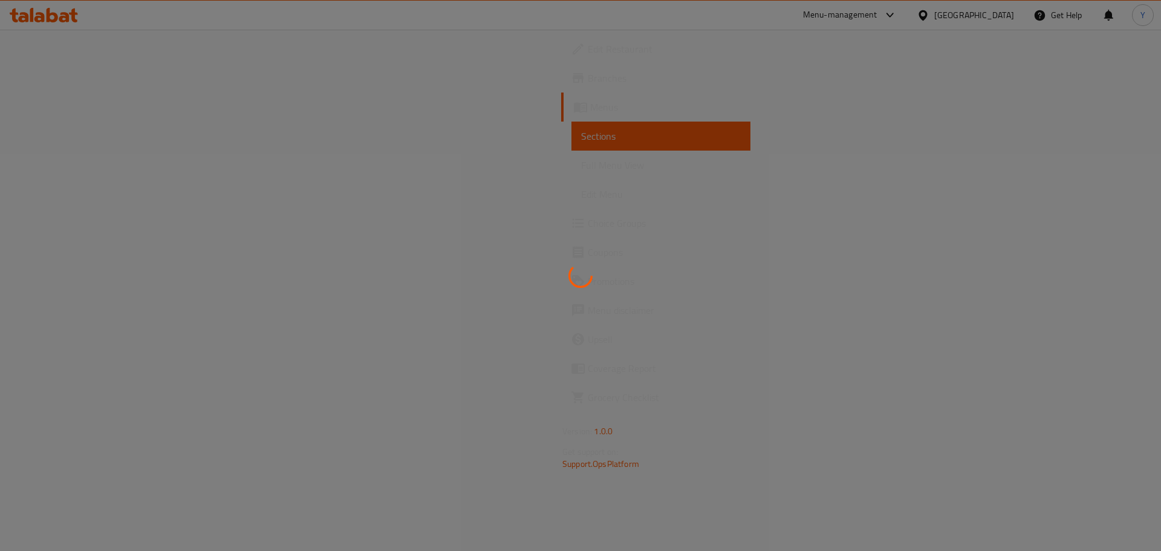
click at [1061, 336] on div at bounding box center [580, 275] width 1161 height 551
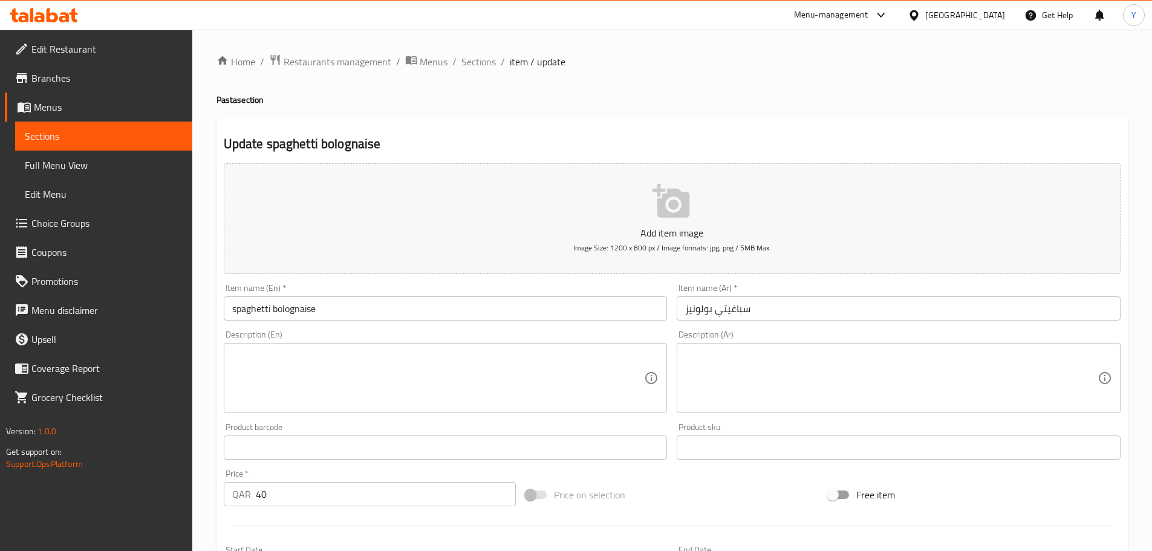
click at [324, 308] on input "spaghetti bolognaise" at bounding box center [446, 308] width 444 height 24
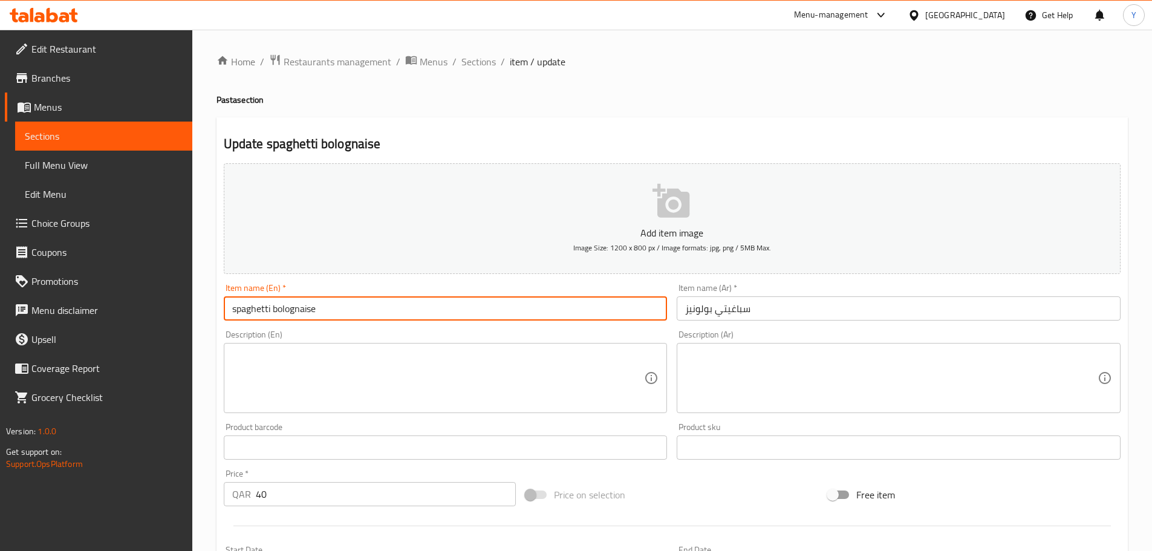
click at [322, 370] on textarea at bounding box center [438, 377] width 412 height 57
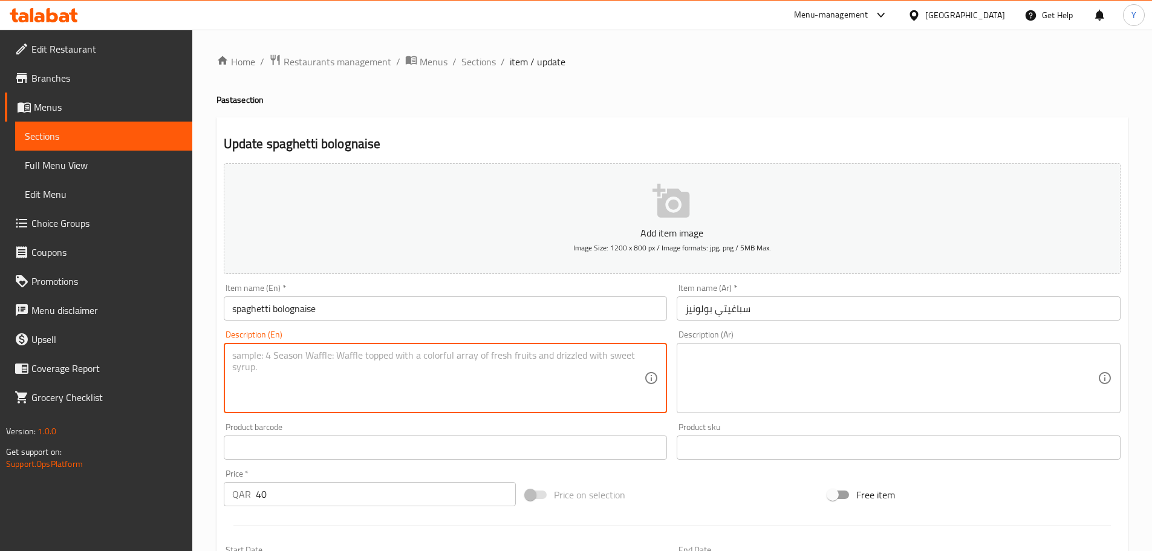
click at [311, 308] on input "spaghetti bolognaise" at bounding box center [446, 308] width 444 height 24
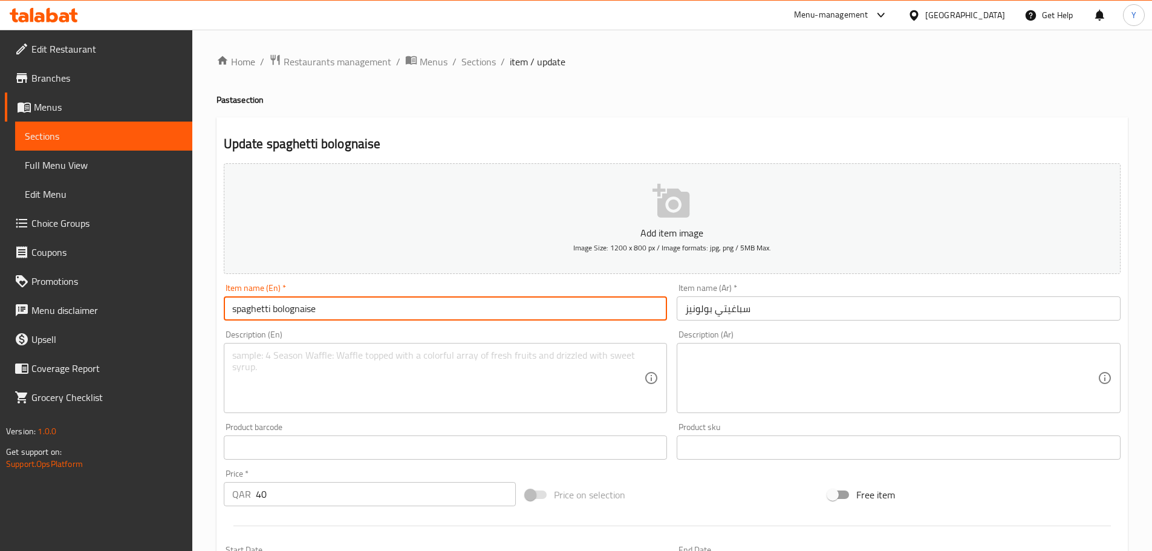
click at [263, 309] on input "spaghetti bolognaise" at bounding box center [446, 308] width 444 height 24
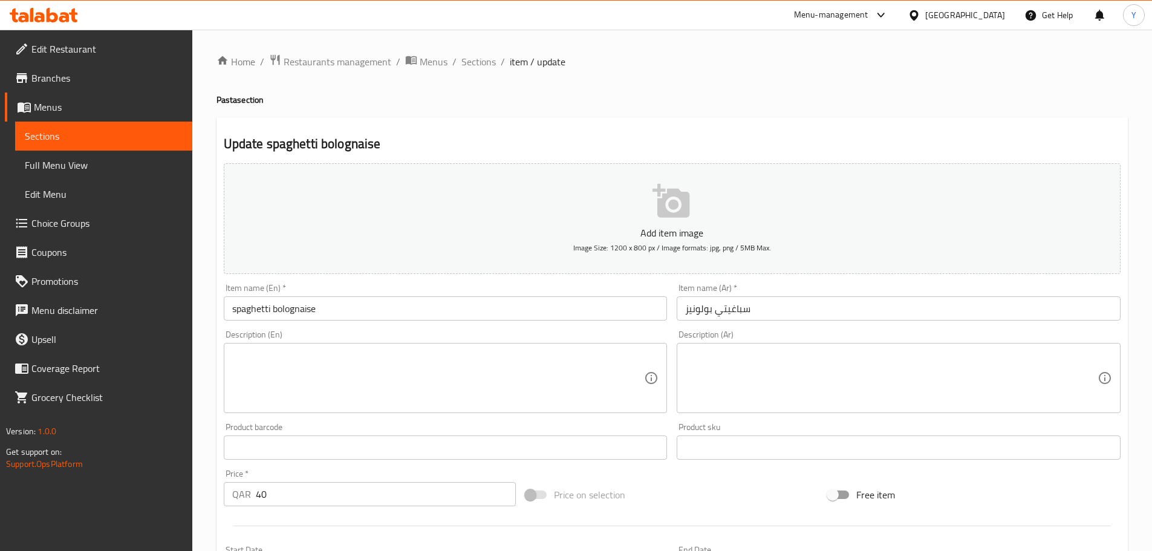
click at [305, 306] on input "spaghetti bolognaise" at bounding box center [446, 308] width 444 height 24
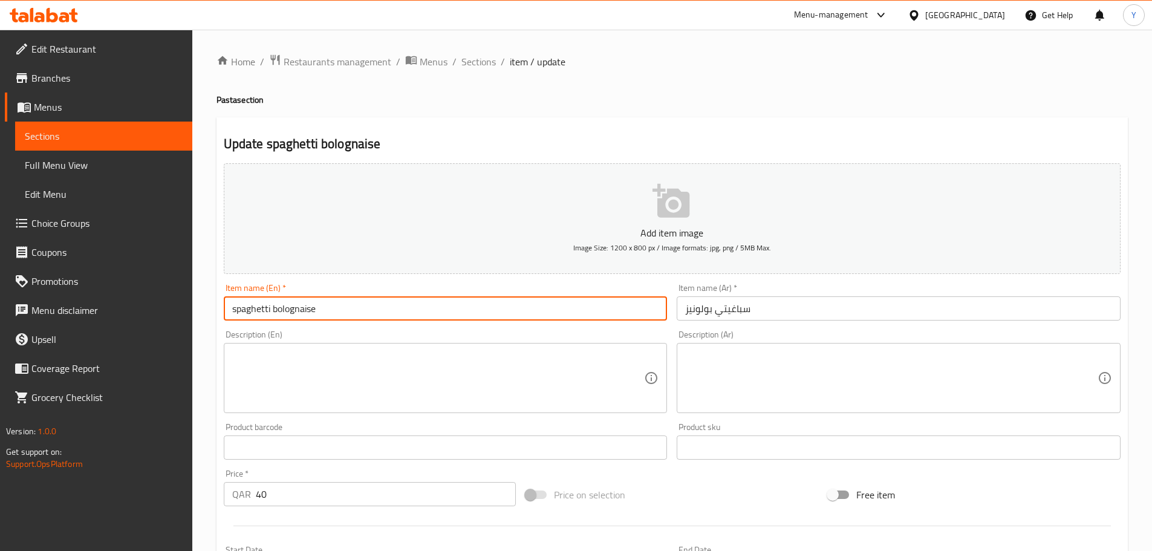
click at [305, 306] on input "spaghetti bolognaise" at bounding box center [446, 308] width 444 height 24
paste input "Bolognese"
type input "Spaghetti Bolognesea"
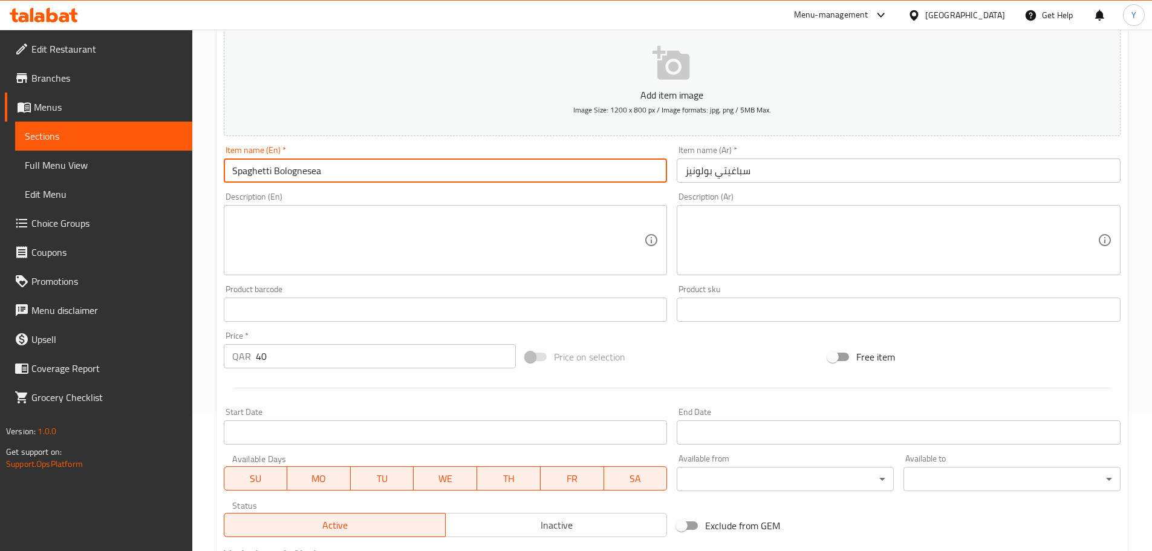
scroll to position [302, 0]
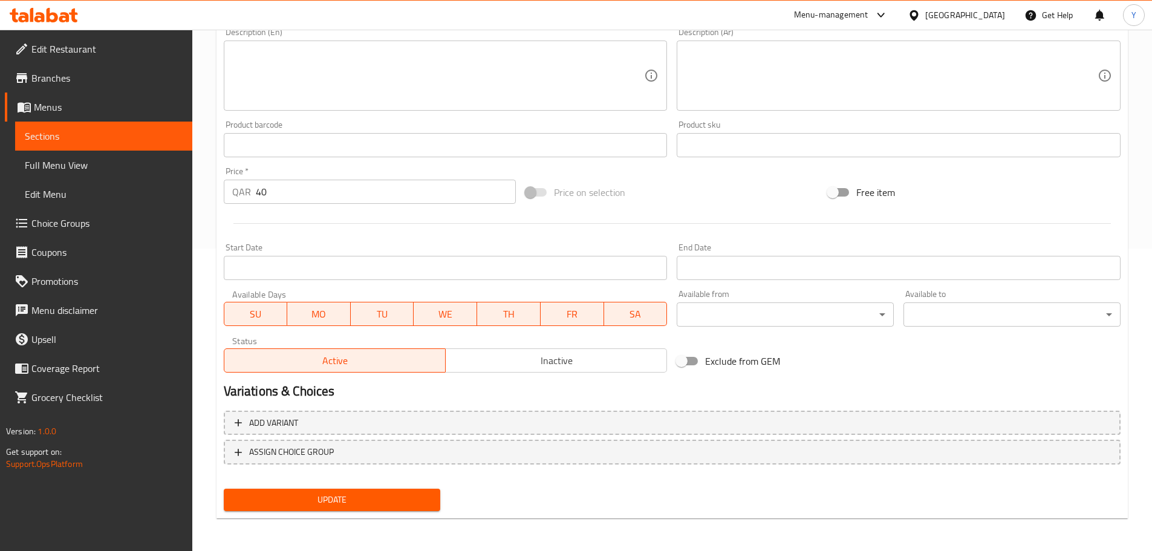
click at [303, 487] on div "Update" at bounding box center [332, 500] width 227 height 32
click at [302, 496] on span "Update" at bounding box center [332, 499] width 198 height 15
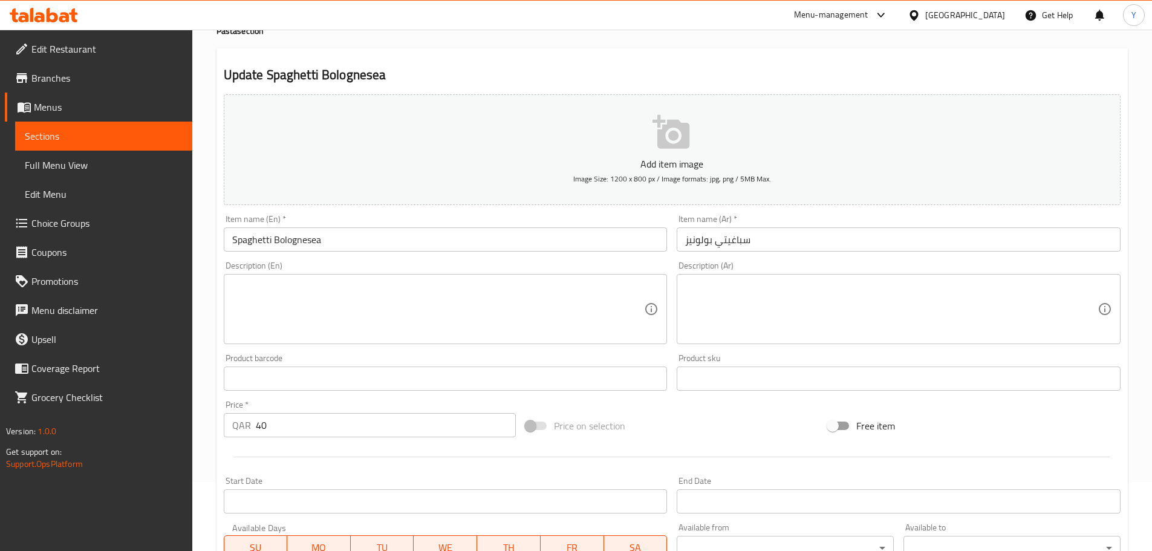
scroll to position [0, 0]
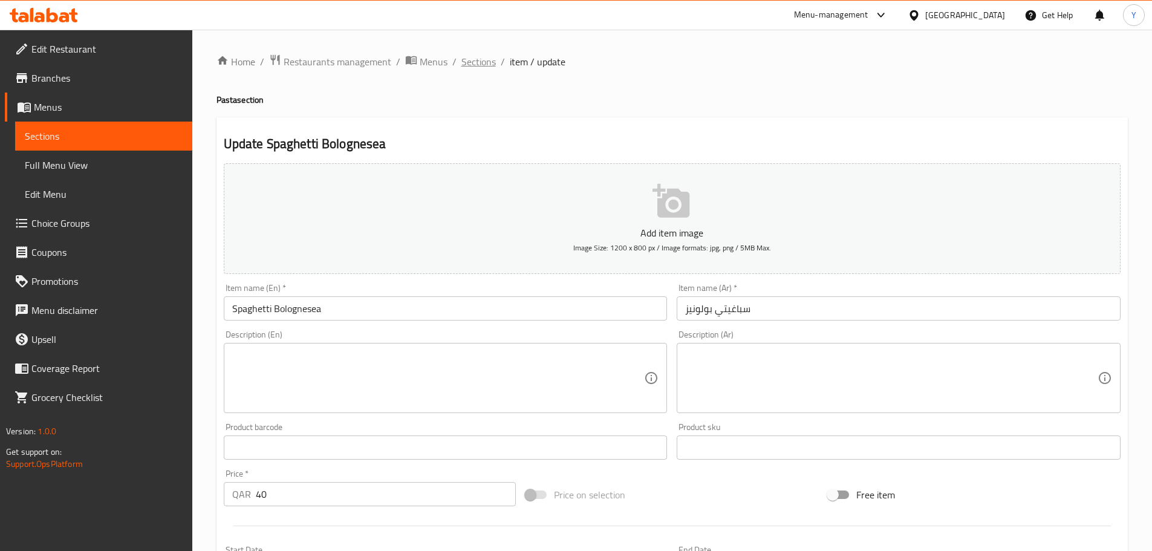
click at [482, 63] on span "Sections" at bounding box center [478, 61] width 34 height 15
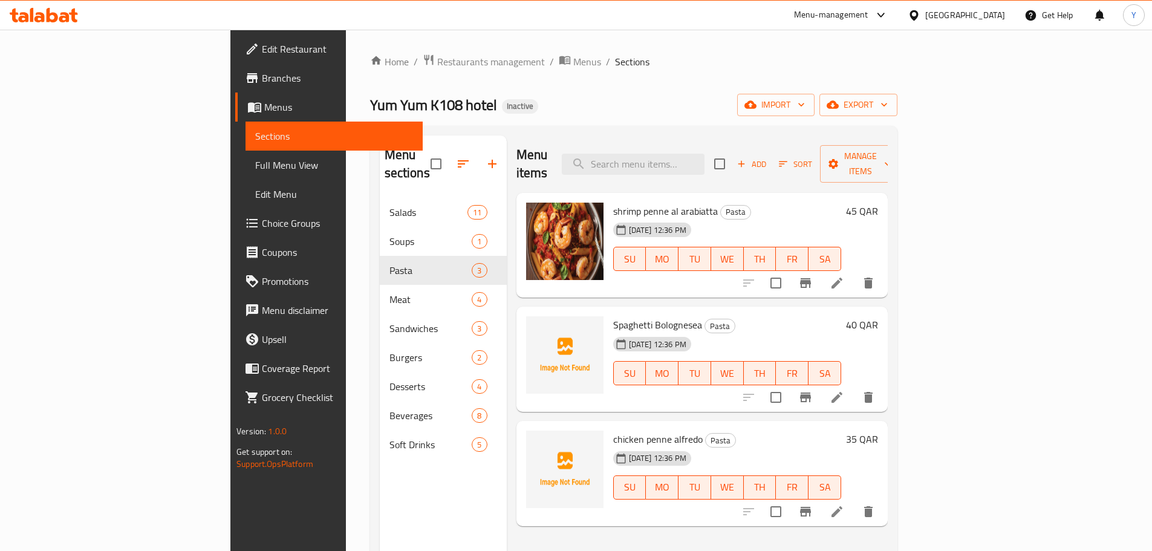
click at [718, 123] on div "Home / Restaurants management / Menus / Sections Yum Yum K108 hotel Inactive im…" at bounding box center [633, 375] width 527 height 642
click at [738, 143] on div "Menu items Add Sort Manage items" at bounding box center [701, 163] width 371 height 57
click at [704, 157] on input "search" at bounding box center [633, 164] width 143 height 21
paste input "Chocolate Brownies"
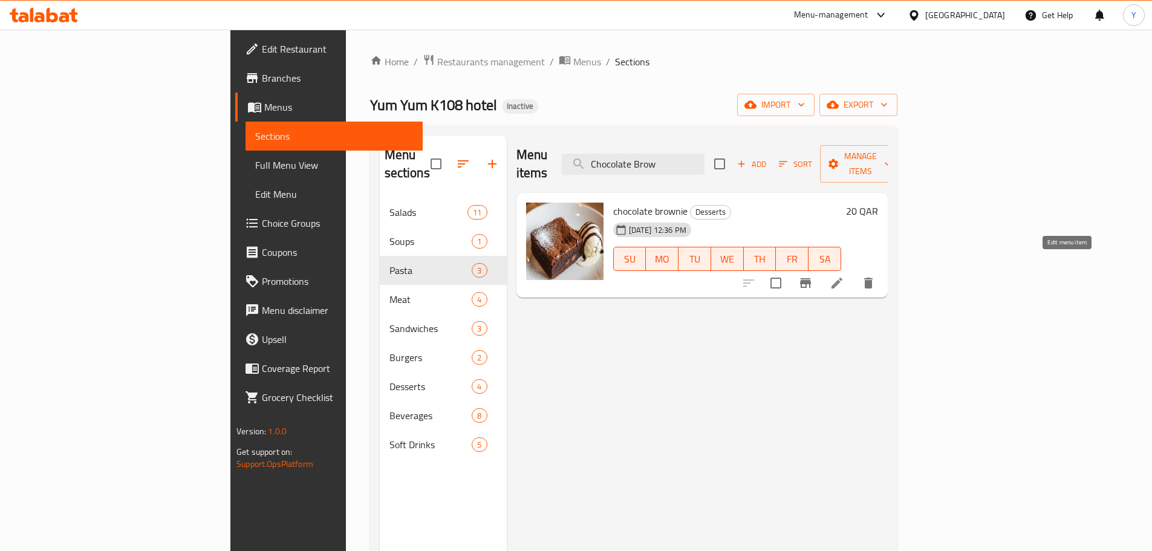
type input "Chocolate Brow"
click at [844, 276] on icon at bounding box center [836, 283] width 15 height 15
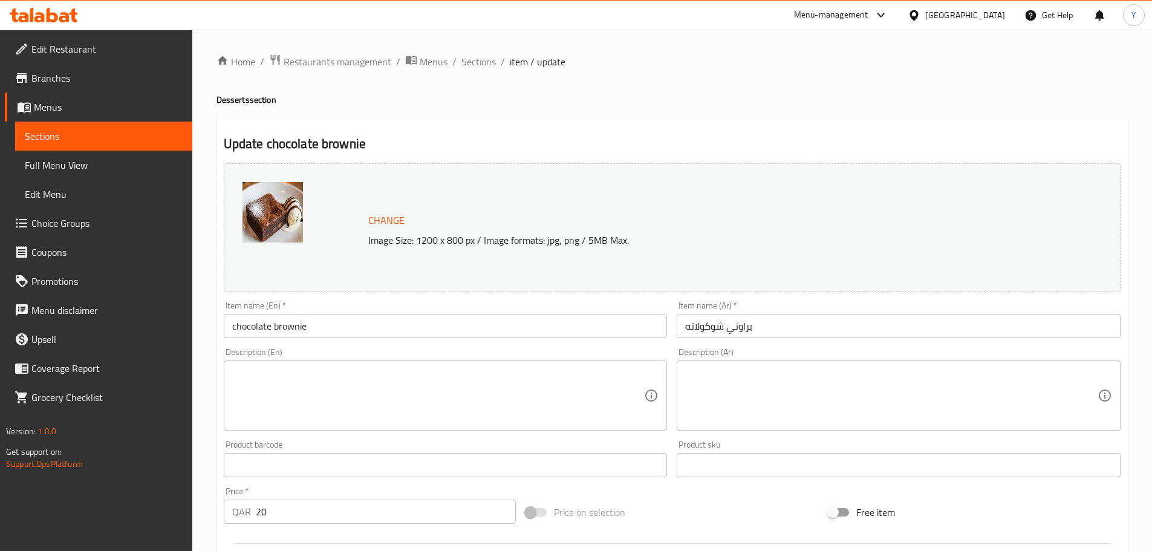
click at [311, 407] on textarea at bounding box center [438, 395] width 412 height 57
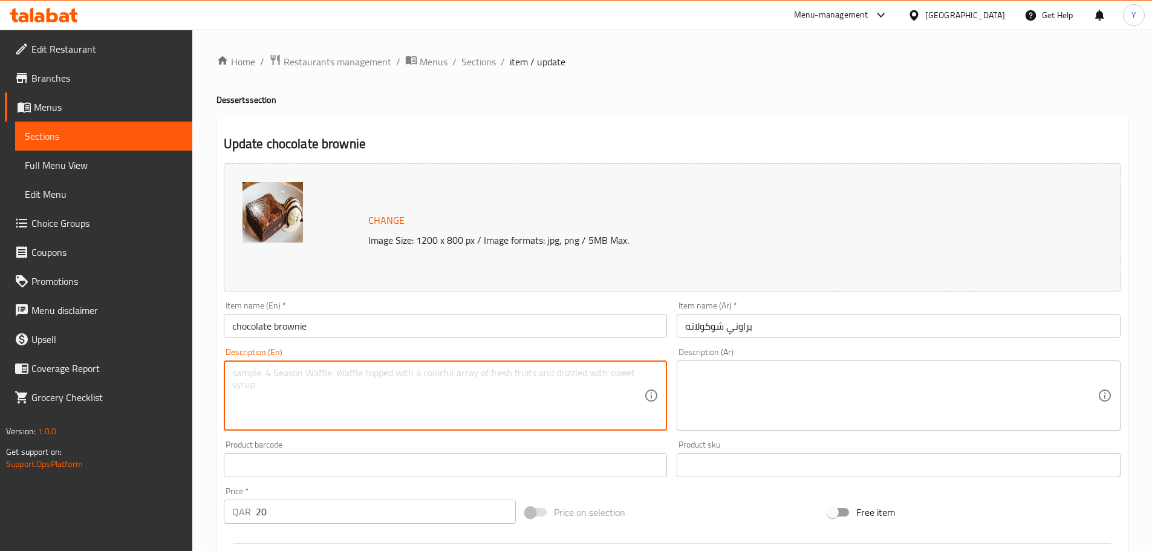
paste textarea "all-purpose flour, cocoa powder, baking powder, salt, unsalted butter, sugar, e…"
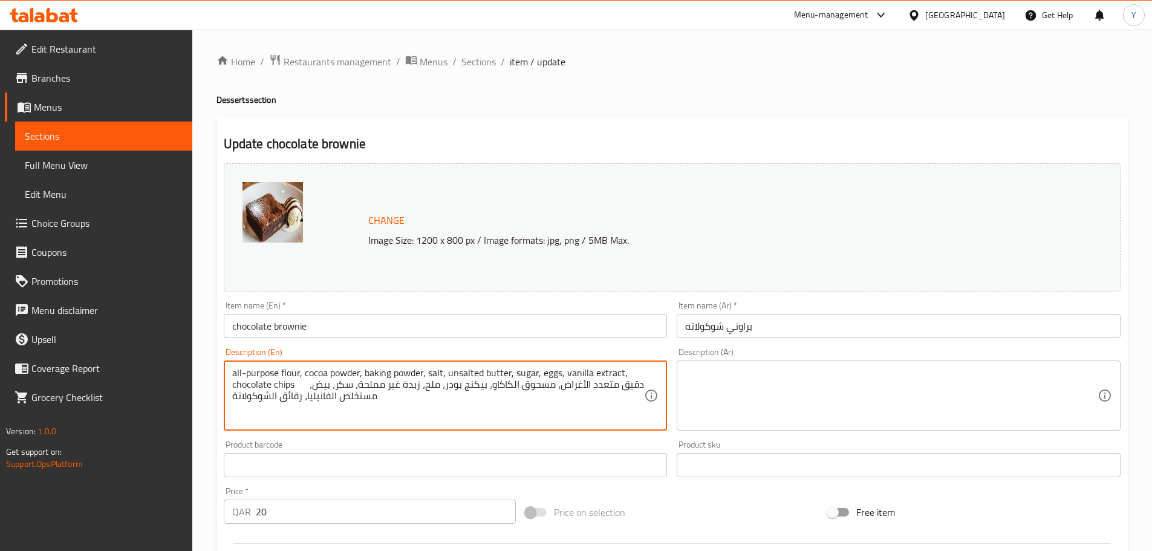
click at [296, 384] on textarea "all-purpose flour, cocoa powder, baking powder, salt, unsalted butter, sugar, e…" at bounding box center [438, 395] width 412 height 57
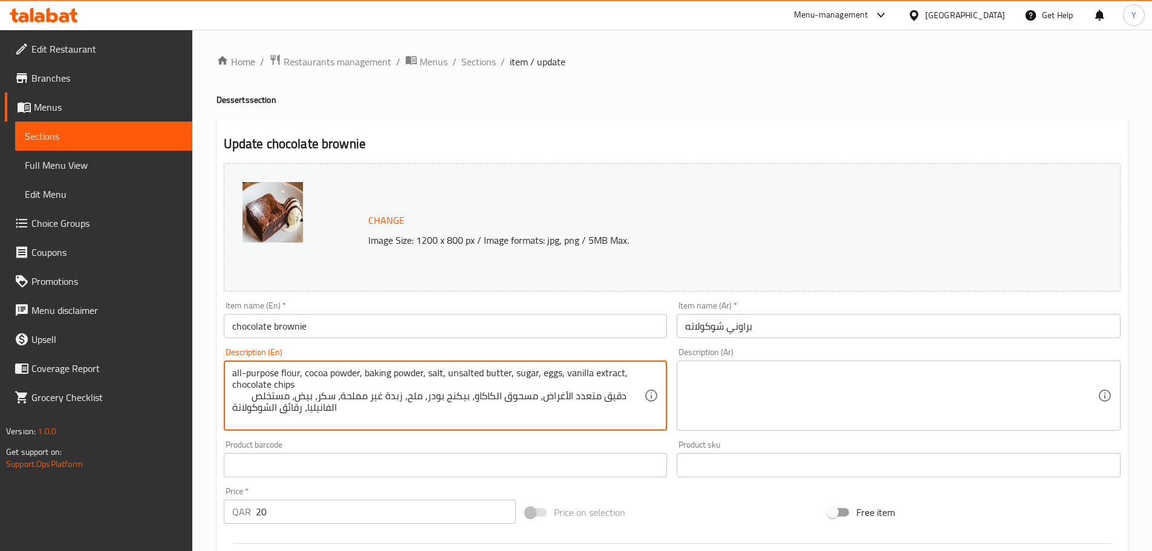
click at [363, 407] on textarea "all-purpose flour, cocoa powder, baking powder, salt, unsalted butter, sugar, e…" at bounding box center [438, 395] width 412 height 57
type textarea "all-purpose flour, cocoa powder, baking powder, salt, unsalted butter, sugar, e…"
click at [787, 380] on textarea at bounding box center [891, 395] width 412 height 57
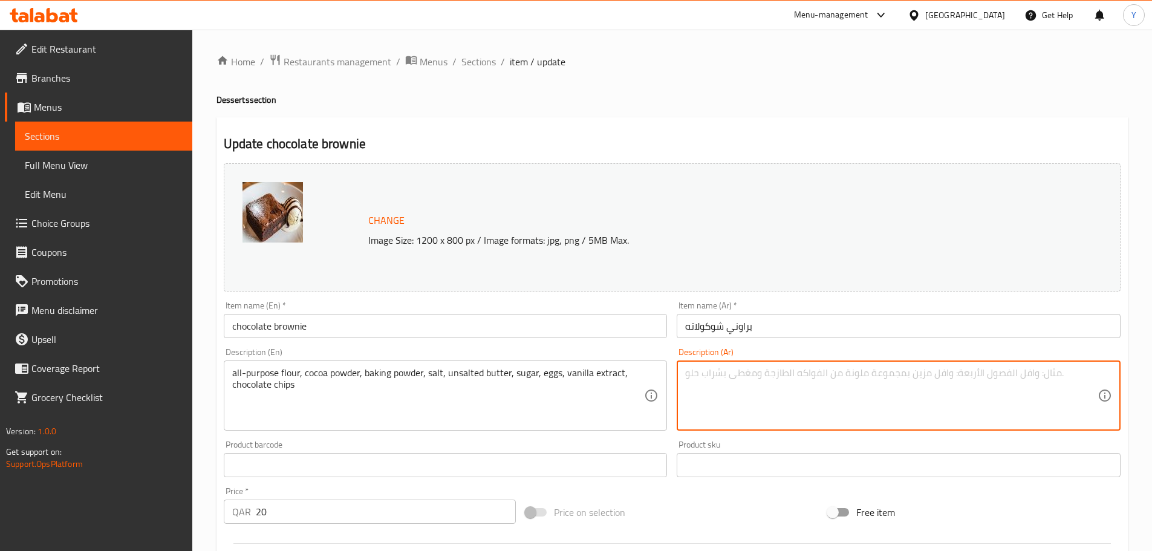
paste textarea "دقيق متعدد الأغراض، مسحوق الكاكاو، بيكنج بودر، ملح، زبدة غير مملحة، سكر، بيض، م…"
click at [1073, 374] on textarea "دقيق متعدد الأغراض، مسحوق الكاكاو، بيكنج بودر، ملح، زبدة غير مملحة، سكر، بيض، م…" at bounding box center [891, 395] width 412 height 57
type textarea "دقيق متعدد الأغراض، مسحوق كاكاو، بيكنج بودر، ملح، زبدة غير مملحة، سكر، بيض، مست…"
click at [829, 126] on div "Update chocolate brownie Change Image Size: 1200 x 800 px / Image formats: jpg,…" at bounding box center [671, 477] width 911 height 721
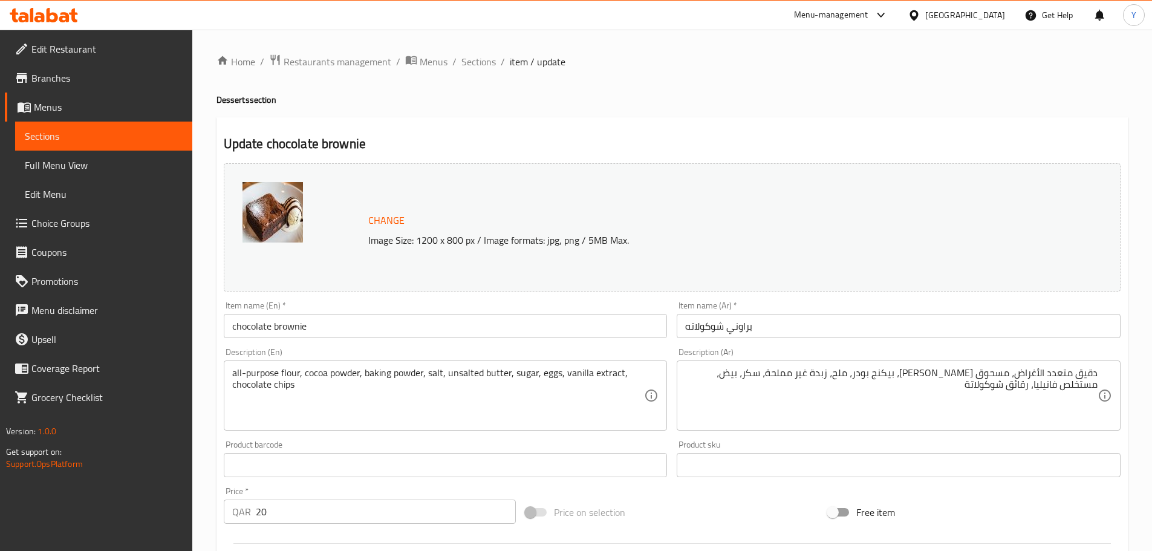
click at [235, 326] on input "chocolate brownie" at bounding box center [446, 326] width 444 height 24
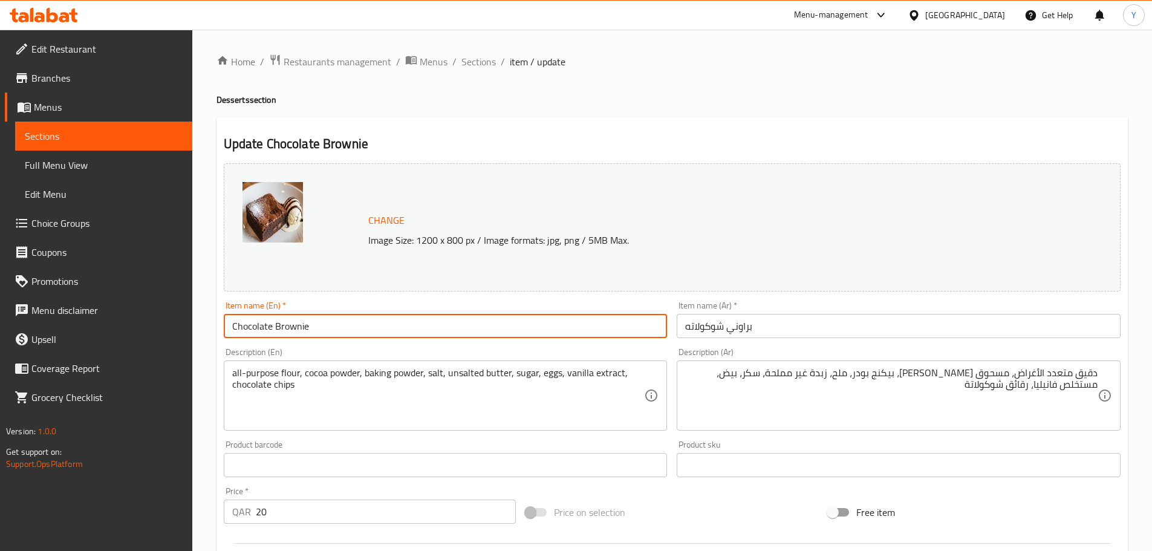
type input "Chocolate Brownie"
click at [860, 91] on div "Home / Restaurants management / Menus / Sections / item / update Desserts secti…" at bounding box center [671, 451] width 911 height 794
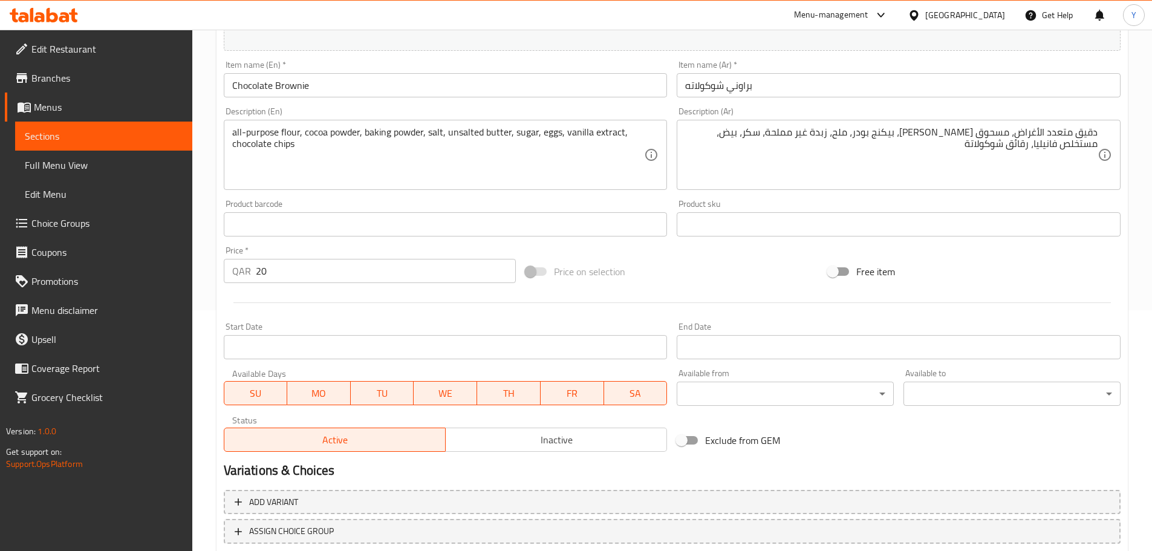
scroll to position [321, 0]
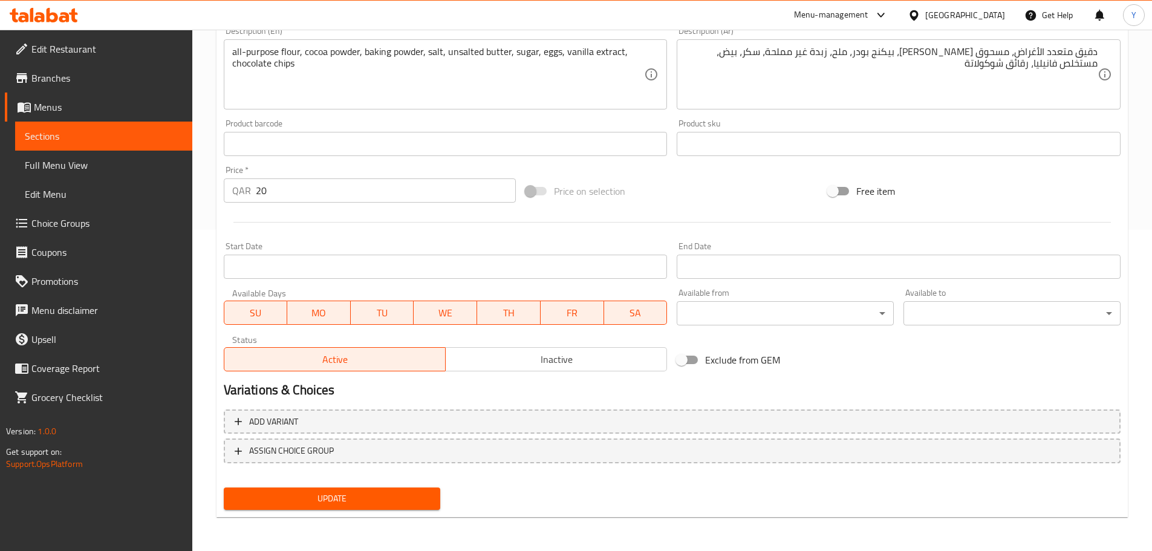
click at [427, 497] on span "Update" at bounding box center [332, 498] width 198 height 15
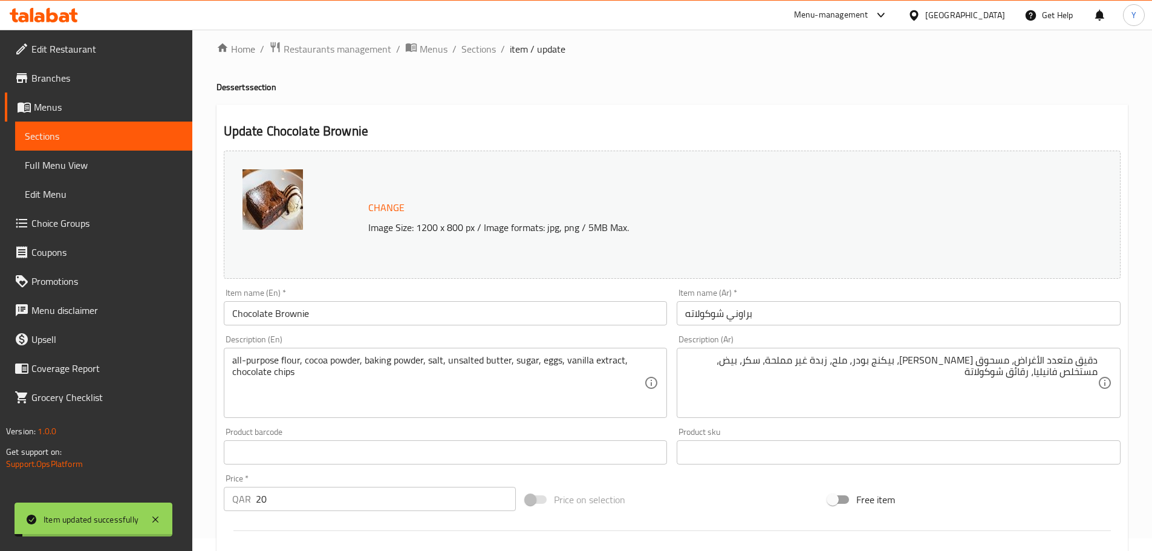
scroll to position [0, 0]
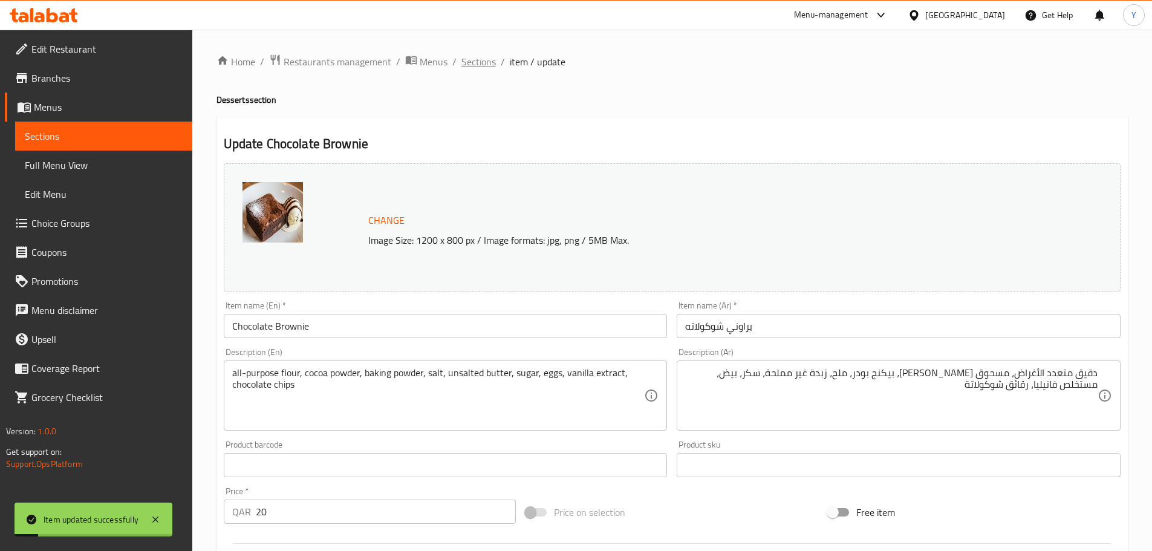
click at [487, 56] on span "Sections" at bounding box center [478, 61] width 34 height 15
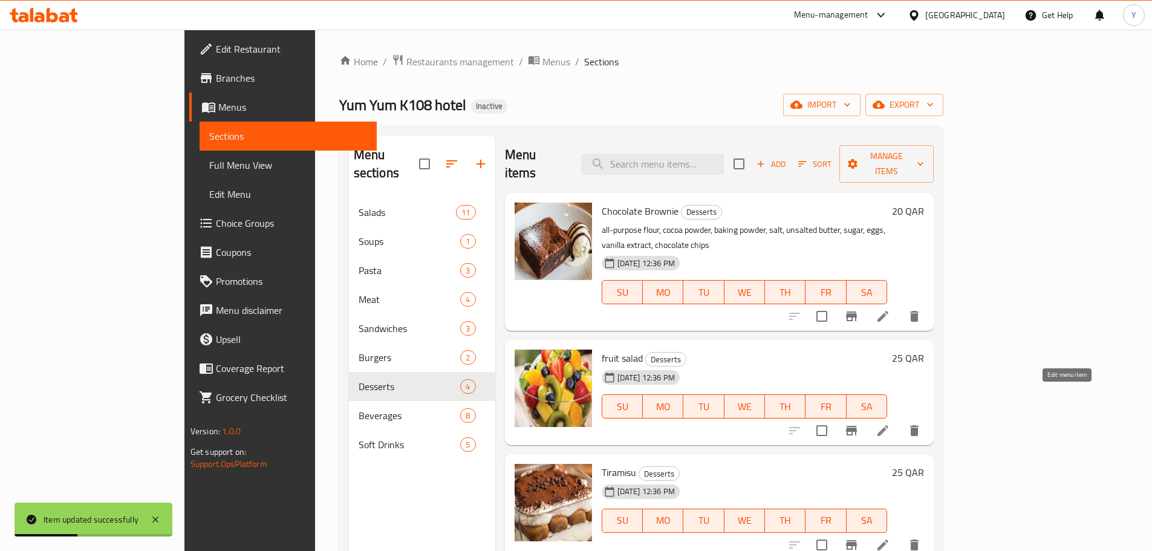
click at [890, 423] on icon at bounding box center [882, 430] width 15 height 15
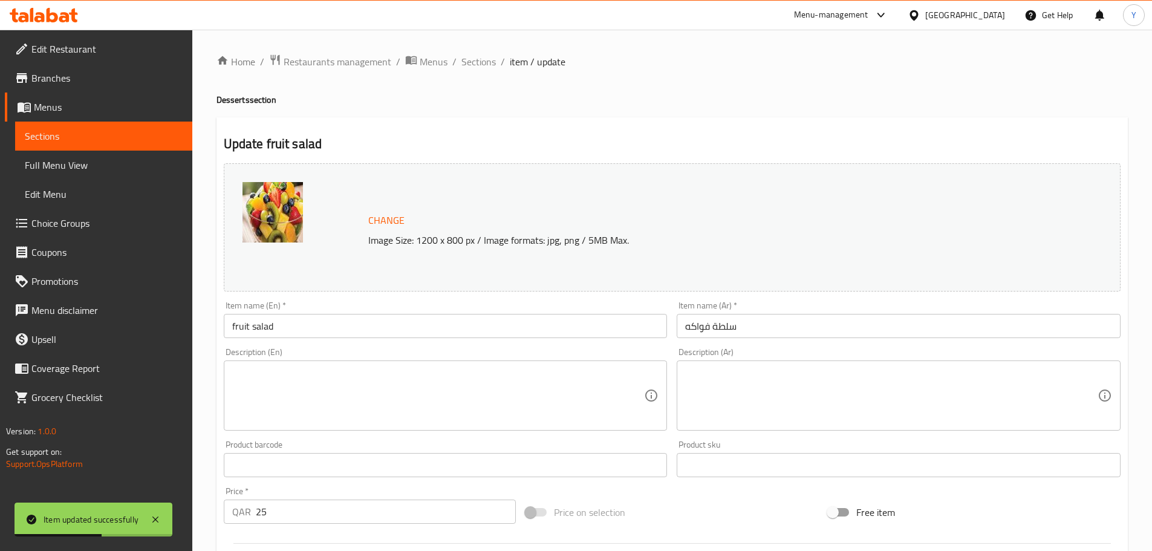
drag, startPoint x: 234, startPoint y: 329, endPoint x: 200, endPoint y: 326, distance: 33.9
click at [201, 326] on div "Home / Restaurants management / Menus / Sections / item / update Desserts secti…" at bounding box center [671, 451] width 959 height 842
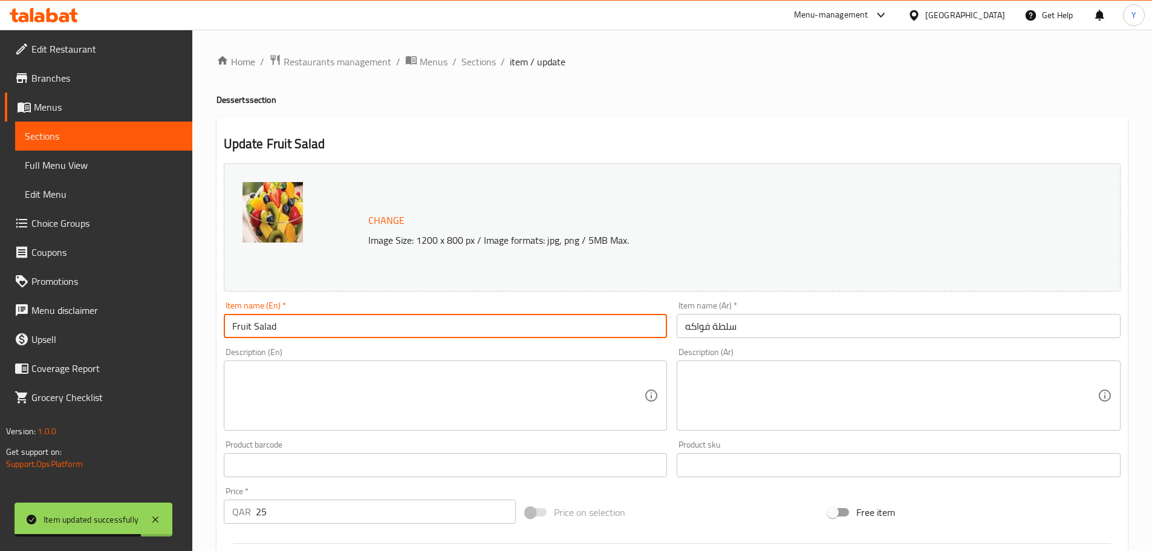
type input "Fruit Salad"
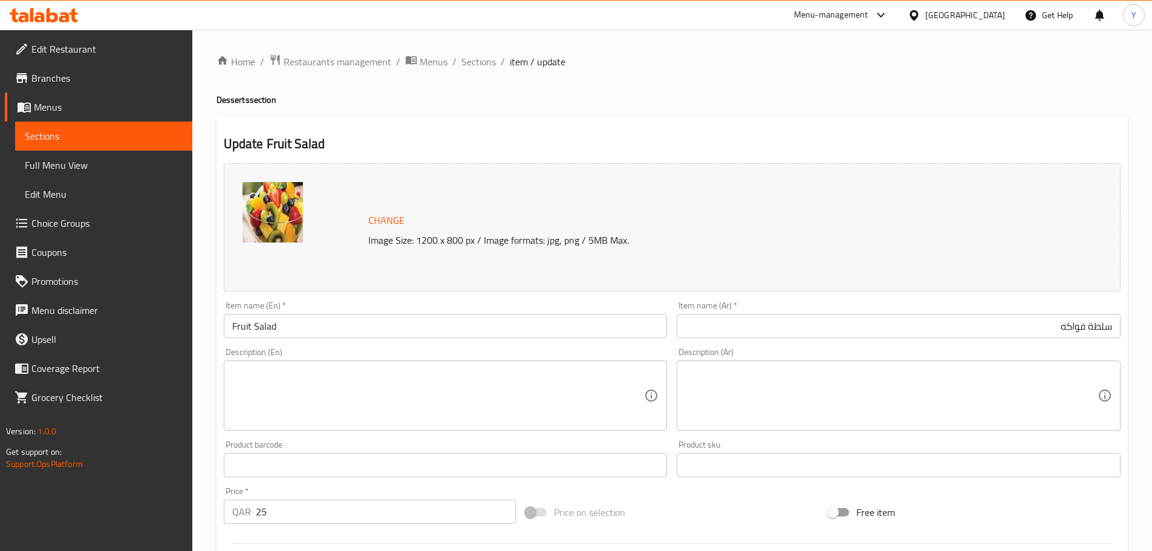
drag, startPoint x: 375, startPoint y: 407, endPoint x: 397, endPoint y: 411, distance: 22.2
click at [375, 407] on textarea at bounding box center [438, 395] width 412 height 57
paste textarea "Made with a mix of fresh and seasonal fruits rich in vitamins and nutrients مصن…"
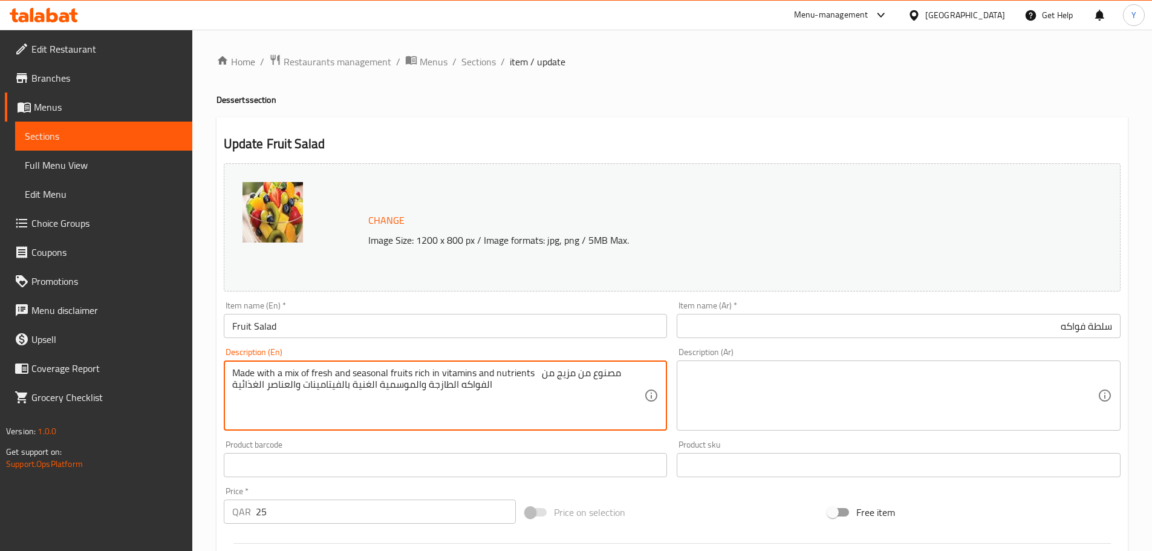
click at [529, 374] on textarea "Made with a mix of fresh and seasonal fruits rich in vitamins and nutrients مصن…" at bounding box center [438, 395] width 412 height 57
click at [543, 383] on textarea "Made with a mix of fresh and seasonal fruits rich in vitamins and nutrients مصن…" at bounding box center [438, 395] width 412 height 57
type textarea "Made with a mix of fresh and seasonal fruits rich in vitamins and nutrients"
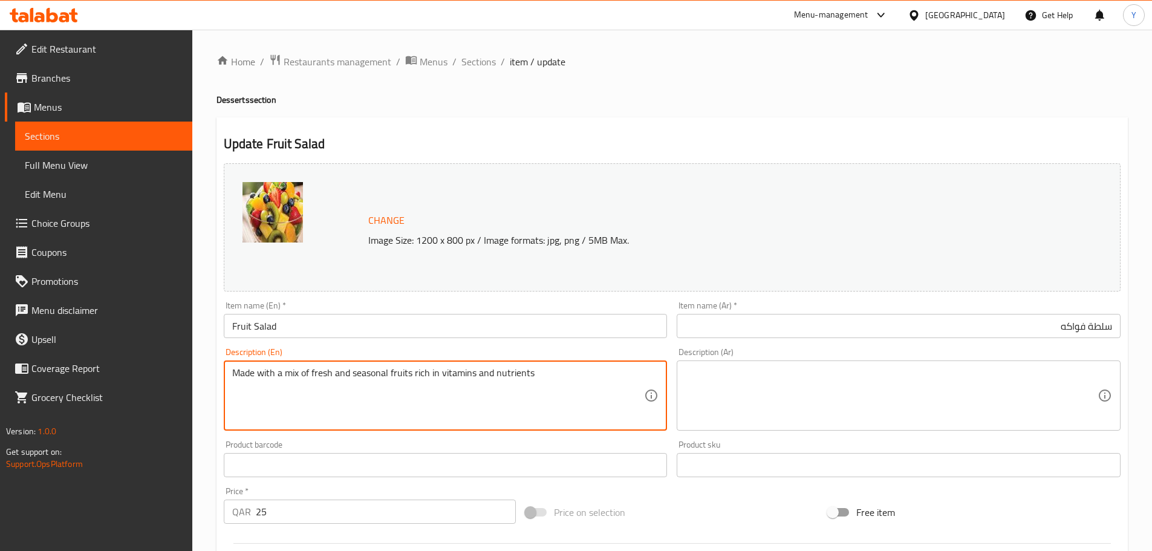
click at [898, 410] on textarea at bounding box center [891, 395] width 412 height 57
paste textarea "مصنوع من مزيج من الفواكه الطازجة والموسمية الغنية بالفيتامينات والعناصر الغذائية"
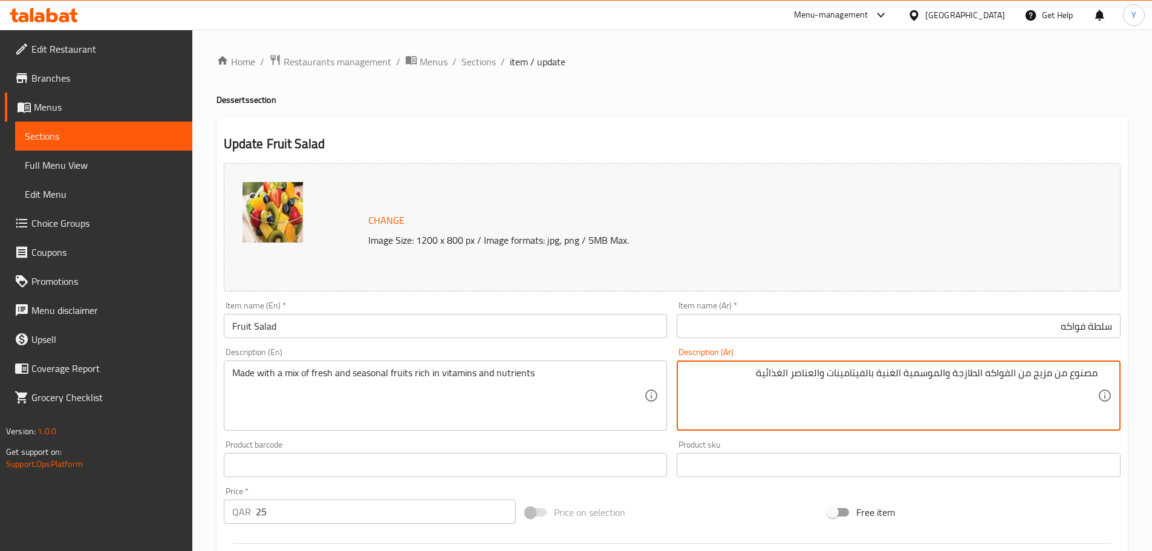
click at [1083, 373] on textarea "مصنوع من مزيج من الفواكه الطازجة والموسمية الغنية بالفيتامينات والعناصر الغذائية" at bounding box center [891, 395] width 412 height 57
click at [759, 373] on textarea "مصنوع من مزيج من الفواكه الطازجة والموسمية الغنية بالفيتامينات والعناصر الغذائية" at bounding box center [891, 395] width 412 height 57
type textarea "مصنوع من مزيج من الفواكه الطازجة والموسمية الغنية بالفيتامينات والعناصر الغذائية"
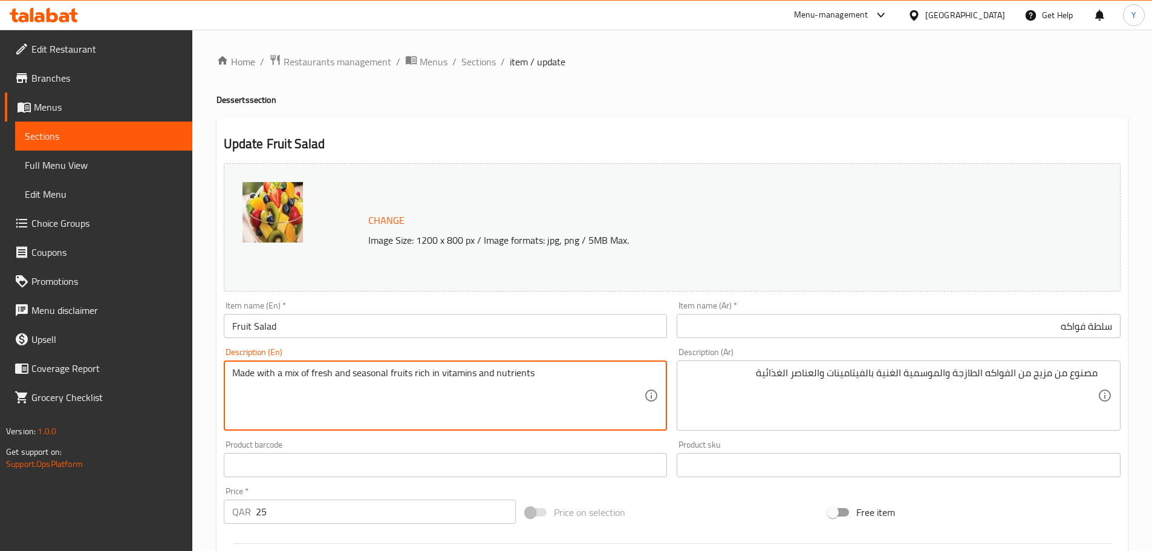
type textarea "Made with a mix of fresh and seasonal fruits rich in vitamins and nutrients"
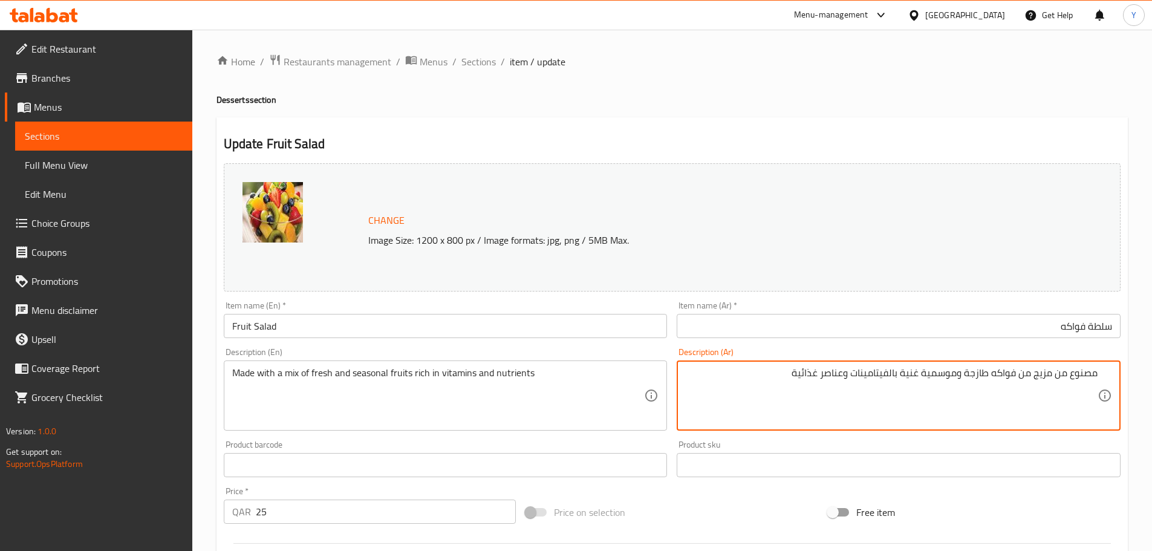
type textarea "مصنوع من مزيج من فواكه طازجة وموسمية غنية بالفيتامينات وعناصر غذائية"
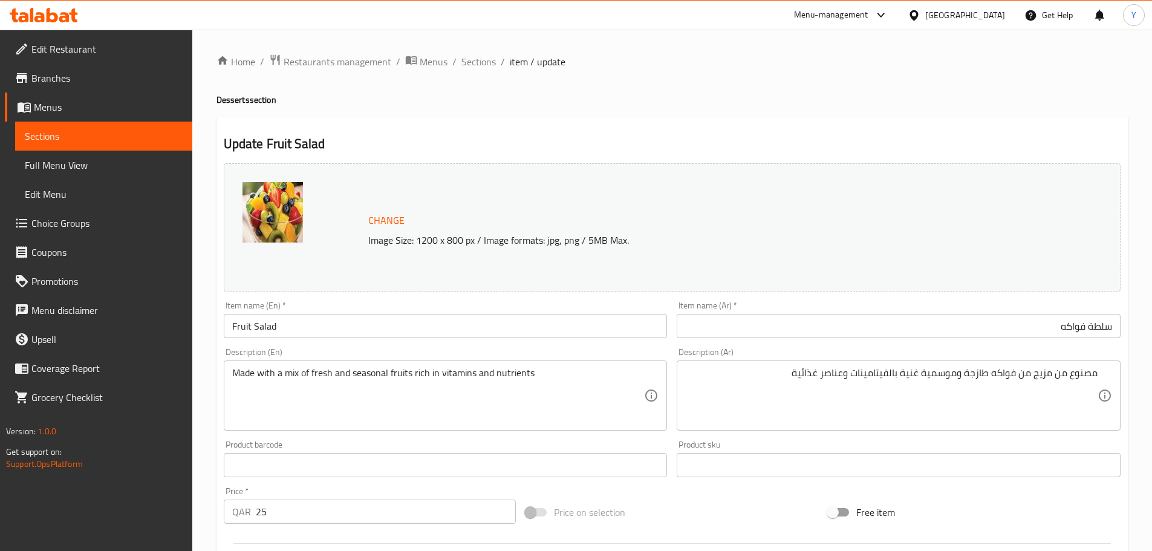
click at [926, 104] on h4 "Desserts section" at bounding box center [671, 100] width 911 height 12
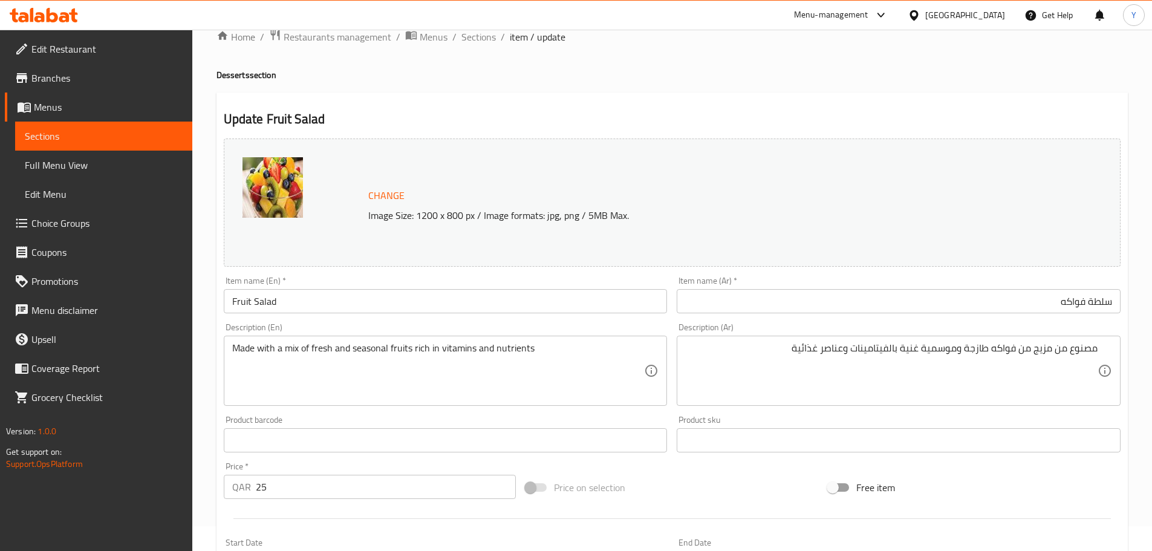
scroll to position [321, 0]
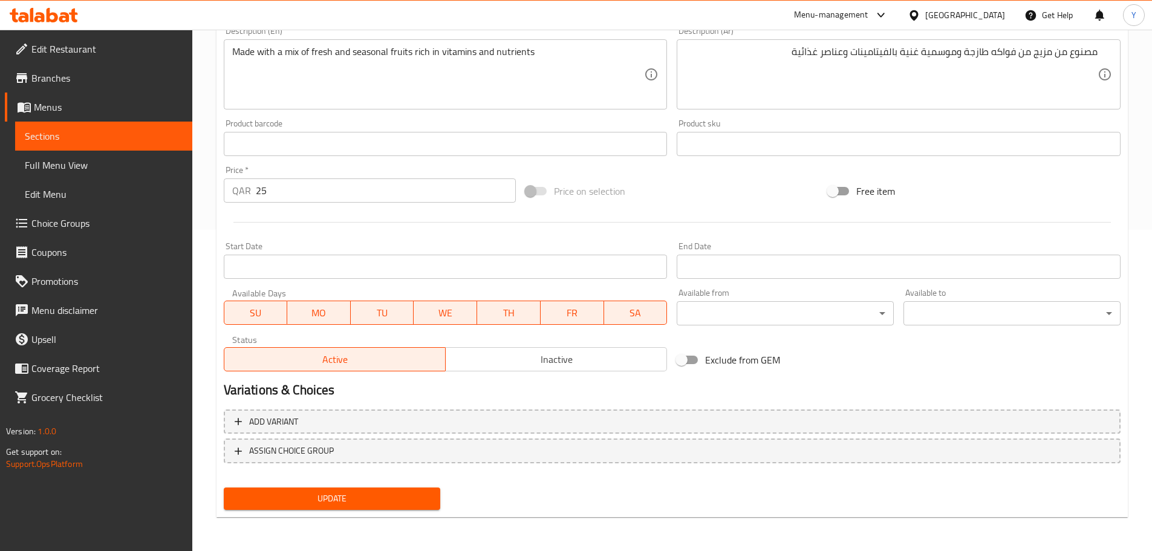
click at [430, 505] on span "Update" at bounding box center [332, 498] width 198 height 15
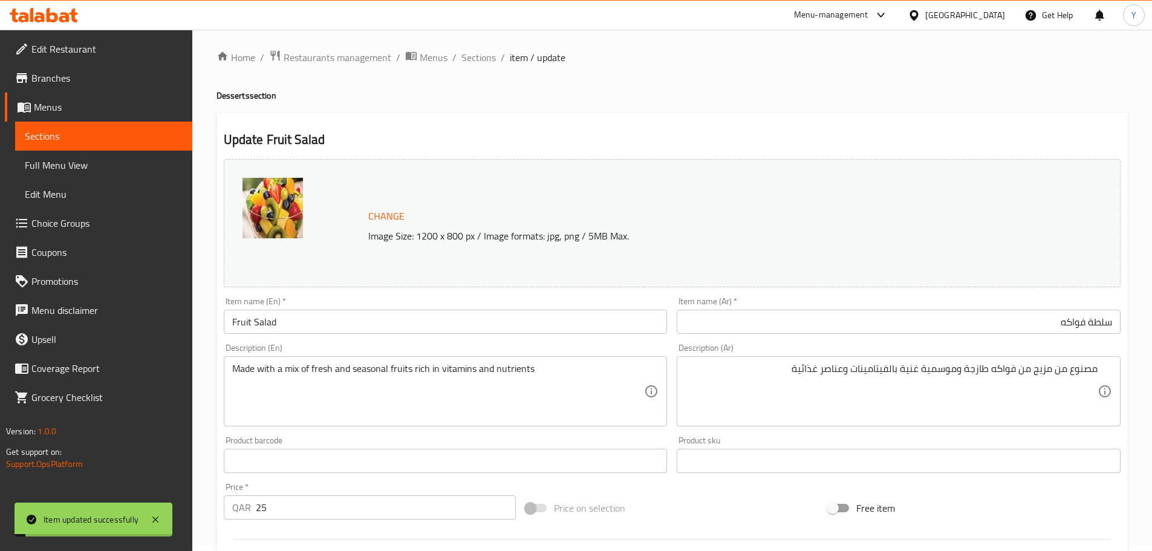
scroll to position [0, 0]
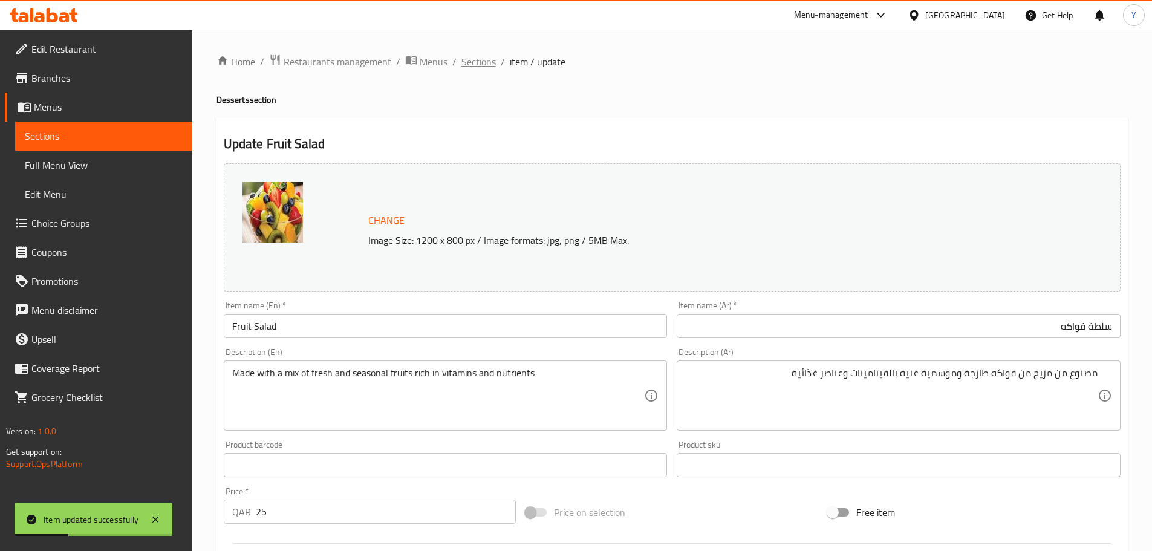
click at [488, 60] on span "Sections" at bounding box center [478, 61] width 34 height 15
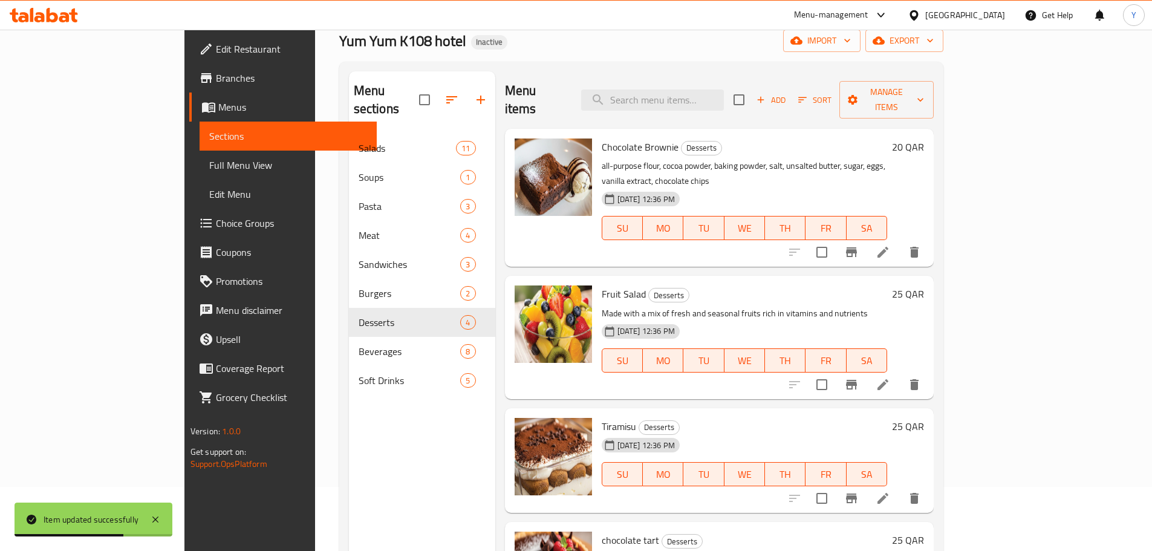
scroll to position [121, 0]
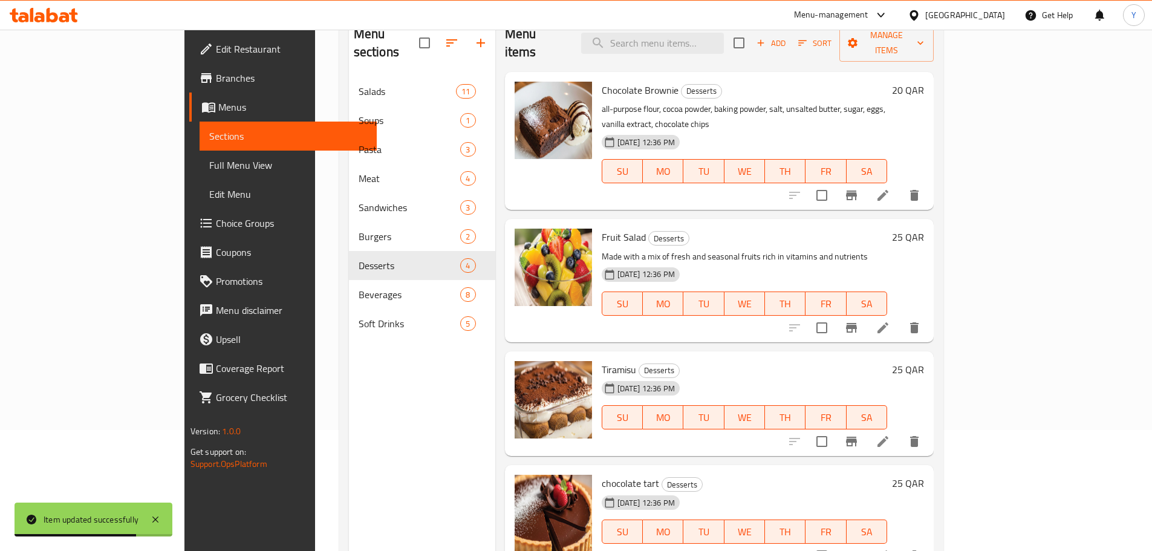
click at [890, 434] on icon at bounding box center [882, 441] width 15 height 15
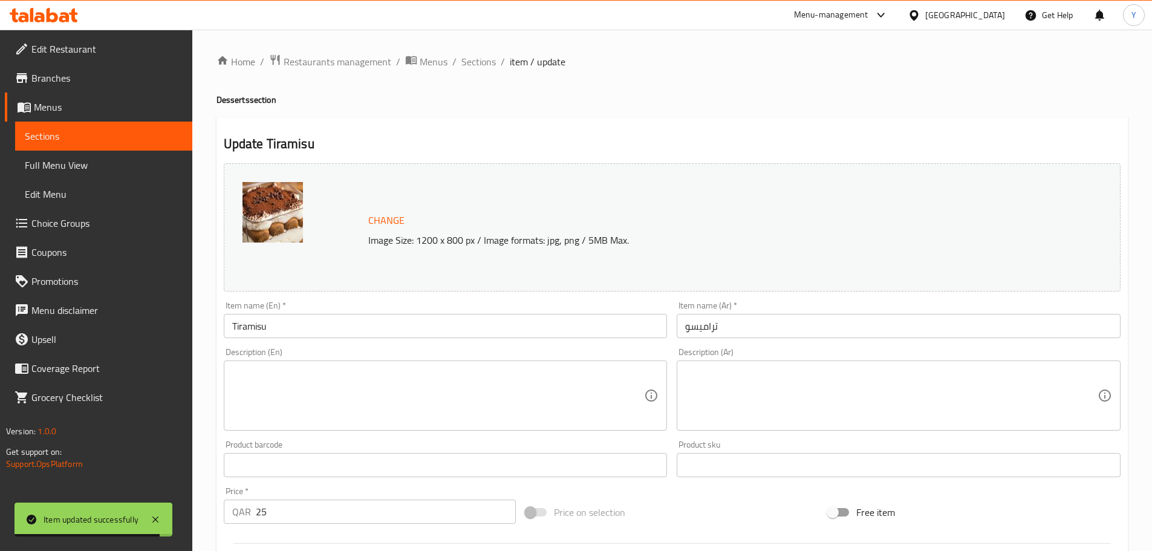
click at [425, 403] on textarea at bounding box center [438, 395] width 412 height 57
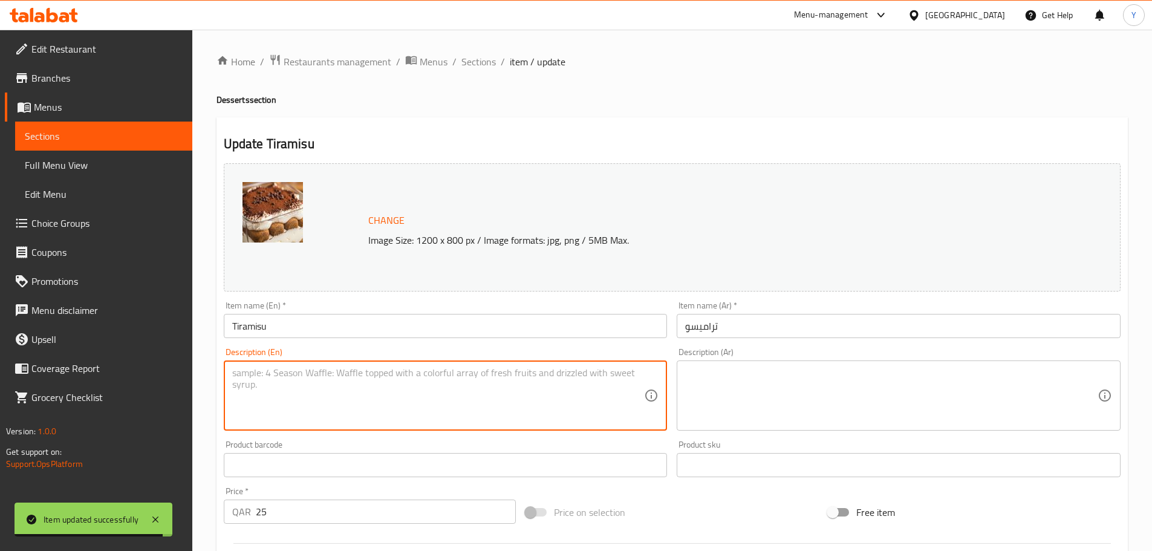
paste textarea "Ladyfingers, Mascarpone cheese, Eggs, Sugar, Cocoa powder, Espresso"
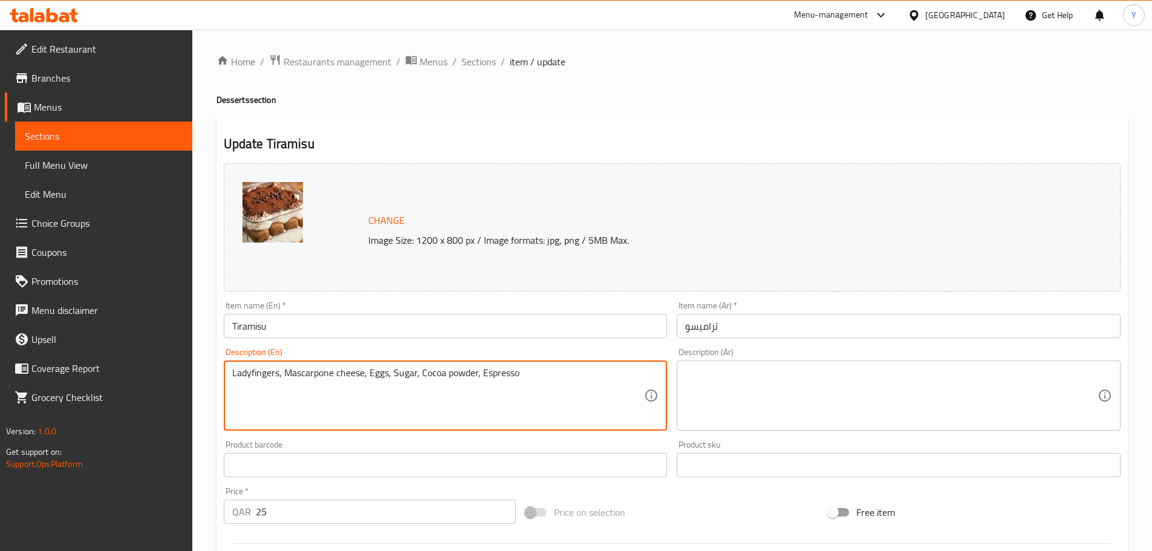
type textarea "Ladyfingers, Mascarpone cheese, Eggs, Sugar, Cocoa powder, Espresso"
click at [964, 404] on textarea at bounding box center [891, 395] width 412 height 57
paste textarea "ليدي فينجرز، جبنة الماسكاربونى، بيض، سكر، مسحوق الكاكاو، إسبريسو"
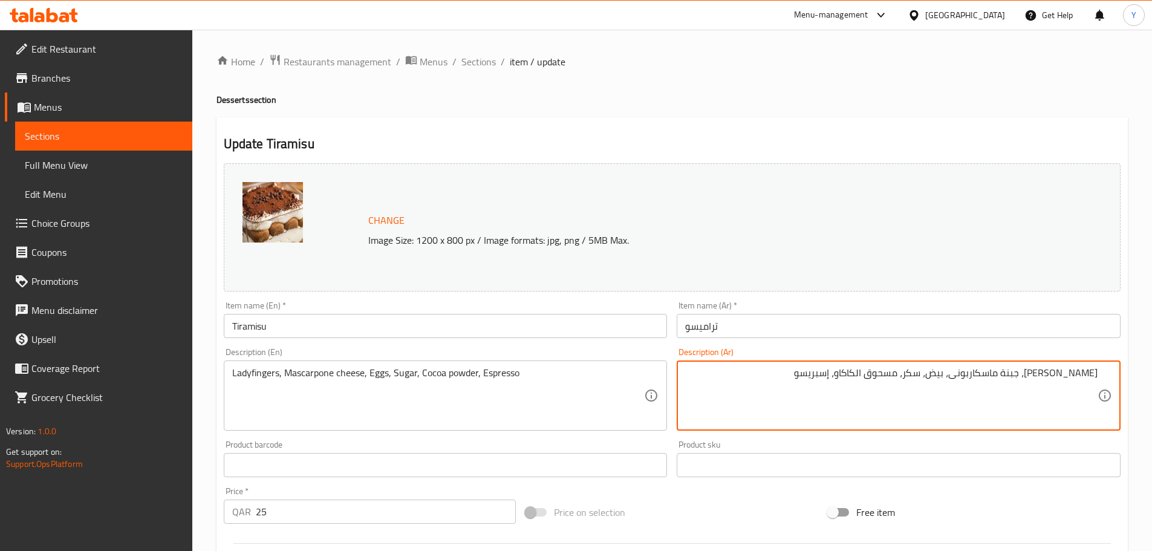
type textarea "ليدي فينجرز، جبنة ماسكاربونى، بيض، سكر، مسحوق الكاكاو، إسبريسو"
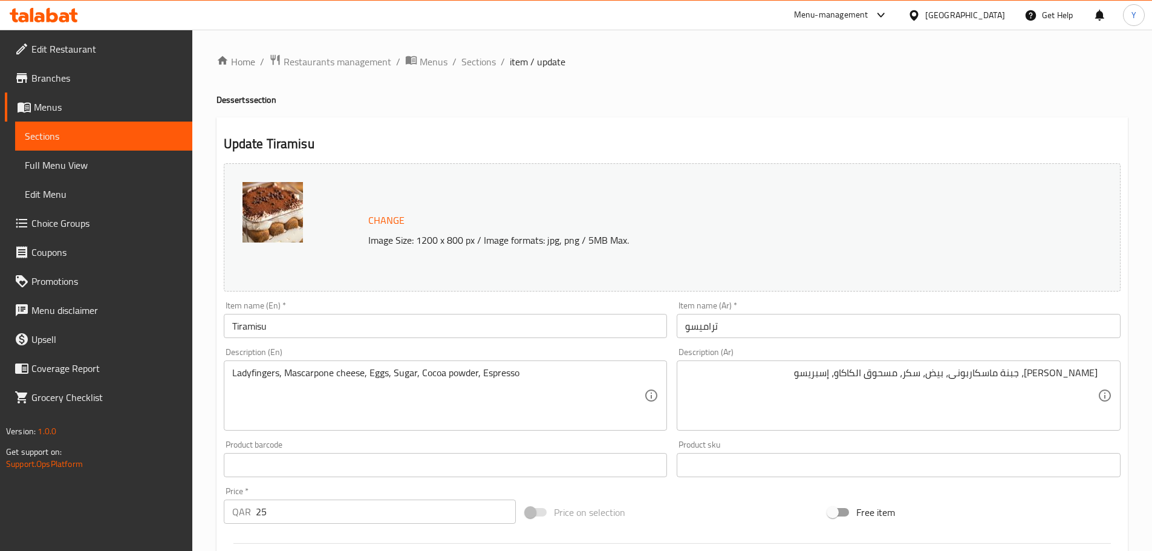
click at [876, 86] on div "Home / Restaurants management / Menus / Sections / item / update Desserts secti…" at bounding box center [671, 451] width 911 height 794
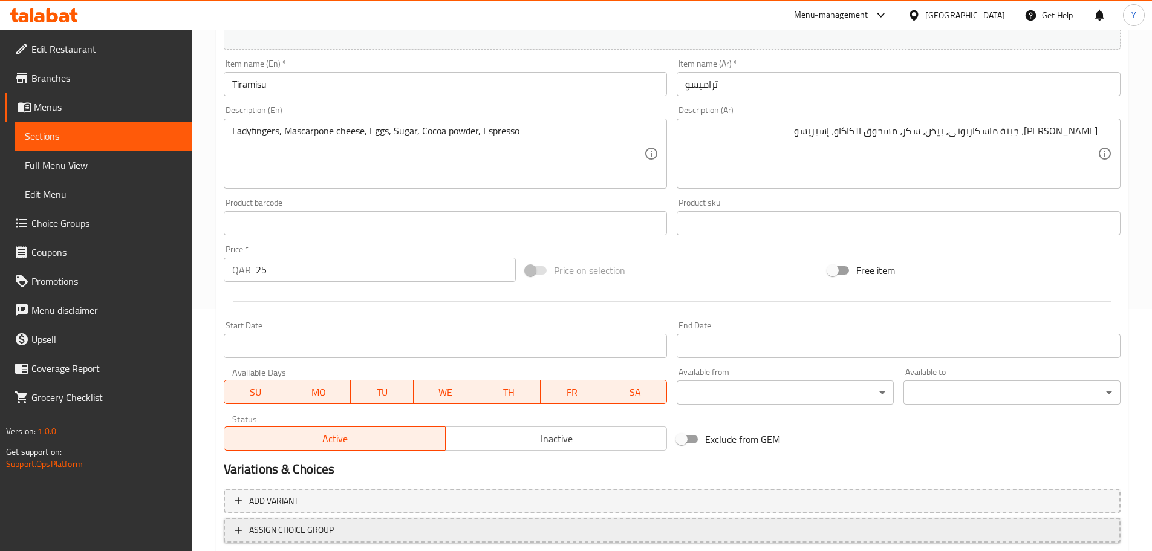
scroll to position [321, 0]
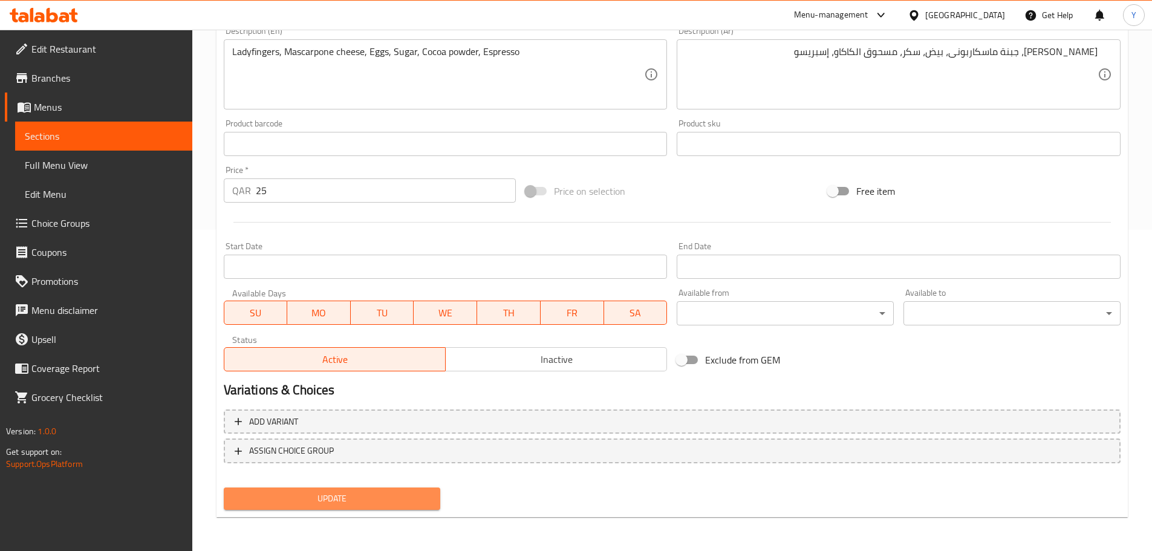
click at [320, 506] on span "Update" at bounding box center [332, 498] width 198 height 15
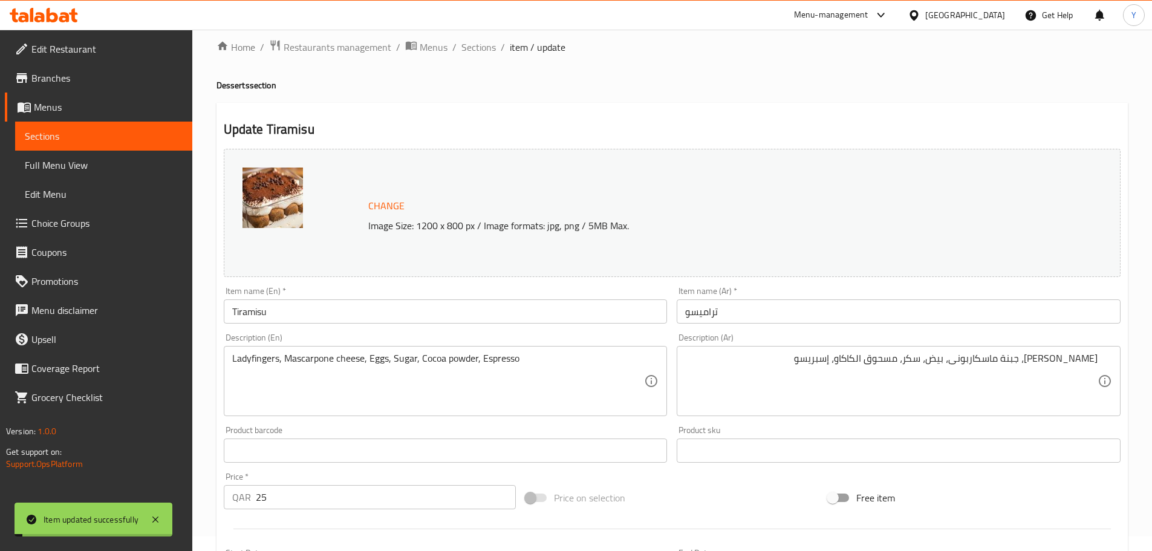
scroll to position [0, 0]
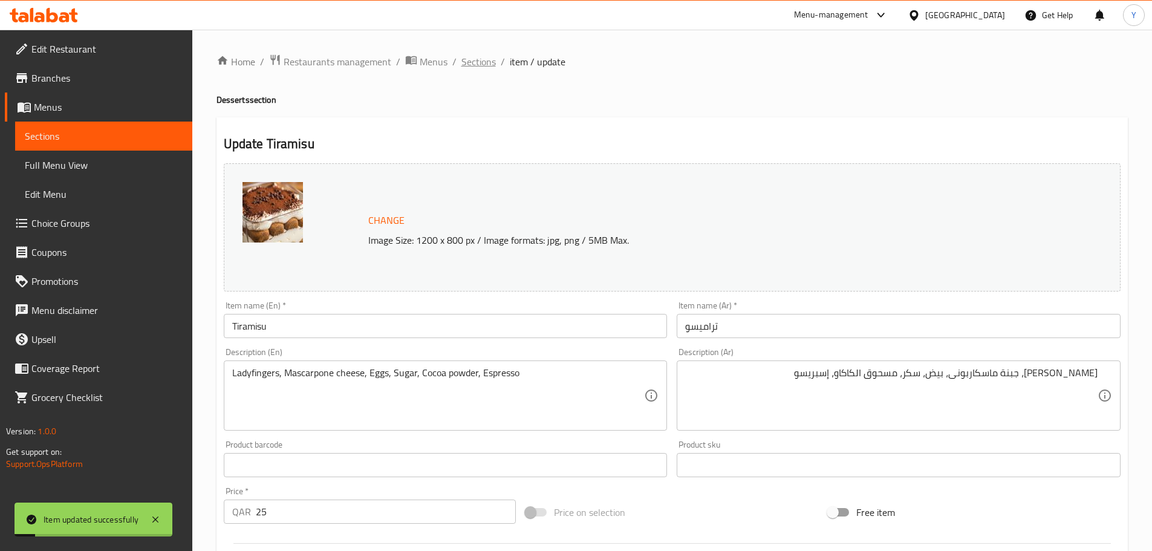
click at [481, 65] on span "Sections" at bounding box center [478, 61] width 34 height 15
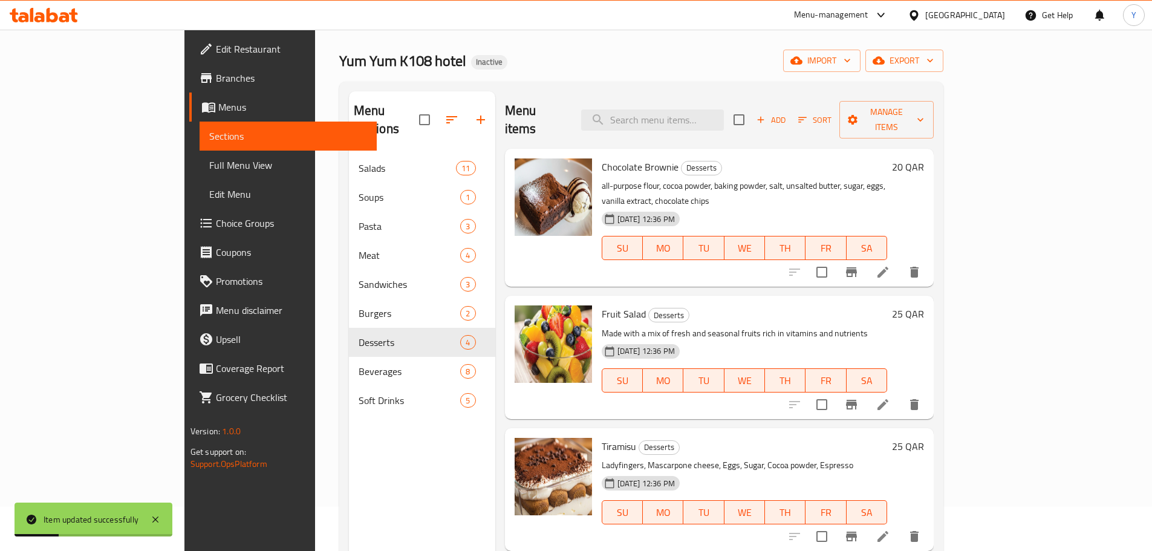
scroll to position [169, 0]
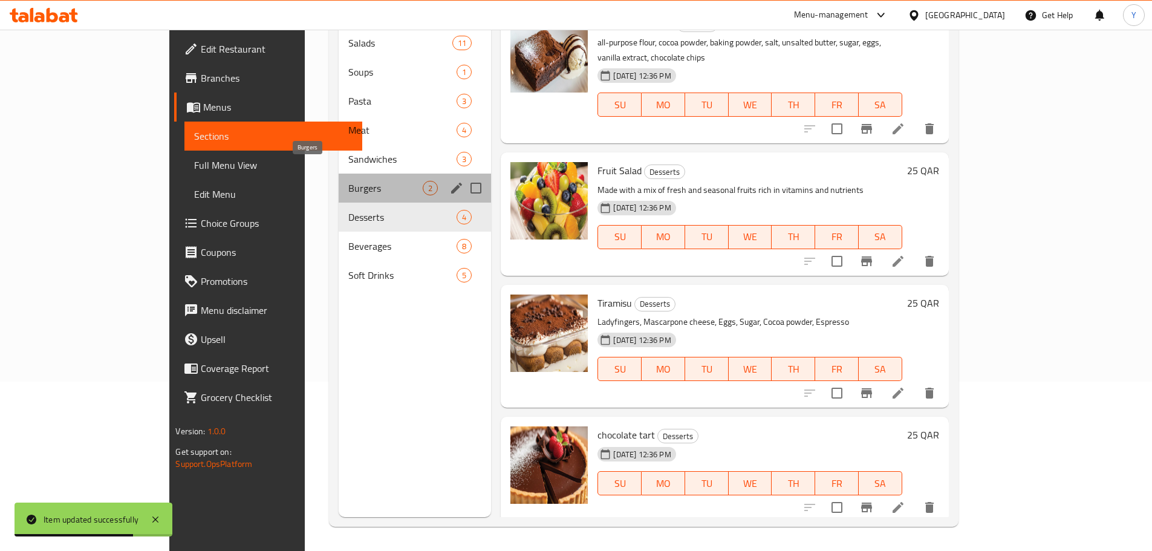
click at [348, 181] on span "Burgers" at bounding box center [385, 188] width 74 height 15
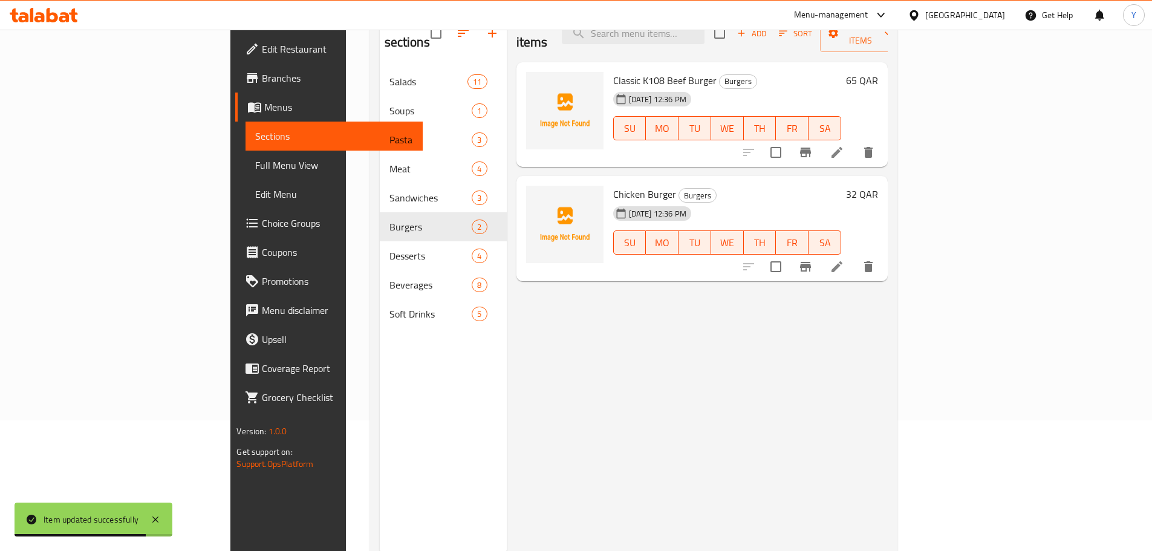
scroll to position [109, 0]
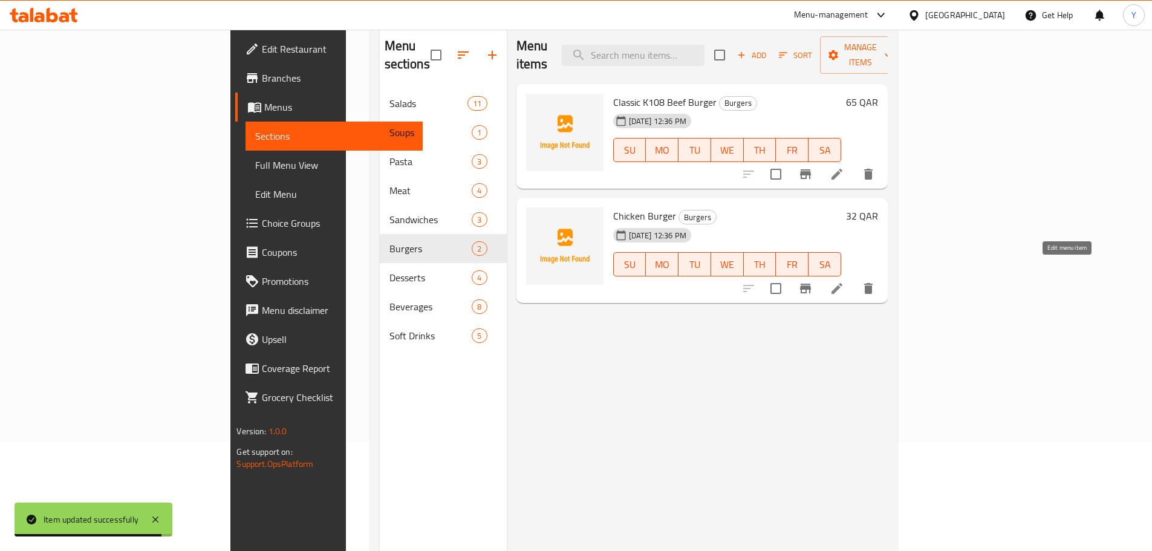
click at [844, 281] on icon at bounding box center [836, 288] width 15 height 15
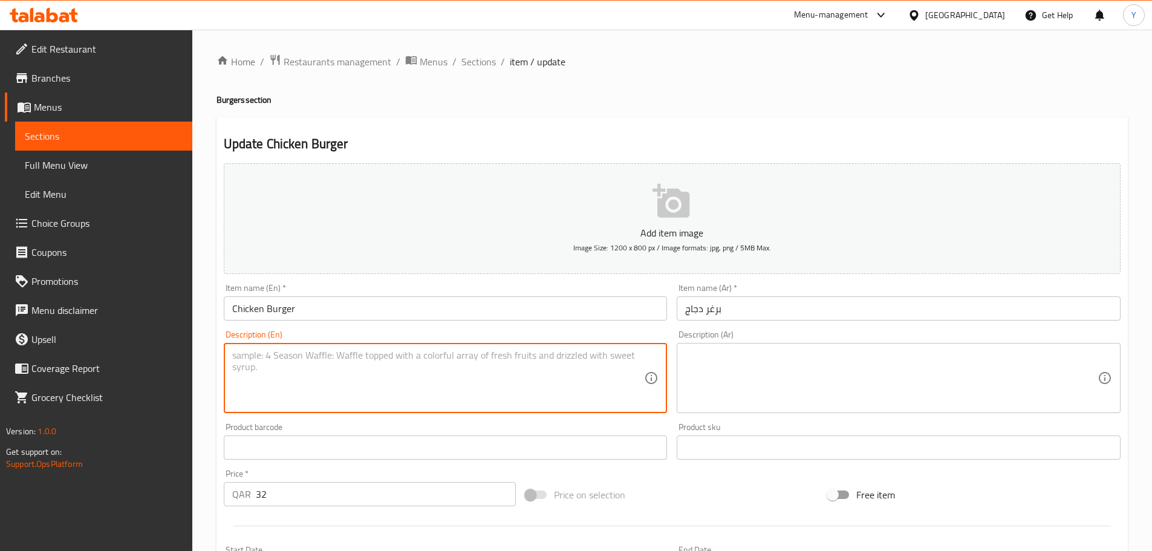
click at [531, 391] on textarea at bounding box center [438, 377] width 412 height 57
paste textarea "Succulent chicken burger, featuring tender and flavorful chicken patty, nestled…"
type textarea "Succulent chicken burger, featuring tender and flavorful chicken patty, nestled…"
click at [718, 374] on textarea at bounding box center [891, 377] width 412 height 57
paste textarea "برغر دجاج لذيذ وجوسي، يتميز بقطعة من صدر الدجاج اللطيف واللذيذ المتبلة، محشوة ب…"
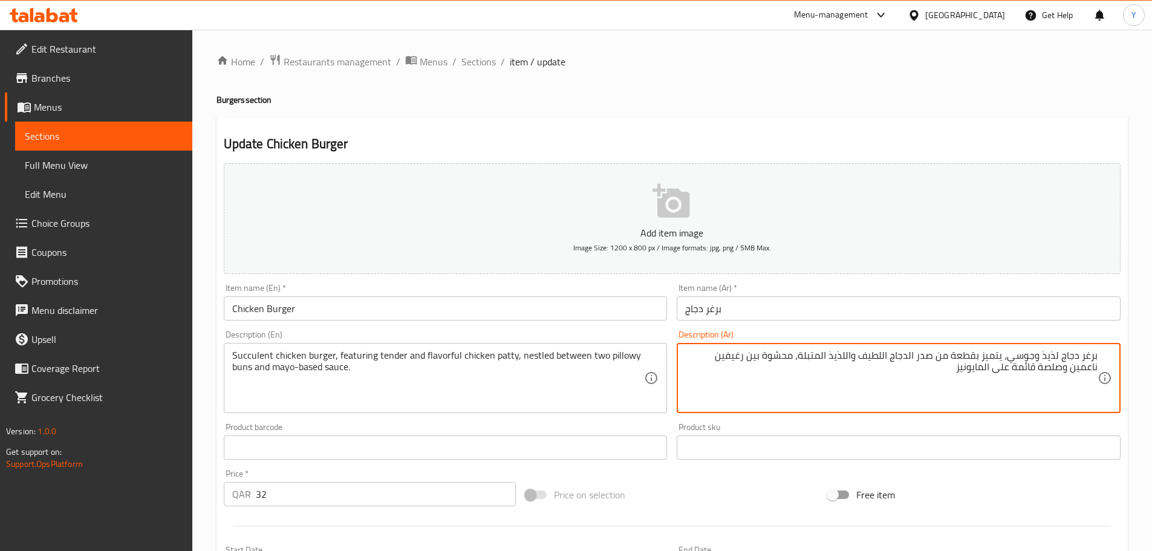
click at [1085, 353] on textarea "برغر دجاج لذيذ وجوسي، يتميز بقطعة من صدر الدجاج اللطيف واللذيذ المتبلة، محشوة ب…" at bounding box center [891, 377] width 412 height 57
type textarea "برغر دجاج عصاري، يتميز بقطعة دجاج تندر ولذيذة، تقع بين رغيفين ناعمين وصلصة قائم…"
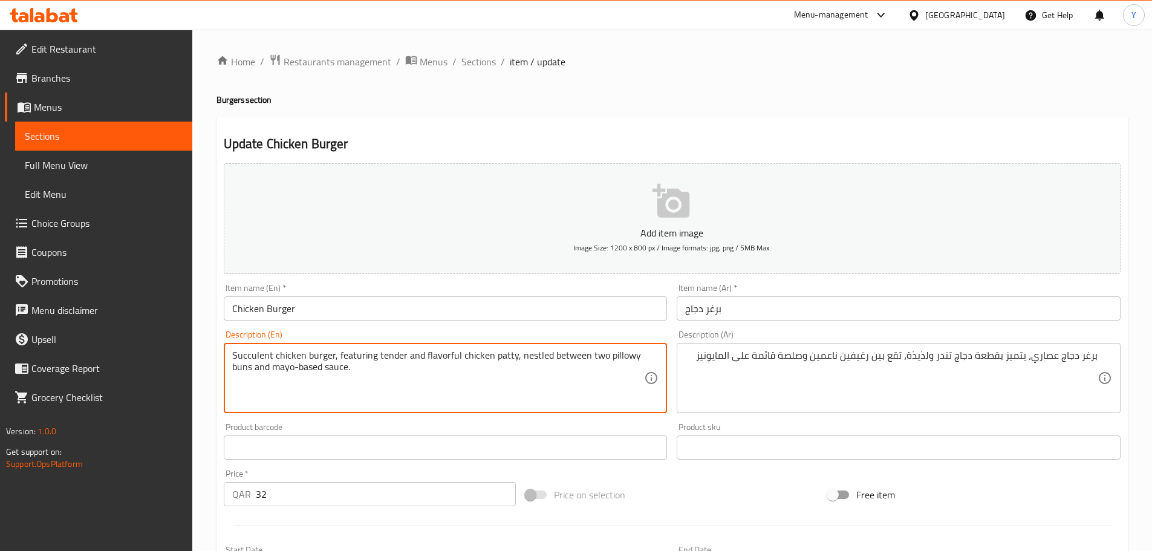
click at [615, 362] on textarea "Succulent chicken burger, featuring tender and flavorful chicken patty, nestled…" at bounding box center [438, 377] width 412 height 57
type textarea "Succulent chicken burger, featuring tender and flavorful chicken patty, nestled…"
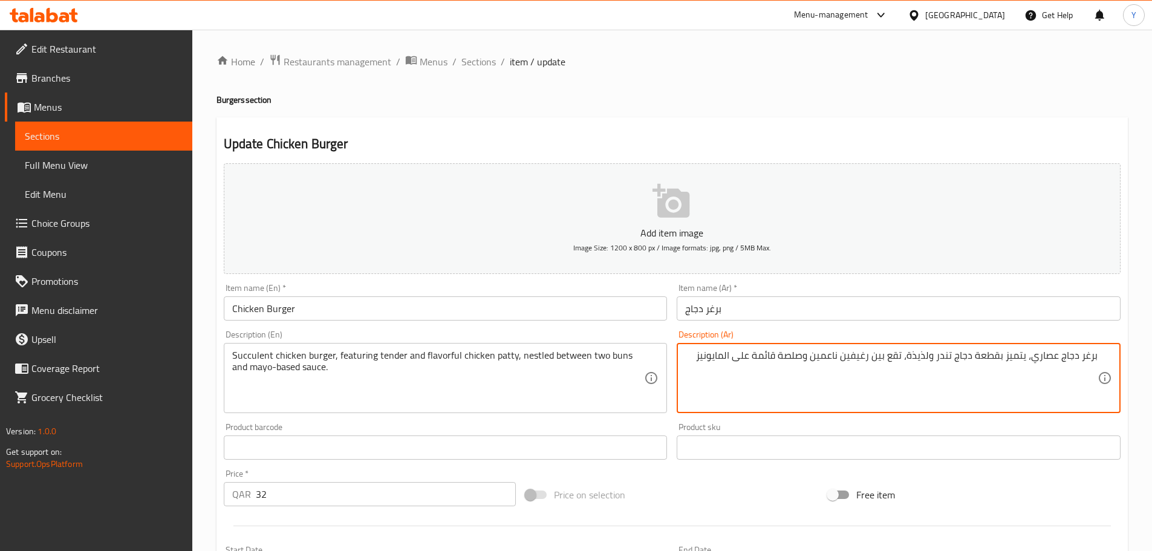
click at [863, 357] on textarea "برغر دجاج عصاري، يتميز بقطعة دجاج تندر ولذيذة، تقع بين رغيفين ناعمين وصلصة قائم…" at bounding box center [891, 377] width 412 height 57
type textarea "برغر دجاج عصاري، يتميز بقطعة دجاج تندر ولذيذة، تقع بين اثنين كيزر وصلصة قائمة ع…"
drag, startPoint x: 405, startPoint y: 309, endPoint x: 0, endPoint y: 279, distance: 406.2
click at [0, 279] on div "Edit Restaurant Branches Menus Sections Full Menu View Edit Menu Choice Groups …" at bounding box center [576, 442] width 1152 height 825
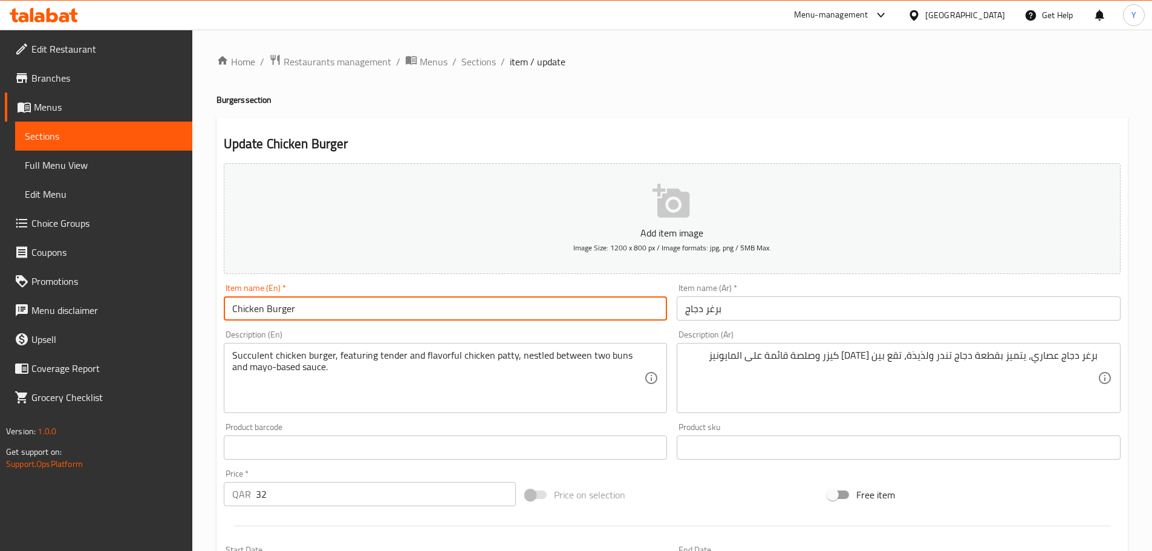
click at [843, 138] on h2 "Update Chicken Burger" at bounding box center [672, 144] width 897 height 18
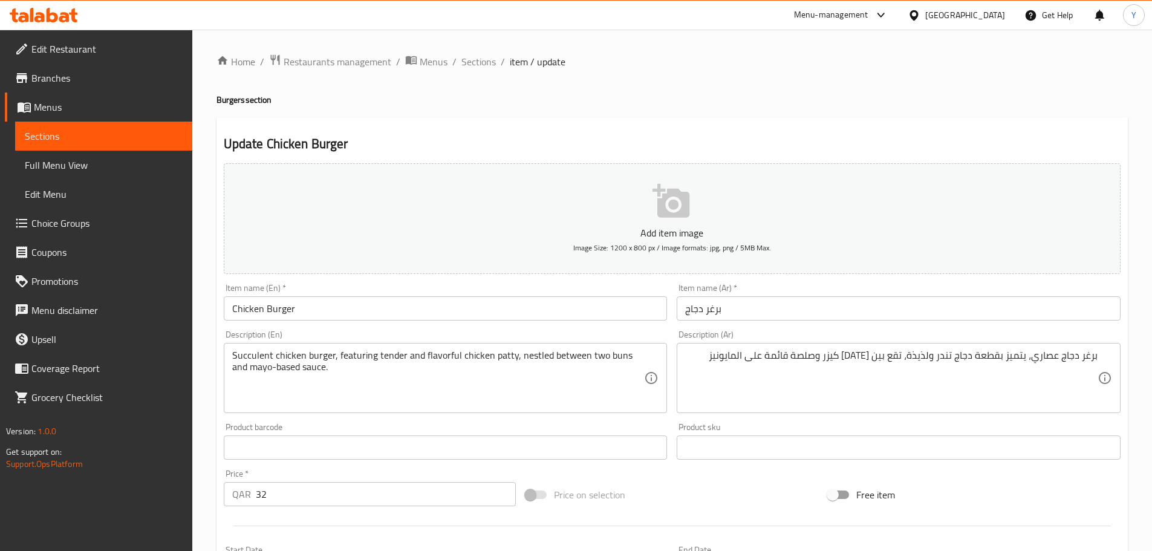
click at [906, 118] on div "Update Chicken Burger Add item image Image Size: 1200 x 800 px / Image formats:…" at bounding box center [671, 469] width 911 height 704
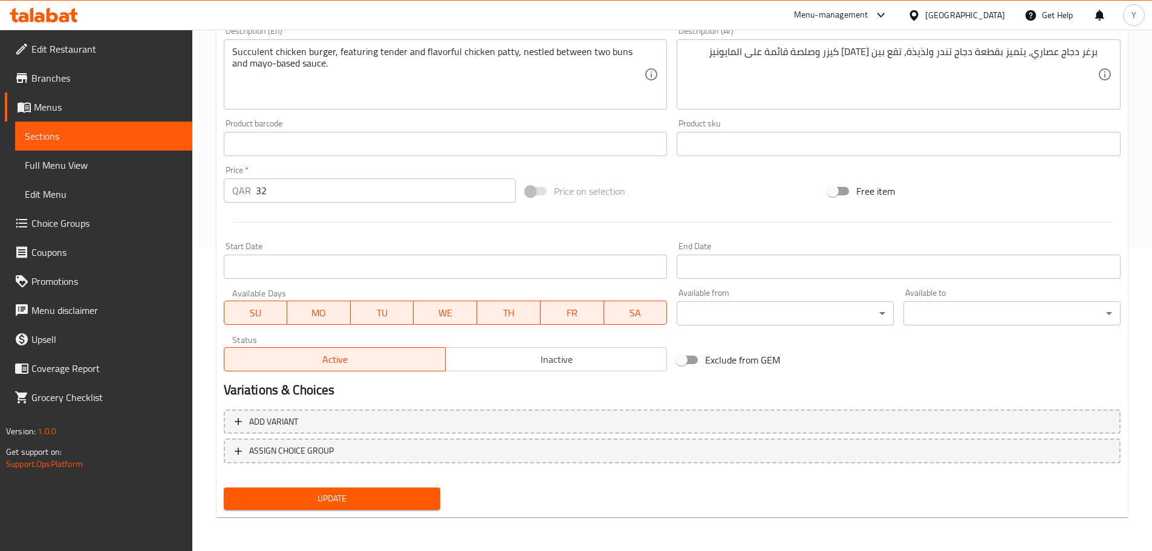
click at [386, 499] on span "Update" at bounding box center [332, 498] width 198 height 15
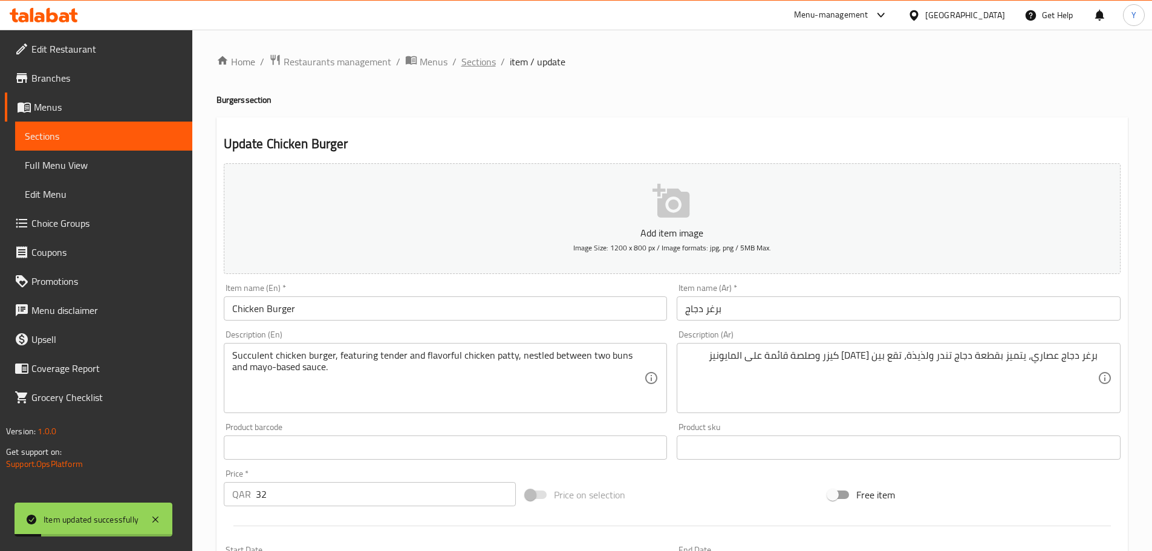
click at [475, 54] on span "Sections" at bounding box center [478, 61] width 34 height 15
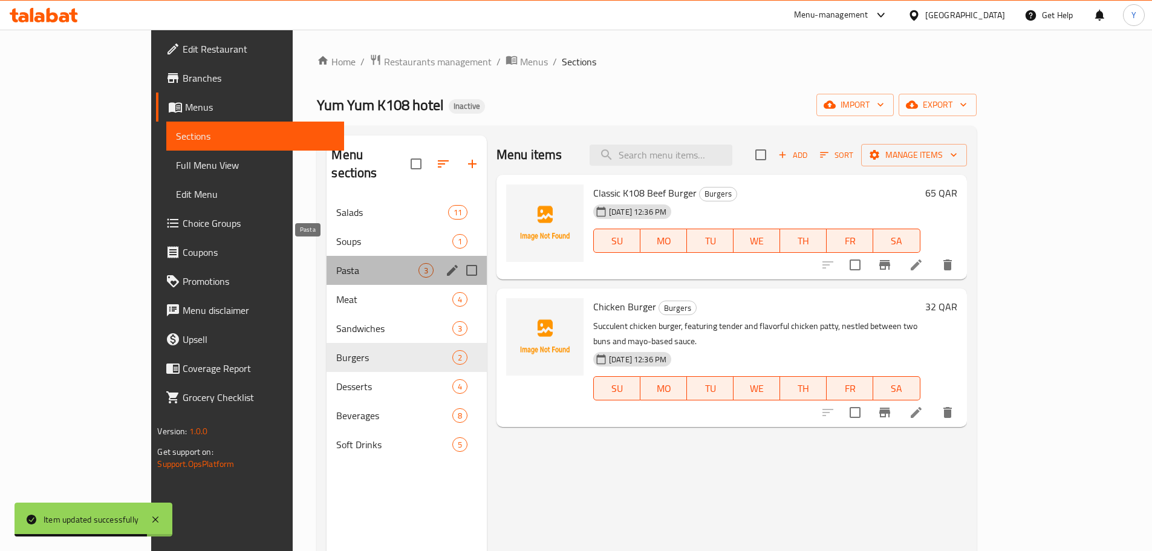
click at [336, 263] on span "Pasta" at bounding box center [377, 270] width 82 height 15
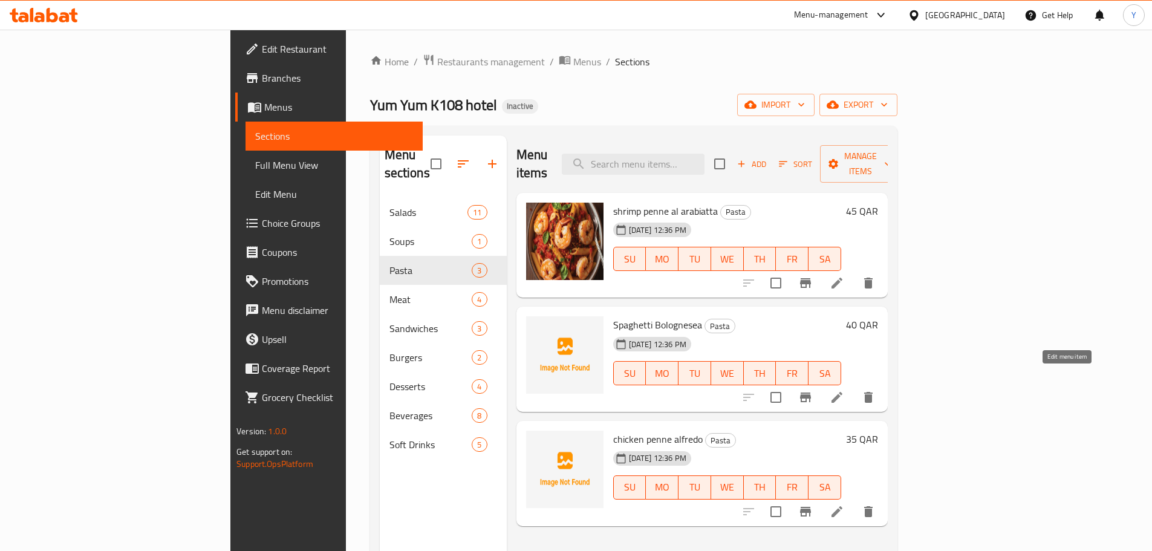
click at [842, 392] on icon at bounding box center [836, 397] width 11 height 11
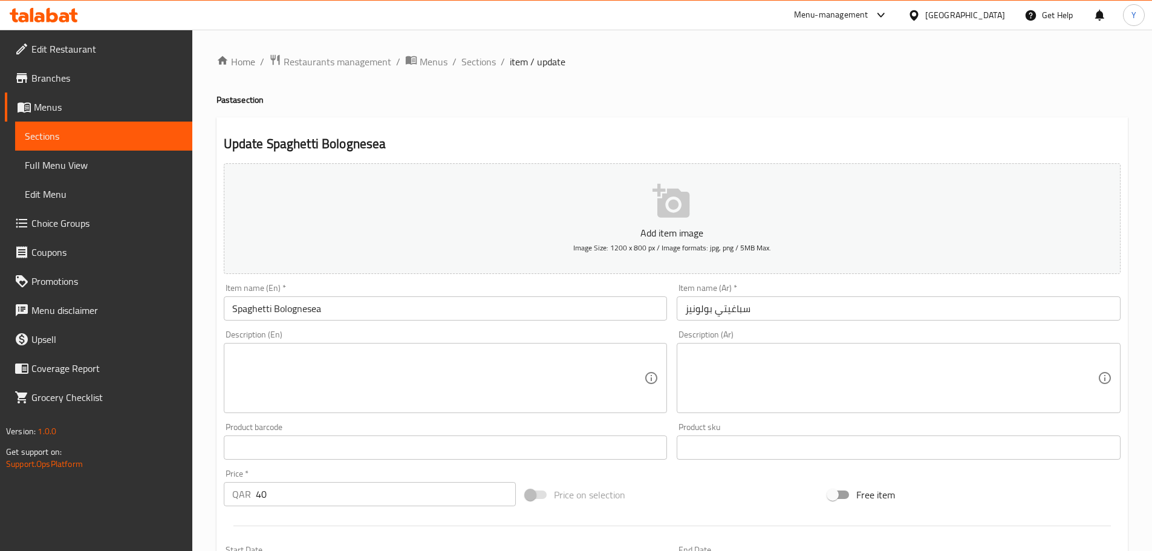
click at [307, 295] on div "Item name (En)   * Spaghetti Bolognesea Item name (En) *" at bounding box center [446, 302] width 444 height 37
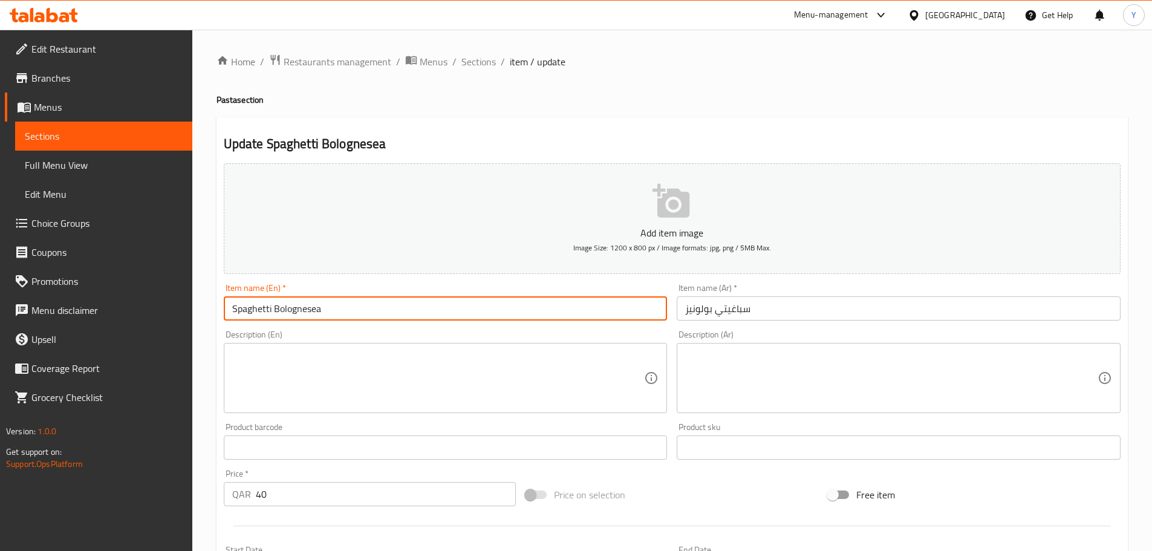
click at [303, 310] on input "Spaghetti Bolognesea" at bounding box center [446, 308] width 444 height 24
type input "Spaghetti Bolognese"
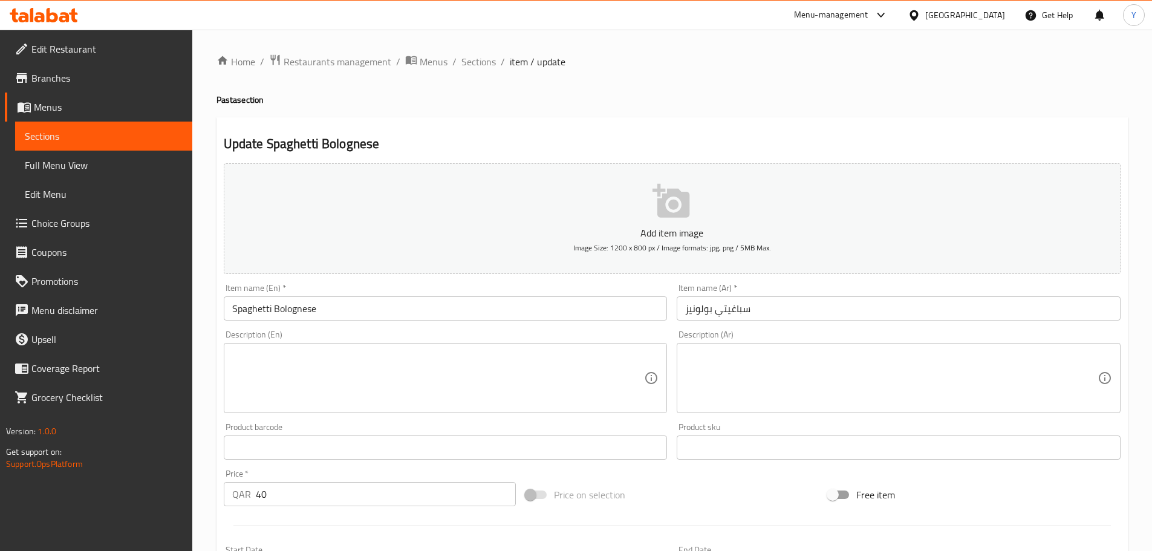
click at [619, 111] on div "Home / Restaurants management / Menus / Sections / item / update Pasta section …" at bounding box center [671, 442] width 911 height 776
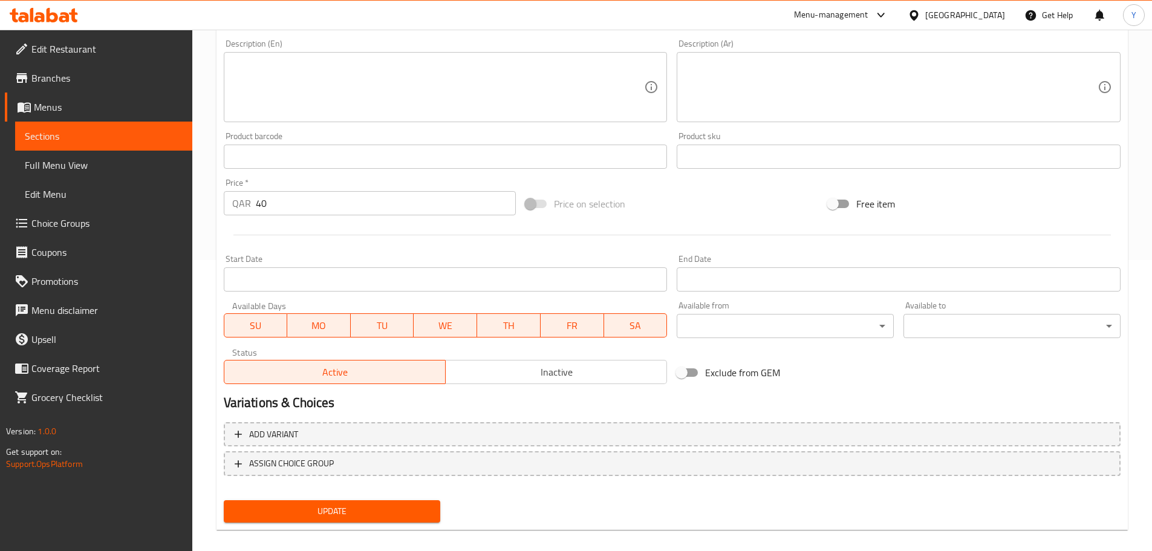
scroll to position [303, 0]
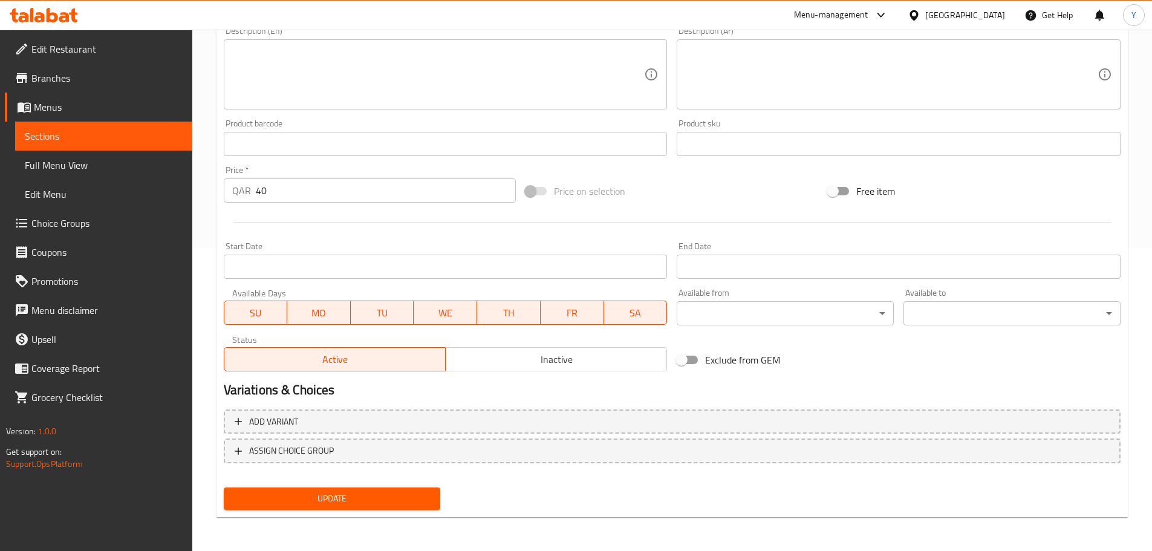
click at [316, 480] on div "Add variant ASSIGN CHOICE GROUP" at bounding box center [672, 443] width 906 height 79
click at [328, 483] on div "Update" at bounding box center [332, 498] width 227 height 32
click at [344, 494] on span "Update" at bounding box center [332, 498] width 198 height 15
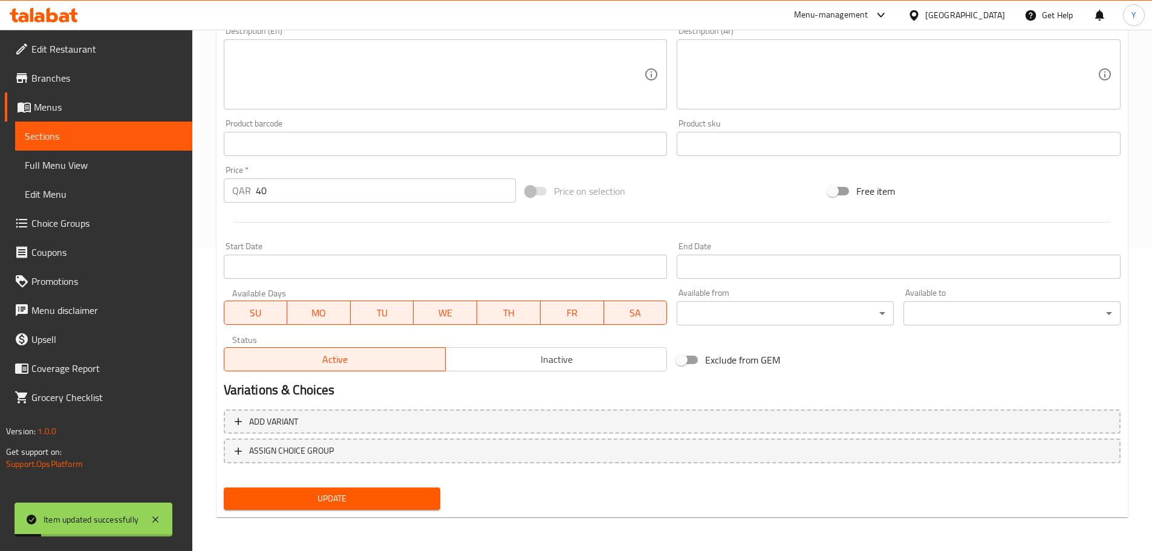
click at [334, 96] on textarea at bounding box center [438, 74] width 412 height 57
paste textarea "Ground beef, spaghetti, onion, garlic, carrot, celery, tomato sauce, oregano, b…"
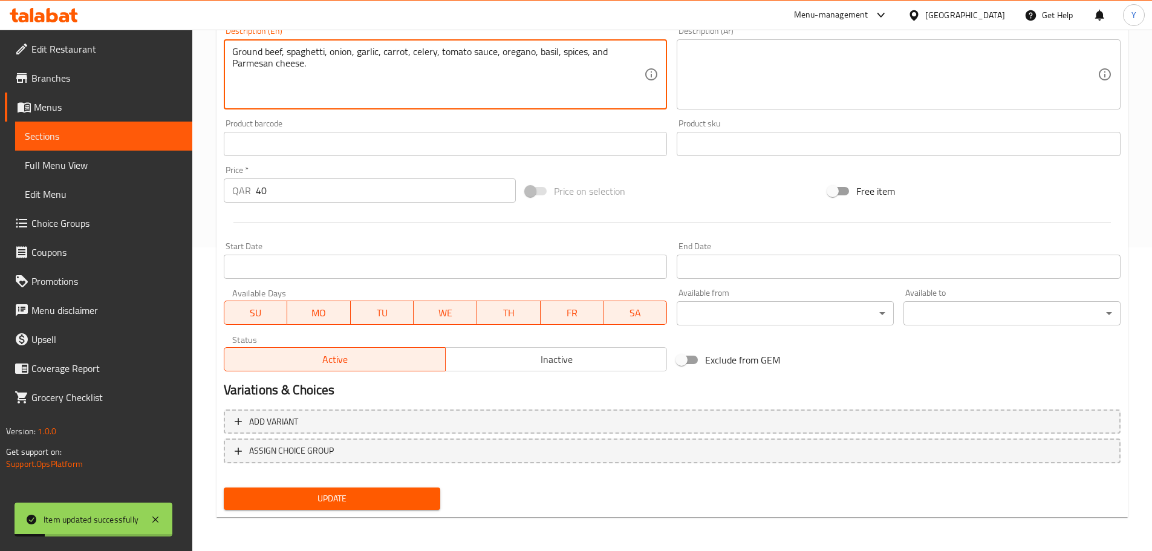
type textarea "Ground beef, spaghetti, onion, garlic, carrot, celery, tomato sauce, oregano, b…"
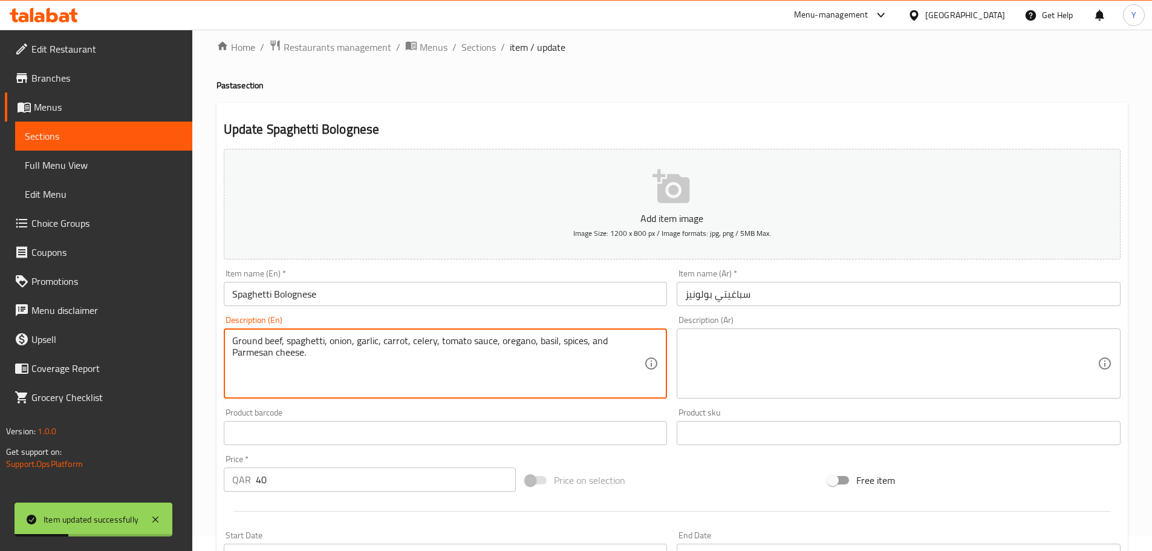
scroll to position [0, 0]
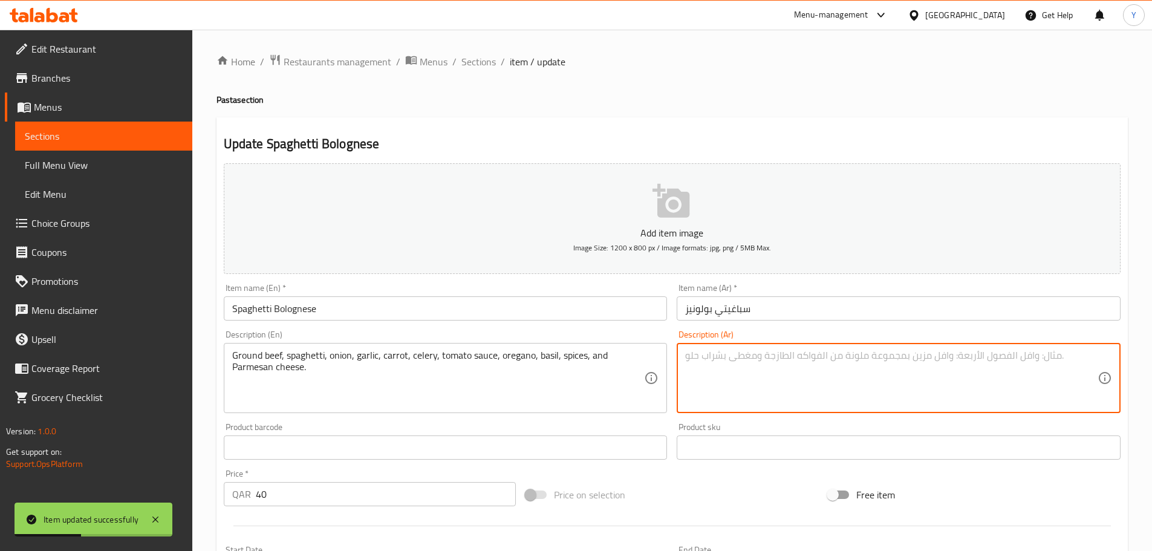
click at [806, 377] on textarea at bounding box center [891, 377] width 412 height 57
paste textarea "لحم بقري مفروم، إسباجيتي، بصل، ثوم، جزر، كرفس، صلصة طماطم، أوريجانو، ريحان، بها…"
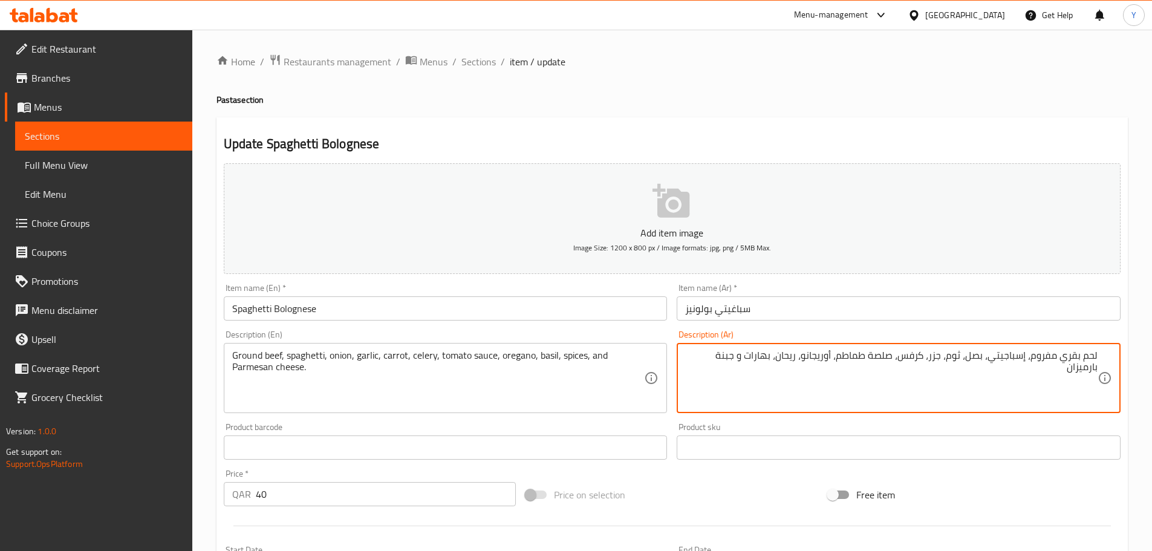
click at [739, 357] on textarea "لحم بقري مفروم، إسباجيتي، بصل، ثوم، جزر، كرفس، صلصة طماطم، أوريجانو، ريحان، بها…" at bounding box center [891, 377] width 412 height 57
type textarea "لحم بقري مفروم، إسباجيتي، بصل، ثوم، جزر، كرفس، صلصة طماطم، أوريجانو، ريحان، بها…"
click at [908, 123] on div "Update Spaghetti Bolognese Add item image Image Size: 1200 x 800 px / Image for…" at bounding box center [671, 469] width 911 height 704
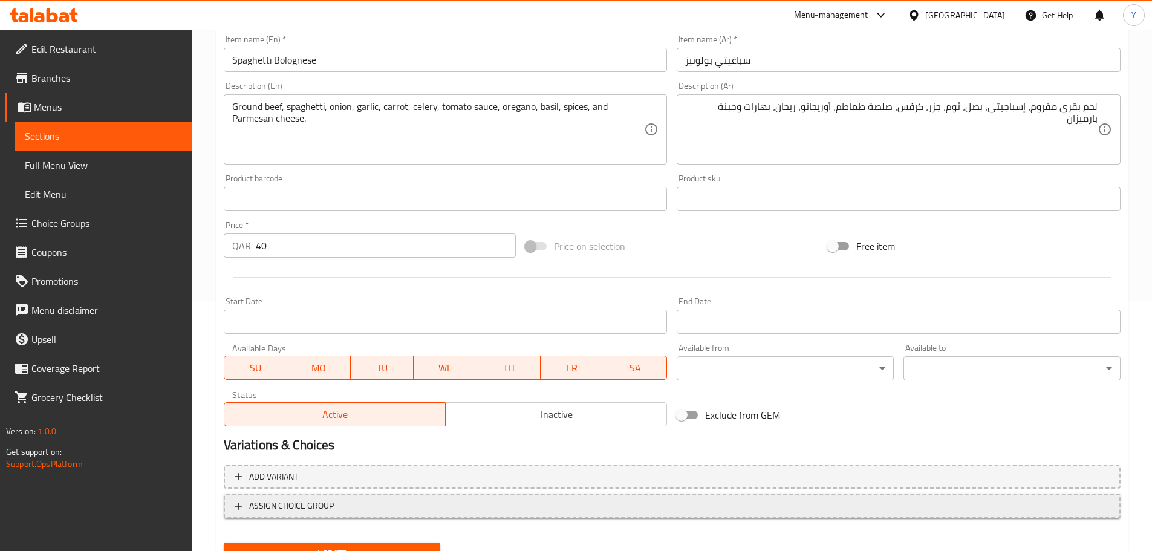
scroll to position [303, 0]
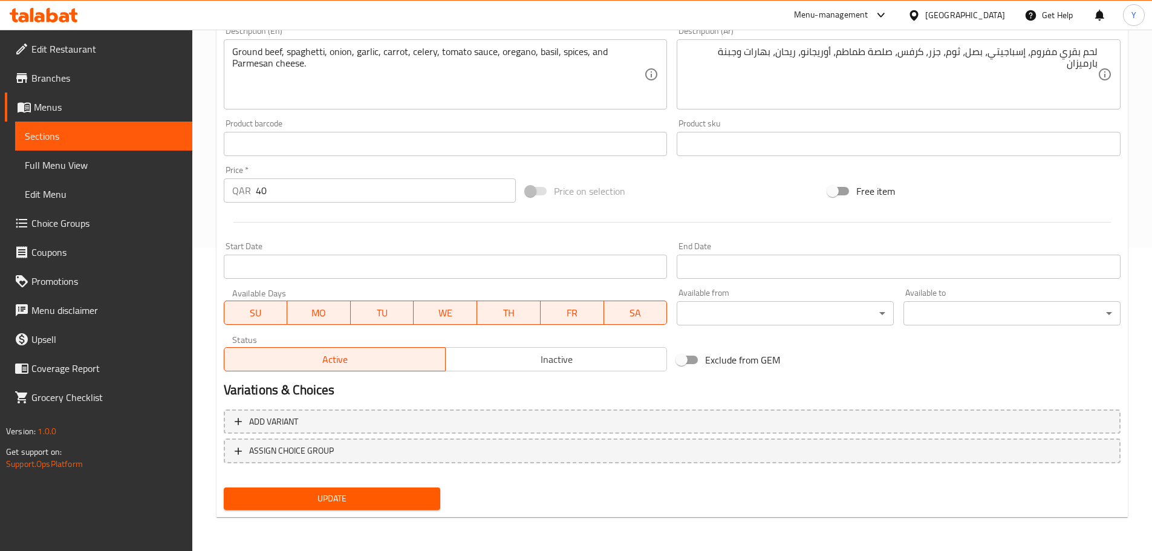
click at [388, 511] on div "Update" at bounding box center [332, 498] width 227 height 32
click at [403, 502] on span "Update" at bounding box center [332, 498] width 198 height 15
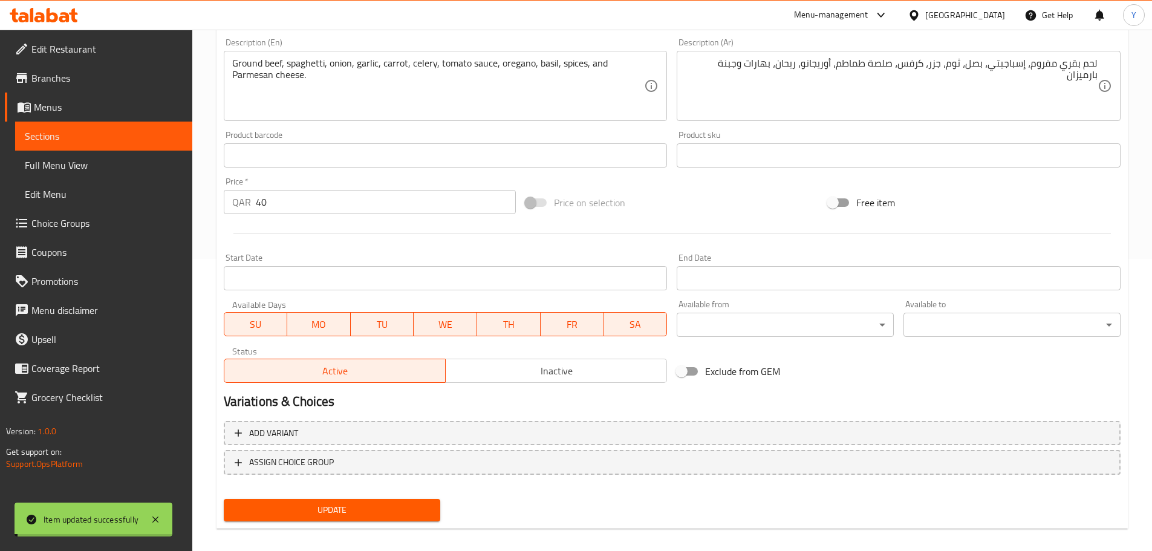
scroll to position [0, 0]
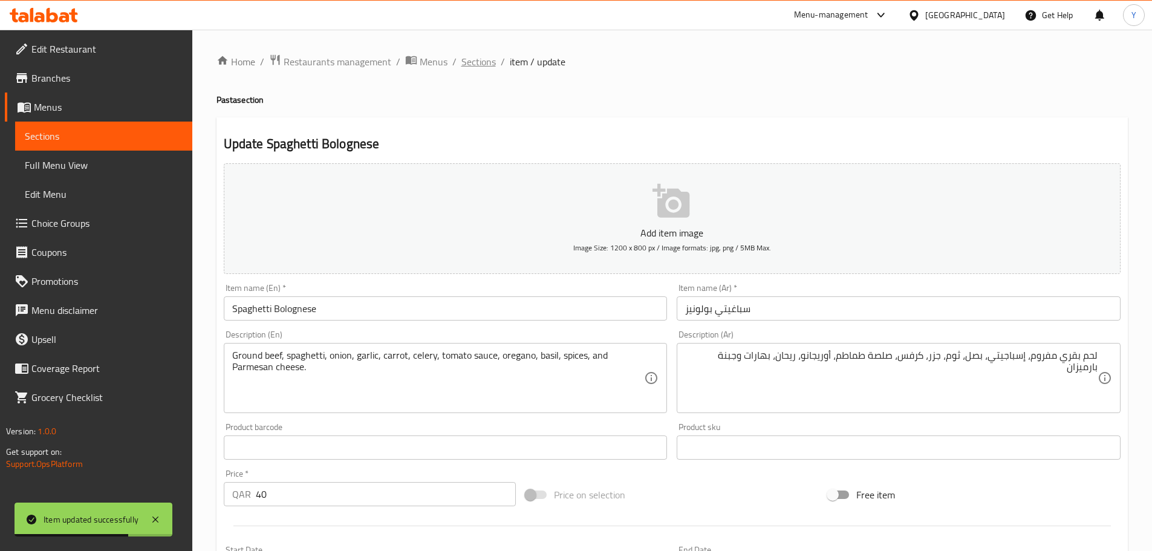
click at [472, 57] on span "Sections" at bounding box center [478, 61] width 34 height 15
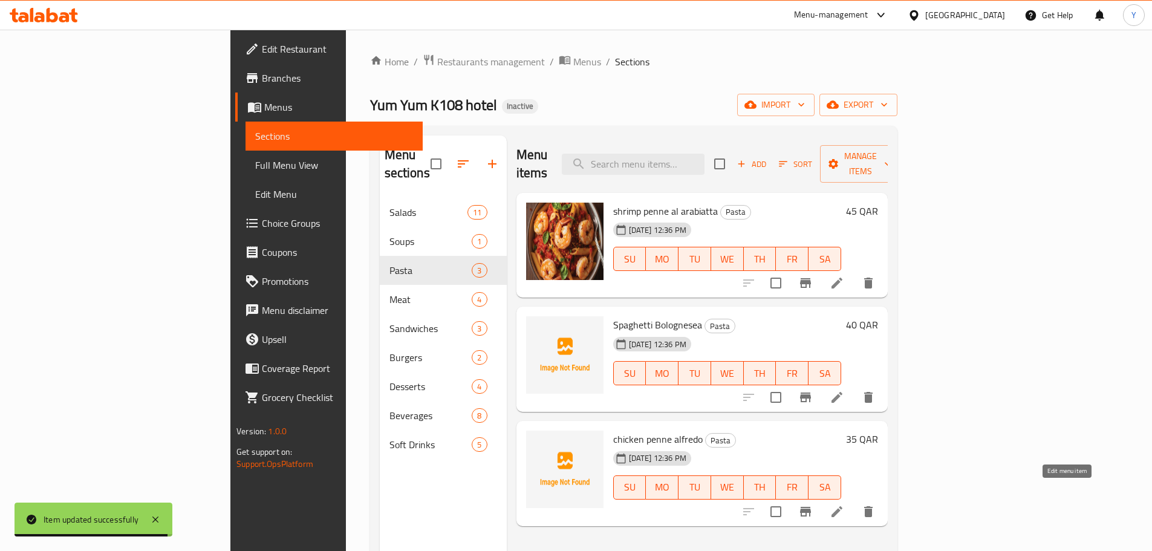
click at [844, 504] on icon at bounding box center [836, 511] width 15 height 15
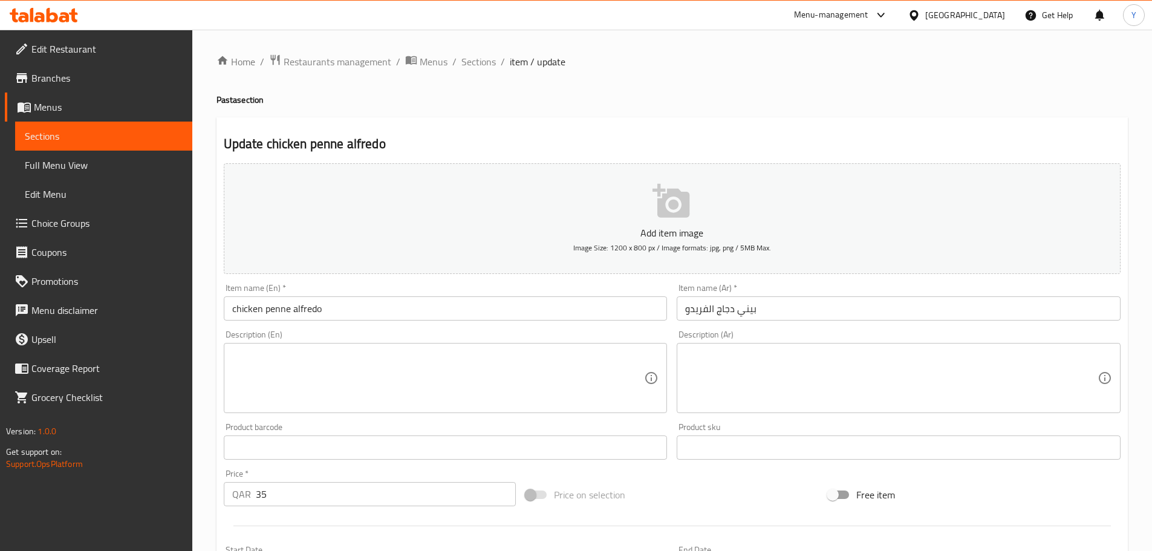
drag, startPoint x: 238, startPoint y: 306, endPoint x: 181, endPoint y: 297, distance: 57.5
click at [181, 297] on div "Edit Restaurant Branches Menus Sections Full Menu View Edit Menu Choice Groups …" at bounding box center [576, 442] width 1152 height 825
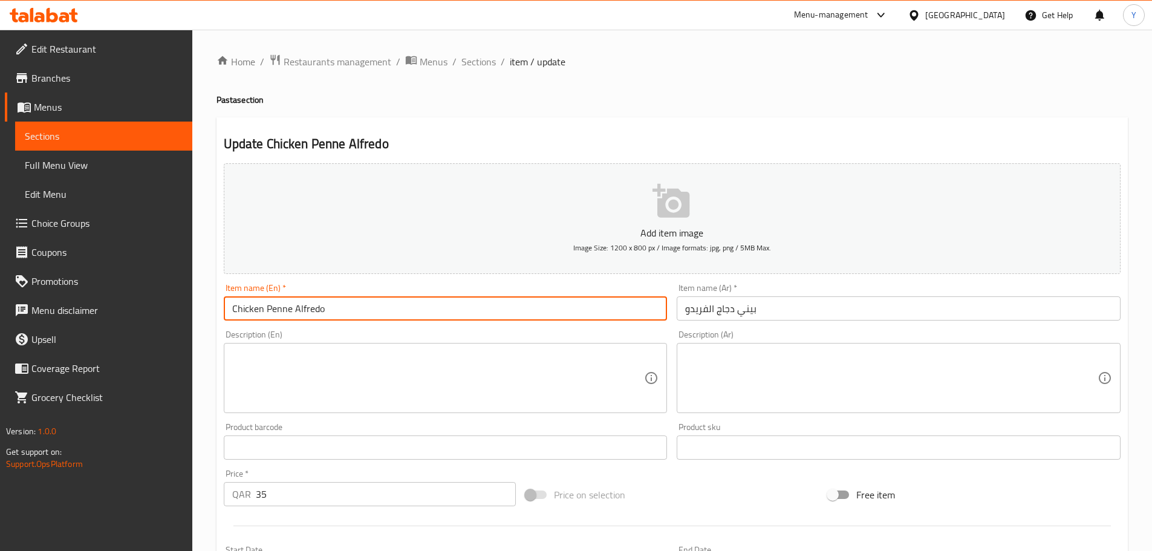
type input "Chicken Penne Alfredo"
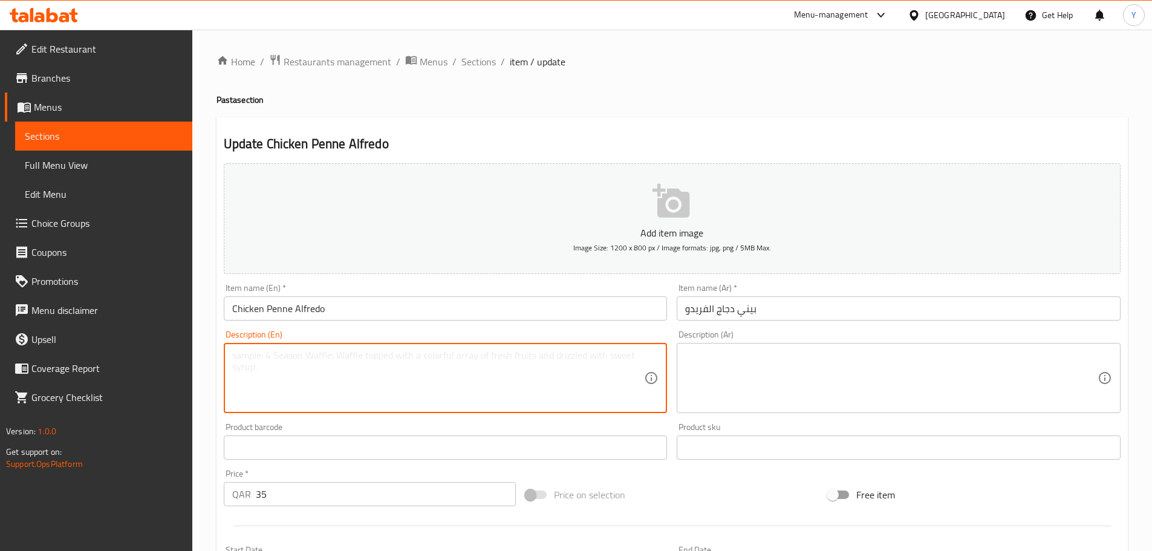
drag, startPoint x: 325, startPoint y: 403, endPoint x: 352, endPoint y: 397, distance: 28.0
click at [325, 401] on textarea at bounding box center [438, 377] width 412 height 57
paste textarea "Pasta Chicken Alfredo"
paste textarea ", cooked chicken, alfredo sauce, parmesan cheese, salt, pepper. مكرونة, دجاج مط…"
click at [511, 356] on textarea "Pasta, cooked chicken, alfredo sauce, parmesan cheese, salt, pepper. مكرونة, دج…" at bounding box center [438, 377] width 412 height 57
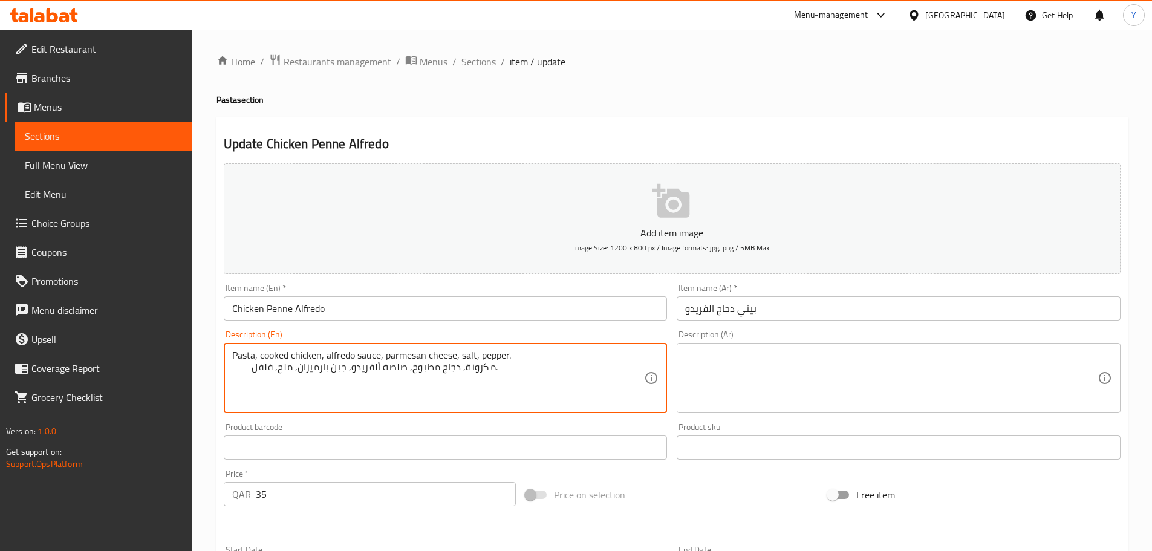
click at [446, 366] on textarea "Pasta, cooked chicken, alfredo sauce, parmesan cheese, salt, pepper. مكرونة, دج…" at bounding box center [438, 377] width 412 height 57
type textarea "Pasta, cooked chicken, alfredo sauce, parmesan cheese, salt, pepper."
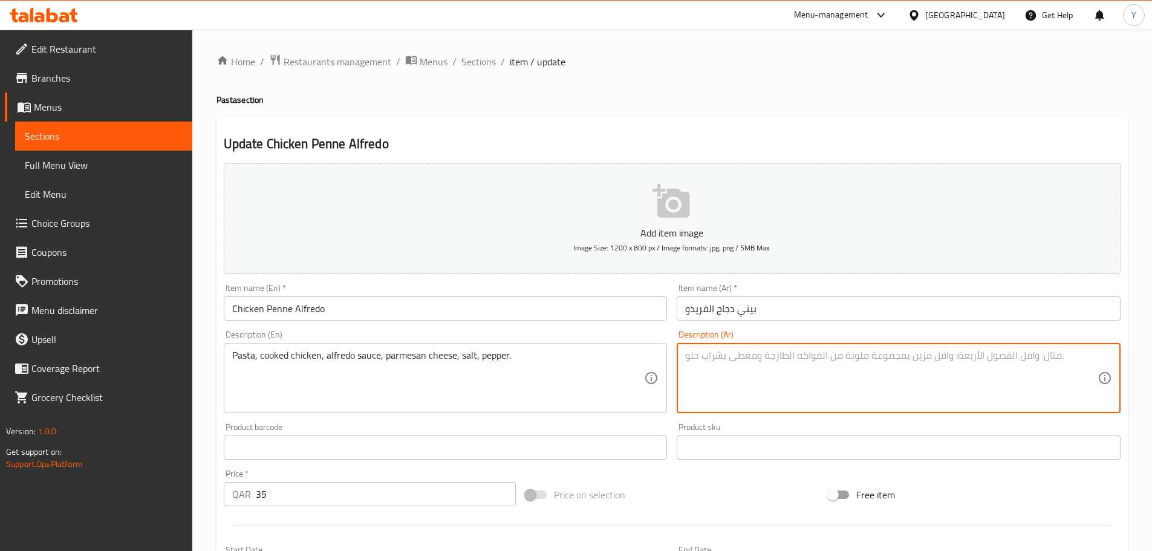
click at [935, 372] on textarea at bounding box center [891, 377] width 412 height 57
paste textarea "مكرونة, دجاج مطبوخ, صلصة ألفريدو, جبن بارميزان, ملح, فلفل."
click at [1087, 355] on textarea "مكرونة, دجاج مطبوخ, صلصة ألفريدو, جبن بارميزان, ملح, فلفل." at bounding box center [891, 377] width 412 height 57
click at [849, 351] on textarea "مكرونة, دجاج مطبوخ, صلصة ألفريدو, جبن بارميزان, ملح, فلفل." at bounding box center [891, 377] width 412 height 57
type textarea "مكرونة, دجاج مطبوخ, صلصة ألفريدو, جبن بارميزان, ملح, فلفل."
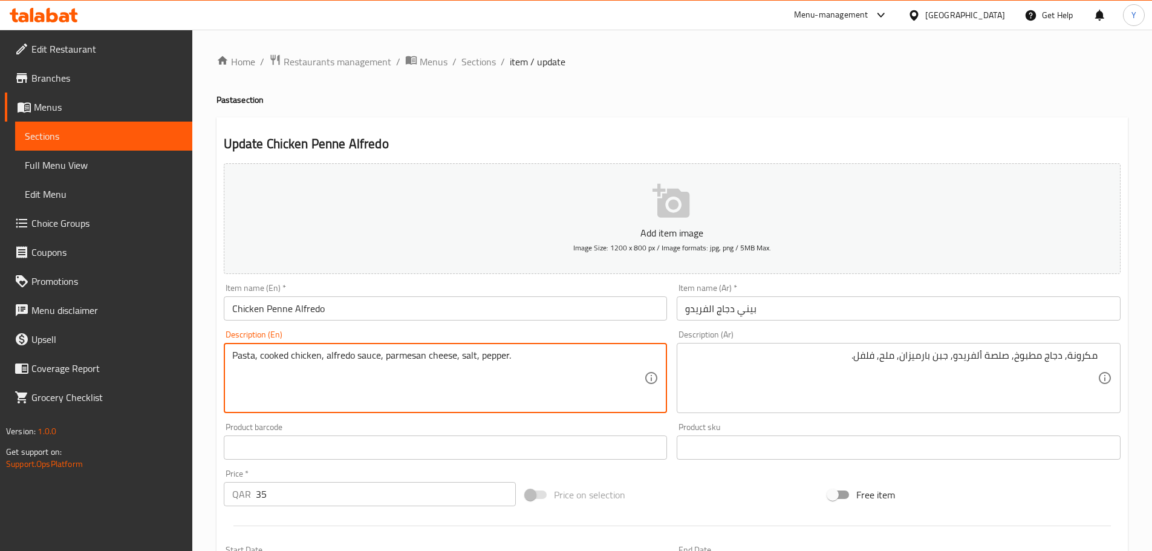
type textarea "Pasta, cooked chicken, alfredo sauce, parmesan cheese, salt, pepper."
click at [901, 79] on div "Home / Restaurants management / Menus / Sections / item / update Pasta section …" at bounding box center [671, 442] width 911 height 776
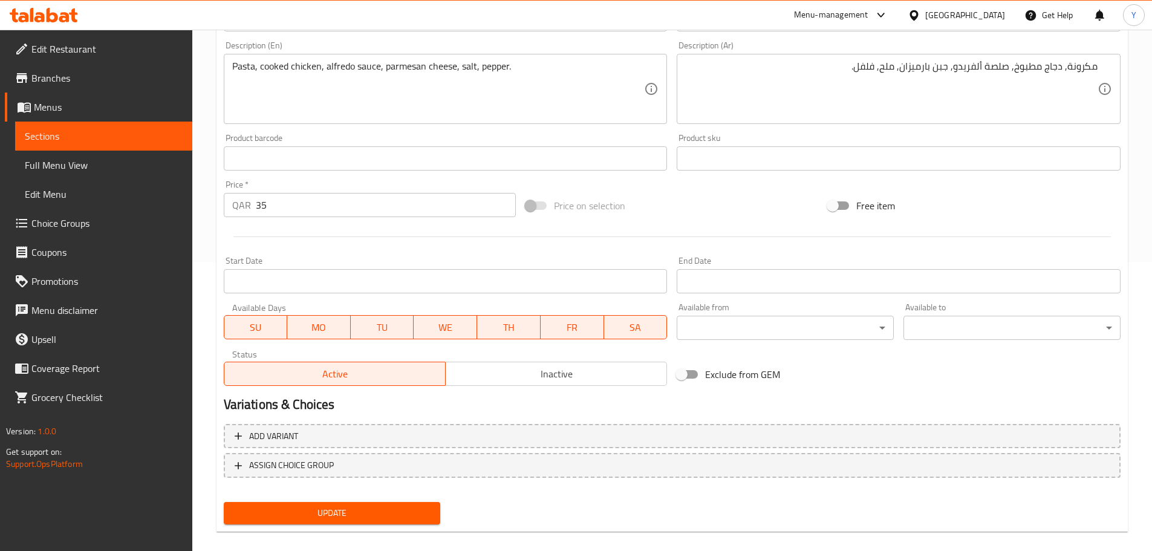
scroll to position [303, 0]
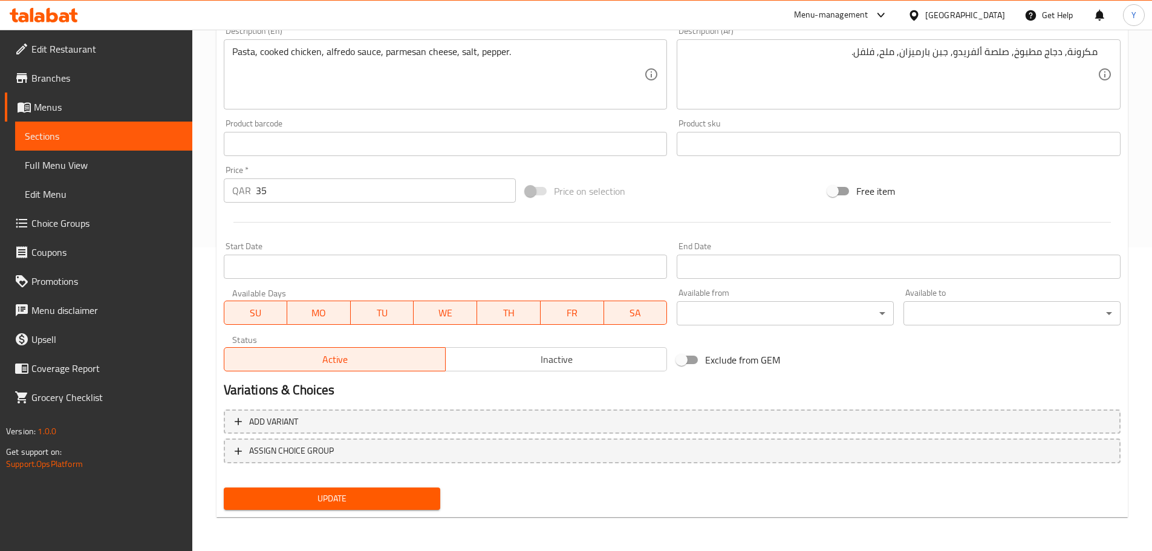
click at [365, 508] on button "Update" at bounding box center [332, 498] width 217 height 22
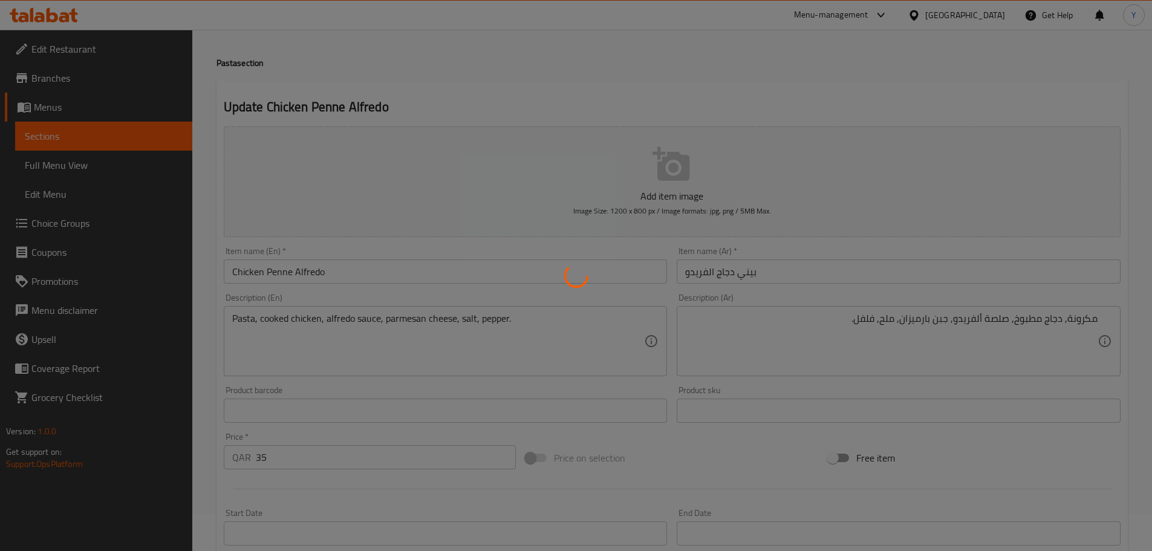
scroll to position [0, 0]
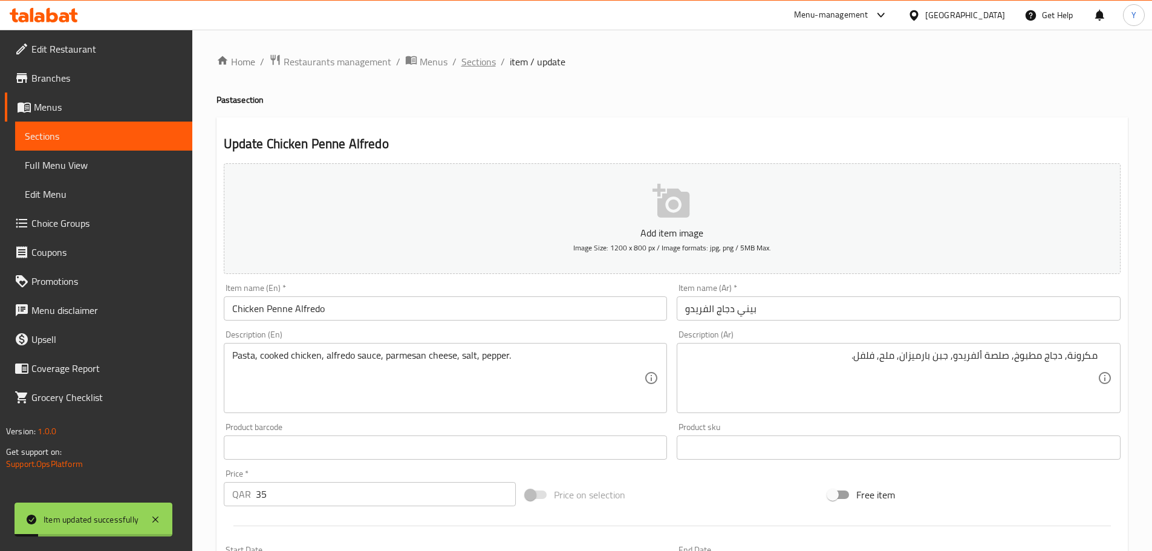
click at [474, 57] on span "Sections" at bounding box center [478, 61] width 34 height 15
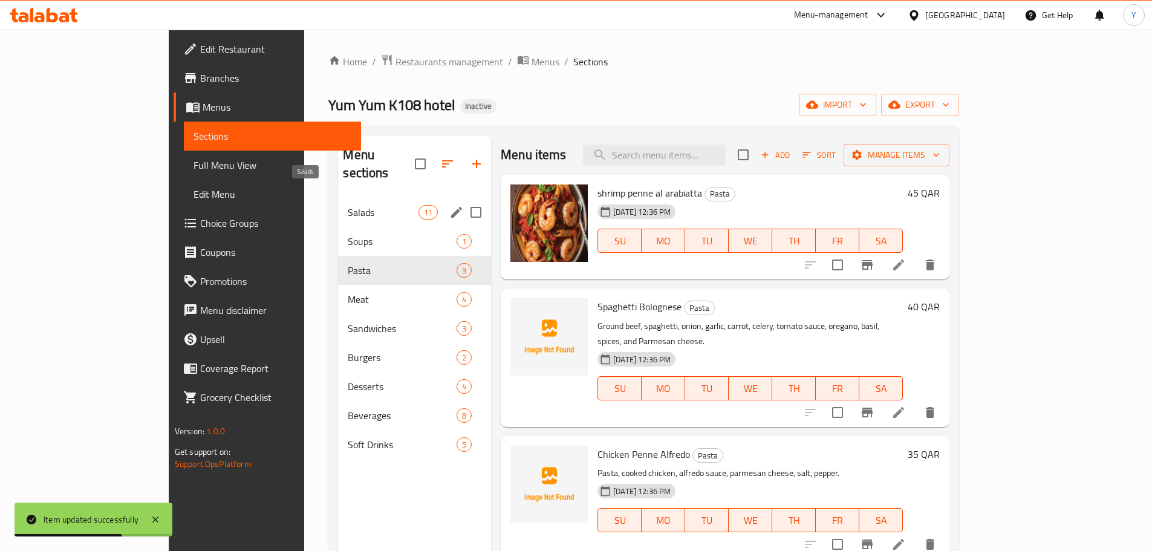
click at [348, 205] on span "Salads" at bounding box center [383, 212] width 70 height 15
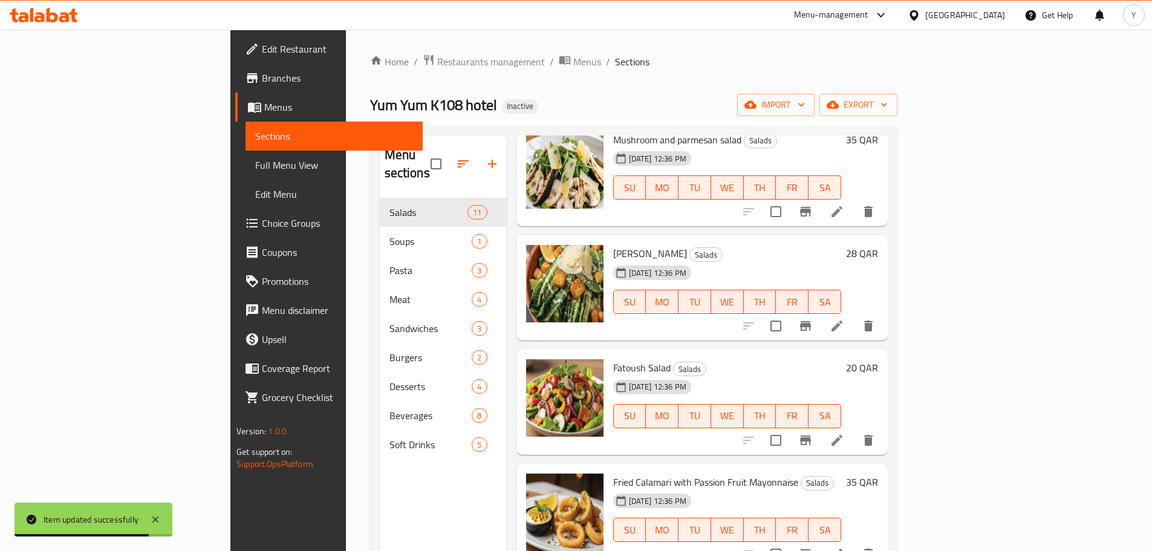
scroll to position [733, 0]
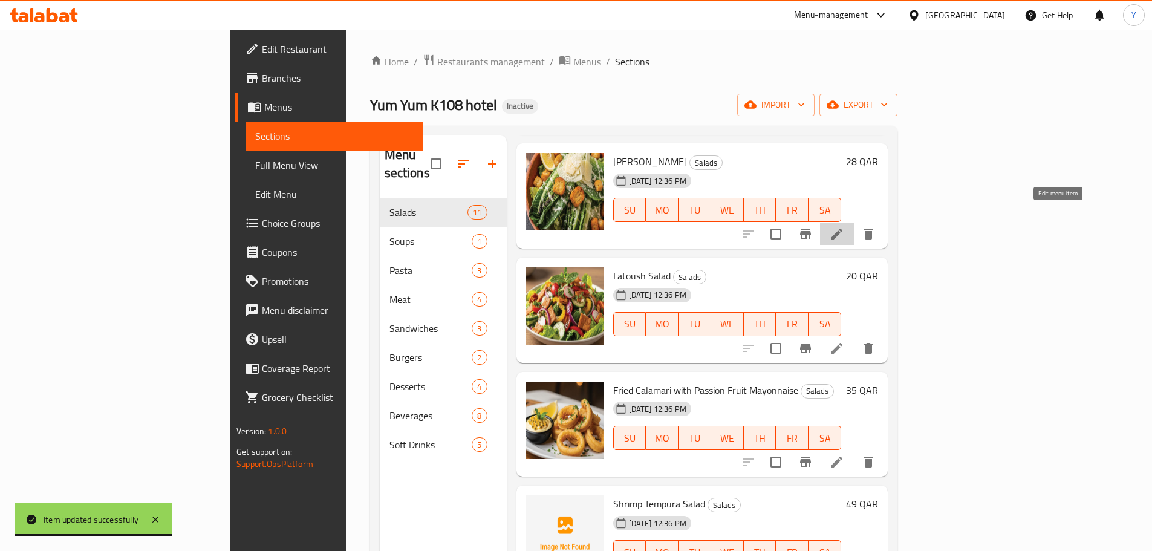
click at [842, 229] on icon at bounding box center [836, 234] width 11 height 11
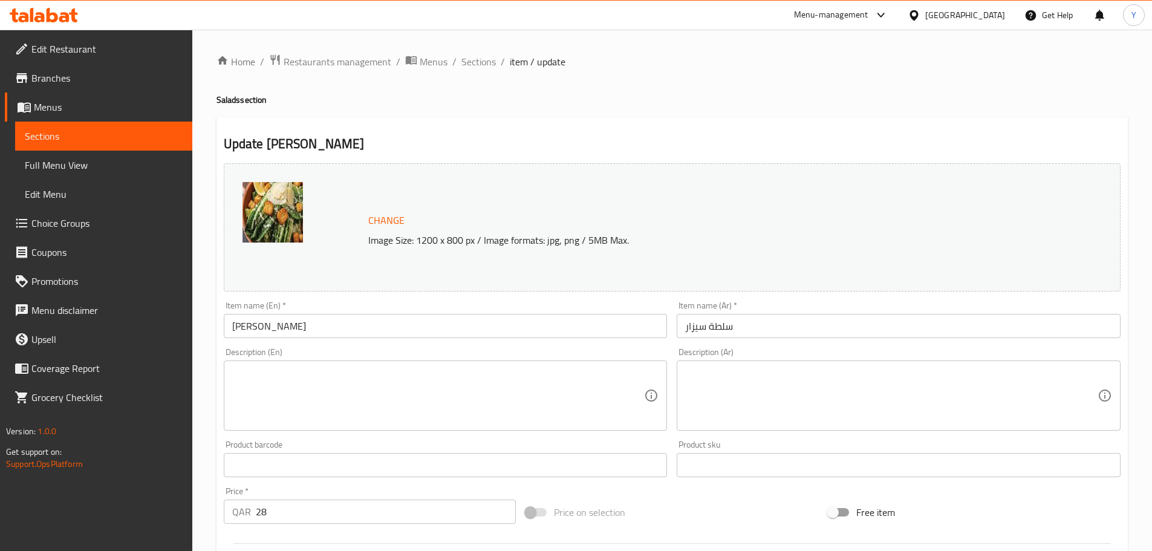
click at [250, 326] on input "Cesar salad" at bounding box center [446, 326] width 444 height 24
click at [236, 332] on input "Cesar salad" at bounding box center [446, 326] width 444 height 24
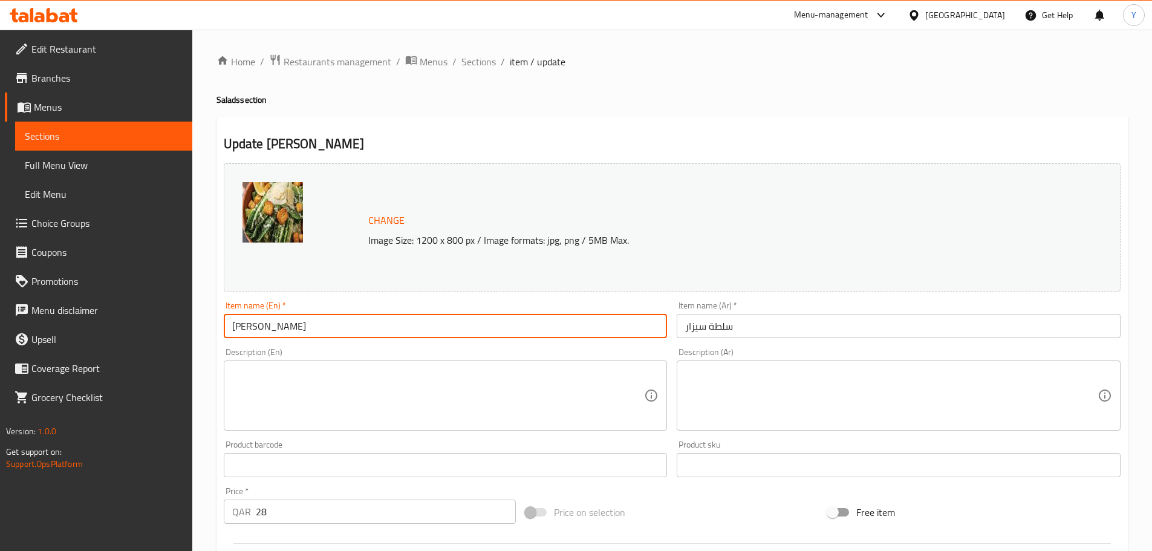
click at [236, 332] on input "Cesar salad" at bounding box center [446, 326] width 444 height 24
paste input "a"
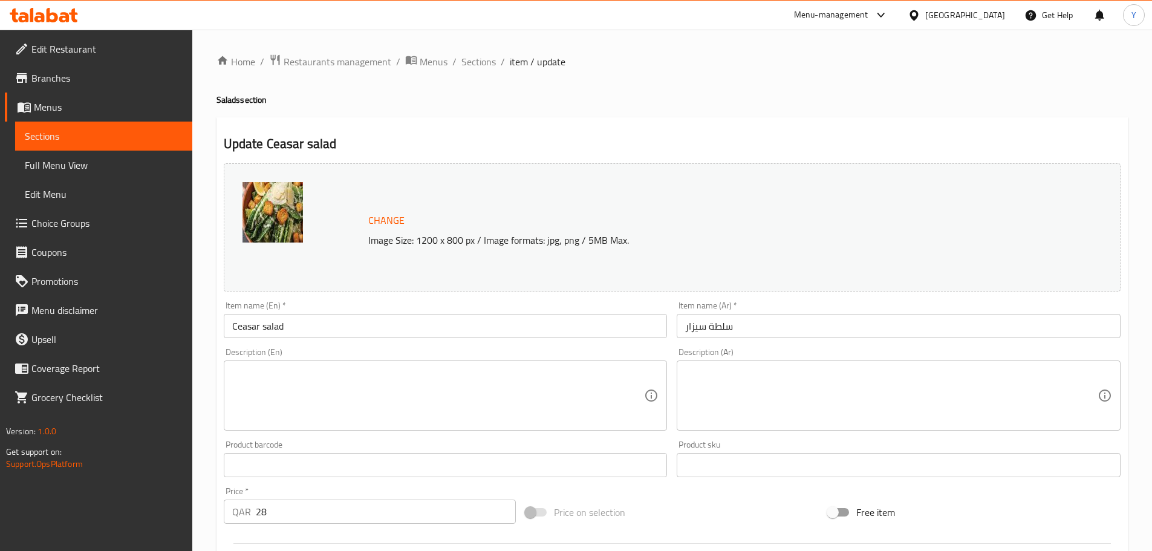
click at [246, 326] on input "Ceasar salad" at bounding box center [446, 326] width 444 height 24
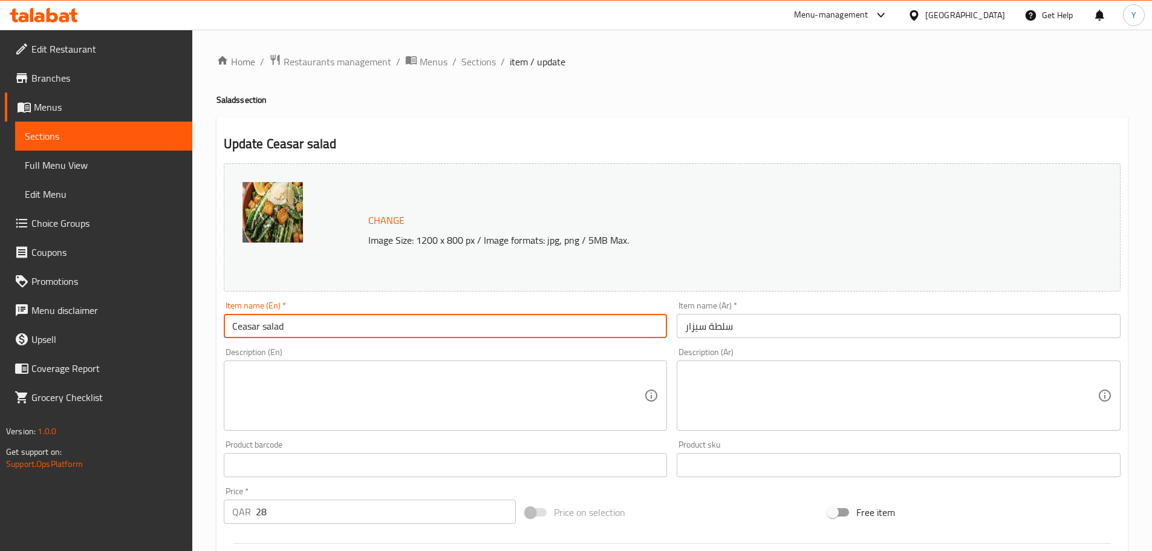
click at [246, 326] on input "Ceasar salad" at bounding box center [446, 326] width 444 height 24
paste input "ae"
type input "Caesar salad"
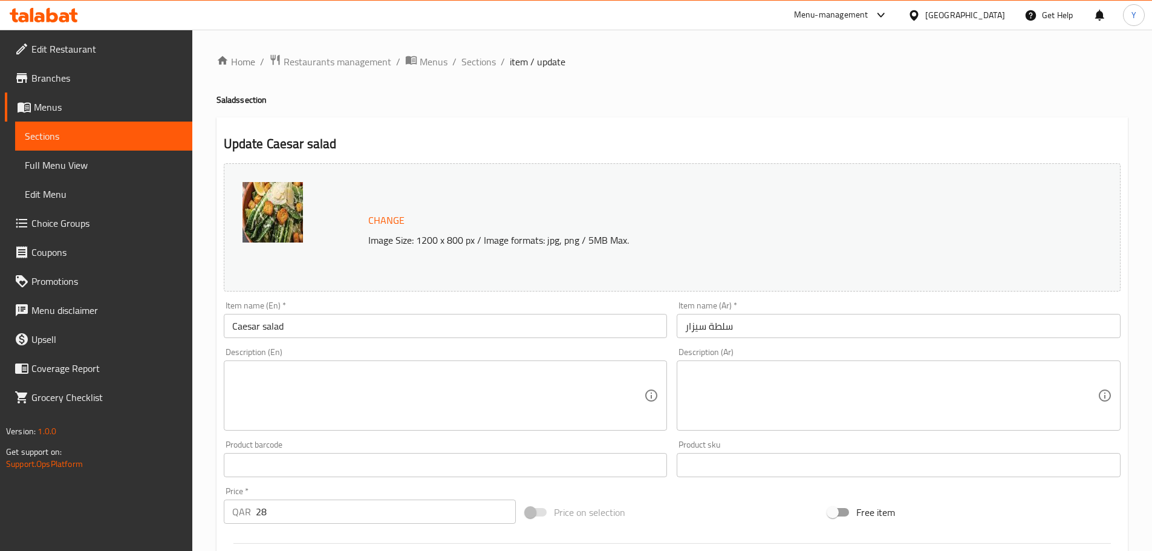
click at [898, 103] on h4 "Salads section" at bounding box center [671, 100] width 911 height 12
click at [404, 376] on textarea at bounding box center [438, 395] width 412 height 57
paste textarea "Classic and creamy caesar salad, made with crisp romaine lettuce, crunchy crout…"
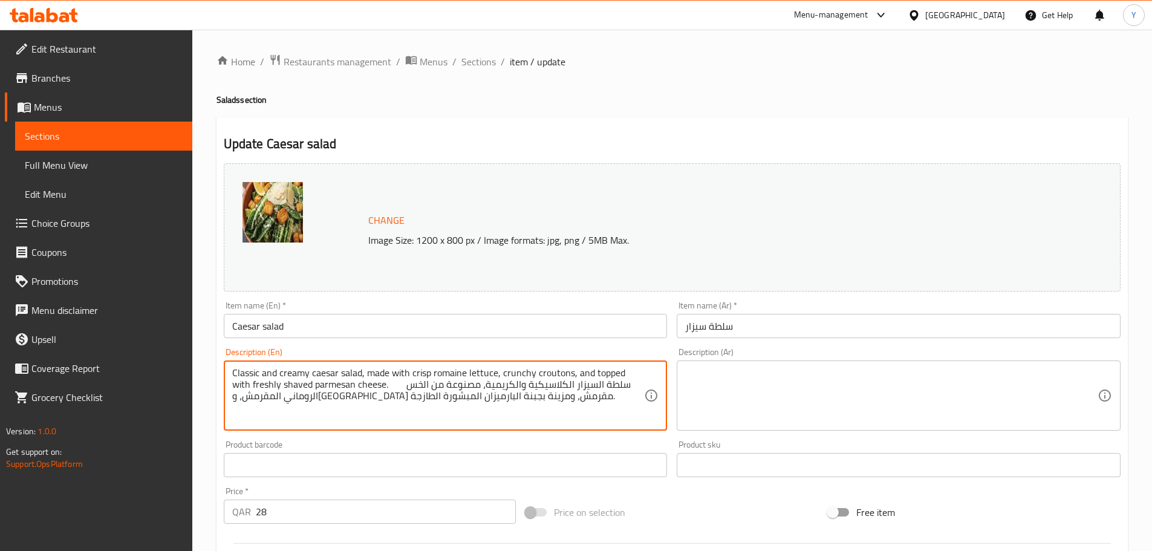
click at [366, 387] on textarea "Classic and creamy caesar salad, made with crisp romaine lettuce, crunchy crout…" at bounding box center [438, 395] width 412 height 57
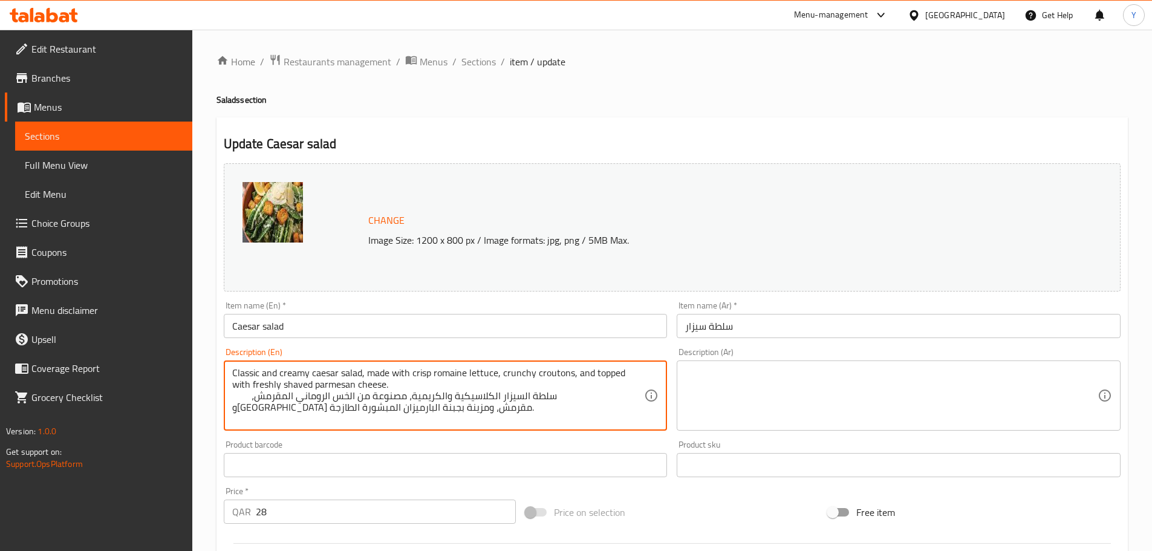
click at [424, 398] on textarea "Classic and creamy caesar salad, made with crisp romaine lettuce, crunchy crout…" at bounding box center [438, 395] width 412 height 57
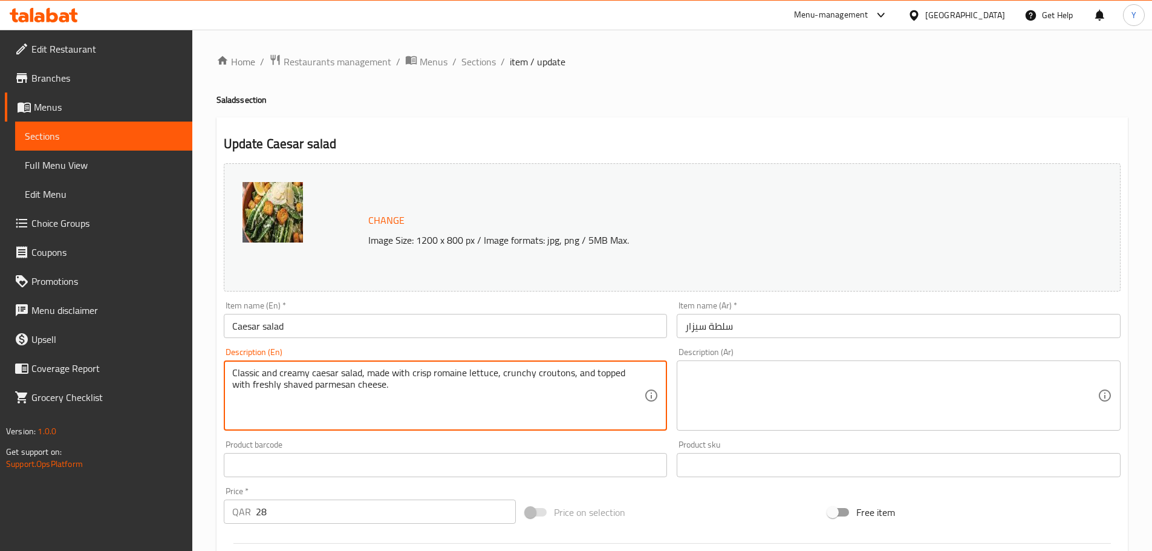
type textarea "Classic and creamy caesar salad, made with crisp romaine lettuce, crunchy crout…"
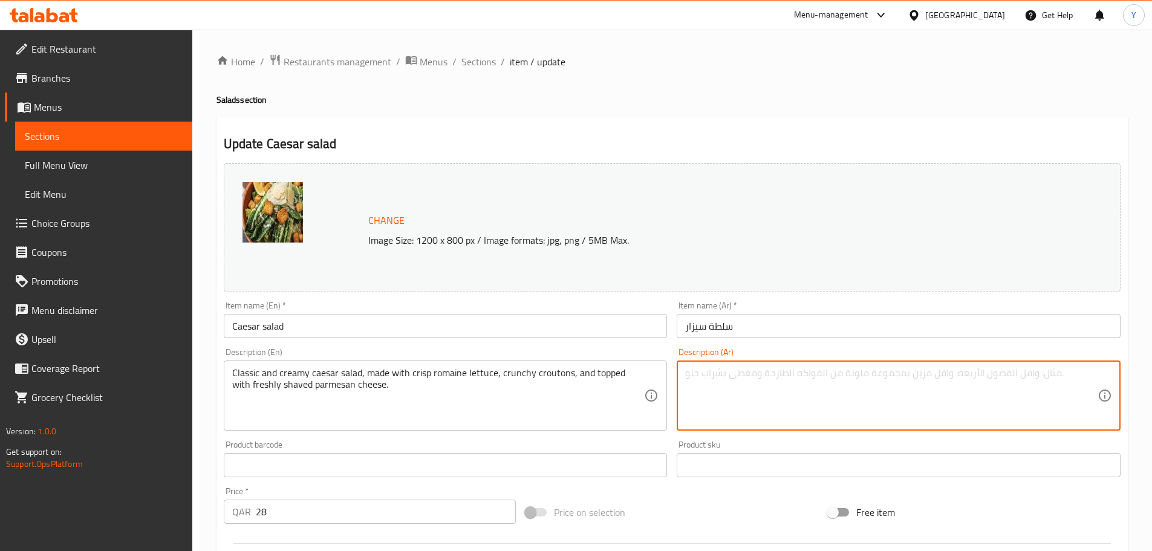
click at [827, 394] on textarea at bounding box center [891, 395] width 412 height 57
paste textarea "سلطة السيزار الكلاسيكية والكريمية، مصنوعة من الخس الروماني المقرمش، وكروتون مقر…"
click at [1048, 373] on textarea "سلطة السيزار الكلاسيكية والكريمية، مصنوعة من الخس الروماني المقرمش، وكروتون مقر…" at bounding box center [891, 395] width 412 height 57
click at [1082, 372] on textarea "سلطة سيزار الكلاسيكية والكريمية، مصنوعة من الخس الروماني المقرمش، وكروتون مقرمش…" at bounding box center [891, 395] width 412 height 57
click at [1046, 374] on textarea "سلطة سيزار الكلاسيكية والكريمية، مصنوعة من الخس الروماني المقرمش، وكروتون مقرمش…" at bounding box center [891, 395] width 412 height 57
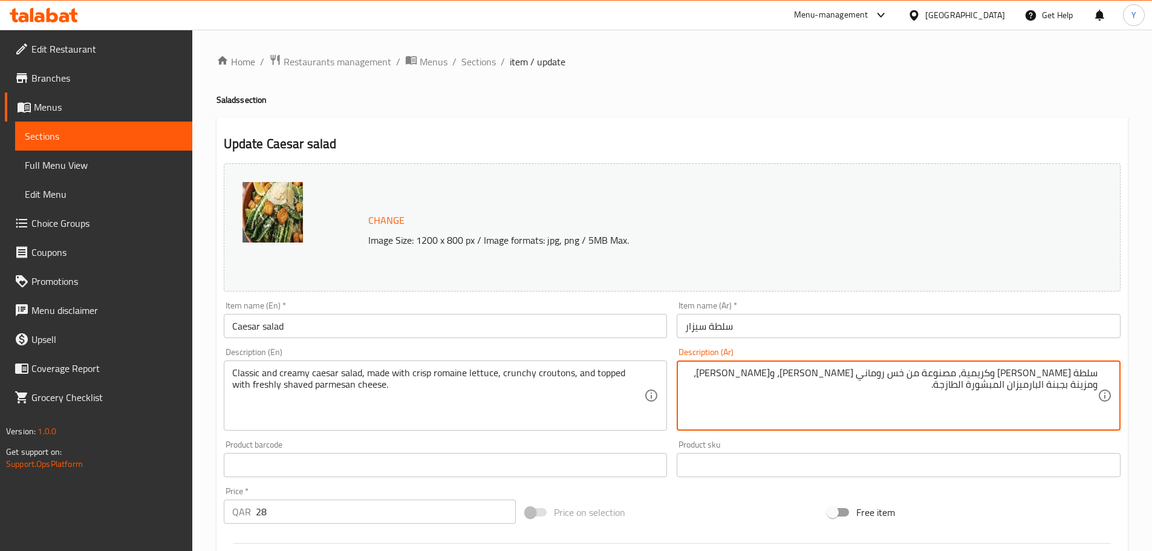
type textarea "سلطة سيزار كلاسيكية وكريمية، مصنوعة من خس روماني كريسب، وكروتون كرانشي، ومزينة …"
click at [753, 115] on div "Home / Restaurants management / Menus / Sections / item / update Salads section…" at bounding box center [671, 451] width 911 height 794
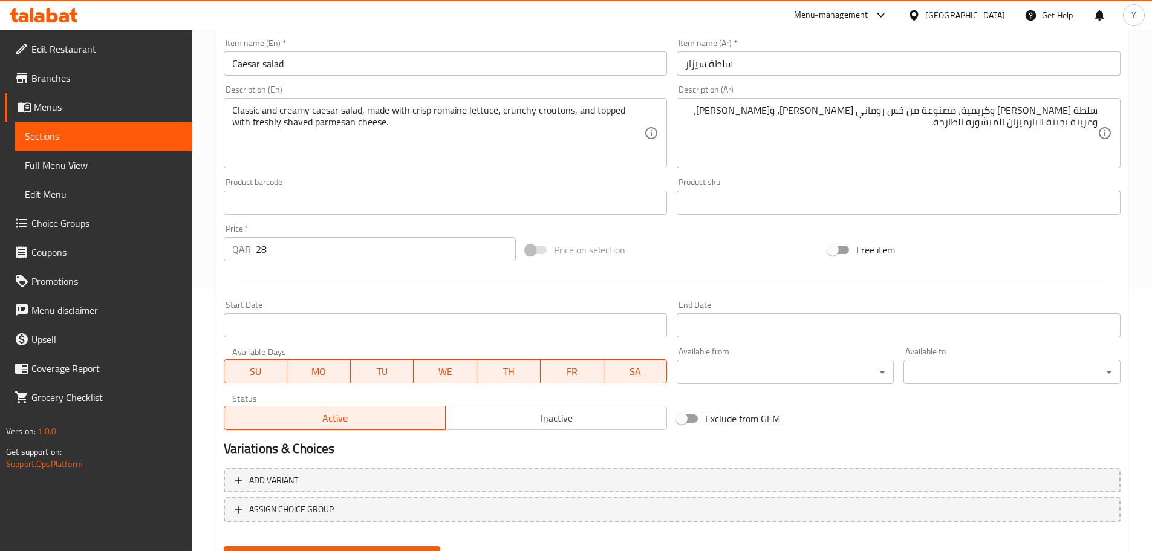
scroll to position [321, 0]
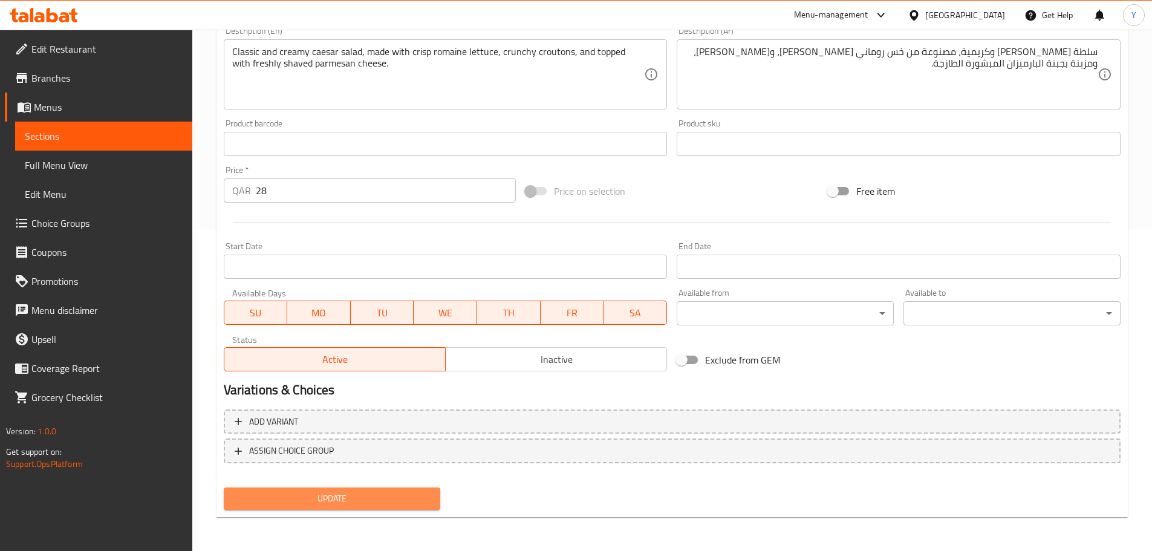
click at [359, 501] on span "Update" at bounding box center [332, 498] width 198 height 15
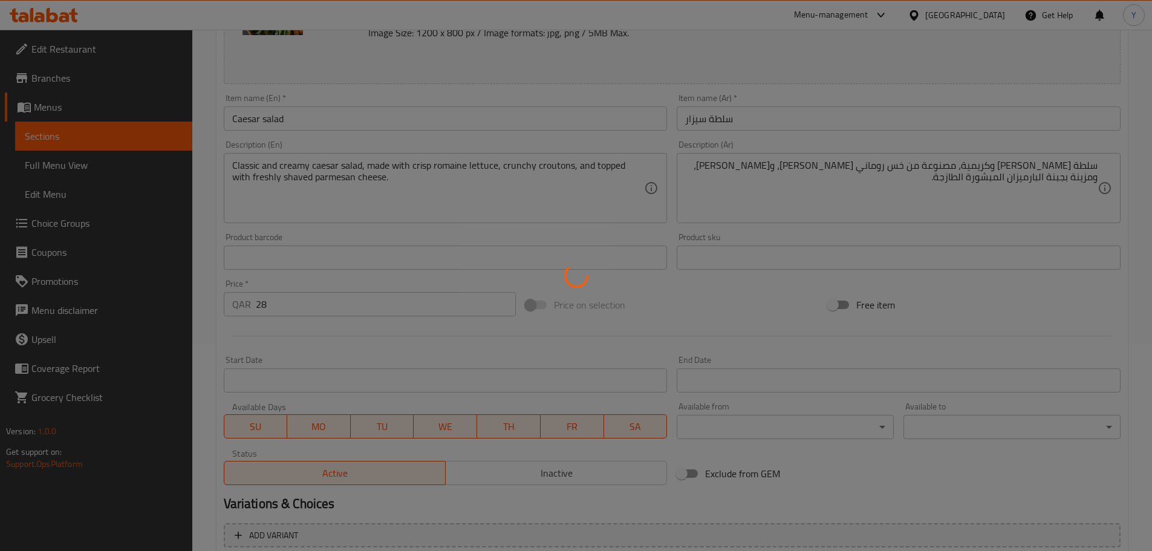
scroll to position [0, 0]
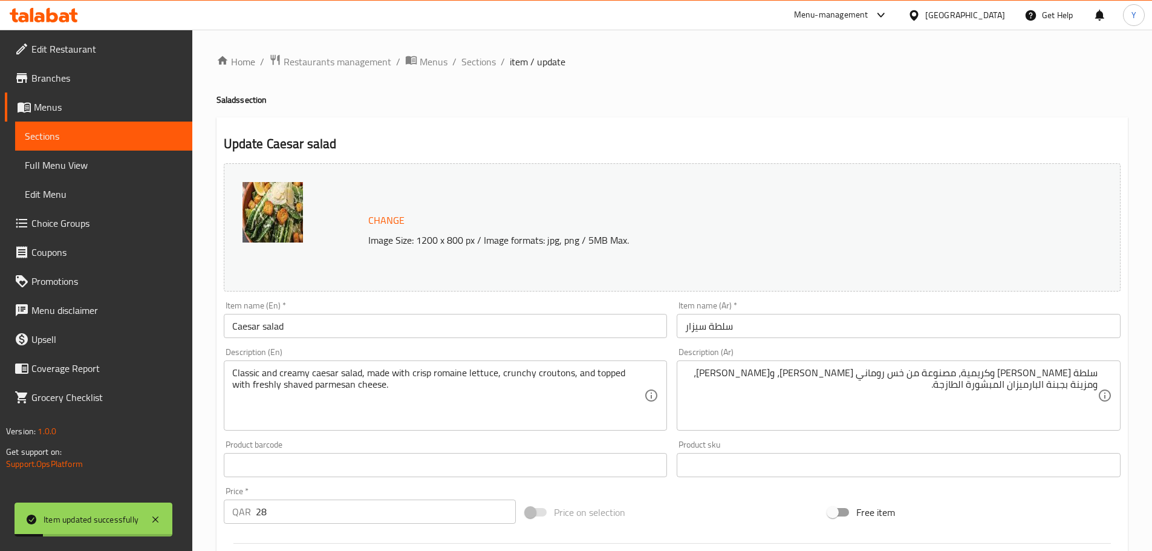
drag, startPoint x: 406, startPoint y: 111, endPoint x: 471, endPoint y: 88, distance: 68.6
click at [406, 111] on div "Home / Restaurants management / Menus / Sections / item / update Salads section…" at bounding box center [671, 451] width 911 height 794
click at [475, 67] on span "Sections" at bounding box center [478, 61] width 34 height 15
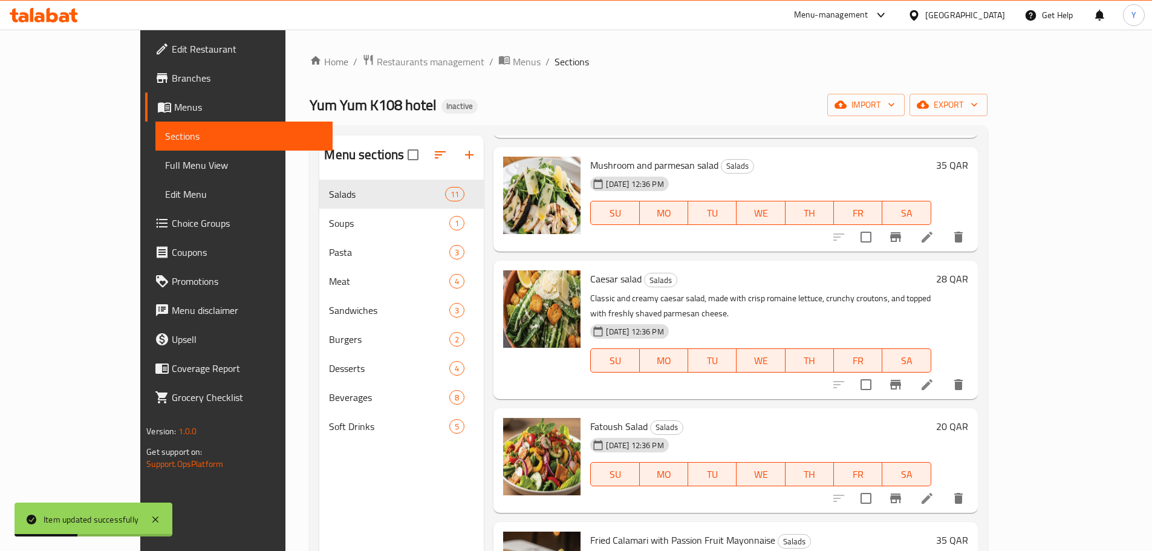
scroll to position [751, 0]
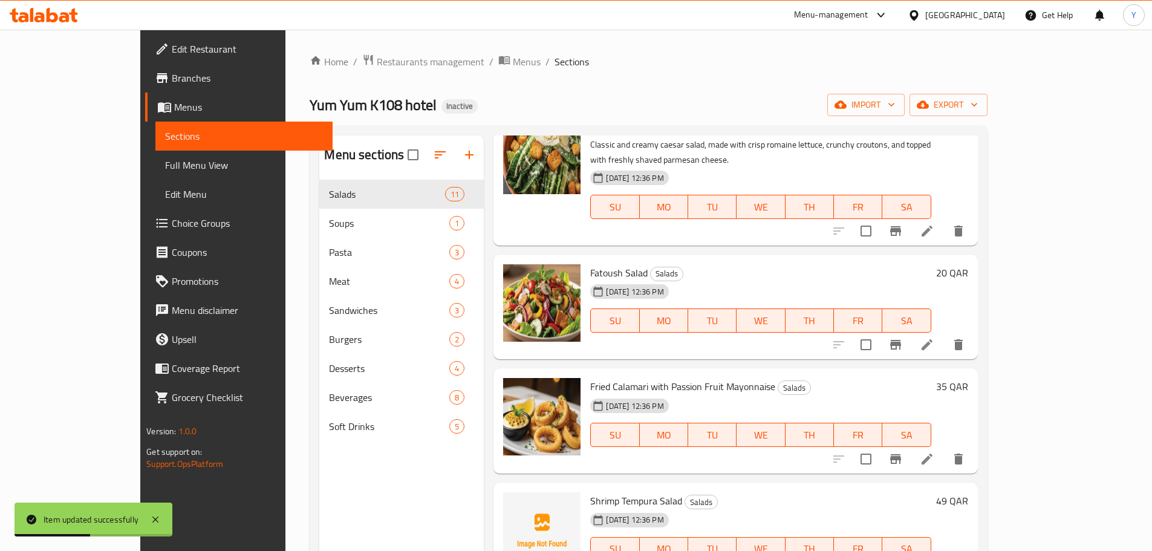
click at [932, 339] on icon at bounding box center [926, 344] width 11 height 11
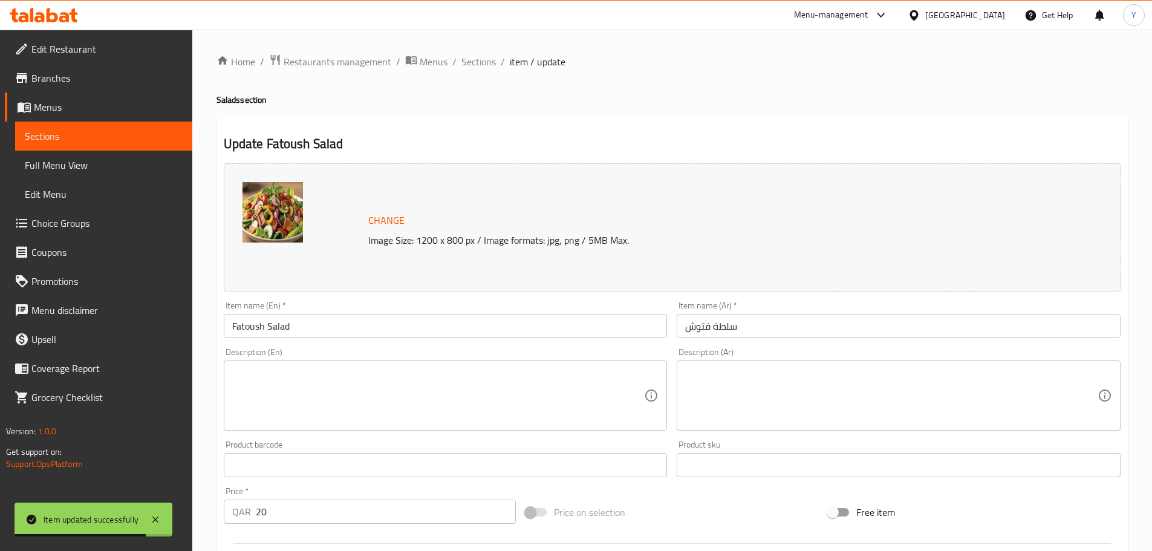
click at [352, 378] on textarea at bounding box center [438, 395] width 412 height 57
paste textarea "Salad made with mixed greens, vegetables, and crispy pieces of toasted bread."
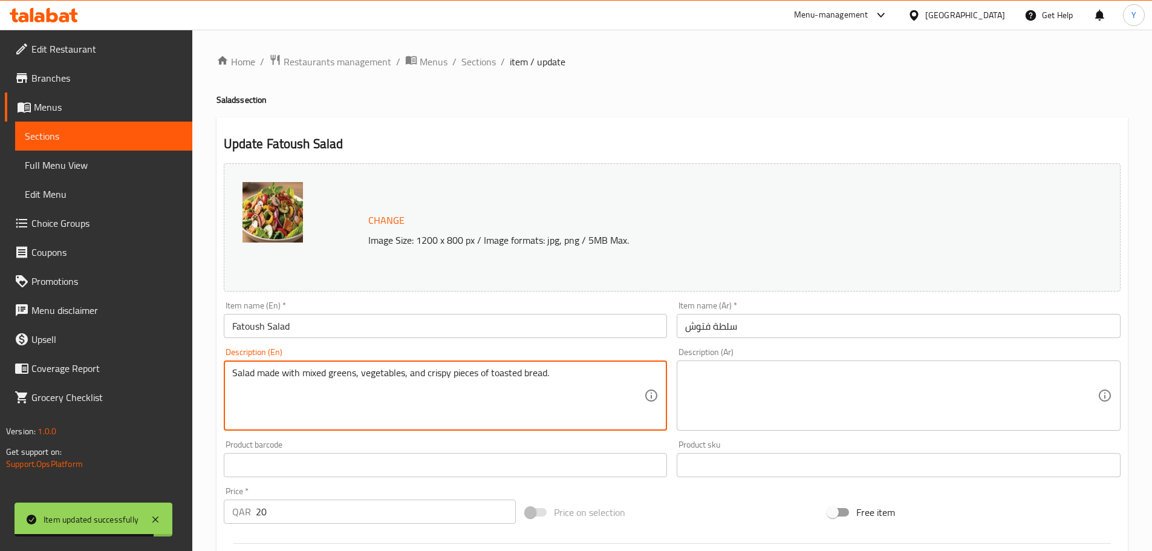
type textarea "Salad made with mixed greens, vegetables, and crispy pieces of toasted bread."
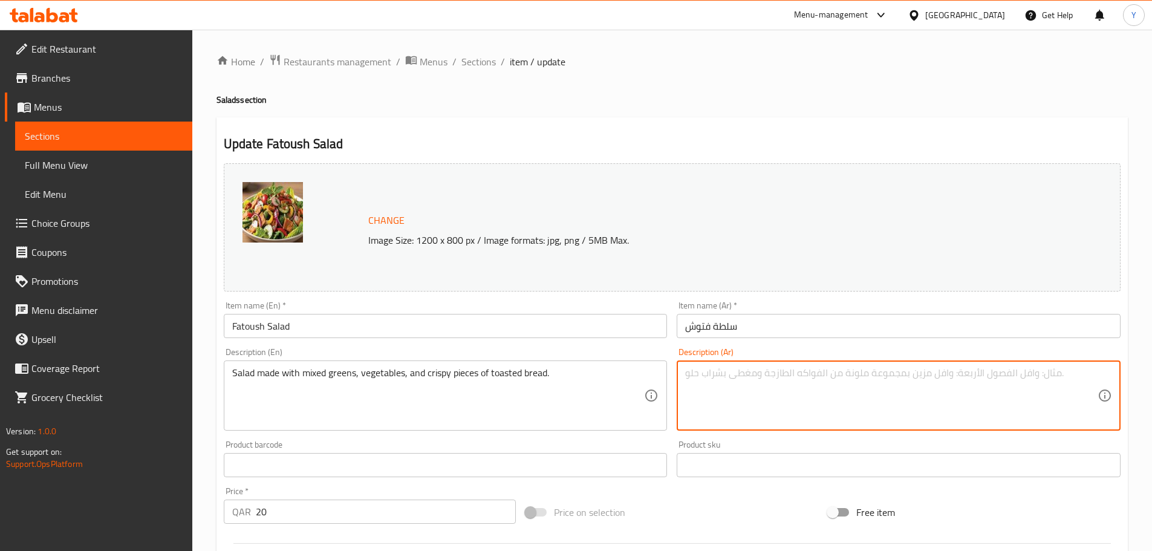
click at [938, 404] on textarea at bounding box center [891, 395] width 412 height 57
paste textarea "سلطة مصنوعة من مزيج من الخضروات الورقية والخضروات وقطع مقرمشة من الخبز المحمص."
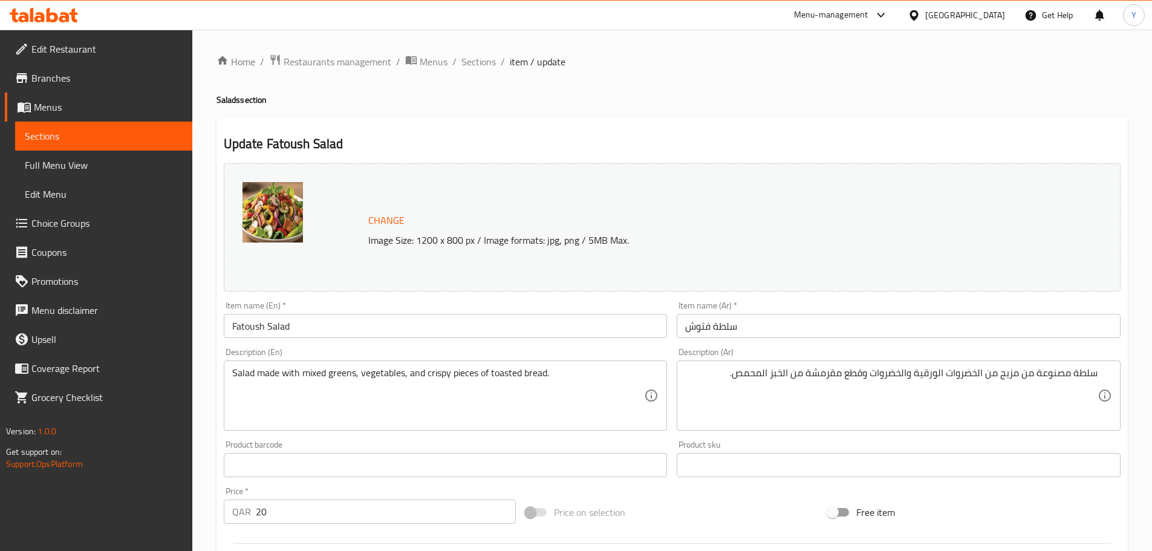
click at [1076, 99] on h4 "Salads section" at bounding box center [671, 100] width 911 height 12
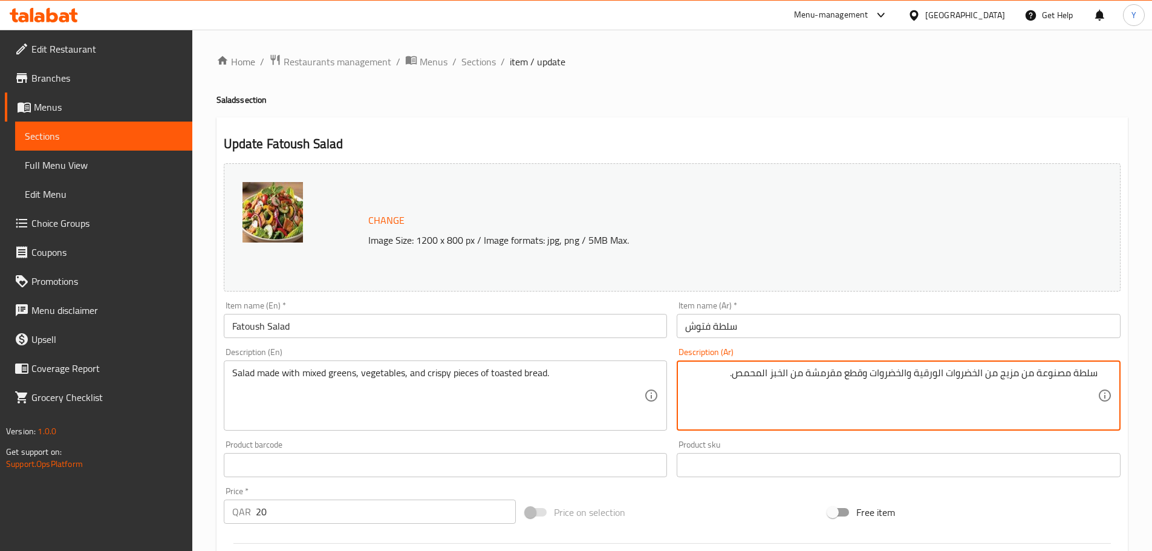
click at [929, 376] on textarea "سلطة مصنوعة من مزيج من الخضروات الورقية والخضروات وقطع مقرمشة من الخبز المحمص." at bounding box center [891, 395] width 412 height 57
click at [1005, 377] on textarea "سلطة مصنوعة من مزيج من الخضروات الورقية والخضروات وقطع مقرمشة من الخبز المحمص." at bounding box center [891, 395] width 412 height 57
type textarea "سلطة مصنوعة من خضرة مشكلة، خضروات وقطع مقرمشة من خبز محمص."
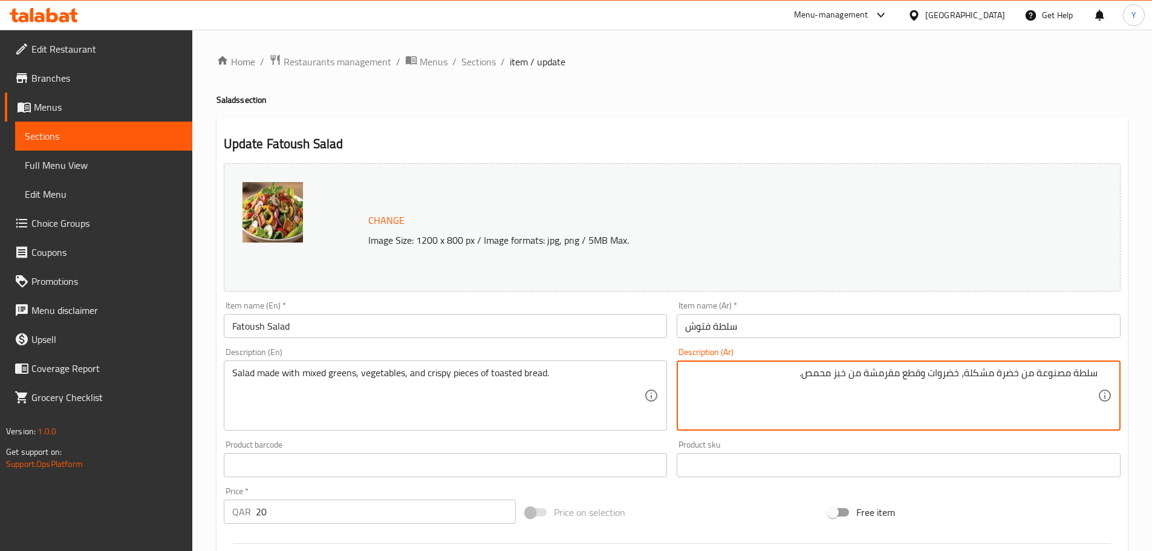
click at [915, 98] on h4 "Salads section" at bounding box center [671, 100] width 911 height 12
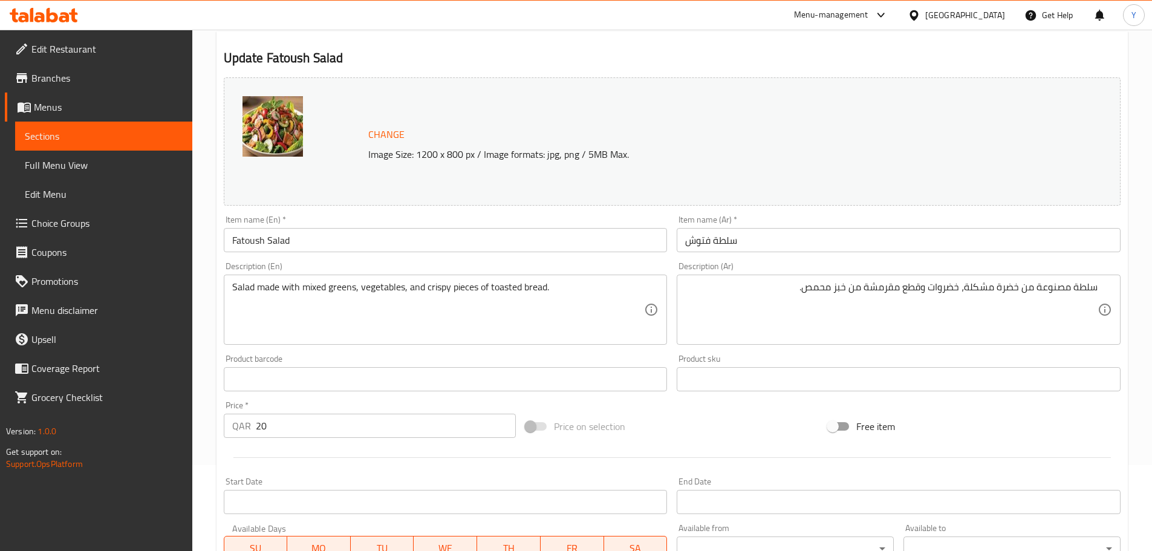
scroll to position [321, 0]
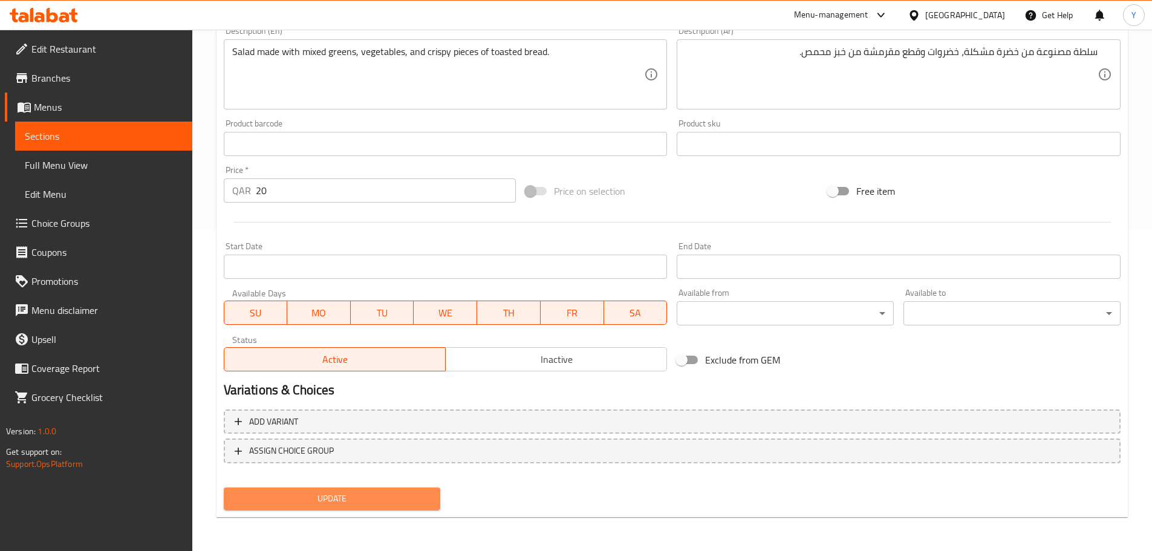
click at [394, 499] on span "Update" at bounding box center [332, 498] width 198 height 15
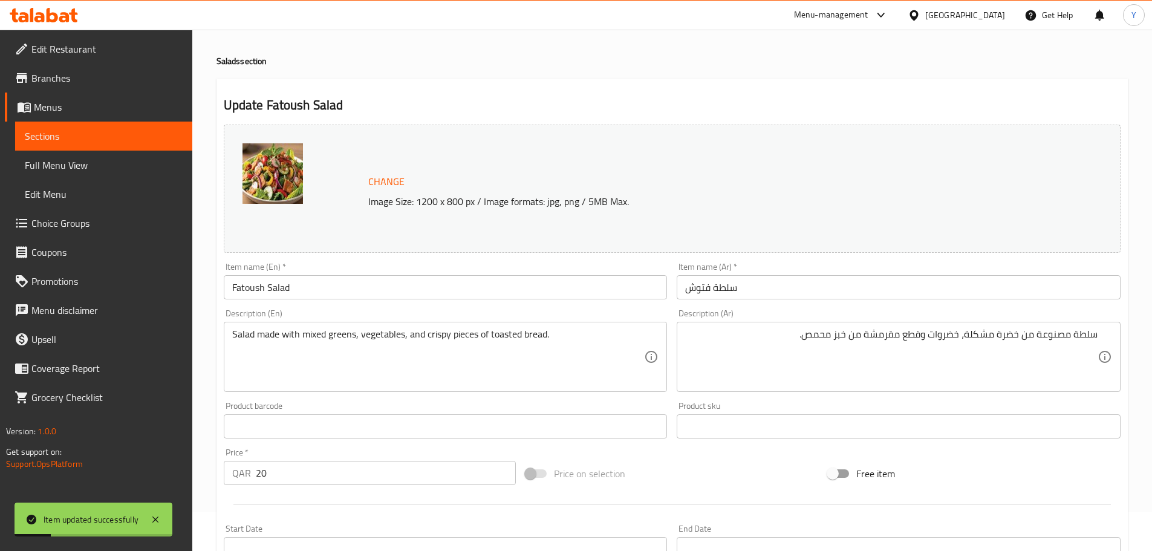
scroll to position [0, 0]
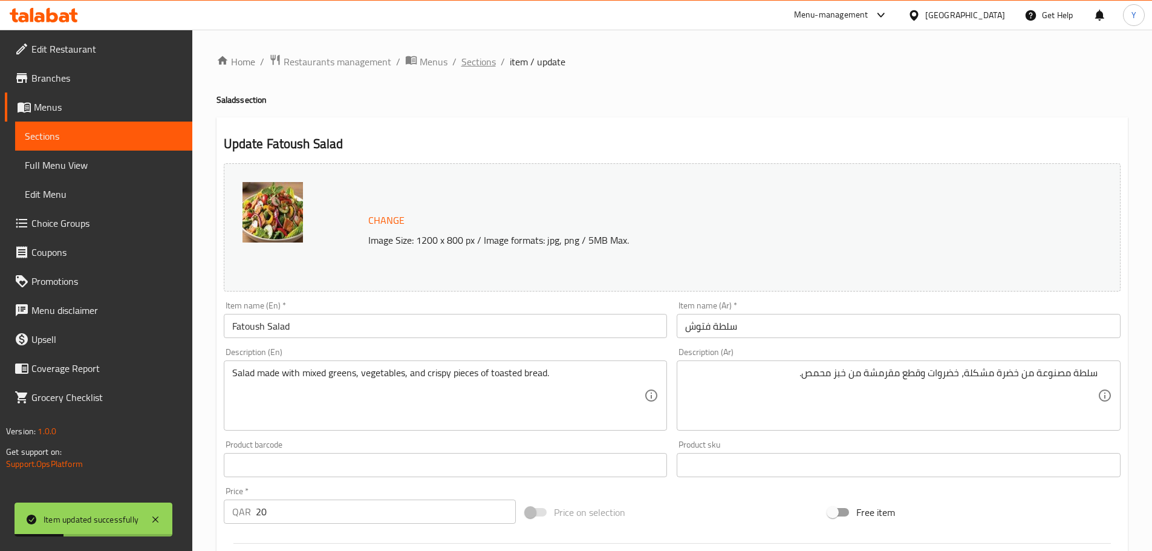
click at [462, 67] on span "Sections" at bounding box center [478, 61] width 34 height 15
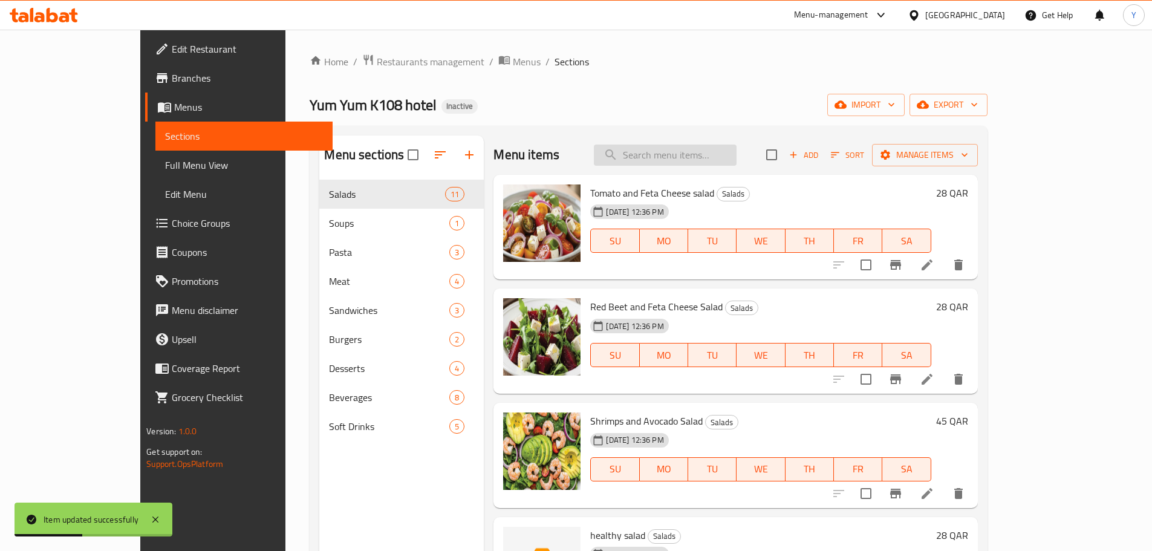
click at [676, 157] on input "search" at bounding box center [665, 154] width 143 height 21
paste input "Shrimp Avocado Salad"
click at [688, 154] on input "Shrimp Avocado Salad" at bounding box center [665, 154] width 143 height 21
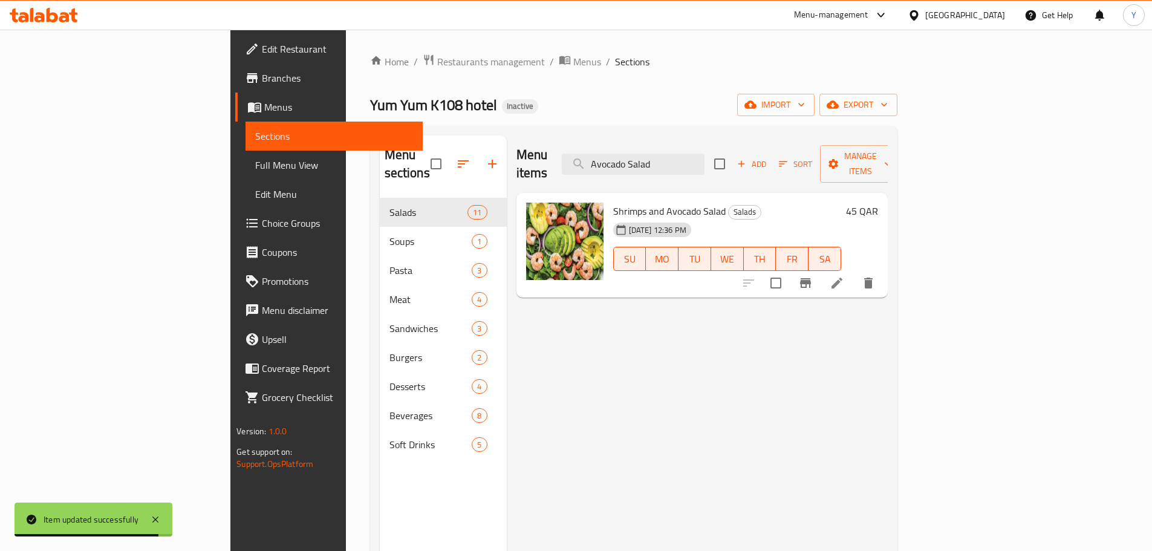
type input "Avocado Salad"
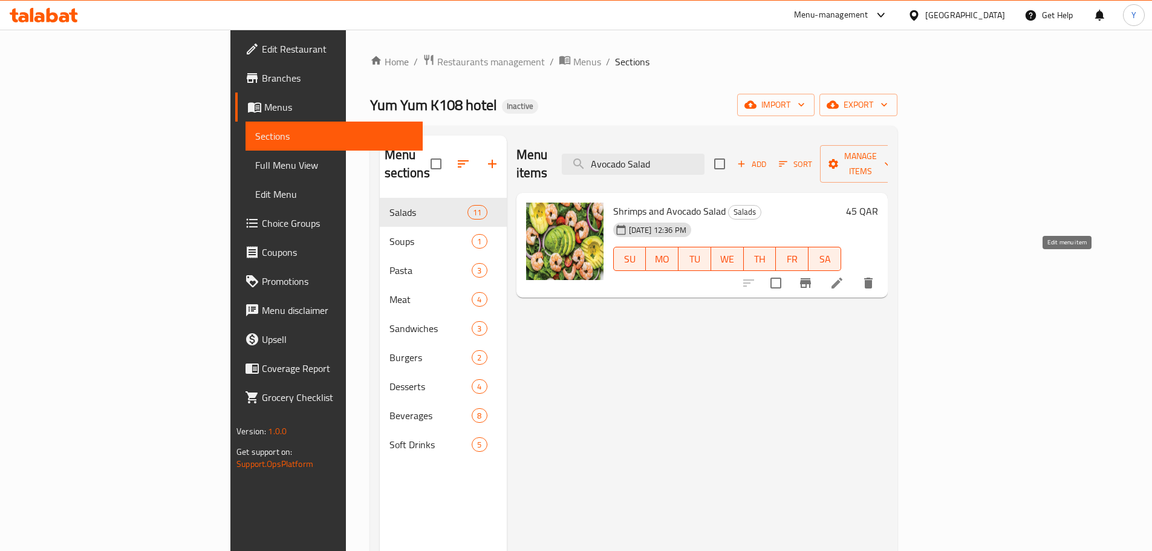
click at [842, 277] on icon at bounding box center [836, 282] width 11 height 11
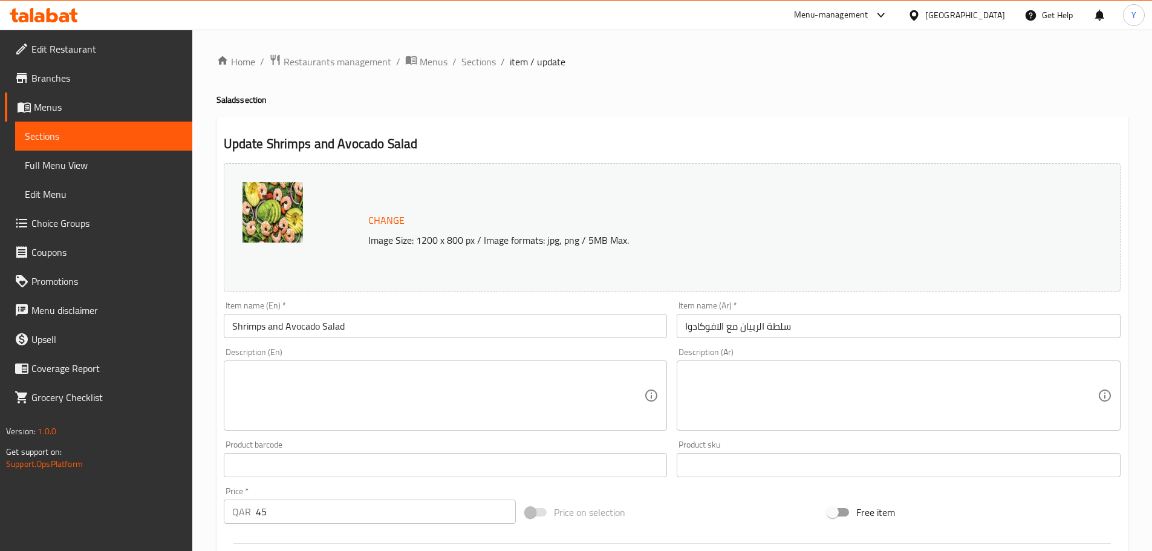
click at [285, 385] on textarea at bounding box center [438, 395] width 412 height 57
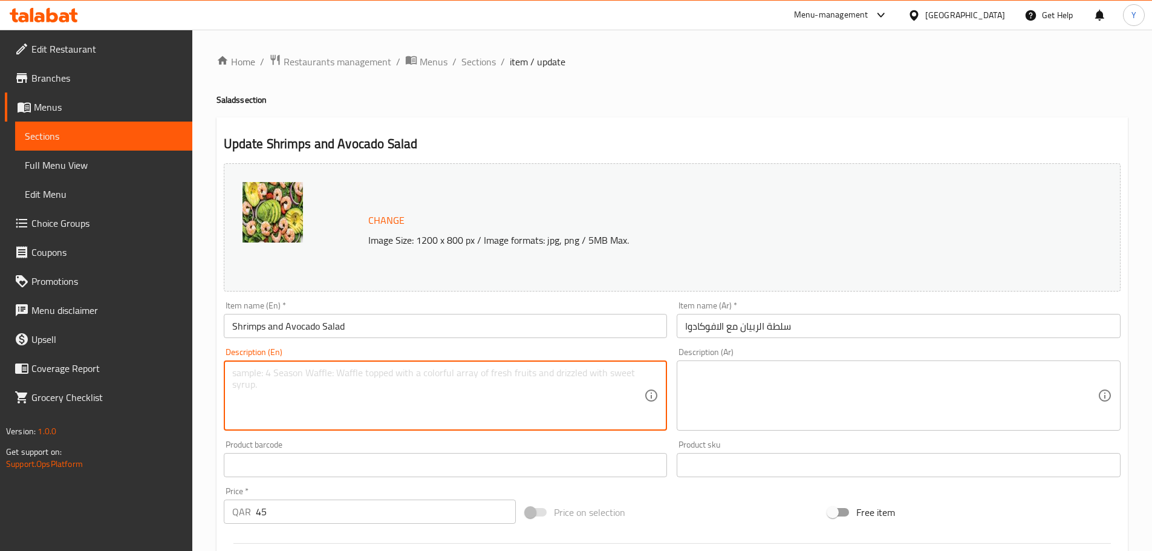
paste textarea "Shrimp, avocado, celery, onion, lemon juice, salt, black pepper, fresh dill جمب…"
click at [516, 377] on textarea "Shrimp, avocado, celery, onion, lemon juice, salt, black pepper, fresh dill جمب…" at bounding box center [438, 395] width 412 height 57
click at [523, 392] on textarea "Shrimp, avocado, celery, onion, lemon juice, salt, black pepper, fresh dill جمب…" at bounding box center [438, 395] width 412 height 57
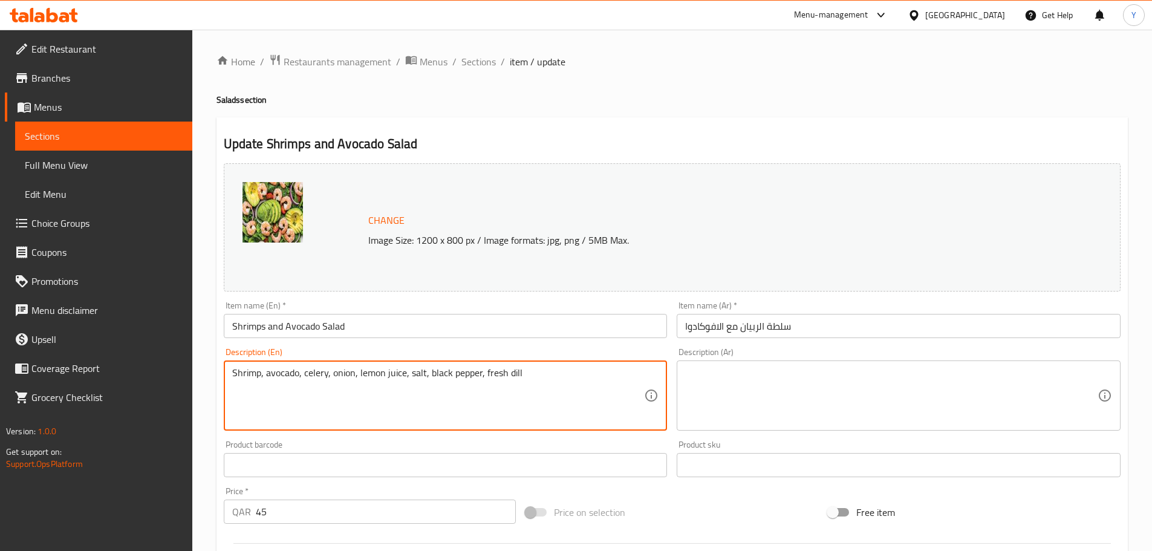
type textarea "Shrimp, avocado, celery, onion, lemon juice, salt, black pepper, fresh dill"
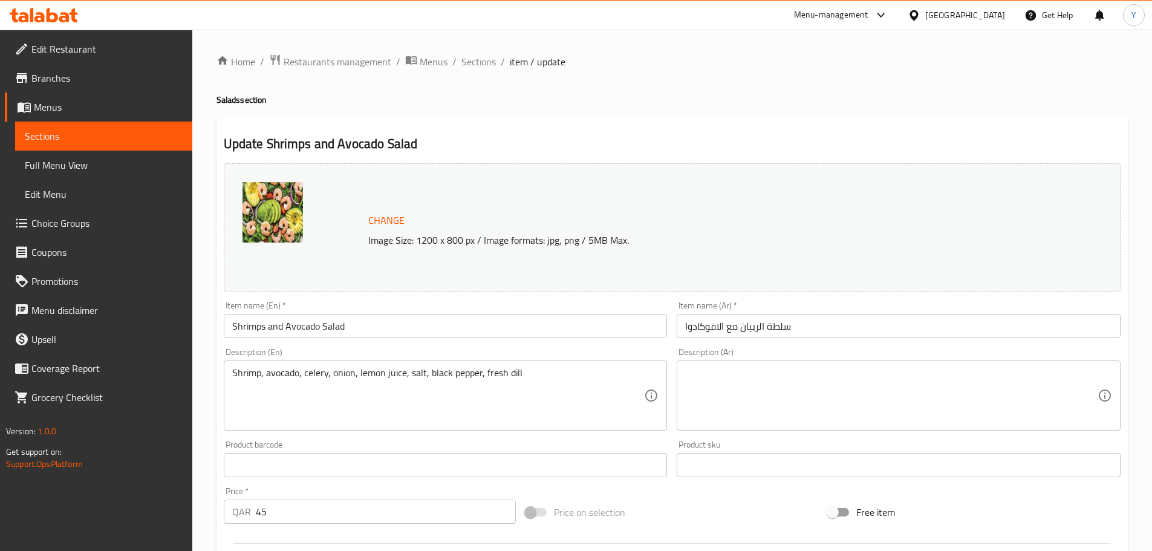
click at [832, 427] on div "Description (Ar)" at bounding box center [898, 395] width 444 height 70
paste textarea "جمبري، أفوكادو، كرفس، بصل، عصير ليمون، ملح، فلفل أسود، شبت طازج"
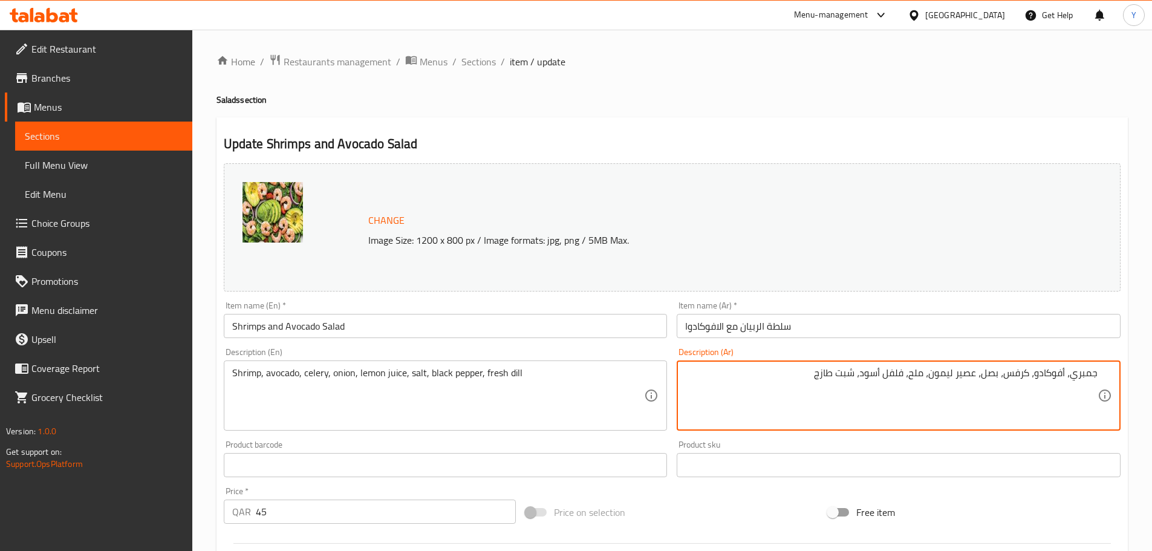
click at [1079, 370] on textarea "جمبري، أفوكادو، كرفس، بصل، عصير ليمون، ملح، فلفل أسود، شبت طازج" at bounding box center [891, 395] width 412 height 57
click at [765, 372] on textarea "جمبري، أفوكادو، كرفس، بصل، عصير ليمون، ملح، فلفل أسود، شبت طازج" at bounding box center [891, 395] width 412 height 57
type textarea "جمبري، أفوكادو، كرفس، بصل، عصير ليمون، ملح، فلفل أسود، شبت طازج"
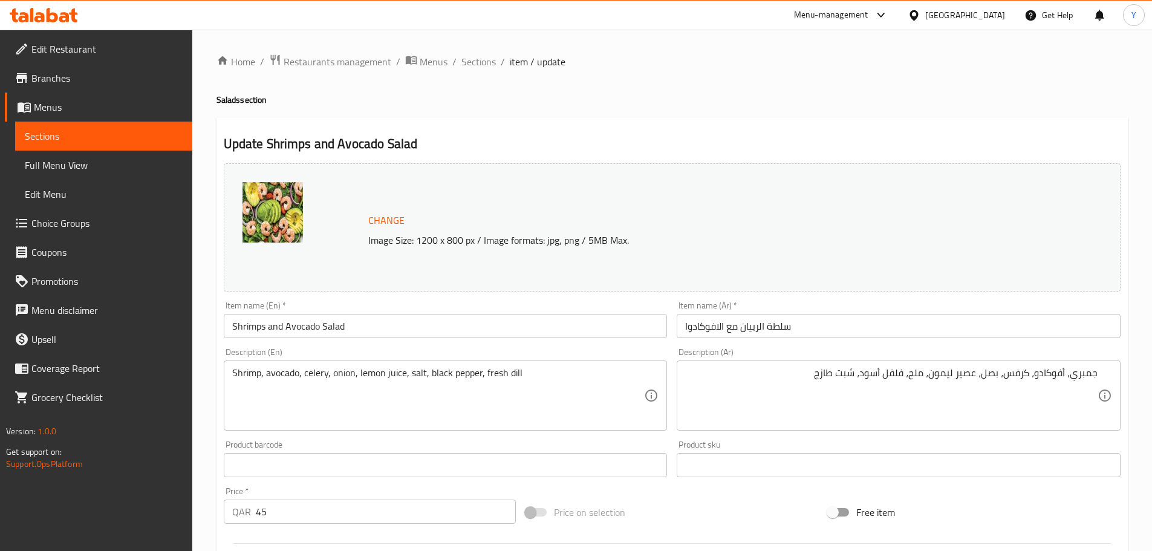
click at [556, 365] on div "Shrimp, avocado, celery, onion, lemon juice, salt, black pepper, fresh dill Des…" at bounding box center [446, 395] width 444 height 70
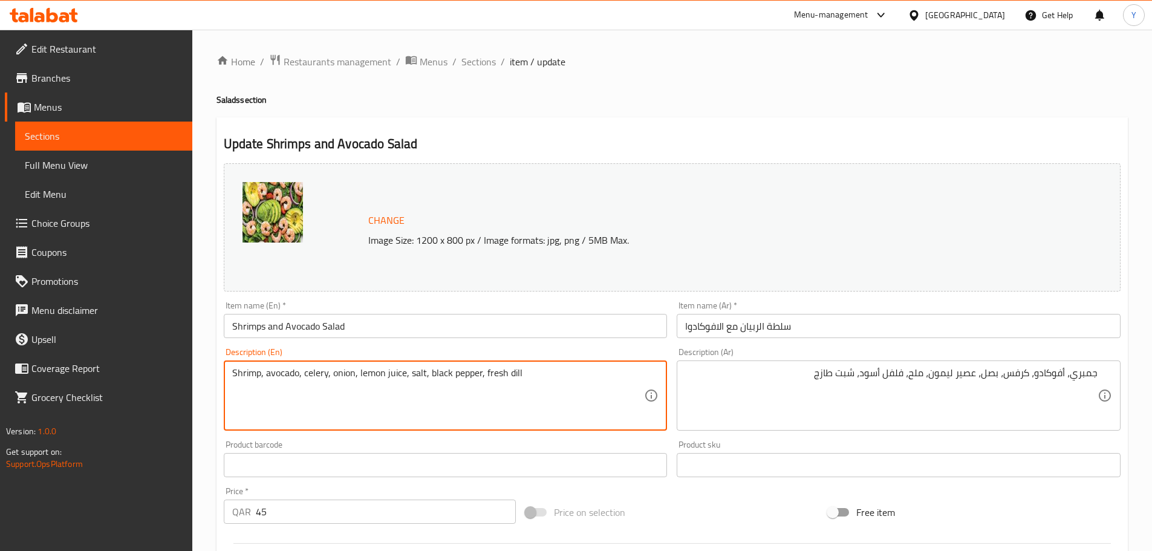
click at [559, 383] on textarea "Shrimp, avocado, celery, onion, lemon juice, salt, black pepper, fresh dill" at bounding box center [438, 395] width 412 height 57
click at [559, 374] on textarea "Shrimp, avocado, celery, onion, lemon juice, salt, black pepper, fresh dill" at bounding box center [438, 395] width 412 height 57
type textarea "Shrimp, avocado, celery, onion, lemon juice, salt, black pepper, fresh dill"
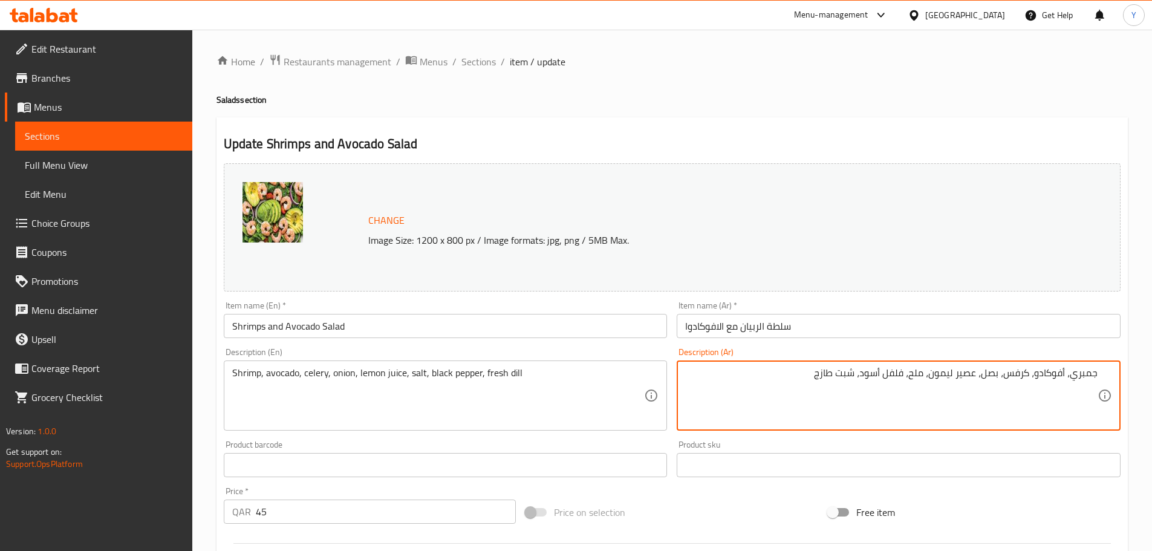
click at [1091, 375] on textarea "جمبري، أفوكادو، كرفس، بصل، عصير ليمون، ملح، فلفل أسود، شبت طازج" at bounding box center [891, 395] width 412 height 57
click at [753, 328] on input "سلطة الربيان مع الافوكادوا" at bounding box center [898, 326] width 444 height 24
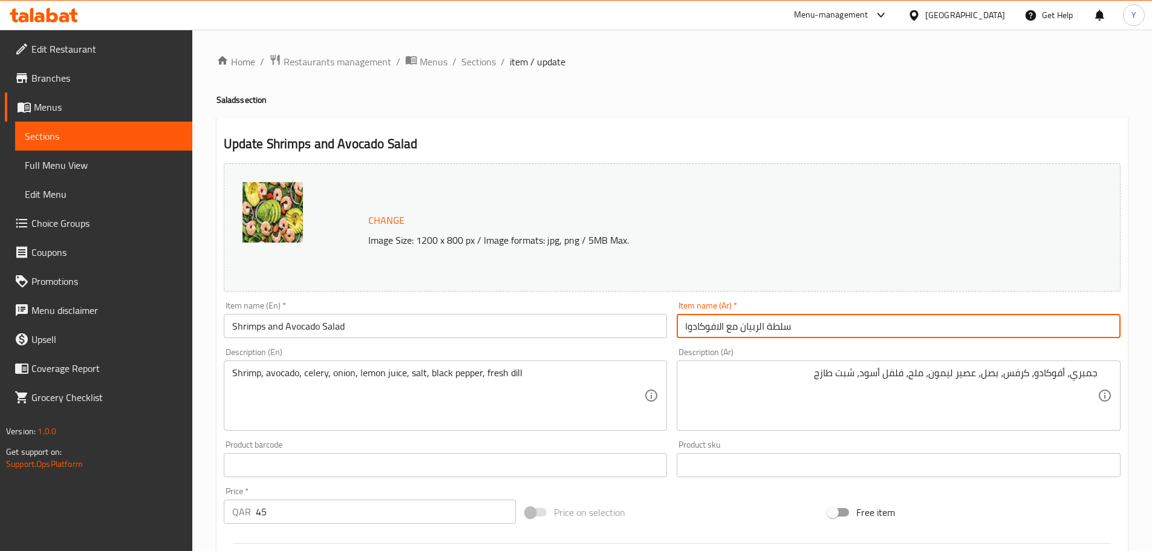
click at [753, 328] on input "سلطة الربيان مع الافوكادوا" at bounding box center [898, 326] width 444 height 24
paste input "مبري"
type input "سلطة جمبري مع افوكادو"
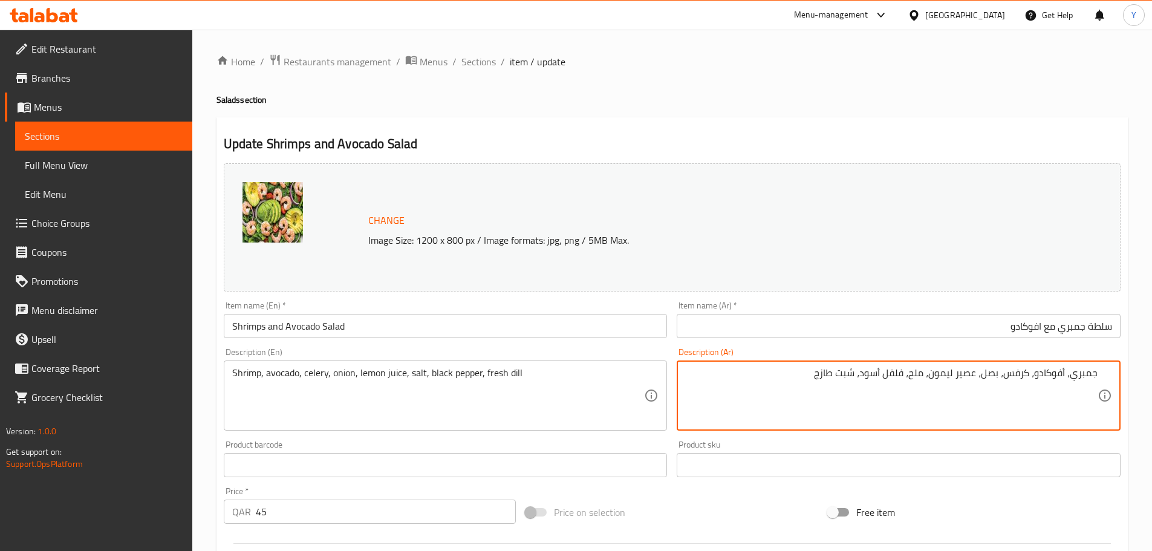
click at [920, 120] on div "Update Shrimps and Avocado Salad Change Image Size: 1200 x 800 px / Image forma…" at bounding box center [671, 477] width 911 height 721
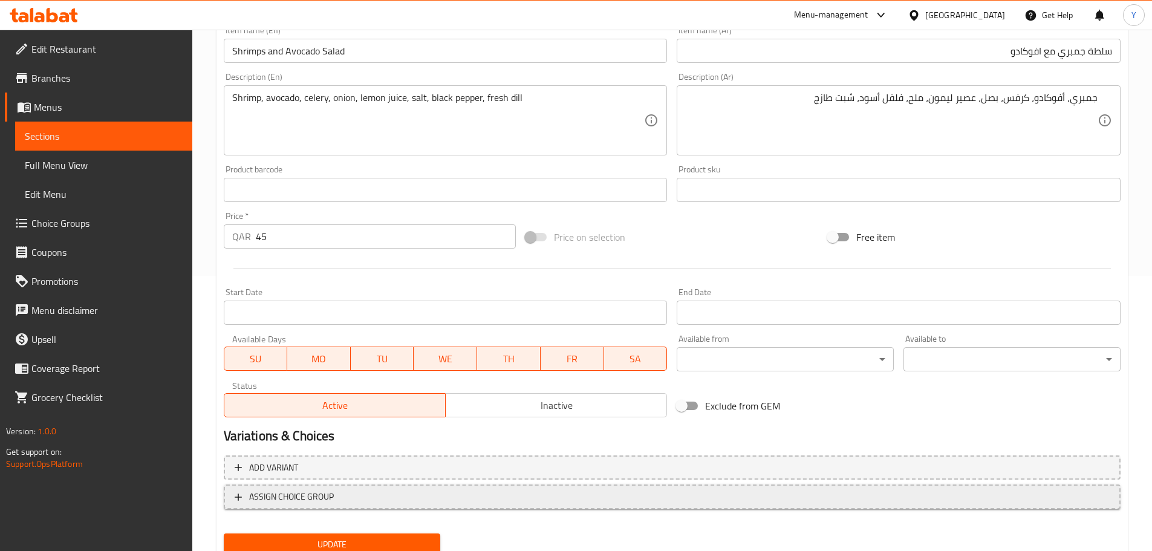
scroll to position [321, 0]
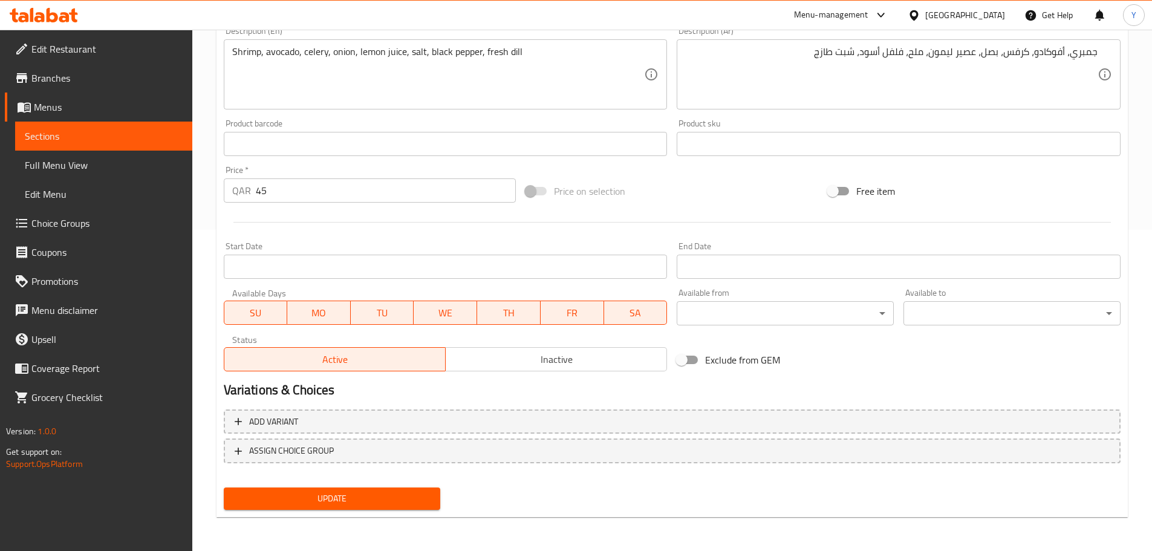
click at [388, 502] on span "Update" at bounding box center [332, 498] width 198 height 15
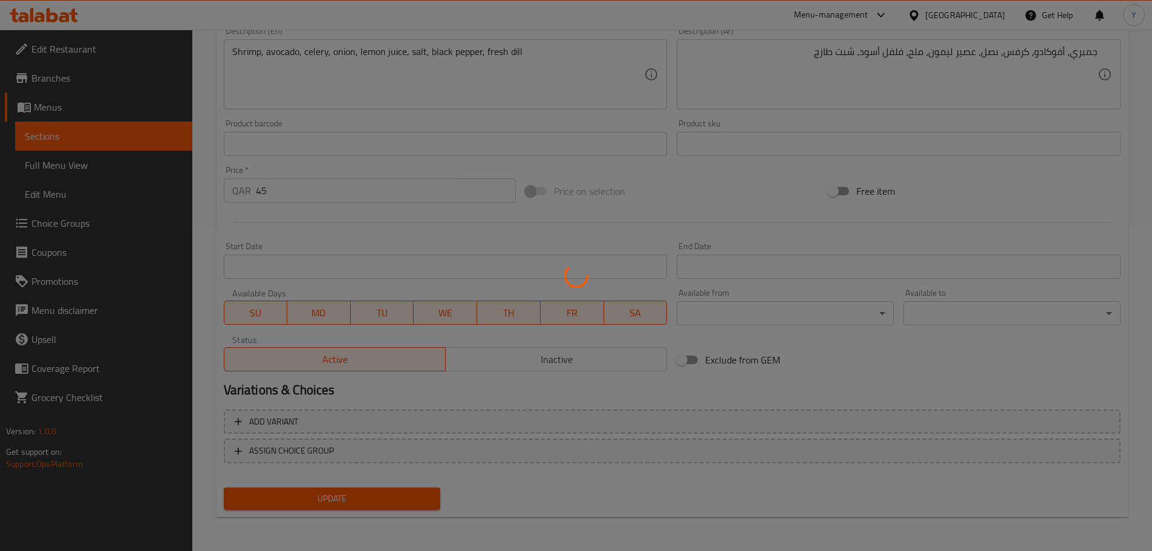
scroll to position [0, 0]
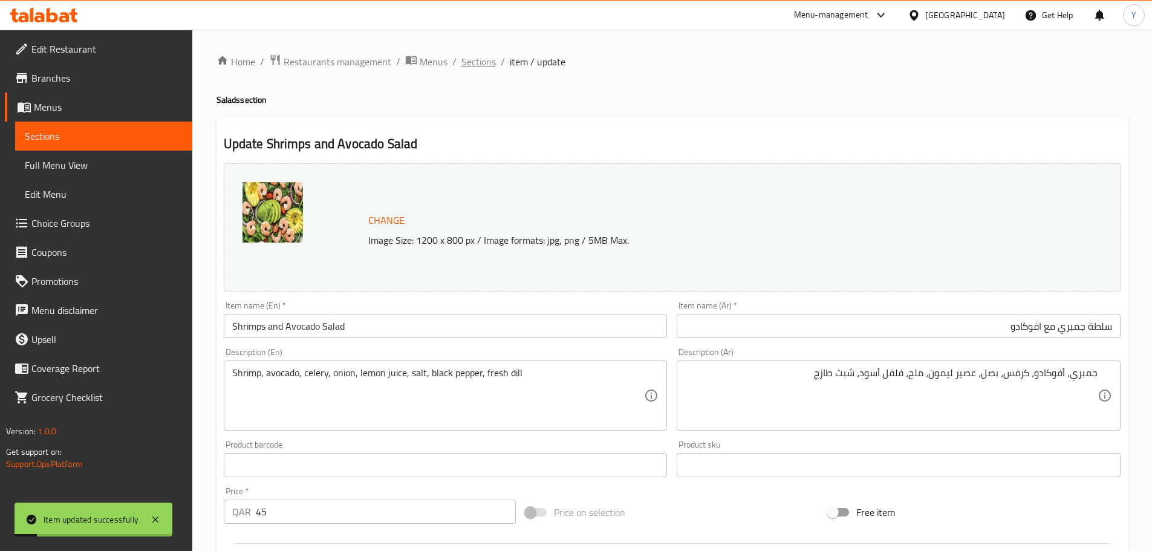
click at [486, 58] on span "Sections" at bounding box center [478, 61] width 34 height 15
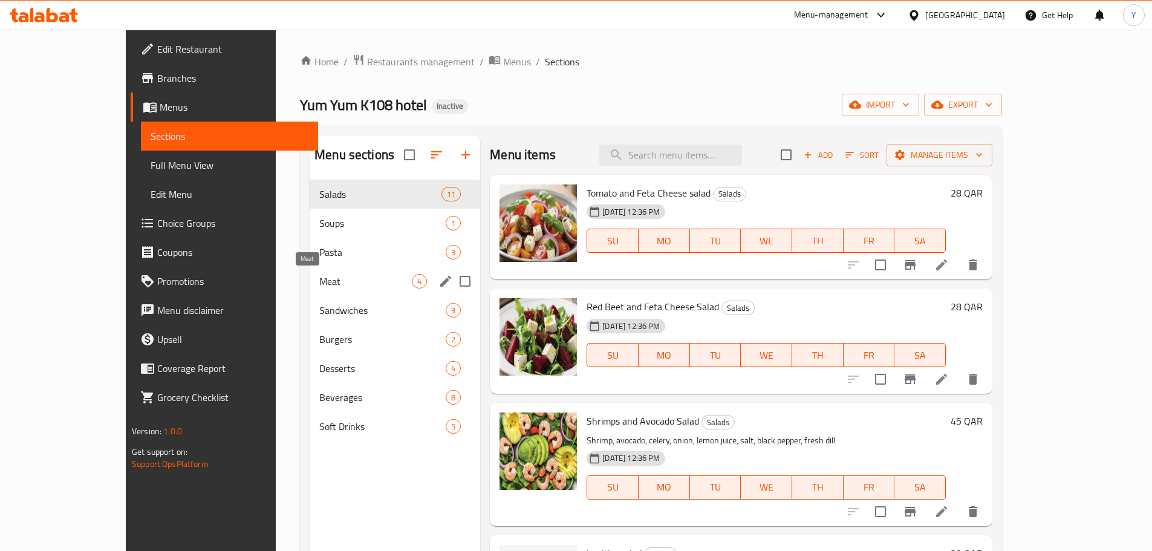
click at [319, 282] on span "Meat" at bounding box center [365, 281] width 92 height 15
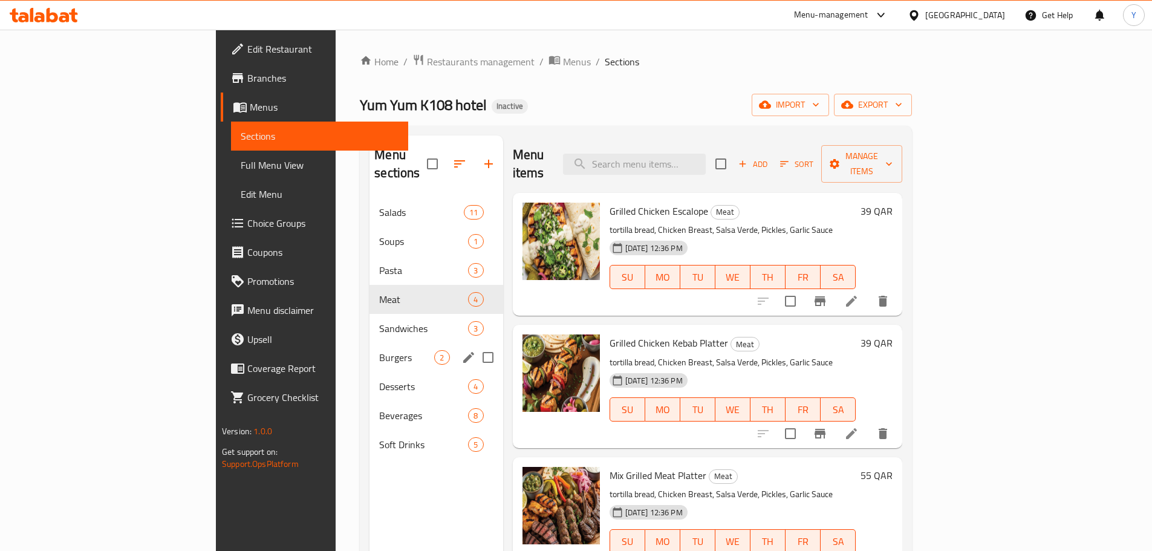
click at [379, 350] on span "Burgers" at bounding box center [406, 357] width 55 height 15
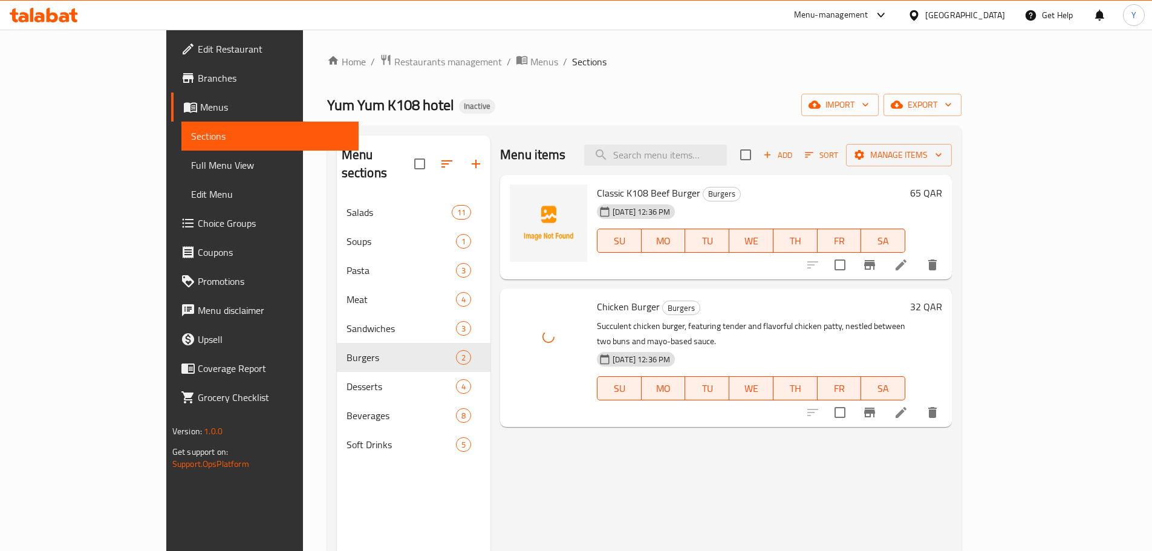
click at [597, 311] on span "Chicken Burger" at bounding box center [628, 306] width 63 height 18
copy h6 "Chicken Burger"
click at [597, 311] on span "Chicken Burger" at bounding box center [628, 306] width 63 height 18
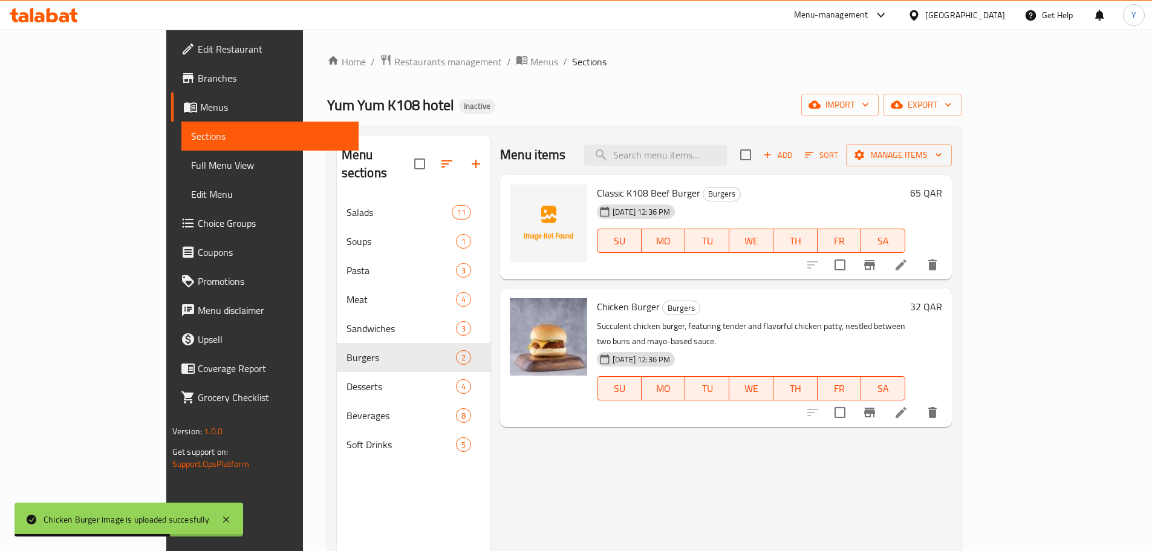
click at [337, 455] on div "Menu sections Salads 11 Soups 1 Pasta 3 Meat 4 Sandwiches 3 Burgers 2 Desserts …" at bounding box center [414, 410] width 154 height 551
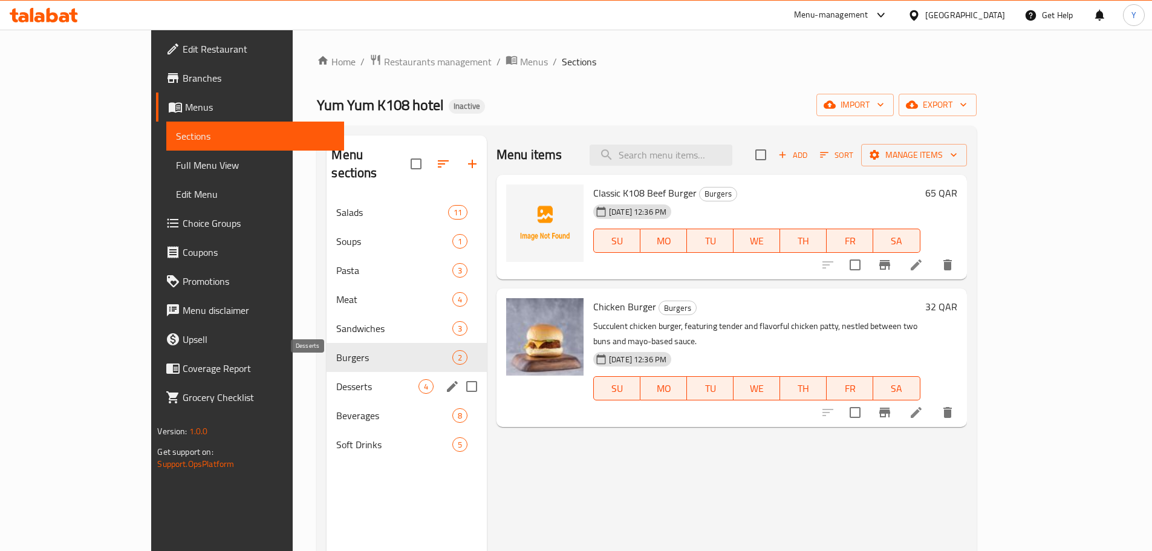
click at [336, 379] on span "Desserts" at bounding box center [377, 386] width 82 height 15
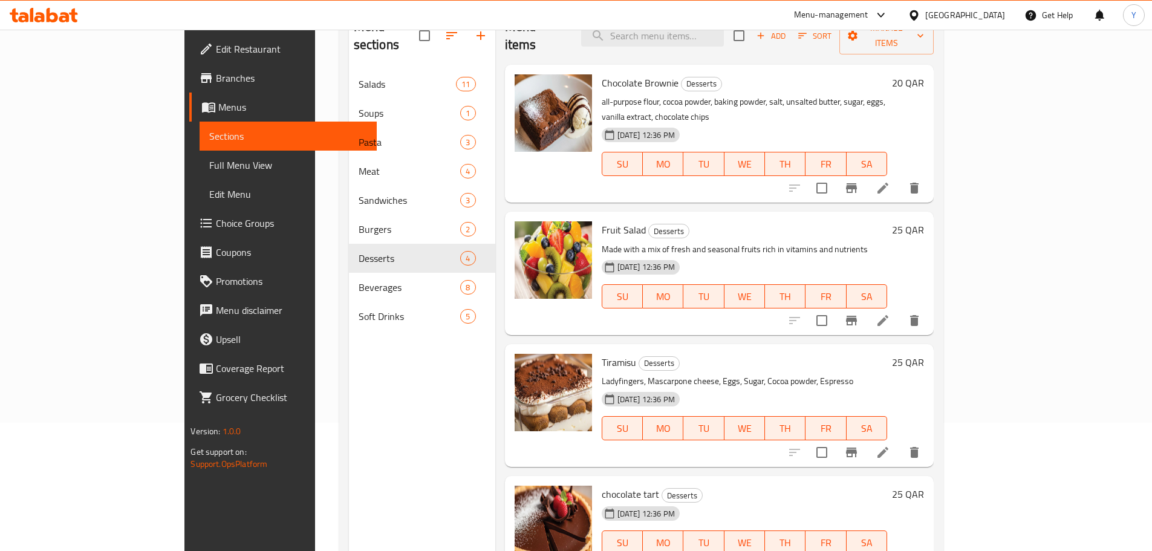
scroll to position [169, 0]
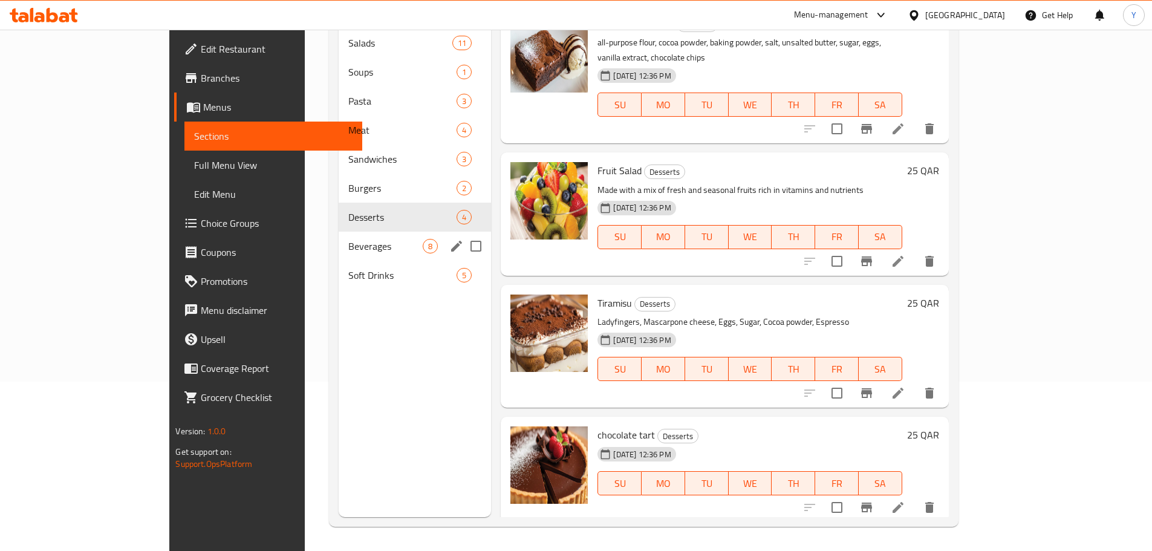
click at [348, 239] on span "Beverages" at bounding box center [385, 246] width 74 height 15
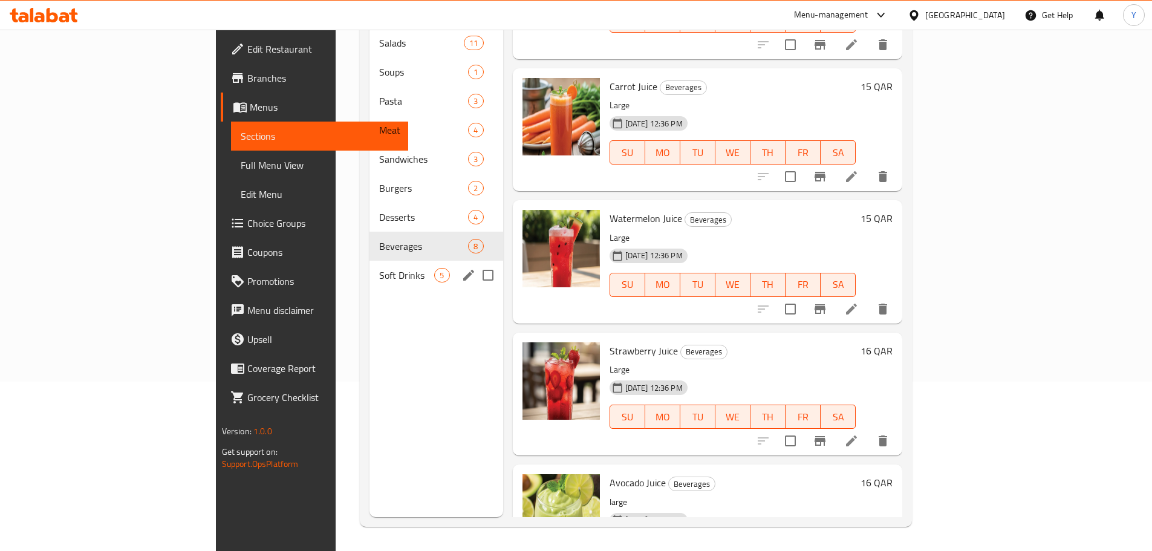
click at [369, 268] on div "Soft Drinks 5" at bounding box center [435, 275] width 133 height 29
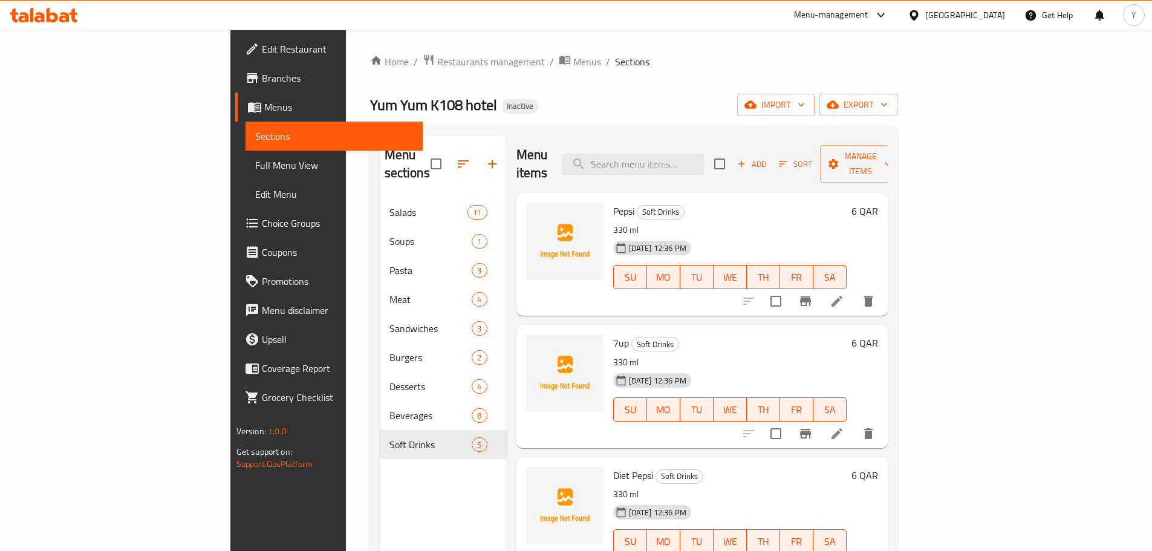
click at [613, 202] on span "Pepsi" at bounding box center [623, 211] width 21 height 18
copy h6 "Pepsi"
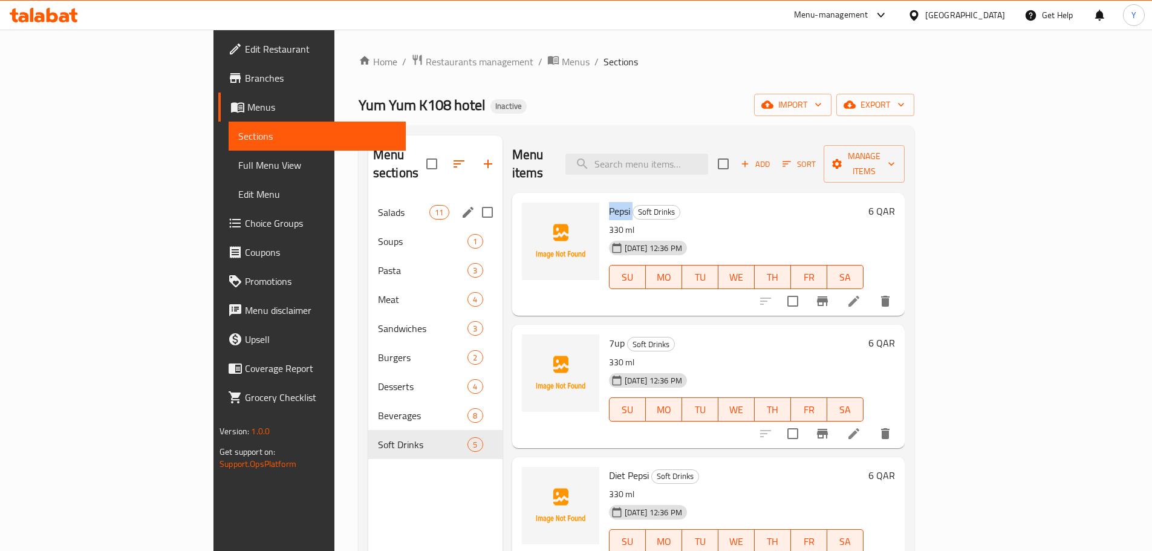
click at [378, 205] on span "Salads" at bounding box center [403, 212] width 51 height 15
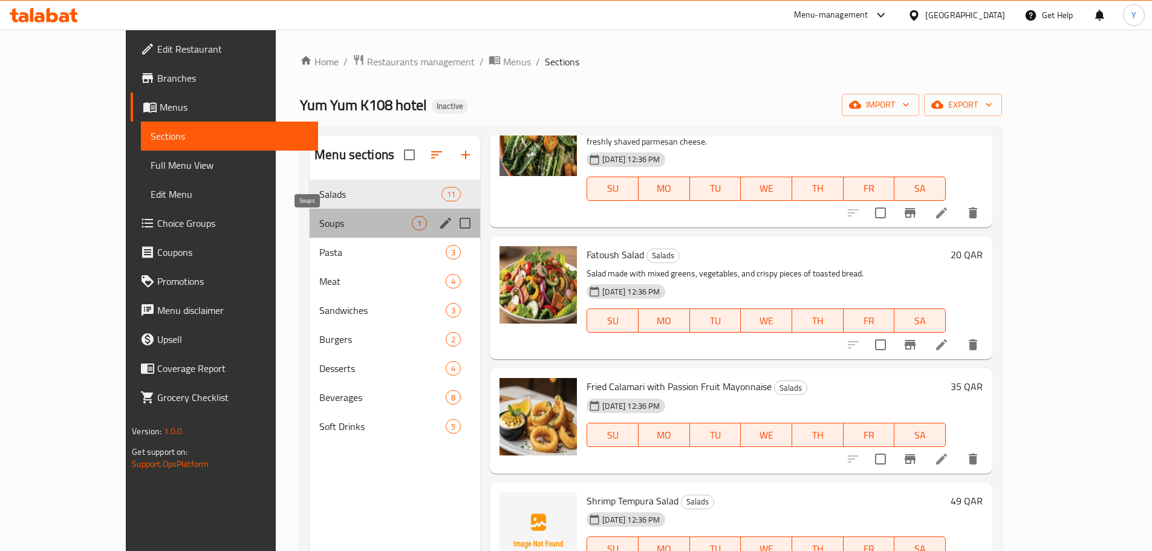
click at [319, 229] on span "Soups" at bounding box center [365, 223] width 92 height 15
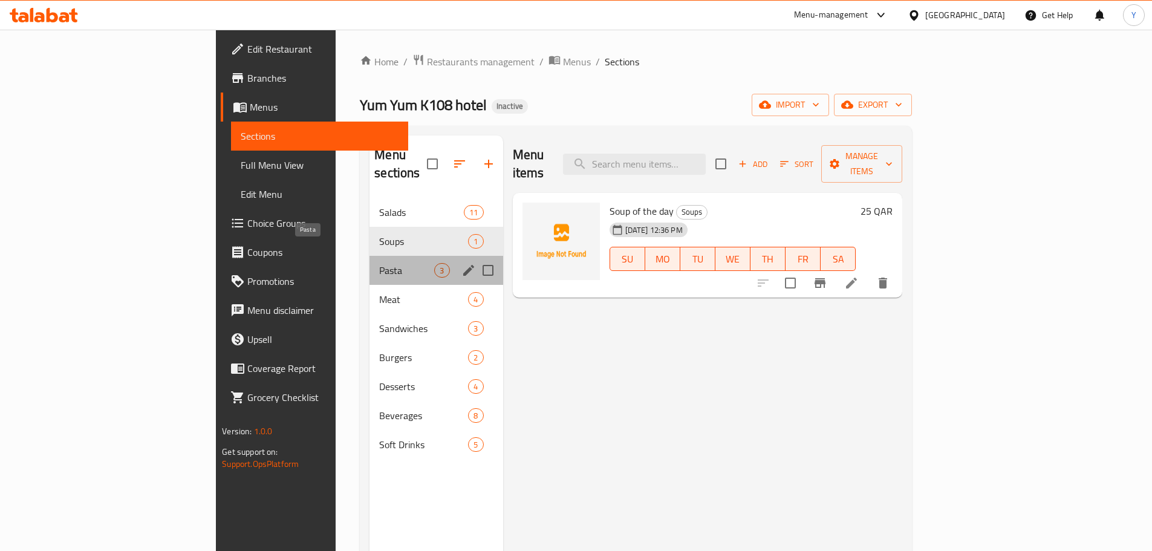
click at [379, 263] on span "Pasta" at bounding box center [406, 270] width 55 height 15
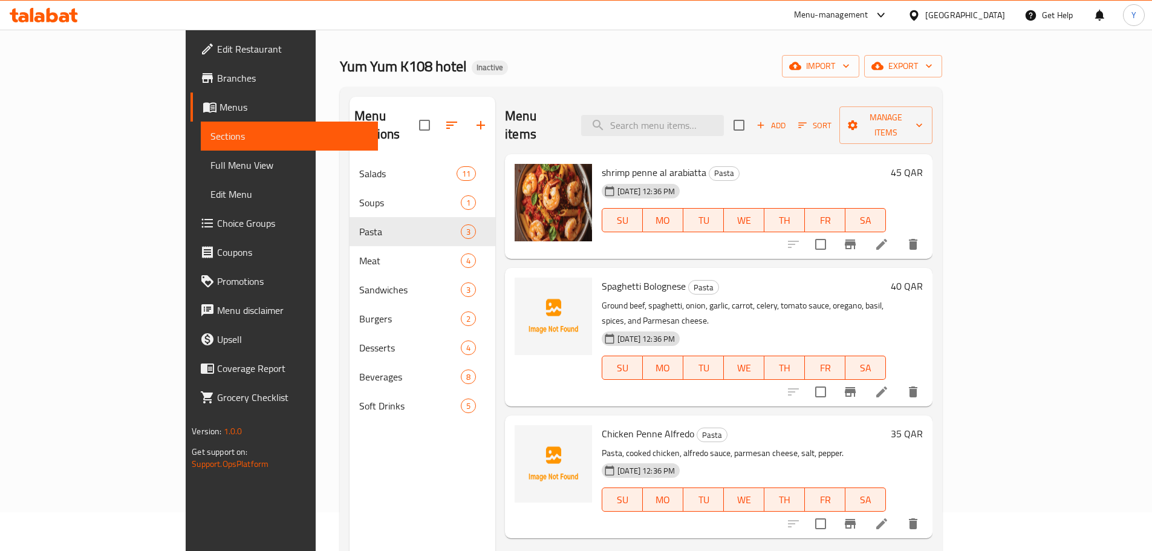
scroll to position [60, 0]
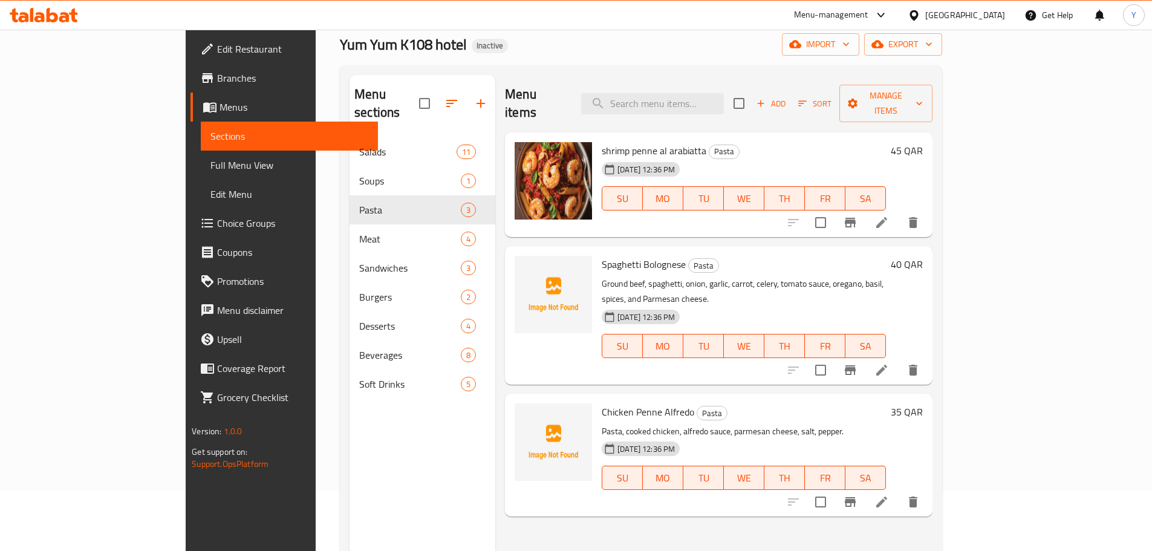
click at [602, 255] on span "Spaghetti Bolognese" at bounding box center [644, 264] width 84 height 18
copy h6 "Spaghetti Bolognese"
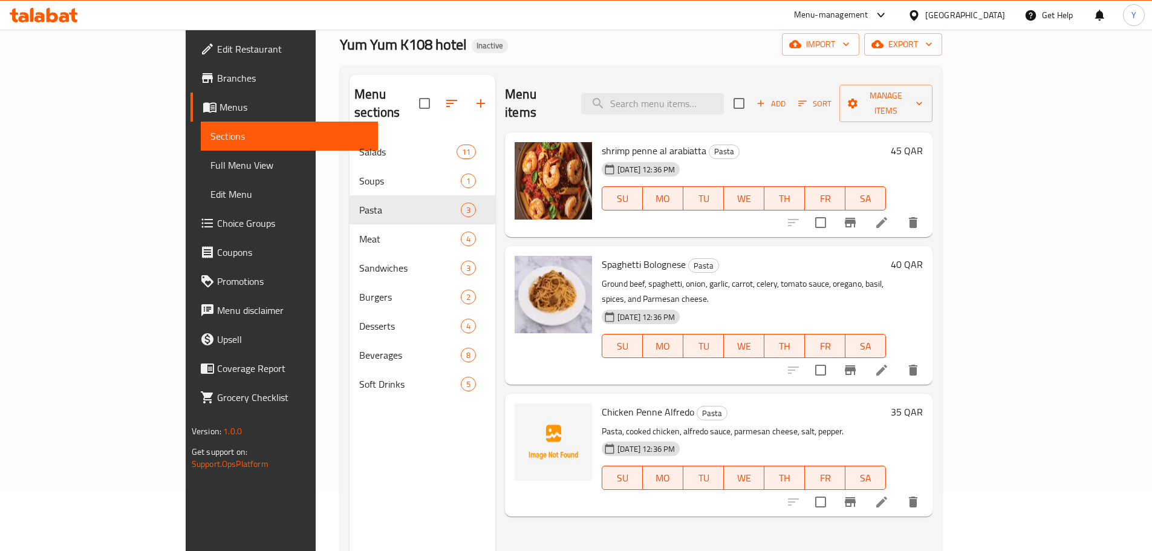
click at [349, 487] on div "Menu sections Salads 11 Soups 1 Pasta 3 Meat 4 Sandwiches 3 Burgers 2 Desserts …" at bounding box center [422, 350] width 146 height 551
click at [602, 403] on span "Chicken Penne Alfredo" at bounding box center [648, 412] width 92 height 18
drag, startPoint x: 591, startPoint y: 377, endPoint x: 635, endPoint y: 381, distance: 44.9
click at [635, 403] on span "Chicken Penne Alfredo" at bounding box center [648, 412] width 92 height 18
copy span "Penne Alfredo"
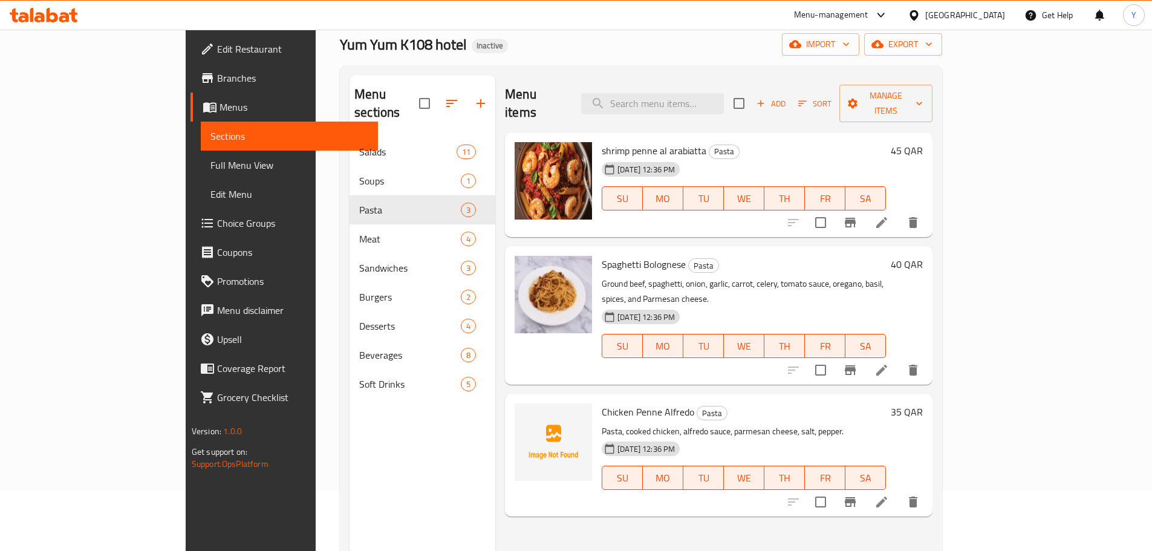
click at [597, 398] on div "Chicken Penne Alfredo Pasta Pasta, cooked chicken, alfredo sauce, parmesan chee…" at bounding box center [744, 454] width 294 height 113
click at [603, 403] on span "Chicken Penne Alfredo" at bounding box center [648, 412] width 92 height 18
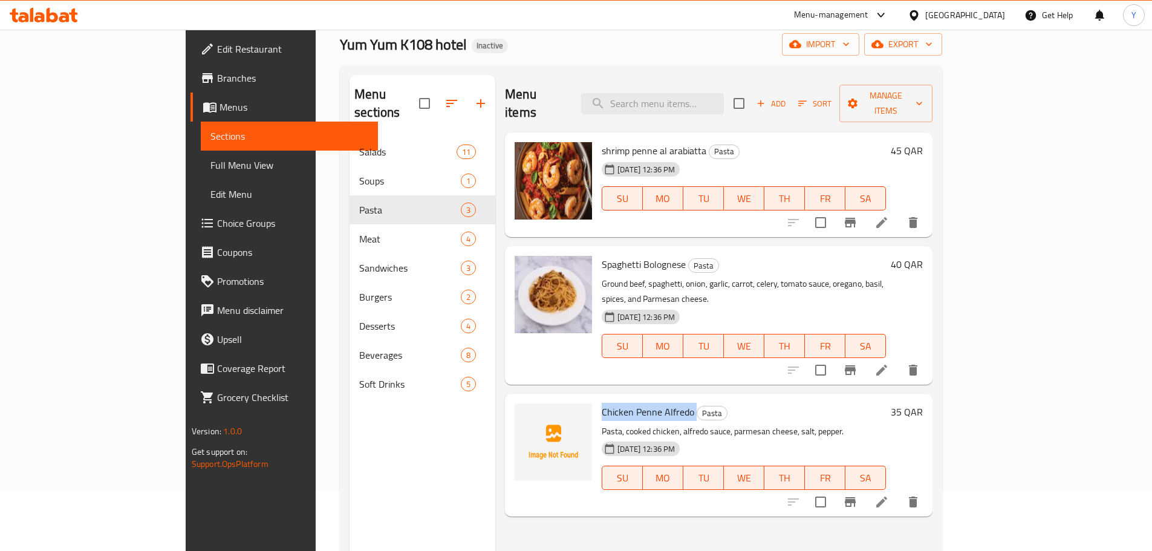
click at [603, 403] on span "Chicken Penne Alfredo" at bounding box center [648, 412] width 92 height 18
click at [618, 403] on span "Chicken Penne Alfredo" at bounding box center [648, 412] width 92 height 18
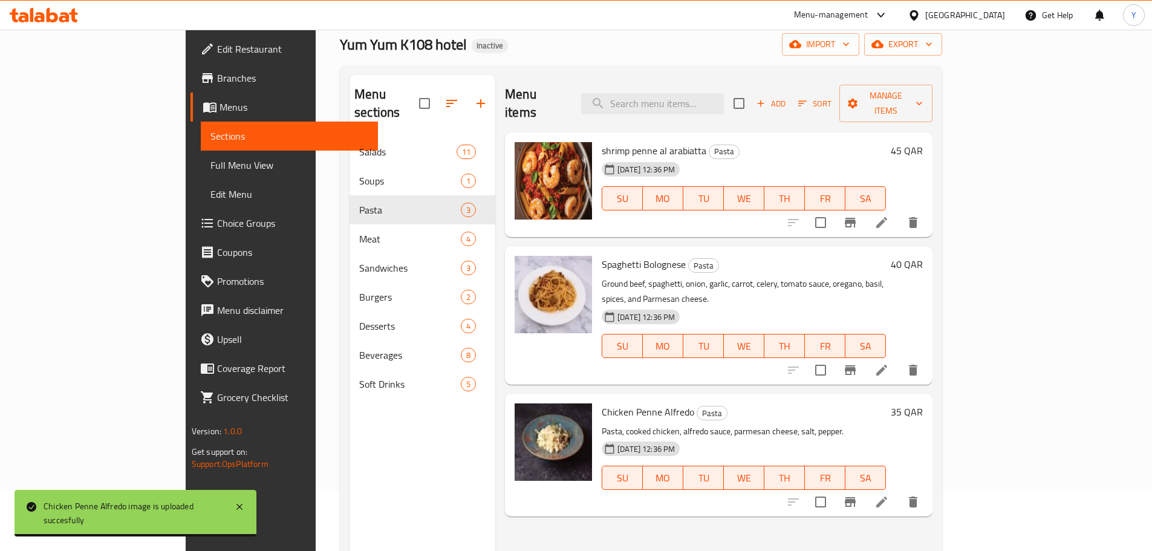
click at [358, 439] on div "Menu sections Salads 11 Soups 1 Pasta 3 Meat 4 Sandwiches 3 Burgers 2 Desserts …" at bounding box center [422, 350] width 146 height 551
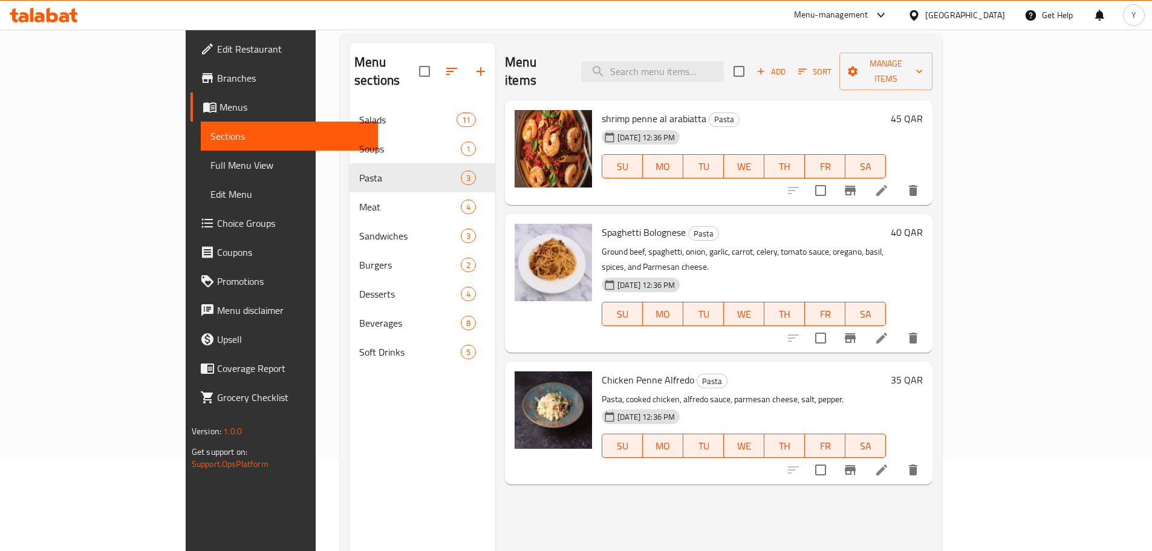
scroll to position [121, 0]
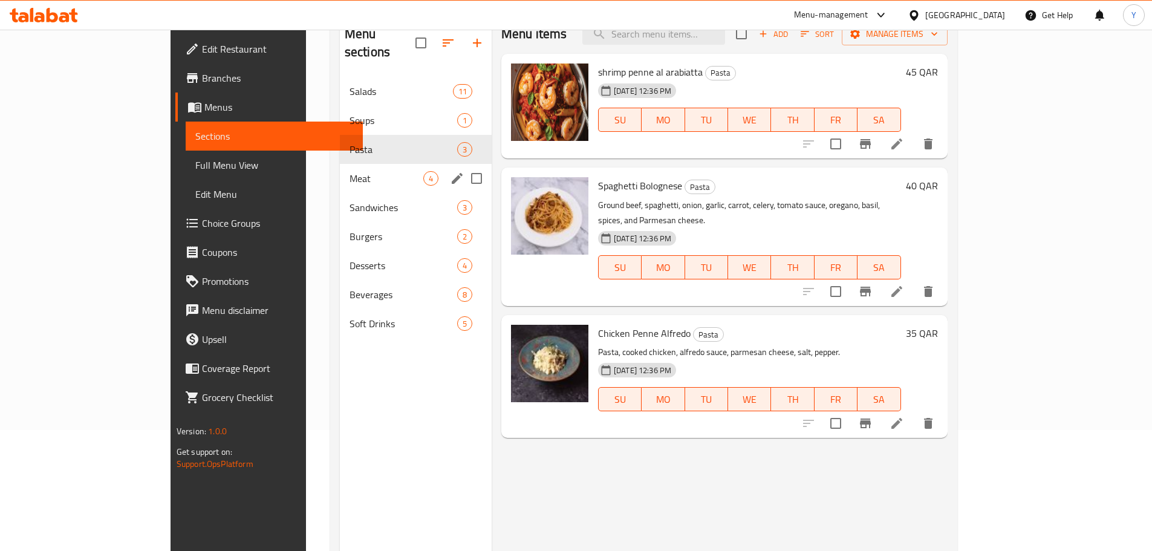
click at [349, 171] on span "Meat" at bounding box center [386, 178] width 74 height 15
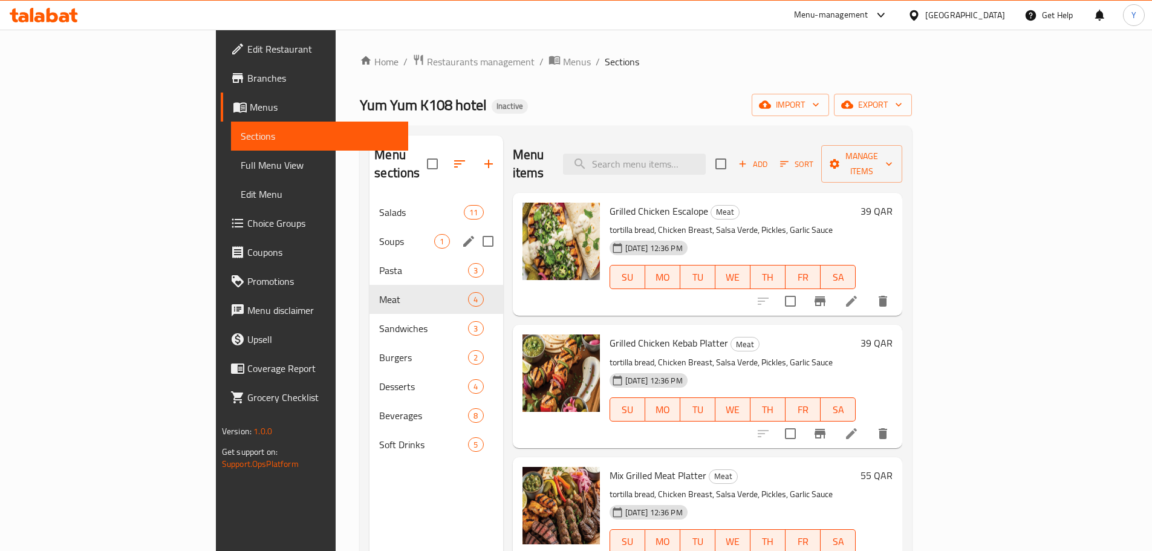
click at [369, 227] on div "Soups 1" at bounding box center [435, 241] width 133 height 29
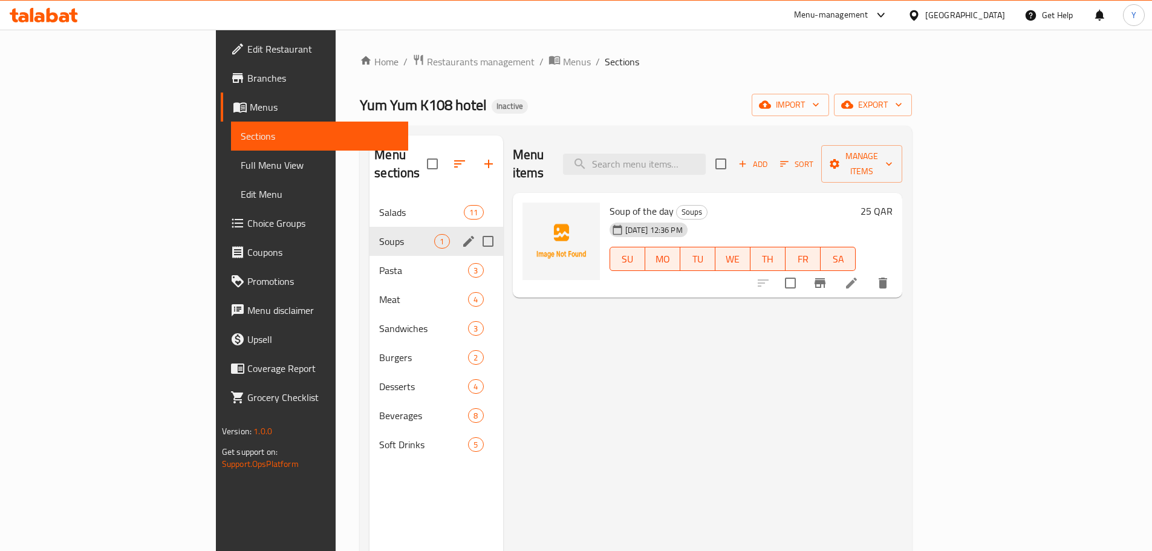
click at [379, 263] on span "Pasta" at bounding box center [423, 270] width 89 height 15
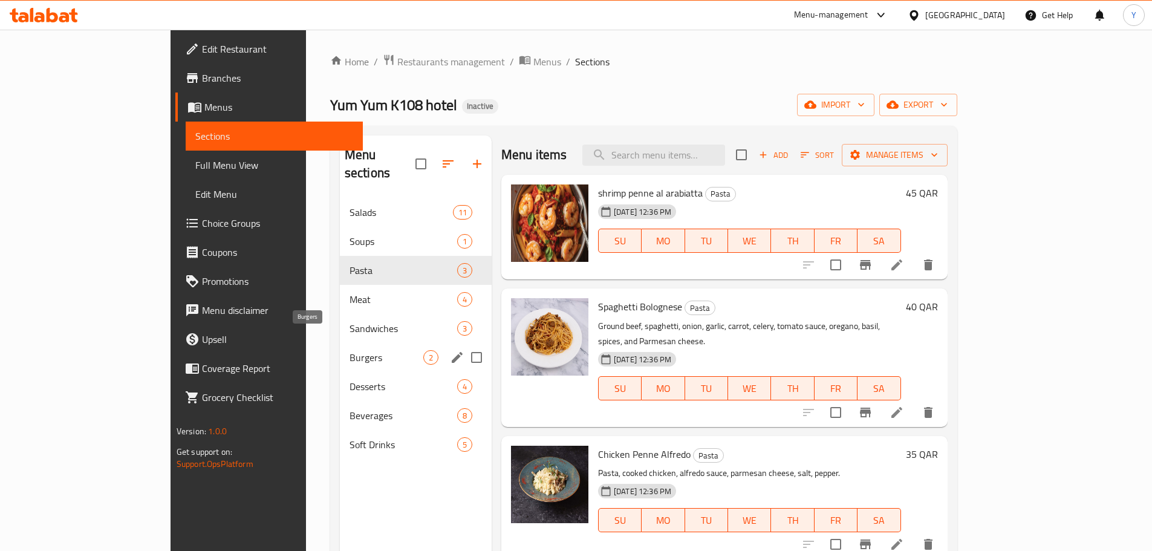
click at [349, 350] on span "Burgers" at bounding box center [386, 357] width 74 height 15
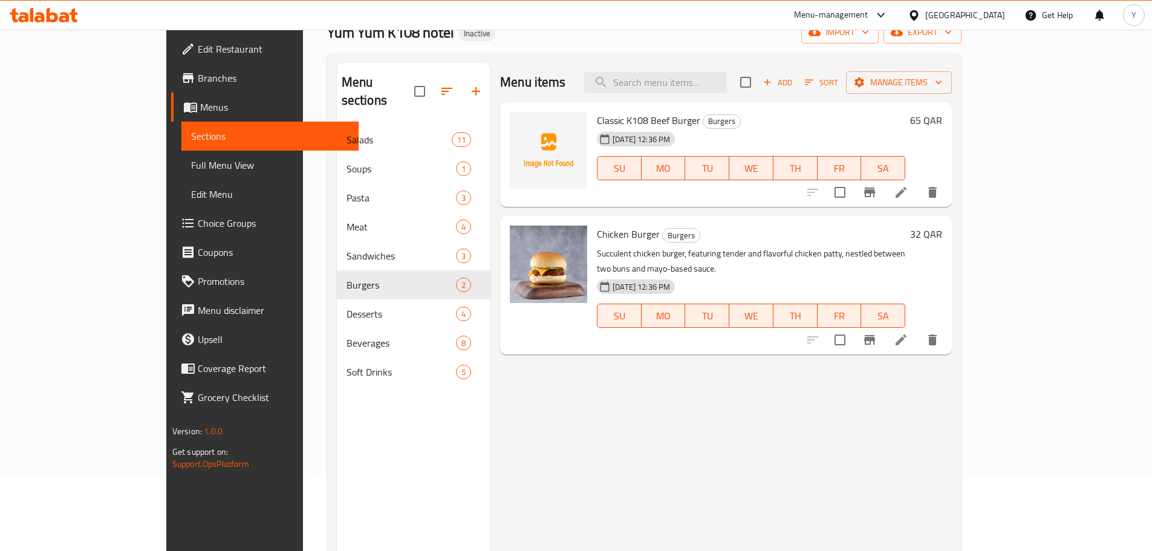
scroll to position [121, 0]
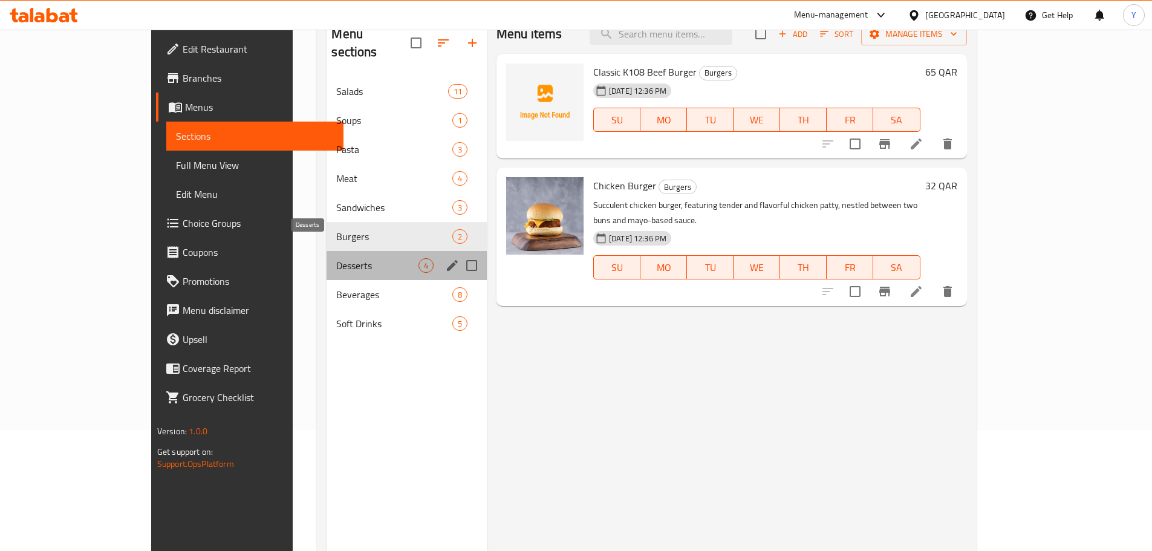
click at [336, 258] on span "Desserts" at bounding box center [377, 265] width 82 height 15
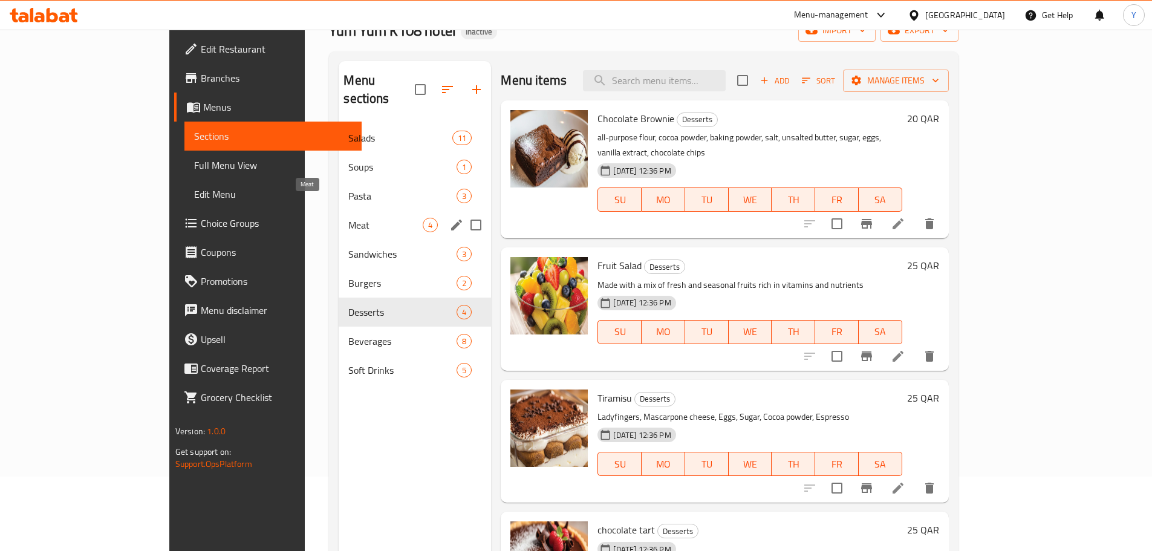
scroll to position [60, 0]
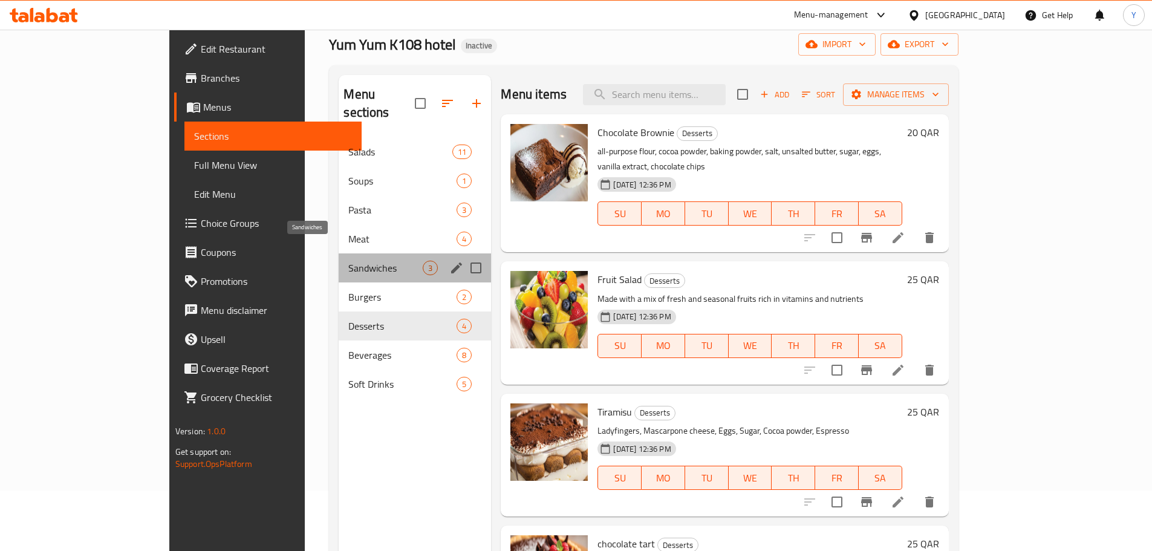
click at [348, 261] on span "Sandwiches" at bounding box center [385, 268] width 74 height 15
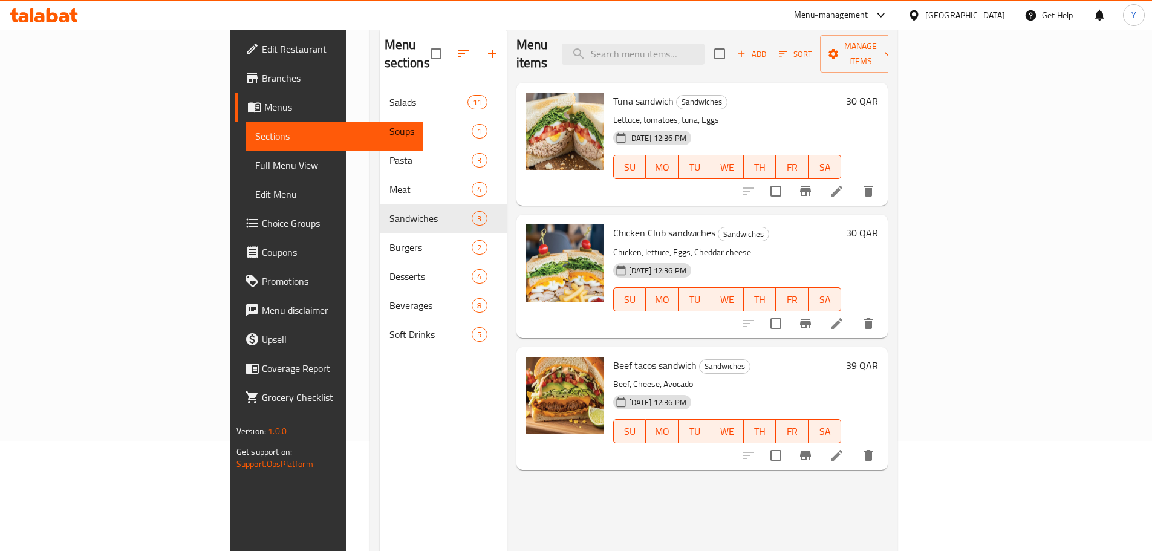
scroll to position [169, 0]
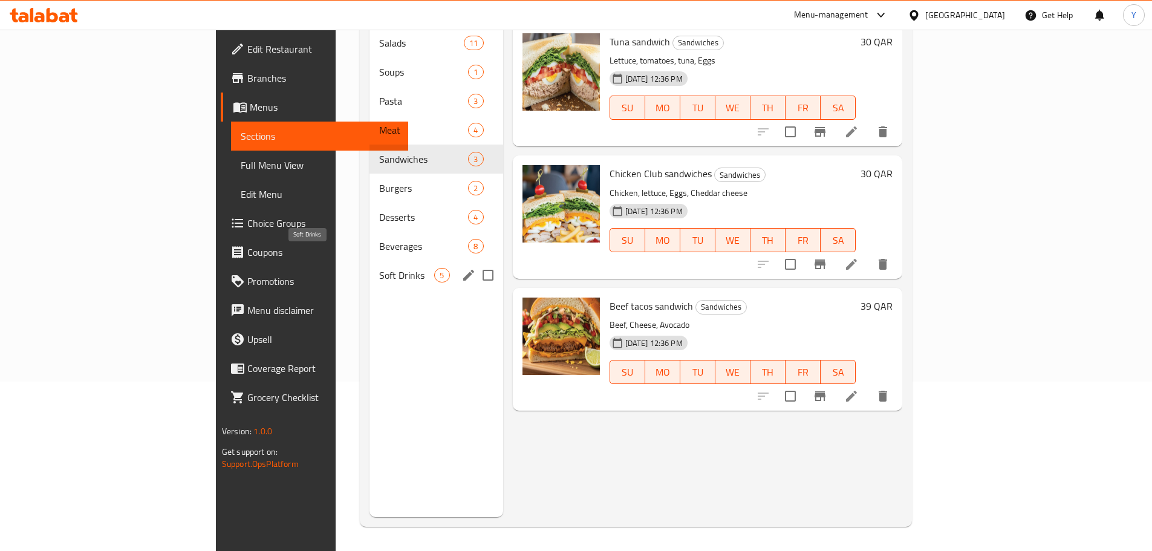
click at [379, 268] on span "Soft Drinks" at bounding box center [406, 275] width 55 height 15
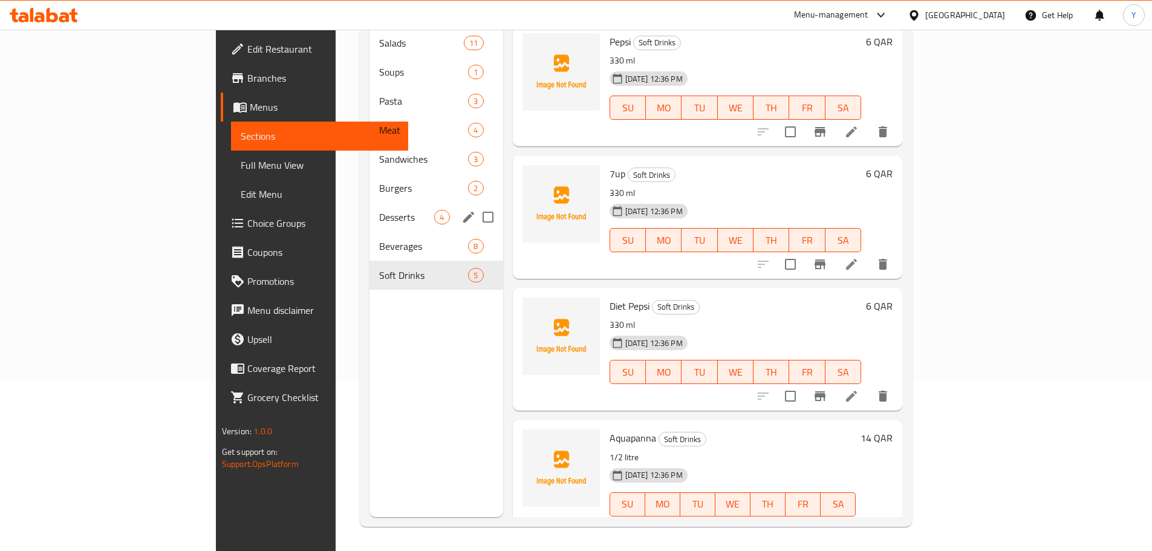
click at [369, 232] on div "Beverages 8" at bounding box center [435, 246] width 133 height 29
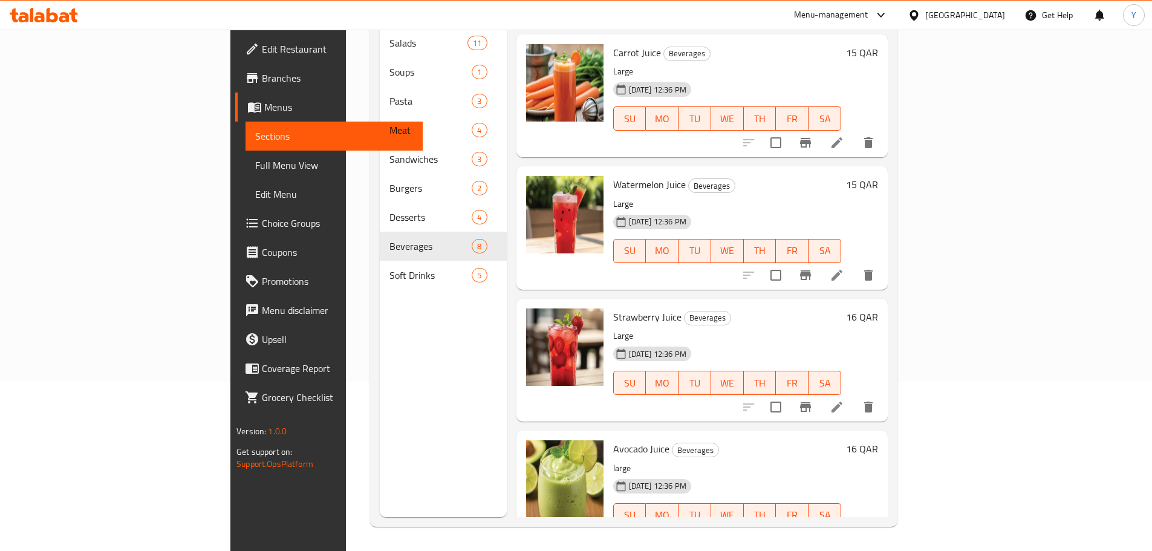
scroll to position [536, 0]
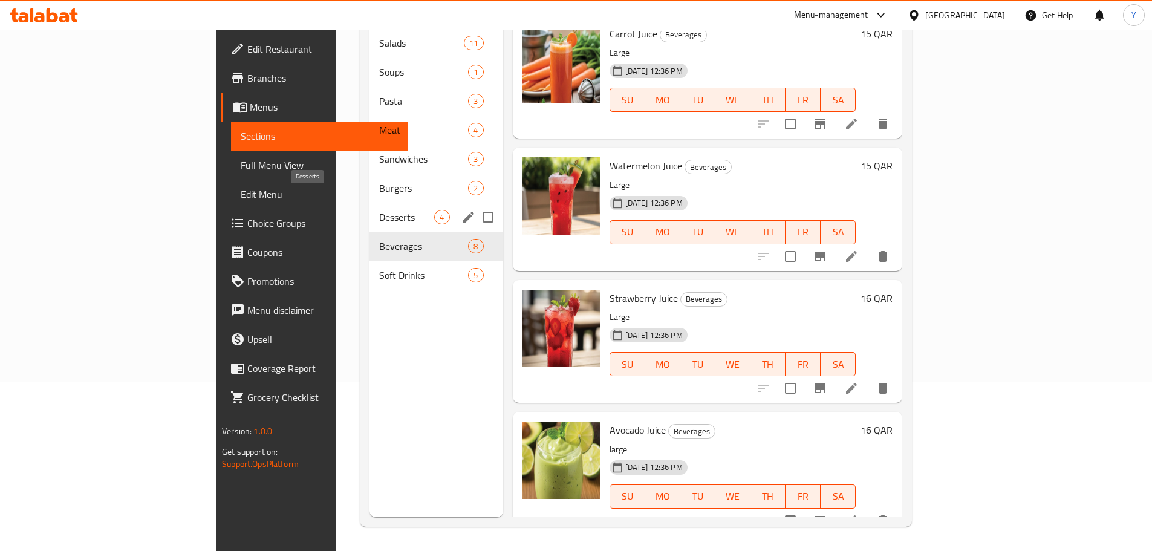
click at [379, 210] on span "Desserts" at bounding box center [406, 217] width 55 height 15
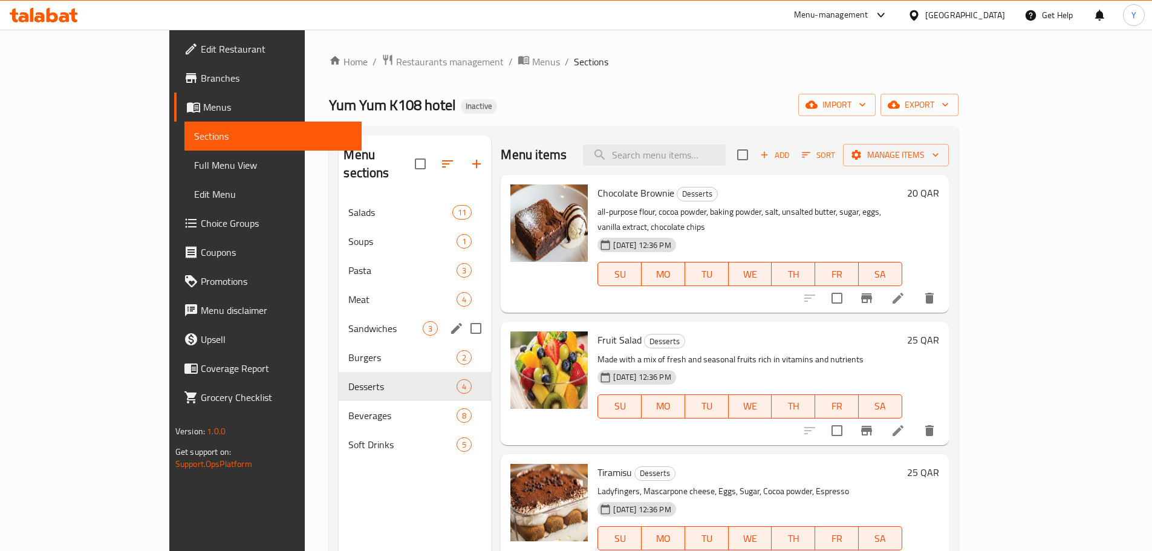
click at [339, 321] on div "Sandwiches 3" at bounding box center [415, 328] width 152 height 29
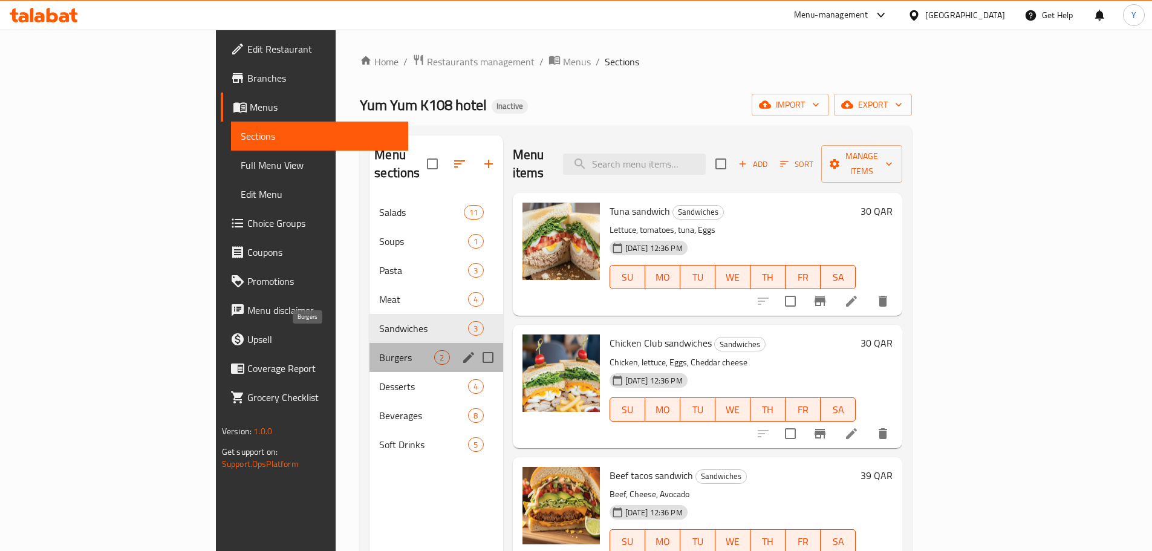
click at [379, 350] on span "Burgers" at bounding box center [406, 357] width 55 height 15
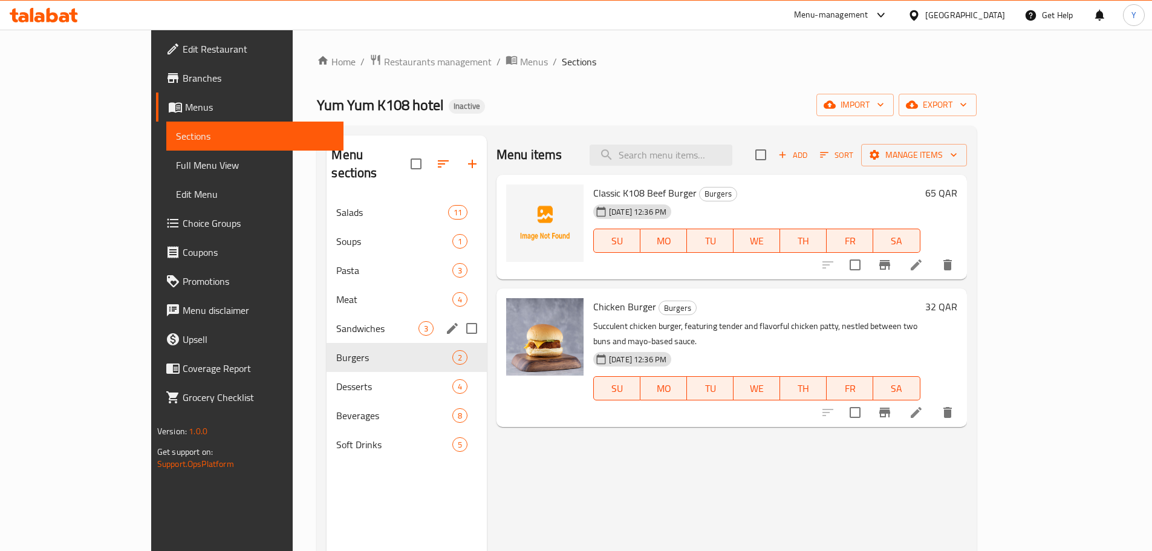
click at [336, 321] on span "Sandwiches" at bounding box center [377, 328] width 82 height 15
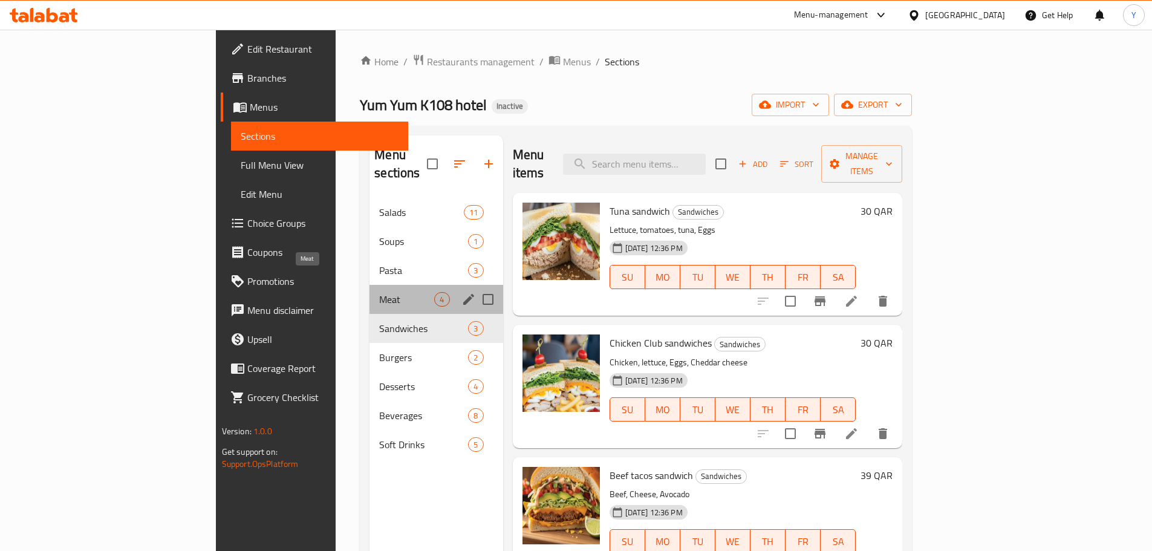
click at [379, 292] on span "Meat" at bounding box center [406, 299] width 55 height 15
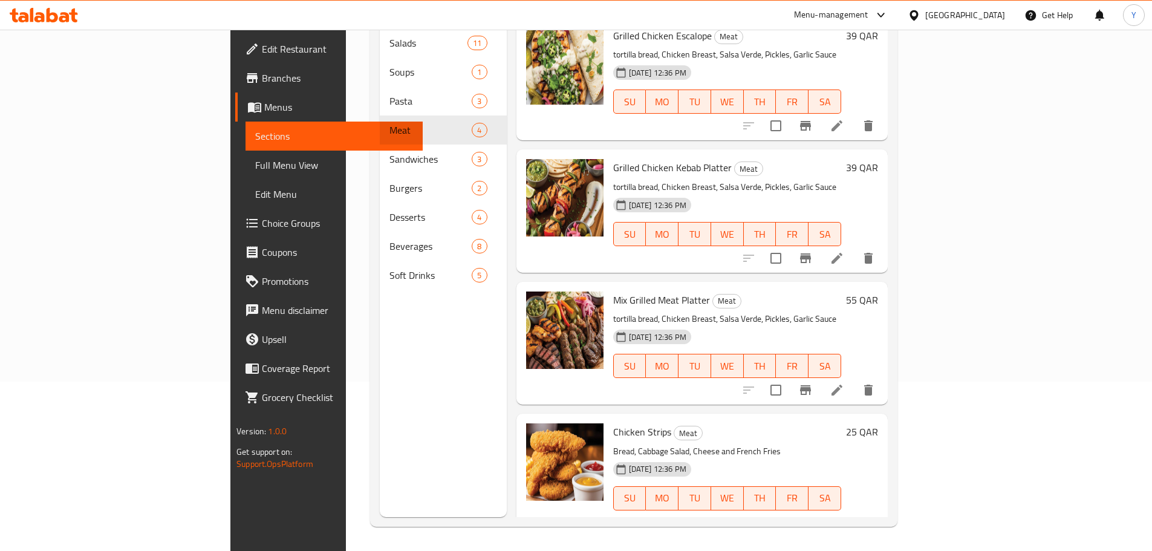
scroll to position [8, 0]
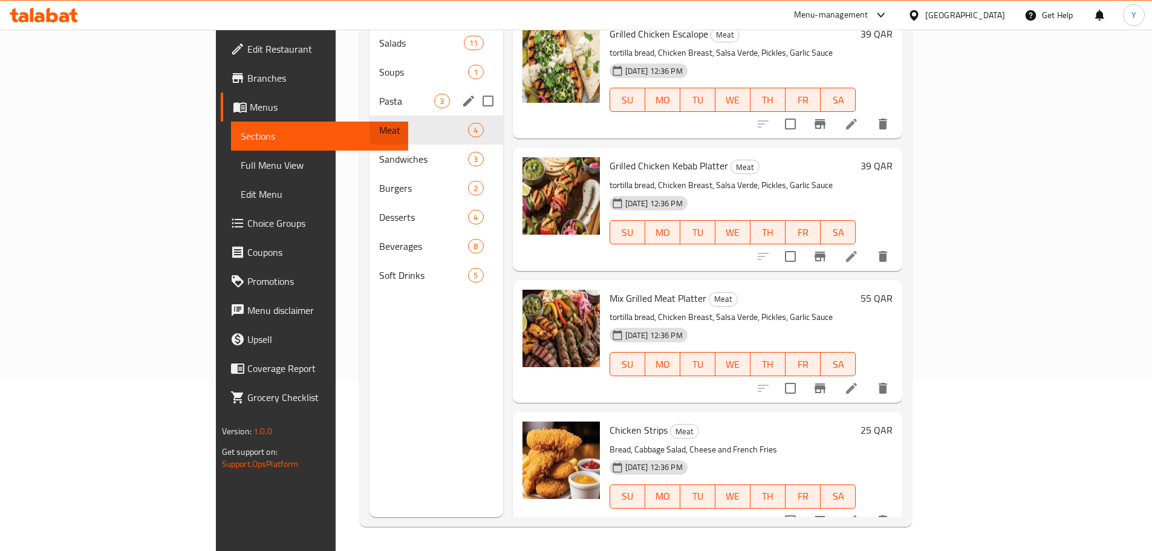
click at [379, 94] on span "Pasta" at bounding box center [406, 101] width 55 height 15
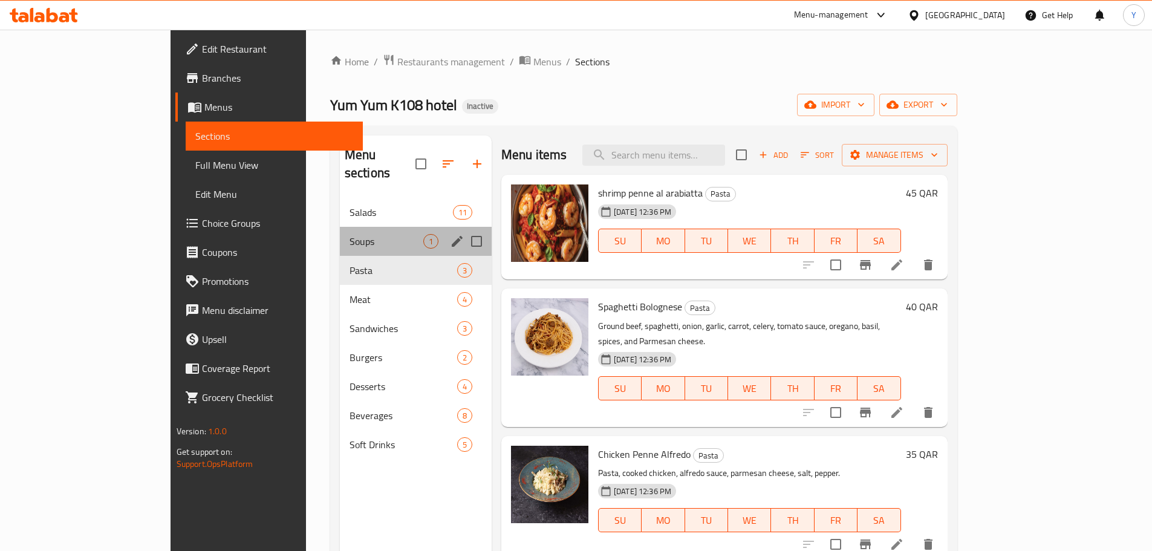
click at [340, 227] on div "Soups 1" at bounding box center [416, 241] width 152 height 29
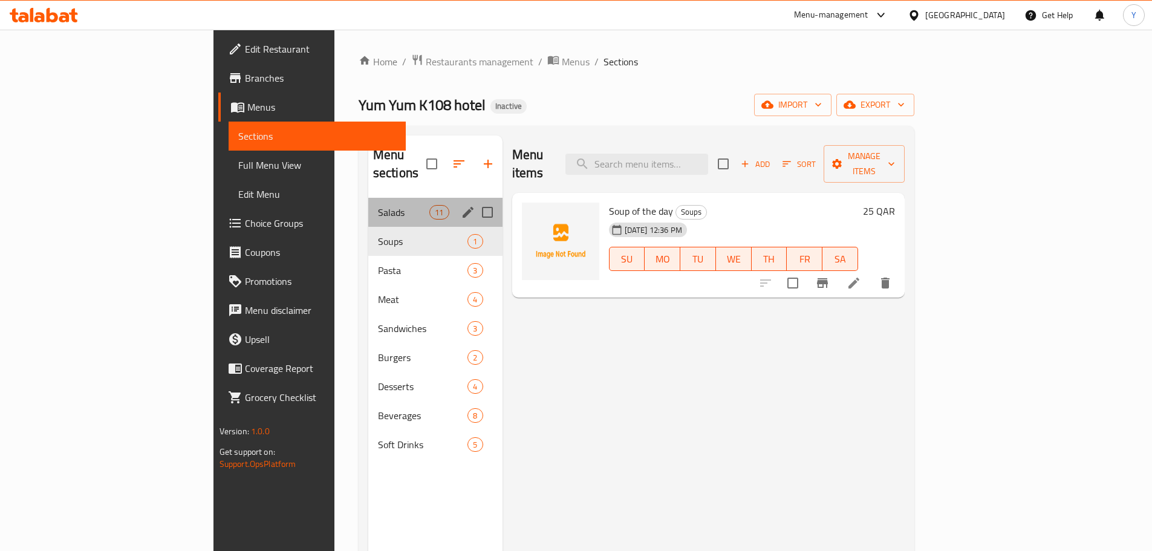
click at [368, 203] on div "Salads 11" at bounding box center [435, 212] width 134 height 29
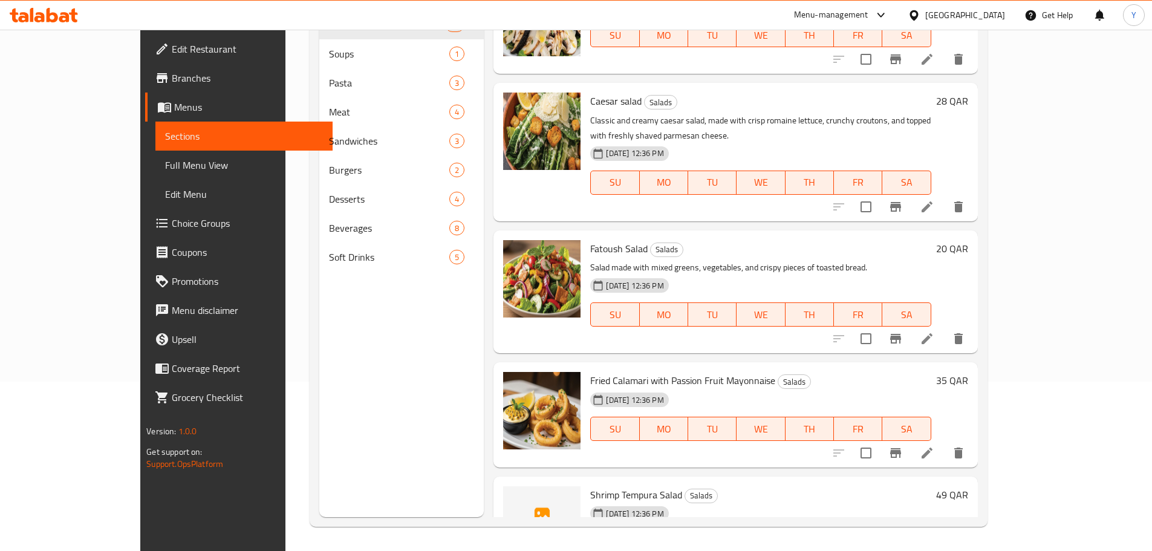
scroll to position [788, 0]
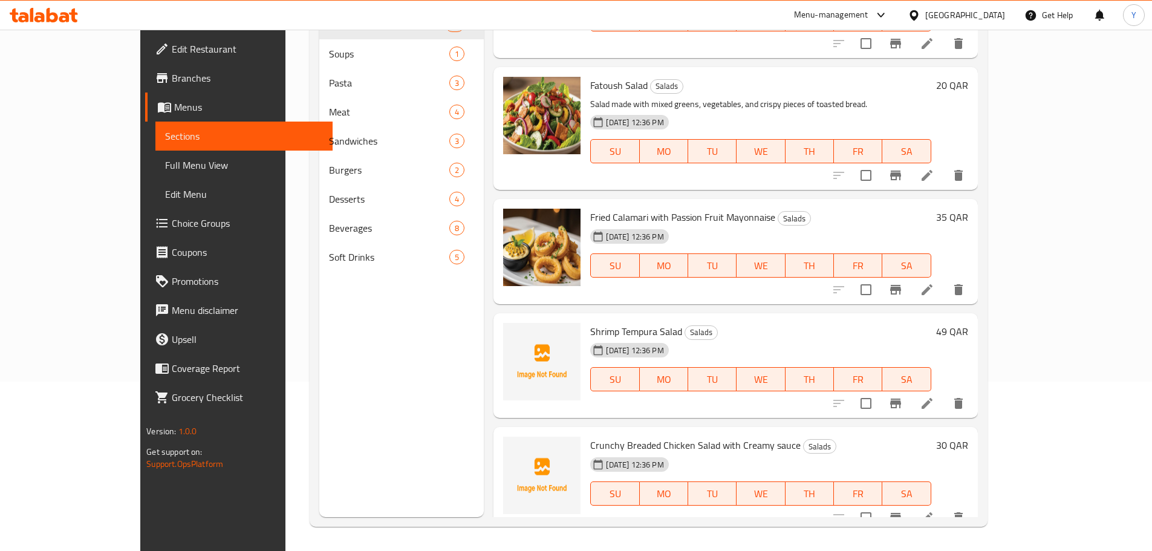
click at [597, 322] on span "Shrimp Tempura Salad" at bounding box center [636, 331] width 92 height 18
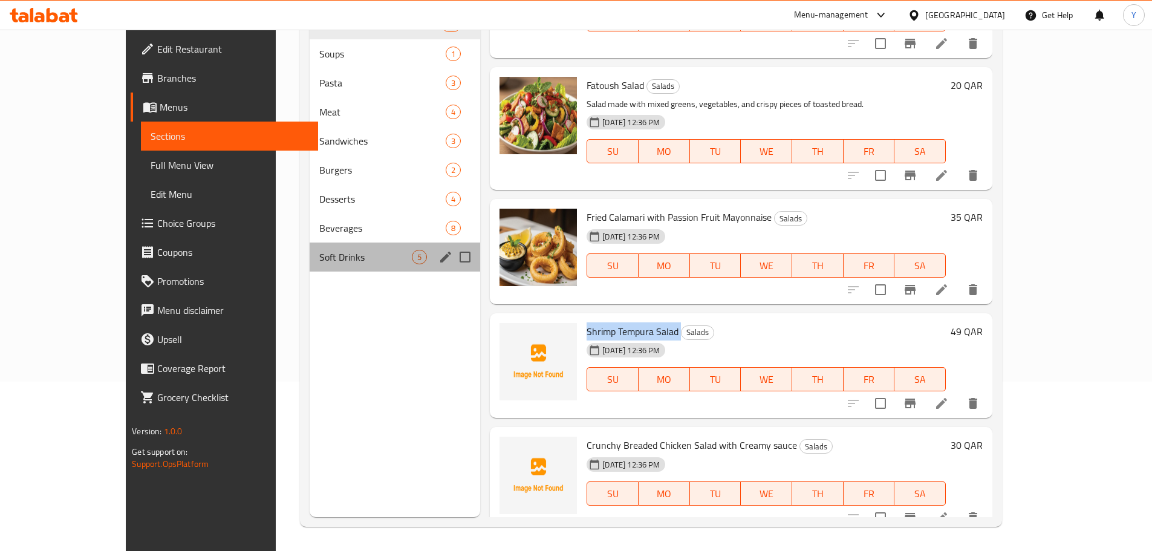
click at [310, 268] on div "Soft Drinks 5" at bounding box center [395, 256] width 170 height 29
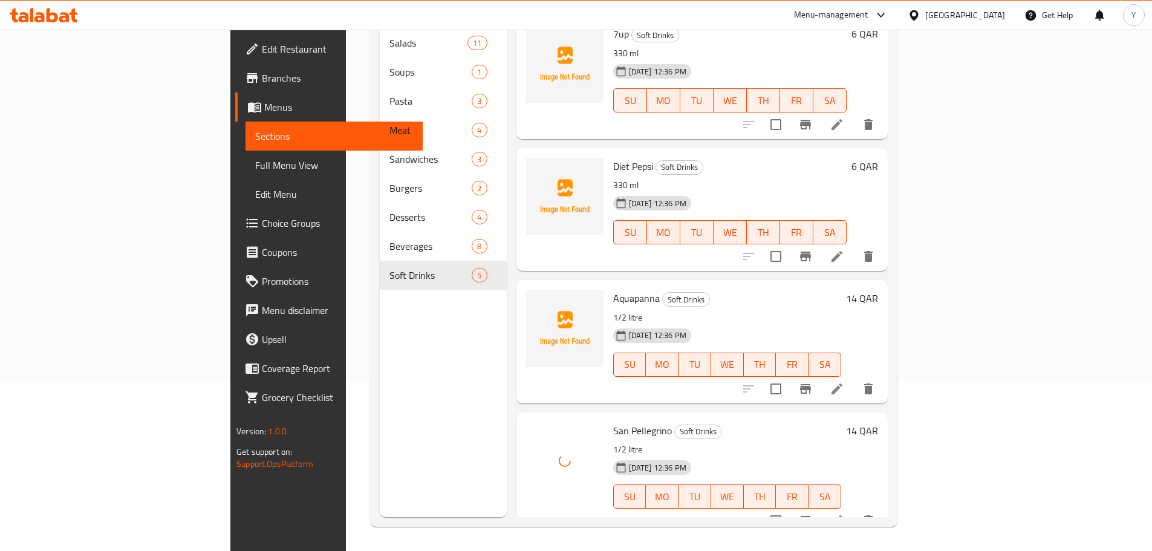
click at [613, 289] on span "Aquapanna" at bounding box center [636, 298] width 47 height 18
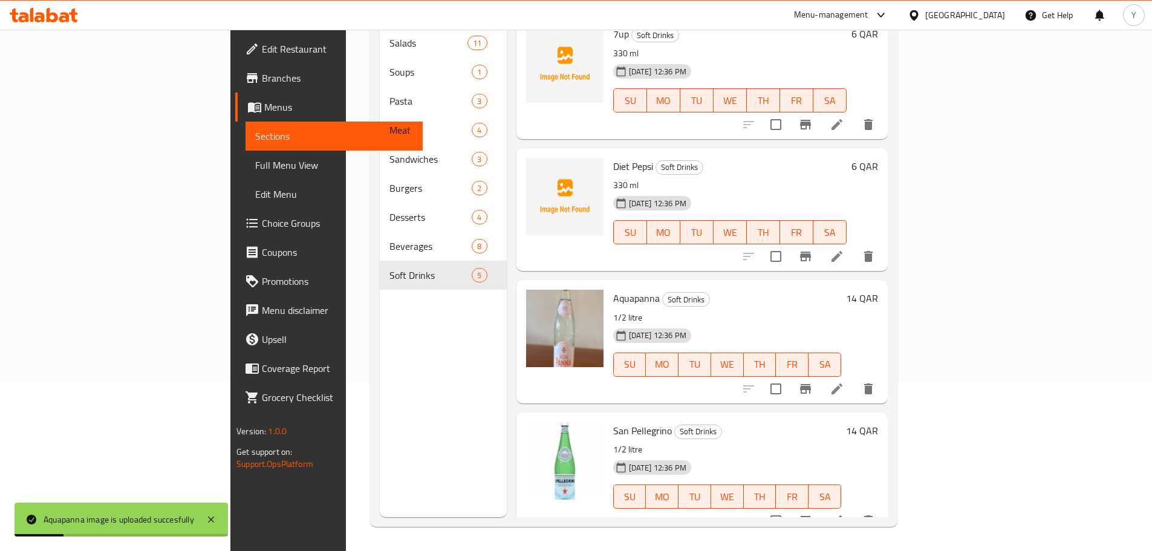
click at [384, 382] on div "Menu sections Salads 11 Soups 1 Pasta 3 Meat 4 Sandwiches 3 Burgers 2 Desserts …" at bounding box center [443, 241] width 127 height 551
click at [608, 417] on div "San Pellegrino Soft Drinks 1/2 litre 05-10-2025 12:36 PM SU MO TU WE TH FR SA" at bounding box center [727, 473] width 238 height 113
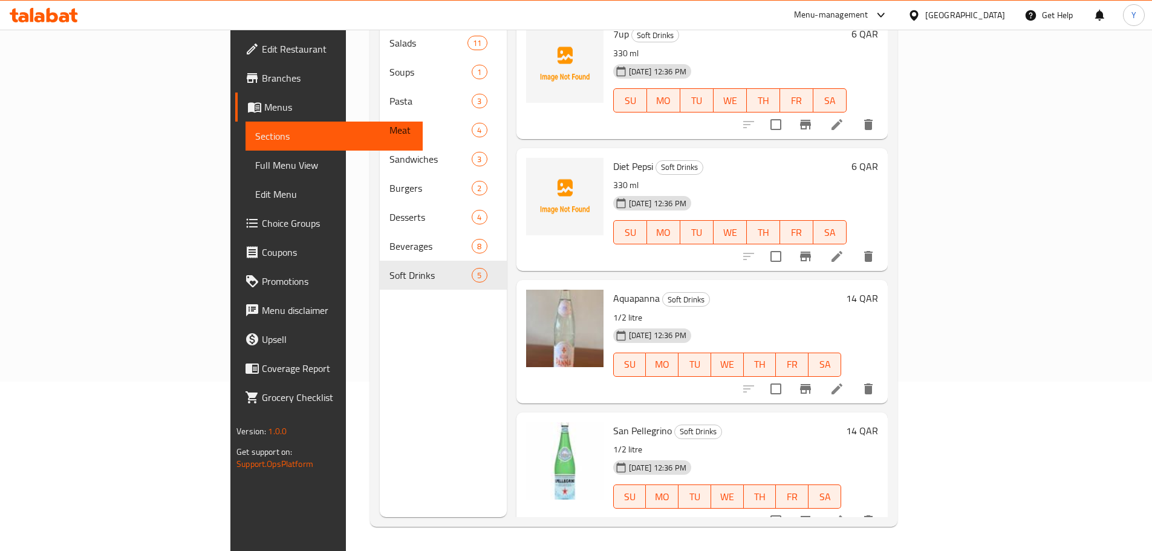
drag, startPoint x: 306, startPoint y: 403, endPoint x: 352, endPoint y: 417, distance: 48.4
click at [380, 403] on div "Menu sections Salads 11 Soups 1 Pasta 3 Meat 4 Sandwiches 3 Burgers 2 Desserts …" at bounding box center [443, 241] width 127 height 551
click at [613, 289] on span "Aquapanna" at bounding box center [636, 298] width 47 height 18
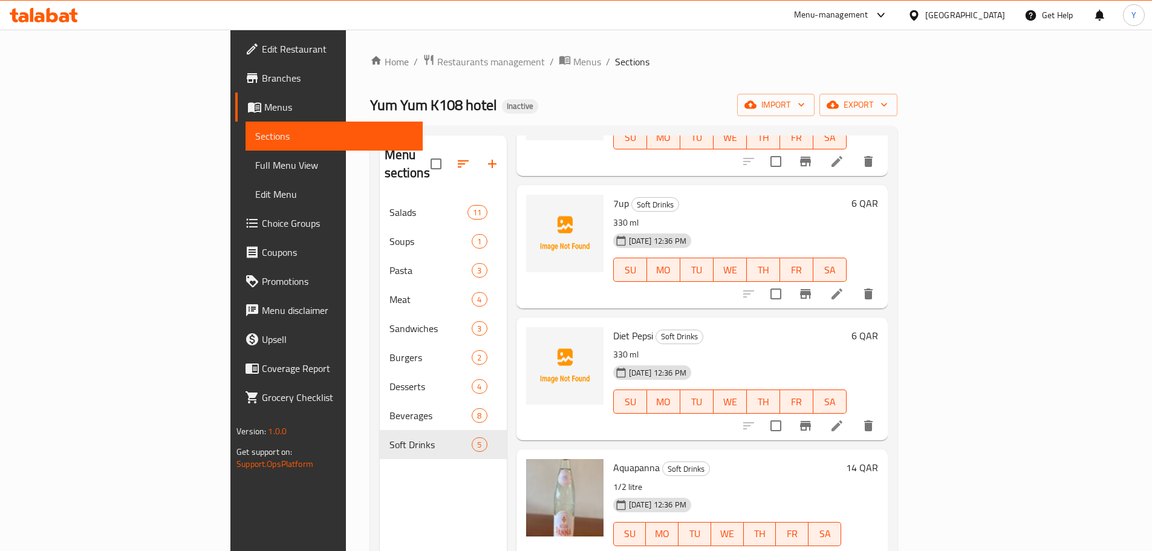
click at [380, 484] on div "Menu sections Salads 11 Soups 1 Pasta 3 Meat 4 Sandwiches 3 Burgers 2 Desserts …" at bounding box center [443, 410] width 127 height 551
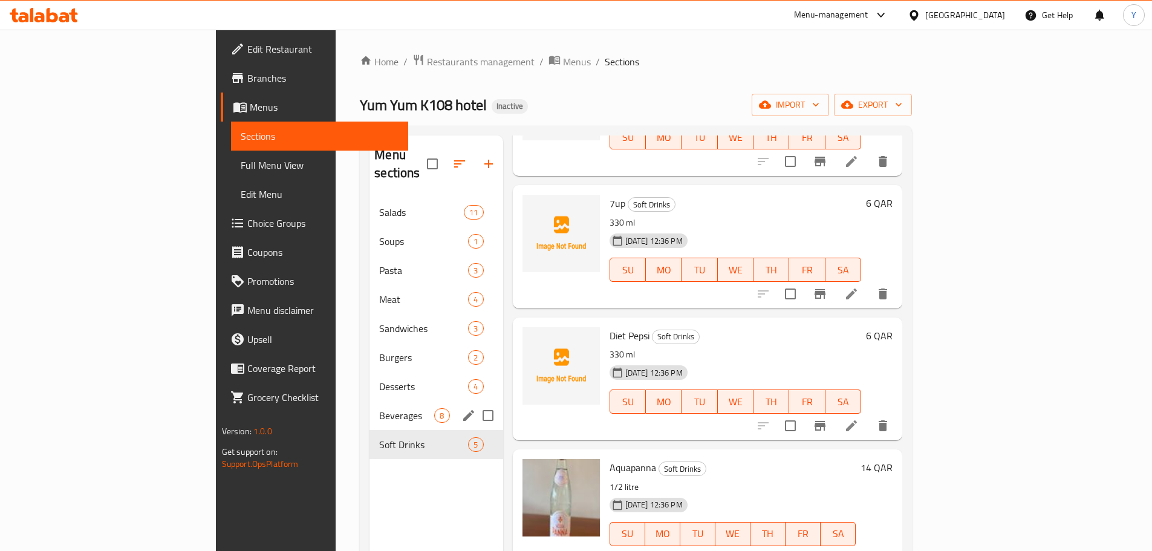
click at [369, 406] on div "Beverages 8" at bounding box center [435, 415] width 133 height 29
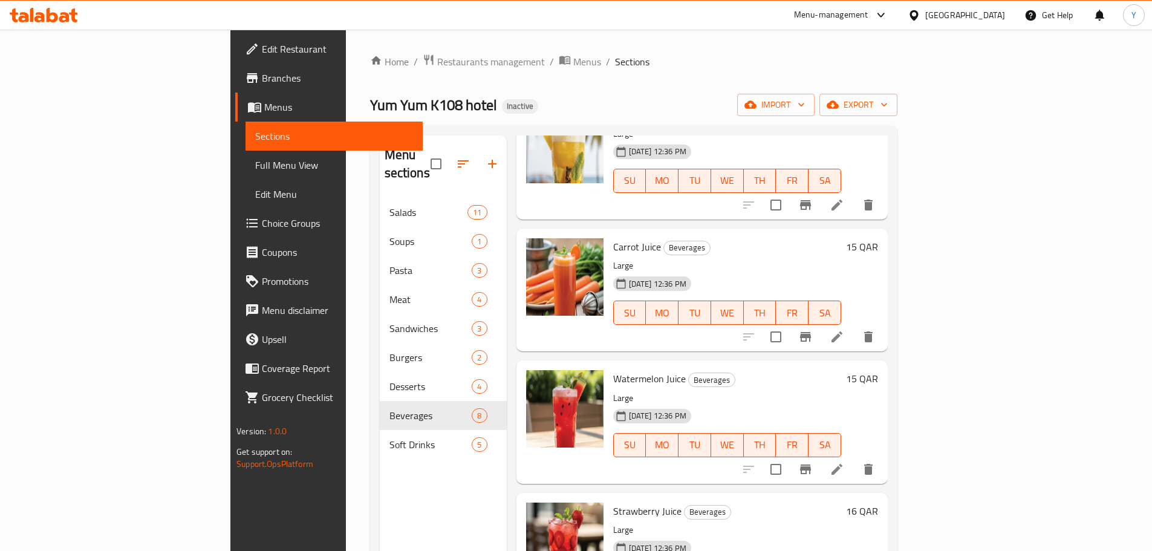
scroll to position [536, 0]
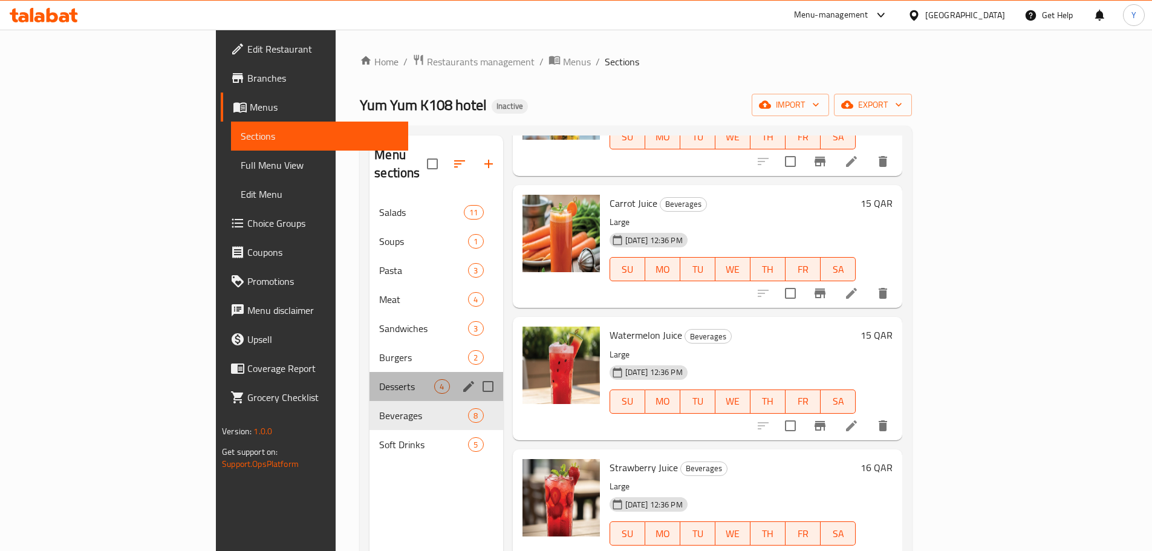
click at [369, 376] on div "Desserts 4" at bounding box center [435, 386] width 133 height 29
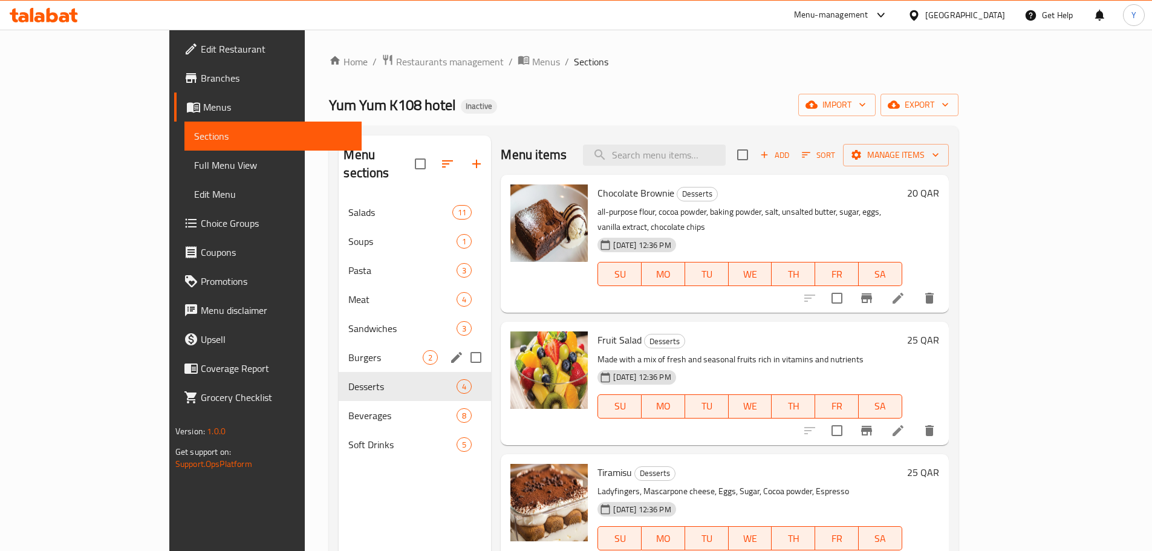
click at [348, 350] on span "Burgers" at bounding box center [385, 357] width 74 height 15
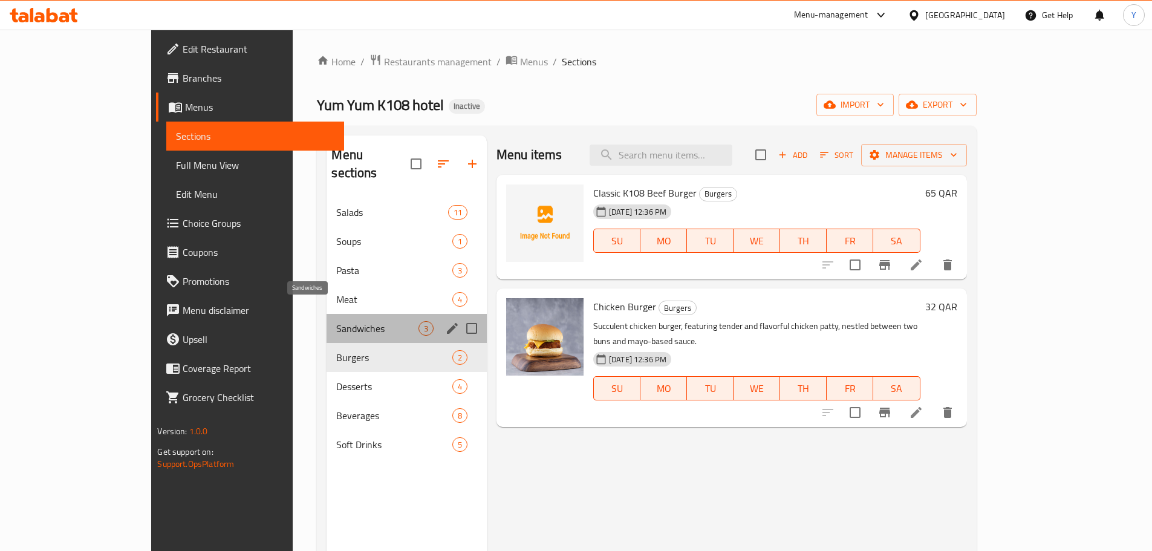
click at [336, 321] on span "Sandwiches" at bounding box center [377, 328] width 82 height 15
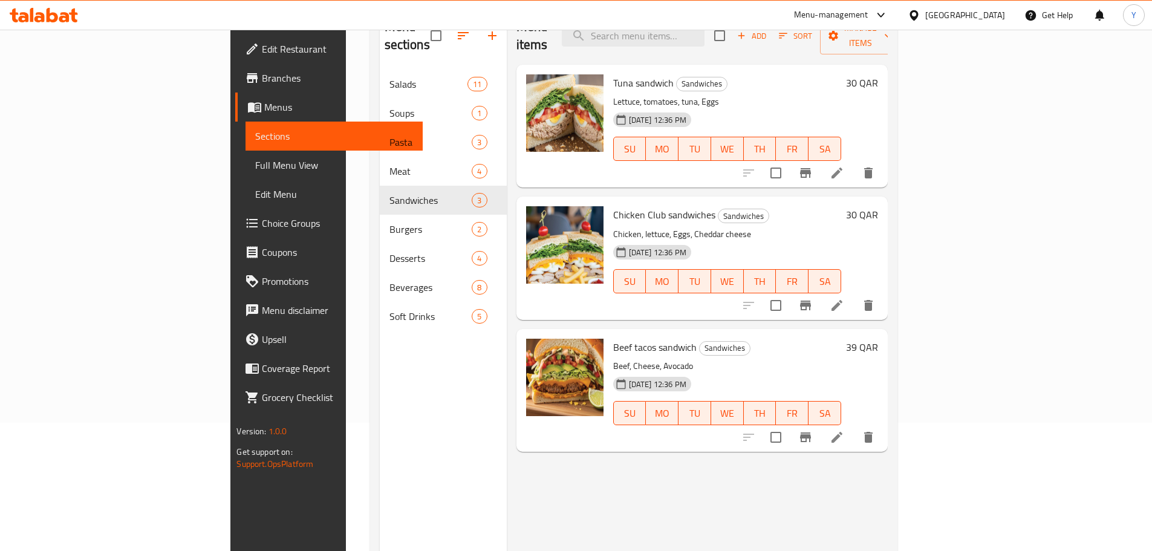
scroll to position [169, 0]
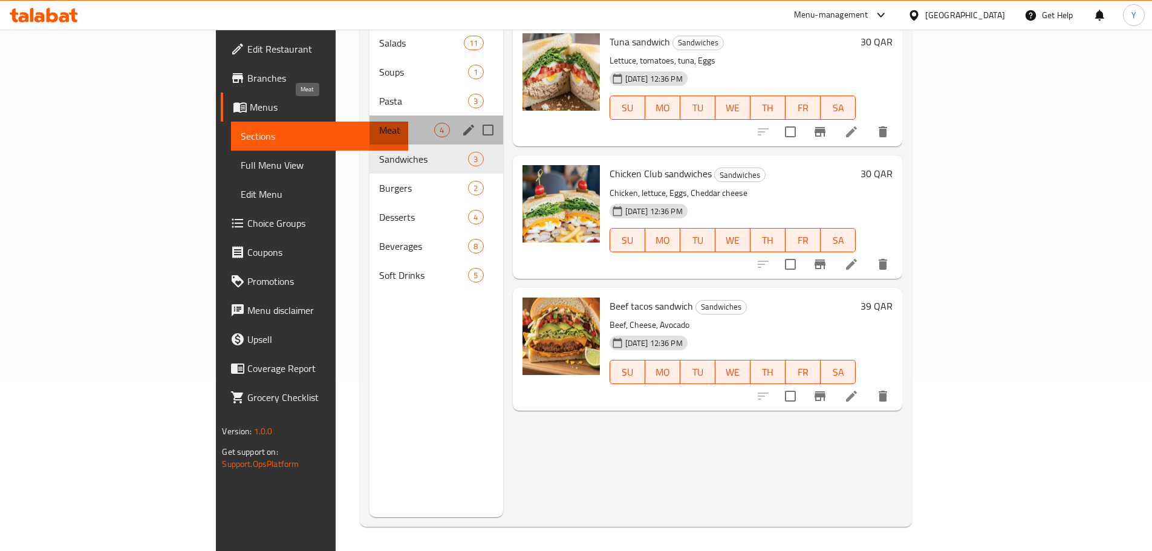
click at [379, 123] on span "Meat" at bounding box center [406, 130] width 55 height 15
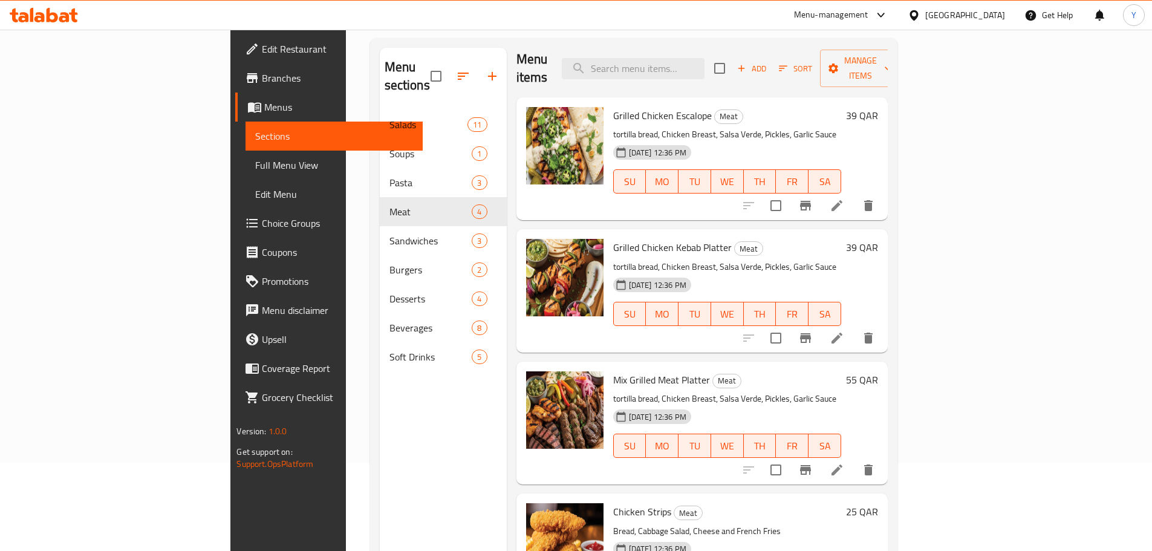
scroll to position [169, 0]
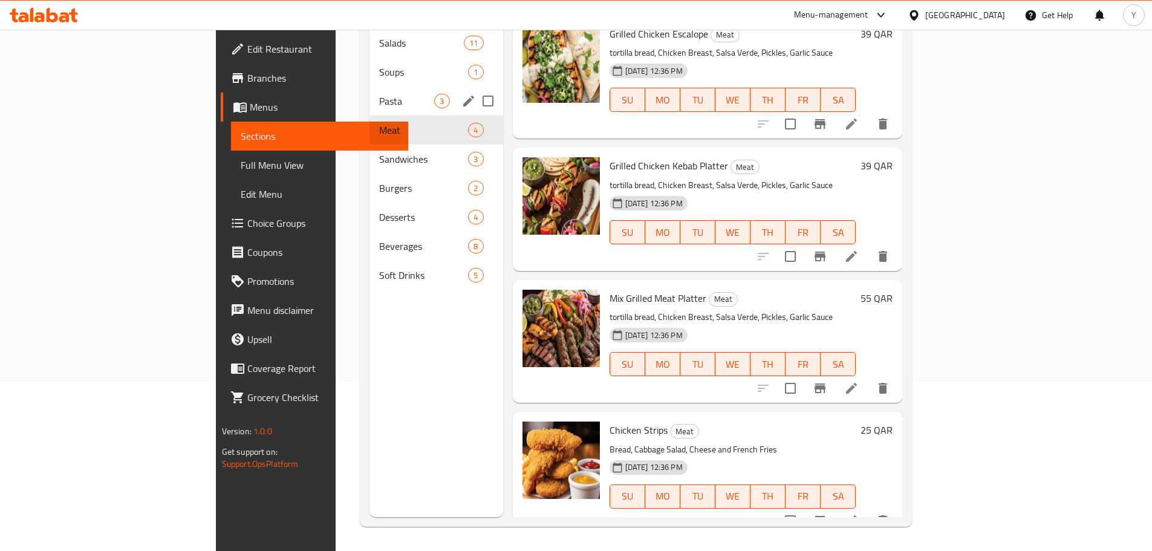
click at [379, 94] on span "Pasta" at bounding box center [406, 101] width 55 height 15
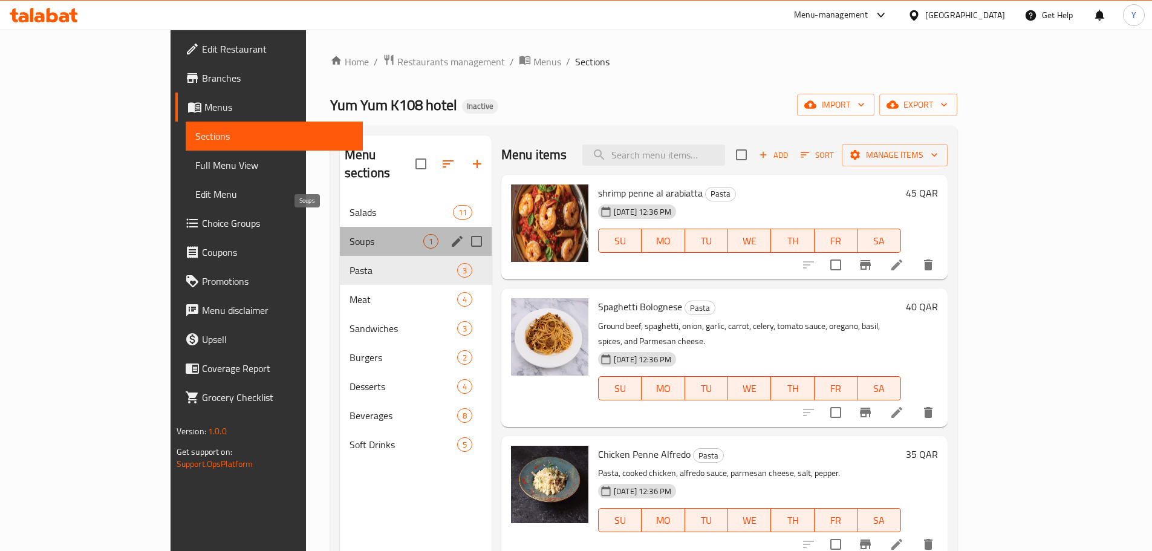
click at [349, 234] on span "Soups" at bounding box center [386, 241] width 74 height 15
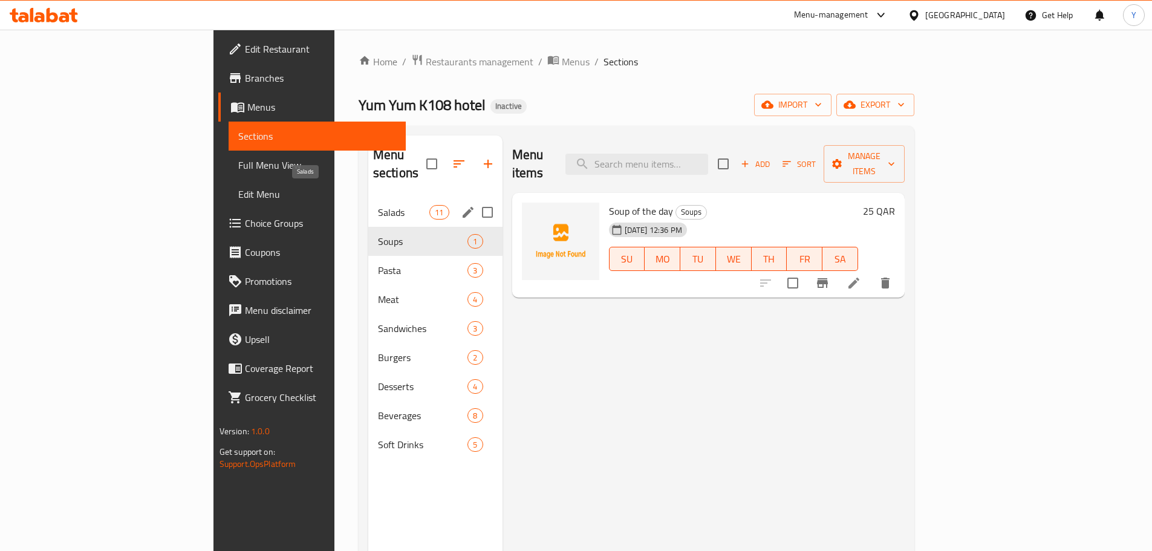
click at [378, 205] on span "Salads" at bounding box center [403, 212] width 51 height 15
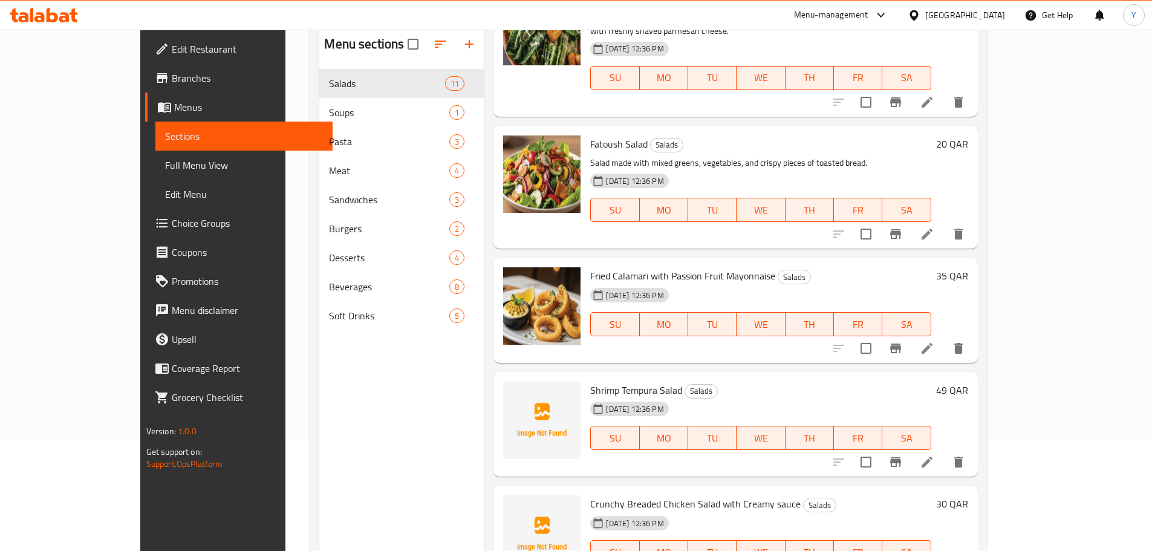
scroll to position [169, 0]
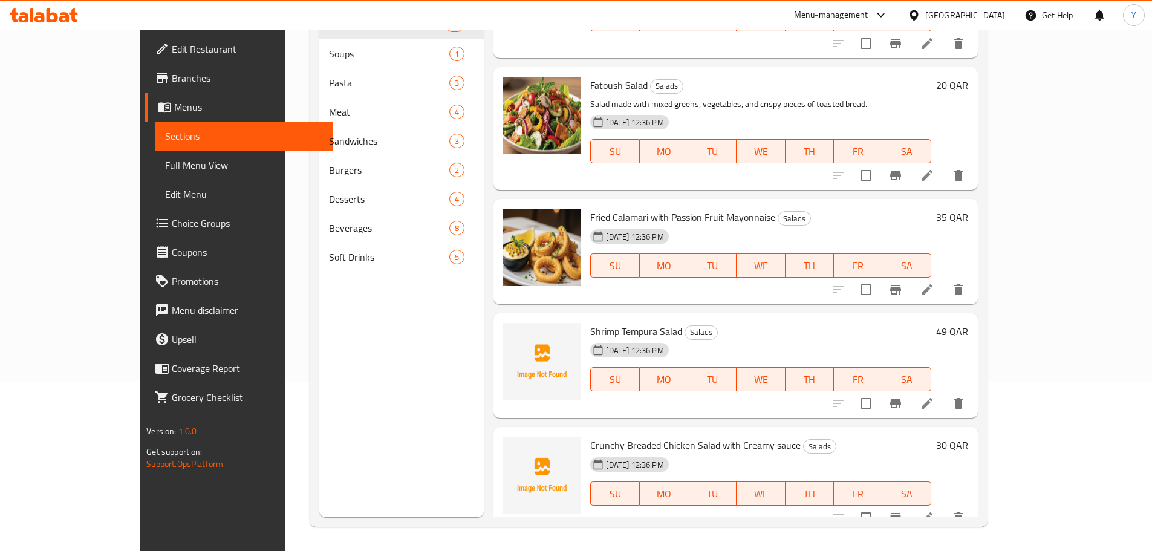
click at [609, 322] on span "Shrimp Tempura Salad" at bounding box center [636, 331] width 92 height 18
drag, startPoint x: 609, startPoint y: 320, endPoint x: 643, endPoint y: 313, distance: 34.6
click at [643, 322] on span "Shrimp Tempura Salad" at bounding box center [636, 331] width 92 height 18
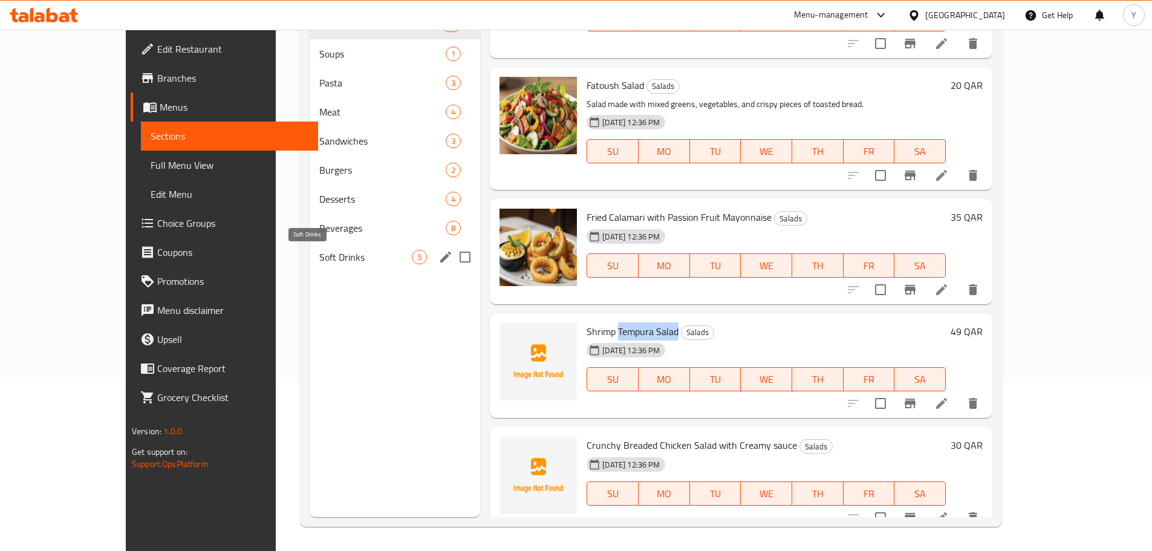
click at [319, 250] on span "Soft Drinks" at bounding box center [365, 257] width 92 height 15
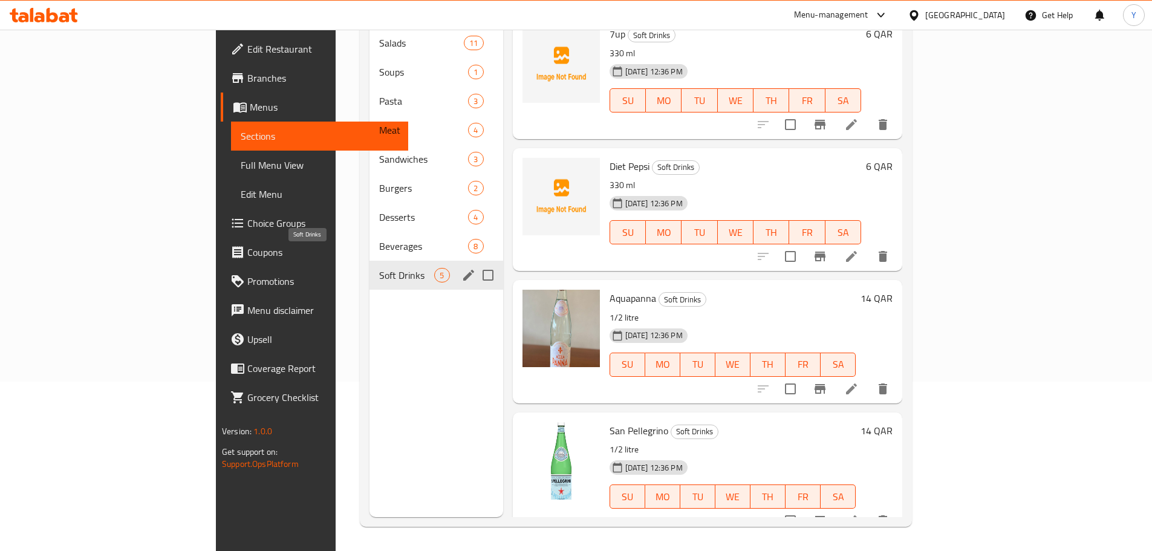
click at [379, 239] on span "Beverages" at bounding box center [423, 246] width 89 height 15
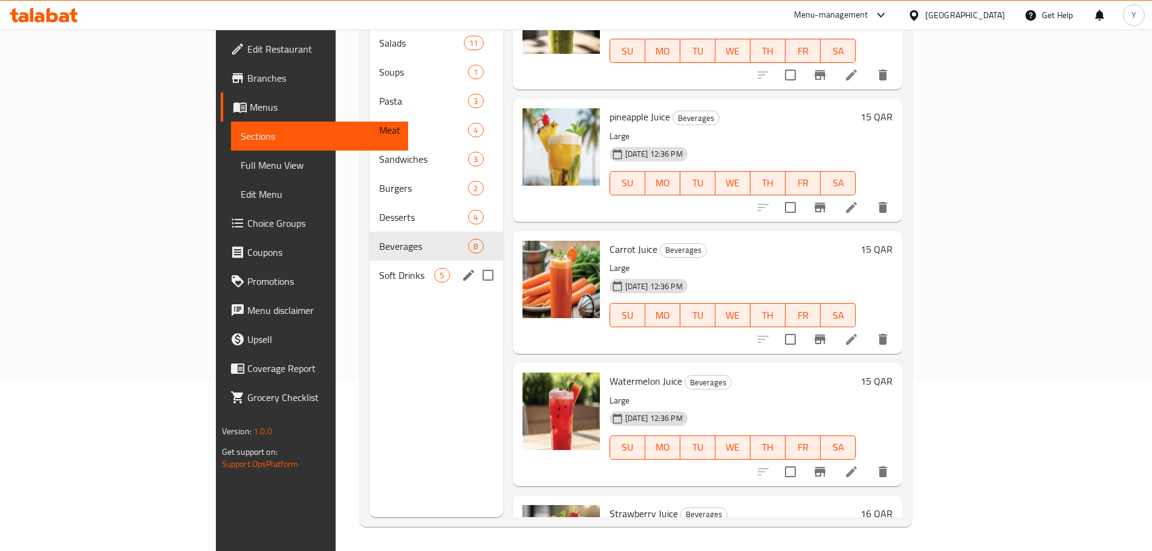
click at [369, 264] on div "Soft Drinks 5" at bounding box center [435, 275] width 133 height 29
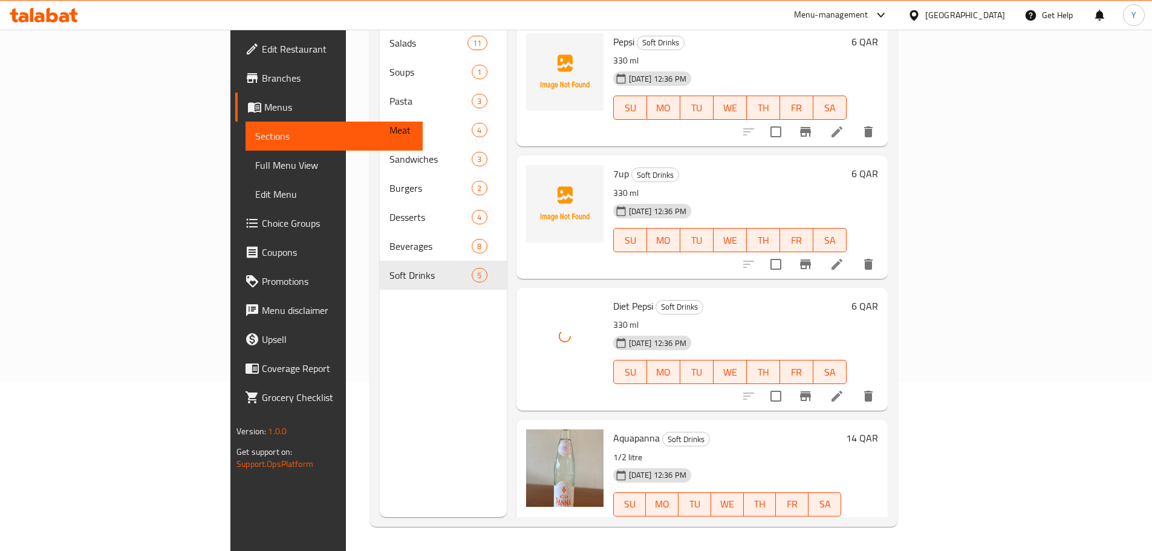
click at [548, 160] on div at bounding box center [564, 216] width 87 height 113
click at [613, 164] on span "7up" at bounding box center [621, 173] width 16 height 18
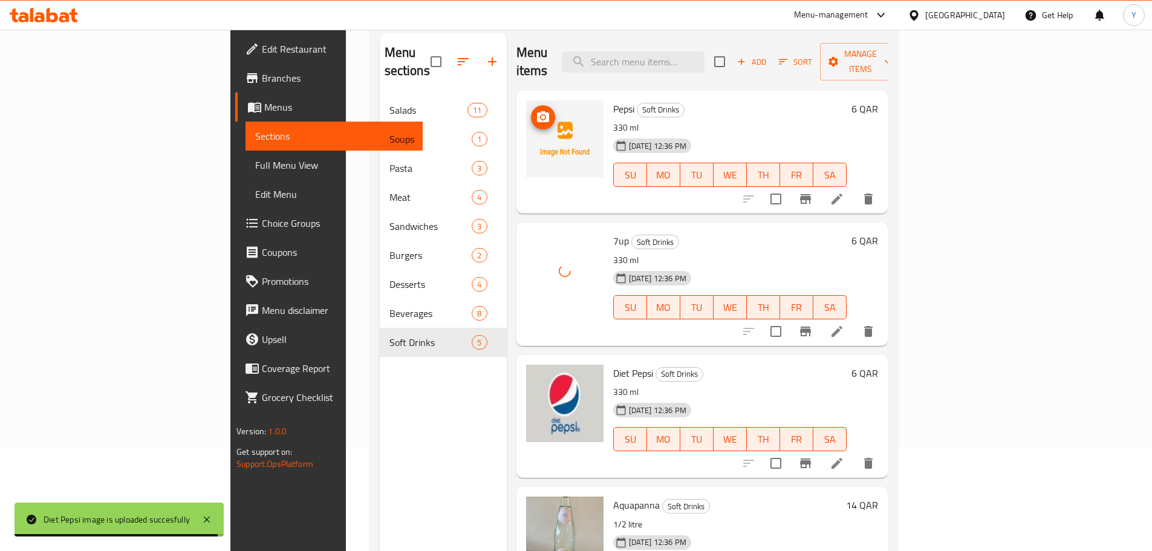
scroll to position [48, 0]
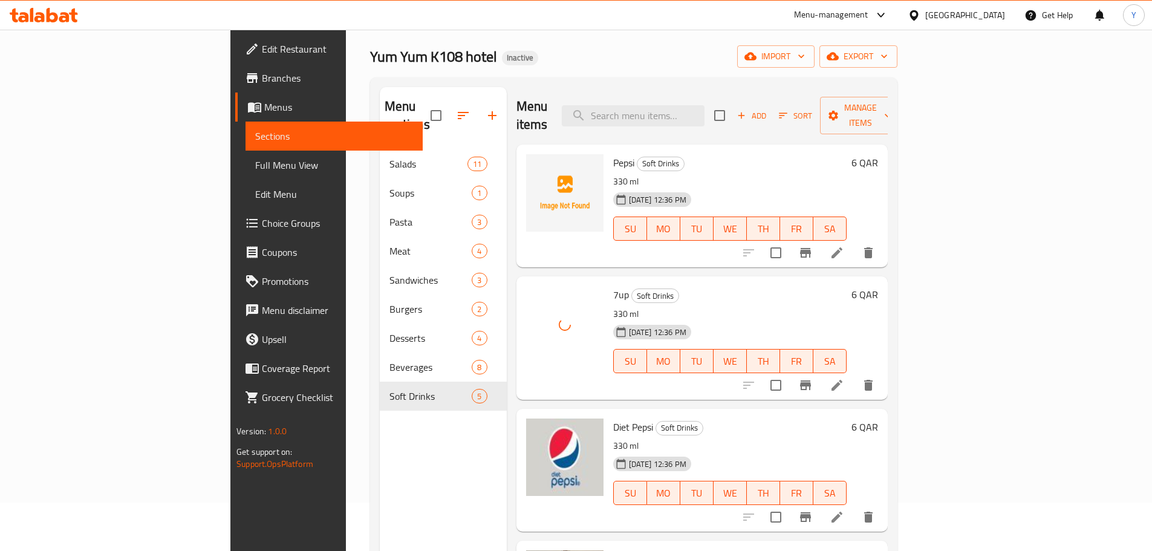
click at [613, 154] on span "Pepsi" at bounding box center [623, 163] width 21 height 18
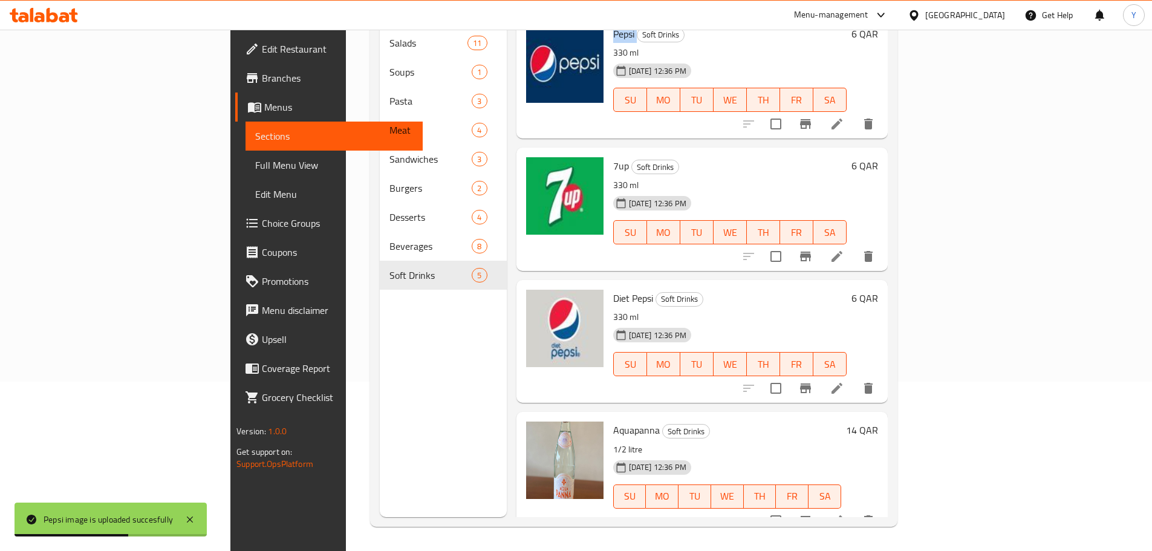
scroll to position [0, 0]
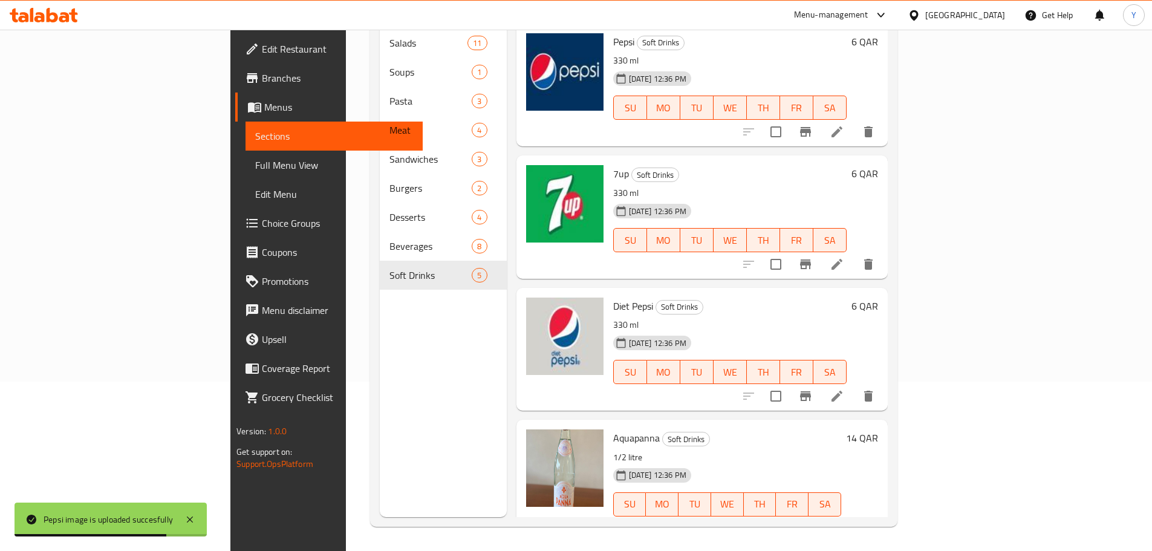
click at [613, 297] on span "Diet Pepsi" at bounding box center [633, 306] width 40 height 18
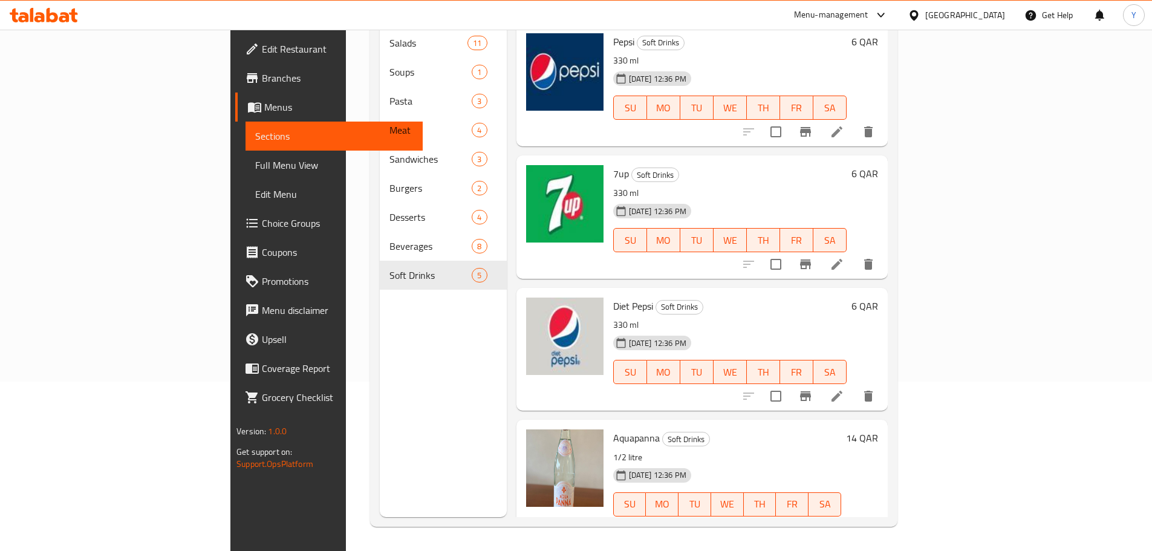
drag, startPoint x: 290, startPoint y: 388, endPoint x: 380, endPoint y: 345, distance: 100.6
click at [380, 388] on div "Menu sections Salads 11 Soups 1 Pasta 3 Meat 4 Sandwiches 3 Burgers 2 Desserts …" at bounding box center [443, 241] width 127 height 551
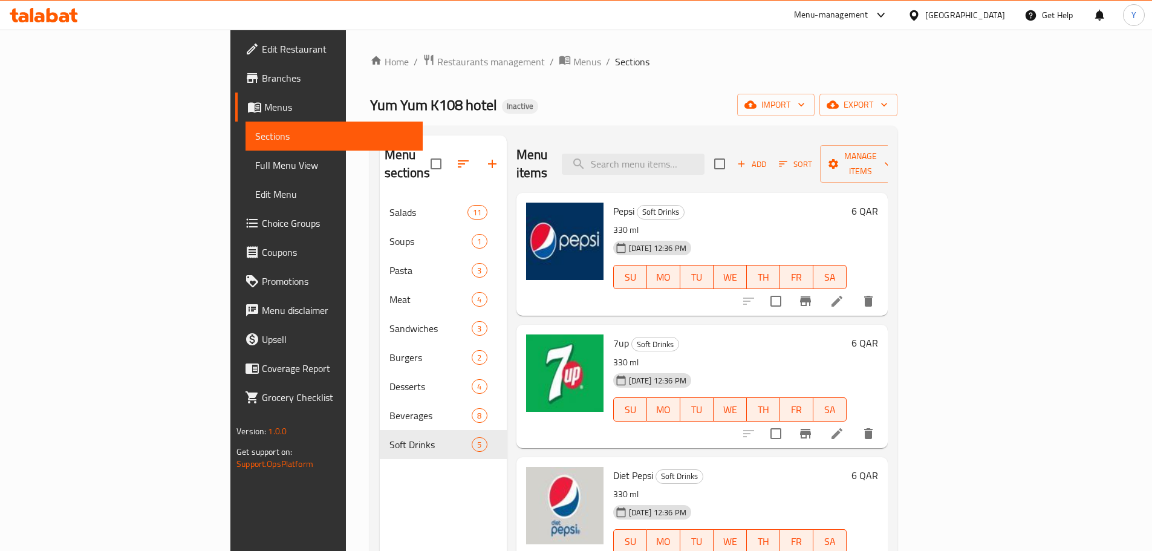
click at [613, 466] on span "Diet Pepsi" at bounding box center [633, 475] width 40 height 18
click at [608, 329] on div "7up Soft Drinks 330 ml 05-10-2025 12:36 PM SU MO TU WE TH FR SA" at bounding box center [729, 385] width 243 height 113
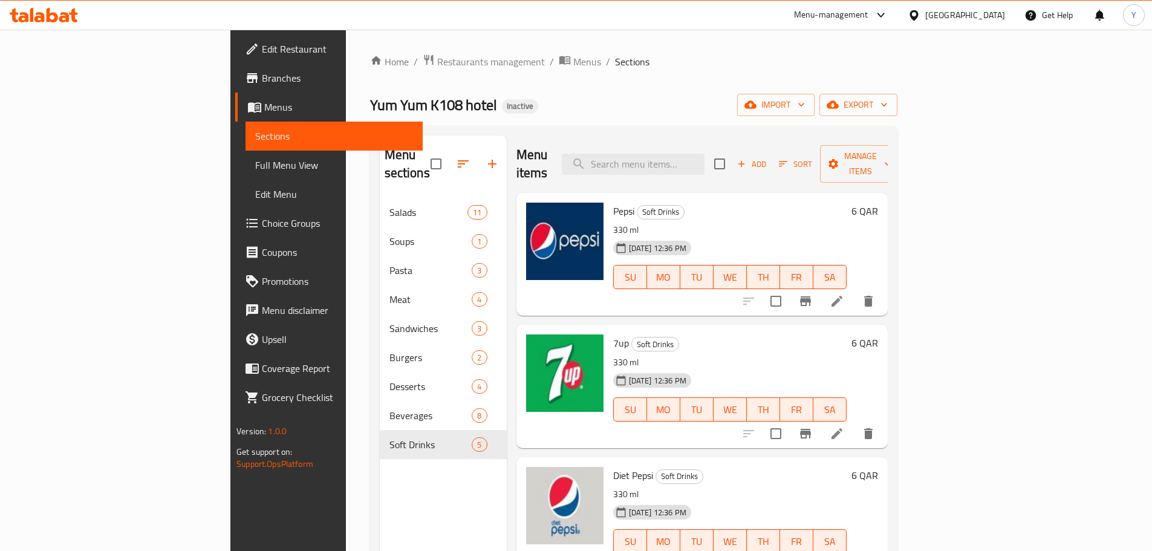
click at [613, 202] on span "Pepsi" at bounding box center [623, 211] width 21 height 18
drag, startPoint x: 293, startPoint y: 481, endPoint x: 300, endPoint y: 488, distance: 10.3
click at [380, 481] on div "Menu sections Salads 11 Soups 1 Pasta 3 Meat 4 Sandwiches 3 Burgers 2 Desserts …" at bounding box center [443, 410] width 127 height 551
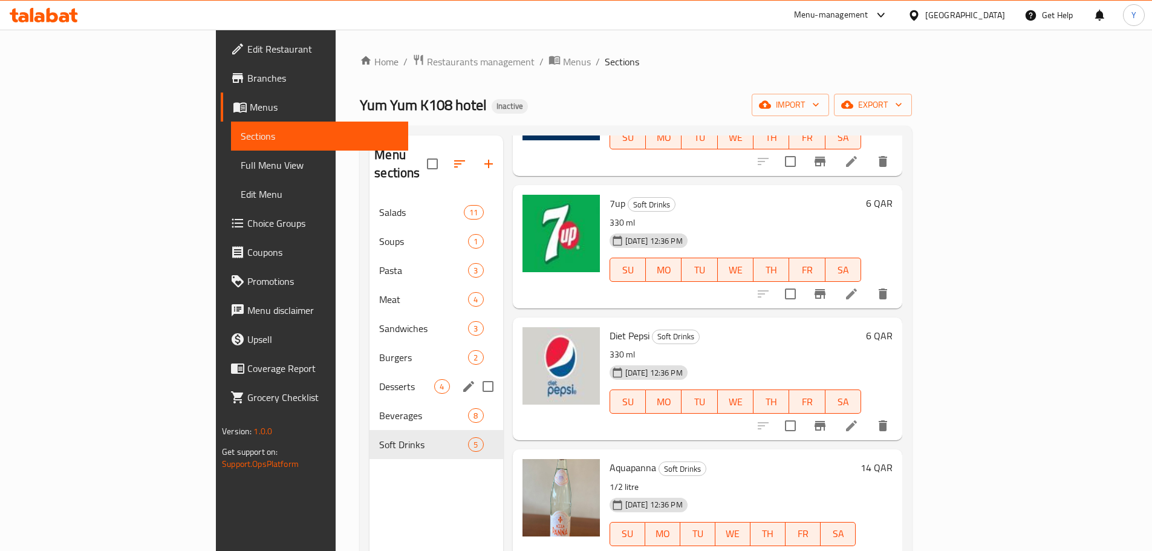
click at [369, 401] on div "Beverages 8" at bounding box center [435, 415] width 133 height 29
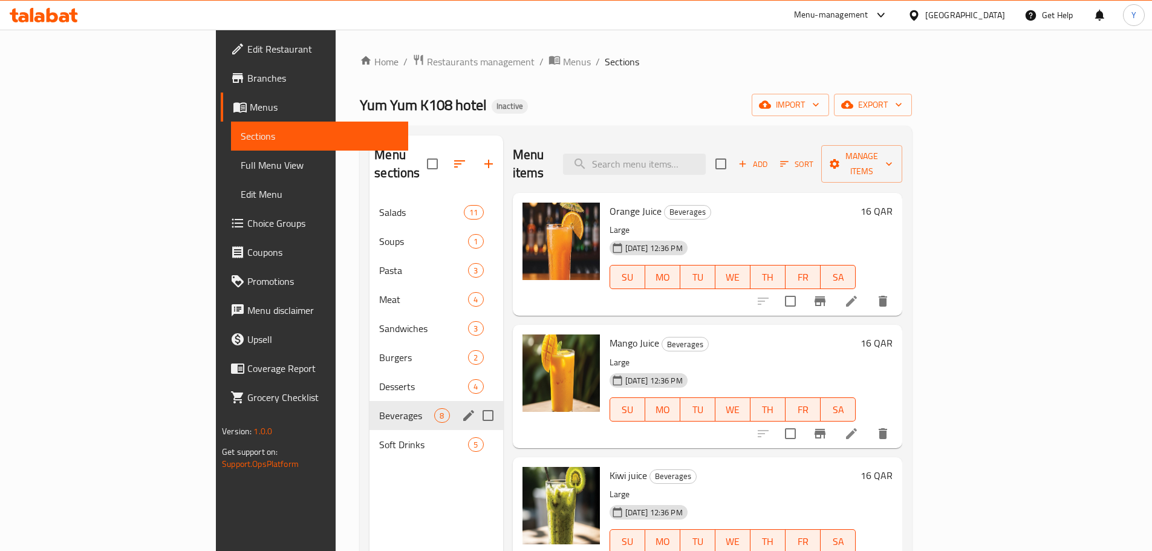
click at [369, 401] on div "Beverages 8" at bounding box center [435, 415] width 133 height 29
click at [369, 381] on div "Desserts 4" at bounding box center [435, 386] width 133 height 29
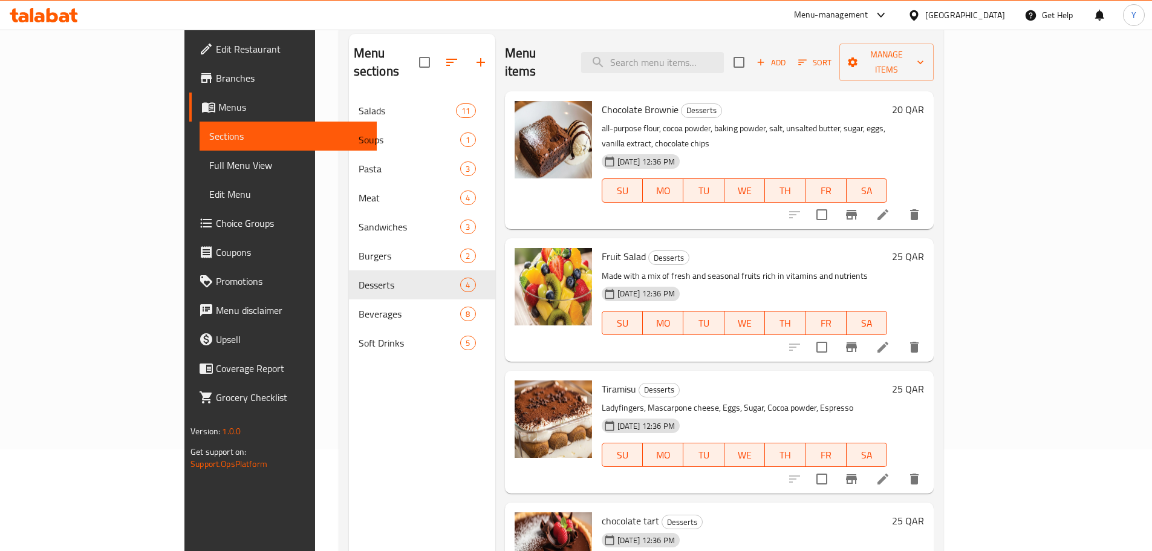
scroll to position [169, 0]
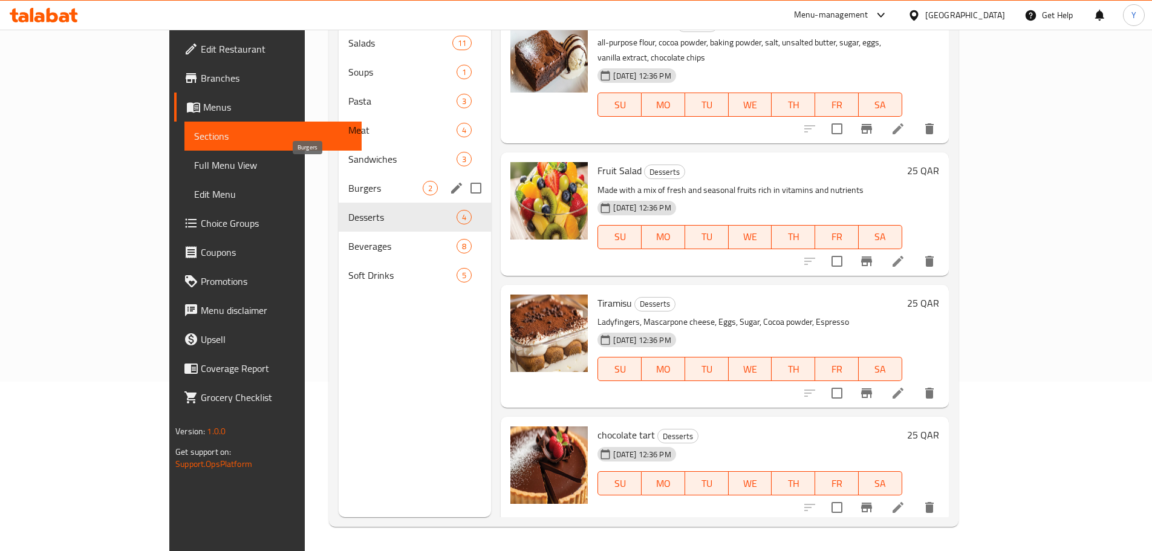
click at [348, 181] on span "Burgers" at bounding box center [385, 188] width 74 height 15
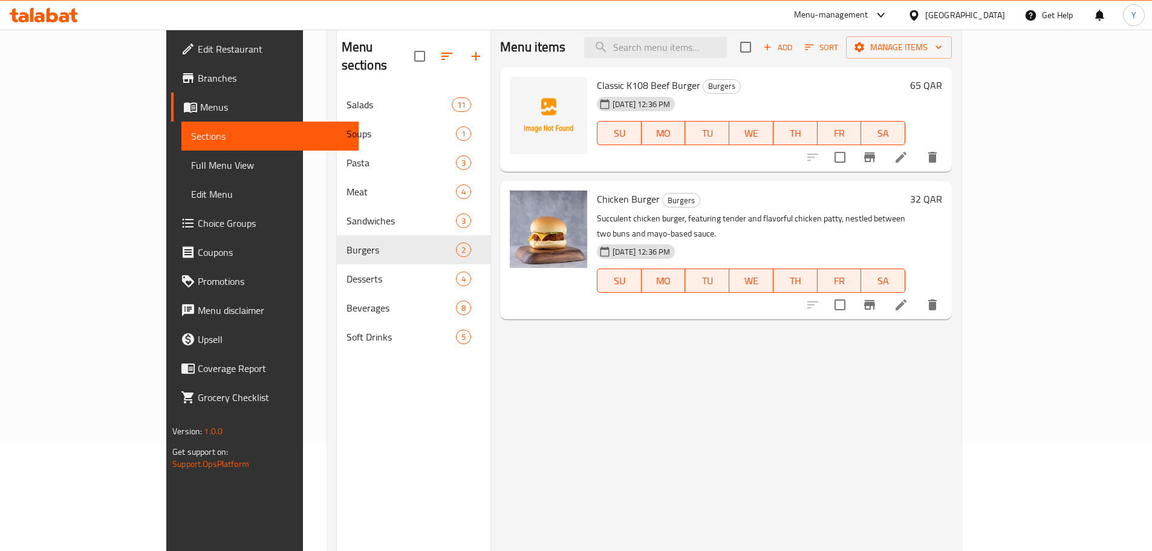
scroll to position [48, 0]
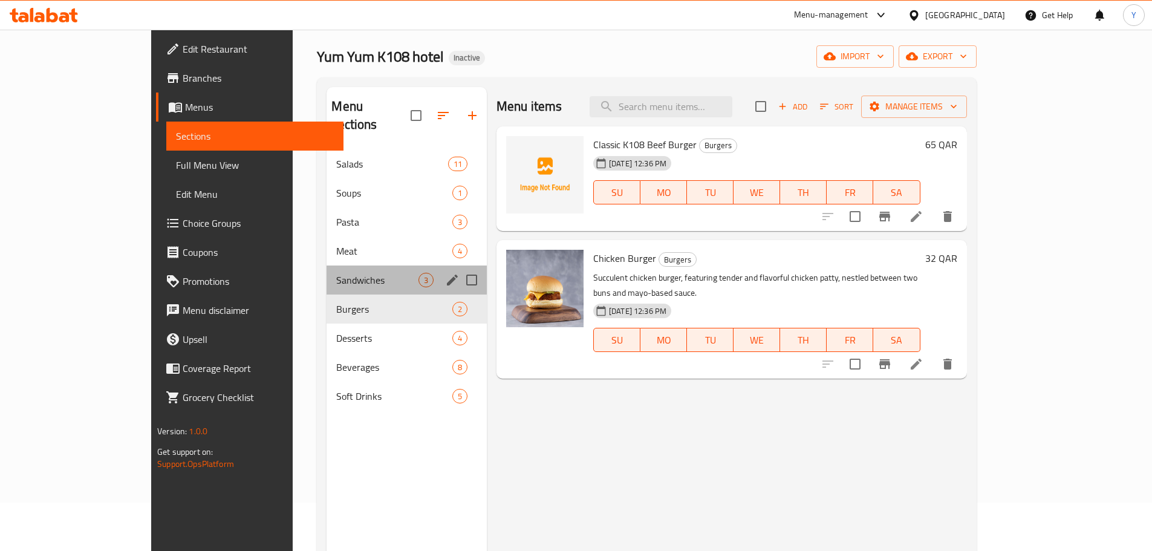
click at [326, 274] on div "Sandwiches 3" at bounding box center [406, 279] width 160 height 29
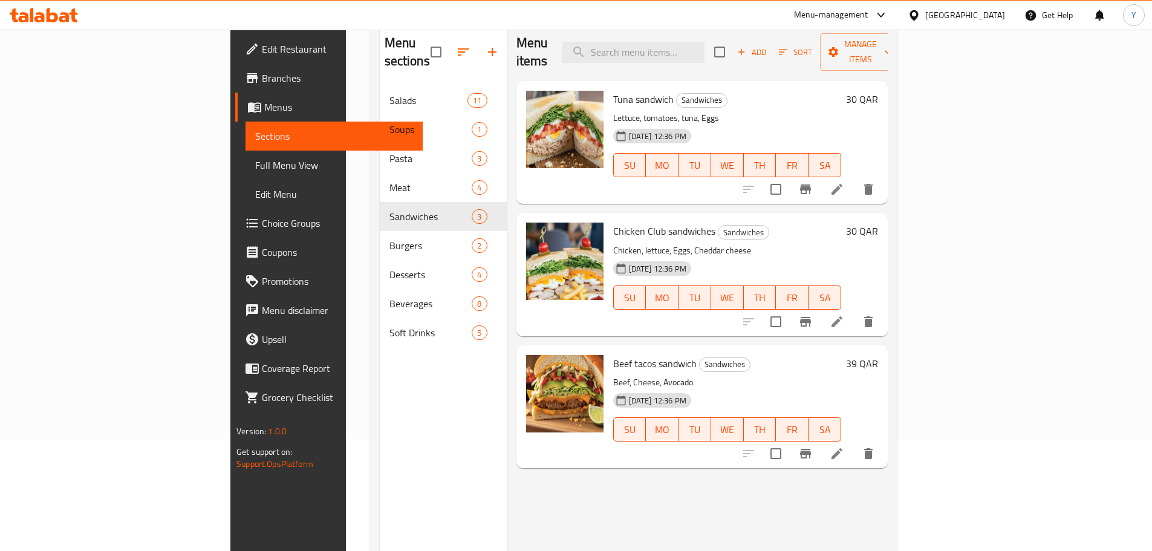
scroll to position [169, 0]
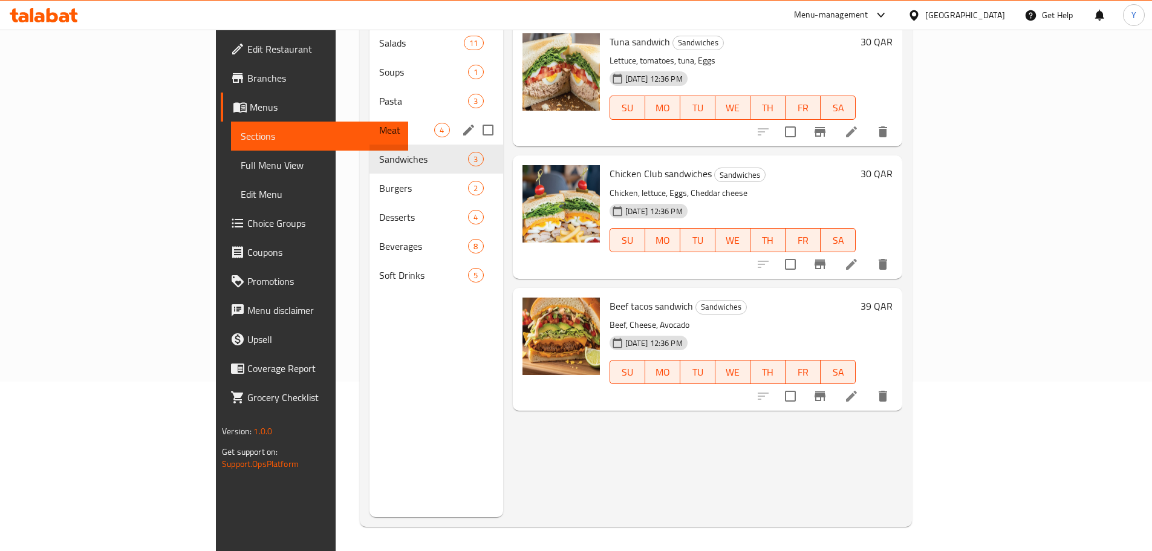
drag, startPoint x: 299, startPoint y: 115, endPoint x: 346, endPoint y: 125, distance: 47.7
click at [379, 123] on span "Meat" at bounding box center [406, 130] width 55 height 15
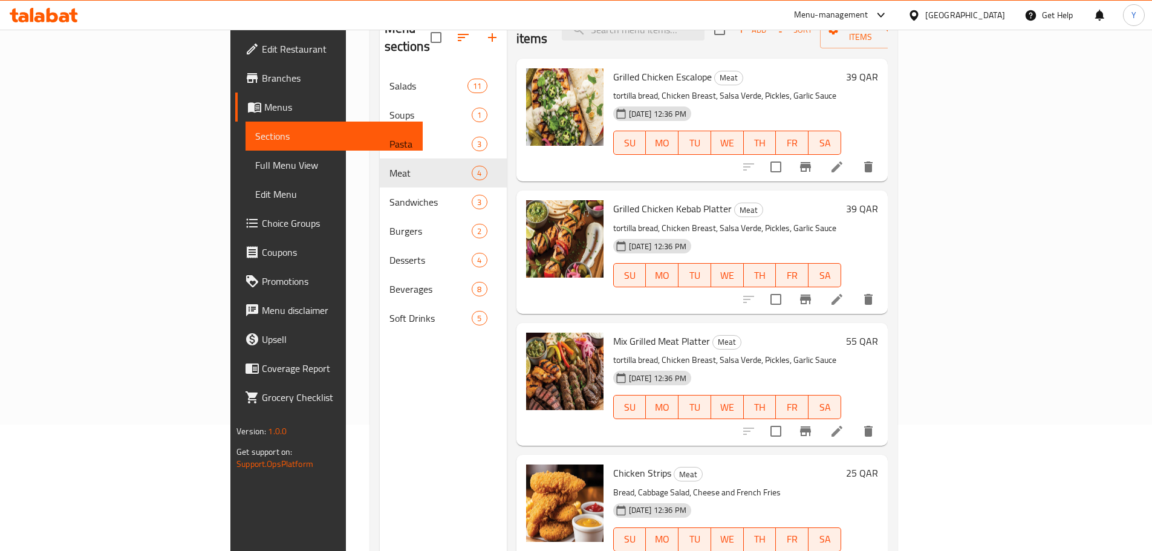
scroll to position [169, 0]
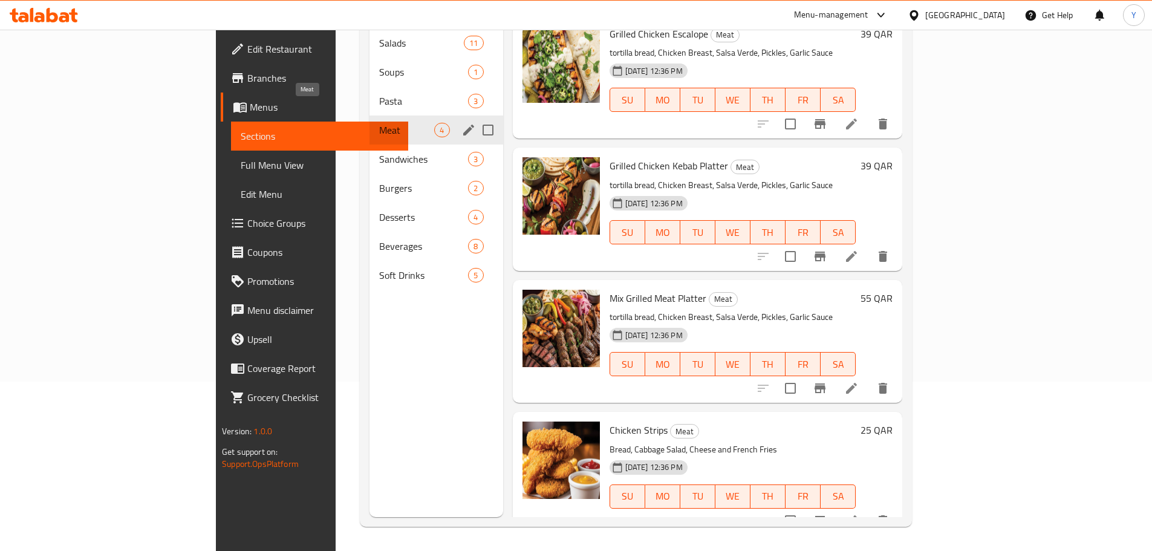
click at [369, 115] on div "Meat 4" at bounding box center [435, 129] width 133 height 29
click at [369, 86] on div "Pasta 3" at bounding box center [435, 100] width 133 height 29
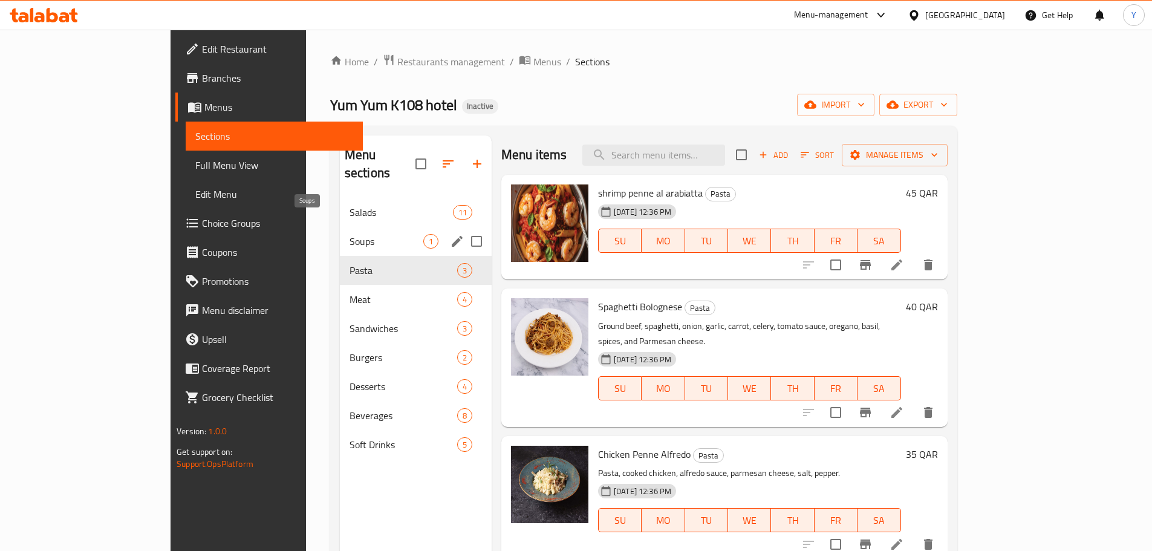
click at [349, 234] on span "Soups" at bounding box center [386, 241] width 74 height 15
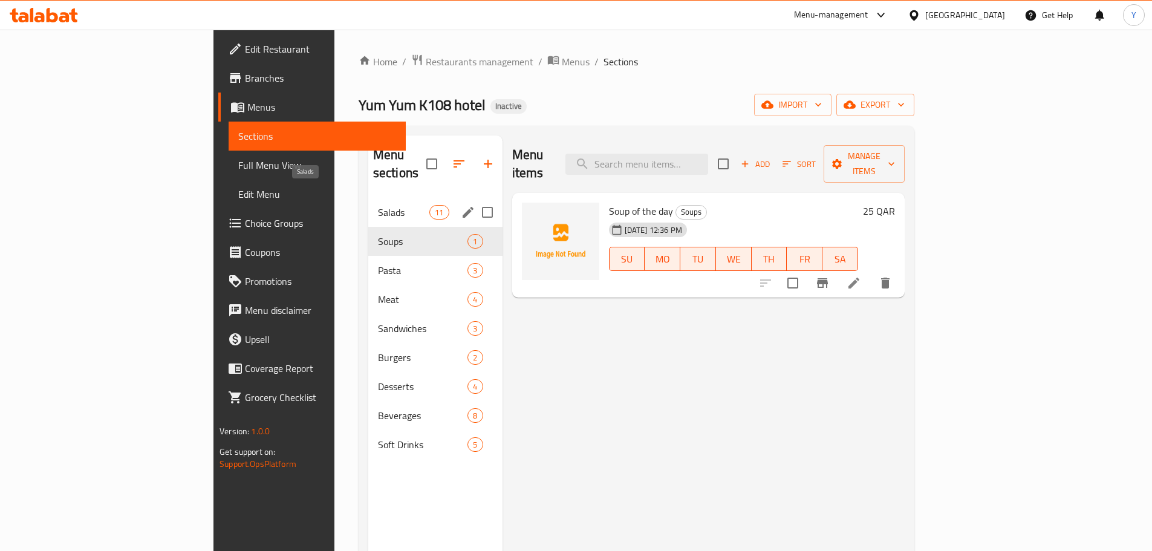
click at [378, 205] on span "Salads" at bounding box center [403, 212] width 51 height 15
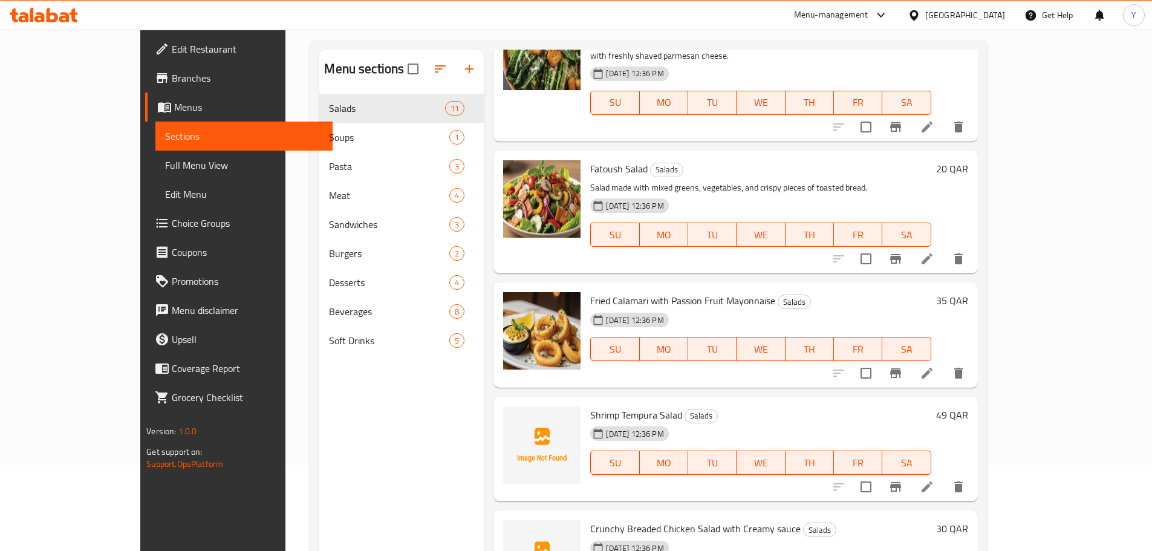
scroll to position [169, 0]
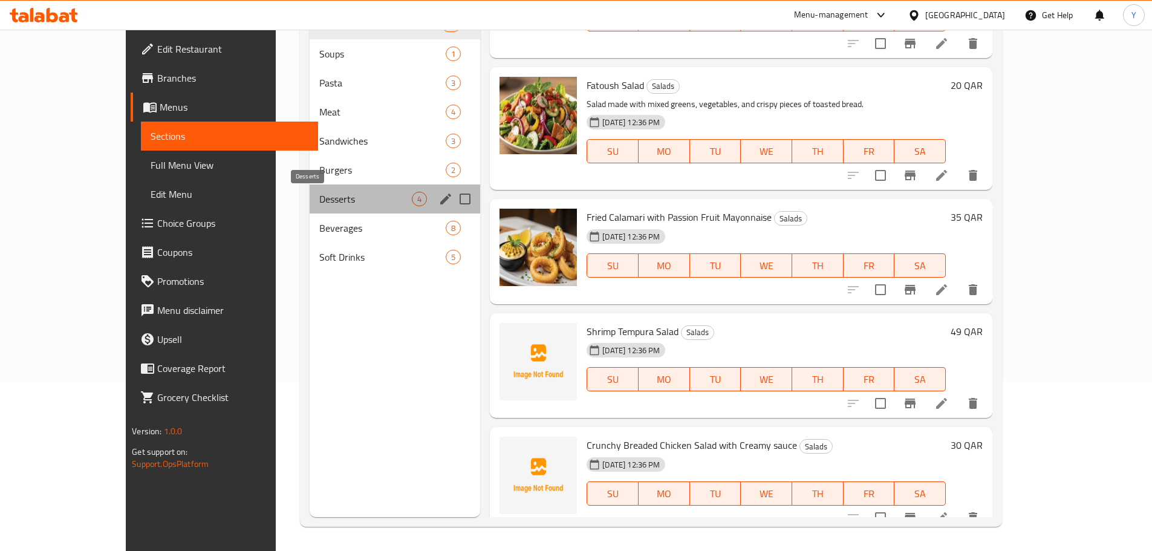
click at [319, 192] on span "Desserts" at bounding box center [365, 199] width 92 height 15
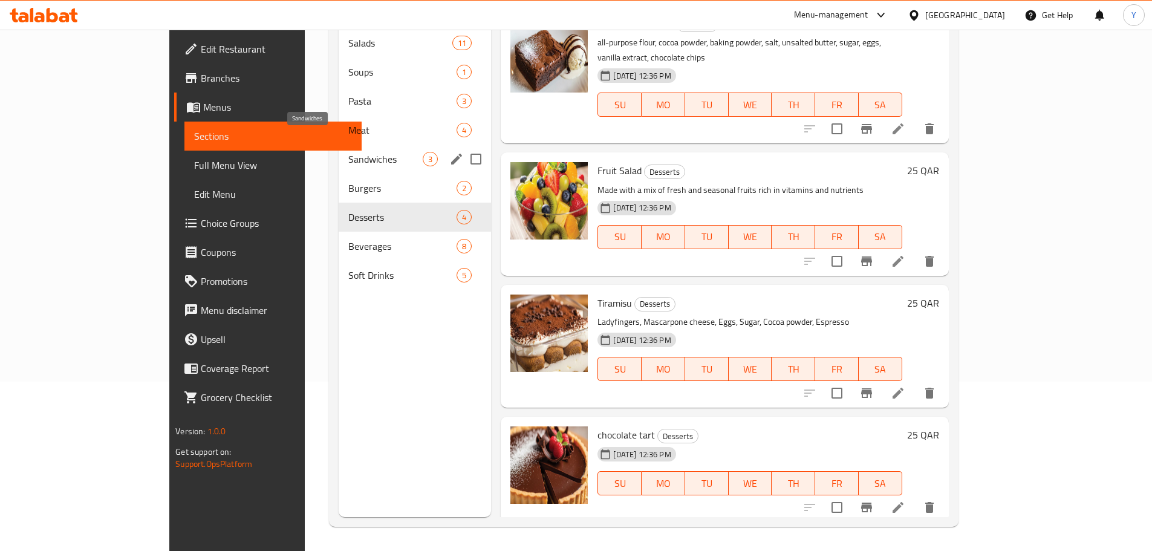
click at [348, 152] on span "Sandwiches" at bounding box center [385, 159] width 74 height 15
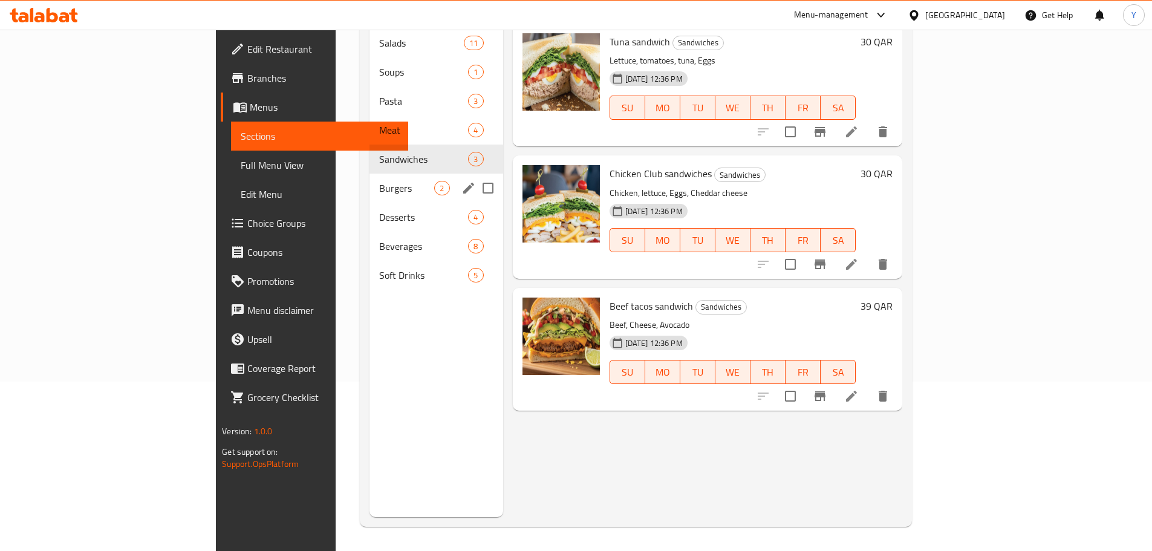
click at [369, 182] on div "Burgers 2" at bounding box center [435, 188] width 133 height 29
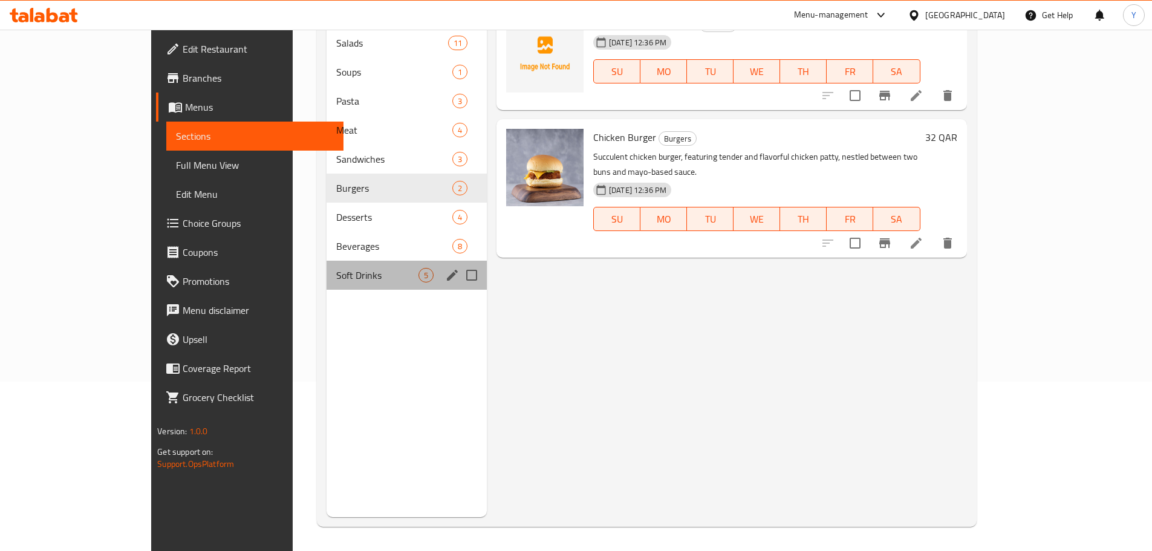
click at [326, 270] on div "Soft Drinks 5" at bounding box center [406, 275] width 160 height 29
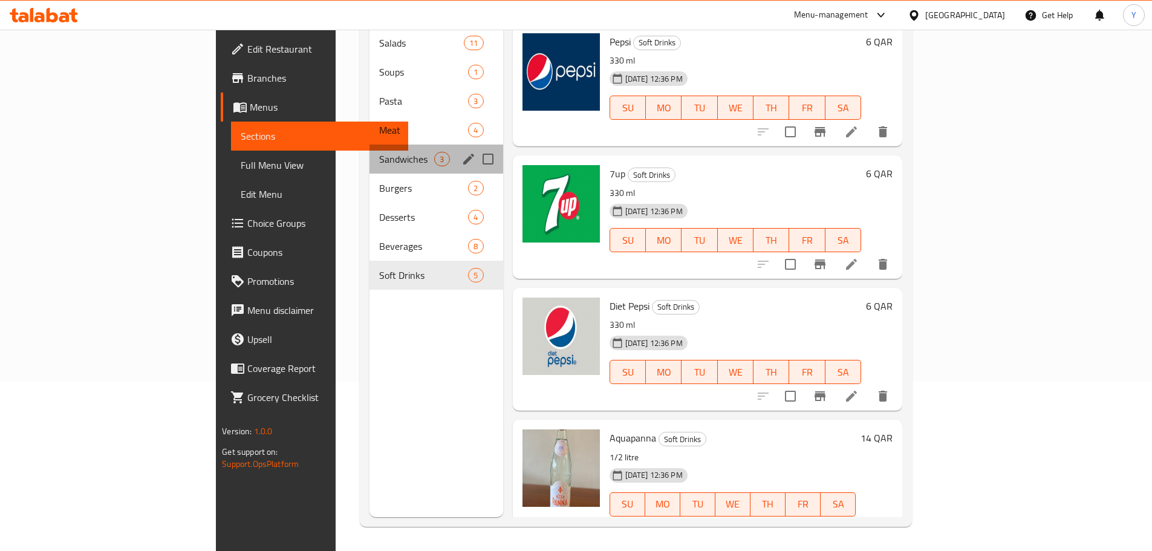
click at [369, 148] on div "Sandwiches 3" at bounding box center [435, 158] width 133 height 29
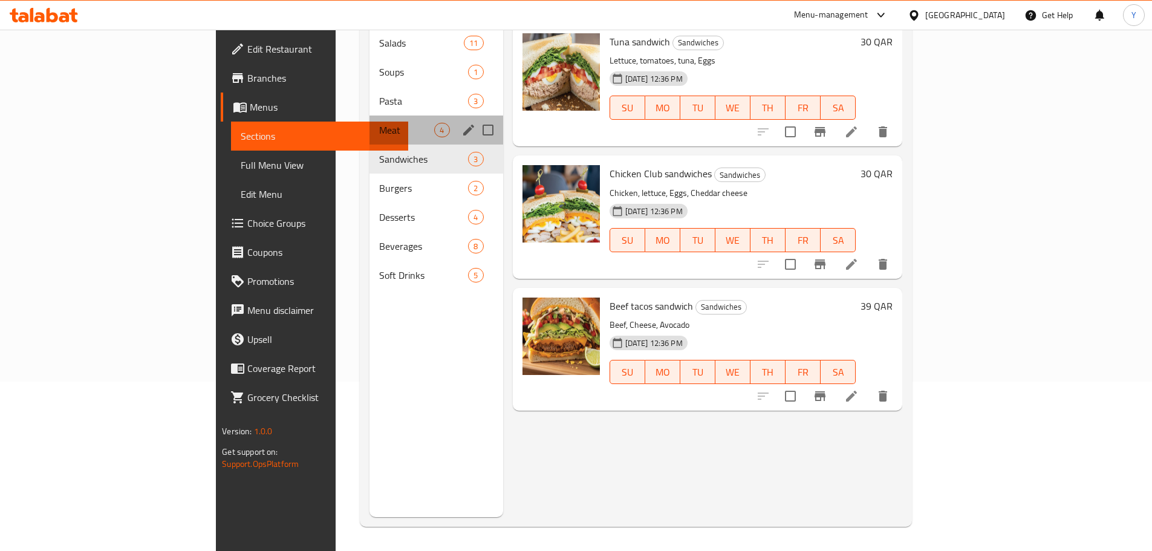
click at [369, 115] on div "Meat 4" at bounding box center [435, 129] width 133 height 29
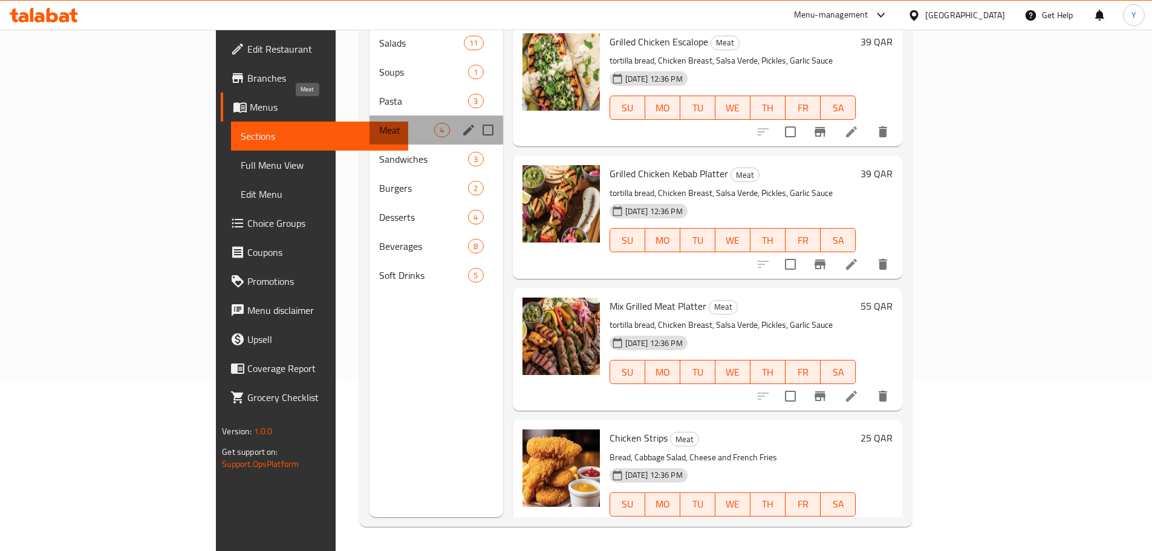
click at [379, 123] on span "Meat" at bounding box center [406, 130] width 55 height 15
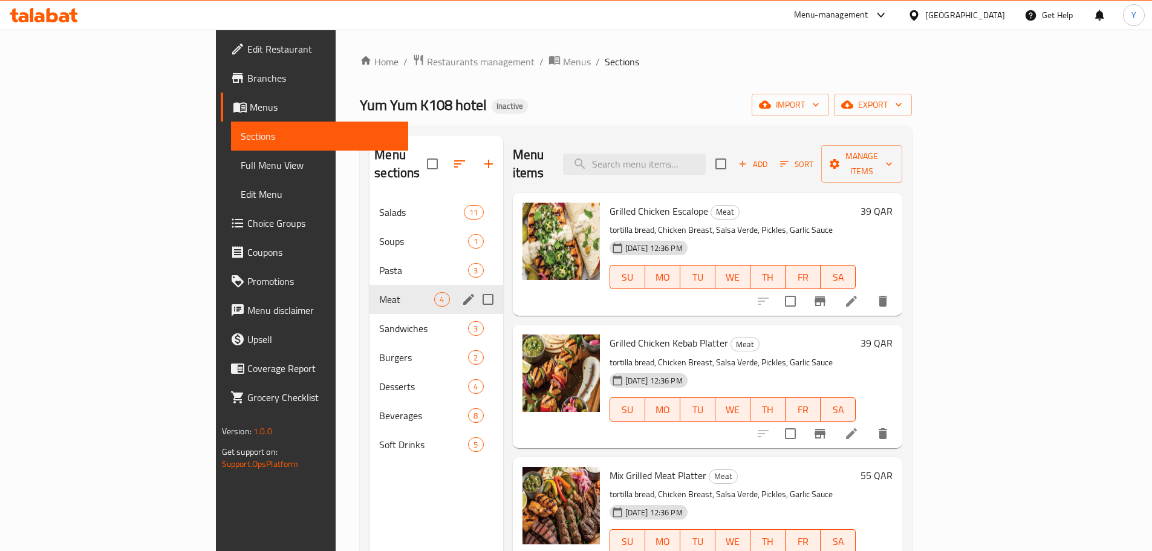
click at [461, 292] on icon "edit" at bounding box center [468, 299] width 15 height 15
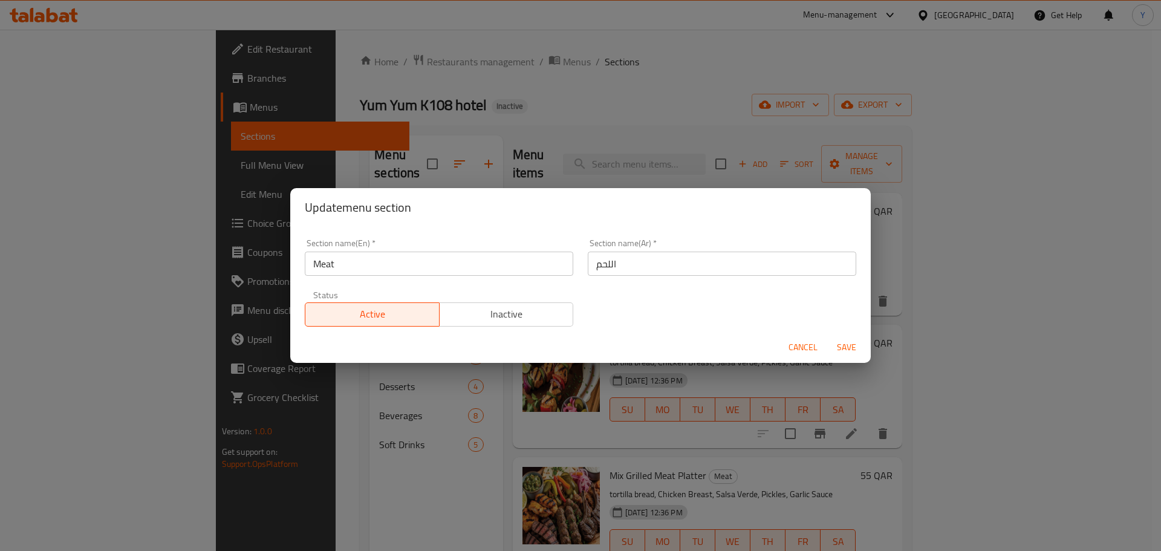
click at [464, 270] on input "Meat" at bounding box center [439, 263] width 268 height 24
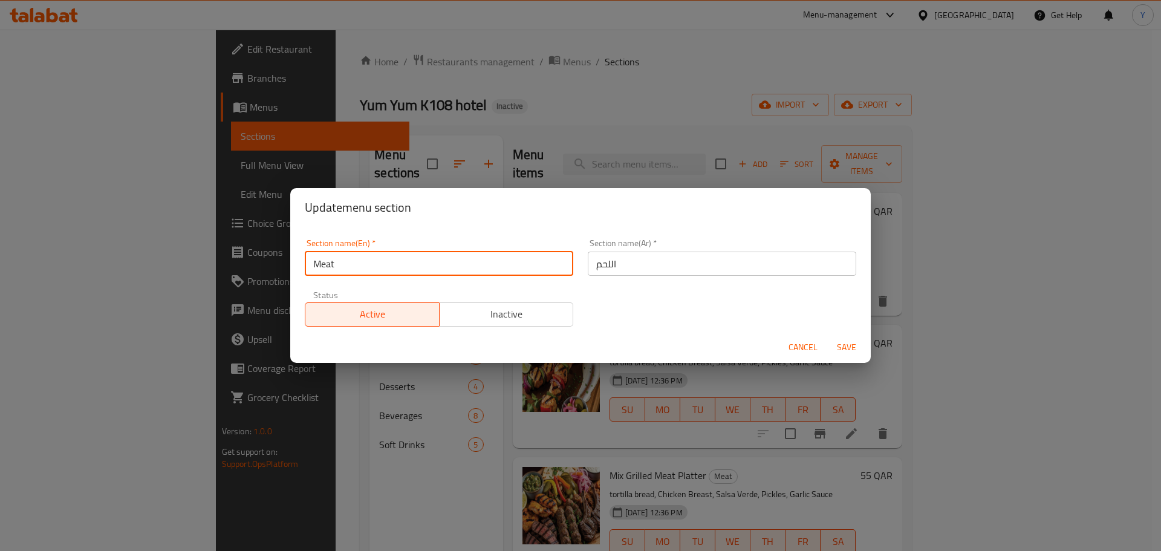
click at [823, 114] on div "Update menu section Section name(En)   * Meat Section name(En) * Section name(A…" at bounding box center [580, 275] width 1161 height 551
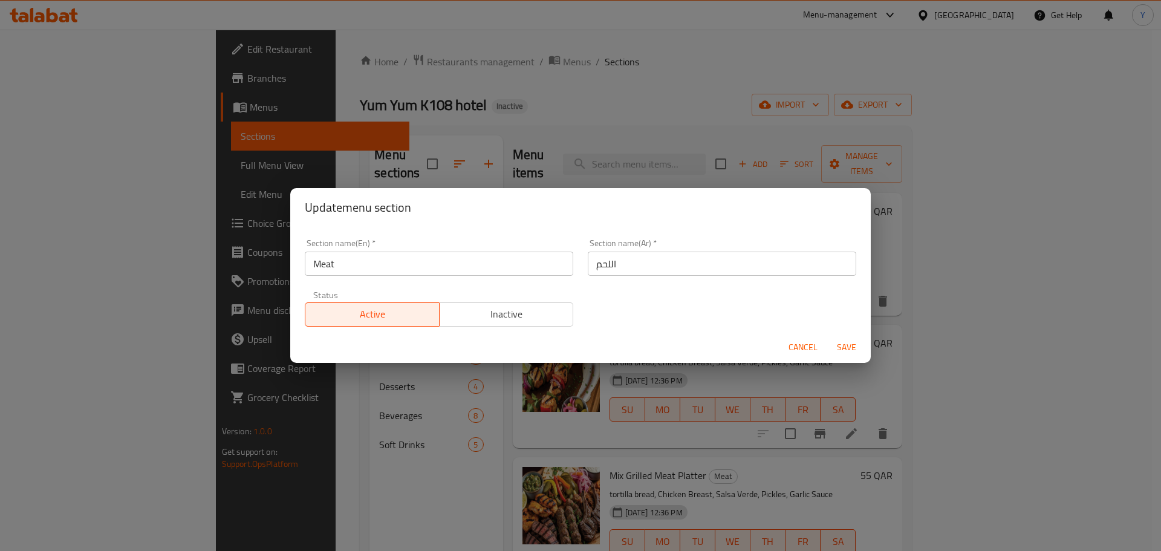
click at [808, 345] on span "Cancel" at bounding box center [802, 347] width 29 height 15
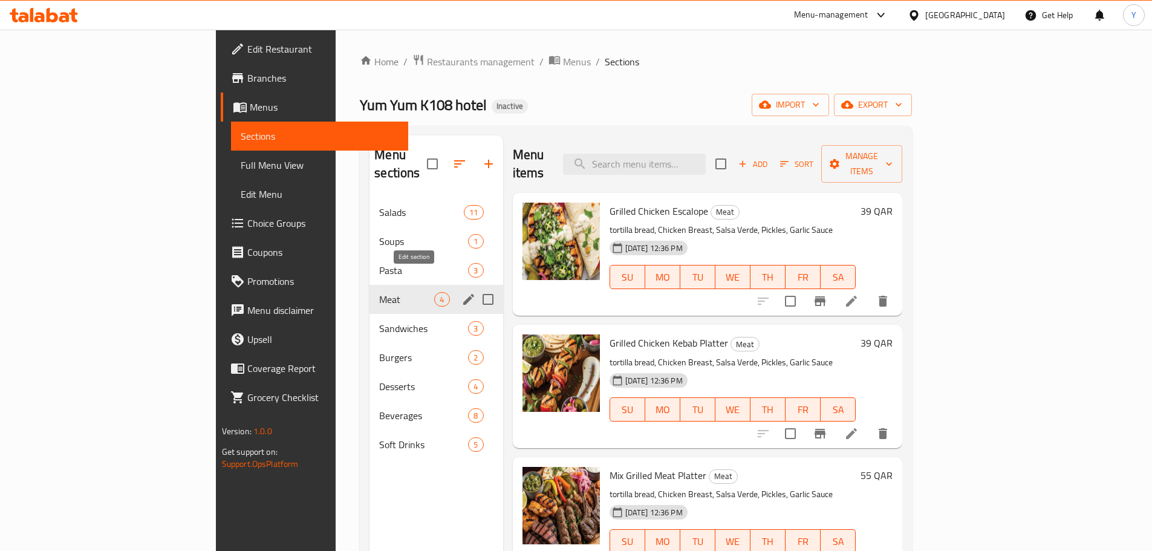
click at [463, 294] on icon "edit" at bounding box center [468, 299] width 11 height 11
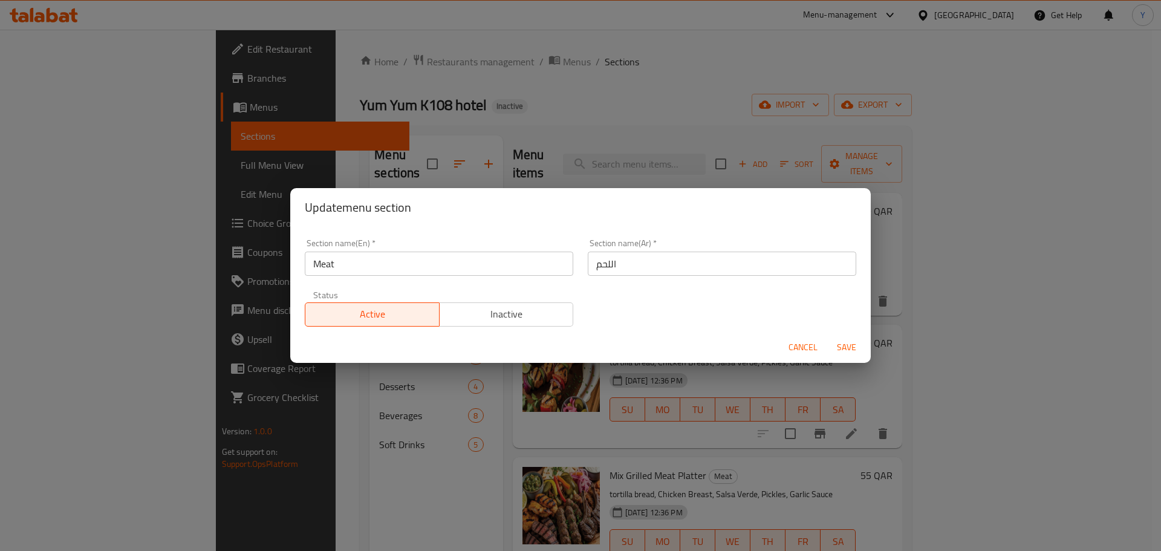
click at [375, 261] on input "Meat" at bounding box center [439, 263] width 268 height 24
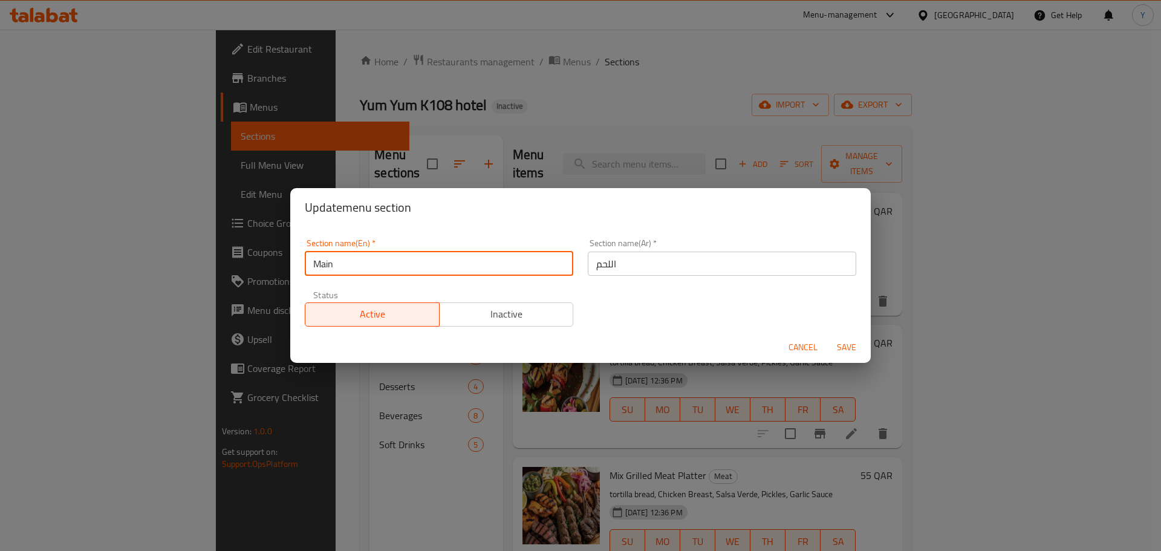
type input "Main"
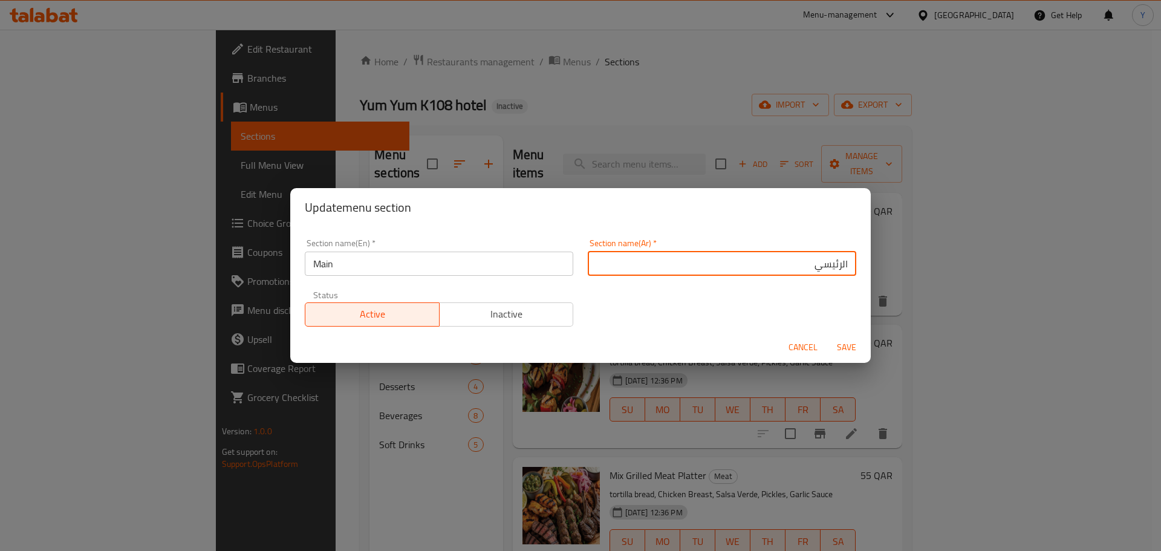
type input "الرئيسي"
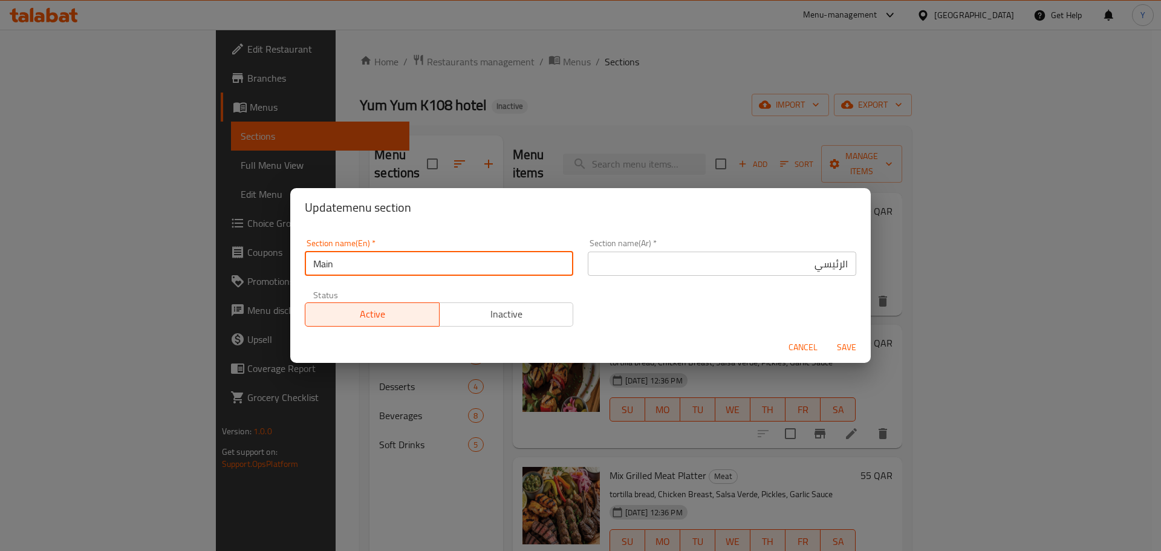
click at [398, 261] on input "Main" at bounding box center [439, 263] width 268 height 24
type input "Main Dish"
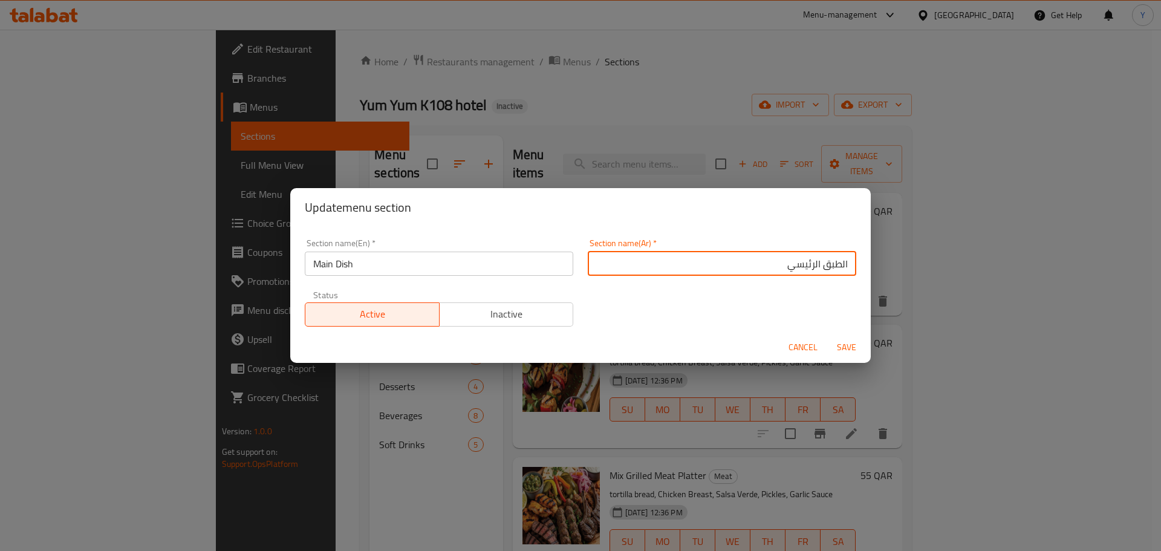
type input "الطبق الرئيسي"
click at [827, 336] on button "Save" at bounding box center [846, 347] width 39 height 22
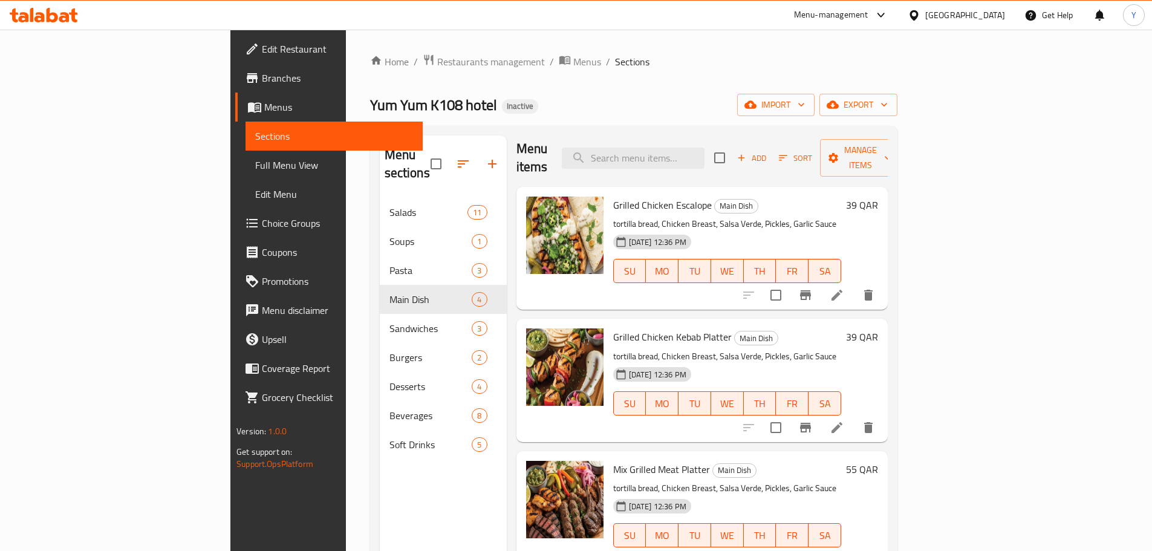
scroll to position [8, 0]
click at [617, 458] on span "Mix Grilled Meat Platter" at bounding box center [661, 467] width 97 height 18
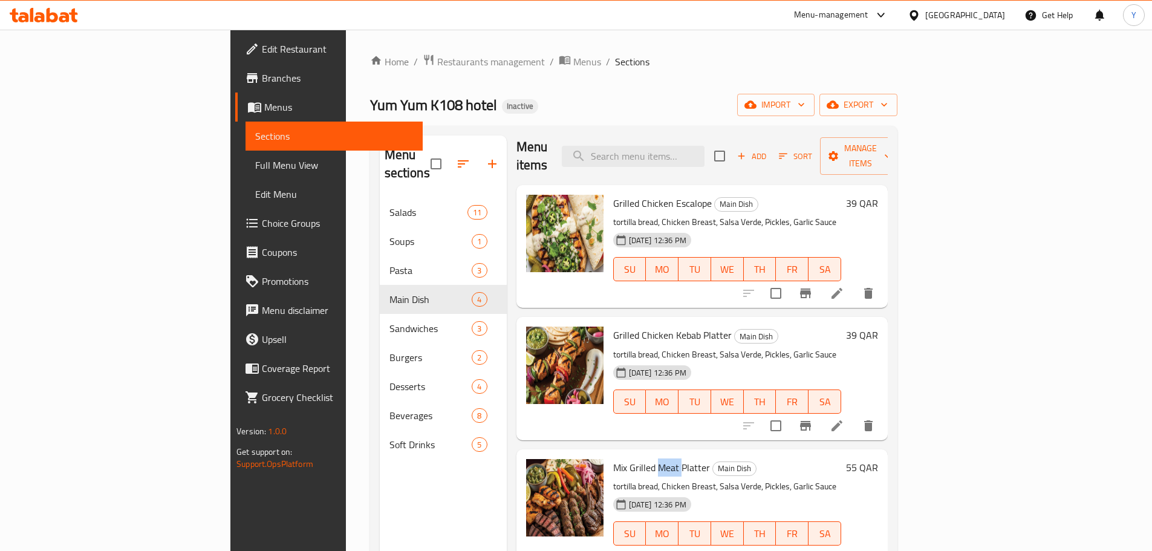
click at [617, 458] on span "Mix Grilled Meat Platter" at bounding box center [661, 467] width 97 height 18
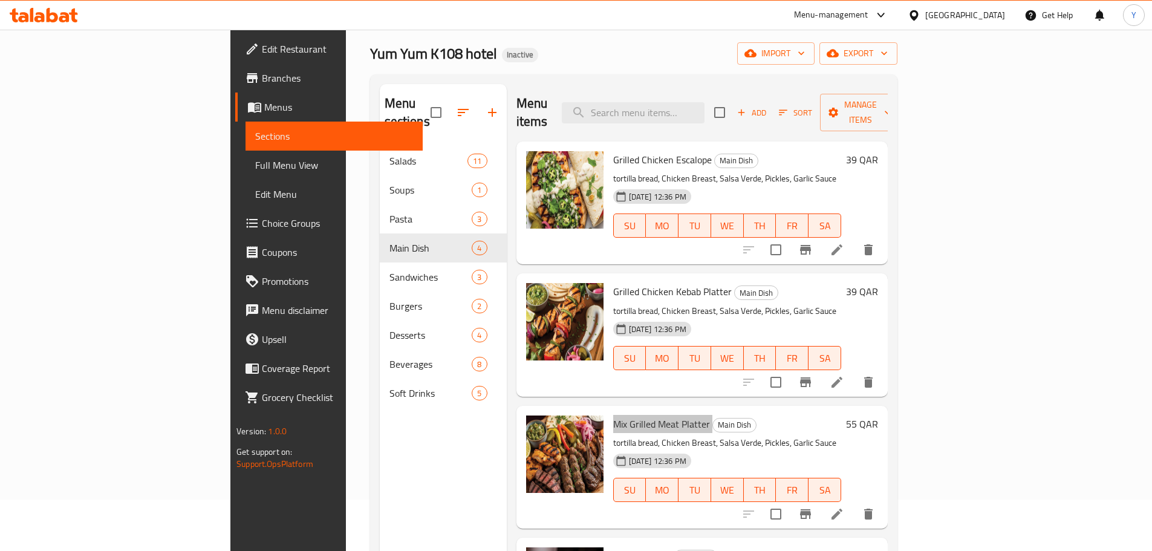
scroll to position [48, 0]
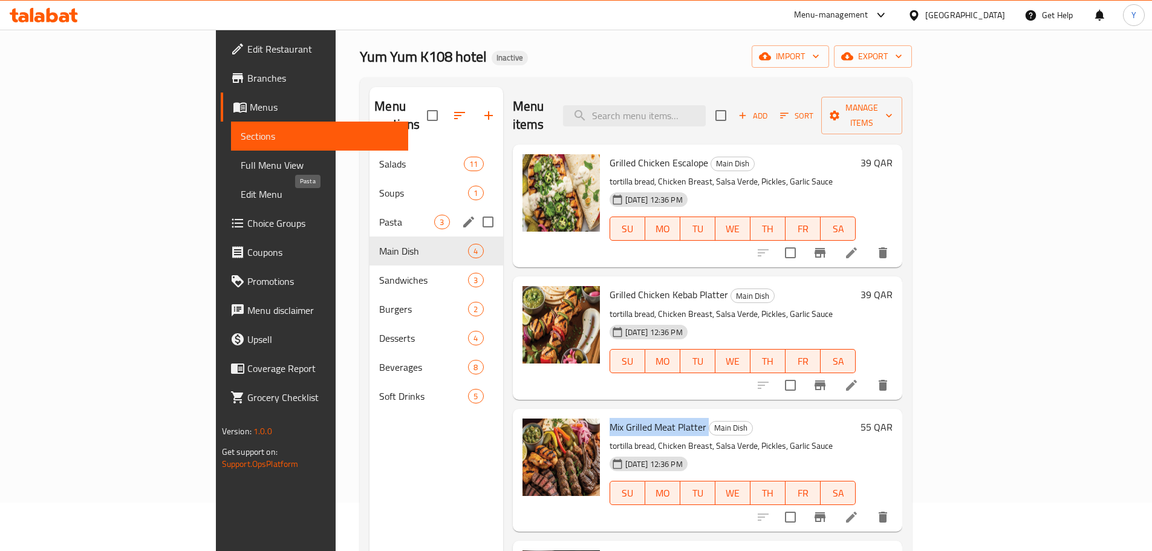
click at [379, 215] on span "Pasta" at bounding box center [406, 222] width 55 height 15
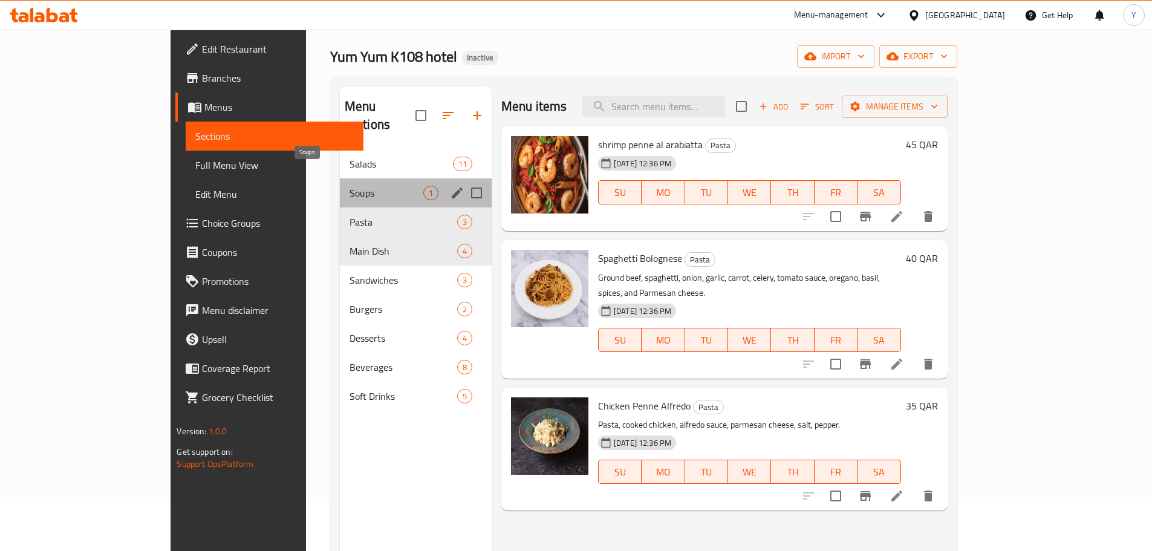
click at [349, 186] on span "Soups" at bounding box center [386, 193] width 74 height 15
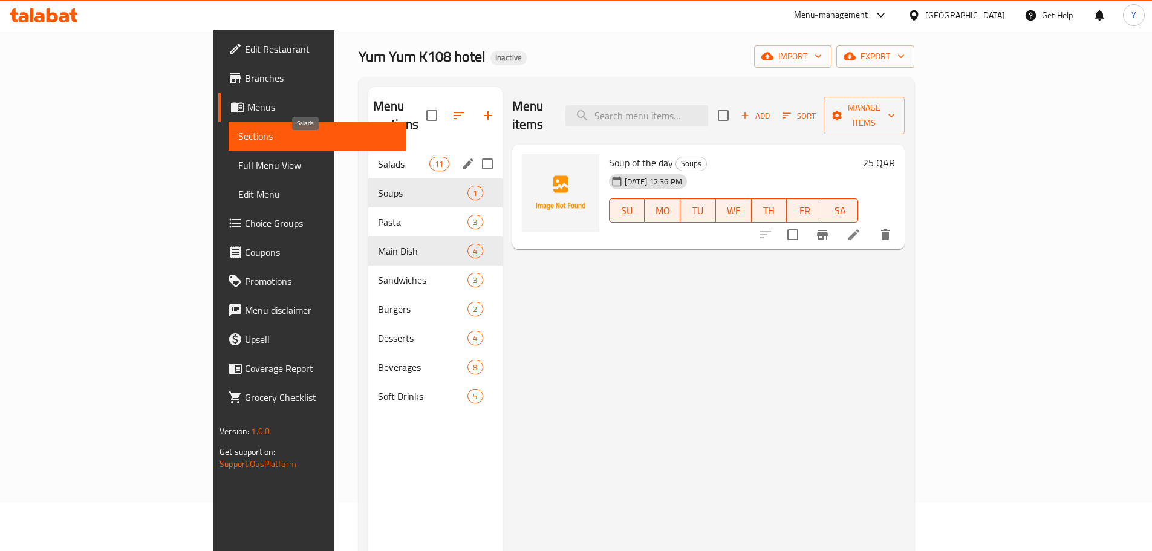
click at [378, 157] on span "Salads" at bounding box center [403, 164] width 51 height 15
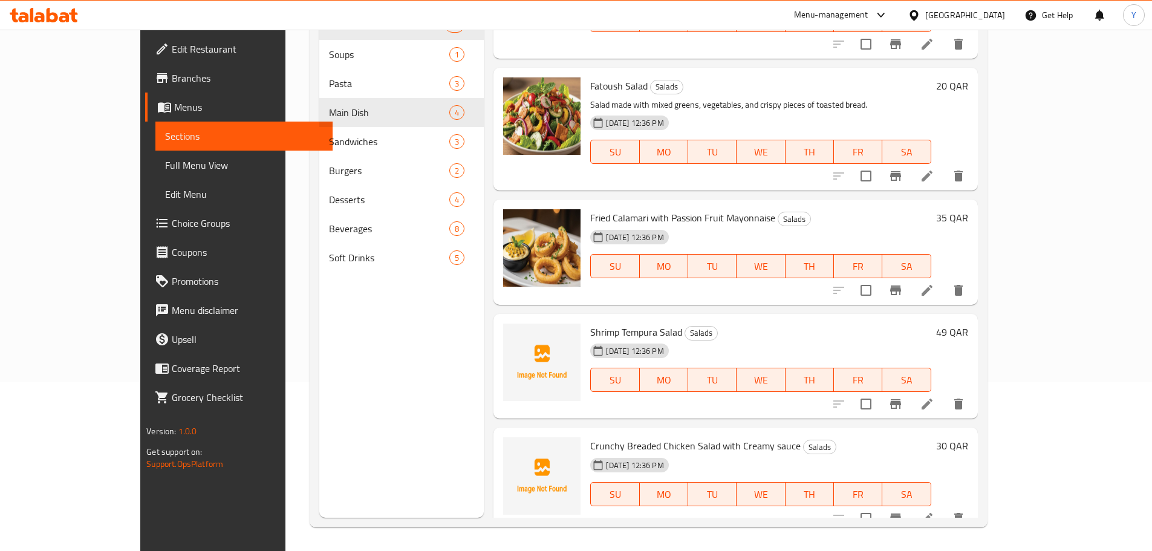
scroll to position [169, 0]
click at [365, 461] on div "Menu sections Salads 11 Soups 1 Pasta 3 Main Dish 4 Sandwiches 3 Burgers 2 Dess…" at bounding box center [401, 241] width 164 height 551
click at [934, 510] on icon at bounding box center [927, 517] width 15 height 15
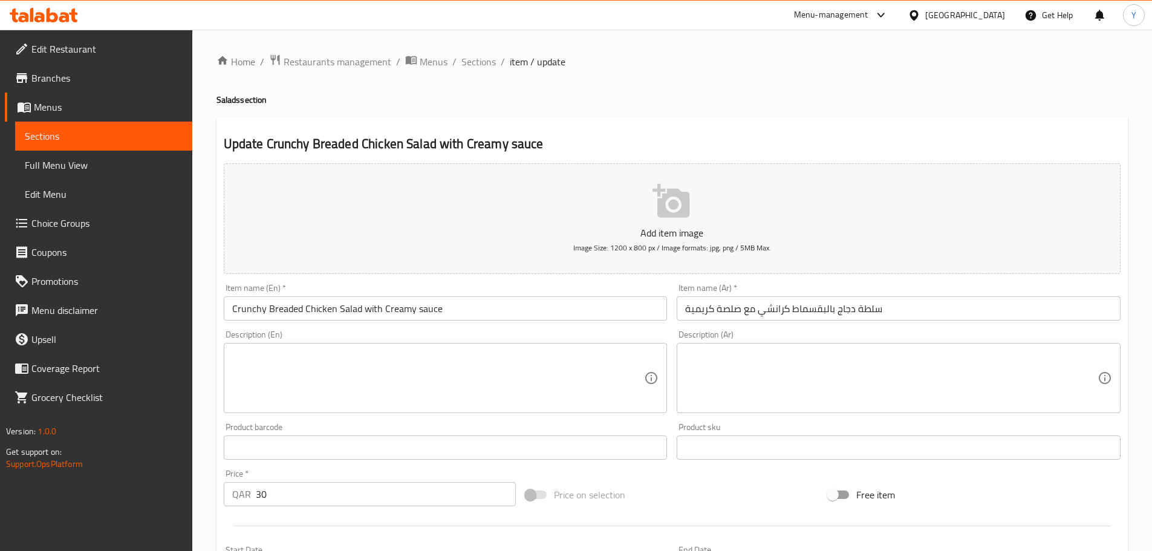
drag, startPoint x: 360, startPoint y: 310, endPoint x: 721, endPoint y: 316, distance: 360.4
click at [716, 316] on div "Add item image Image Size: 1200 x 800 px / Image formats: jpg, png / 5MB Max. I…" at bounding box center [672, 418] width 906 height 521
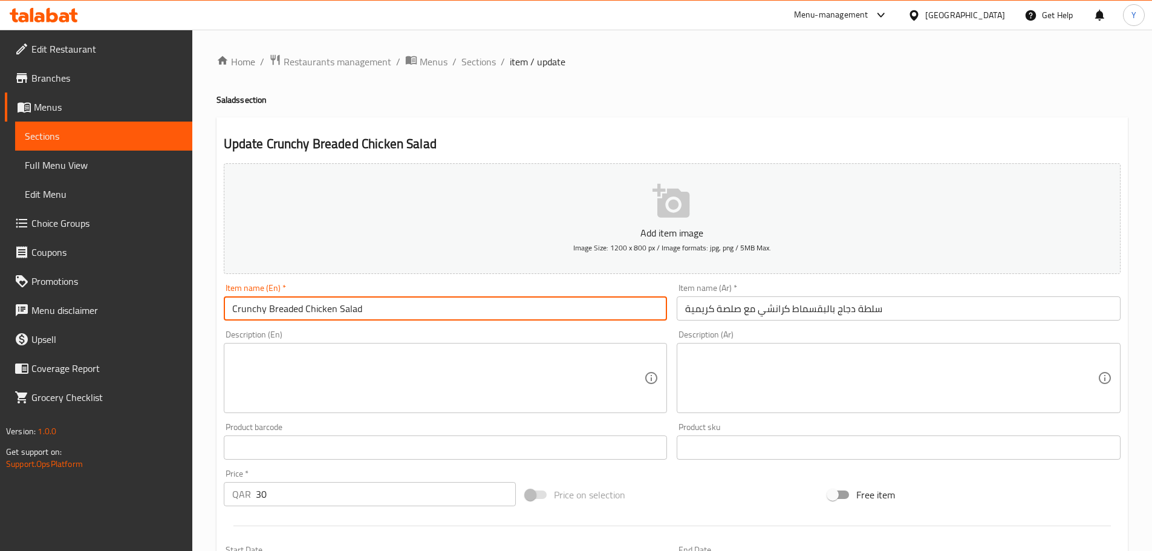
type input "Crunchy Breaded Chicken Salad"
click at [476, 362] on textarea at bounding box center [438, 377] width 412 height 57
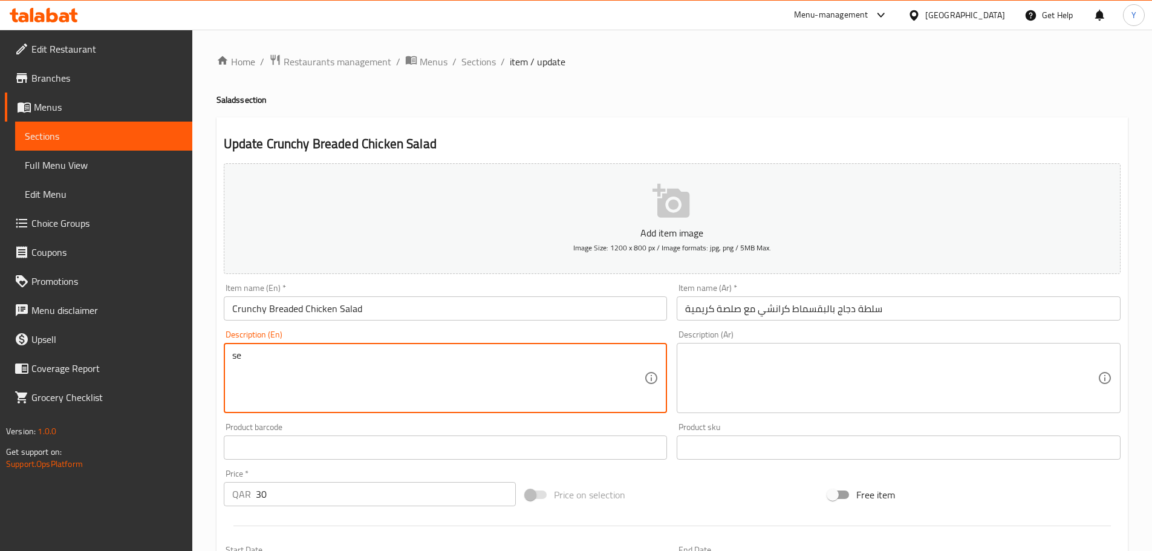
type textarea "s"
paste textarea "with Creamy sauce"
type textarea "Served with Creamy sauce"
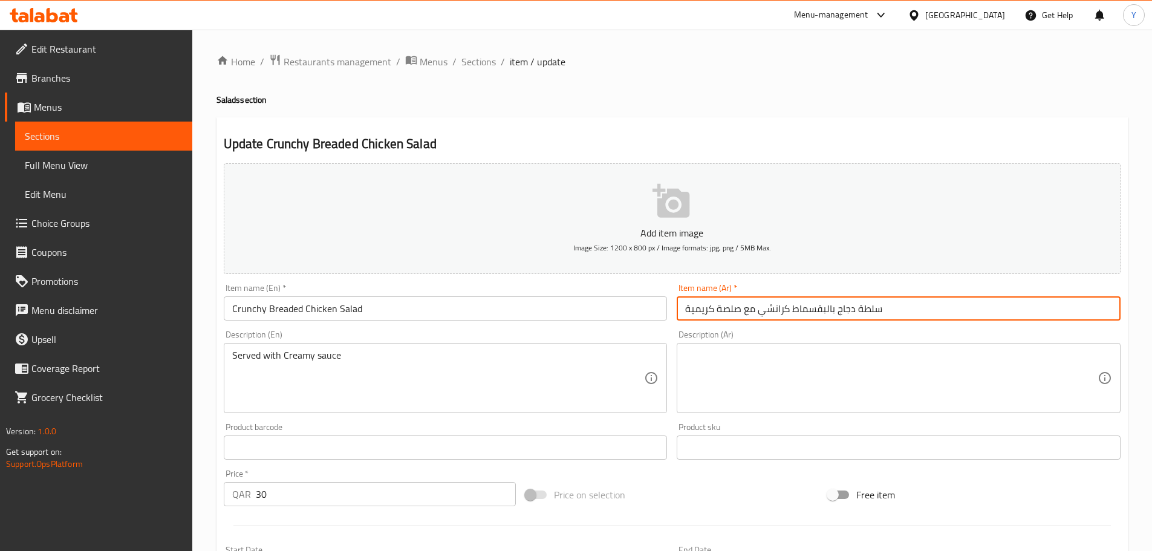
drag, startPoint x: 755, startPoint y: 310, endPoint x: 629, endPoint y: 306, distance: 125.8
click at [629, 306] on div "Add item image Image Size: 1200 x 800 px / Image formats: jpg, png / 5MB Max. I…" at bounding box center [672, 418] width 906 height 521
type input "سلطة دجاج بالبقسماط كرانشي"
drag, startPoint x: 924, startPoint y: 382, endPoint x: 944, endPoint y: 389, distance: 21.2
click at [924, 382] on textarea at bounding box center [891, 377] width 412 height 57
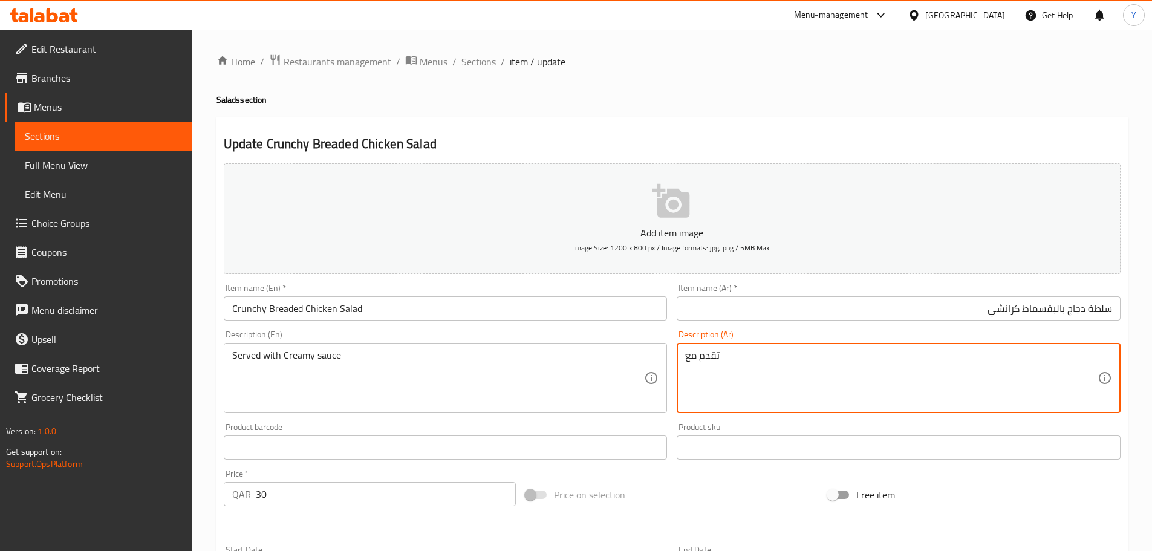
paste textarea "مع صلصة كريمية"
type textarea "تقدم مع مع صلصة كريمية"
click at [842, 114] on div "Home / Restaurants management / Menus / Sections / item / update Salads section…" at bounding box center [671, 442] width 911 height 776
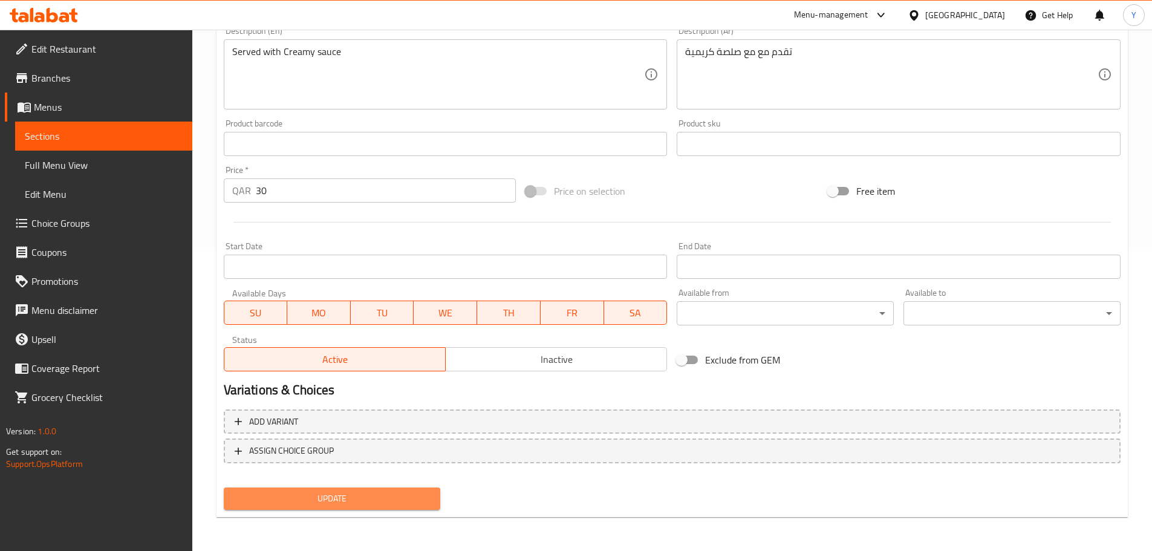
click at [352, 498] on span "Update" at bounding box center [332, 498] width 198 height 15
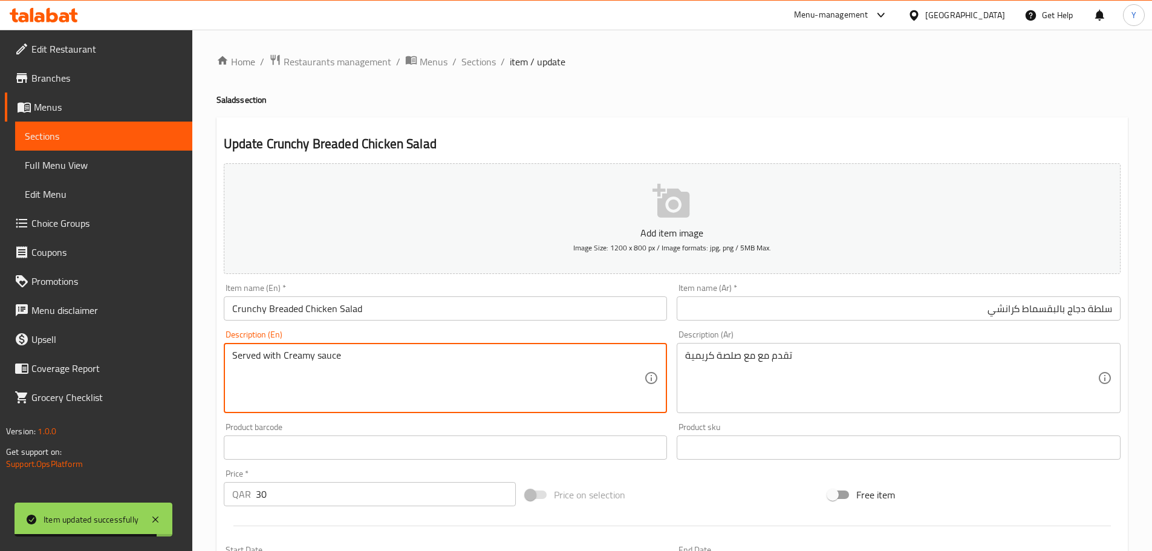
click at [274, 355] on textarea "Served with Creamy sauce" at bounding box center [438, 377] width 412 height 57
drag, startPoint x: 274, startPoint y: 355, endPoint x: 587, endPoint y: 358, distance: 313.2
click at [578, 356] on textarea "Served with Creamy sauce" at bounding box center [438, 377] width 412 height 57
click at [484, 62] on span "Sections" at bounding box center [478, 61] width 34 height 15
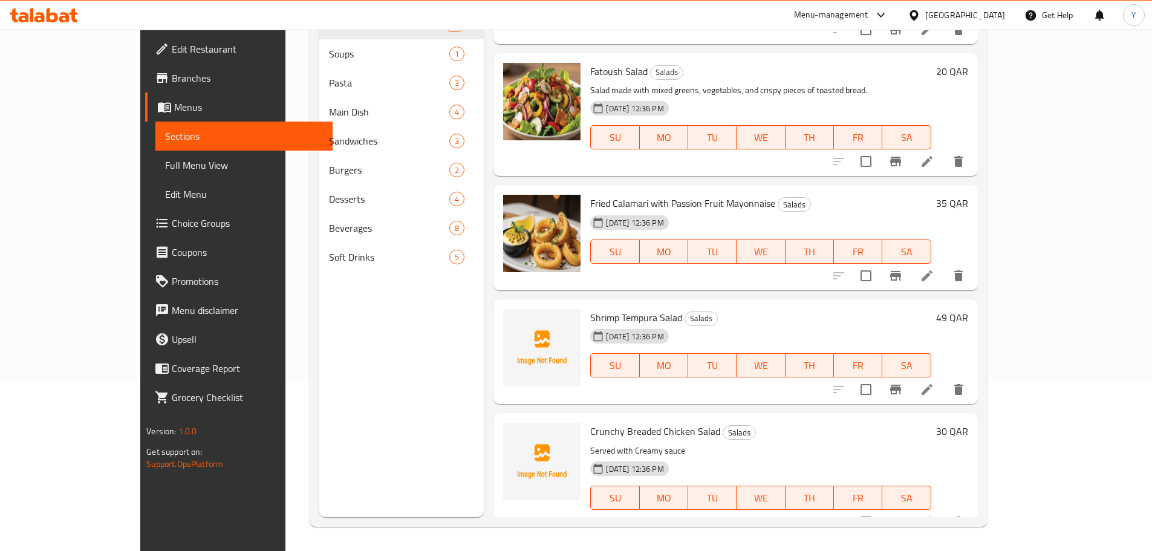
scroll to position [806, 0]
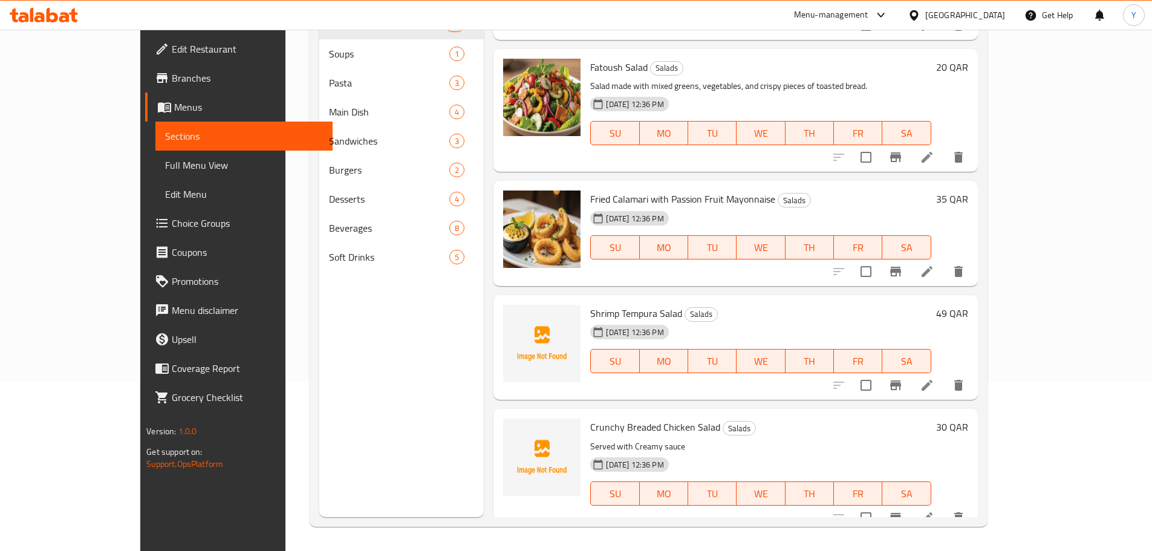
click at [605, 418] on span "Crunchy Breaded Chicken Salad" at bounding box center [655, 427] width 130 height 18
click at [606, 439] on p "Served with Creamy sauce" at bounding box center [760, 446] width 340 height 15
click at [590, 439] on p "Served with Creamy sauce" at bounding box center [760, 446] width 340 height 15
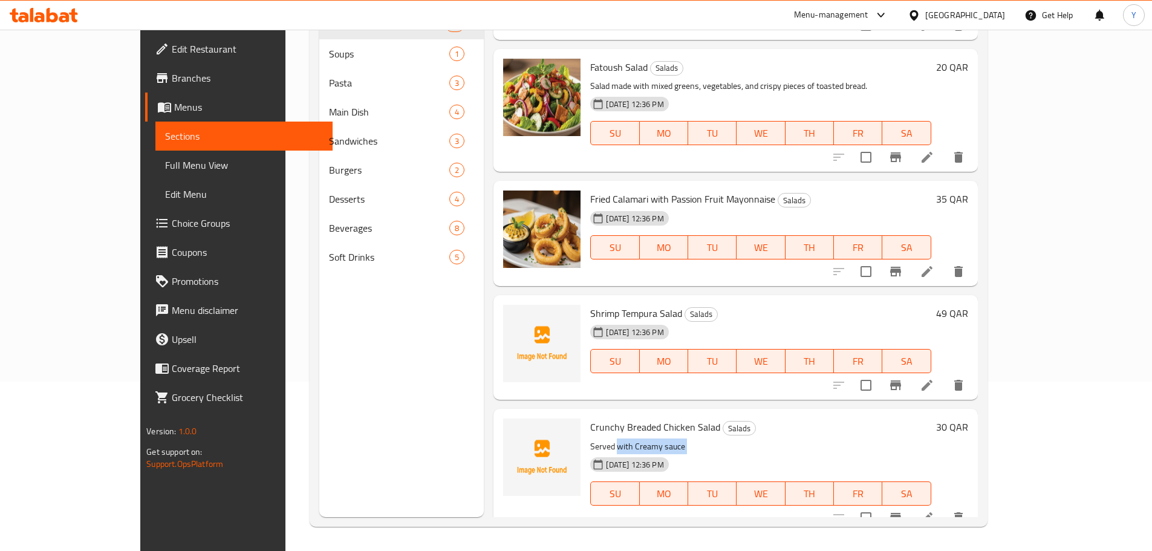
drag, startPoint x: 590, startPoint y: 432, endPoint x: 716, endPoint y: 423, distance: 126.0
click at [716, 423] on div "Crunchy Breaded Chicken Salad Salads Served with Creamy sauce 05-10-2025 12:36 …" at bounding box center [760, 470] width 350 height 113
click at [319, 350] on div "Menu sections Salads 11 Soups 1 Pasta 3 Main Dish 4 Sandwiches 3 Burgers 2 Dess…" at bounding box center [401, 241] width 164 height 551
click at [319, 271] on nav "Salads 11 Soups 1 Pasta 3 Main Dish 4 Sandwiches 3 Burgers 2 Desserts 4 Beverag…" at bounding box center [401, 140] width 164 height 271
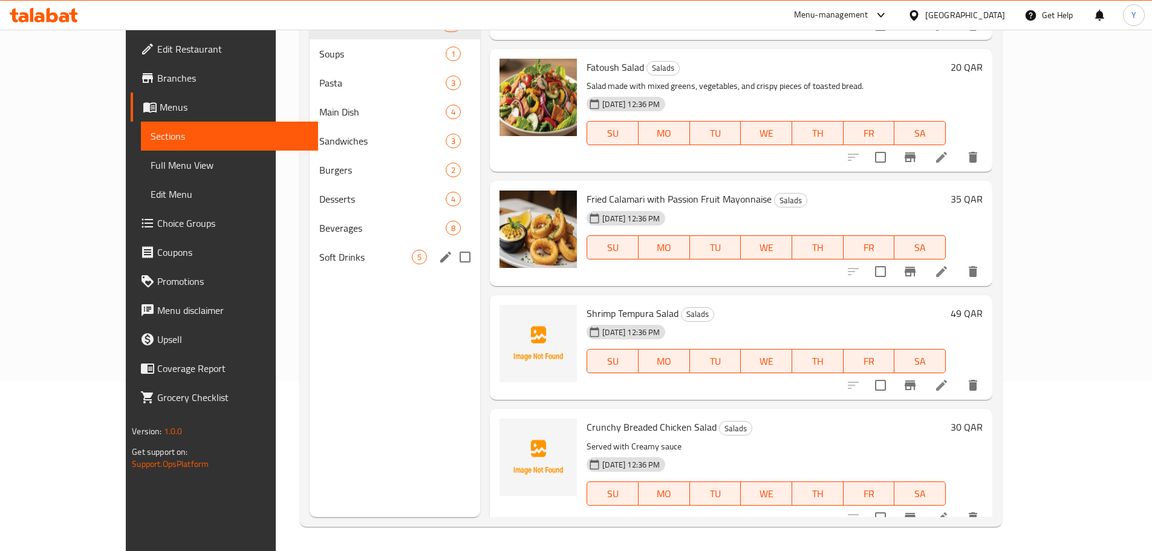
click at [310, 265] on div "Soft Drinks 5" at bounding box center [395, 256] width 170 height 29
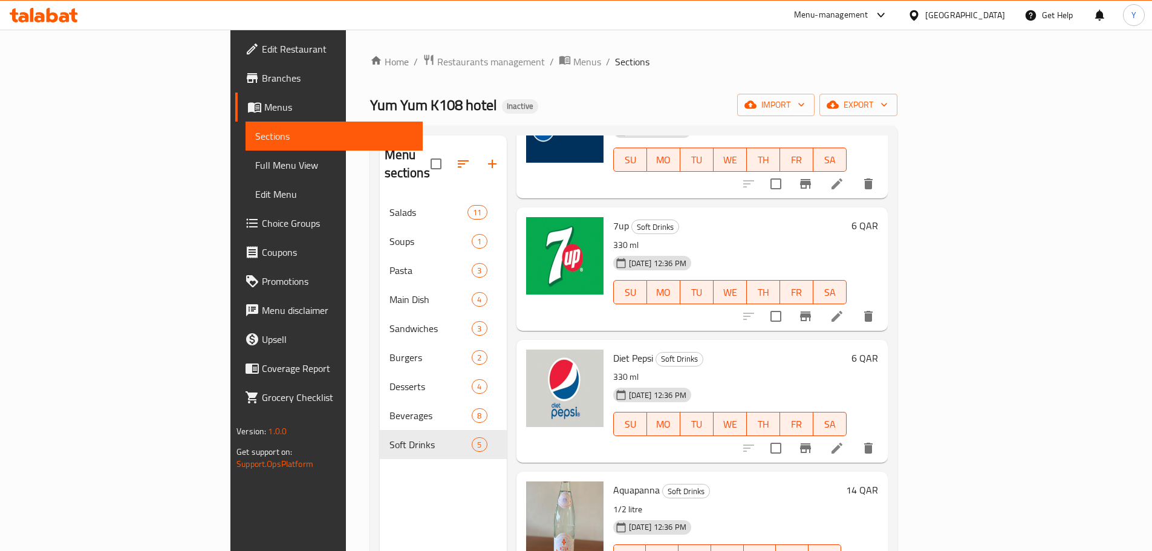
scroll to position [121, 0]
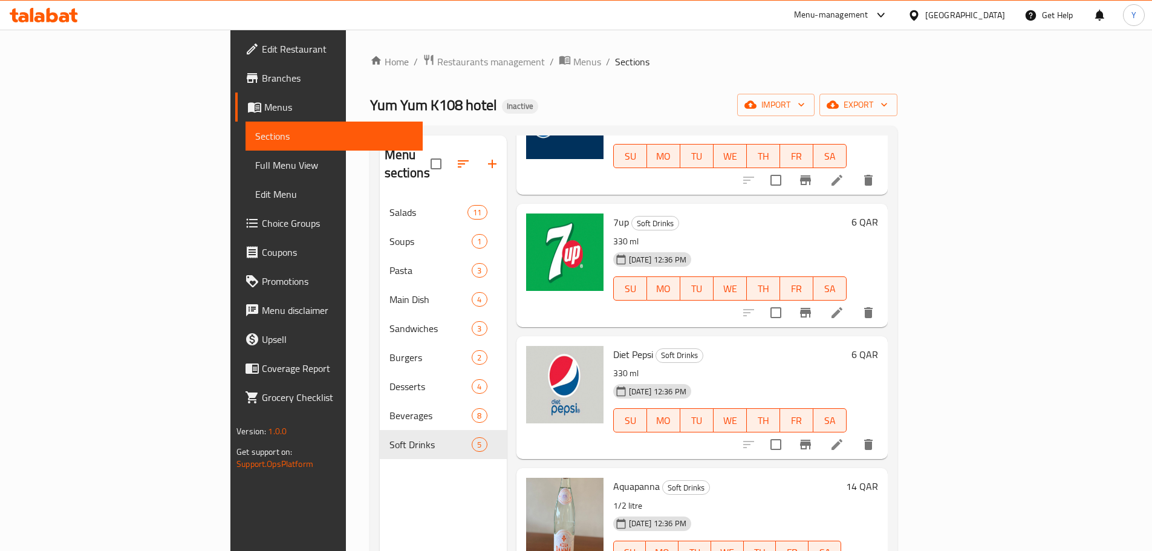
click at [507, 457] on div "Menu items Add Sort Manage items Pepsi Soft Drinks 330 ml 05-10-2025 12:36 PM S…" at bounding box center [697, 410] width 381 height 551
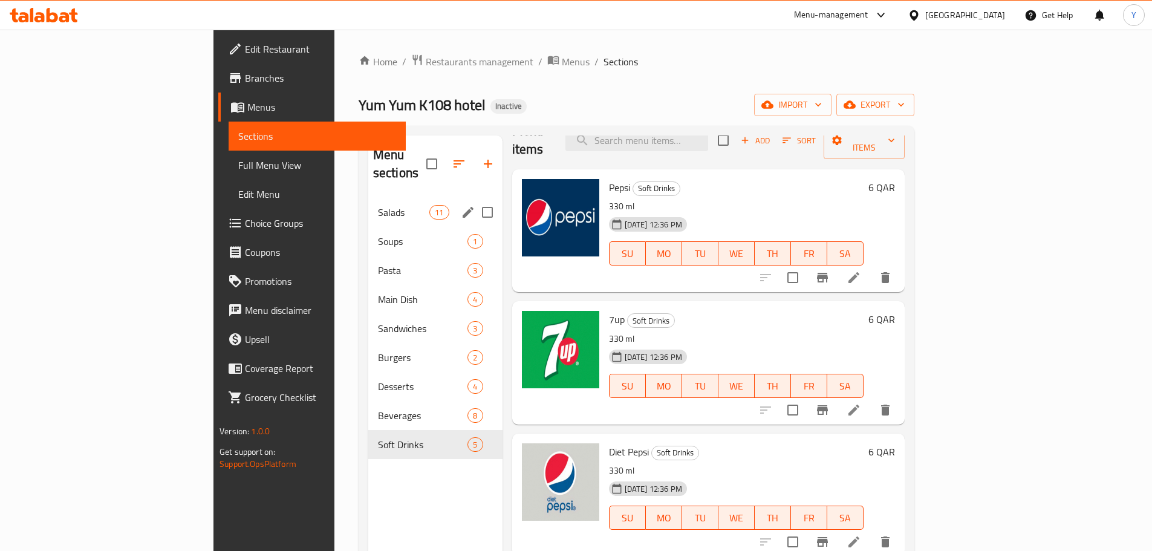
scroll to position [0, 0]
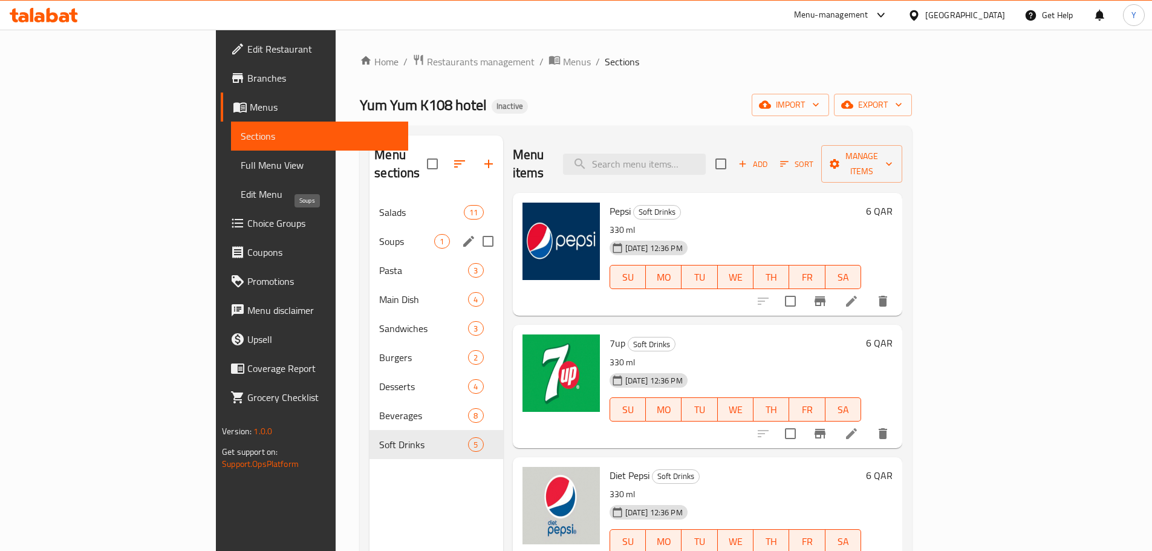
click at [369, 202] on div "Salads 11" at bounding box center [435, 212] width 133 height 29
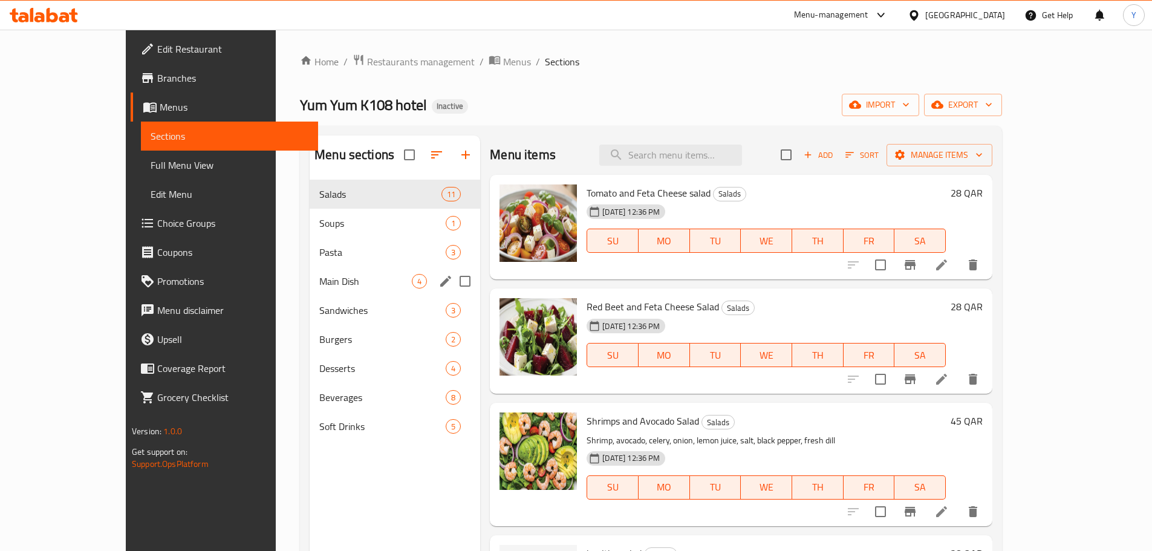
click at [319, 276] on span "Main Dish" at bounding box center [365, 281] width 92 height 15
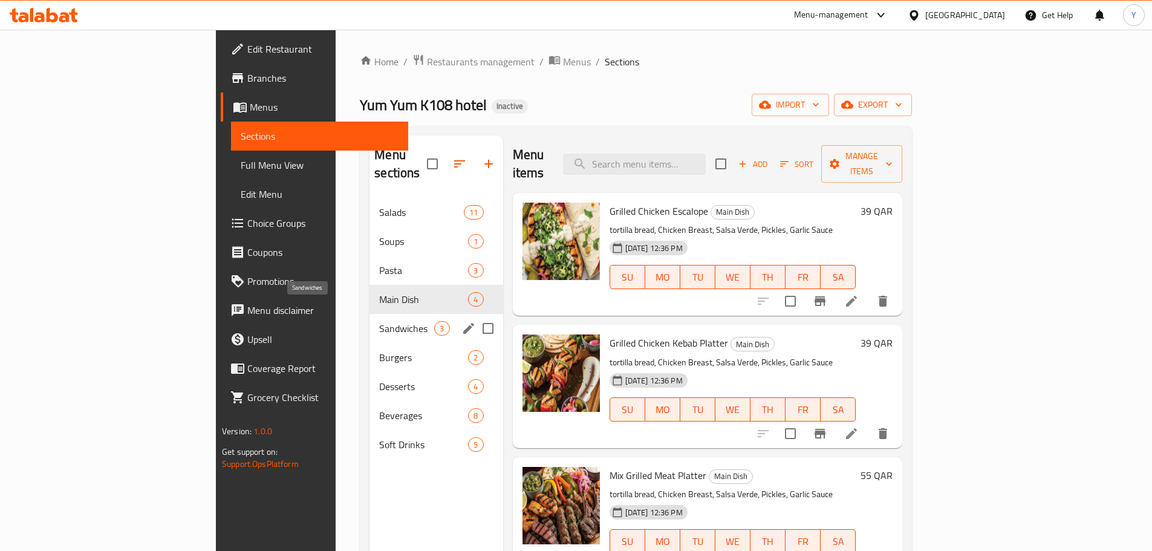
click at [379, 321] on span "Sandwiches" at bounding box center [406, 328] width 55 height 15
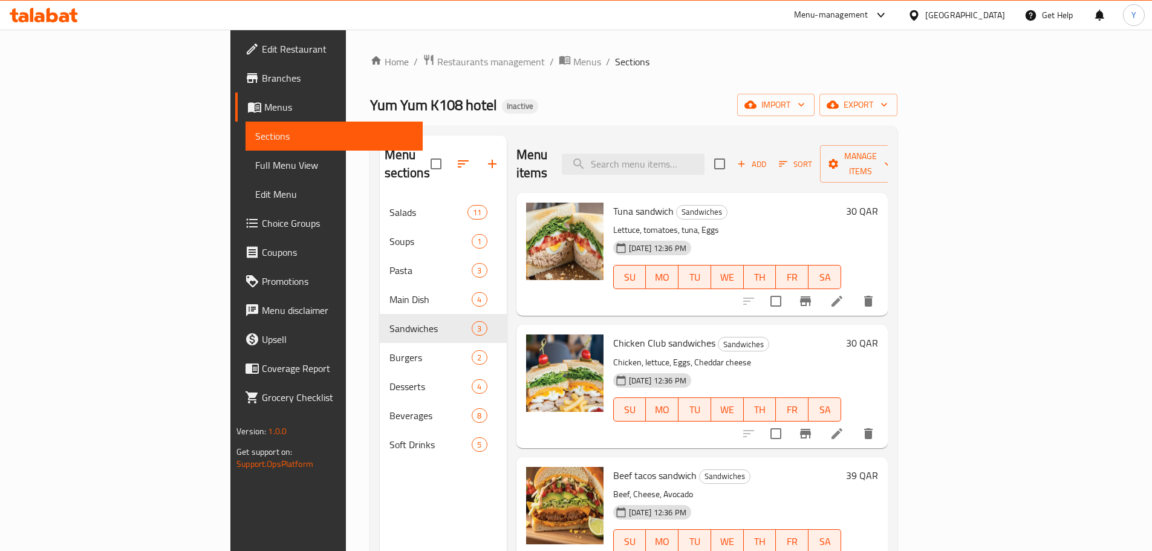
click at [660, 97] on div "Yum Yum K108 hotel Inactive import export" at bounding box center [633, 105] width 527 height 22
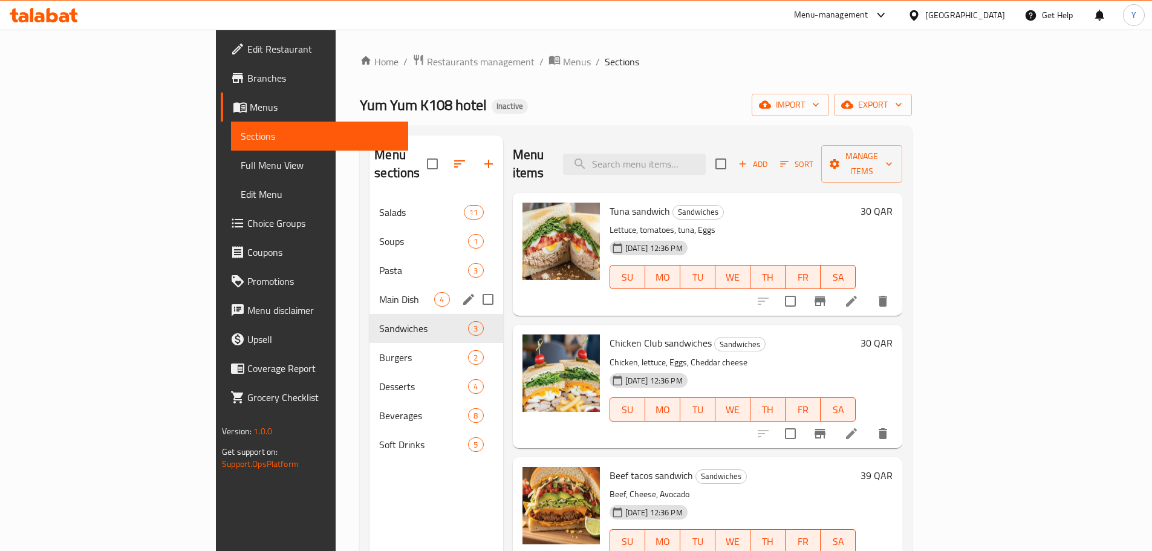
click at [369, 285] on div "Main Dish 4" at bounding box center [435, 299] width 133 height 29
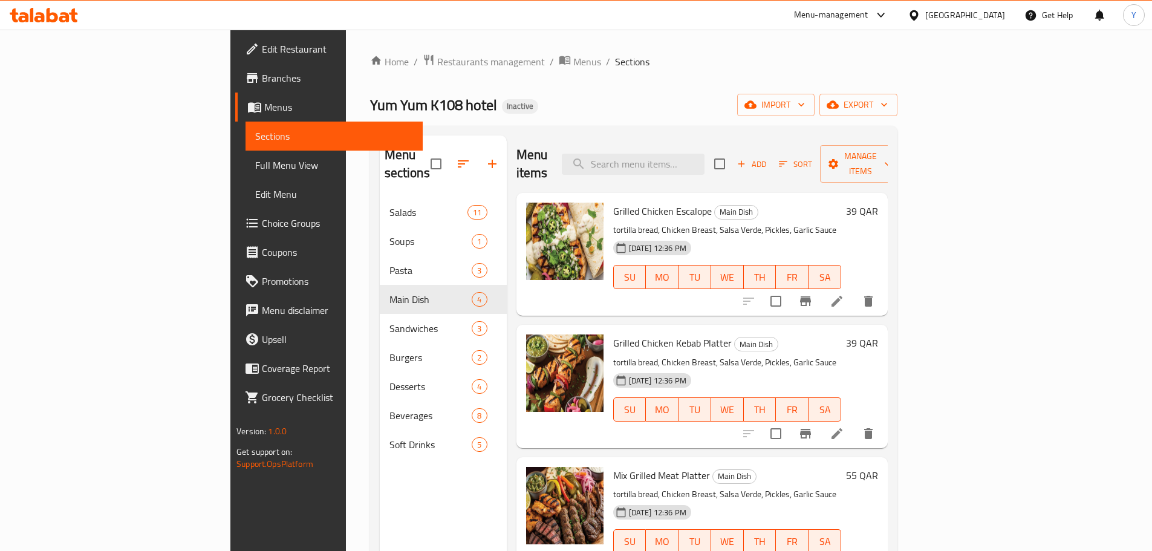
click at [719, 61] on ol "Home / Restaurants management / Menus / Sections" at bounding box center [633, 62] width 527 height 16
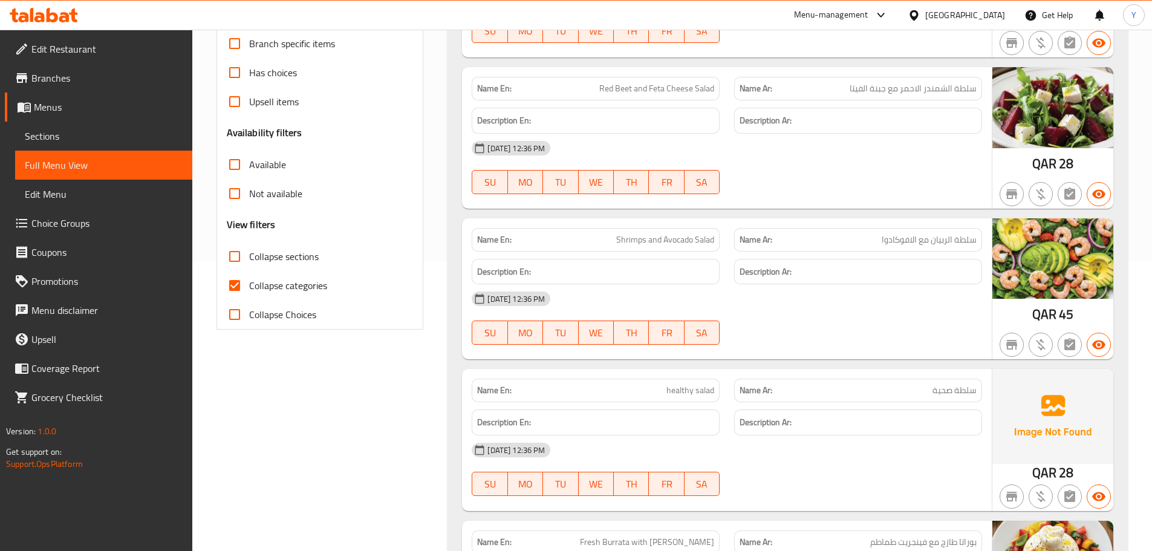
scroll to position [302, 0]
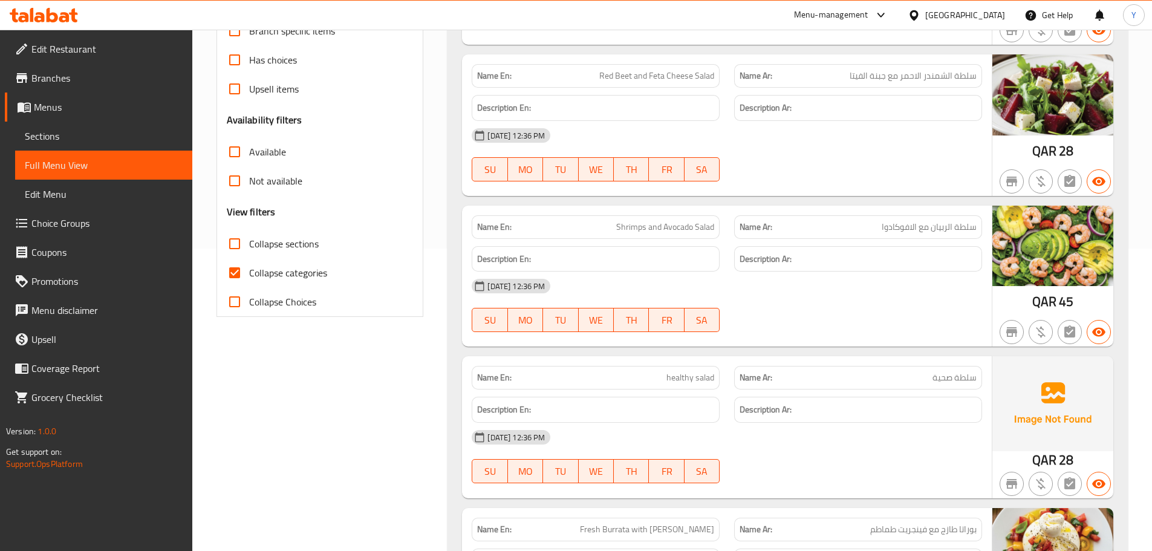
click at [271, 244] on span "Collapse sections" at bounding box center [284, 243] width 70 height 15
click at [249, 244] on input "Collapse sections" at bounding box center [234, 243] width 29 height 29
checkbox input "true"
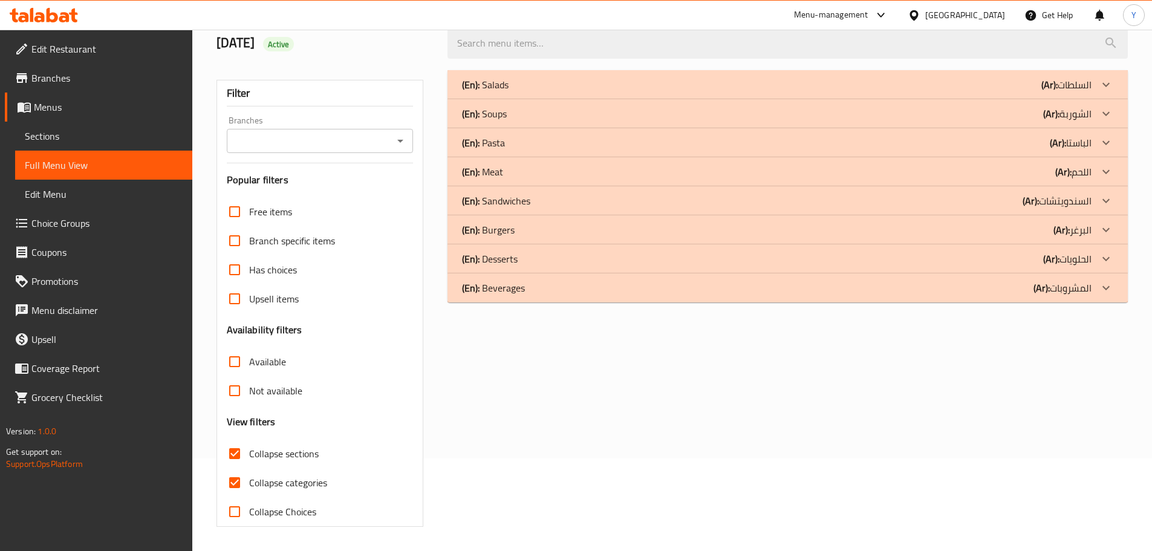
scroll to position [92, 0]
click at [1053, 175] on div "(En): Meat (Ar): اللحم" at bounding box center [776, 171] width 629 height 15
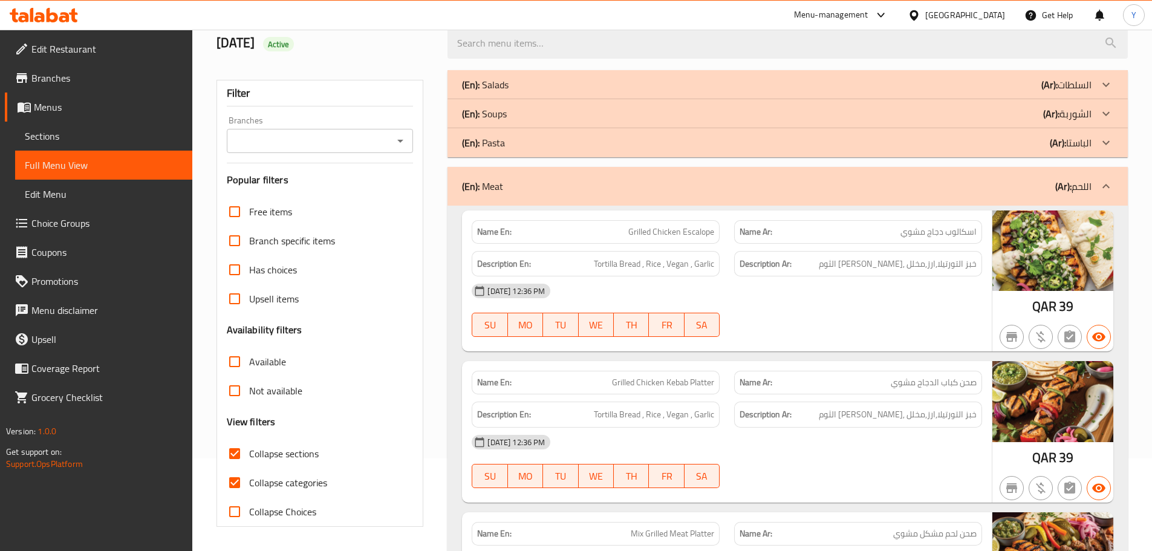
click at [687, 222] on div "Name En: Grilled Chicken Escalope" at bounding box center [596, 232] width 248 height 24
copy span "Grilled Chicken Escalope"
click at [687, 222] on div "Name En: Grilled Chicken Escalope" at bounding box center [596, 232] width 248 height 24
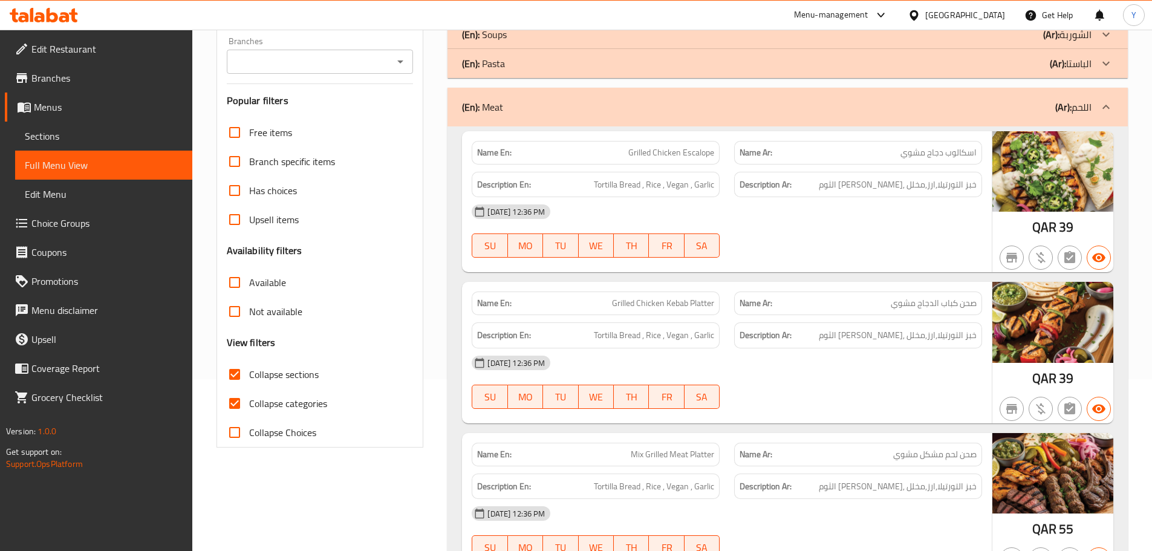
scroll to position [334, 0]
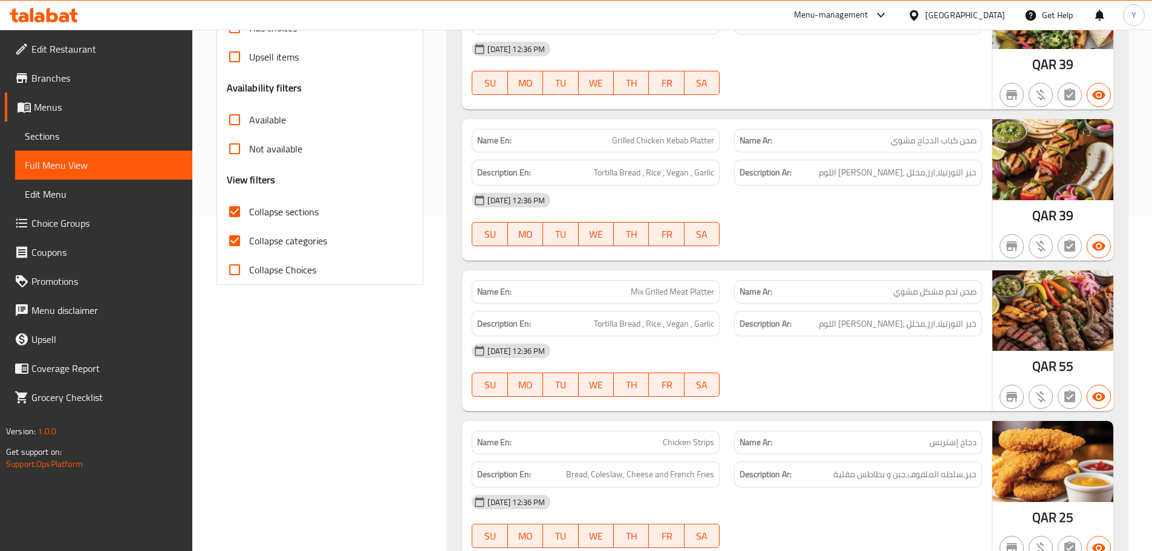
click at [675, 293] on span "Mix Grilled Meat Platter" at bounding box center [672, 291] width 83 height 13
copy span "Mix Grilled Meat Platter"
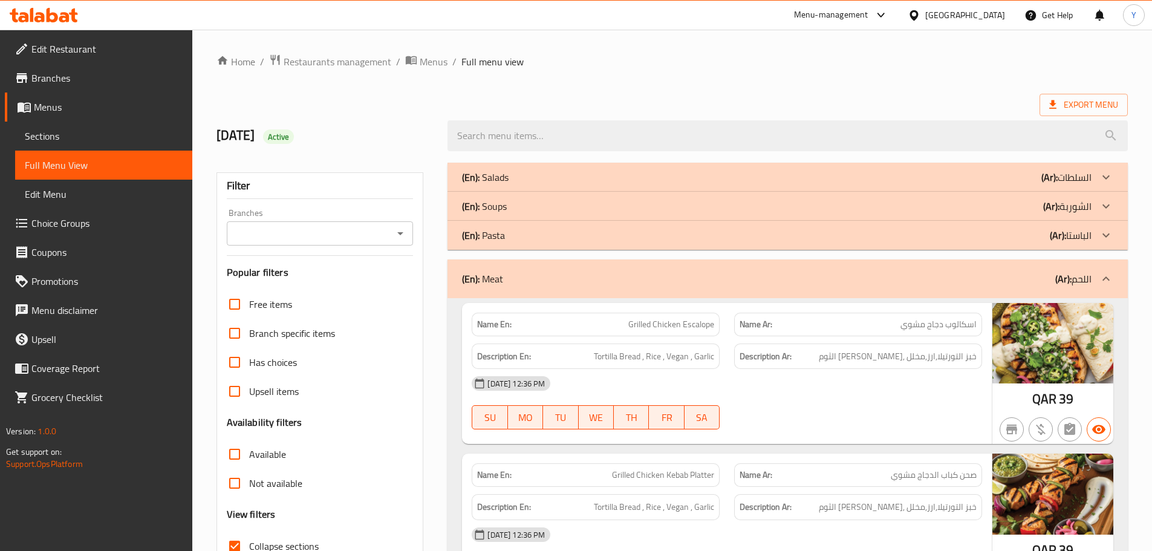
click at [864, 222] on div "(En): Pasta (Ar): الباستا" at bounding box center [787, 235] width 680 height 29
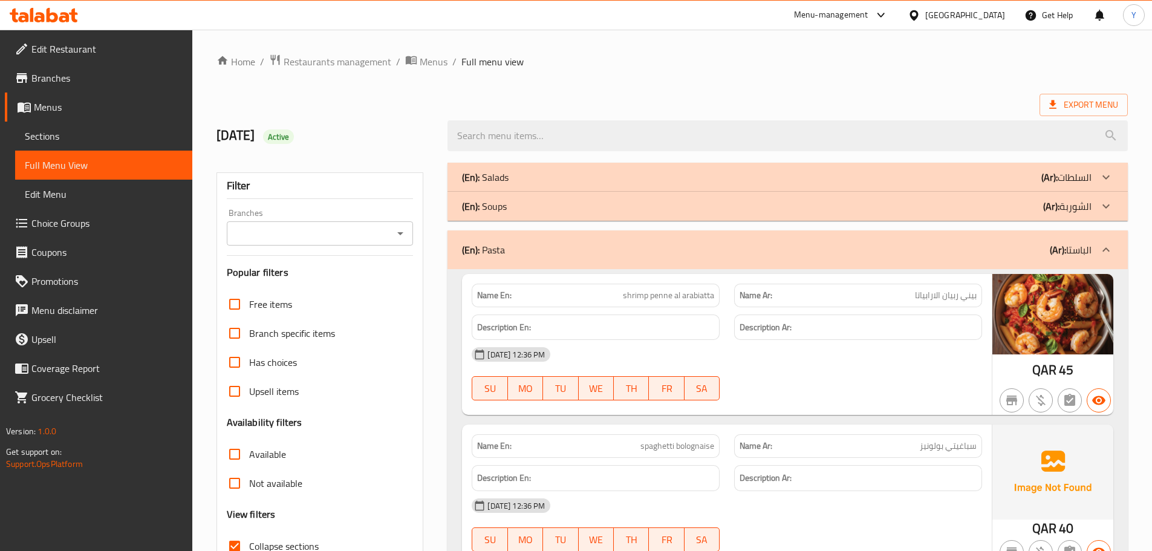
click at [696, 282] on div "Name En: shrimp penne al arabiatta" at bounding box center [595, 295] width 262 height 38
copy span "shrimp penne al arabiatta"
click at [619, 254] on div "(En): Pasta (Ar): الباستا" at bounding box center [776, 249] width 629 height 15
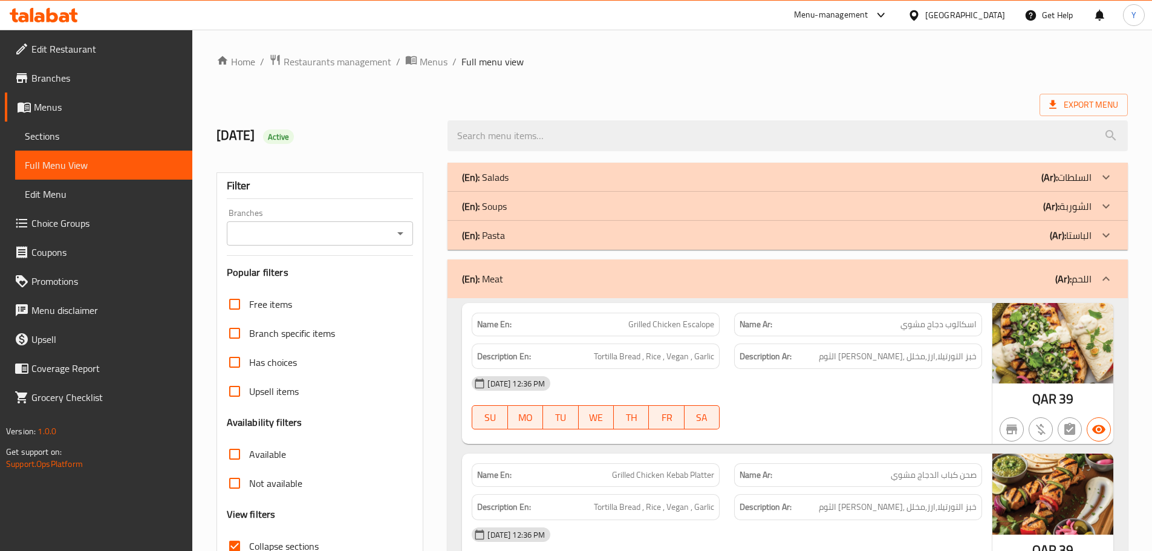
click at [586, 196] on div "(En): Soups (Ar): الشوربة" at bounding box center [787, 206] width 680 height 29
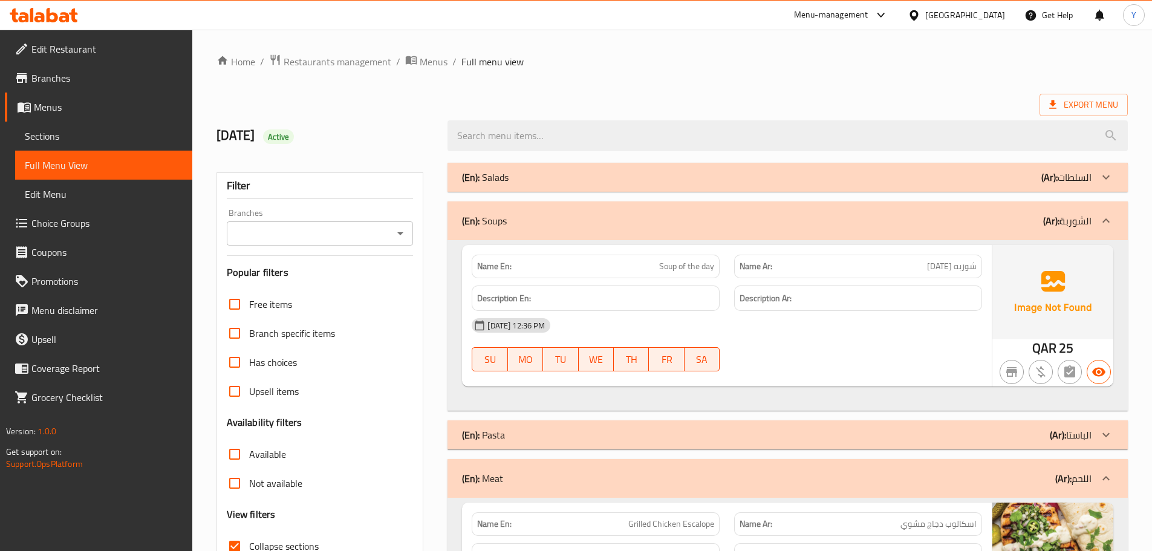
click at [584, 175] on div "(En): Salads (Ar): السلطات" at bounding box center [776, 177] width 629 height 15
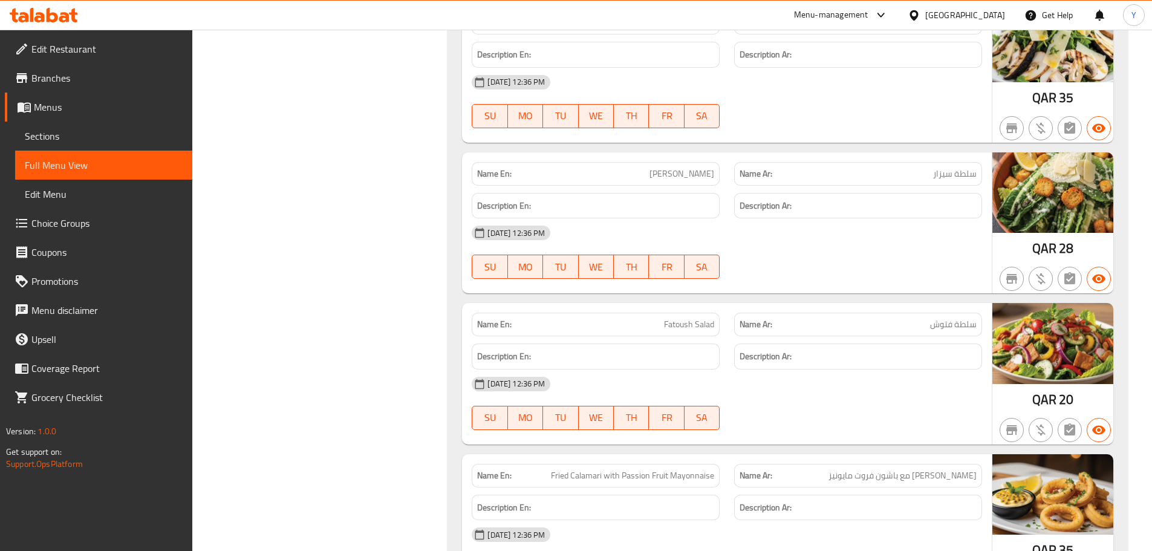
scroll to position [967, 0]
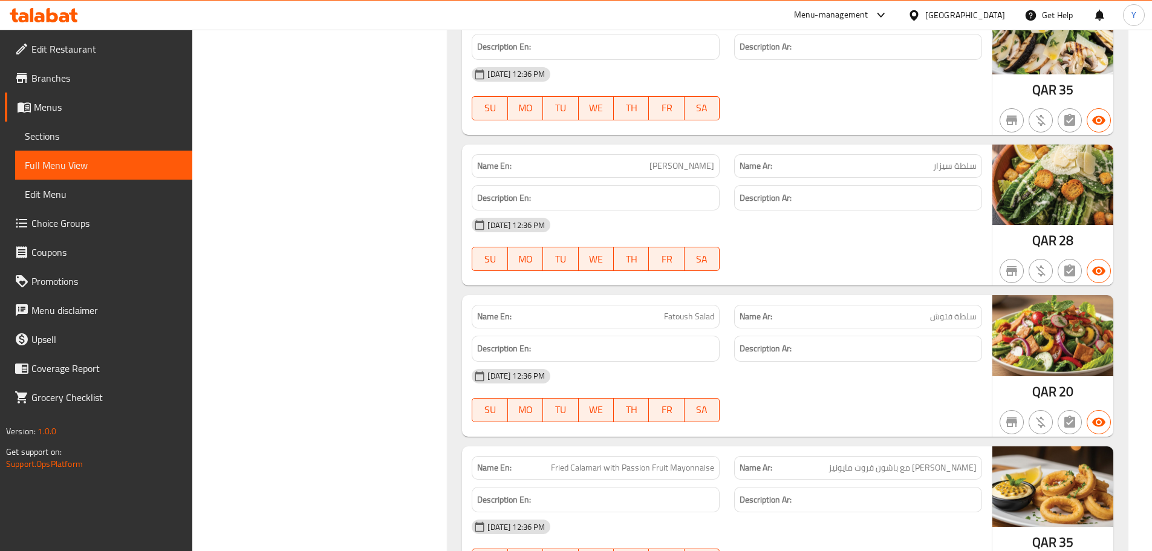
click at [689, 169] on span "[PERSON_NAME]" at bounding box center [681, 166] width 65 height 13
copy span "[PERSON_NAME]"
click at [693, 310] on span "Fatoush Salad" at bounding box center [689, 316] width 50 height 13
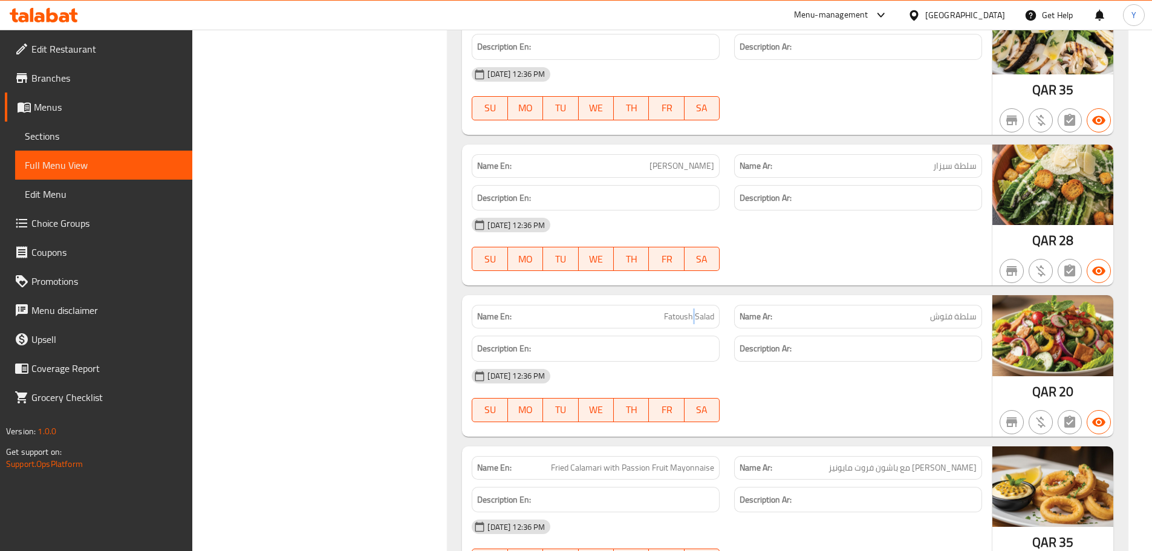
click at [693, 310] on span "Fatoush Salad" at bounding box center [689, 316] width 50 height 13
copy span "Fatoush Salad"
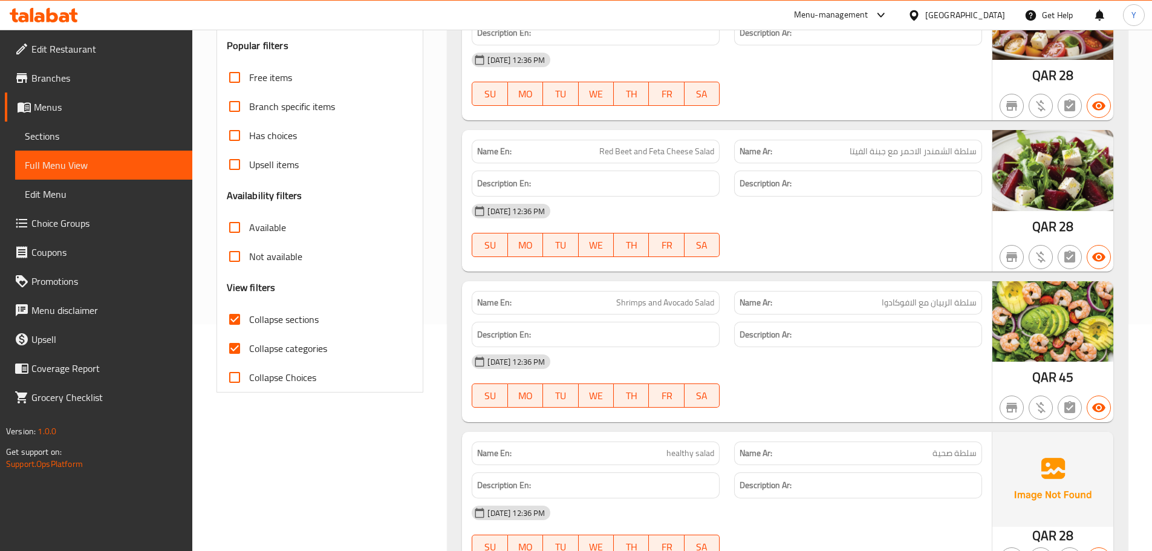
scroll to position [302, 0]
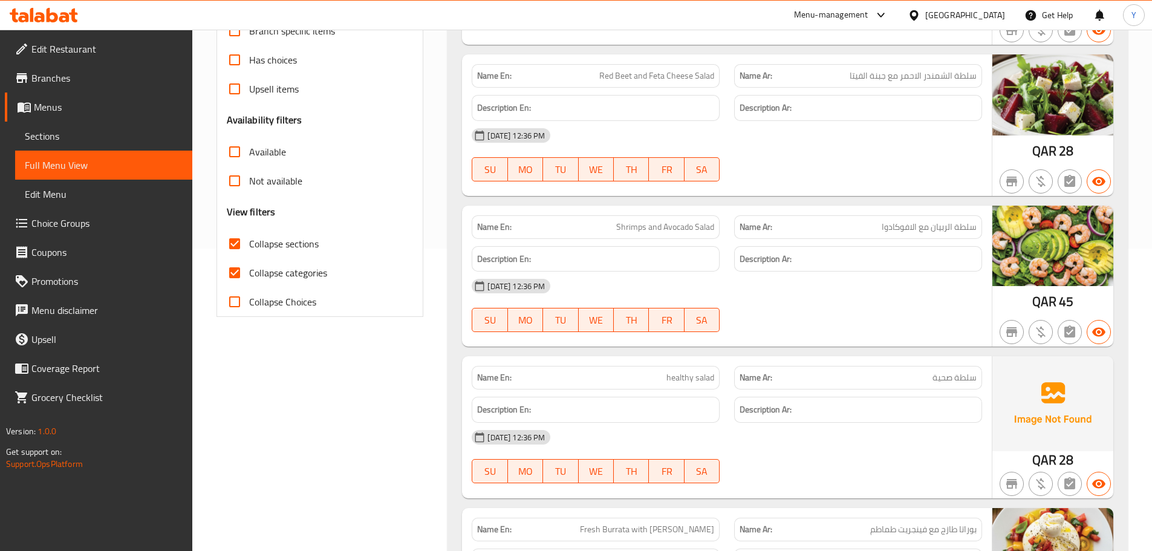
click at [621, 228] on span "Shrimps and Avocado Salad" at bounding box center [665, 227] width 98 height 13
drag, startPoint x: 621, startPoint y: 228, endPoint x: 675, endPoint y: 228, distance: 53.2
click at [675, 228] on span "Shrimps and Avocado Salad" at bounding box center [665, 227] width 98 height 13
copy span "Shrimps and Avocado"
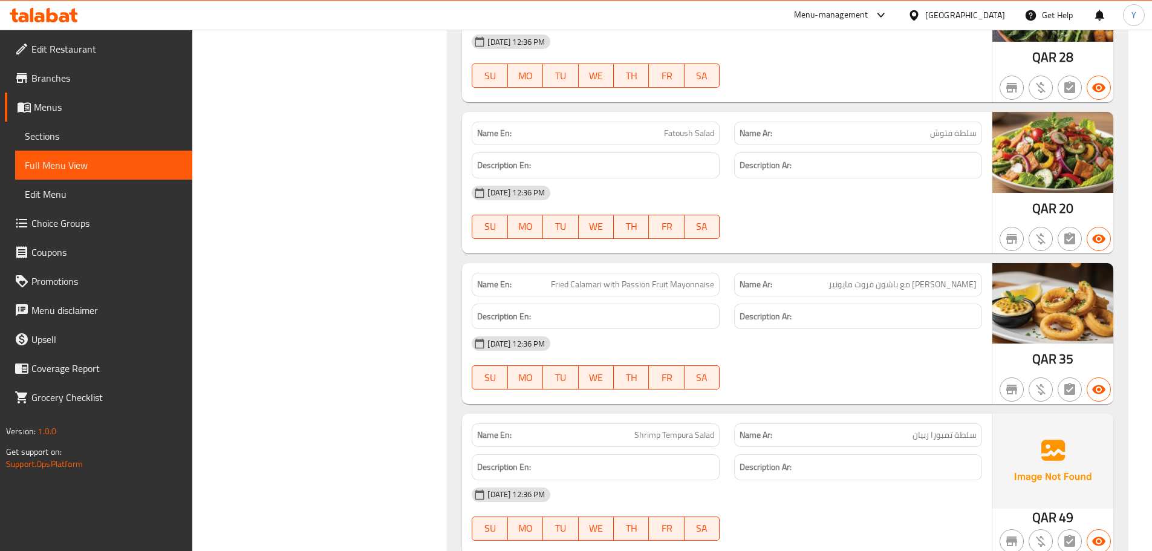
scroll to position [1270, 0]
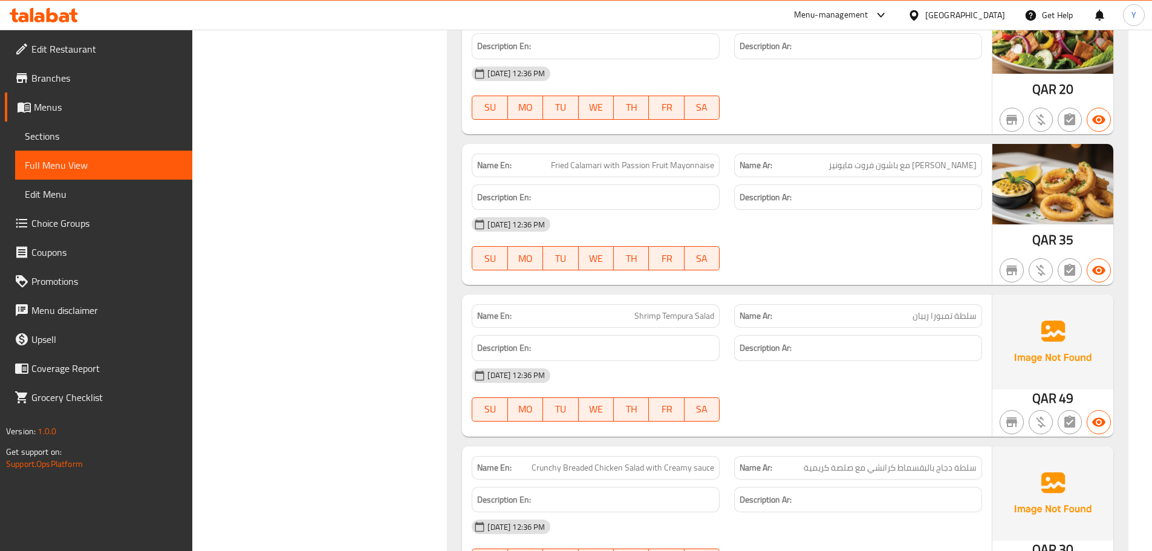
click at [686, 147] on div "Name En: Fried Calamari with Passion Fruit Mayonnaise" at bounding box center [595, 165] width 262 height 38
copy span "Fried Calamari with Passion Fruit Mayonnaise"
click at [814, 245] on div "05-10-2025 12:36 PM SU MO TU WE TH FR SA" at bounding box center [726, 244] width 525 height 68
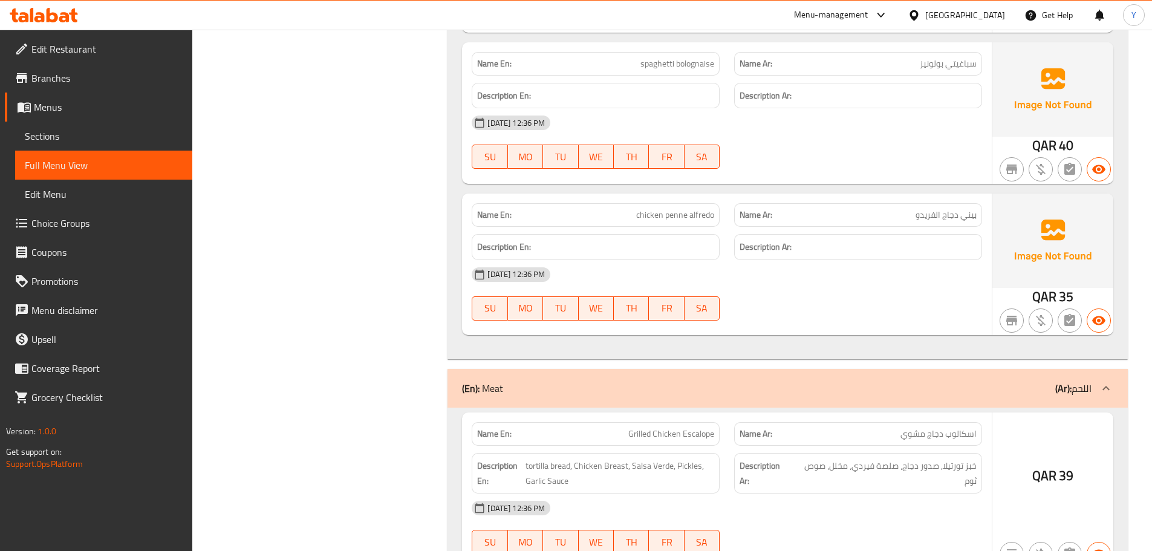
scroll to position [2358, 0]
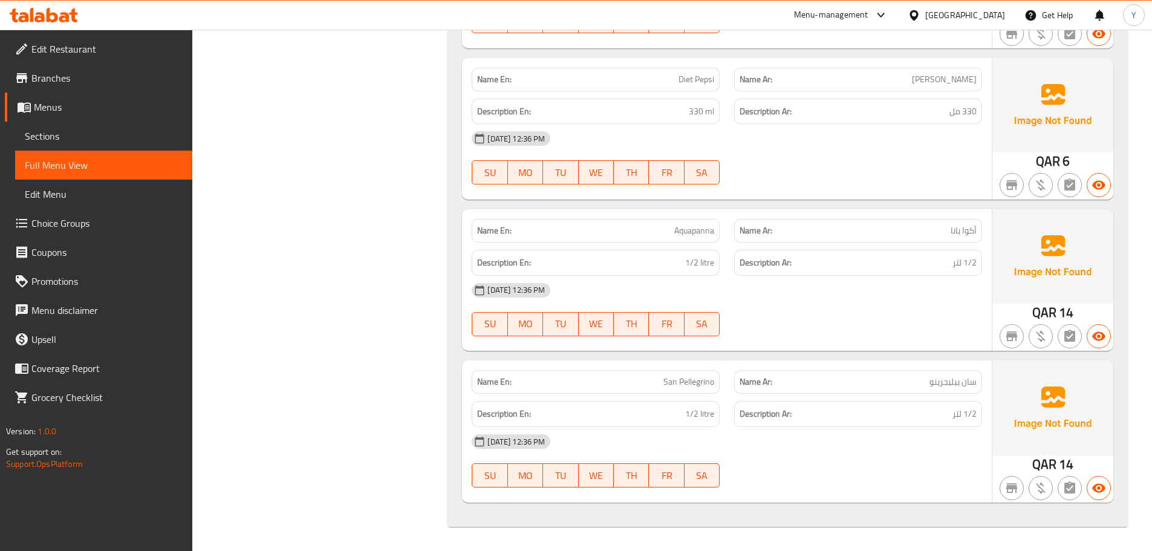
drag, startPoint x: 1022, startPoint y: 483, endPoint x: 1031, endPoint y: 525, distance: 43.3
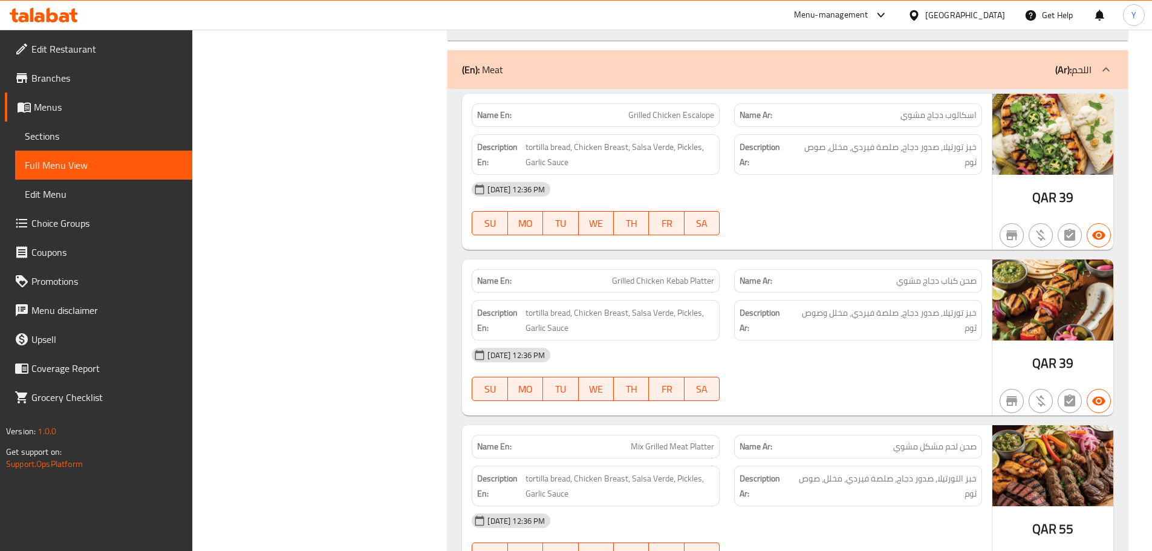
scroll to position [2421, 0]
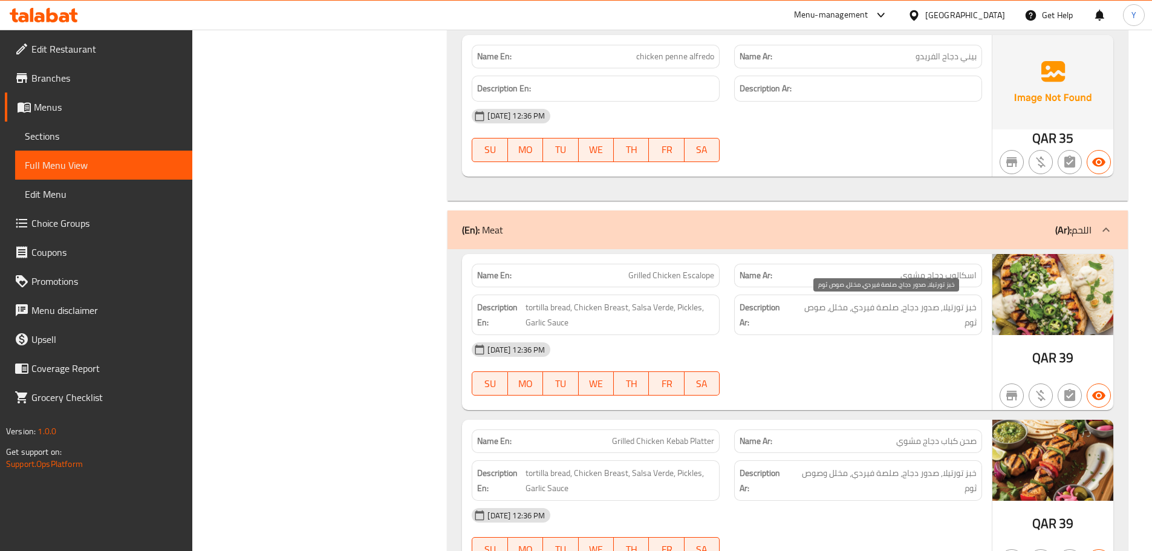
click at [883, 327] on span "خبز تورتيلا, صدور دجاج، صلصة فيردي، مخلل، صوص ثوم" at bounding box center [884, 315] width 183 height 30
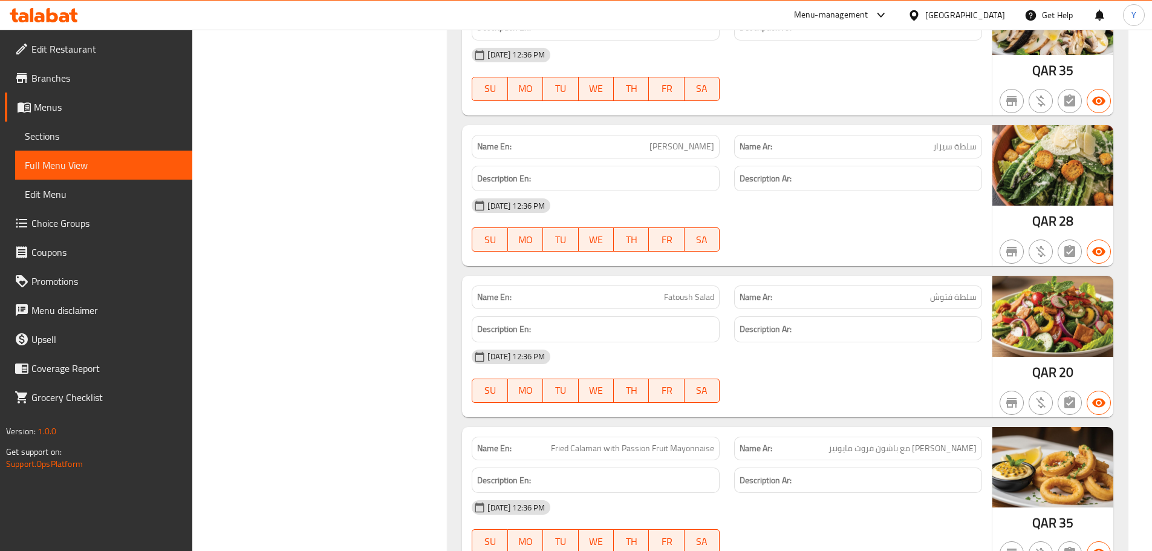
drag, startPoint x: 838, startPoint y: 443, endPoint x: 1001, endPoint y: 199, distance: 292.9
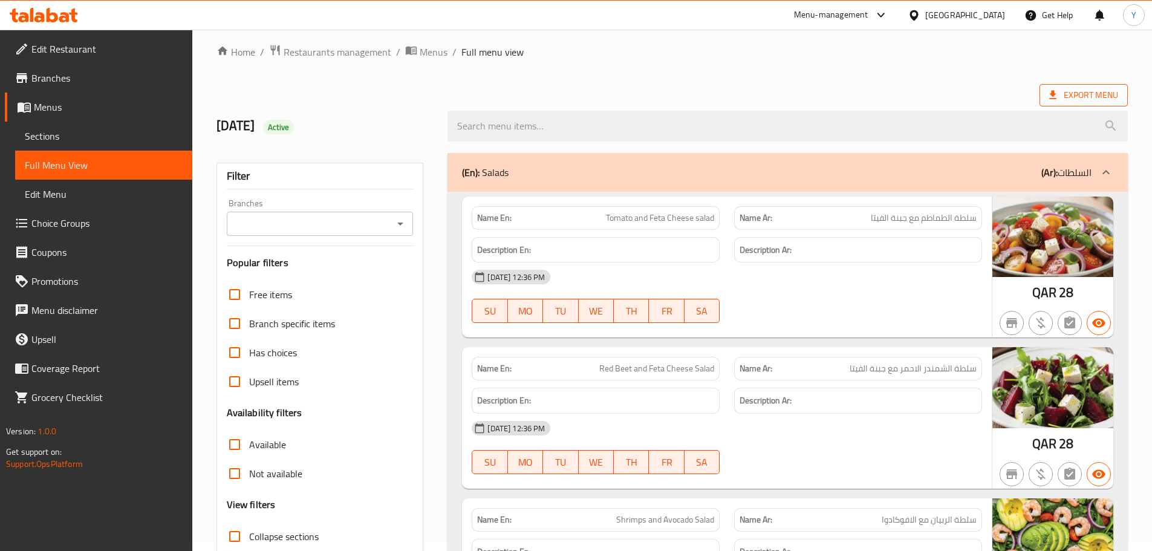
click at [1089, 89] on span "Export Menu" at bounding box center [1083, 95] width 69 height 15
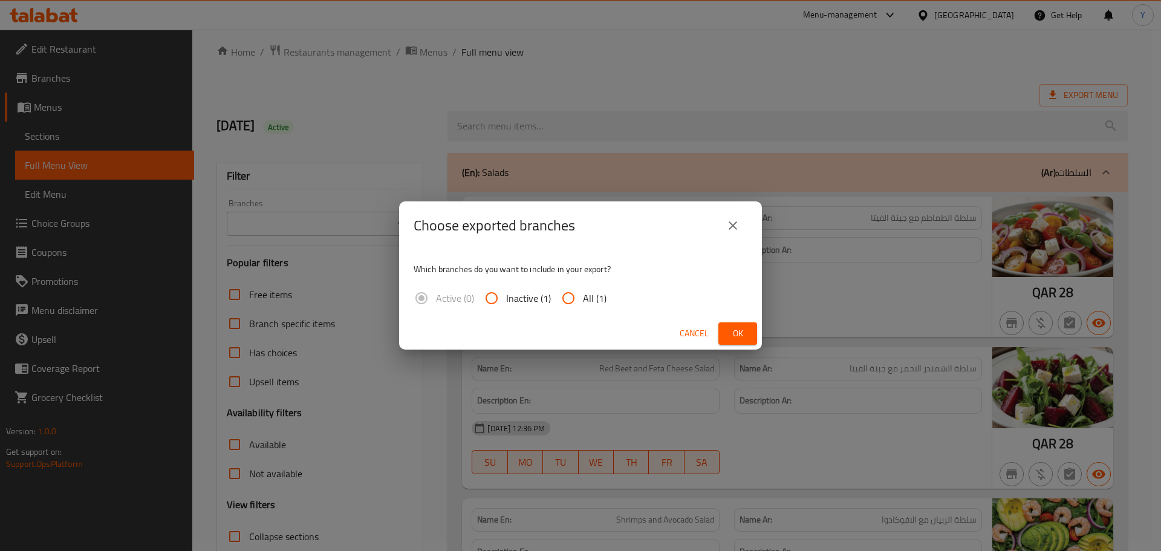
click at [735, 325] on button "Ok" at bounding box center [737, 333] width 39 height 22
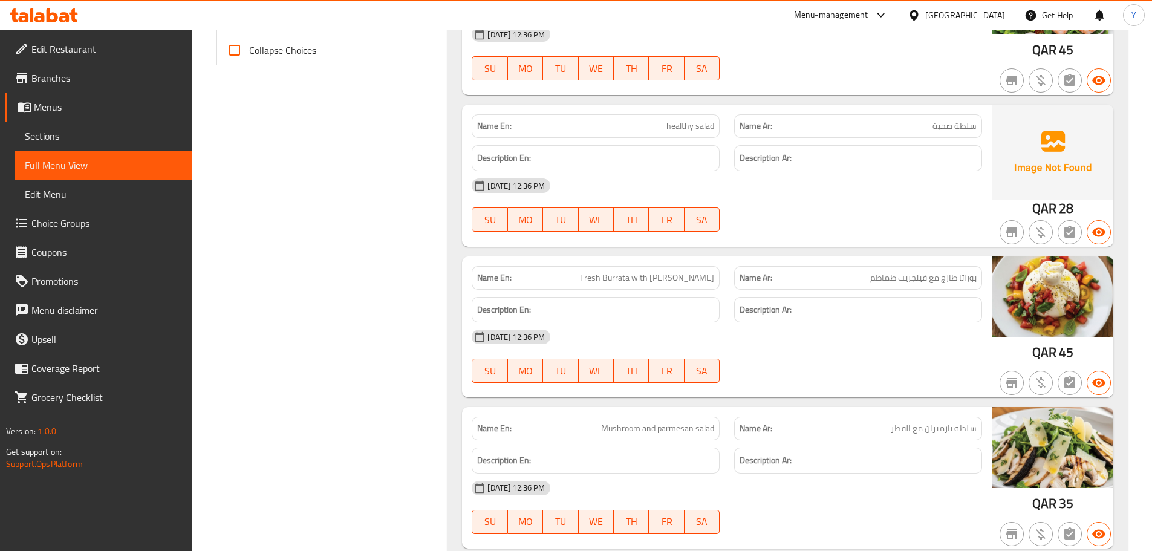
scroll to position [856, 0]
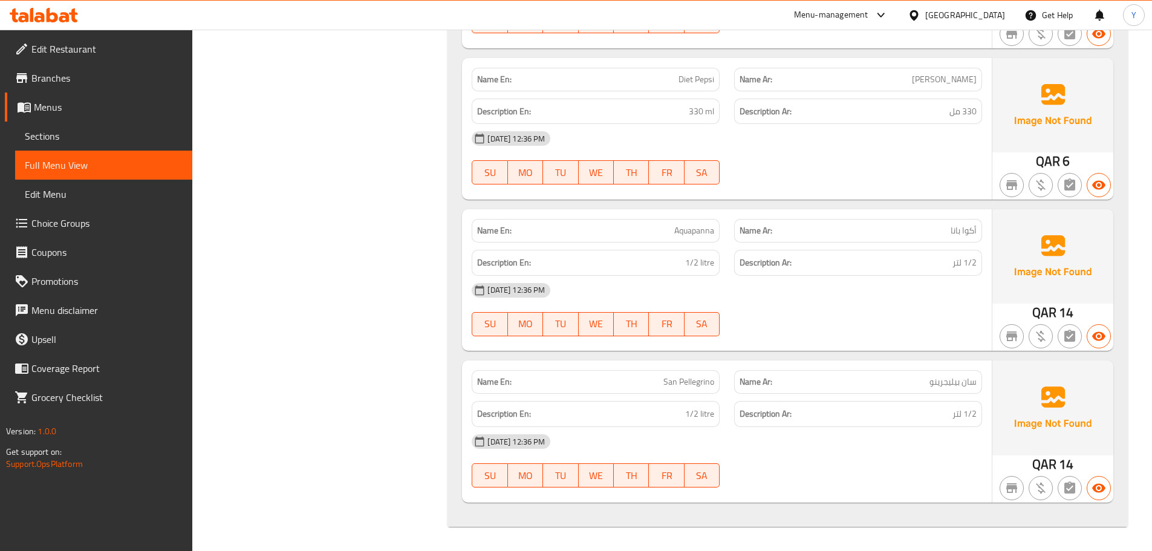
drag, startPoint x: 680, startPoint y: 68, endPoint x: 715, endPoint y: 579, distance: 512.0
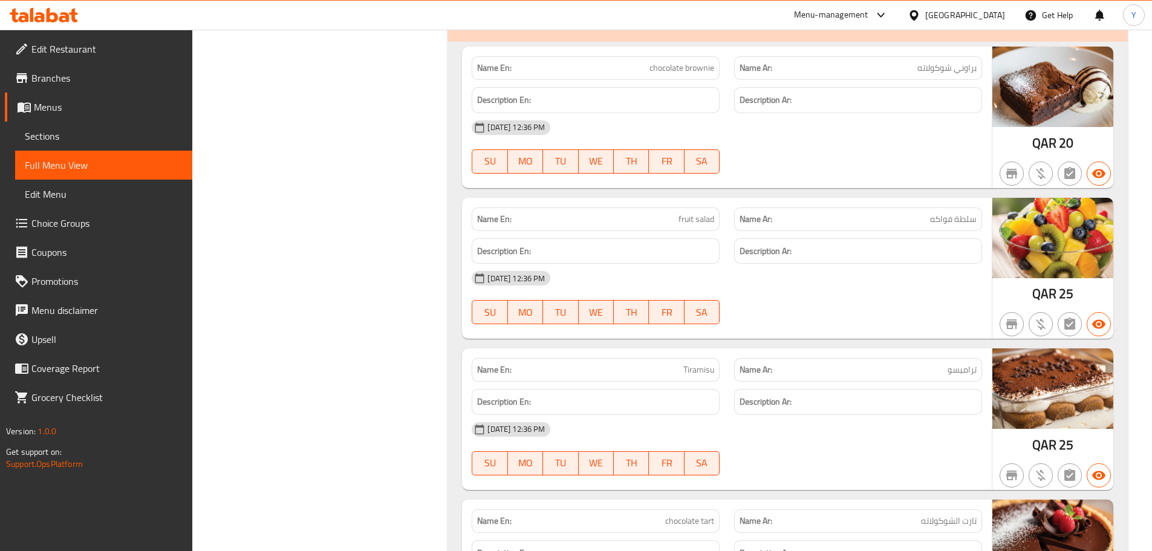
scroll to position [4476, 0]
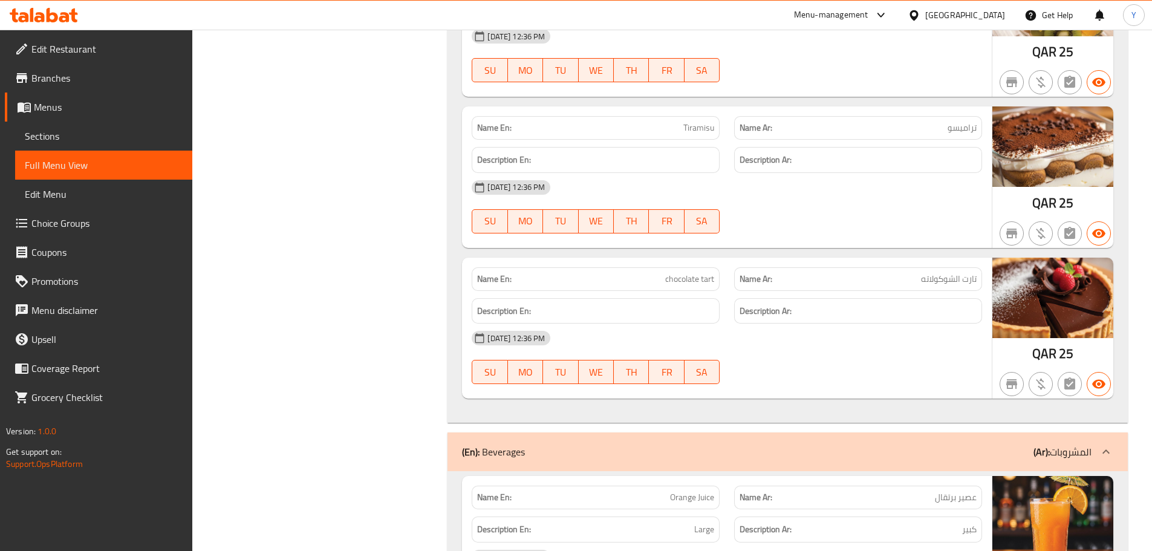
click at [693, 265] on div "Name En: chocolate tart" at bounding box center [595, 279] width 262 height 38
copy span "chocolate tart"
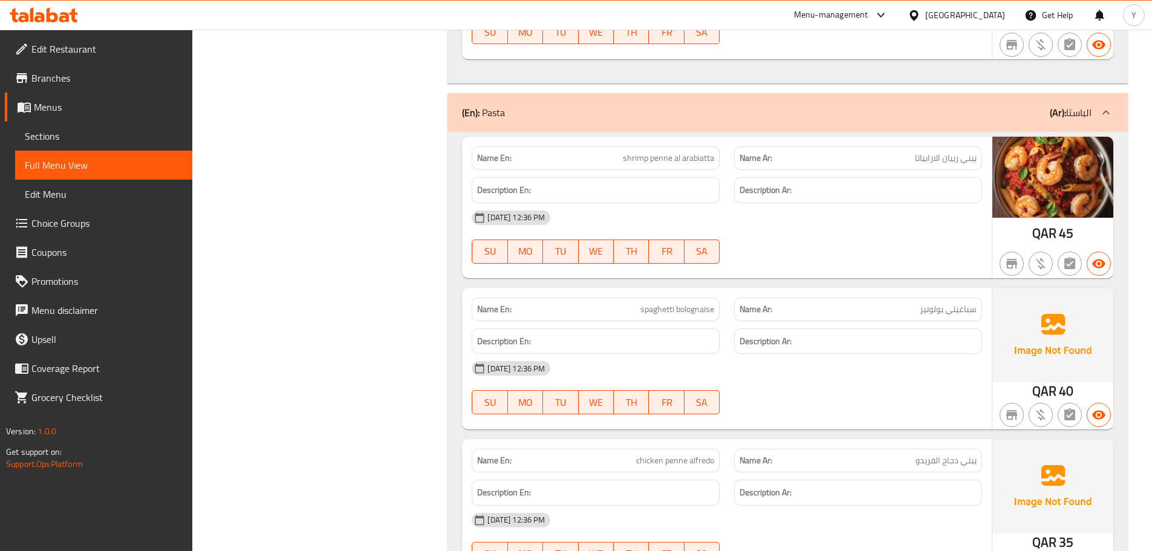
scroll to position [2118, 0]
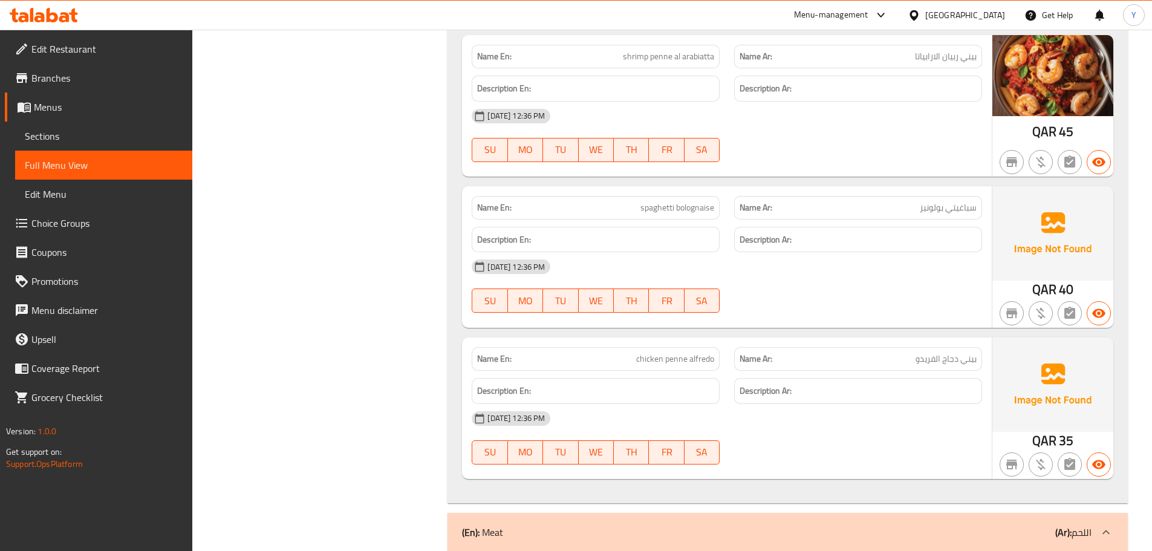
click at [681, 354] on span "chicken penne alfredo" at bounding box center [675, 358] width 78 height 13
click at [652, 357] on span "chicken penne alfredo" at bounding box center [675, 358] width 78 height 13
drag, startPoint x: 652, startPoint y: 357, endPoint x: 693, endPoint y: 356, distance: 41.1
click at [693, 356] on span "chicken penne alfredo" at bounding box center [675, 358] width 78 height 13
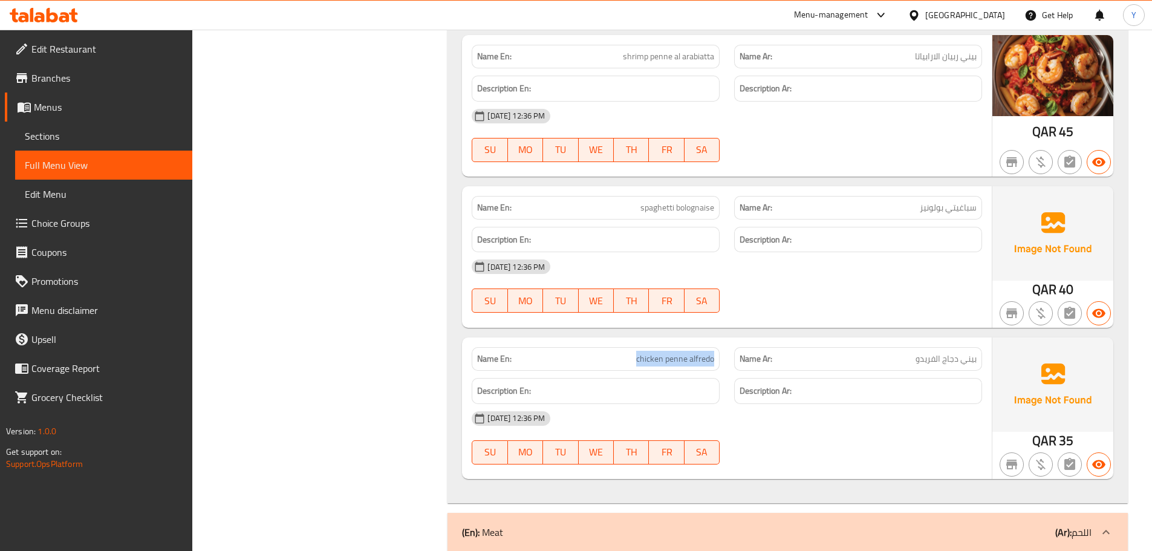
copy span "chicken penne alfredo"
drag, startPoint x: 257, startPoint y: 250, endPoint x: 331, endPoint y: 250, distance: 73.8
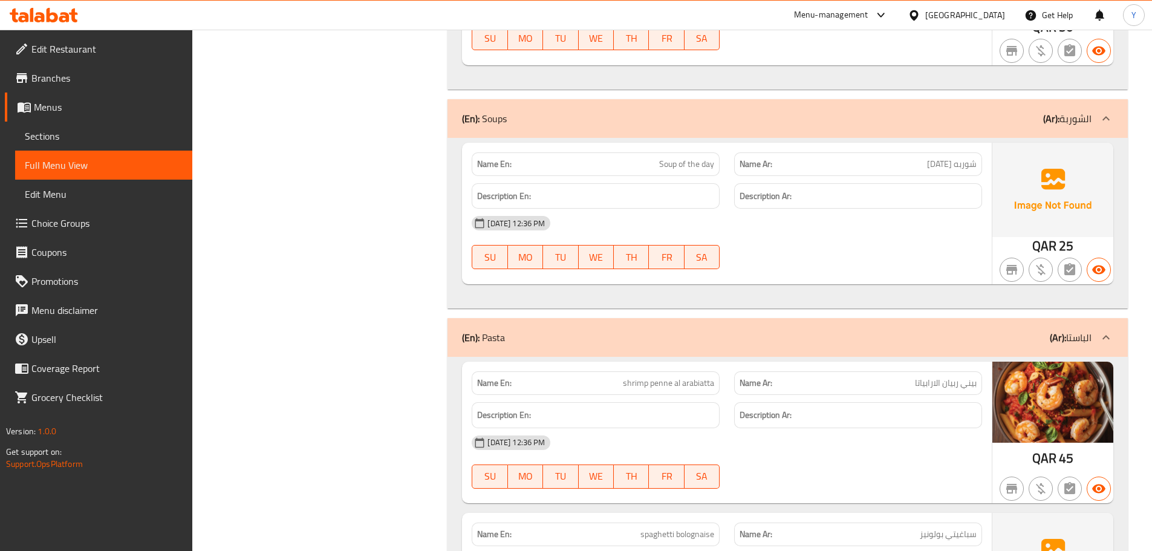
scroll to position [1756, 0]
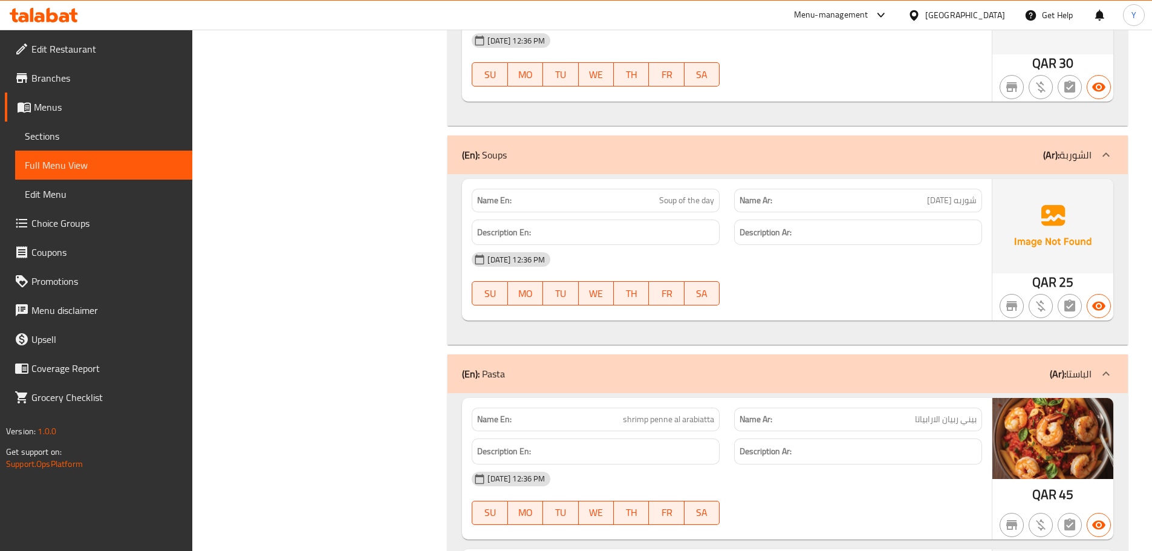
click at [696, 420] on span "shrimp penne al arabiatta" at bounding box center [668, 419] width 91 height 13
copy span "arabiatta"
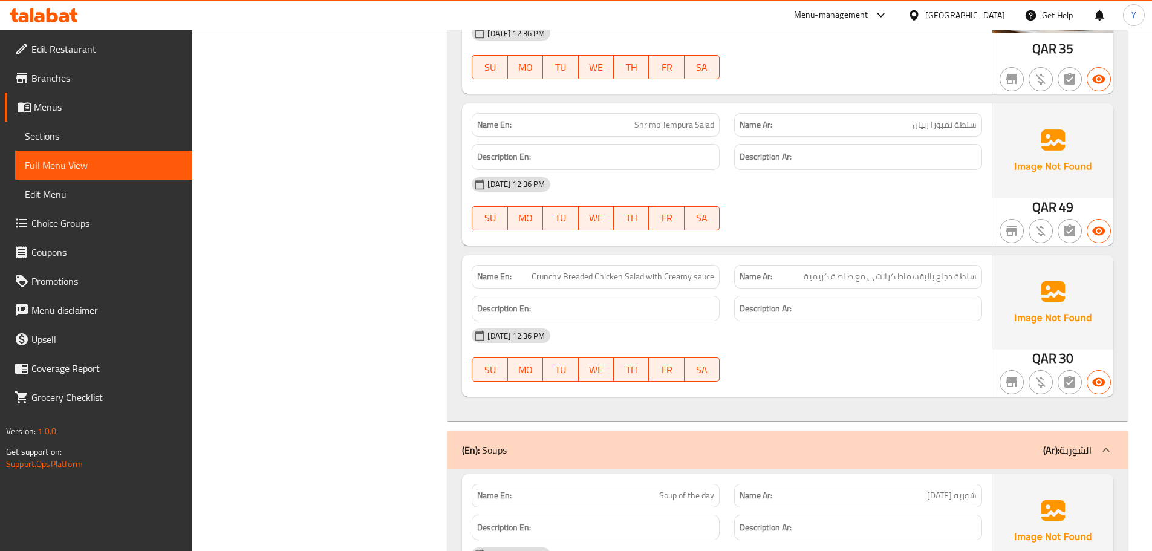
scroll to position [1393, 0]
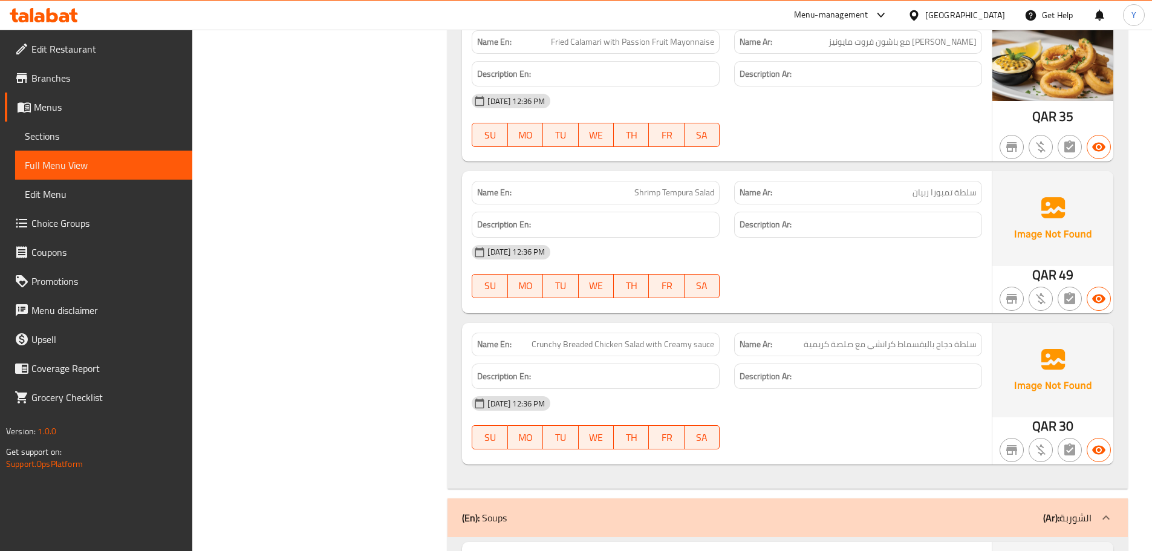
click at [675, 196] on span "Shrimp Tempura Salad" at bounding box center [674, 192] width 80 height 13
copy span "Shrimp Tempura Salad"
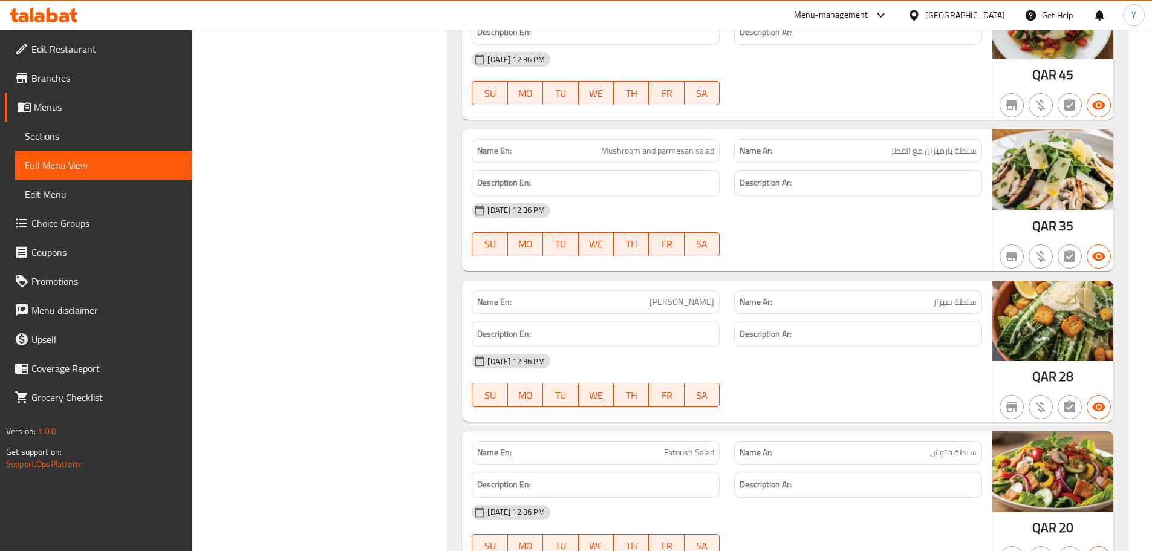
scroll to position [667, 0]
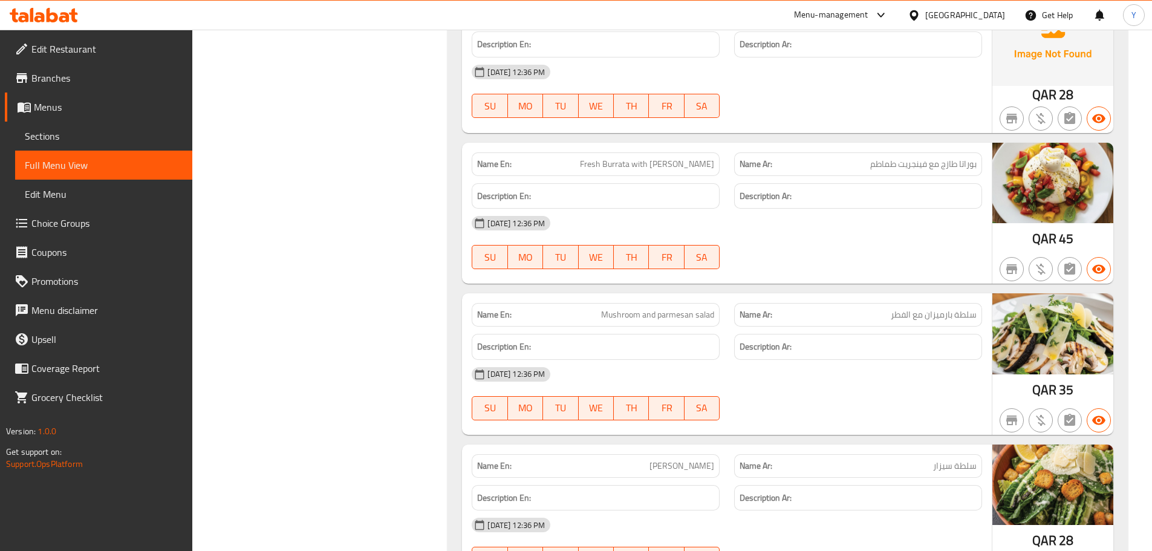
click at [625, 317] on span "Mushroom and parmesan salad" at bounding box center [657, 314] width 113 height 13
click at [622, 314] on span "Mushroom and parmesan salad" at bounding box center [657, 314] width 113 height 13
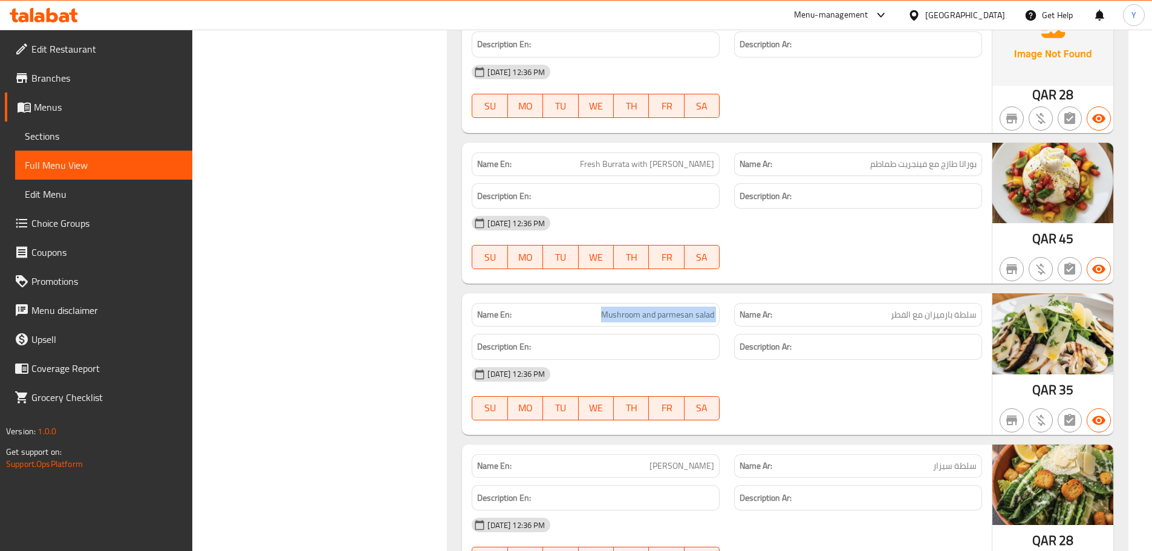
click at [614, 317] on span "Mushroom and parmesan salad" at bounding box center [657, 314] width 113 height 13
click at [681, 322] on div "Name En: Mushroom and parmesan salad" at bounding box center [596, 315] width 248 height 24
click at [683, 320] on span "Mushroom and parmesan salad" at bounding box center [657, 314] width 113 height 13
click at [615, 321] on span "Mushroom and parmesan salad" at bounding box center [657, 314] width 113 height 13
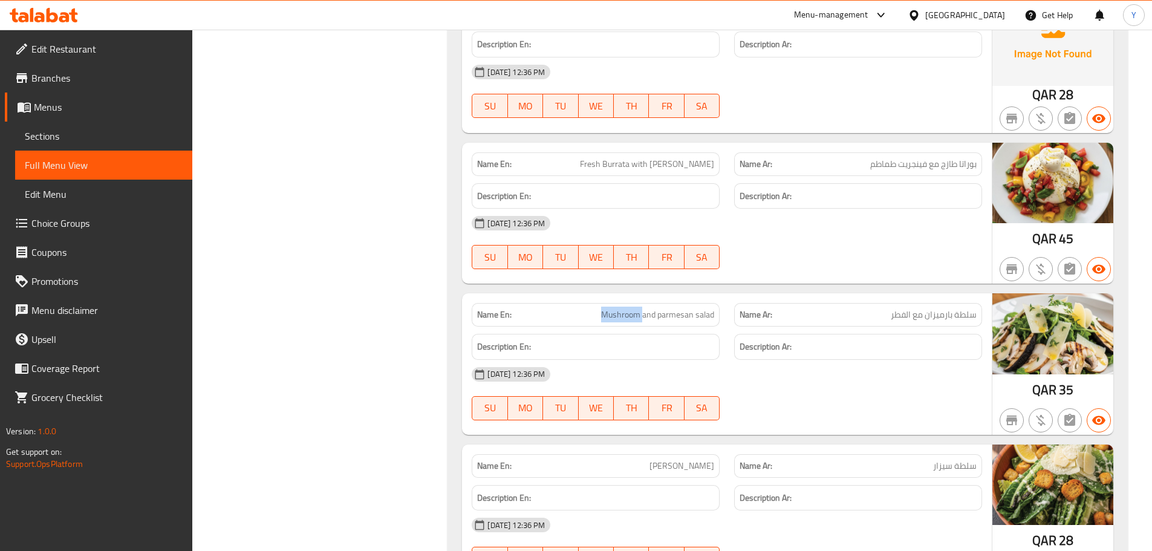
click at [615, 321] on span "Mushroom and parmesan salad" at bounding box center [657, 314] width 113 height 13
copy span "Mushroom"
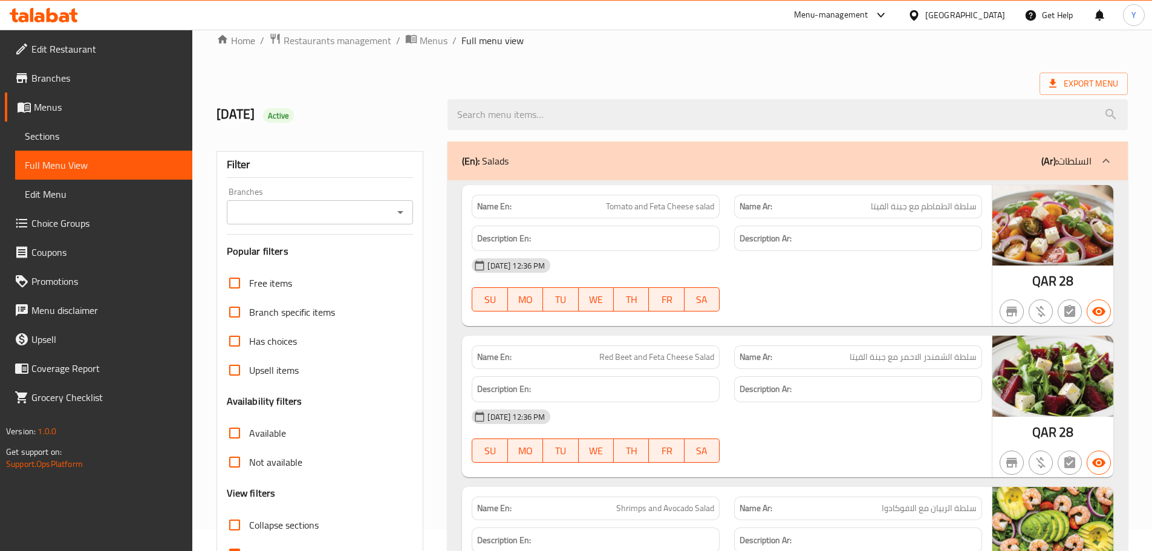
scroll to position [2, 0]
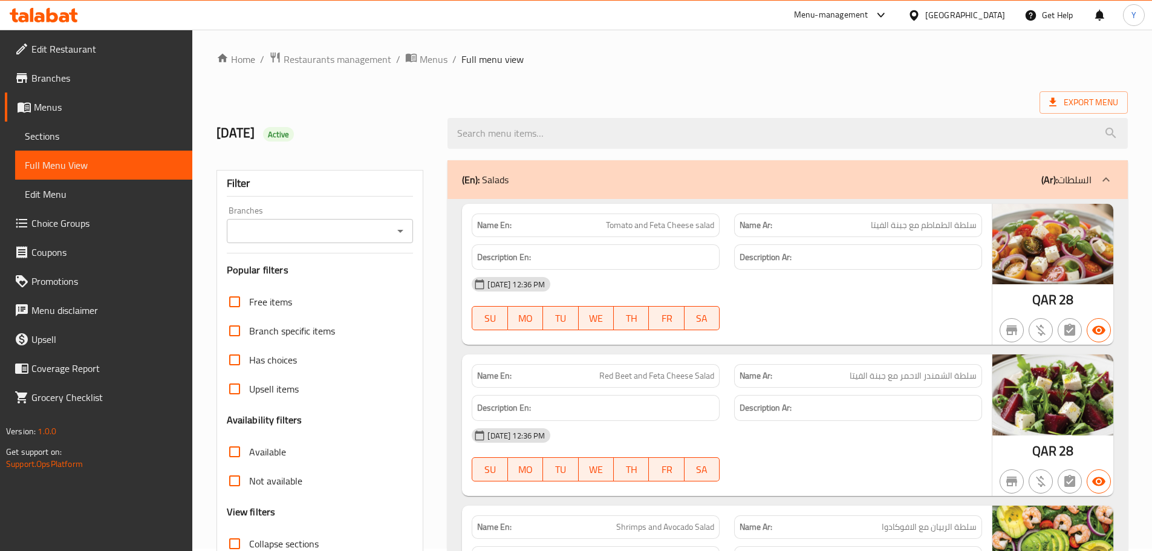
click at [702, 224] on span "Tomato and Feta Cheese salad" at bounding box center [660, 225] width 108 height 13
click at [685, 227] on span "Tomato and Feta Cheese salad" at bounding box center [660, 225] width 108 height 13
drag, startPoint x: 685, startPoint y: 227, endPoint x: 535, endPoint y: 230, distance: 150.0
click at [535, 230] on p "Name En: Tomato and Feta Cheese salad" at bounding box center [595, 225] width 237 height 13
copy p "Tomato and Feta Cheese"
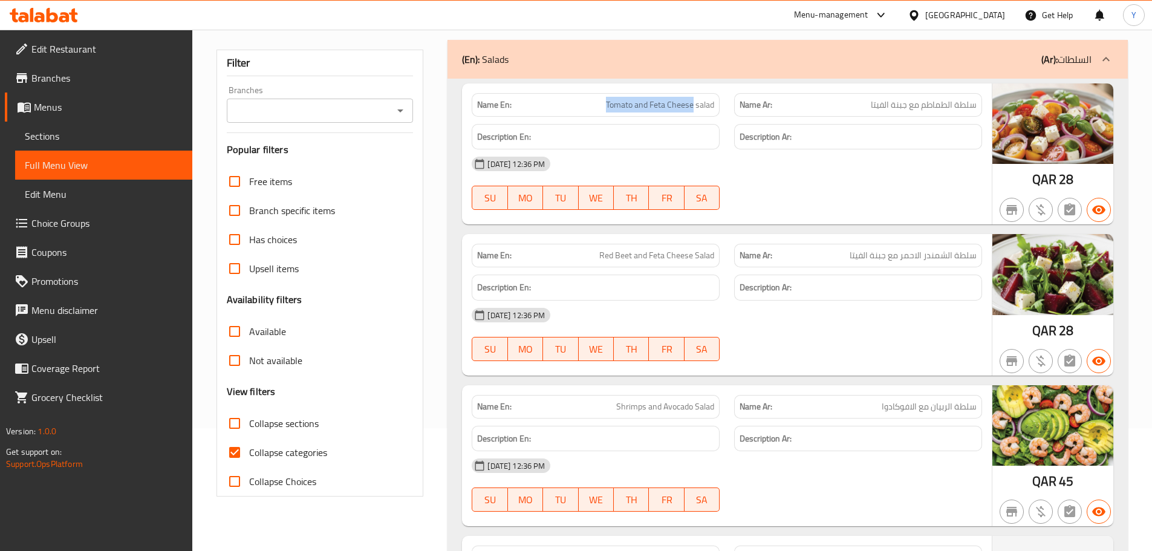
scroll to position [123, 0]
click at [603, 254] on span "Red Beet and Feta Cheese Salad" at bounding box center [656, 254] width 115 height 13
copy span "Red Beet and Feta"
drag, startPoint x: 603, startPoint y: 254, endPoint x: 666, endPoint y: 259, distance: 63.1
click at [666, 259] on span "Red Beet and Feta Cheese Salad" at bounding box center [656, 254] width 115 height 13
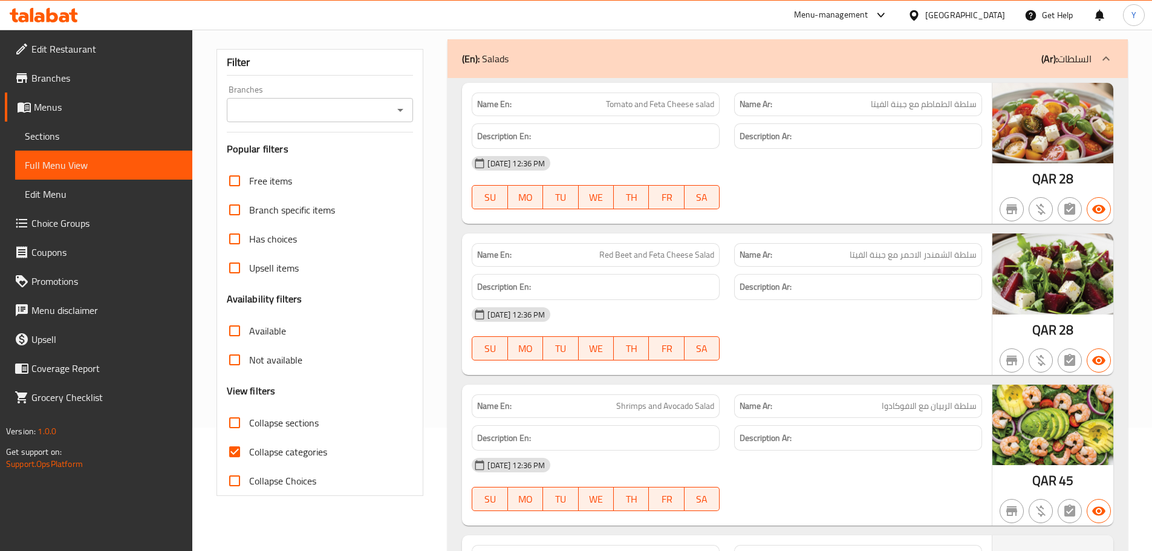
click at [650, 389] on div "Name En: Shrimps and Avocado Salad" at bounding box center [595, 406] width 262 height 38
copy span "Shrimps and Avocado Salad"
drag, startPoint x: 707, startPoint y: 194, endPoint x: 721, endPoint y: 194, distance: 13.9
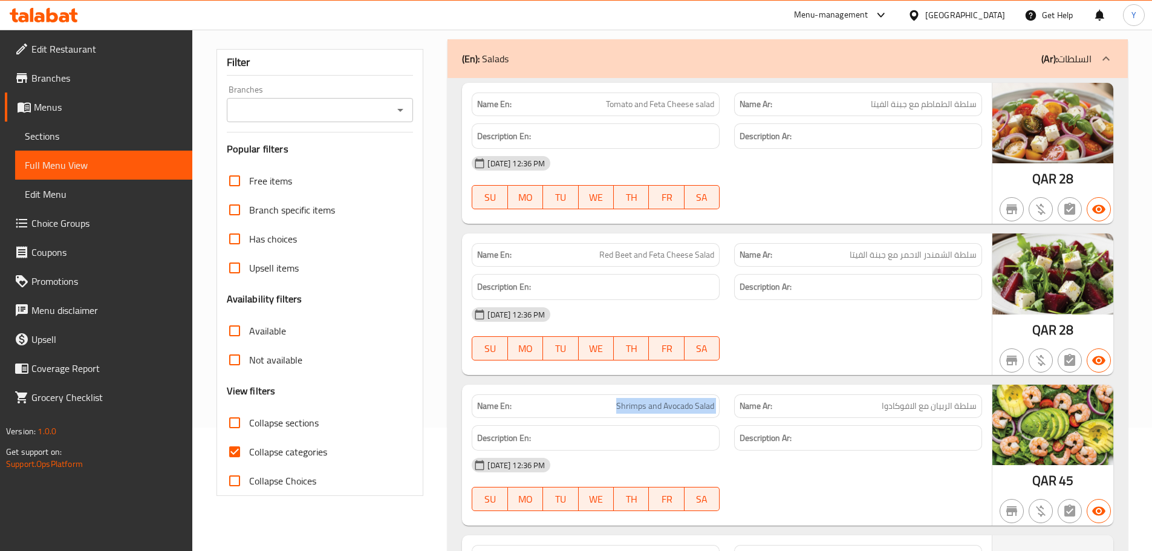
click at [707, 194] on span "SA" at bounding box center [701, 198] width 25 height 18
click at [803, 125] on div "Description Ar:" at bounding box center [858, 136] width 248 height 26
drag, startPoint x: 1018, startPoint y: 200, endPoint x: 758, endPoint y: 103, distance: 277.4
click at [1018, 200] on button "button" at bounding box center [1011, 209] width 24 height 24
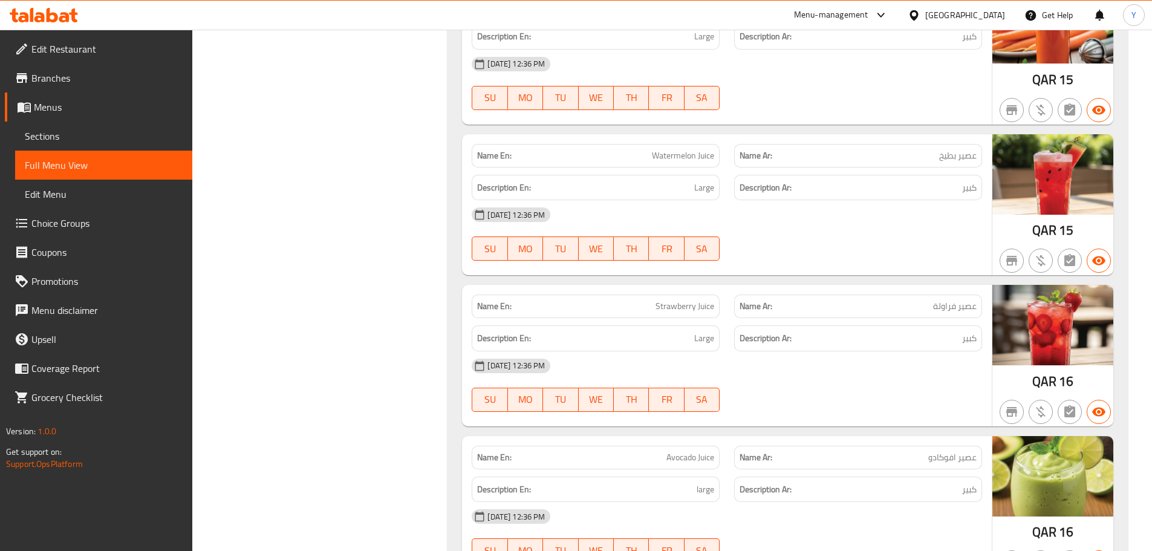
scroll to position [6471, 0]
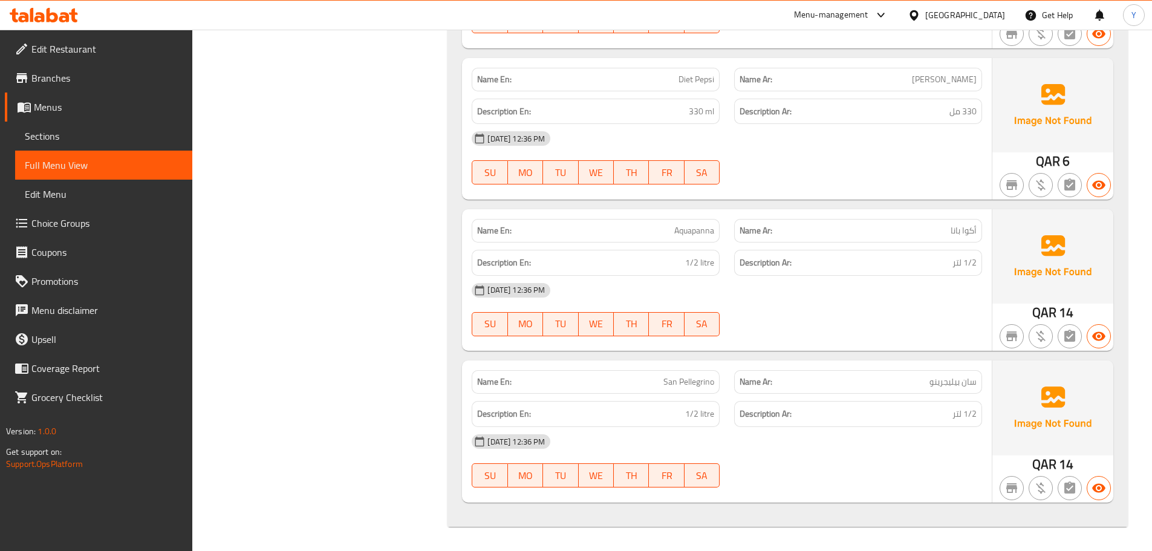
drag, startPoint x: 840, startPoint y: 399, endPoint x: 855, endPoint y: 579, distance: 180.8
click at [686, 235] on span "Aquapanna" at bounding box center [694, 230] width 40 height 13
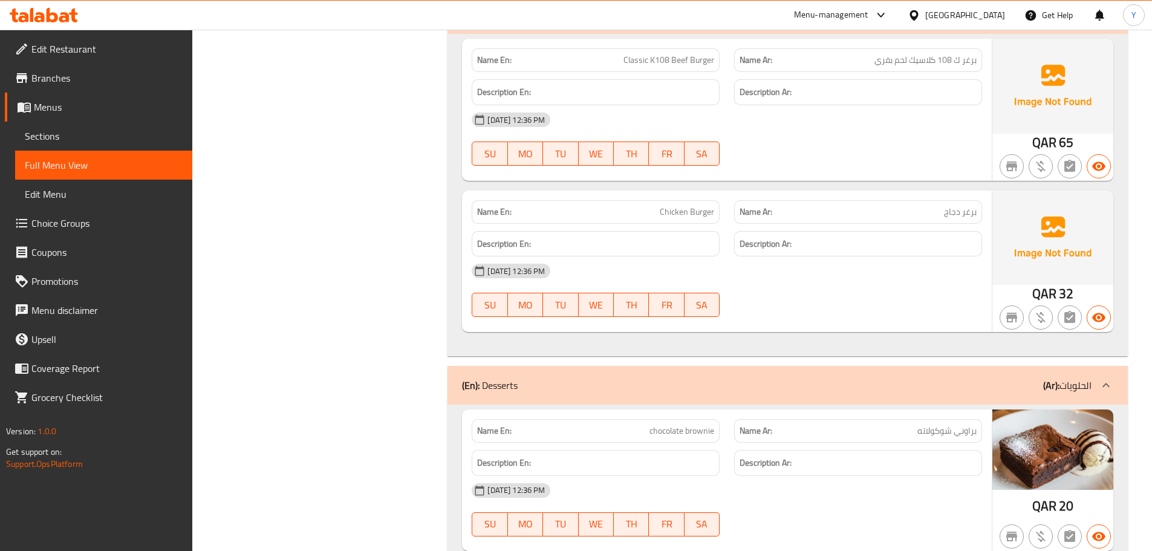
scroll to position [3630, 0]
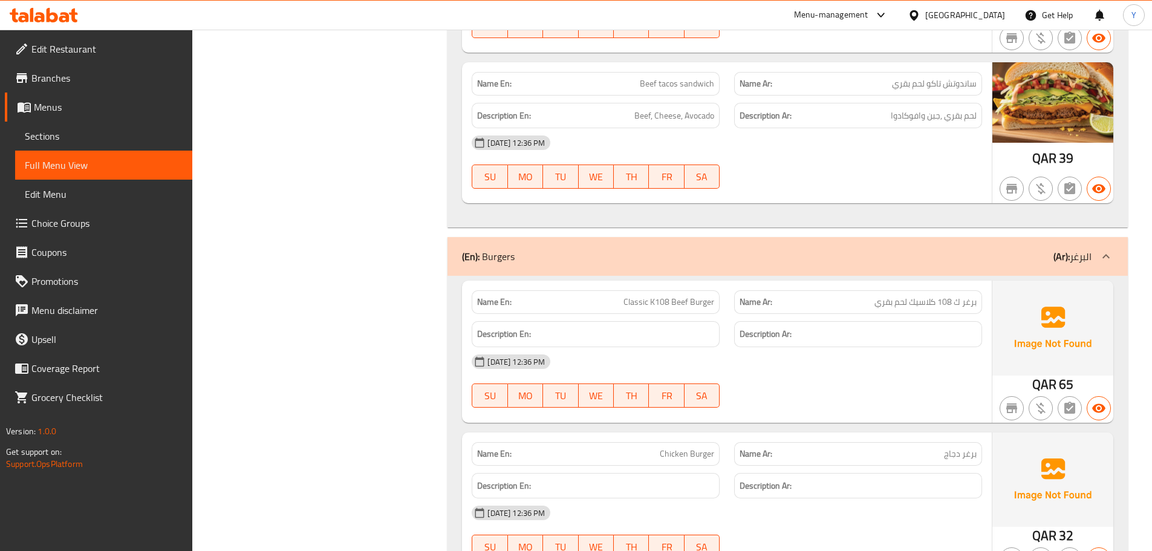
click at [669, 460] on span "Chicken Burger" at bounding box center [687, 453] width 54 height 13
copy span "Chicken Burger"
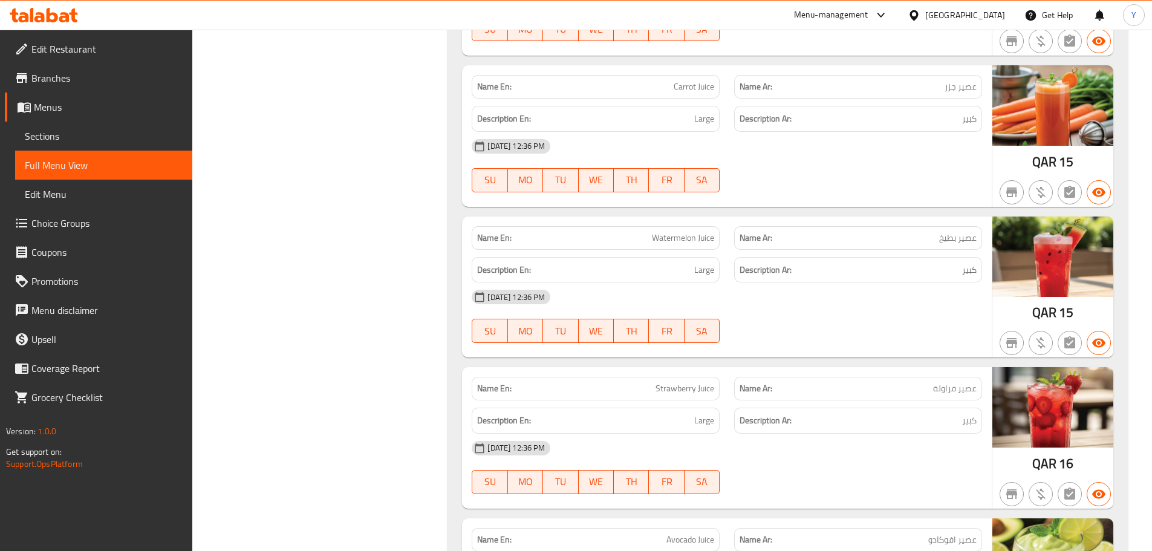
scroll to position [6471, 0]
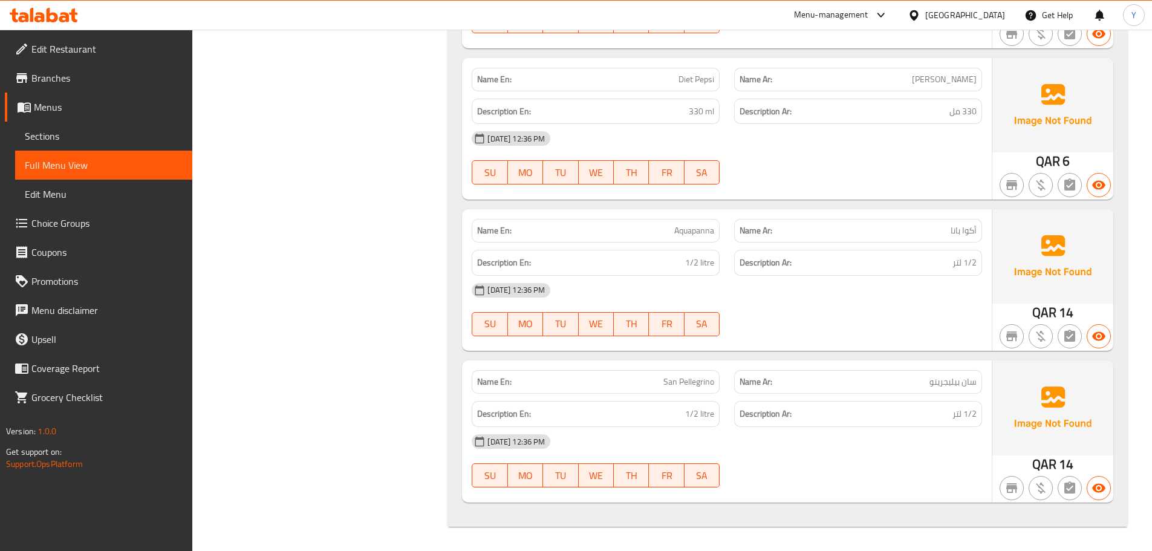
drag, startPoint x: 807, startPoint y: 303, endPoint x: 872, endPoint y: 520, distance: 226.1
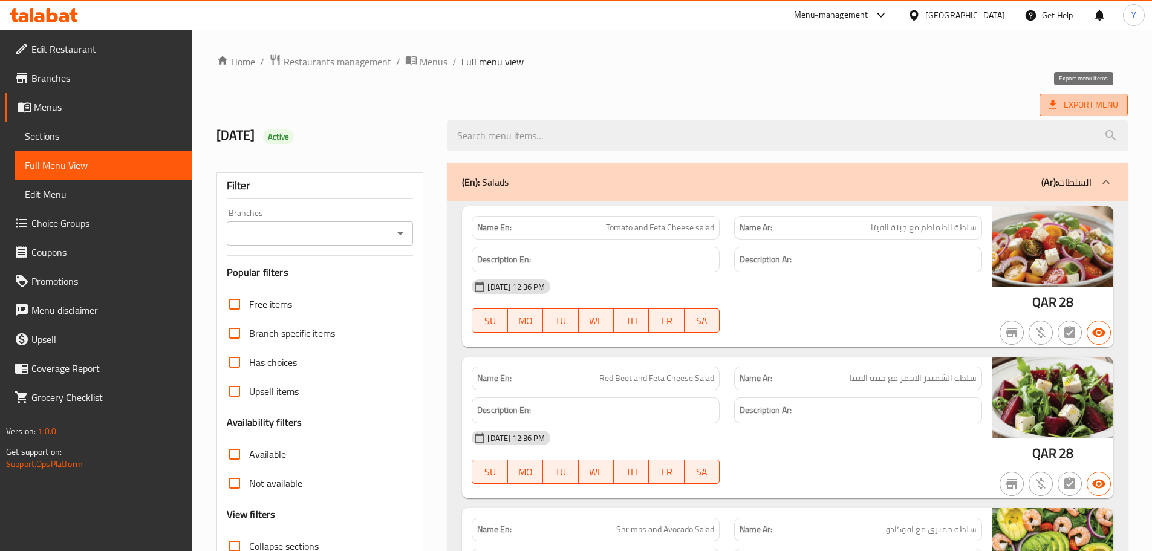
click at [1085, 102] on span "Export Menu" at bounding box center [1083, 104] width 69 height 15
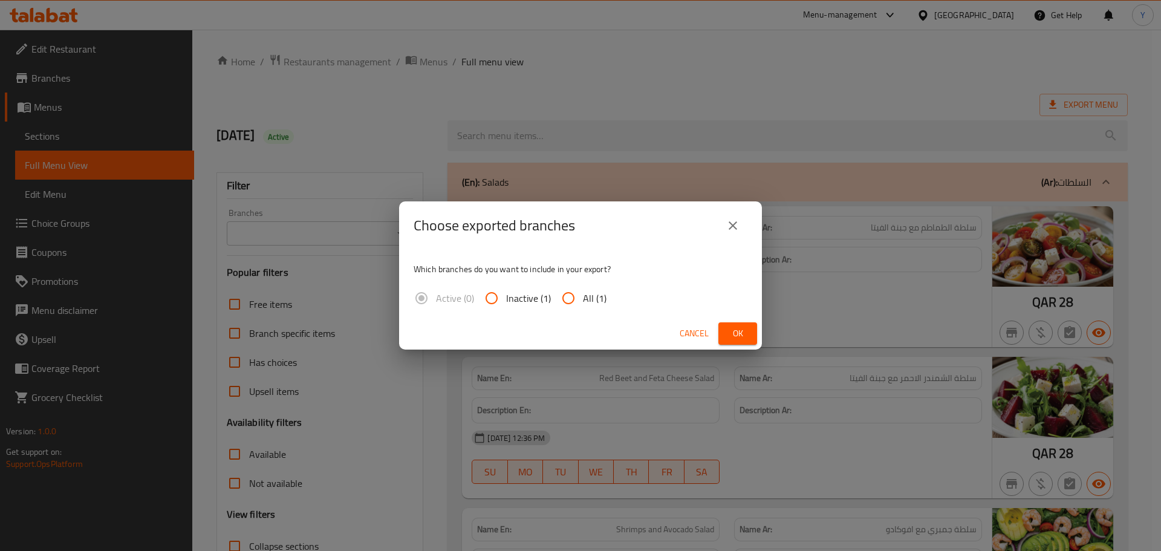
click at [763, 330] on div "Choose exported branches Which branches do you want to include in your export? …" at bounding box center [580, 275] width 1161 height 551
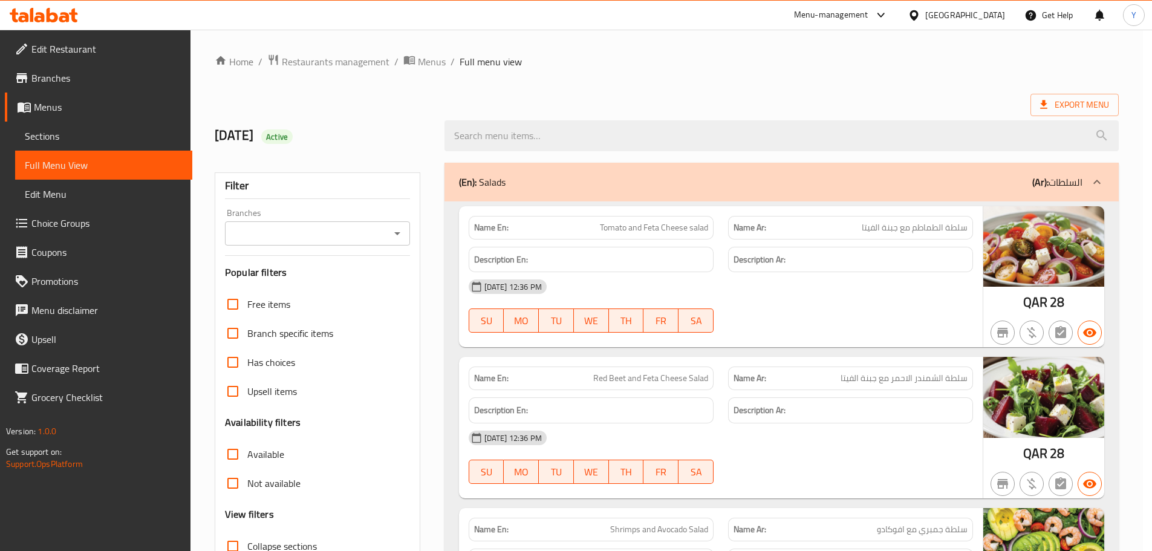
click at [752, 334] on div at bounding box center [850, 332] width 259 height 15
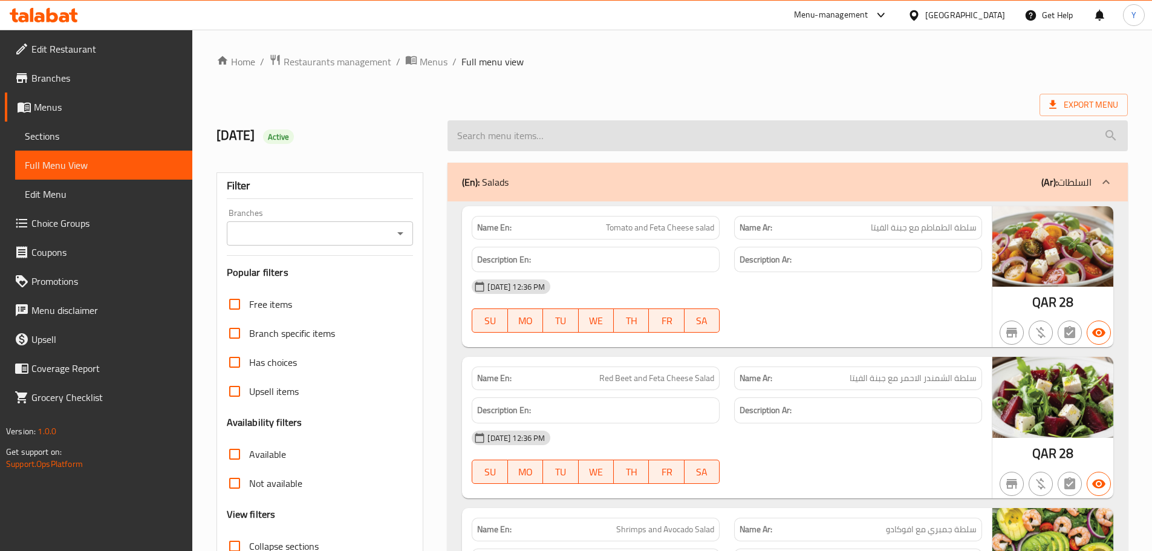
click at [1062, 128] on input "search" at bounding box center [787, 135] width 680 height 31
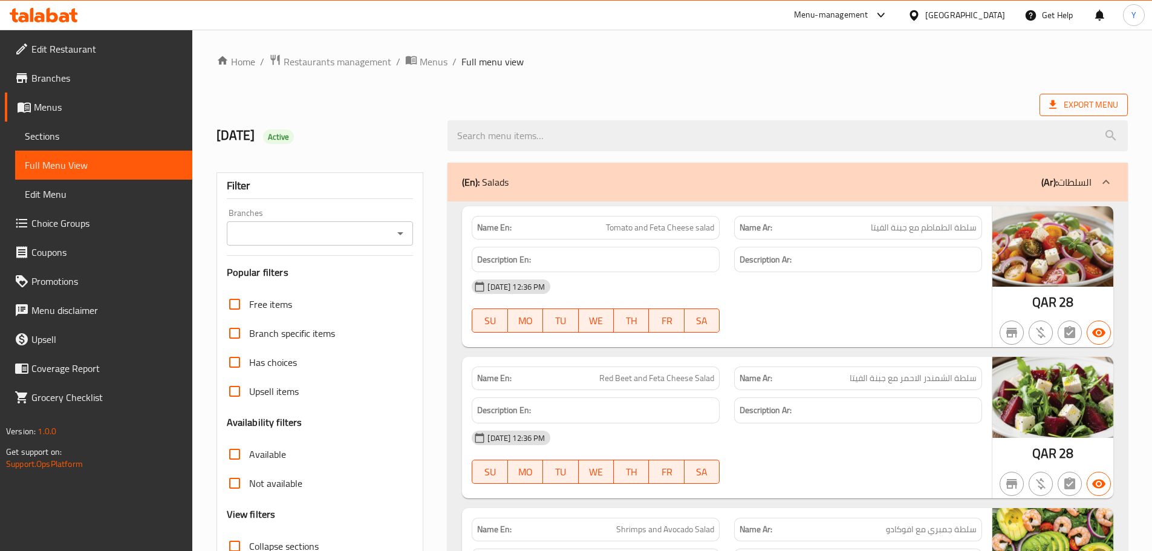
click at [1069, 112] on span "Export Menu" at bounding box center [1083, 104] width 69 height 15
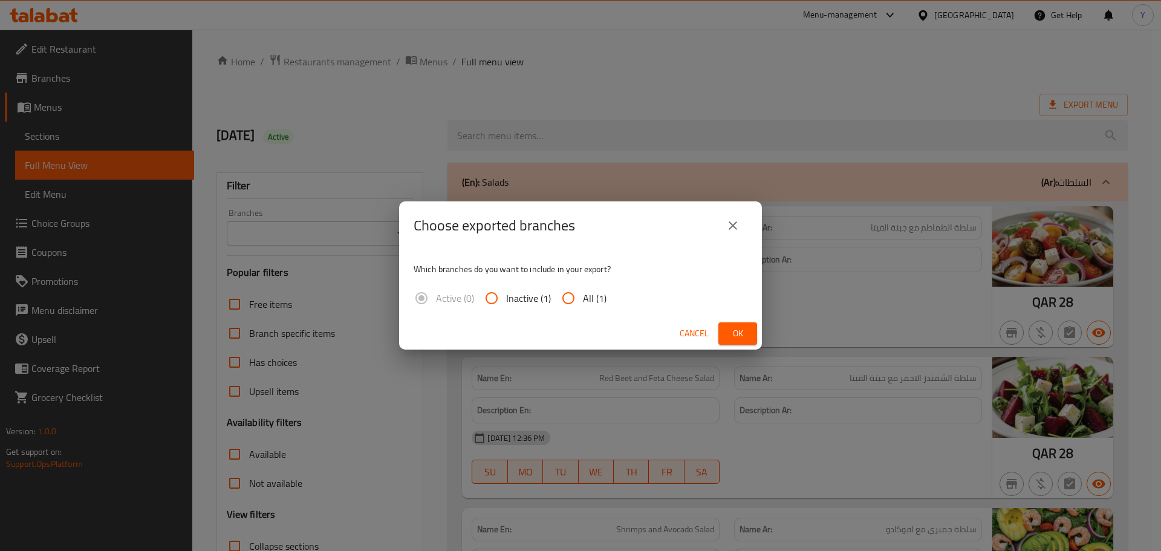
click at [740, 336] on span "Ok" at bounding box center [737, 333] width 19 height 15
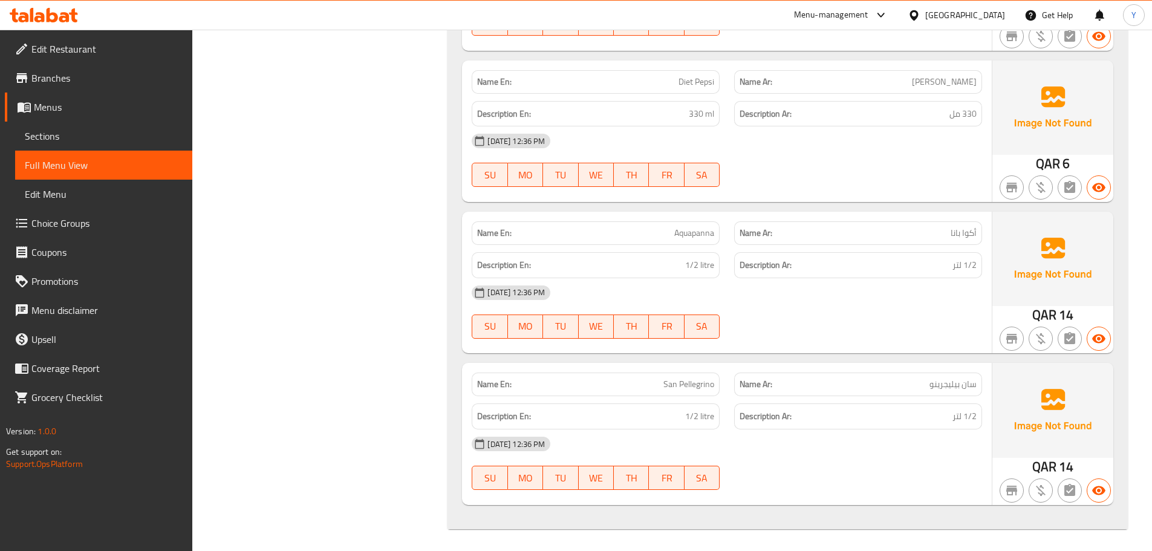
scroll to position [6662, 0]
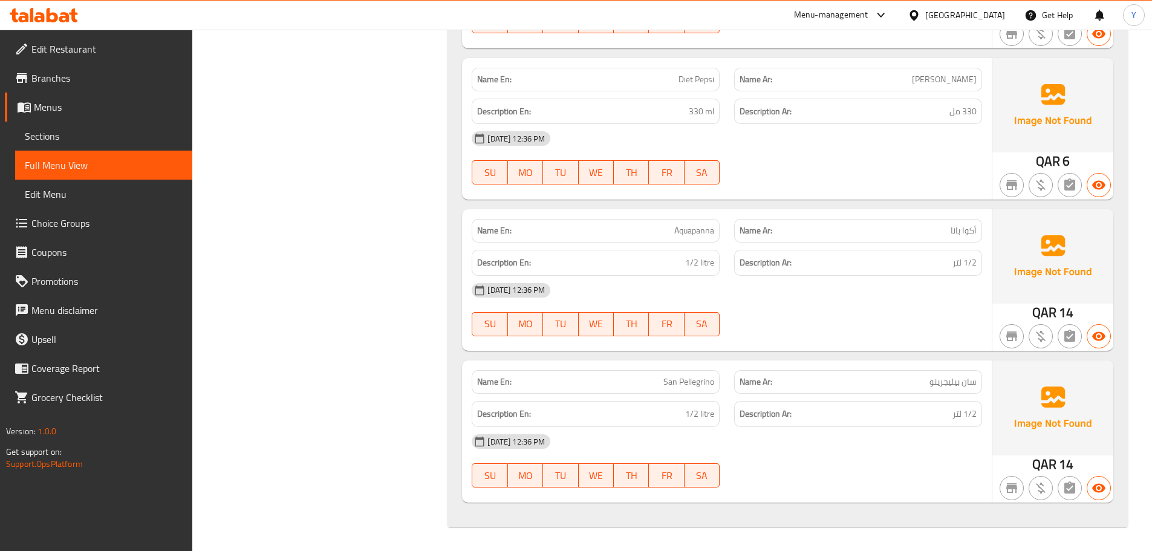
drag, startPoint x: 735, startPoint y: 218, endPoint x: 803, endPoint y: 579, distance: 368.0
click at [655, 377] on p "Name En: San Pellegrino" at bounding box center [595, 381] width 237 height 13
copy span "San Pellegrino"
click at [655, 377] on p "Name En: San Pellegrino" at bounding box center [595, 381] width 237 height 13
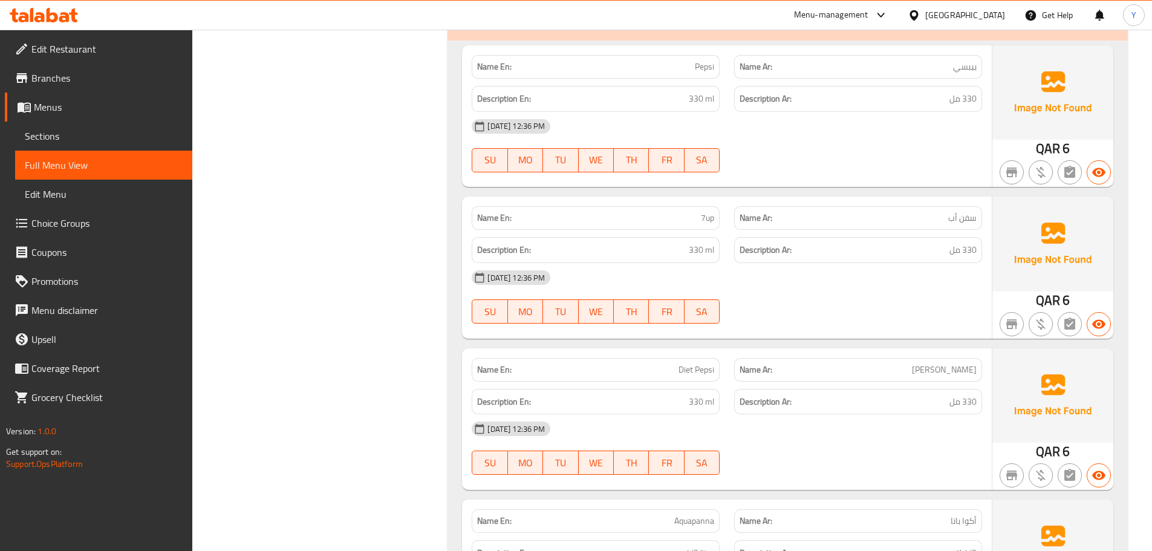
scroll to position [6481, 0]
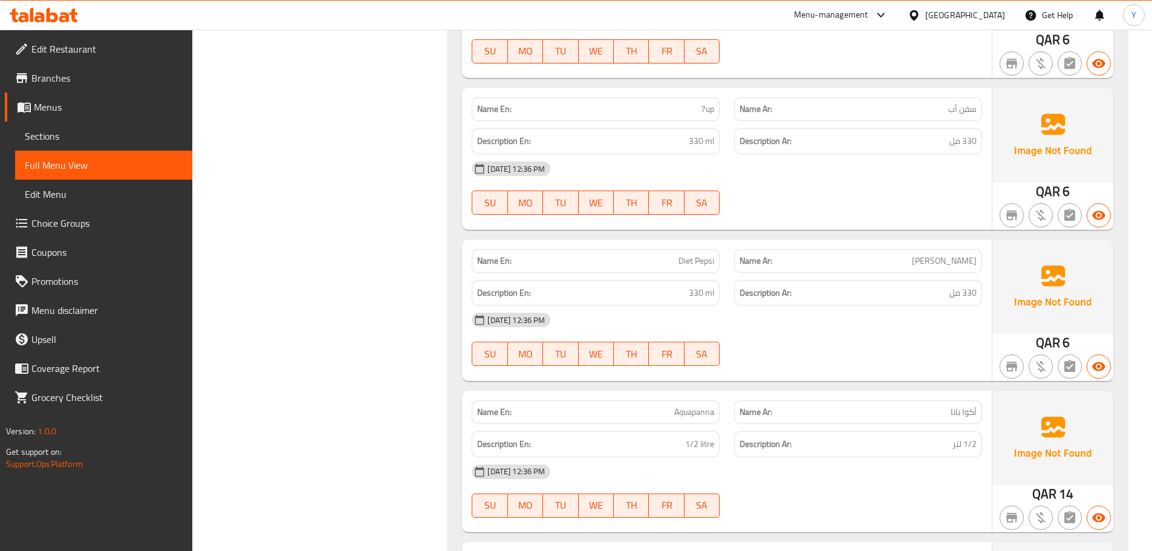
click at [698, 265] on span "Diet Pepsi" at bounding box center [696, 261] width 36 height 13
copy span "Diet Pepsi"
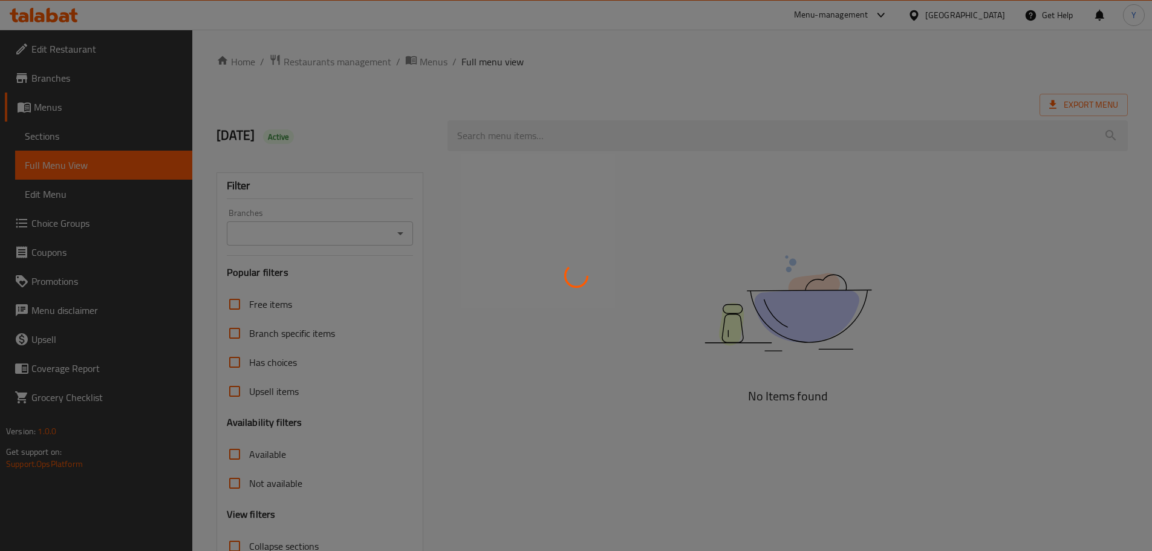
click at [696, 278] on div at bounding box center [576, 275] width 1152 height 551
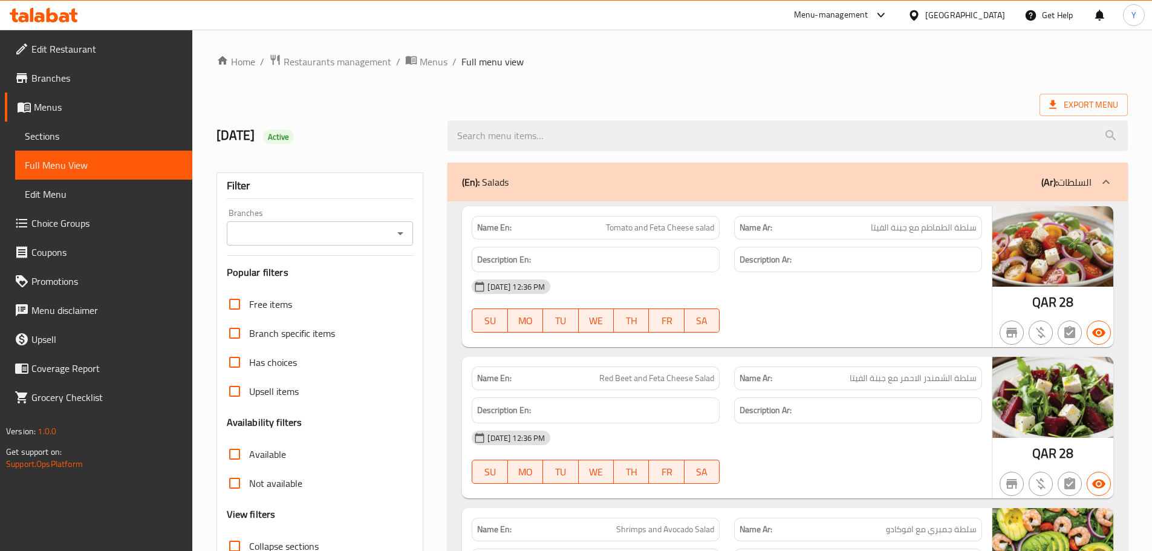
click at [834, 296] on div "[DATE] 12:36 PM" at bounding box center [726, 286] width 525 height 29
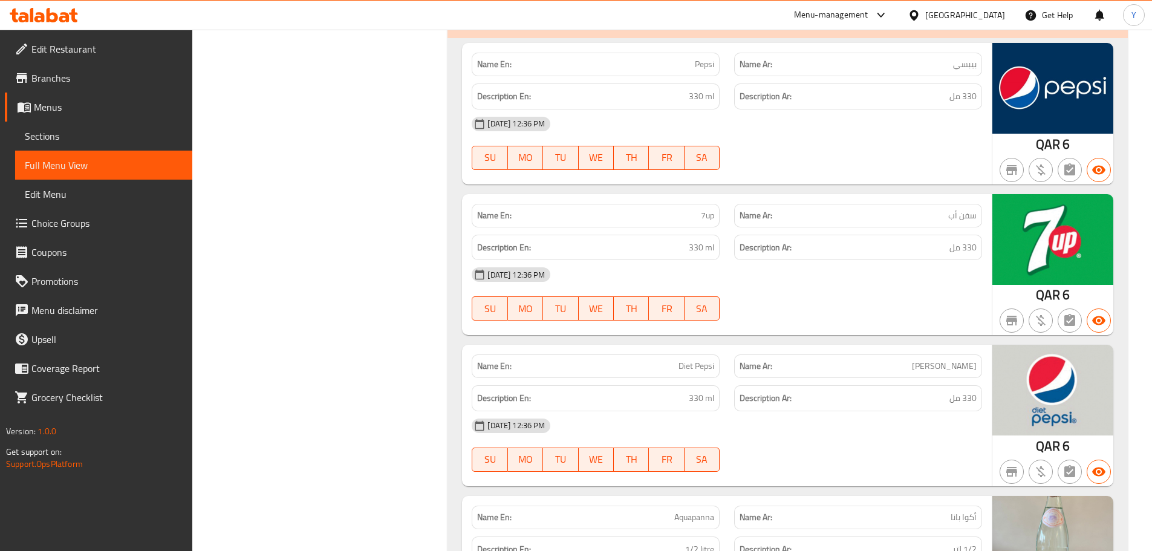
scroll to position [6660, 0]
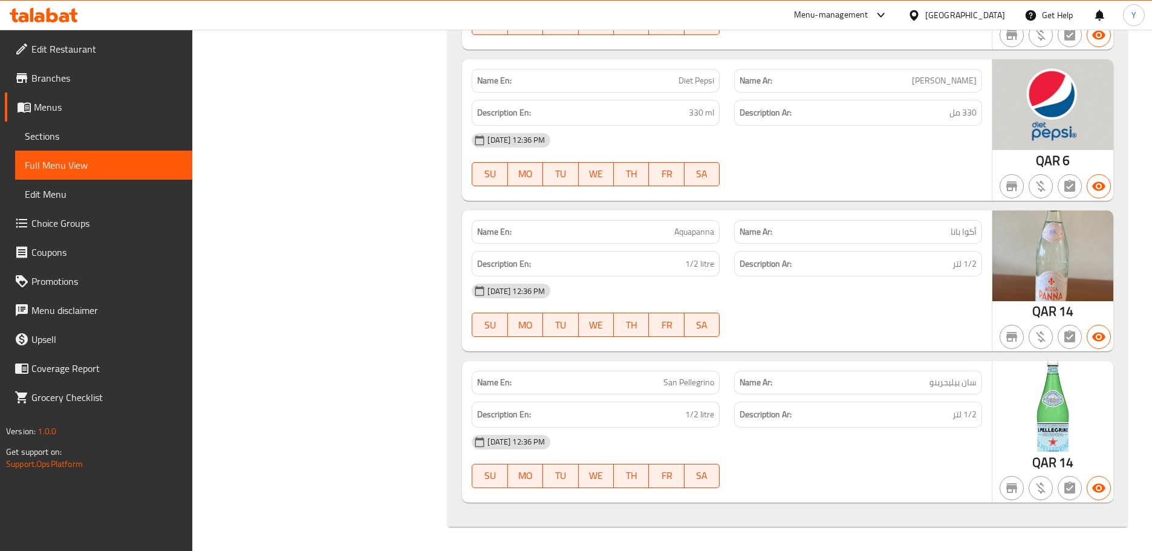
drag, startPoint x: 874, startPoint y: 221, endPoint x: 934, endPoint y: 444, distance: 231.5
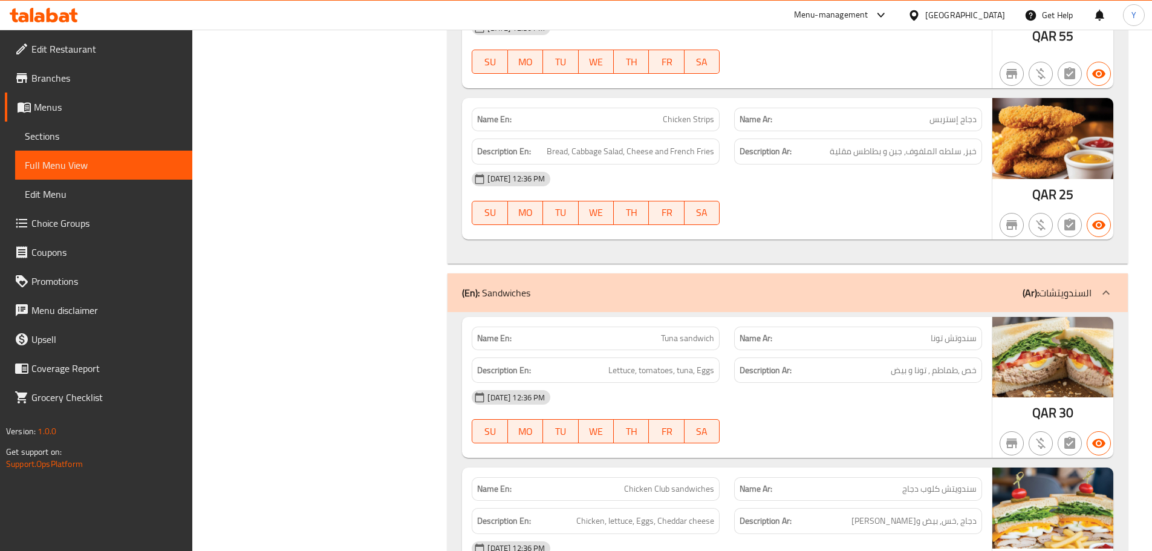
scroll to position [0, 0]
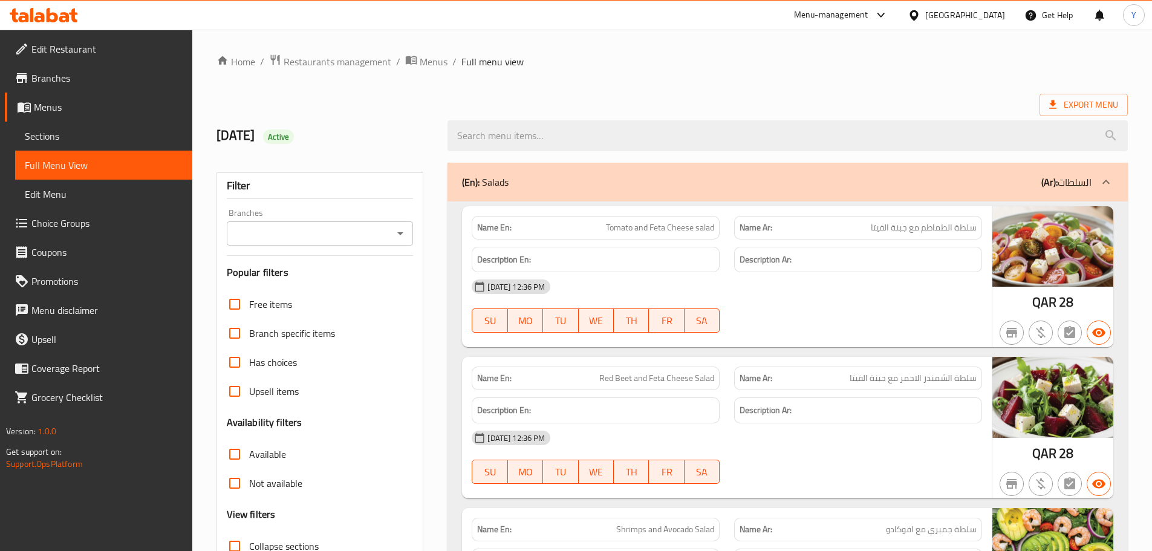
drag, startPoint x: 915, startPoint y: -21, endPoint x: 932, endPoint y: -73, distance: 55.3
click at [883, 65] on ol "Home / Restaurants management / Menus / Full menu view" at bounding box center [671, 62] width 911 height 16
click at [1097, 106] on span "Export Menu" at bounding box center [1083, 104] width 69 height 15
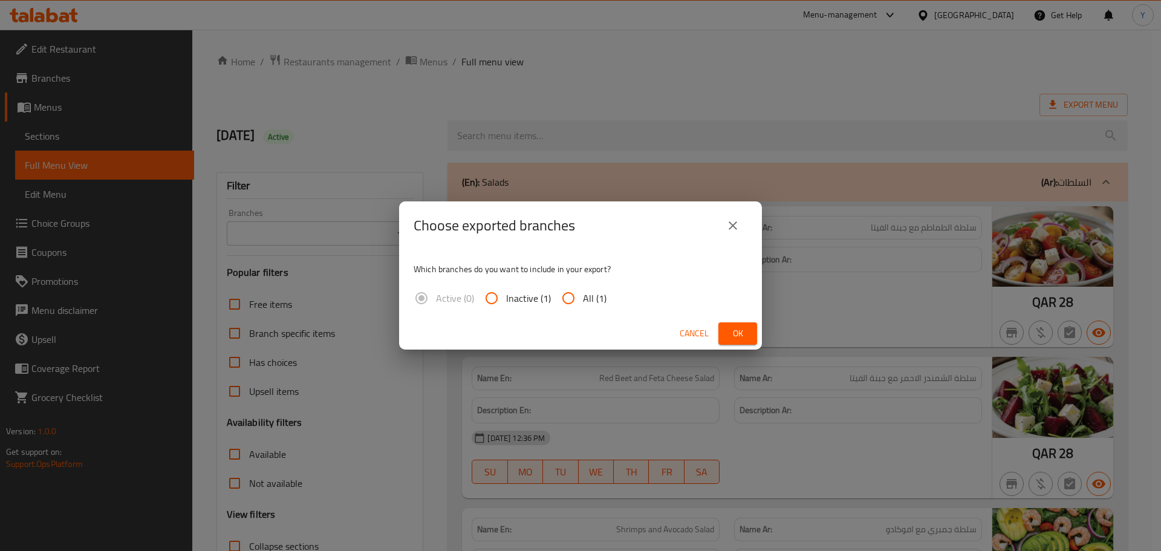
click at [738, 349] on div "Cancel Ok" at bounding box center [580, 333] width 363 height 32
click at [747, 334] on span "Ok" at bounding box center [737, 333] width 19 height 15
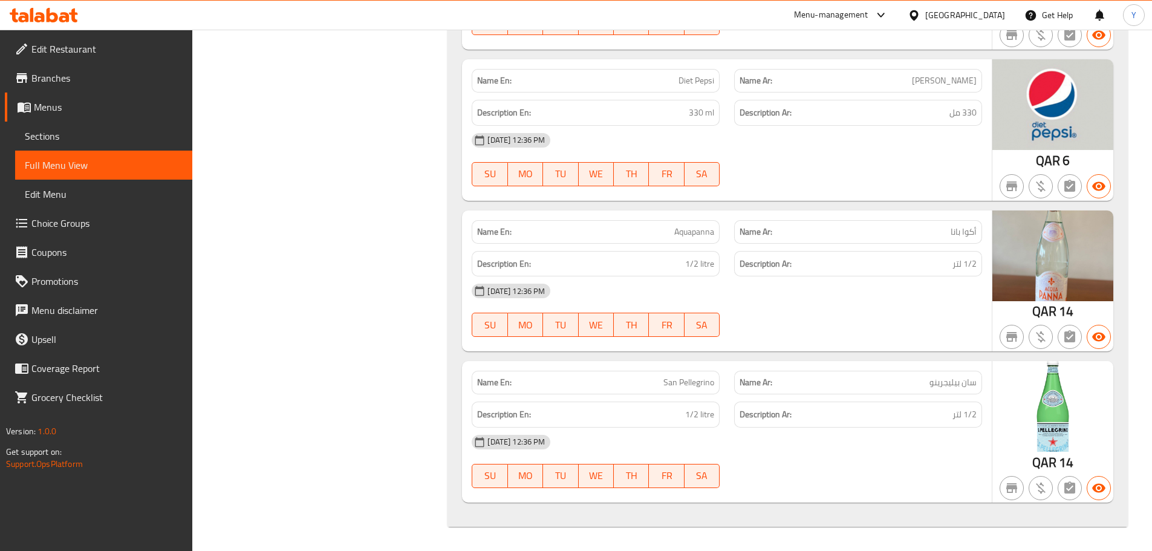
drag, startPoint x: 886, startPoint y: 177, endPoint x: 884, endPoint y: 534, distance: 357.9
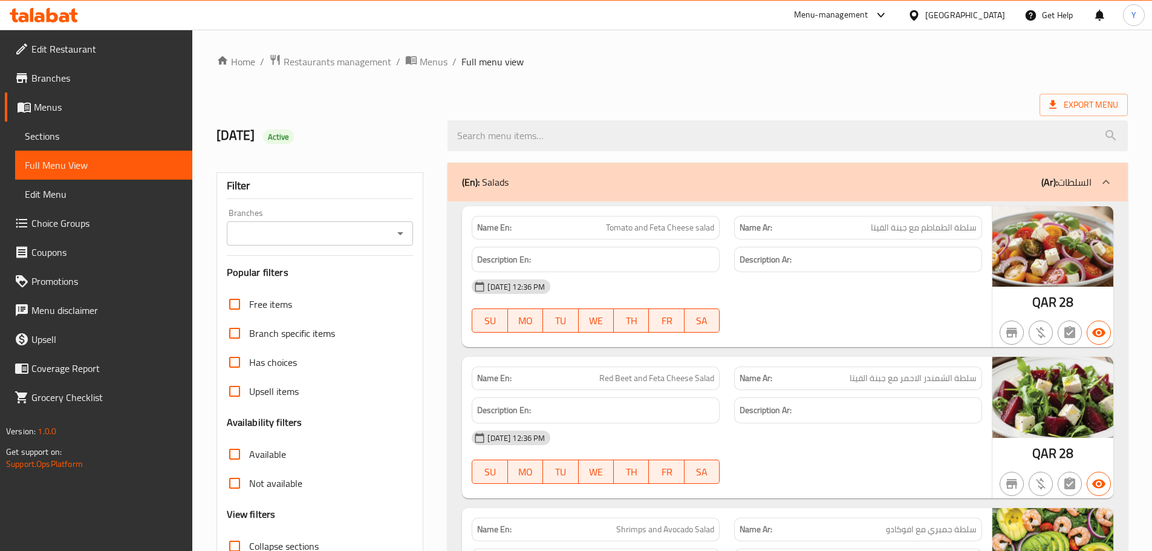
drag, startPoint x: 810, startPoint y: 220, endPoint x: 898, endPoint y: -73, distance: 306.0
click at [964, 302] on div "05-10-2025 12:36 PM SU MO TU WE TH FR SA" at bounding box center [726, 306] width 525 height 68
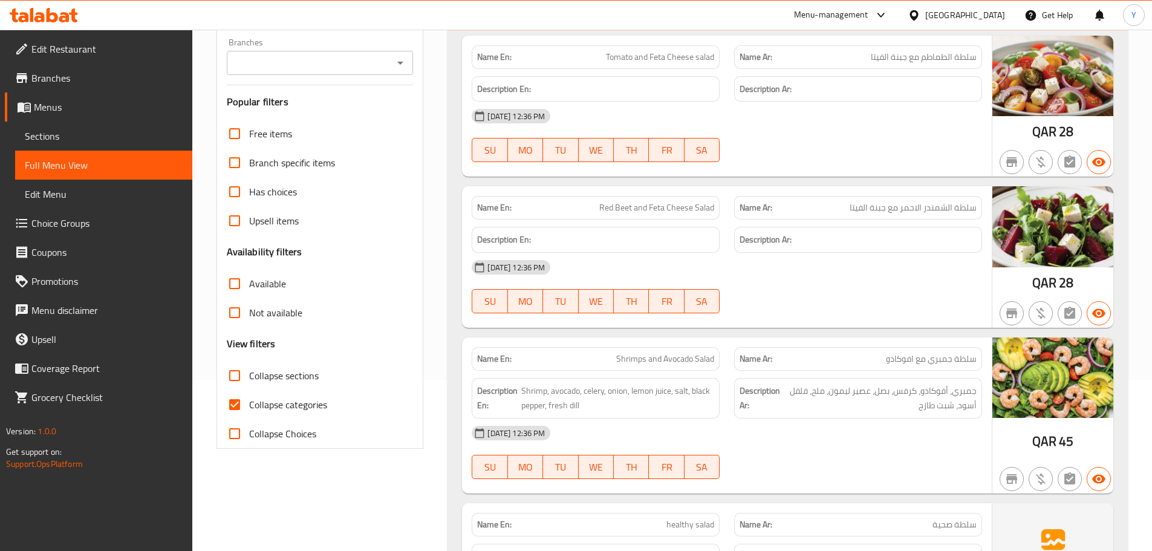
scroll to position [242, 0]
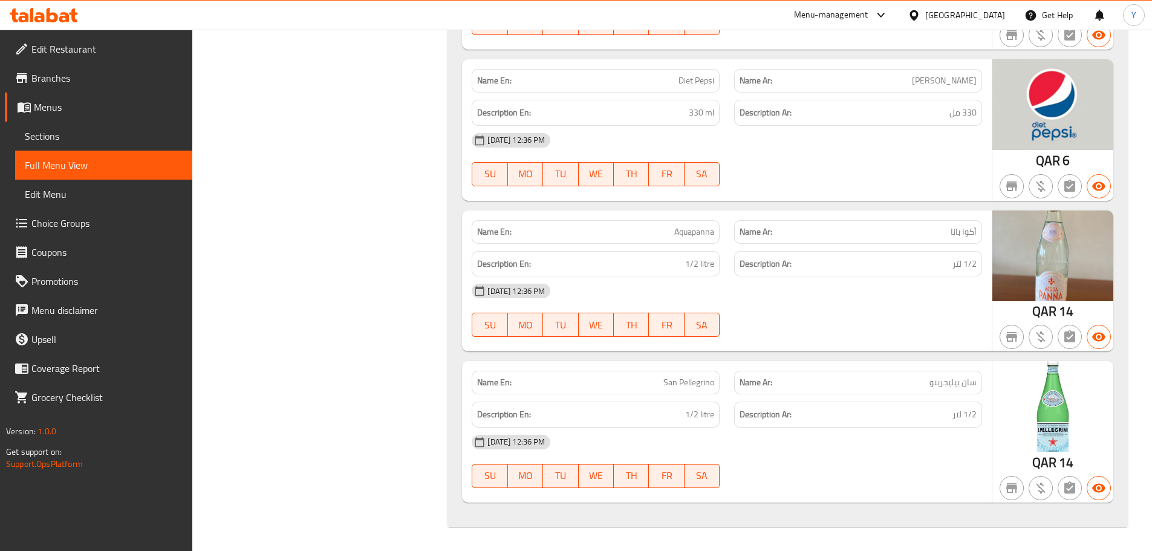
drag, startPoint x: 887, startPoint y: 221, endPoint x: 898, endPoint y: 532, distance: 311.5
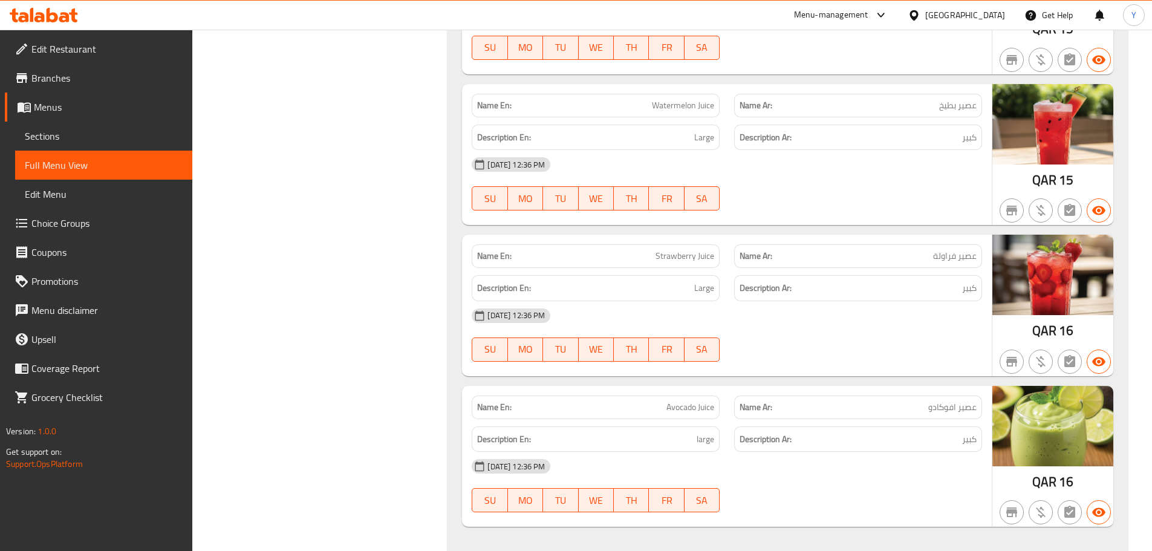
scroll to position [6176, 0]
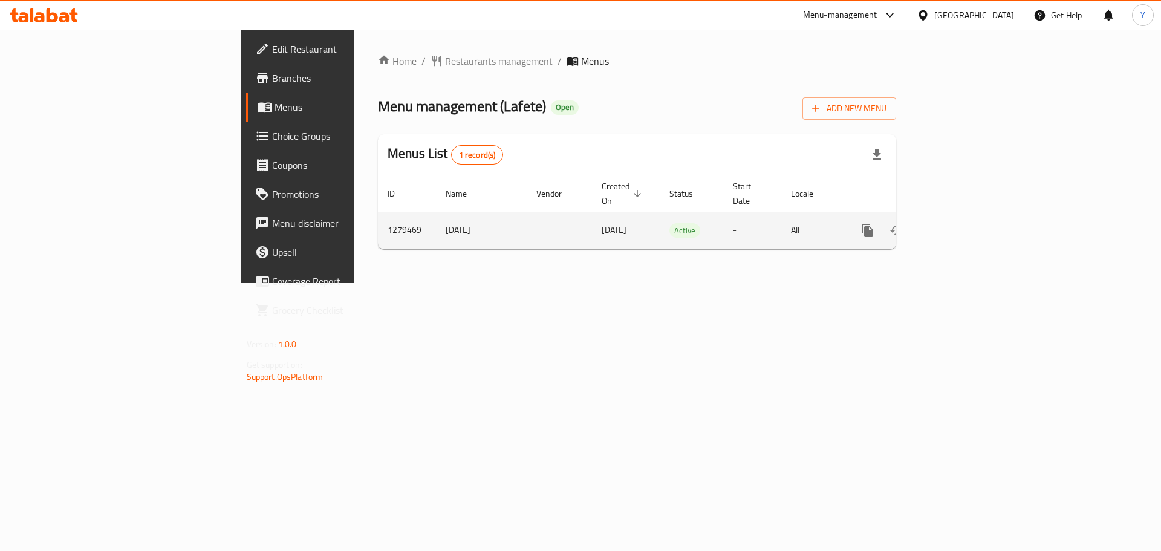
click at [962, 223] on icon "enhanced table" at bounding box center [954, 230] width 15 height 15
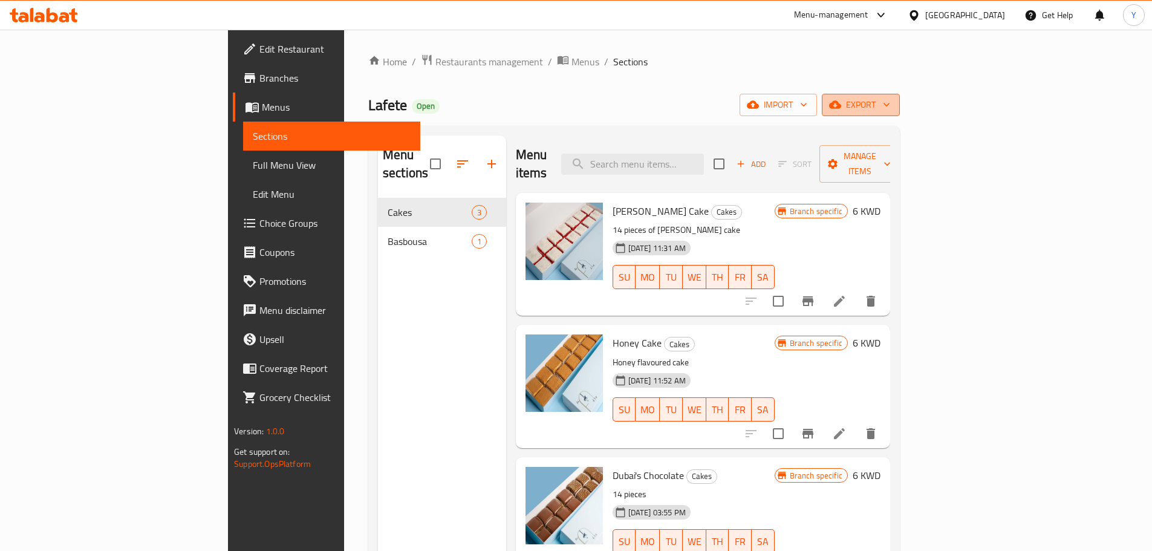
click at [890, 102] on span "export" at bounding box center [860, 104] width 59 height 15
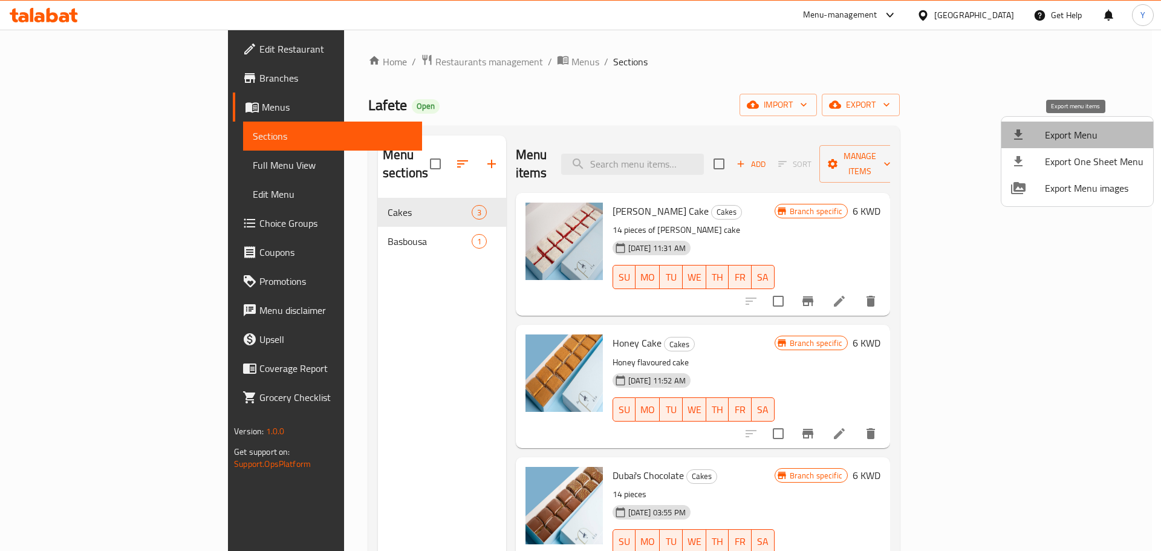
click at [1077, 134] on span "Export Menu" at bounding box center [1094, 135] width 99 height 15
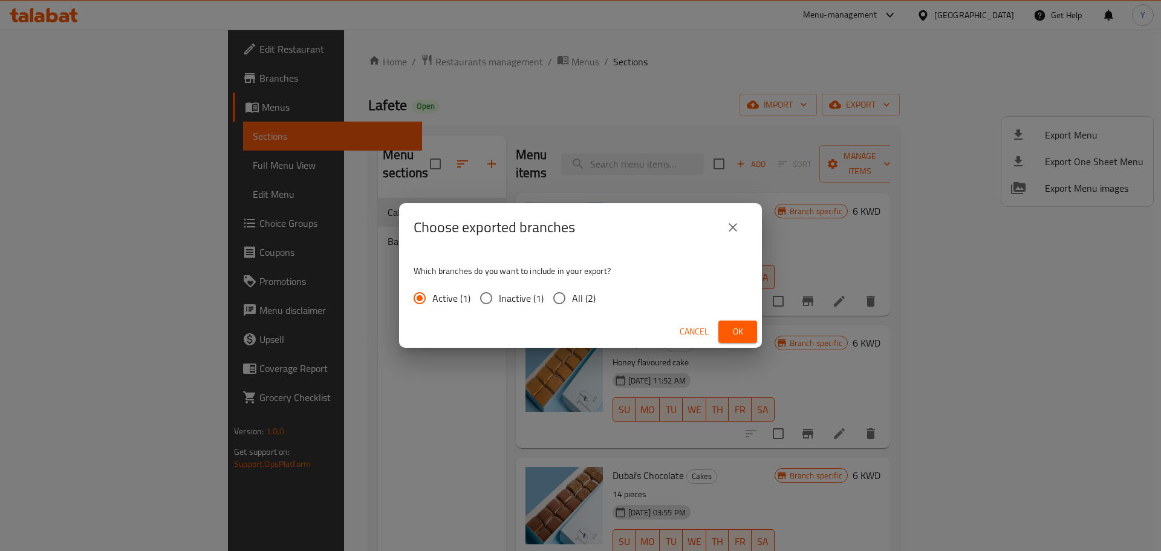
click at [751, 322] on button "Ok" at bounding box center [737, 331] width 39 height 22
